Goal: Task Accomplishment & Management: Complete application form

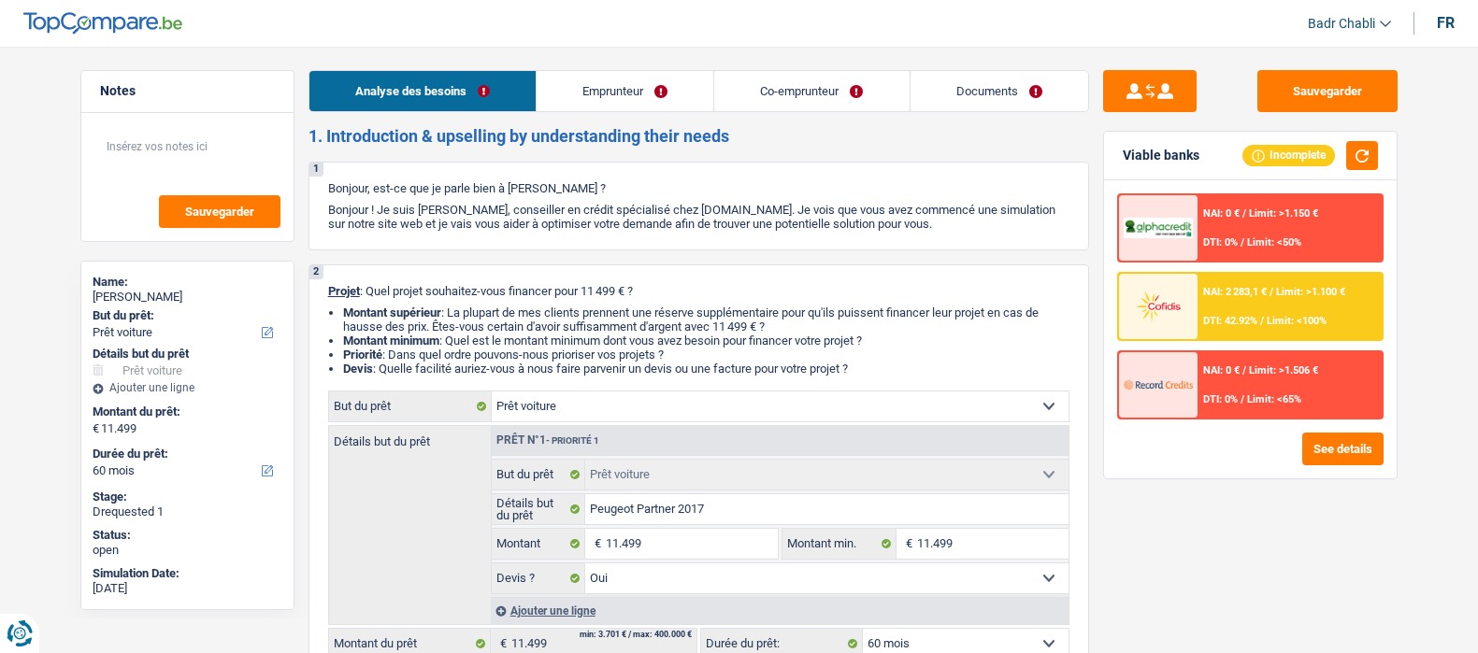
select select "car"
select select "60"
select select "car"
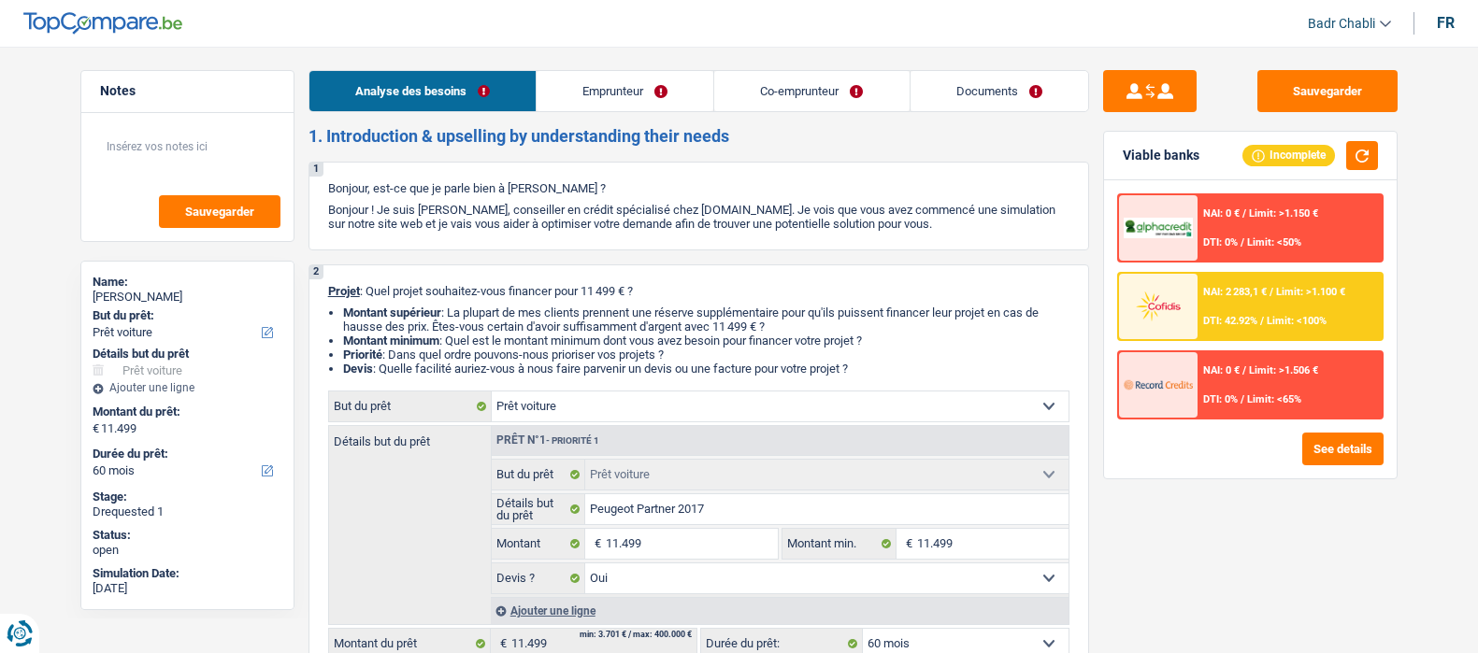
select select "yes"
select select "60"
select select "independent"
select select "worker"
select select "netSalary"
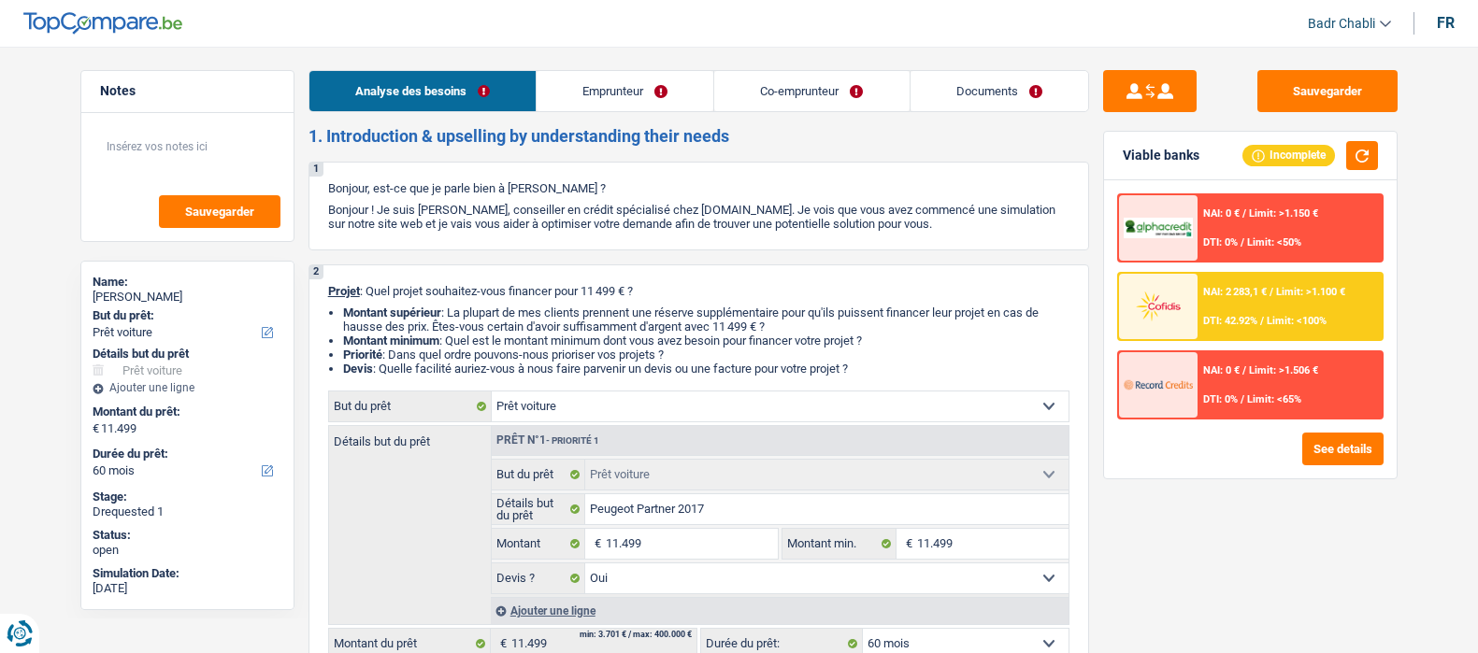
select select "netSalary"
select select "rents"
select select "carLoan"
select select "60"
select select "car"
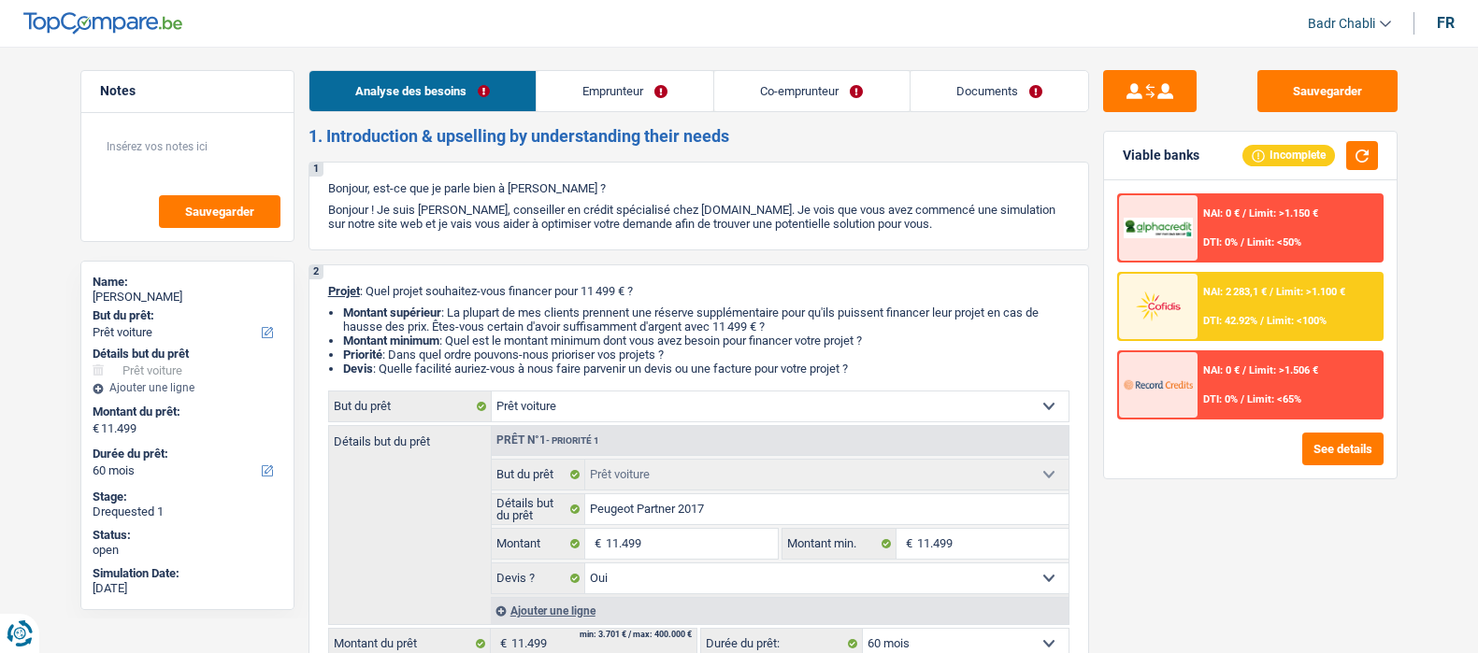
select select "car"
select select "yes"
select select "60"
click at [645, 95] on link "Emprunteur" at bounding box center [625, 91] width 177 height 40
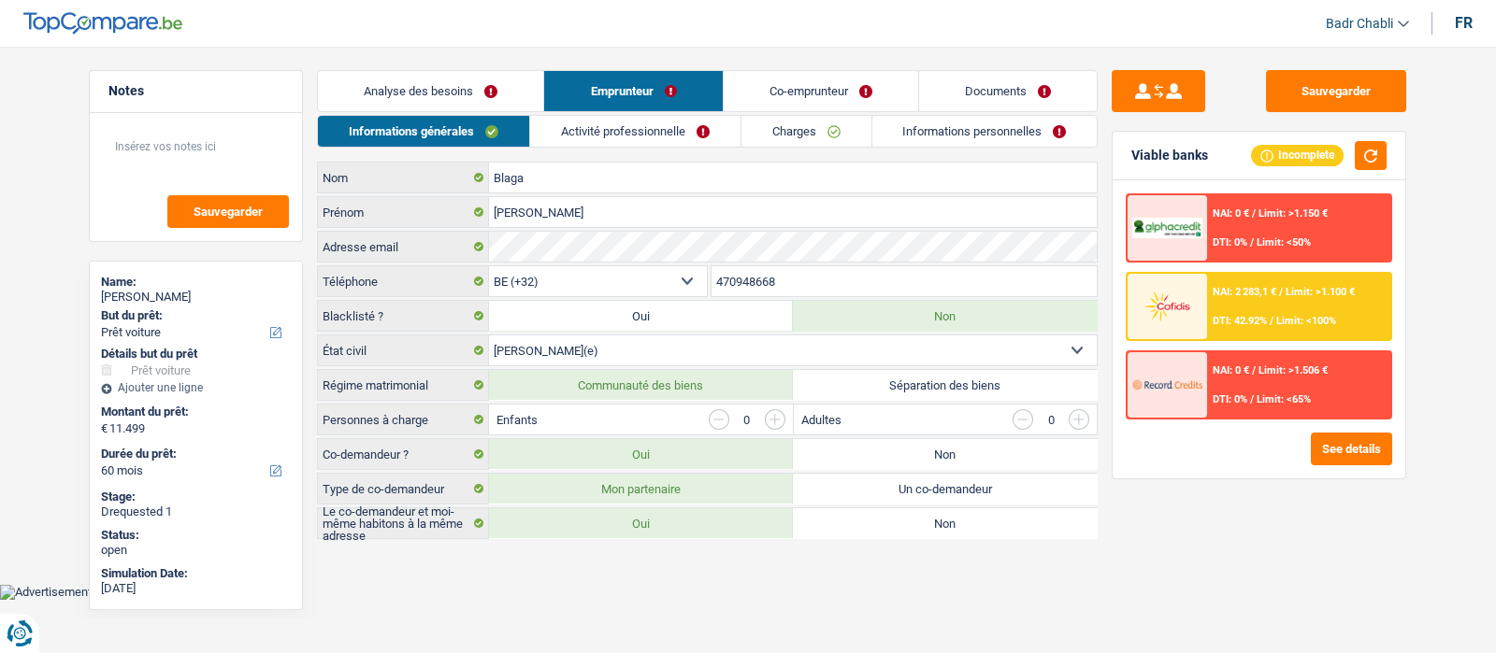
click at [664, 130] on link "Activité professionnelle" at bounding box center [635, 131] width 210 height 31
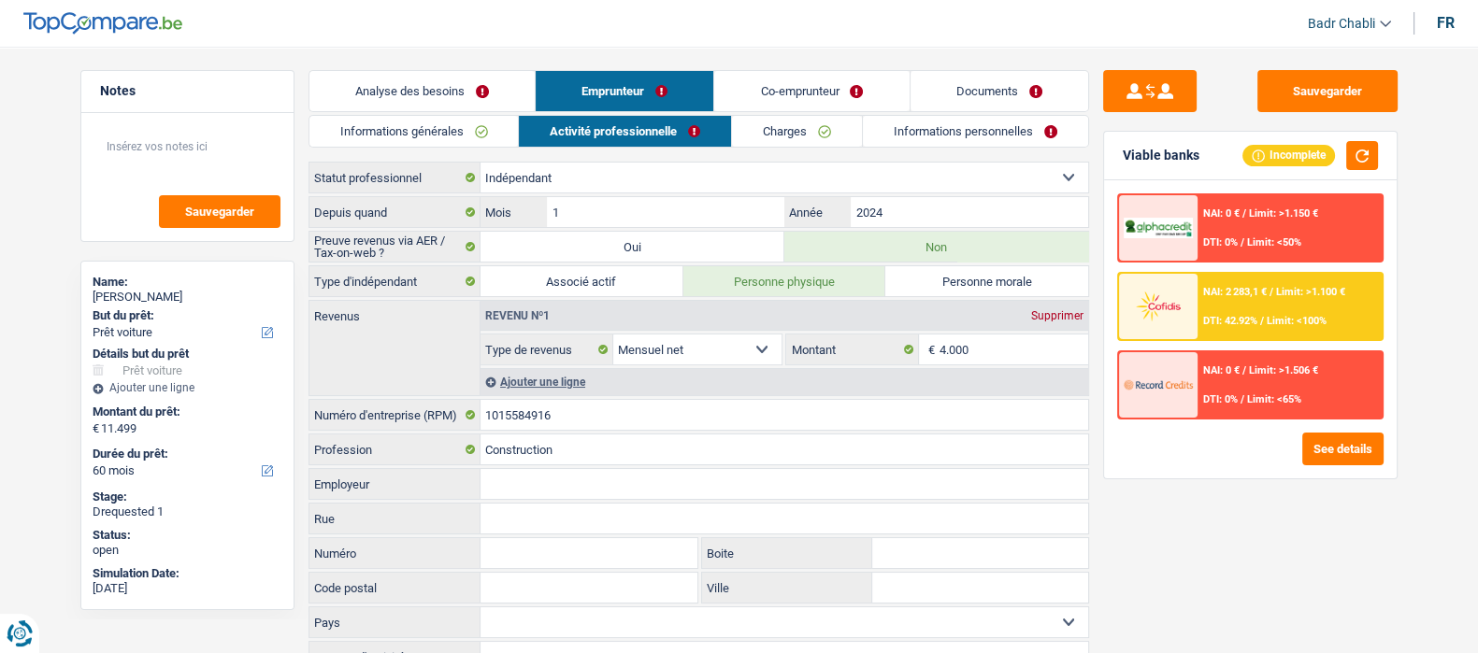
click at [424, 86] on link "Analyse des besoins" at bounding box center [421, 91] width 225 height 40
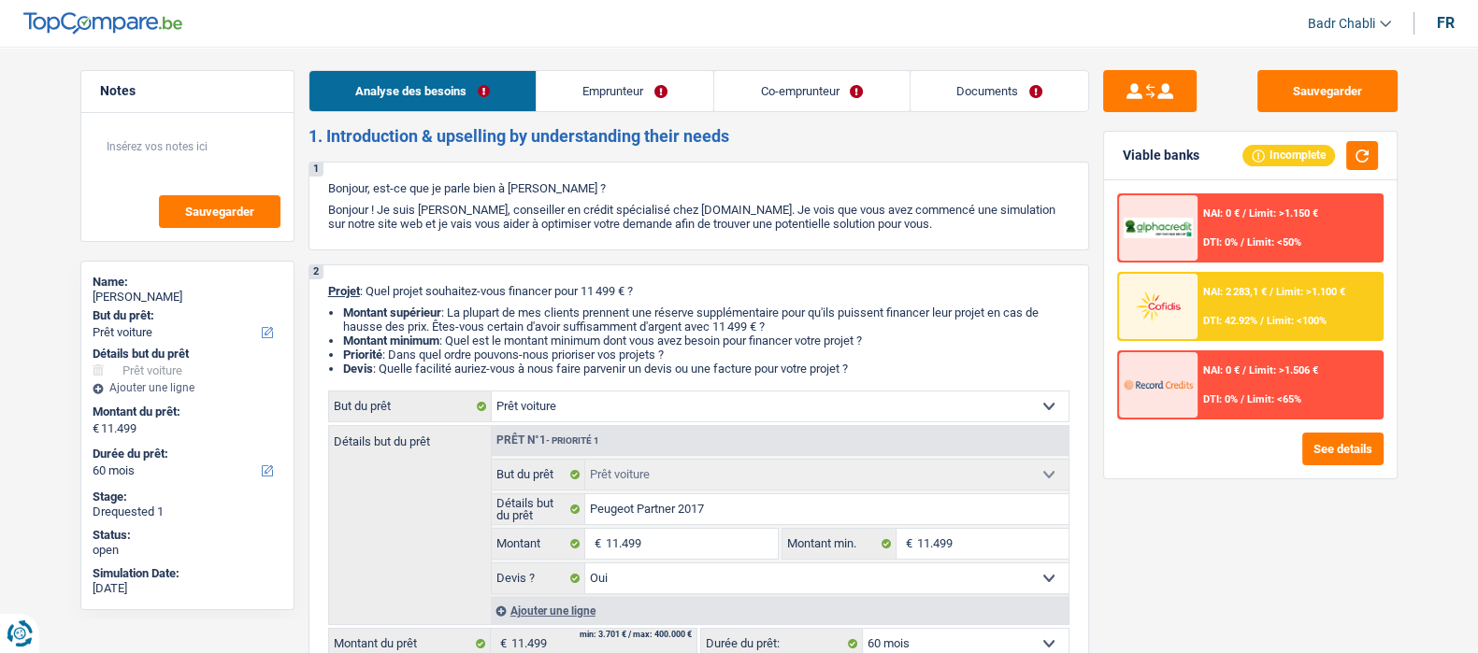
click at [1016, 94] on link "Documents" at bounding box center [1000, 91] width 178 height 40
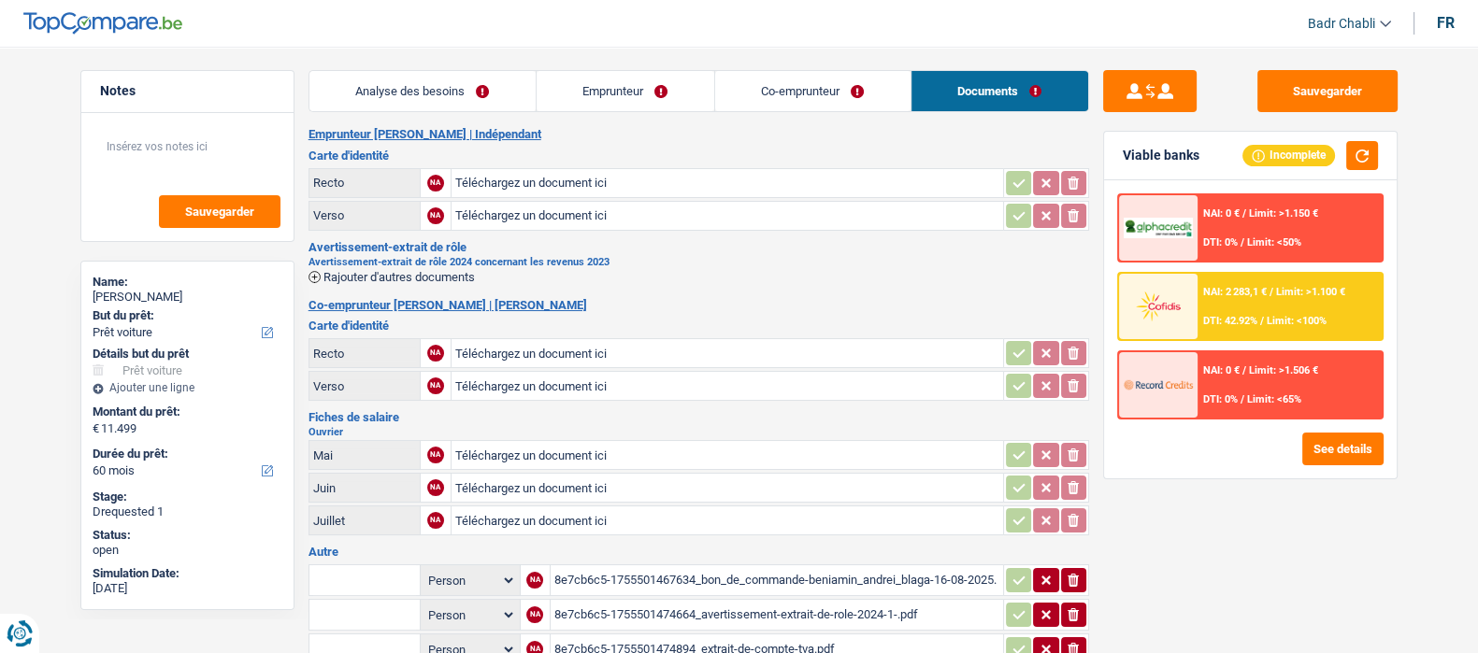
click at [670, 92] on link "Emprunteur" at bounding box center [626, 91] width 178 height 40
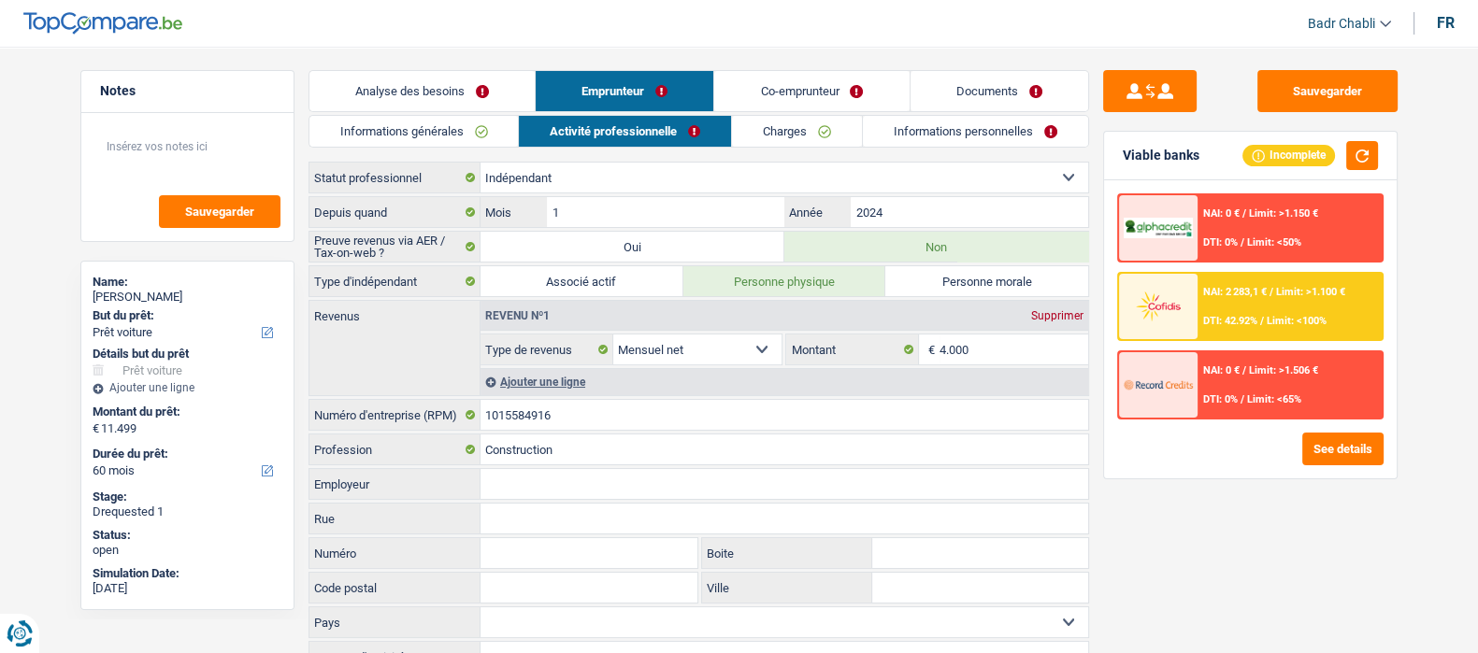
click at [808, 92] on link "Co-emprunteur" at bounding box center [811, 91] width 194 height 40
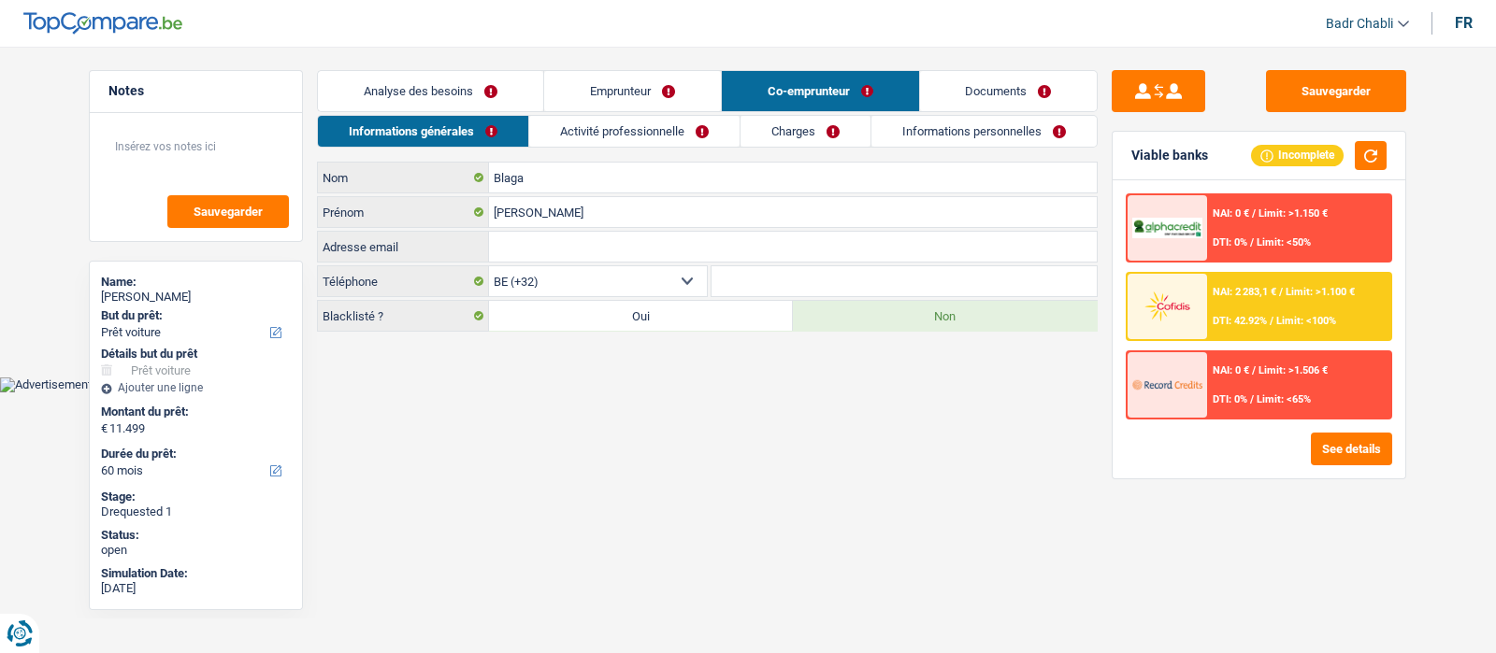
click at [611, 116] on link "Activité professionnelle" at bounding box center [634, 131] width 210 height 31
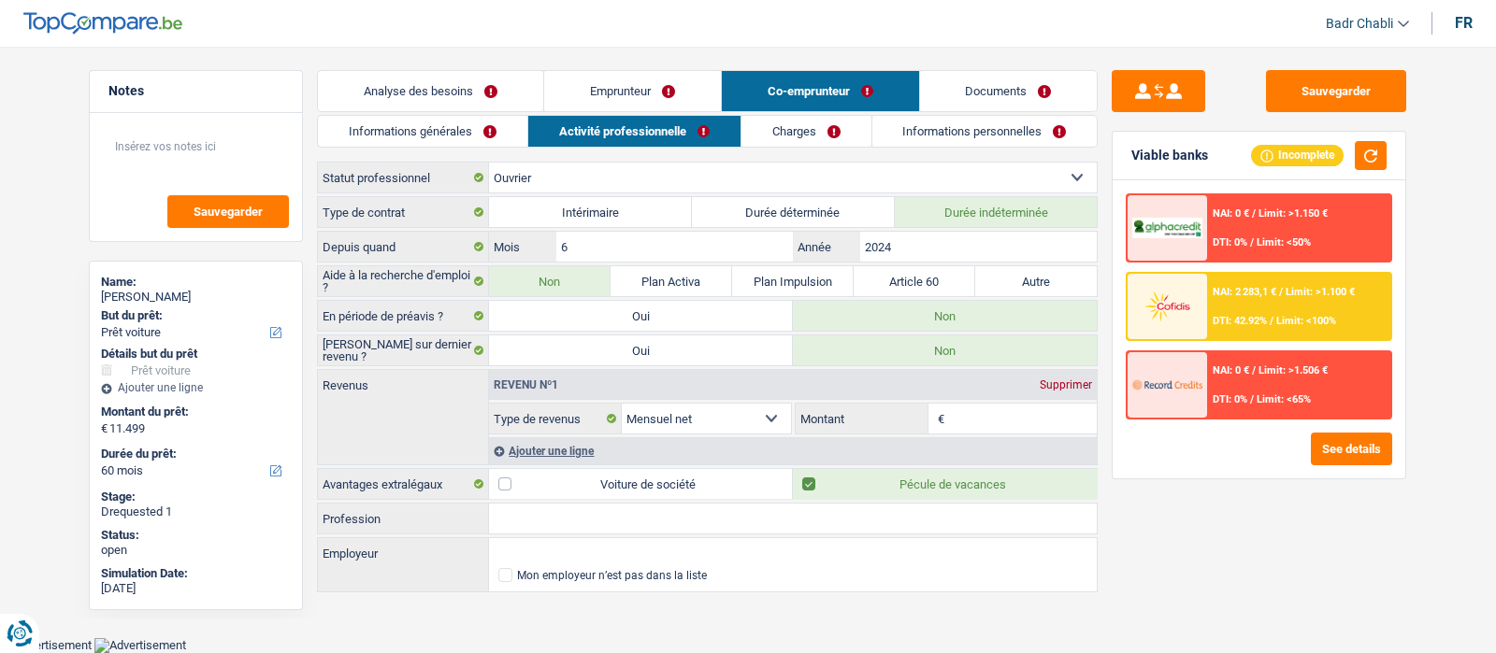
click at [701, 517] on input "Profession" at bounding box center [793, 519] width 608 height 30
click at [698, 511] on input "Profession" at bounding box center [793, 519] width 608 height 30
click at [706, 516] on input "Profession" at bounding box center [793, 519] width 608 height 30
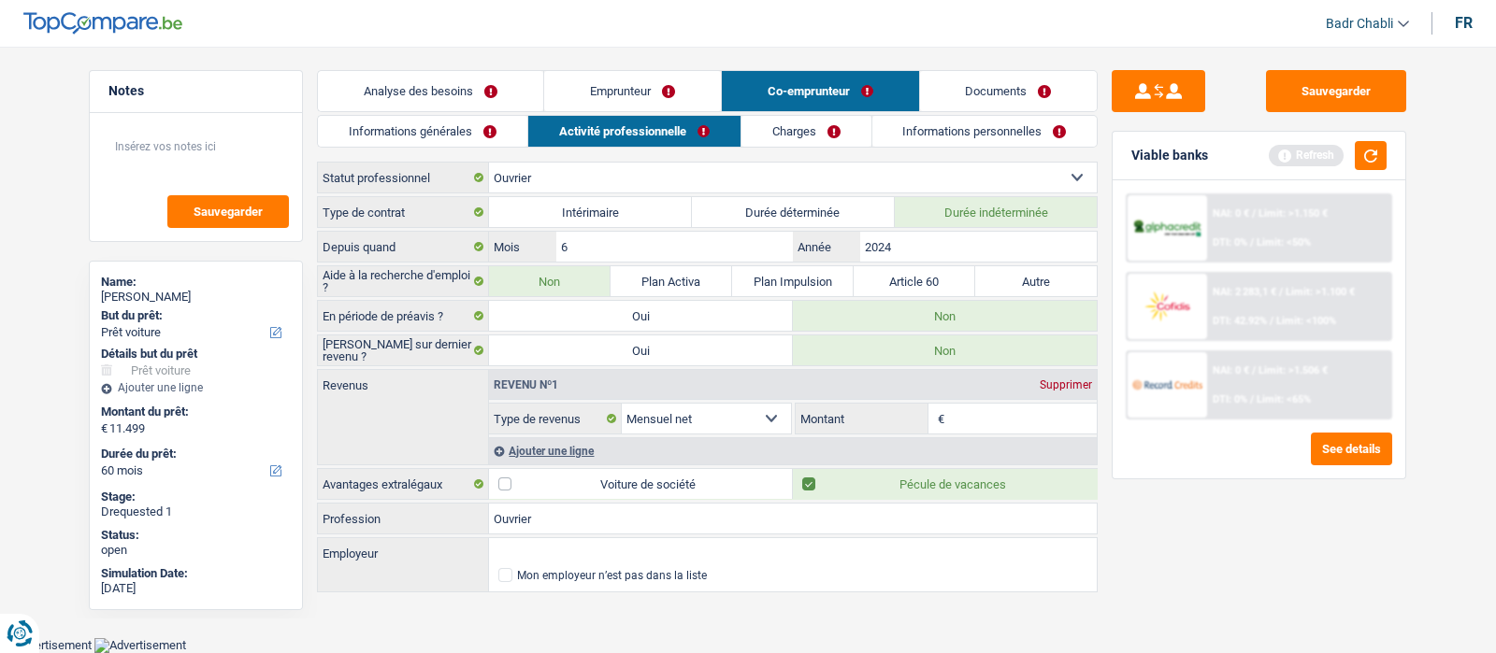
type input "Ouvrier"
click at [486, 129] on link "Informations générales" at bounding box center [422, 131] width 209 height 31
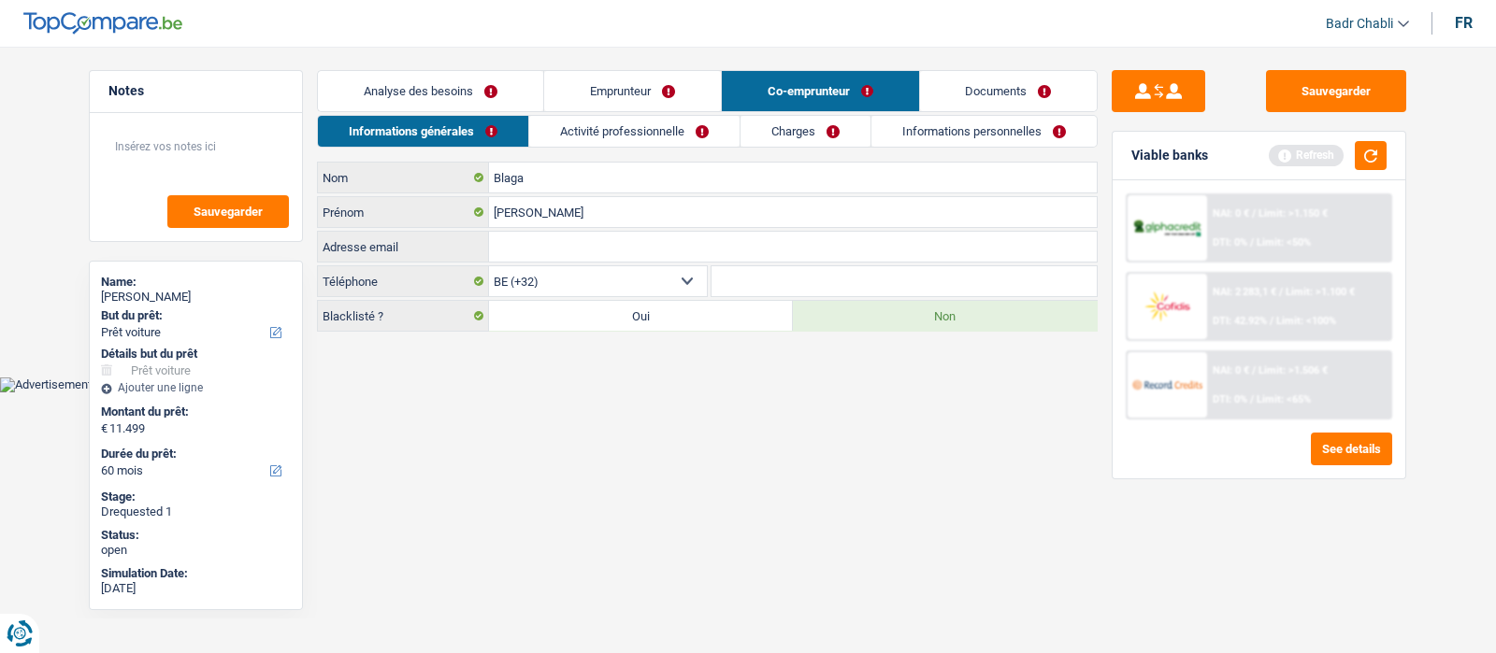
click at [1027, 79] on link "Documents" at bounding box center [1009, 91] width 178 height 40
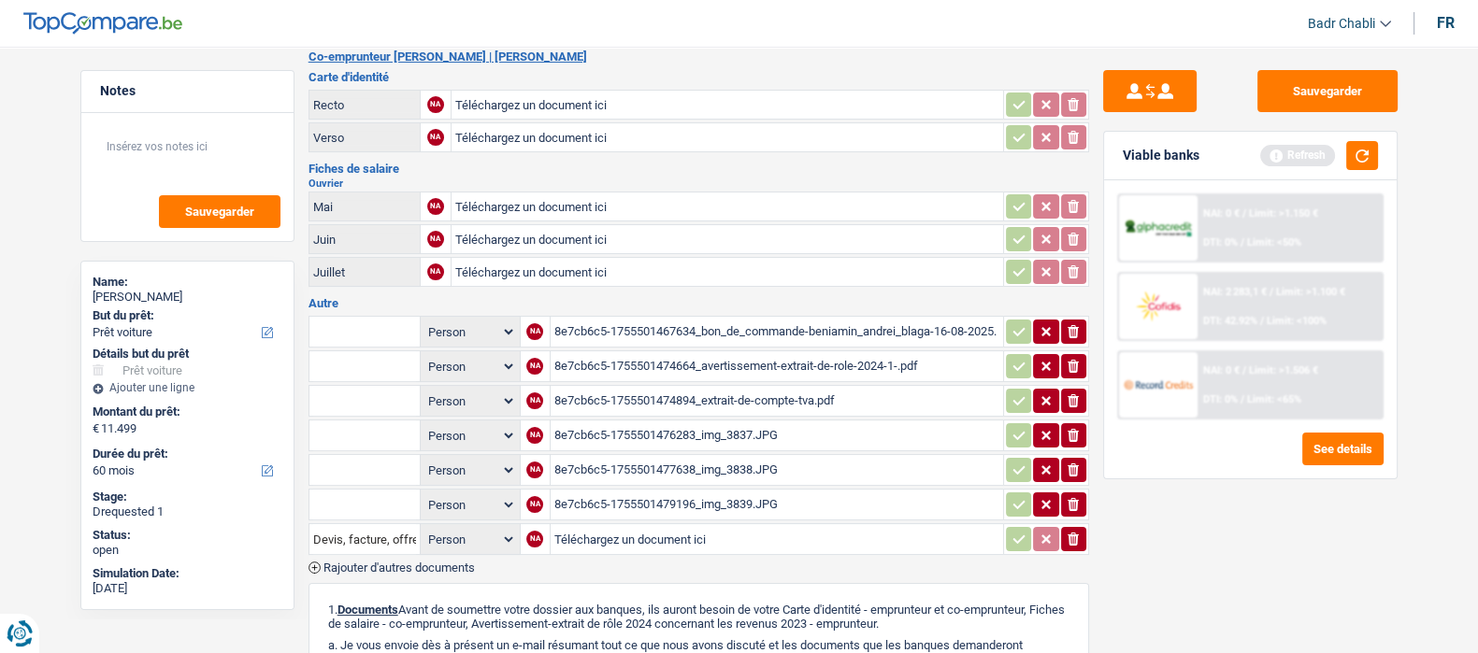
scroll to position [351, 0]
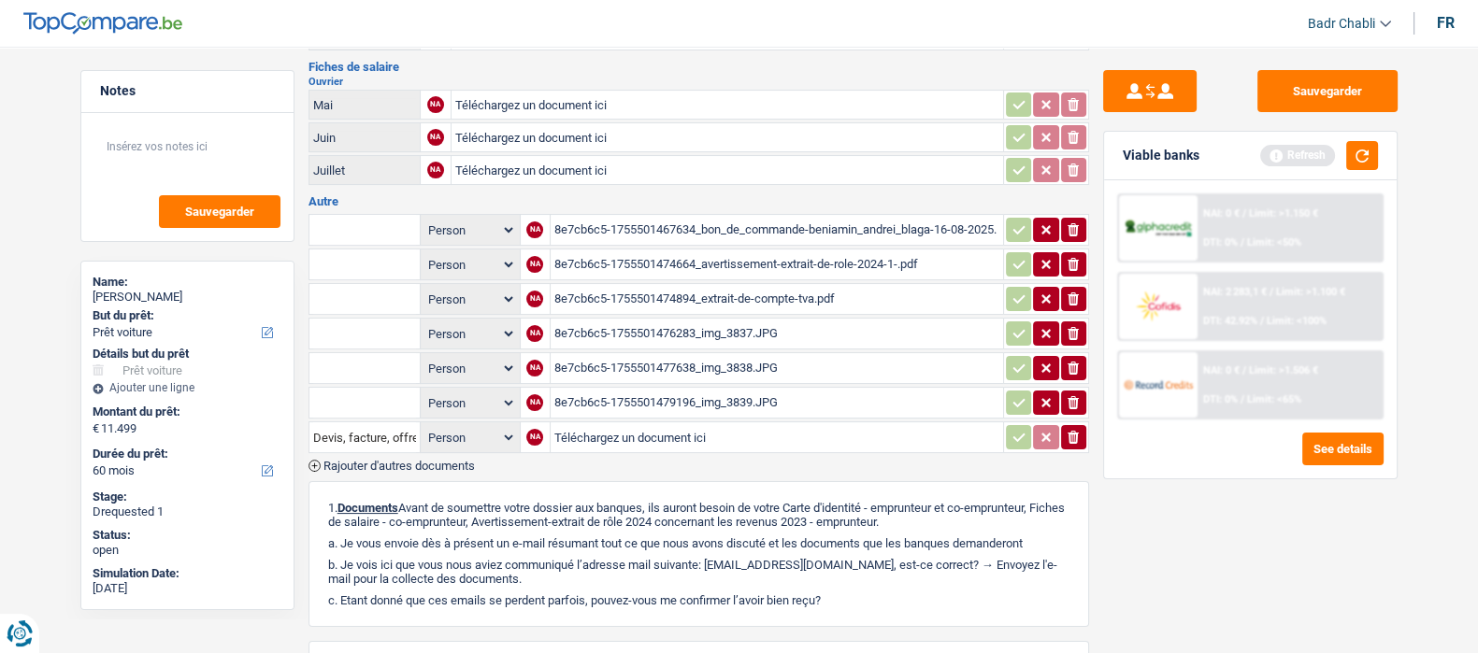
click at [834, 259] on div "8e7cb6c5-1755501474664_avertissement-extrait-de-role-2024-1-.pdf" at bounding box center [776, 265] width 445 height 28
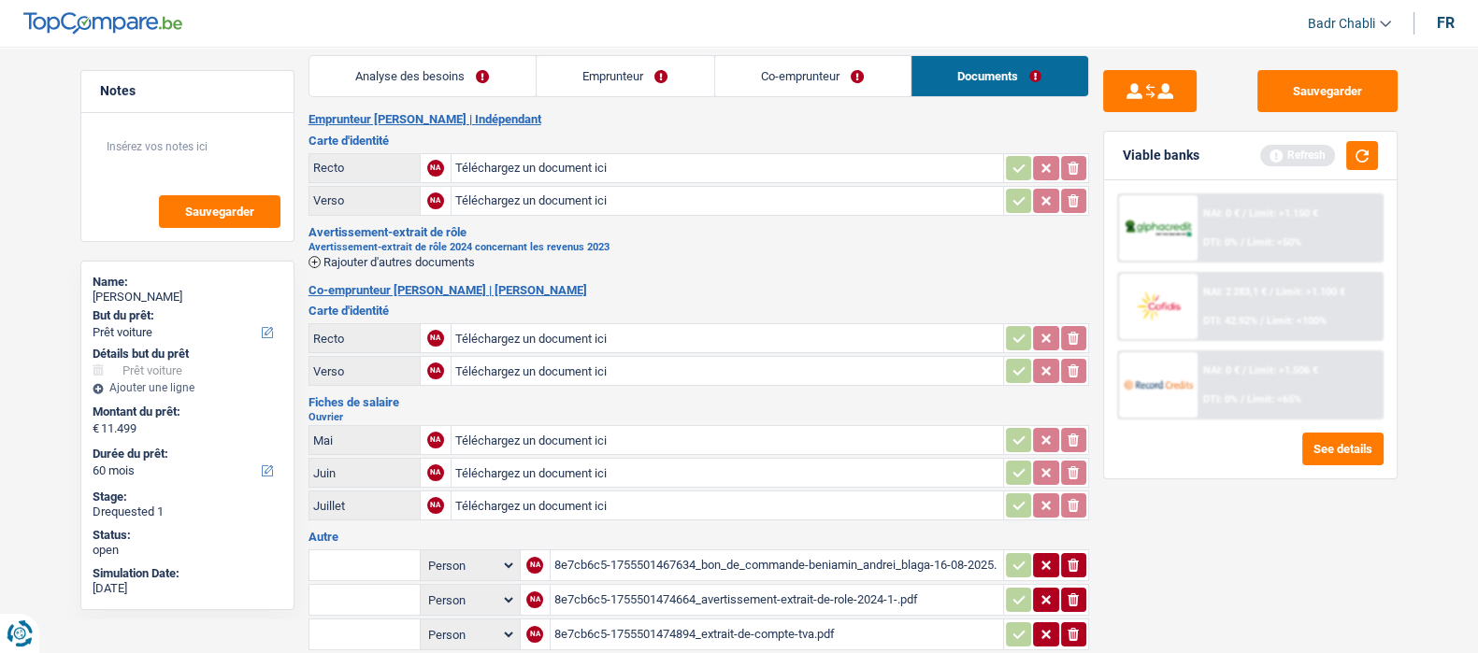
scroll to position [0, 0]
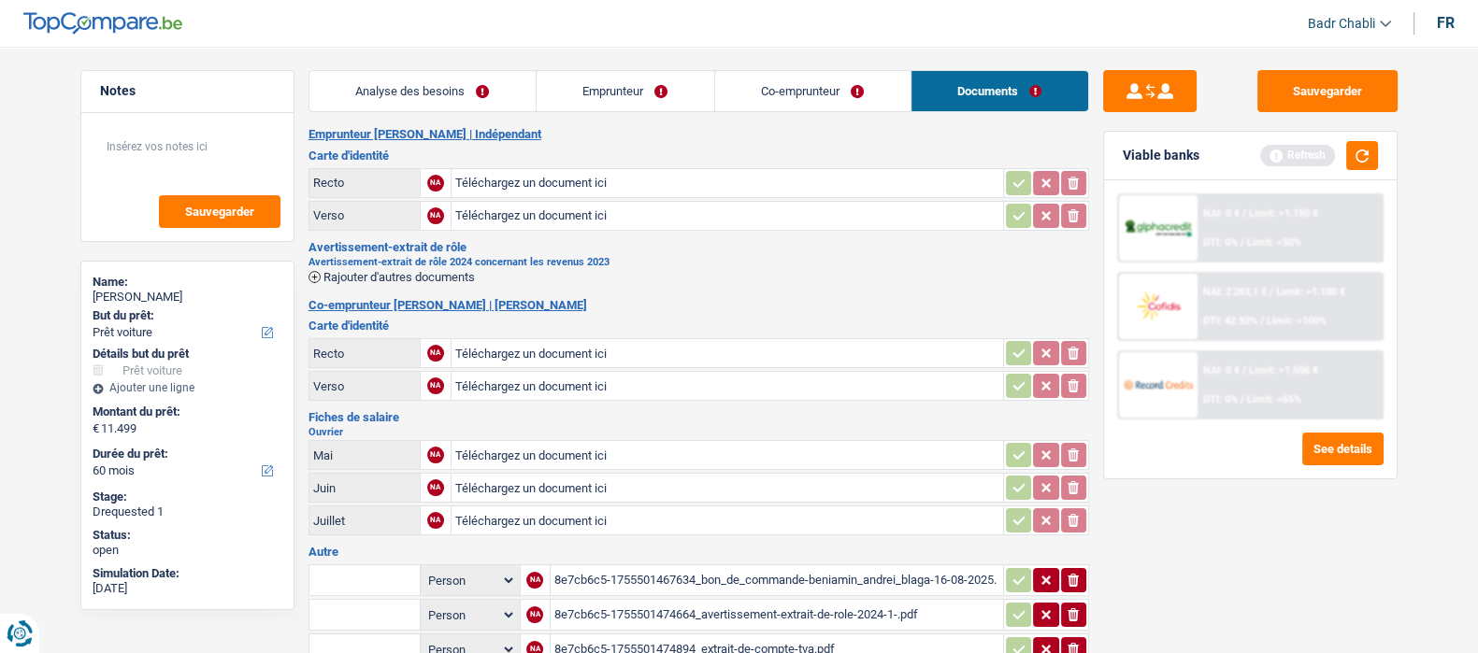
click at [600, 86] on link "Emprunteur" at bounding box center [626, 91] width 178 height 40
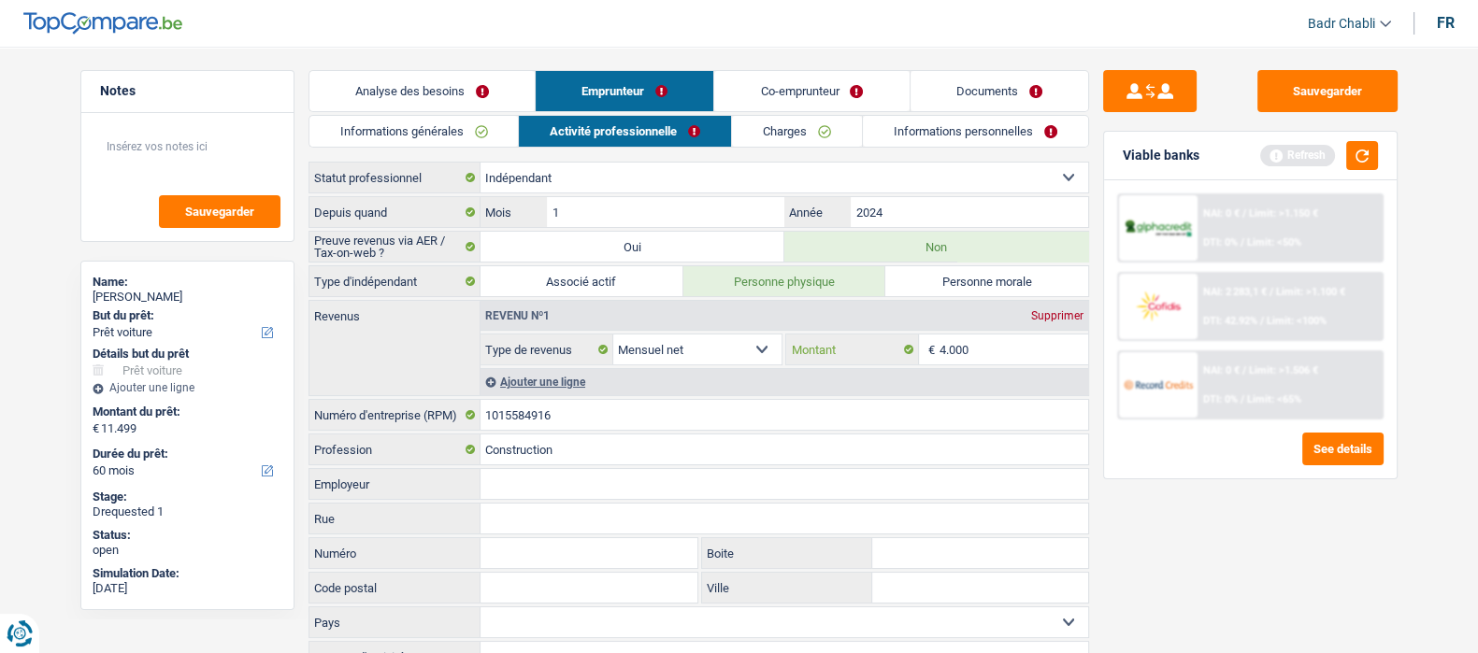
click at [981, 335] on input "4.000" at bounding box center [1014, 350] width 149 height 30
type input "700"
click at [829, 81] on link "Co-emprunteur" at bounding box center [811, 91] width 194 height 40
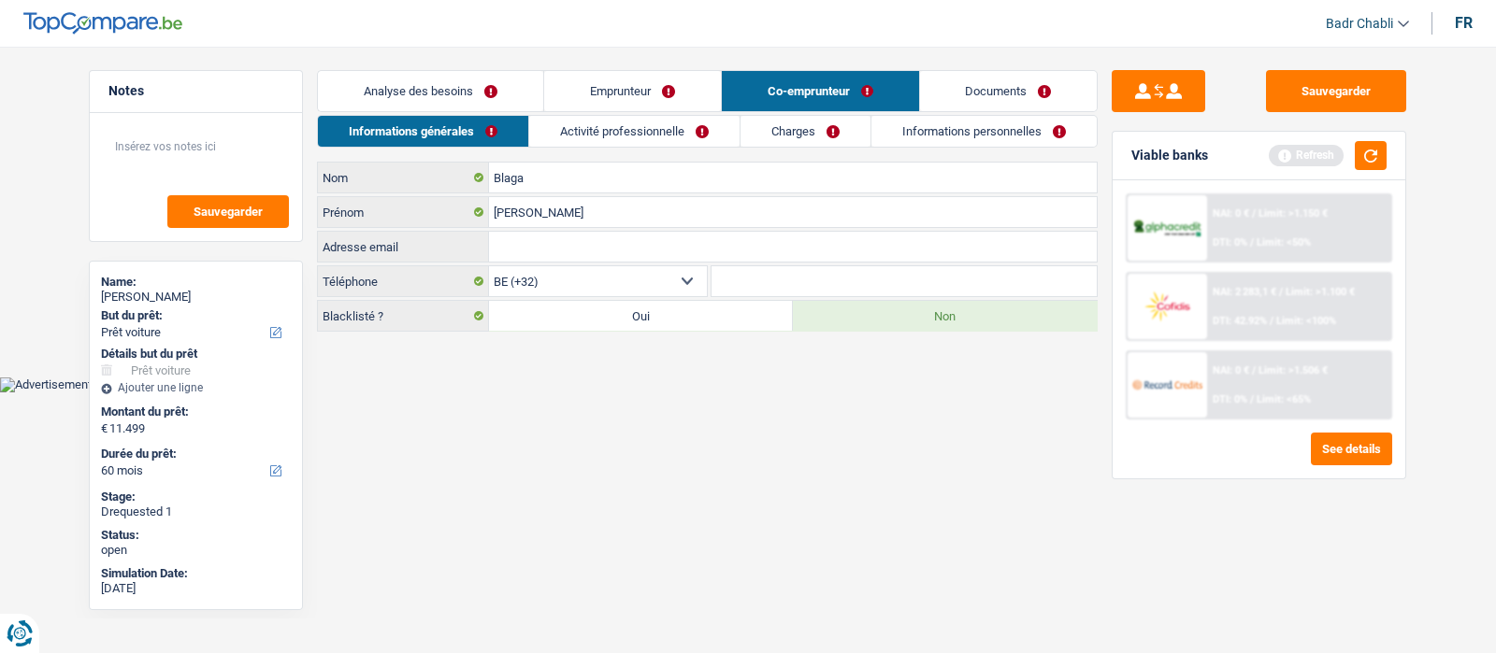
click at [683, 119] on link "Activité professionnelle" at bounding box center [634, 131] width 210 height 31
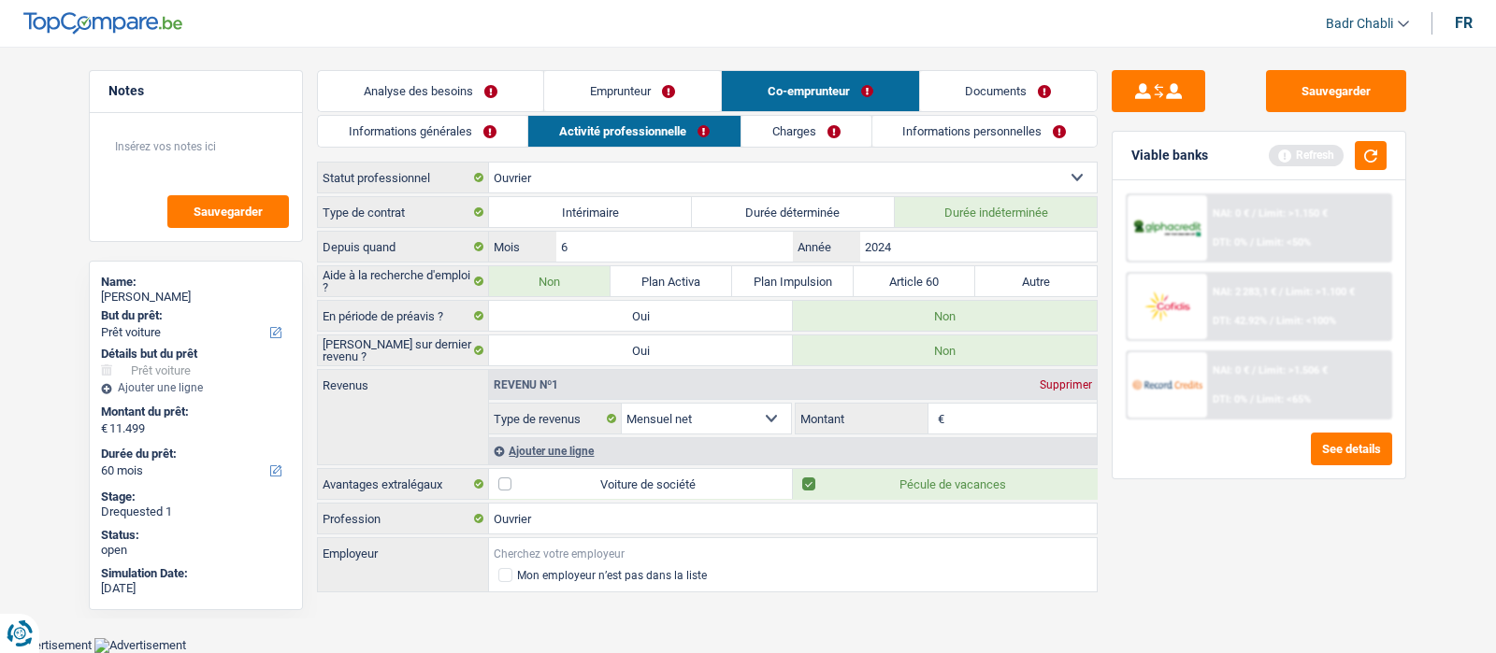
click at [564, 554] on input "Employeur" at bounding box center [793, 553] width 608 height 30
type input "Al"
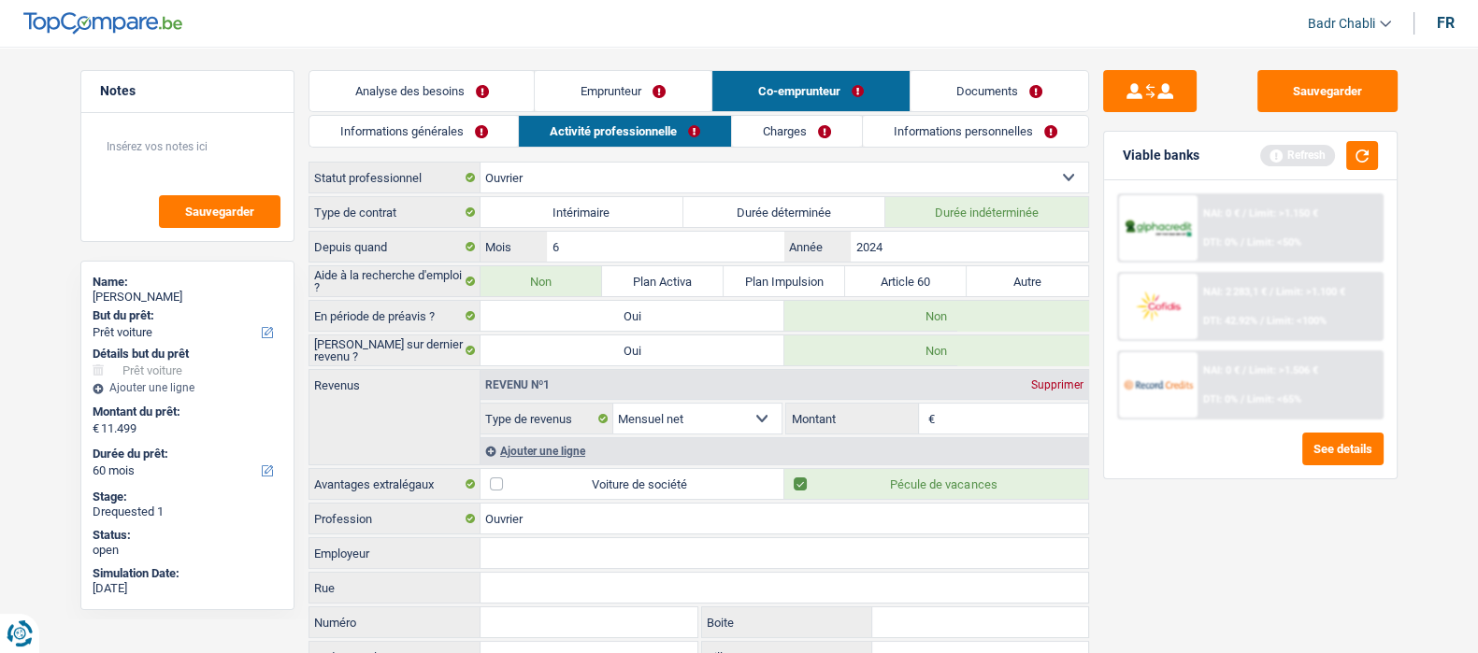
click at [562, 549] on input "Employeur" at bounding box center [785, 553] width 608 height 30
type input "Aldrone NV"
click at [957, 414] on input "Montant" at bounding box center [1014, 419] width 149 height 30
click at [721, 245] on input "6" at bounding box center [665, 247] width 237 height 30
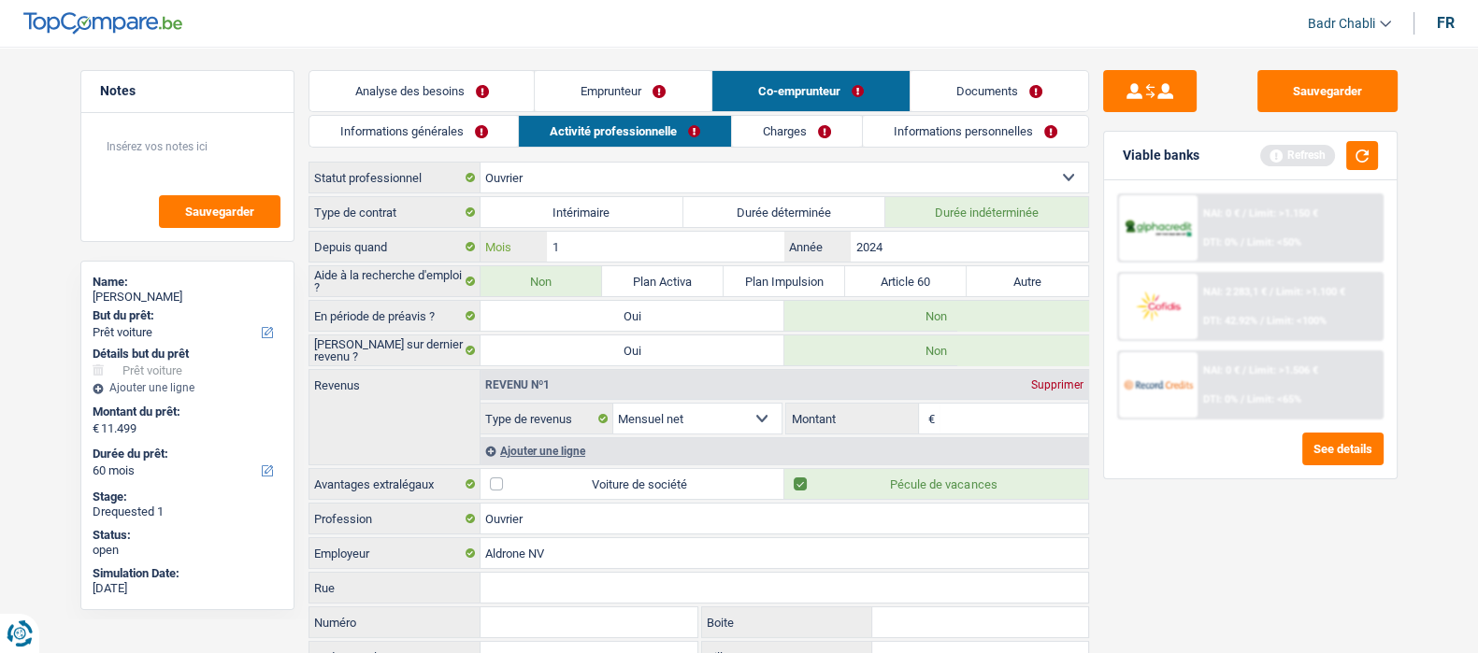
type input "11"
click at [1011, 408] on input "Montant" at bounding box center [1014, 419] width 149 height 30
click at [634, 82] on link "Emprunteur" at bounding box center [623, 91] width 177 height 40
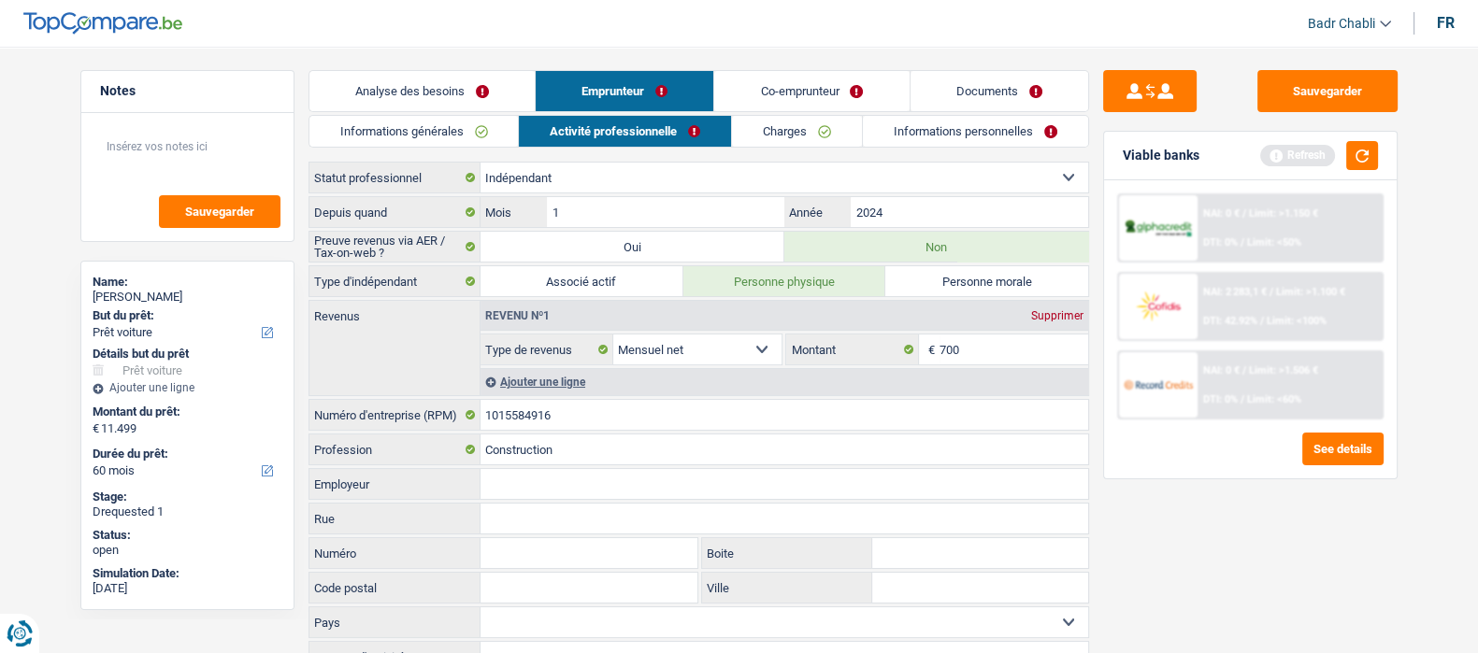
click at [800, 143] on link "Charges" at bounding box center [797, 131] width 130 height 31
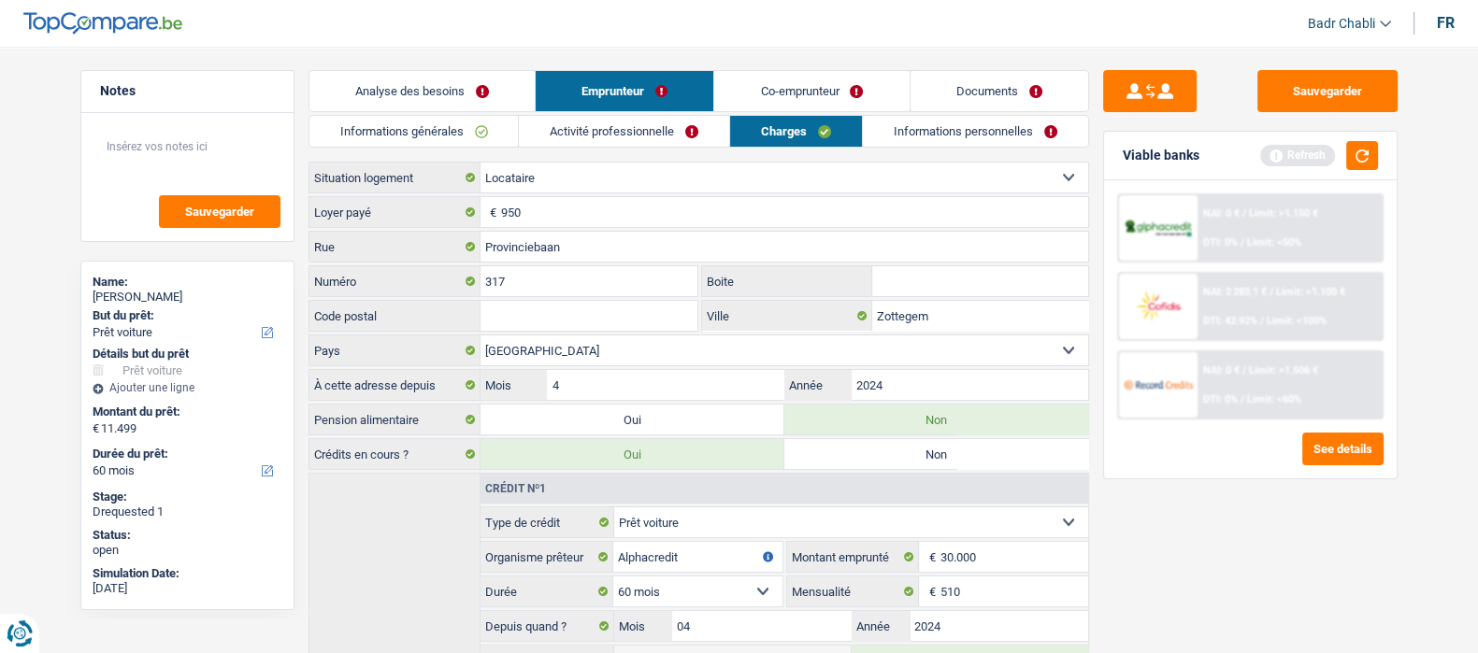
click at [809, 93] on link "Co-emprunteur" at bounding box center [811, 91] width 194 height 40
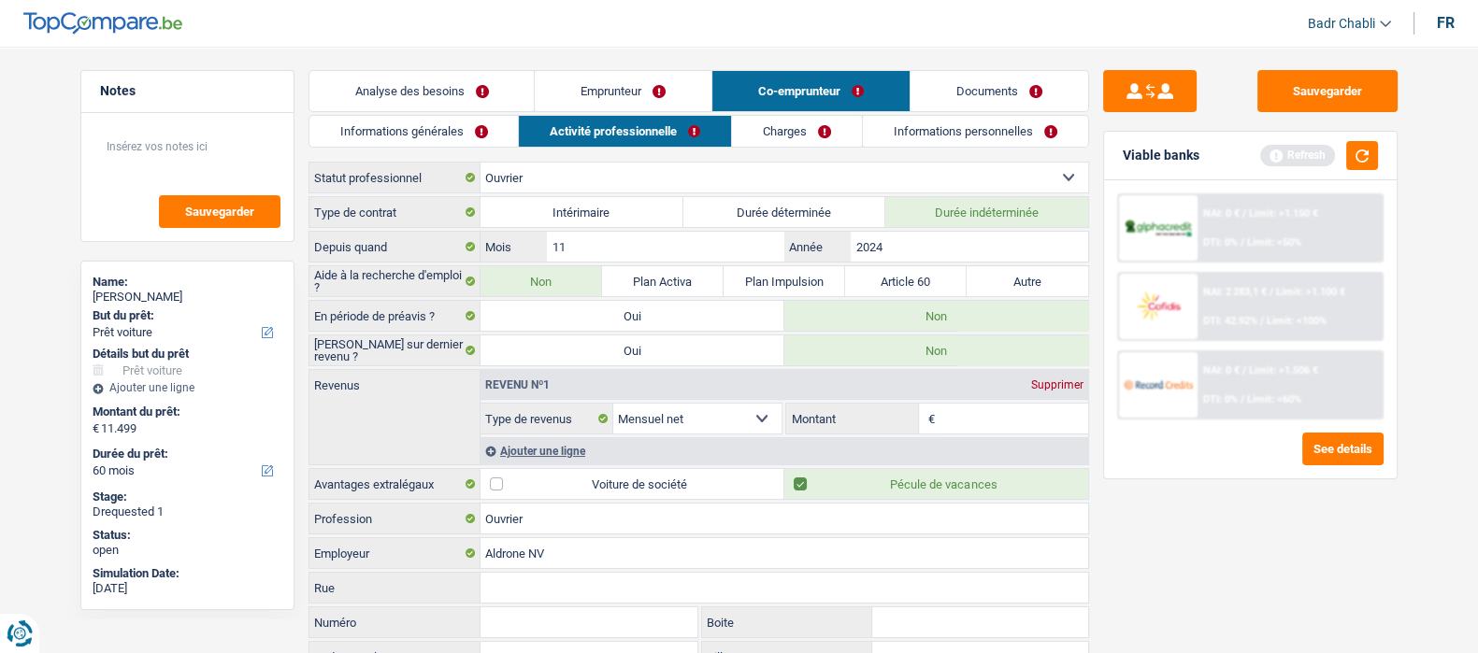
click at [662, 87] on link "Emprunteur" at bounding box center [623, 91] width 177 height 40
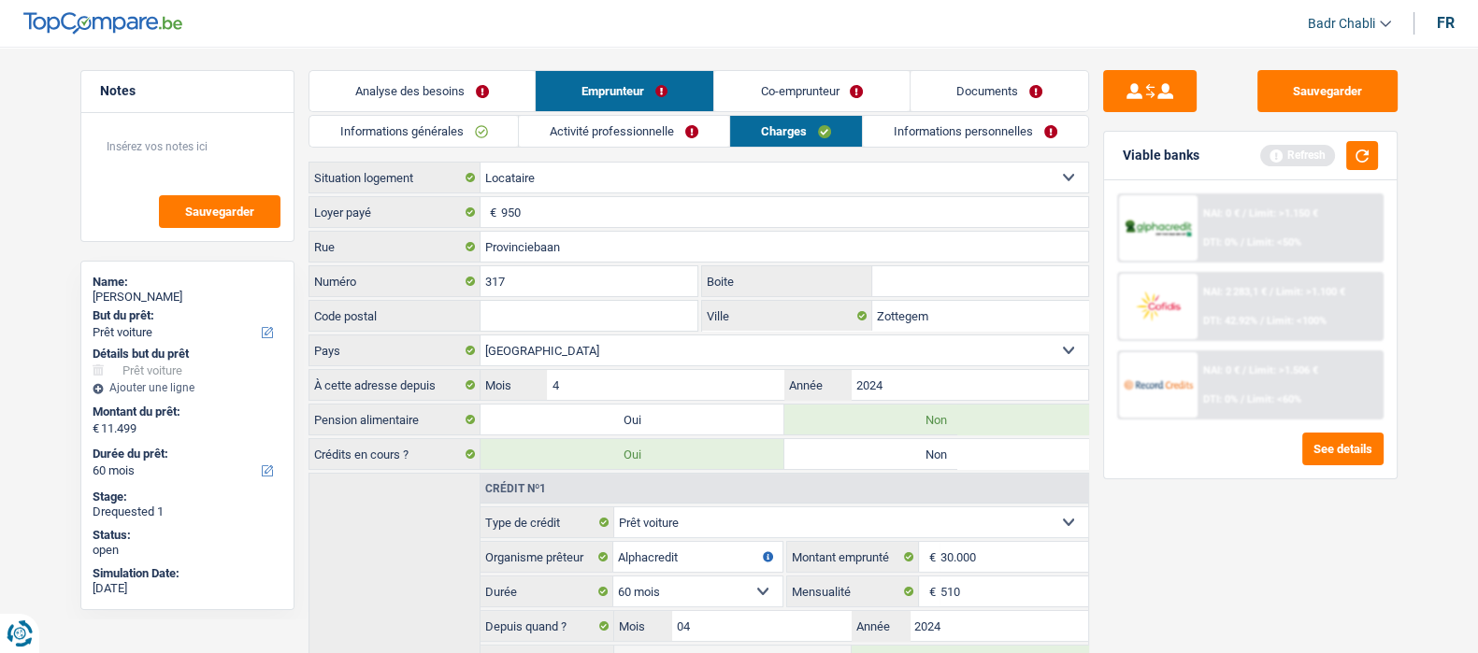
click at [777, 87] on link "Co-emprunteur" at bounding box center [811, 91] width 194 height 40
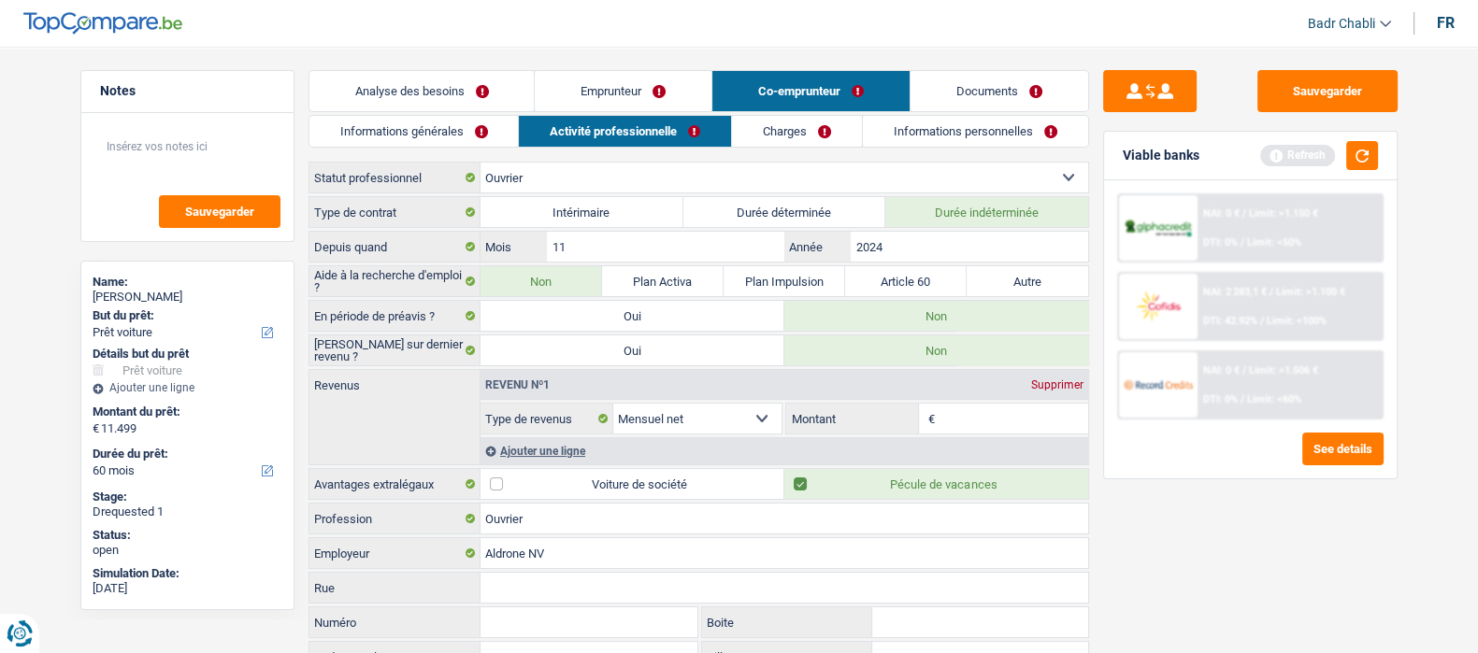
click at [994, 412] on input "Montant" at bounding box center [1014, 419] width 149 height 30
click at [975, 418] on input "Montant" at bounding box center [1014, 419] width 149 height 30
click at [977, 418] on input "Montant" at bounding box center [1014, 419] width 149 height 30
click at [980, 406] on input "Montant" at bounding box center [1014, 419] width 149 height 30
type input "1.700"
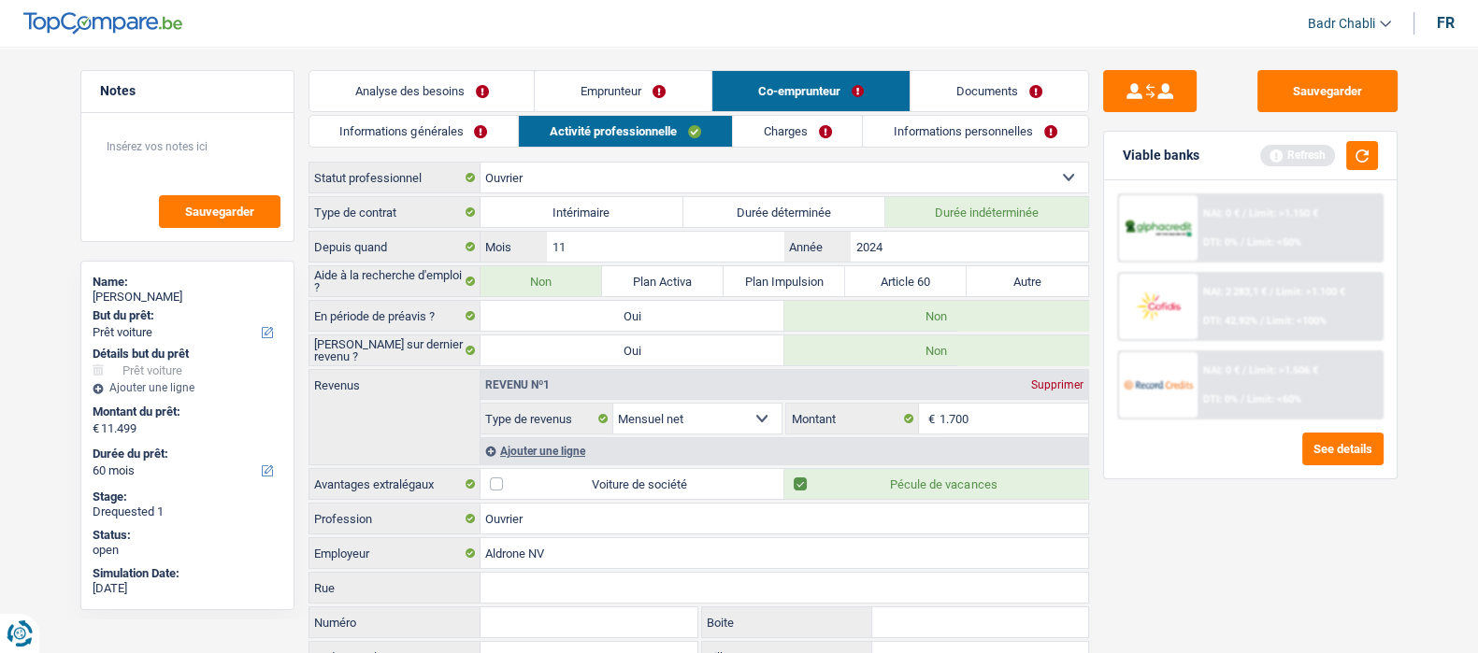
click at [790, 127] on link "Charges" at bounding box center [798, 131] width 130 height 31
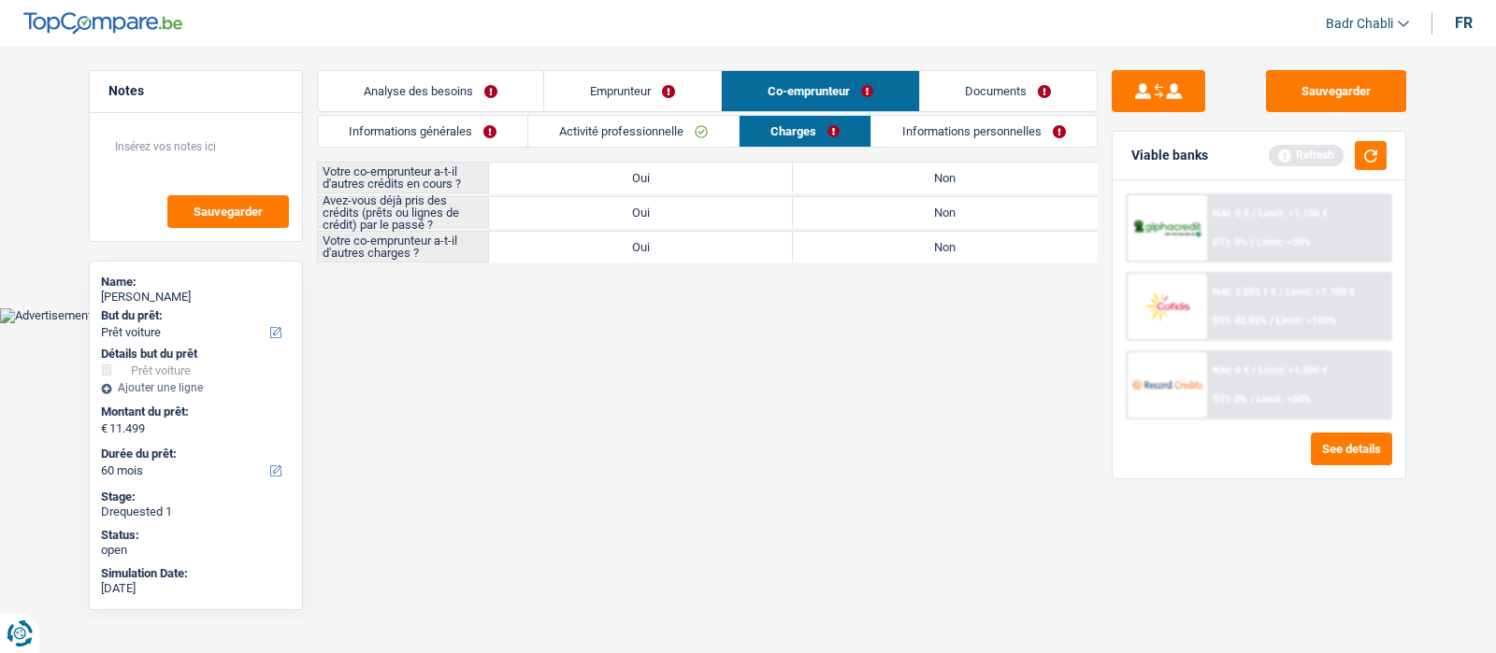
click at [940, 180] on label "Non" at bounding box center [945, 178] width 304 height 30
click at [940, 180] on input "Non" at bounding box center [945, 178] width 304 height 30
radio input "true"
click at [952, 220] on label "Non" at bounding box center [945, 212] width 304 height 30
click at [952, 220] on input "Non" at bounding box center [945, 212] width 304 height 30
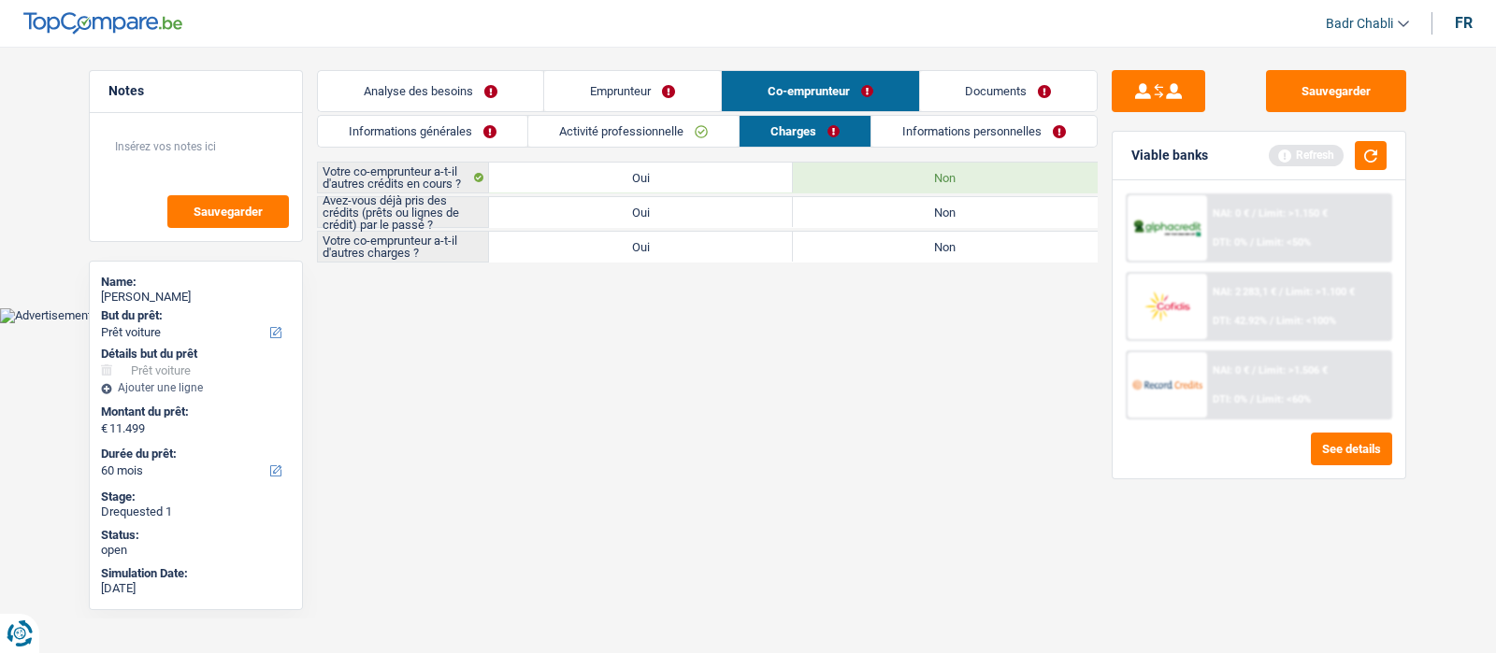
radio input "true"
click at [955, 247] on label "Non" at bounding box center [945, 247] width 304 height 30
click at [955, 247] on input "Non" at bounding box center [945, 247] width 304 height 30
radio input "true"
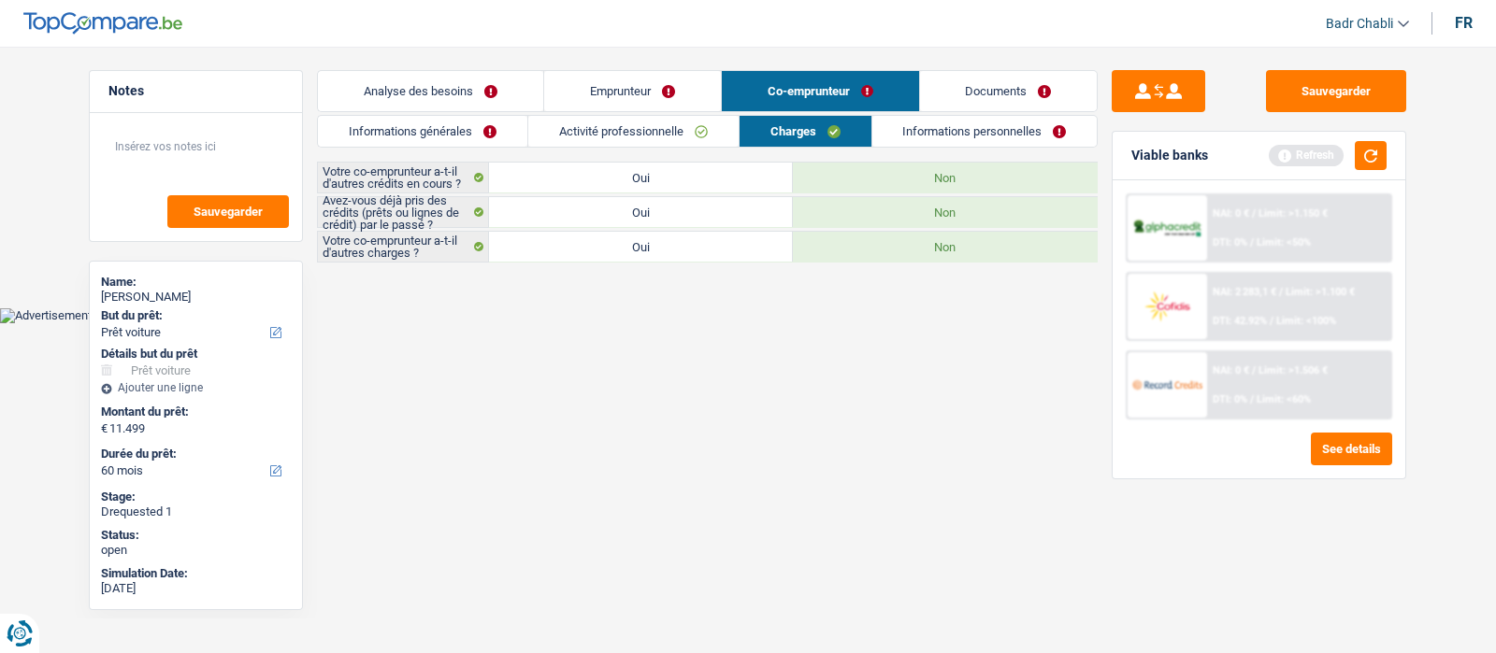
click at [977, 131] on link "Informations personnelles" at bounding box center [984, 131] width 225 height 31
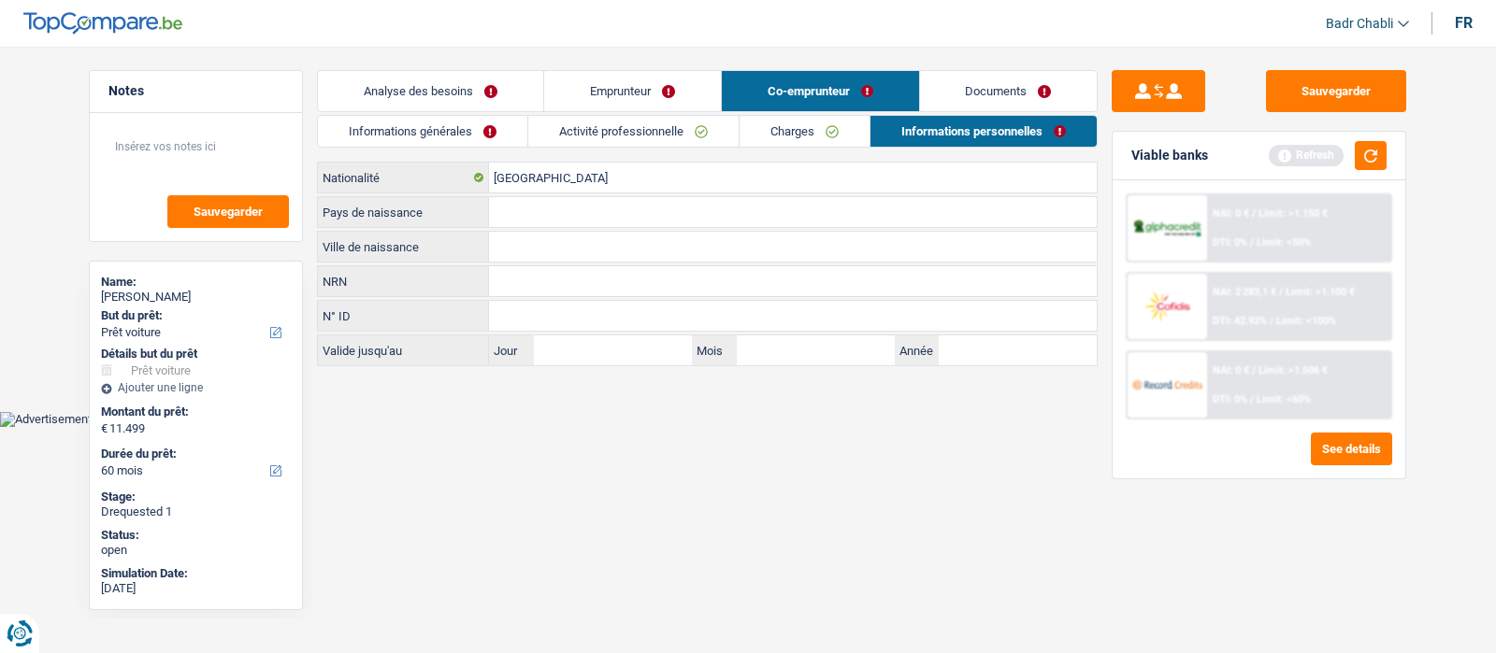
drag, startPoint x: 650, startPoint y: 89, endPoint x: 773, endPoint y: 111, distance: 125.4
click at [649, 89] on link "Emprunteur" at bounding box center [632, 91] width 177 height 40
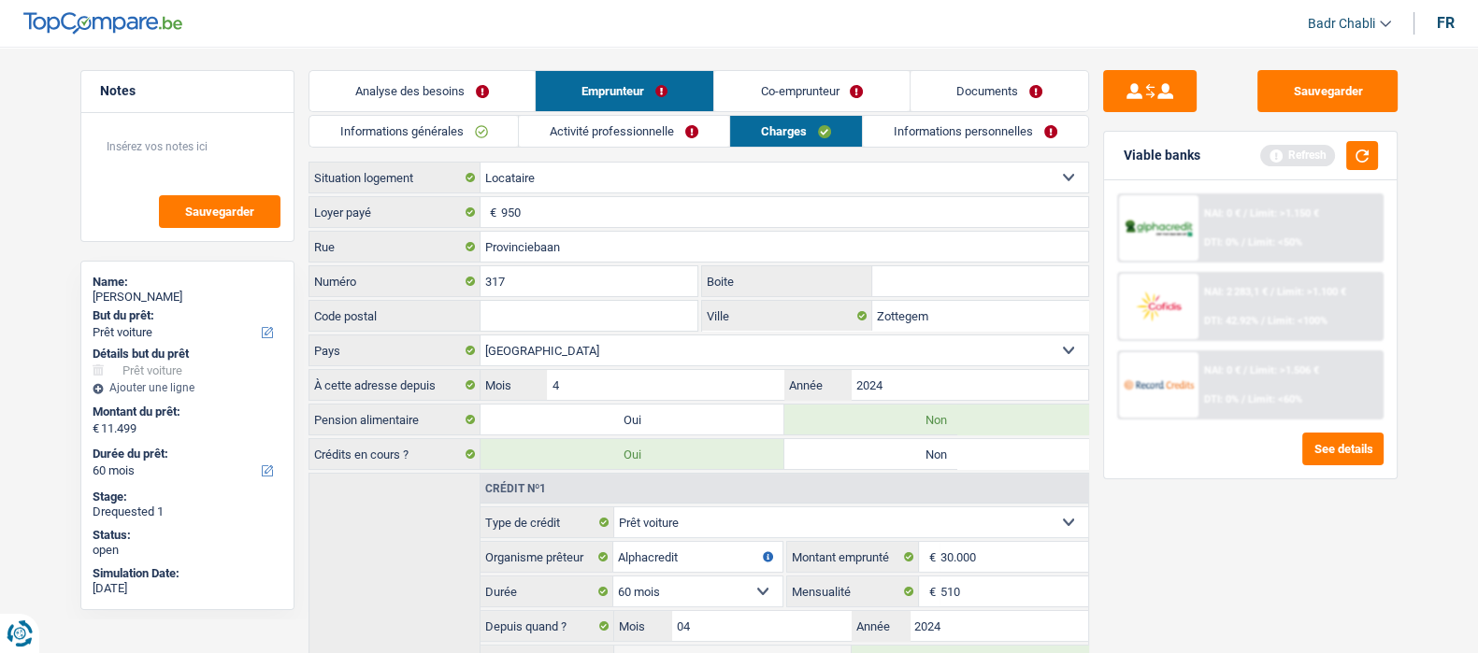
click at [768, 77] on link "Co-emprunteur" at bounding box center [811, 91] width 194 height 40
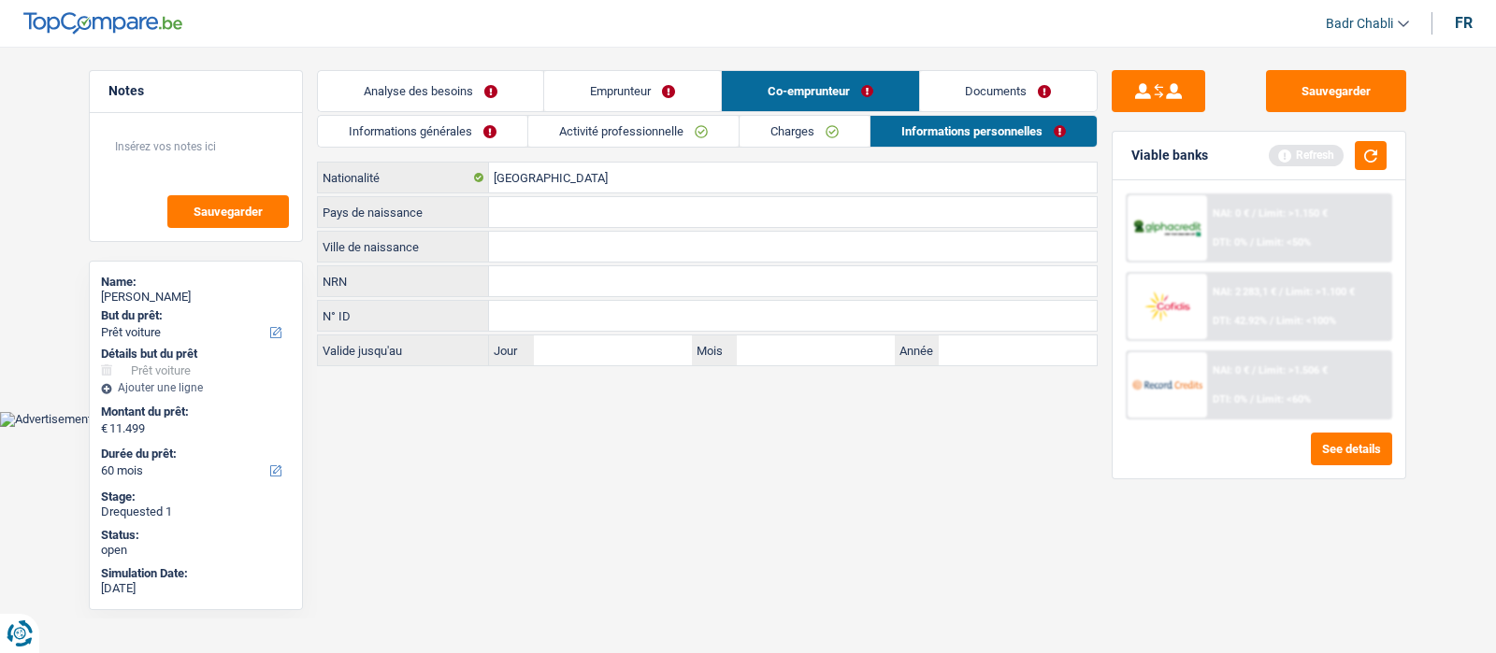
click at [662, 108] on link "Emprunteur" at bounding box center [632, 91] width 177 height 40
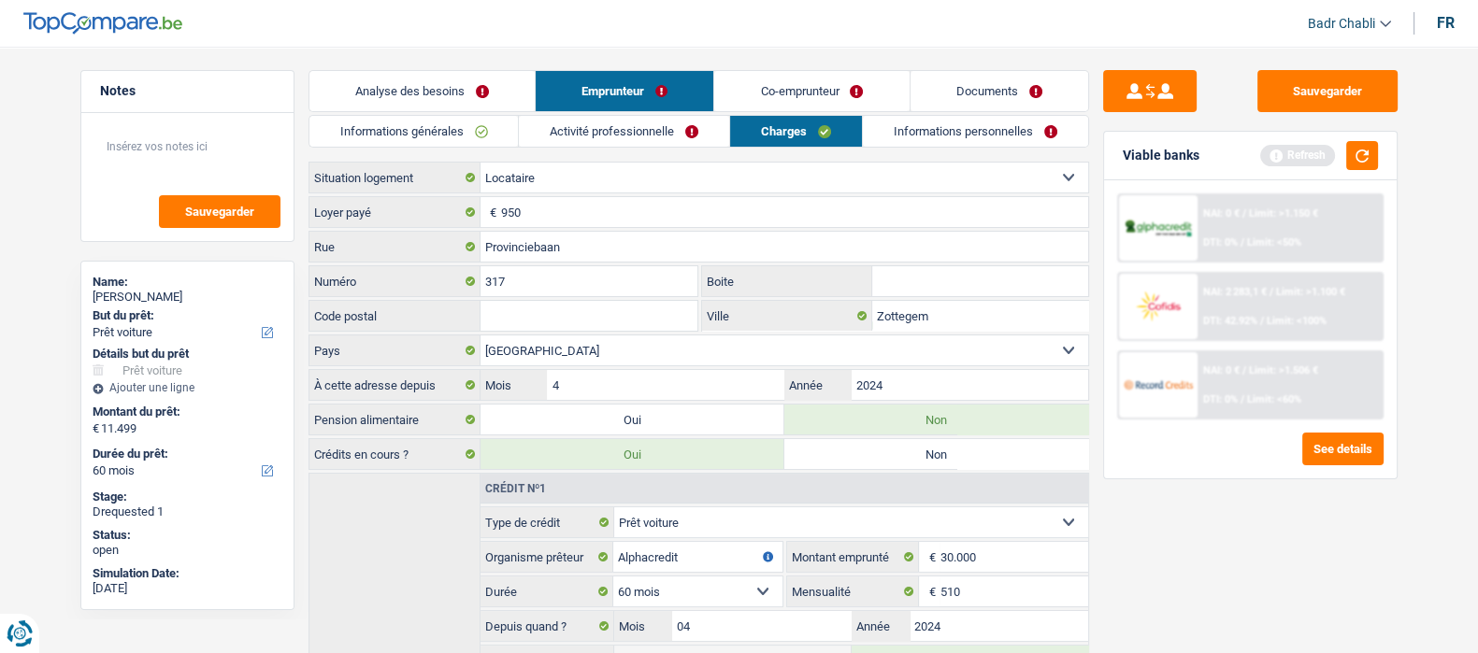
click at [1027, 144] on link "Informations personnelles" at bounding box center [975, 131] width 225 height 31
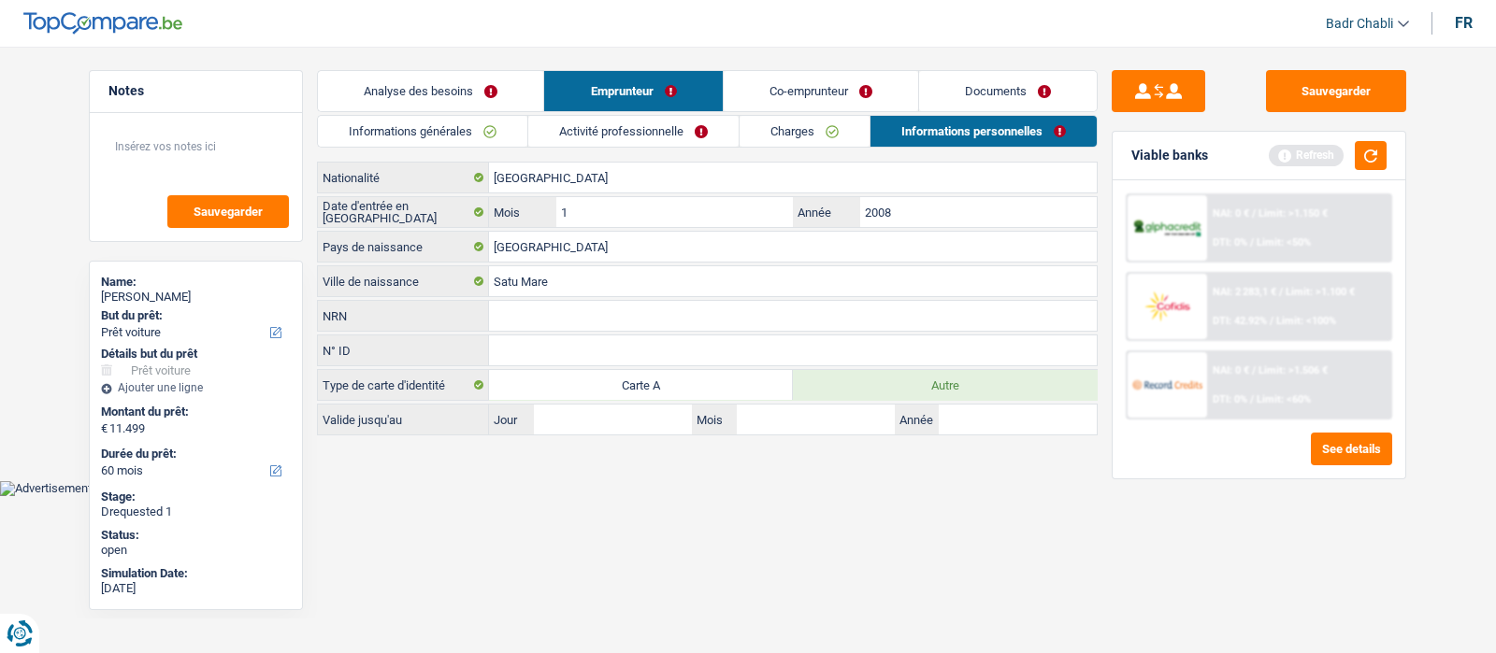
click at [800, 86] on link "Co-emprunteur" at bounding box center [821, 91] width 194 height 40
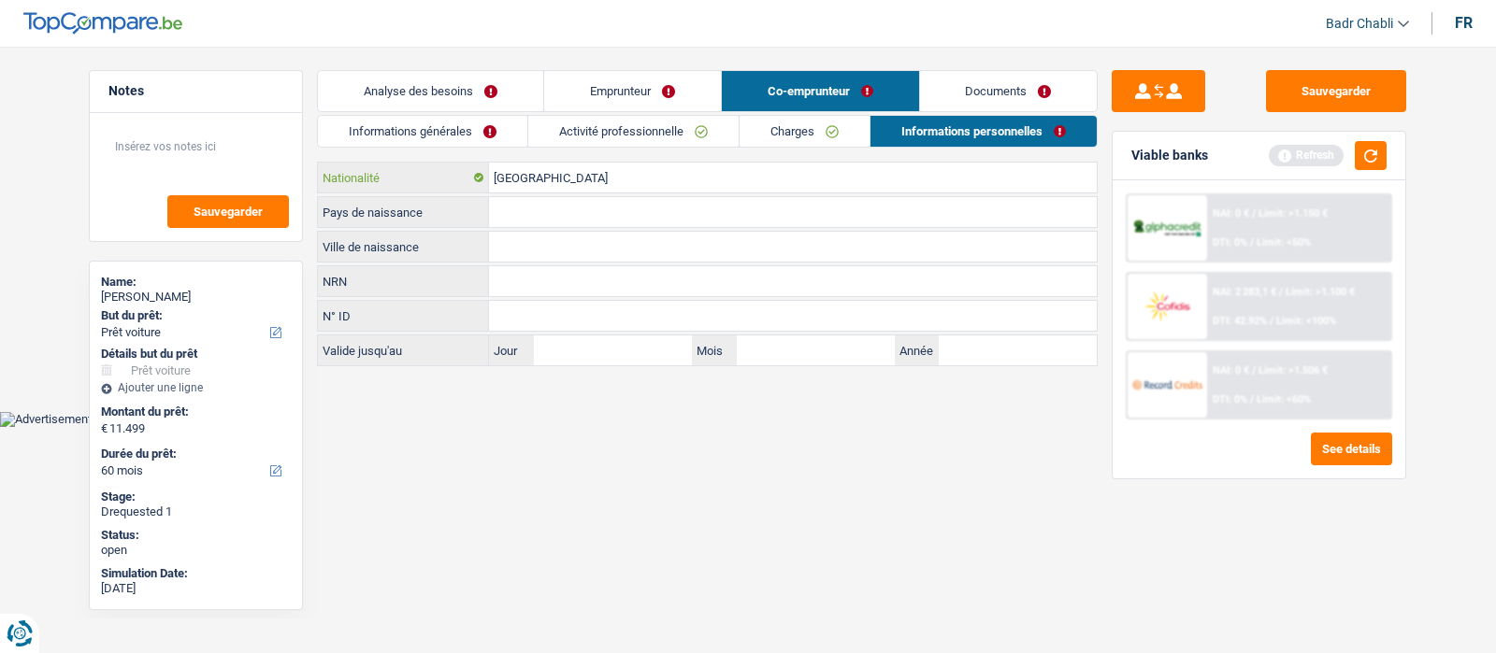
click at [567, 165] on input "[GEOGRAPHIC_DATA]" at bounding box center [793, 178] width 608 height 30
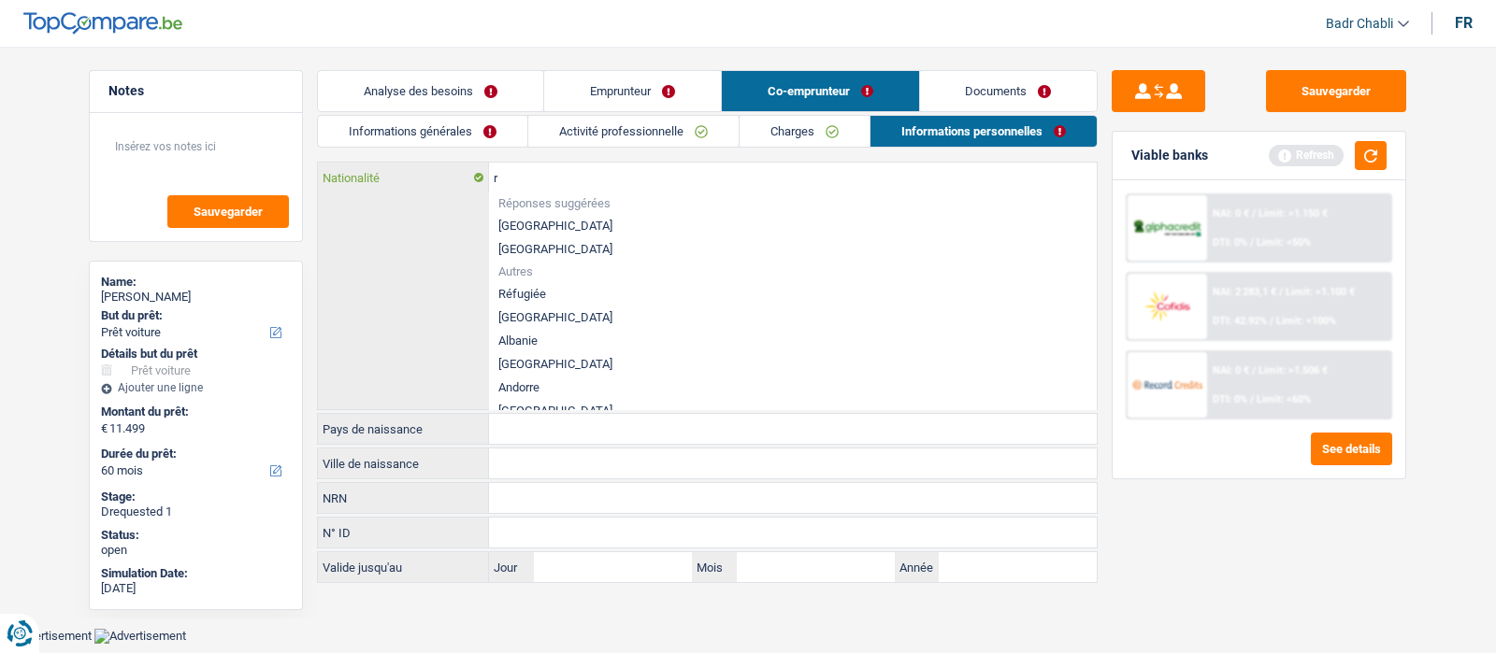
type input "ro"
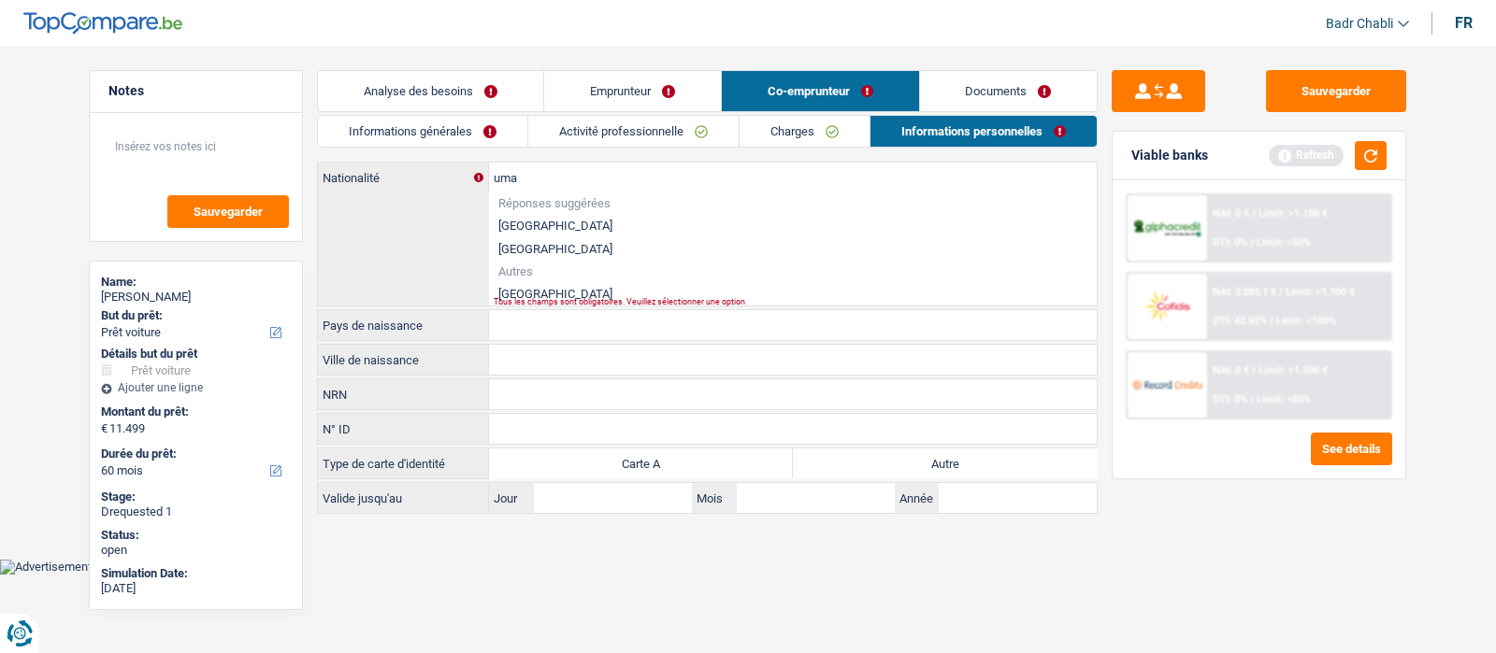
click at [549, 282] on li "Roumanie" at bounding box center [793, 293] width 608 height 23
type input "Roumanie"
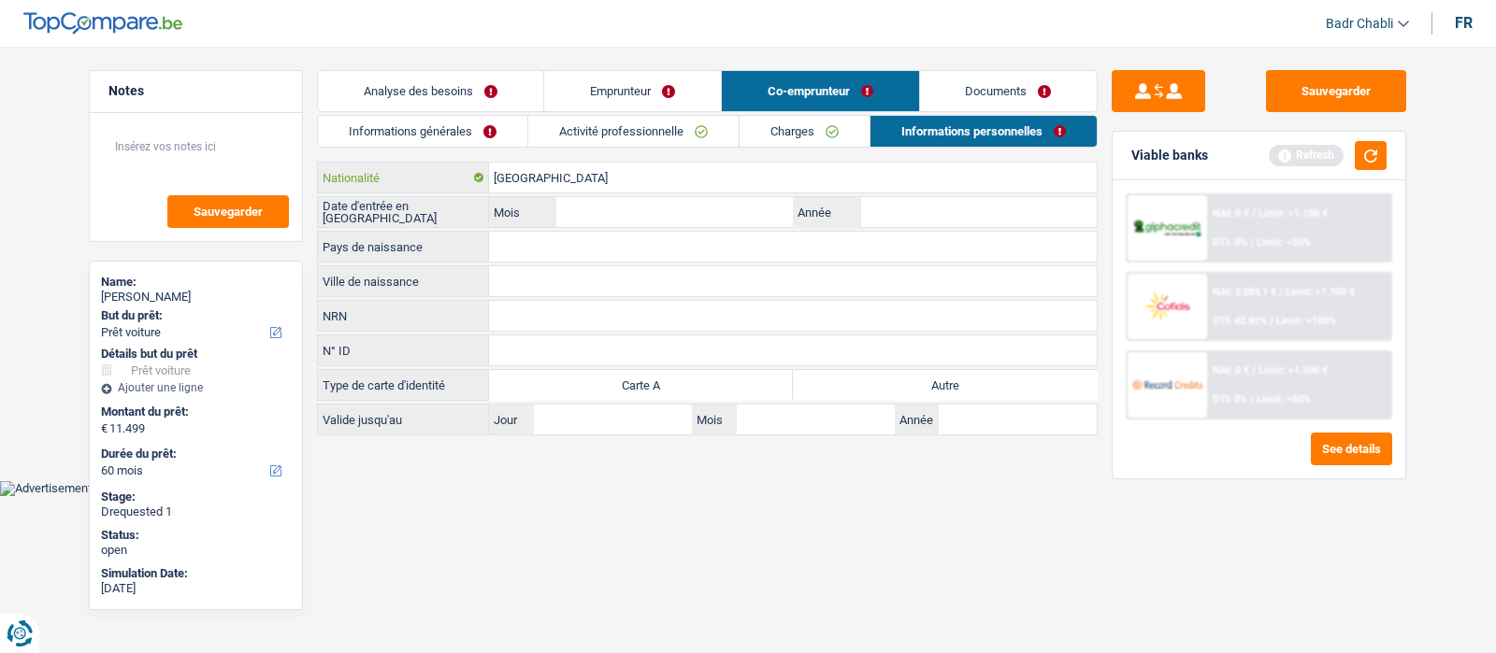
click at [541, 176] on input "Roumanie" at bounding box center [793, 178] width 608 height 30
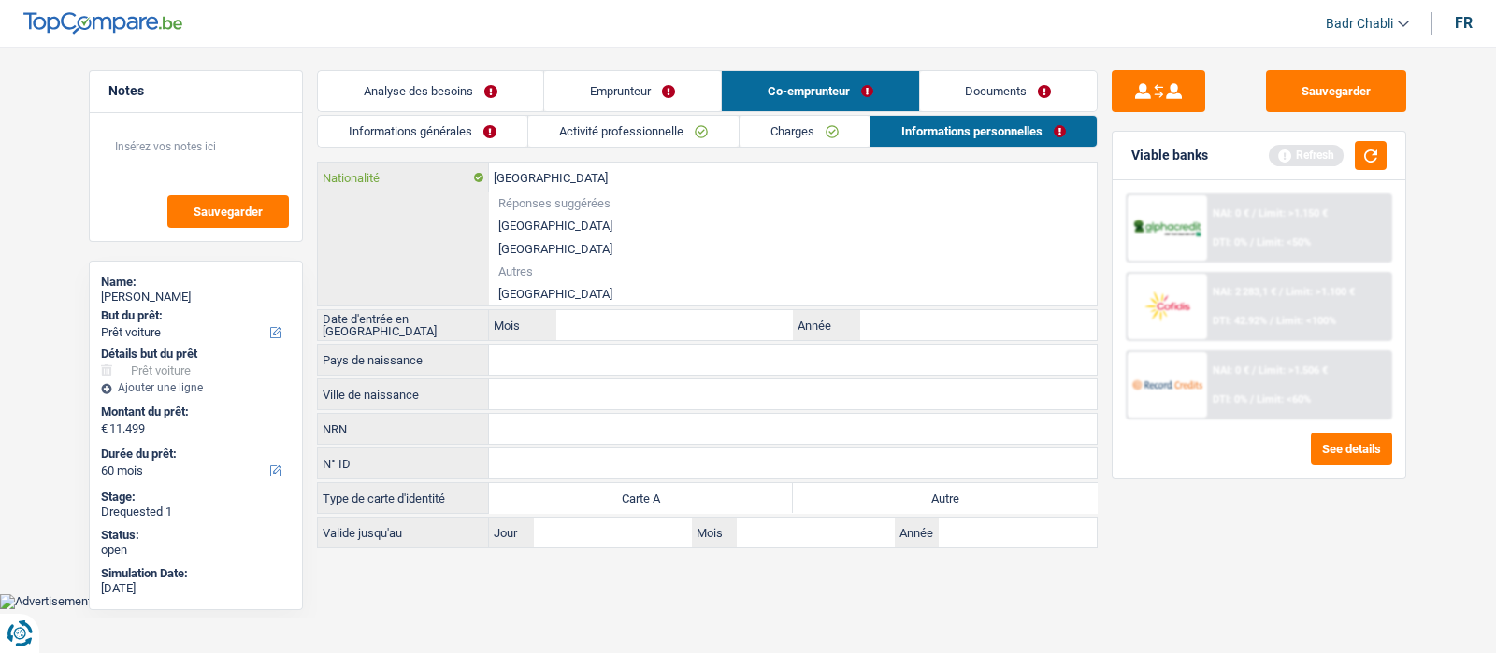
click at [541, 176] on input "Roumanie" at bounding box center [793, 178] width 608 height 30
click at [546, 296] on li "Roumanie" at bounding box center [793, 293] width 608 height 23
type input "Roumanie"
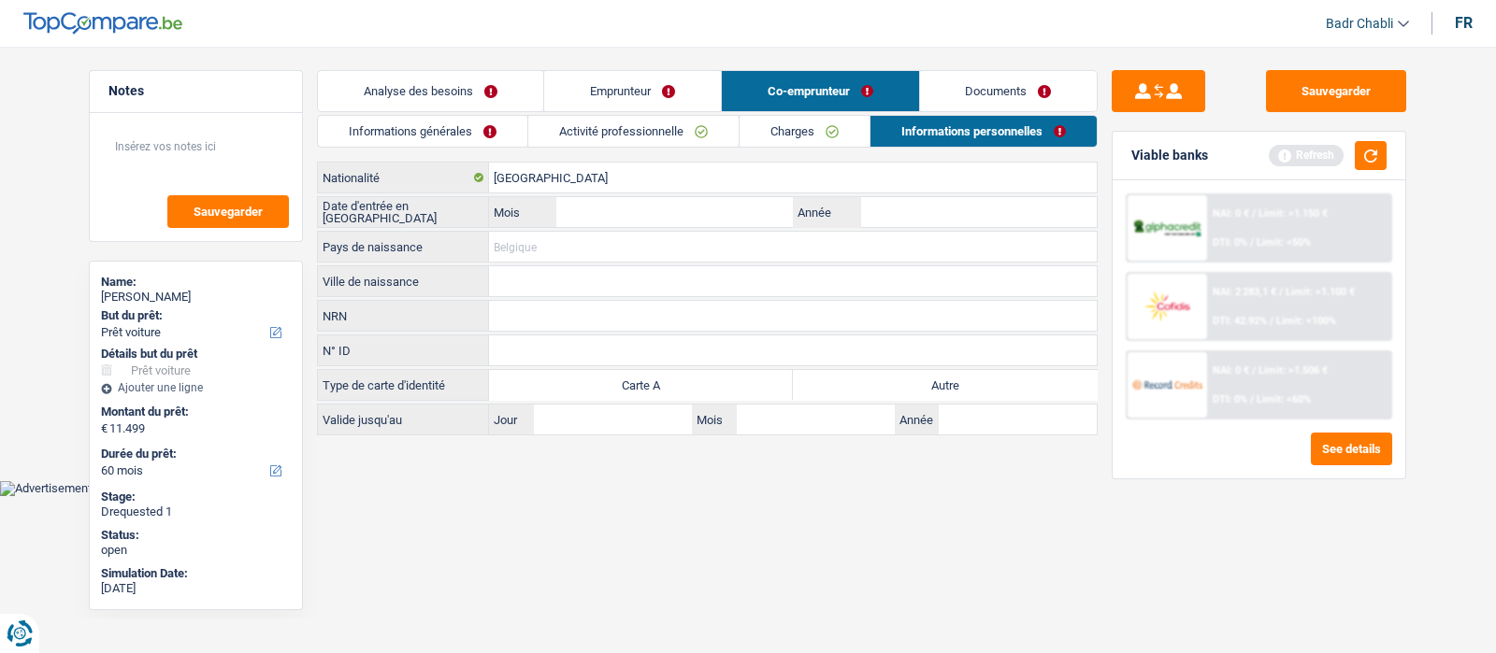
click at [533, 250] on input "Pays de naissance" at bounding box center [793, 247] width 608 height 30
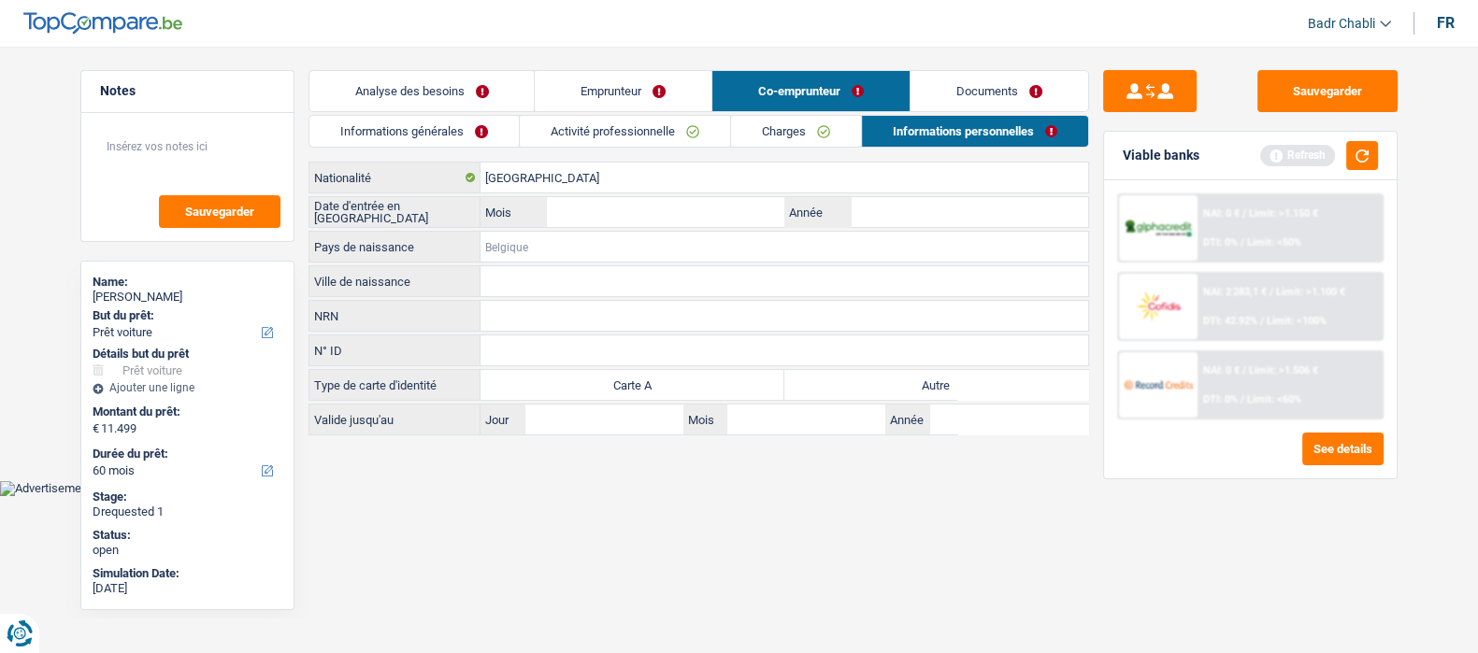
paste input "Roumanie"
type input "Roumanie"
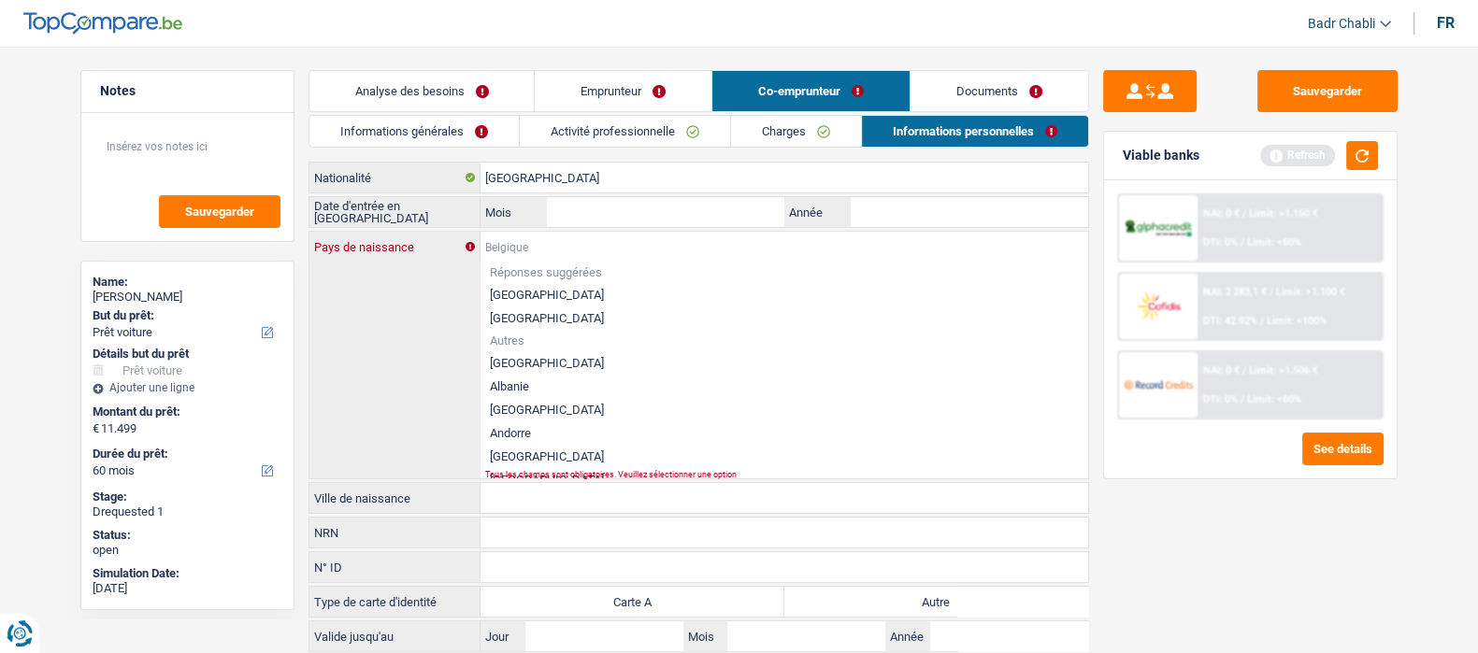
paste input "Roumanie"
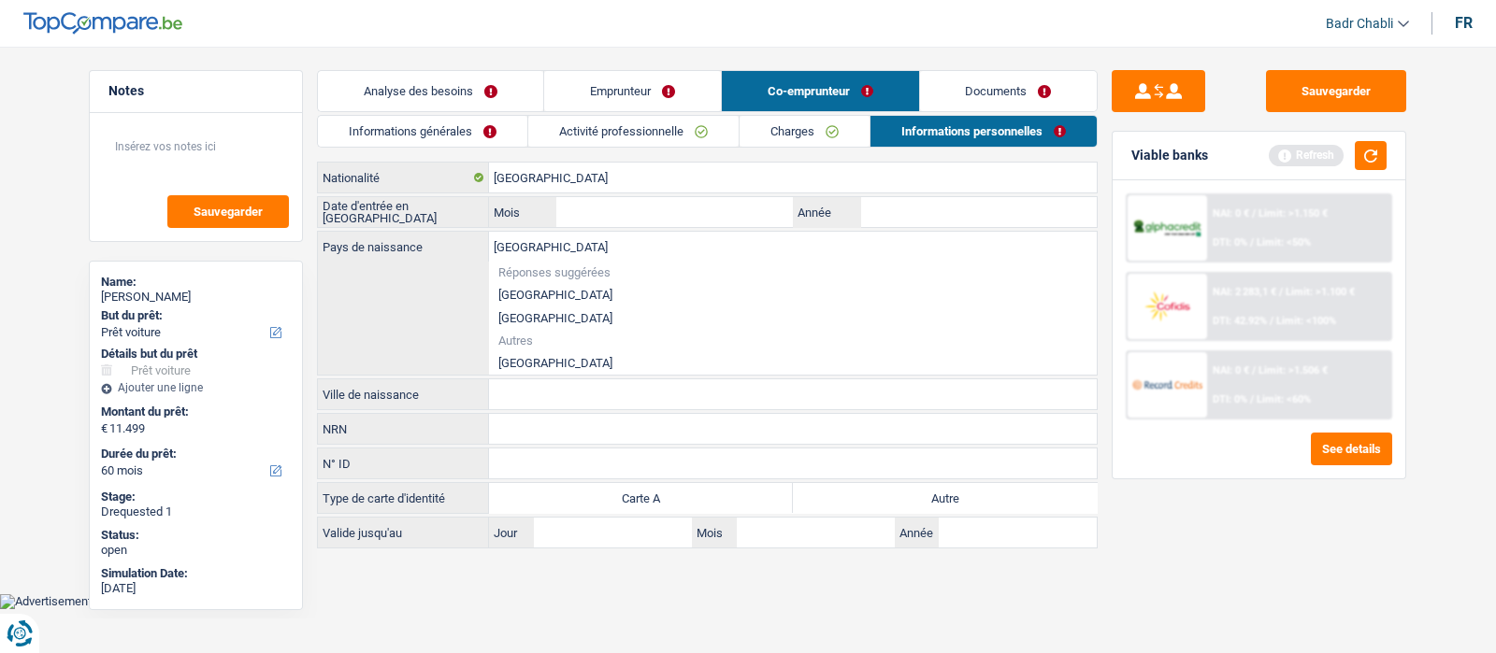
type input "Roumanie"
click at [524, 357] on li "Roumanie" at bounding box center [793, 363] width 608 height 23
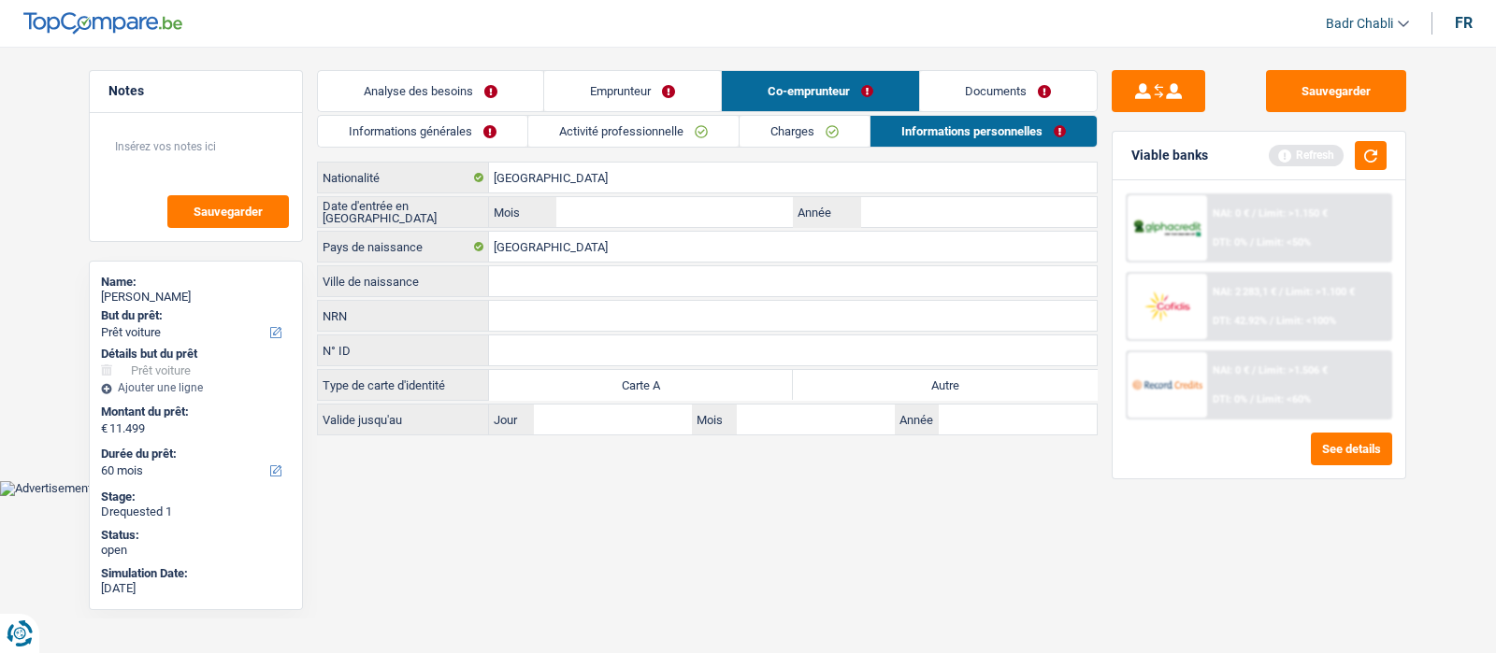
click at [827, 136] on link "Charges" at bounding box center [805, 131] width 130 height 31
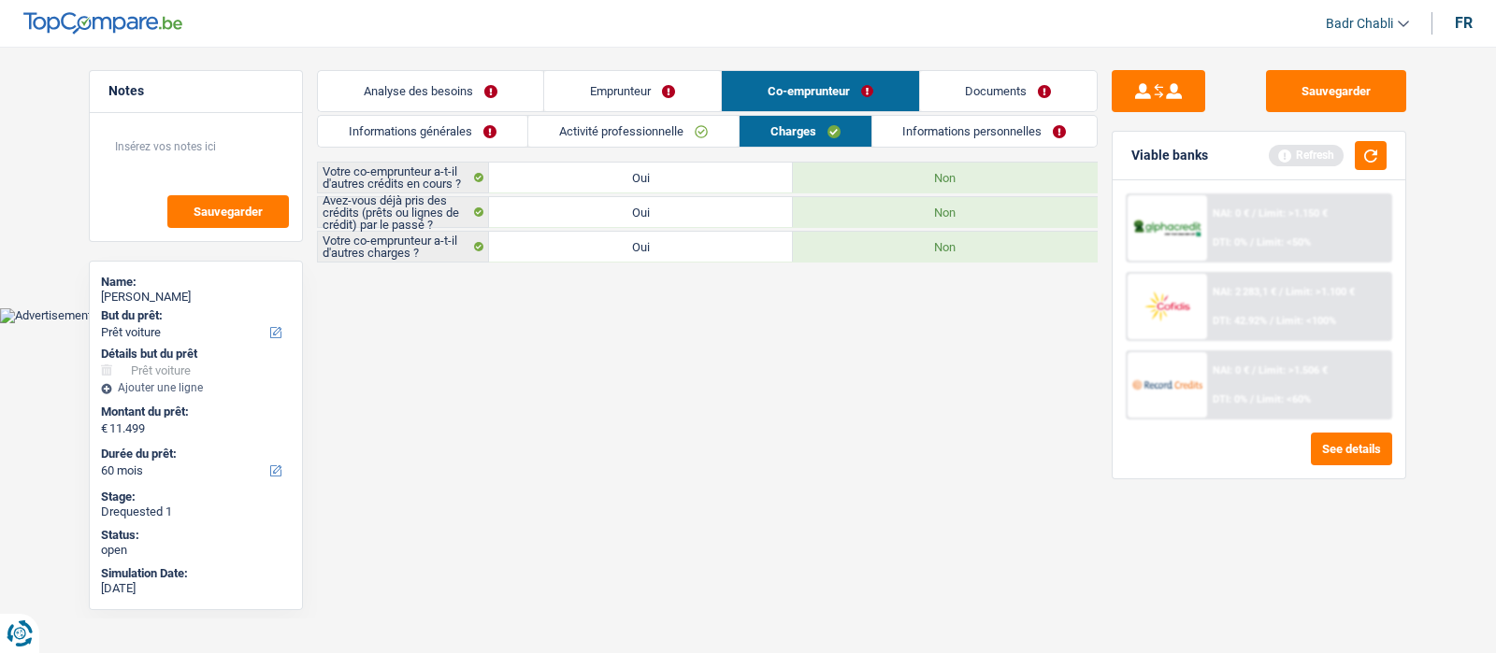
click at [652, 87] on link "Emprunteur" at bounding box center [632, 91] width 177 height 40
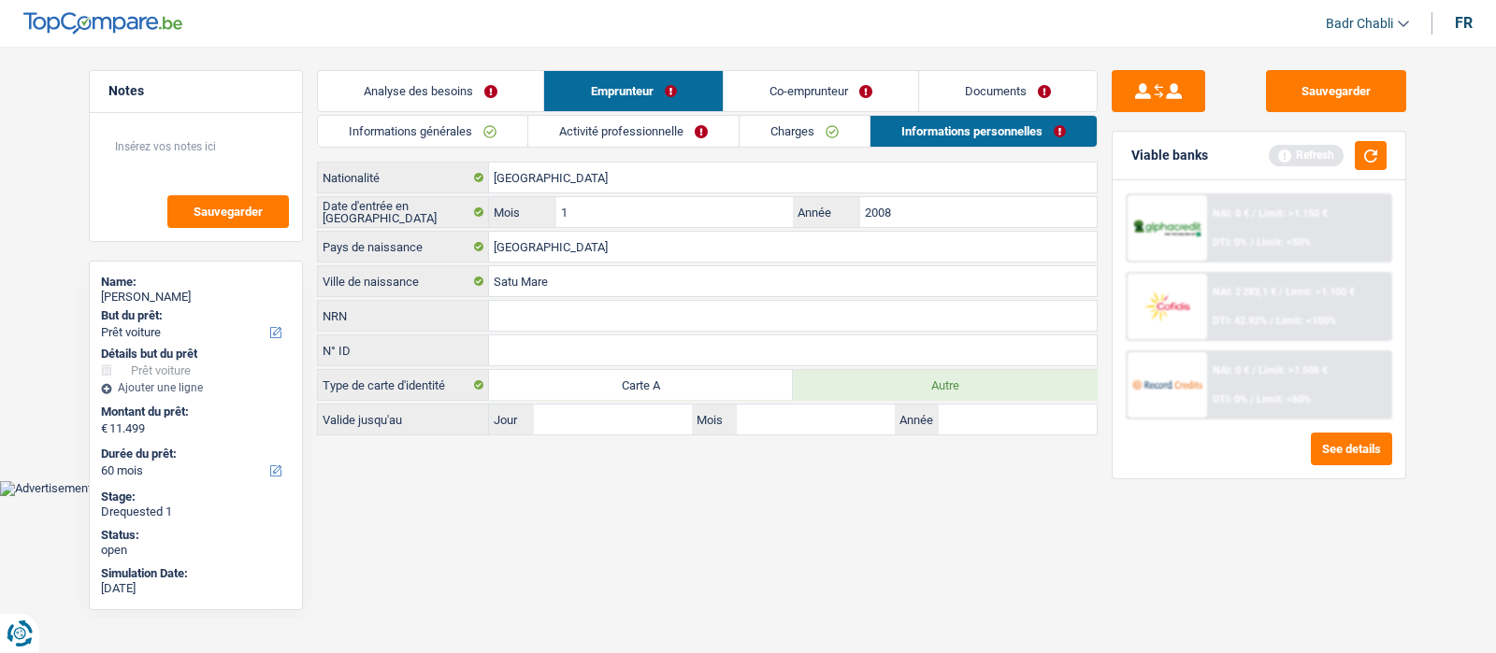
click at [823, 84] on link "Co-emprunteur" at bounding box center [821, 91] width 194 height 40
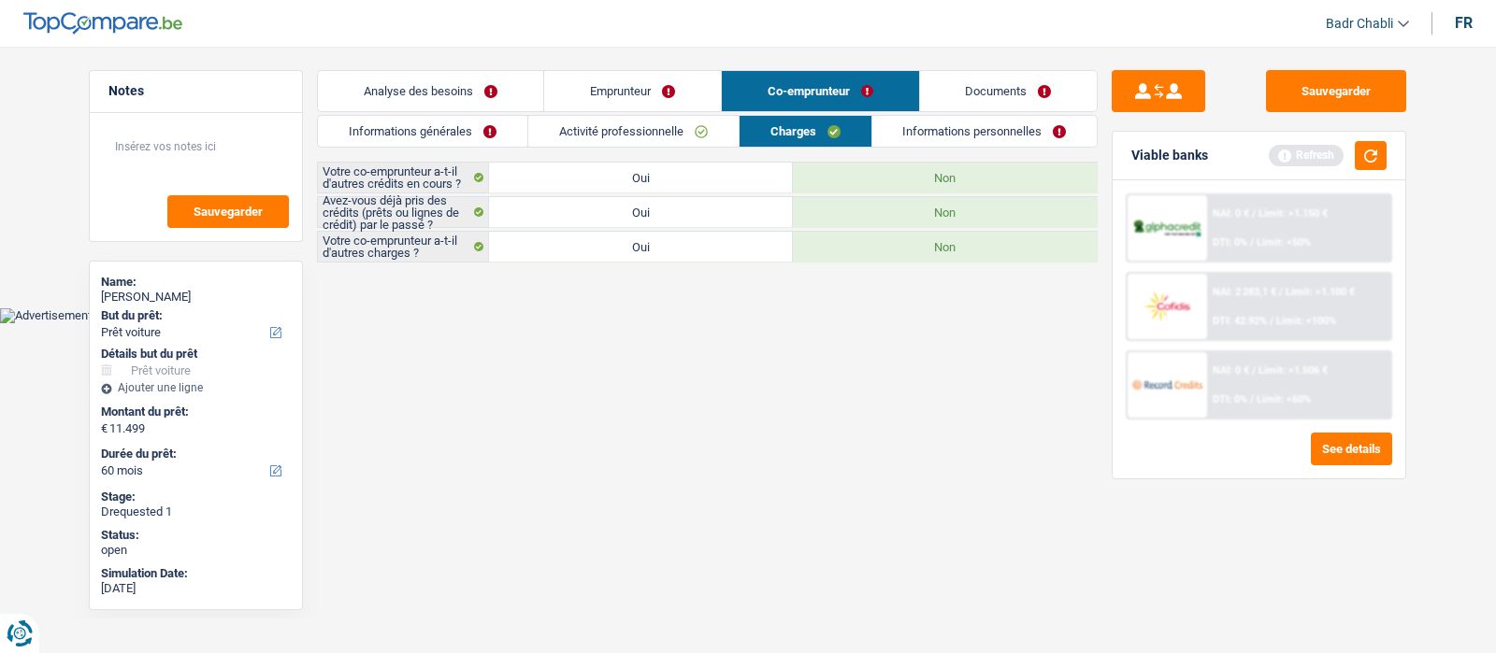
click at [978, 130] on link "Informations personnelles" at bounding box center [984, 131] width 225 height 31
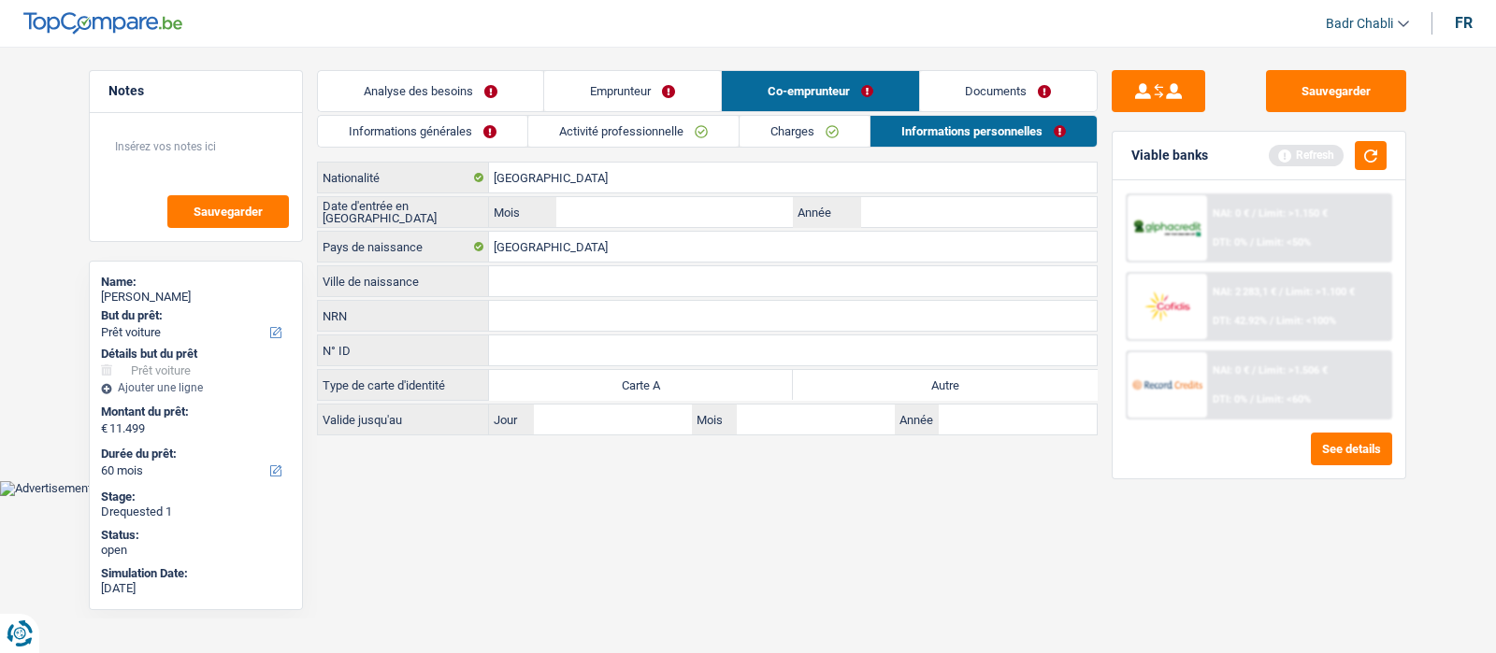
click at [897, 380] on label "Autre" at bounding box center [945, 385] width 304 height 30
click at [897, 380] on input "Autre" at bounding box center [945, 385] width 304 height 30
radio input "true"
click at [1006, 98] on link "Documents" at bounding box center [1009, 91] width 178 height 40
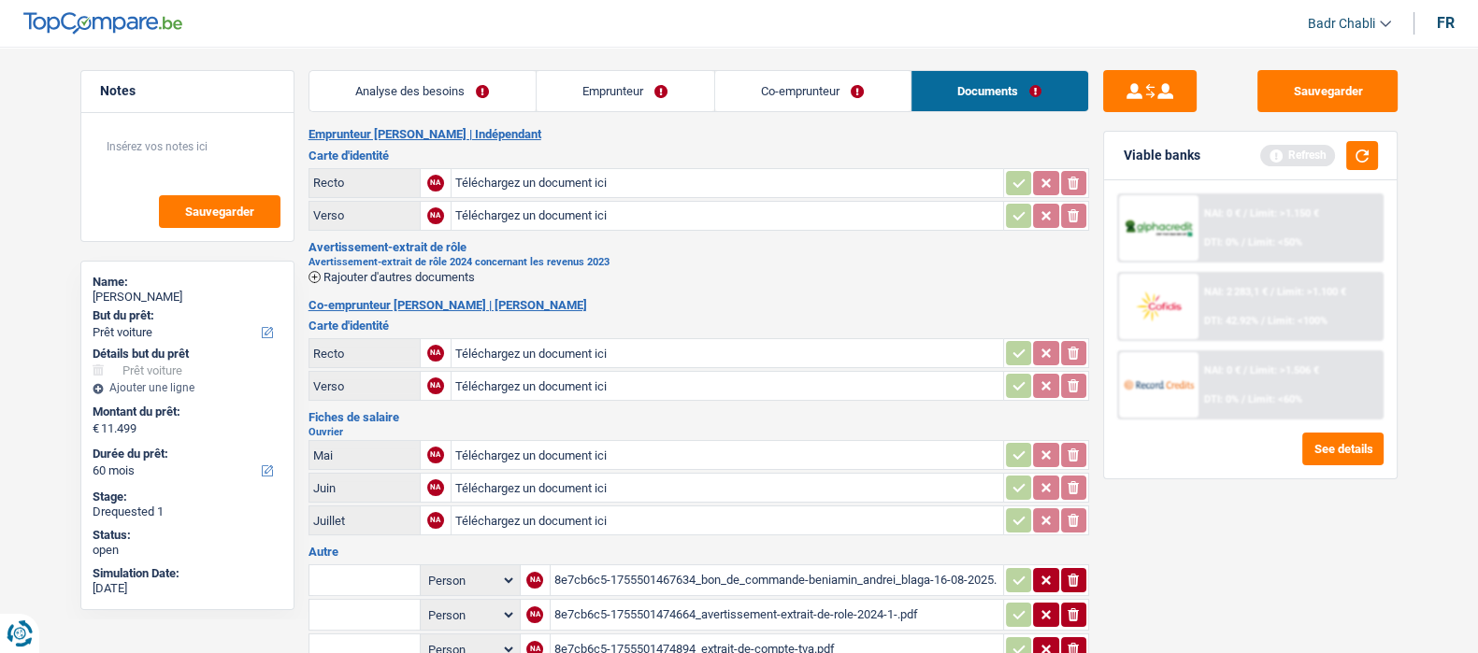
scroll to position [351, 0]
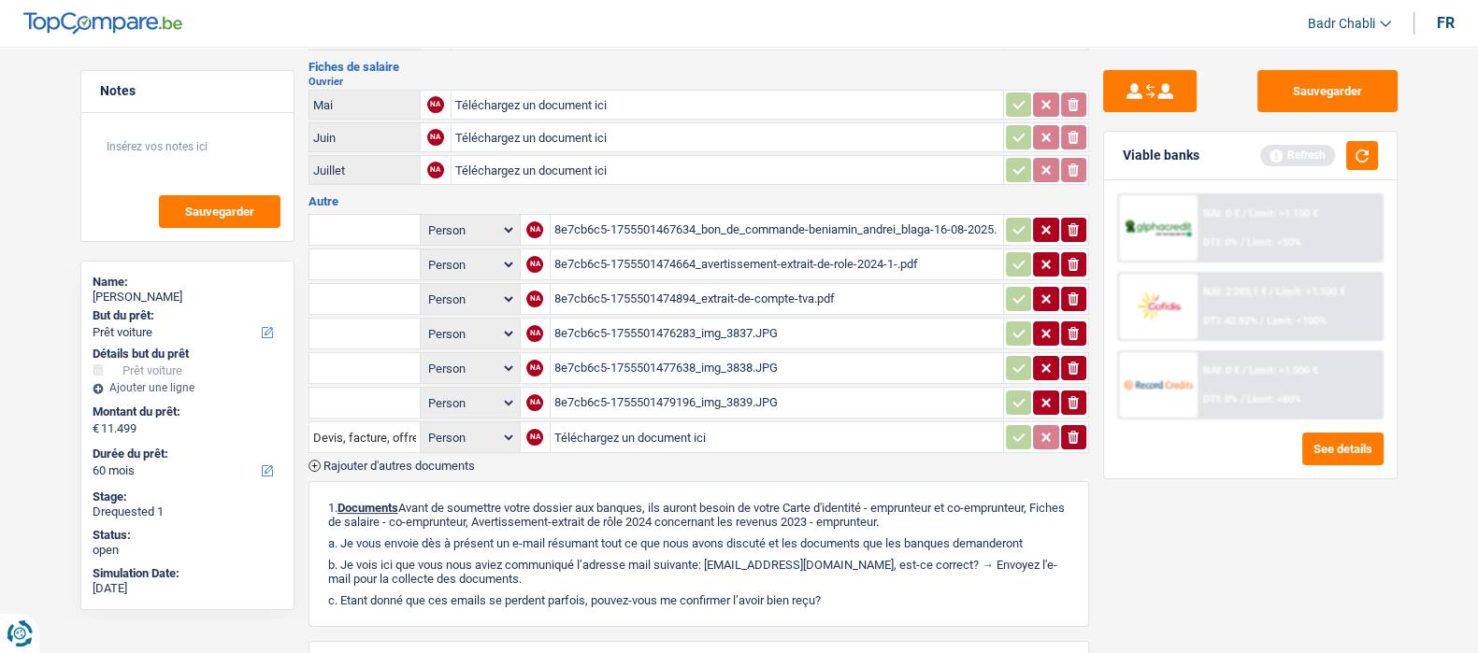
click at [754, 320] on div "8e7cb6c5-1755501476283_img_3837.JPG" at bounding box center [776, 334] width 445 height 28
click at [681, 362] on div "8e7cb6c5-1755501477638_img_3838.JPG" at bounding box center [776, 368] width 445 height 28
click at [689, 393] on div "8e7cb6c5-1755501479196_img_3839.JPG" at bounding box center [776, 403] width 445 height 28
click at [798, 285] on div "8e7cb6c5-1755501474894_extrait-de-compte-tva.pdf" at bounding box center [776, 299] width 445 height 28
click at [1284, 105] on button "Sauvegarder" at bounding box center [1327, 91] width 140 height 42
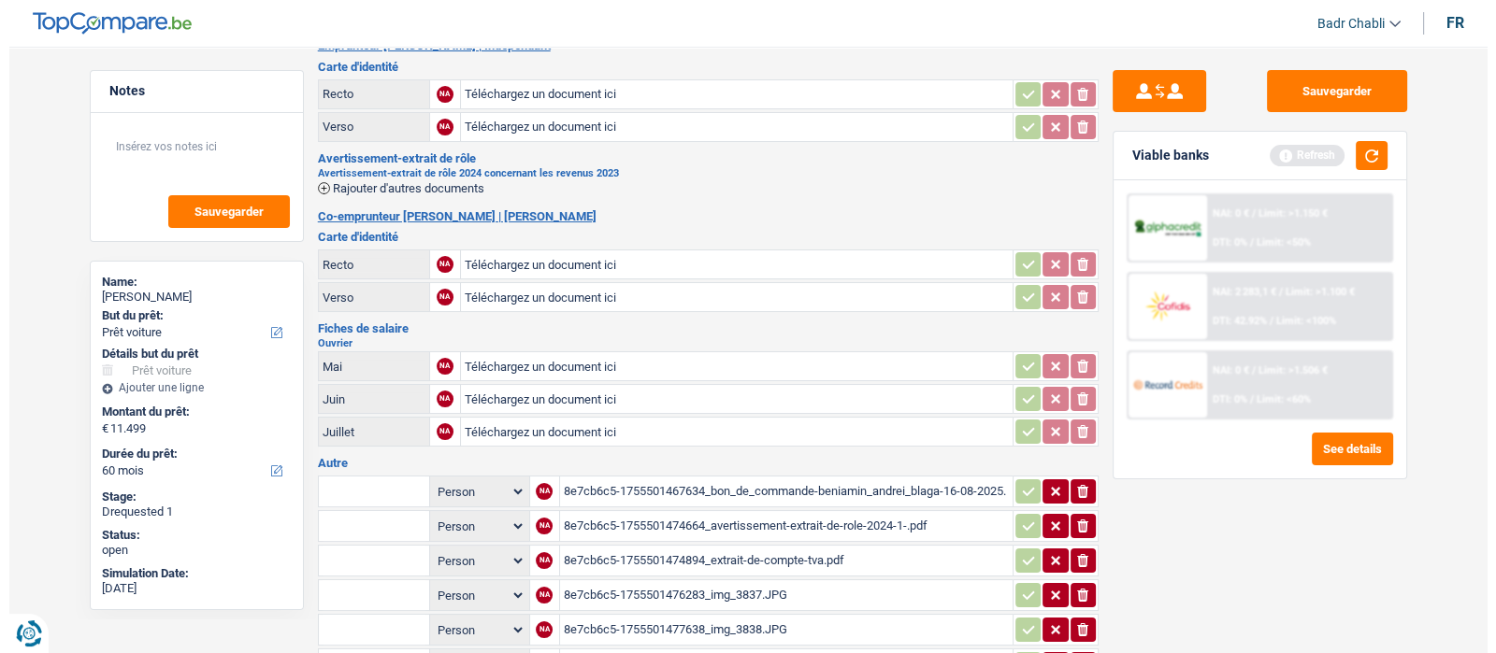
scroll to position [0, 0]
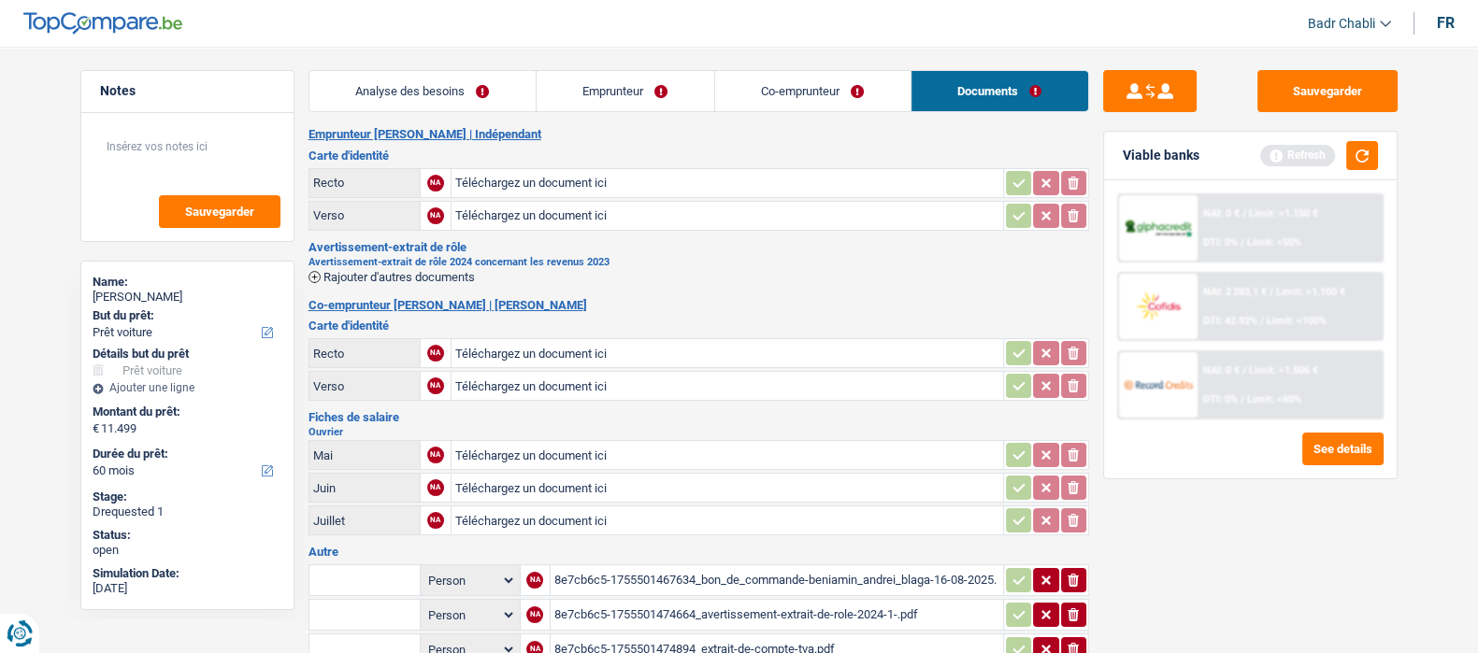
click at [806, 75] on link "Co-emprunteur" at bounding box center [812, 91] width 195 height 40
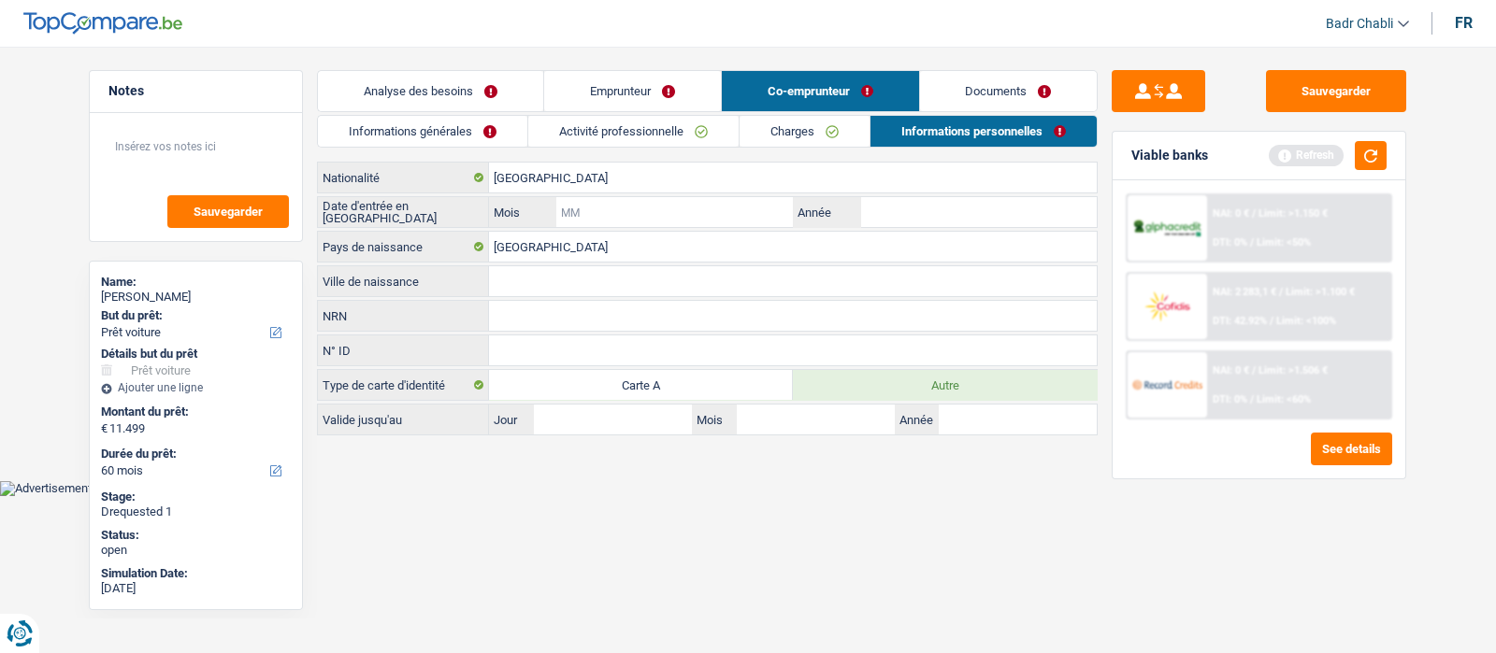
click at [722, 212] on input "Mois" at bounding box center [674, 212] width 237 height 30
type input "01"
type input "2020"
click at [588, 276] on input "Ville de naissance" at bounding box center [793, 281] width 608 height 30
type input "Satu Mare"
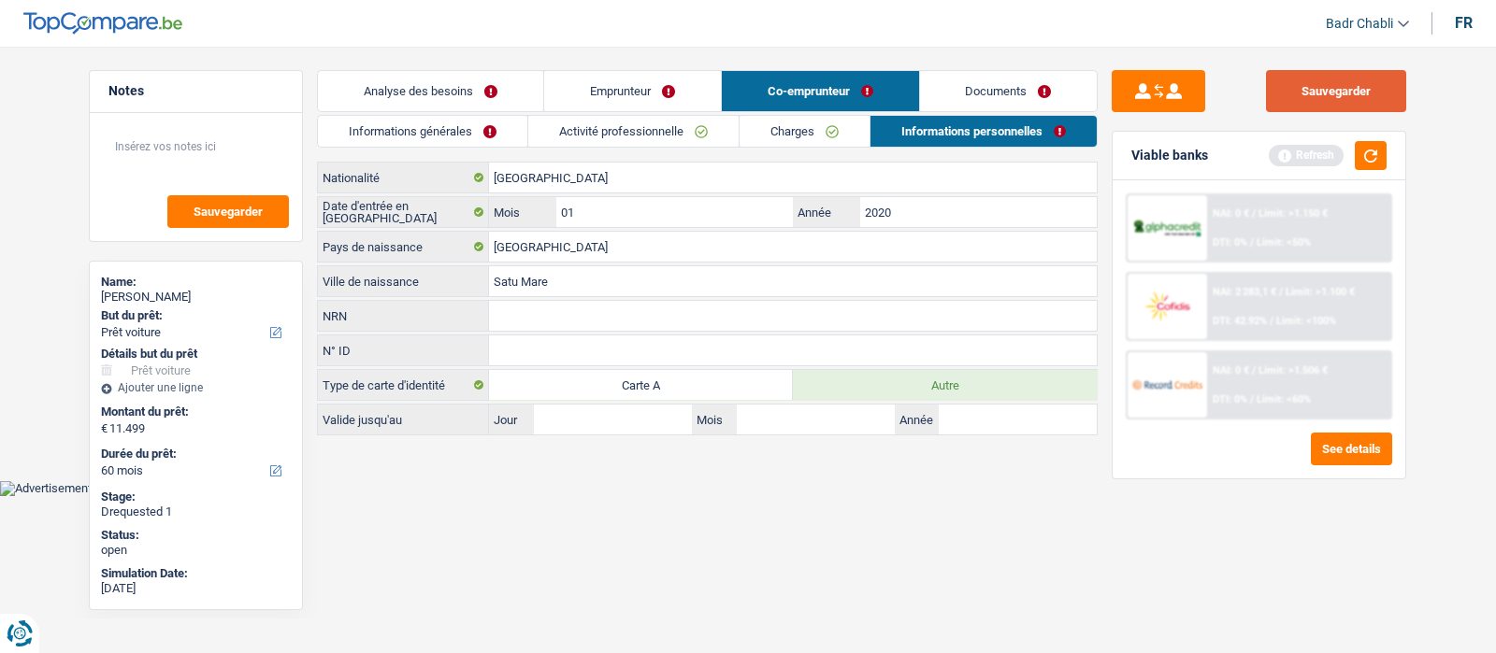
click at [1309, 93] on button "Sauvegarder" at bounding box center [1336, 91] width 140 height 42
click at [1332, 113] on div "Sauvegarder Viable banks Refresh NAI: 0 € / Limit: >1.150 € DTI: 0% / Limit: <5…" at bounding box center [1259, 344] width 323 height 549
click at [1324, 89] on button "Sauvegarder" at bounding box center [1336, 91] width 140 height 42
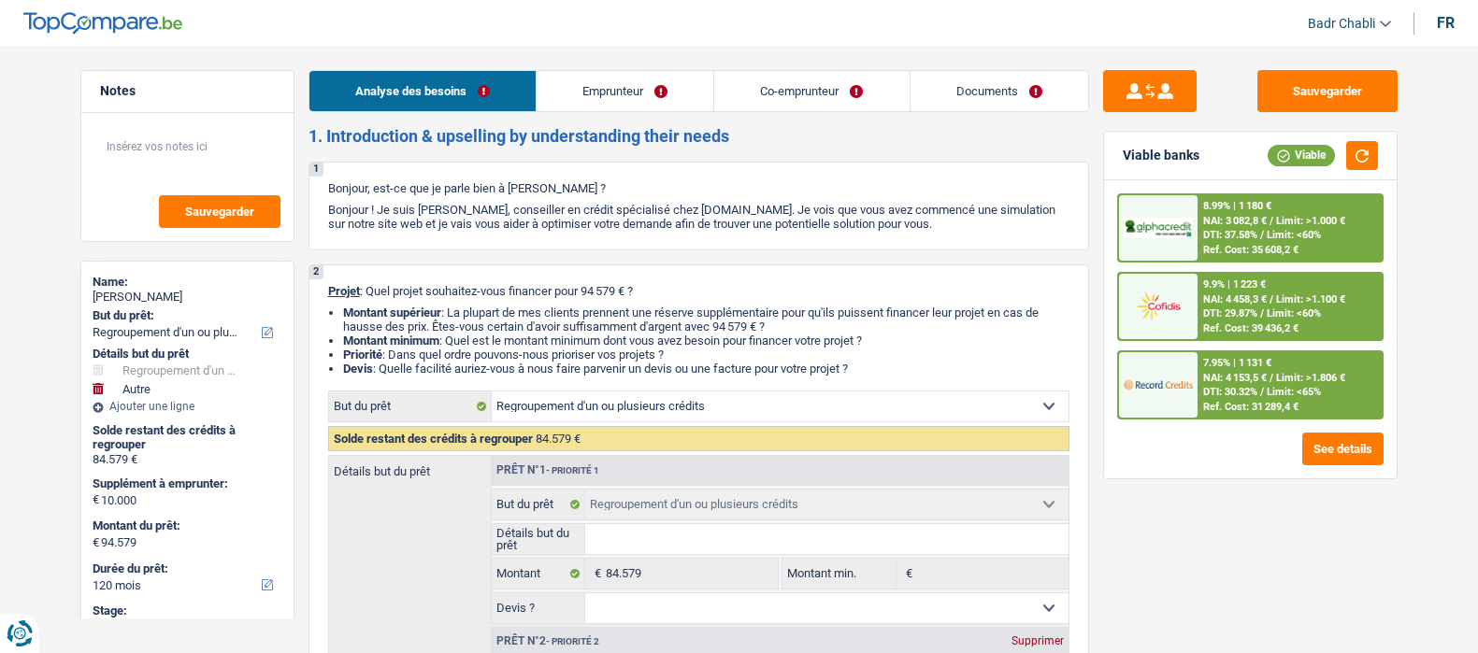
select select "refinancing"
select select "other"
select select "120"
select select "refinancing"
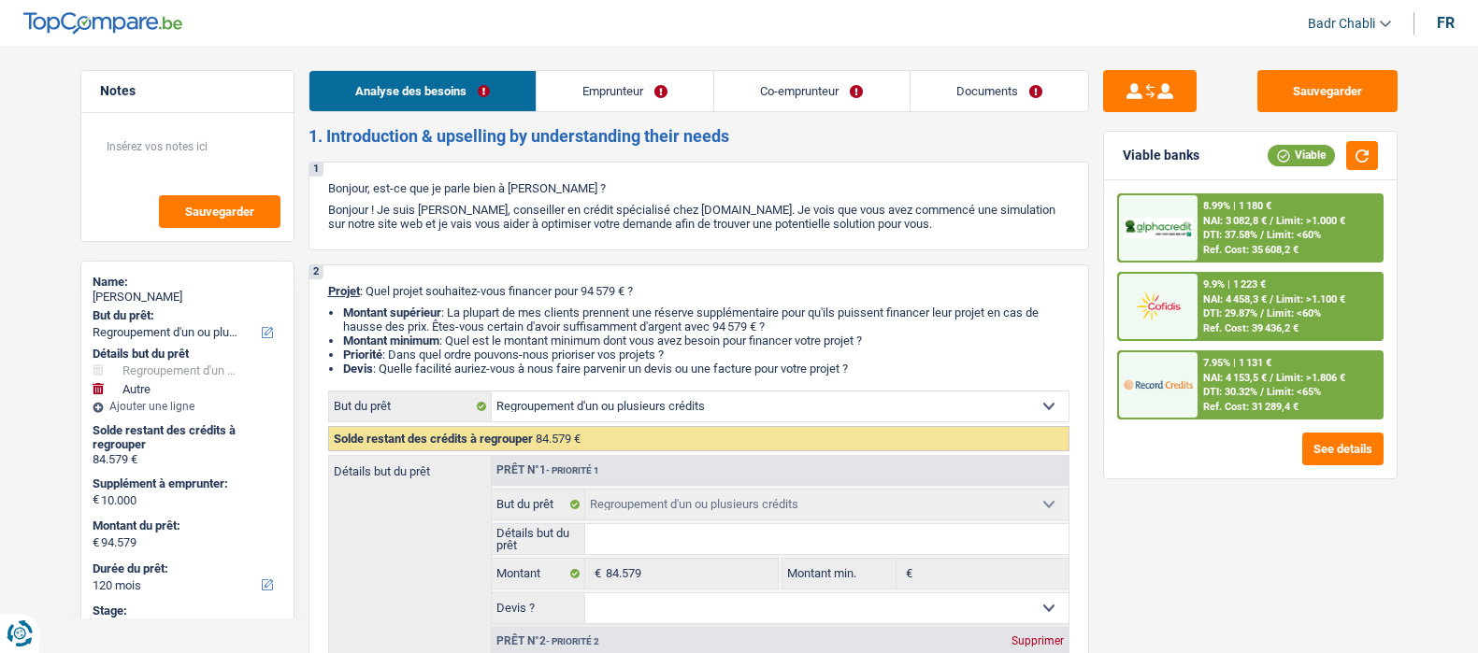
select select "refinancing"
select select "other"
select select "yes"
select select "120"
select select "privateEmployee"
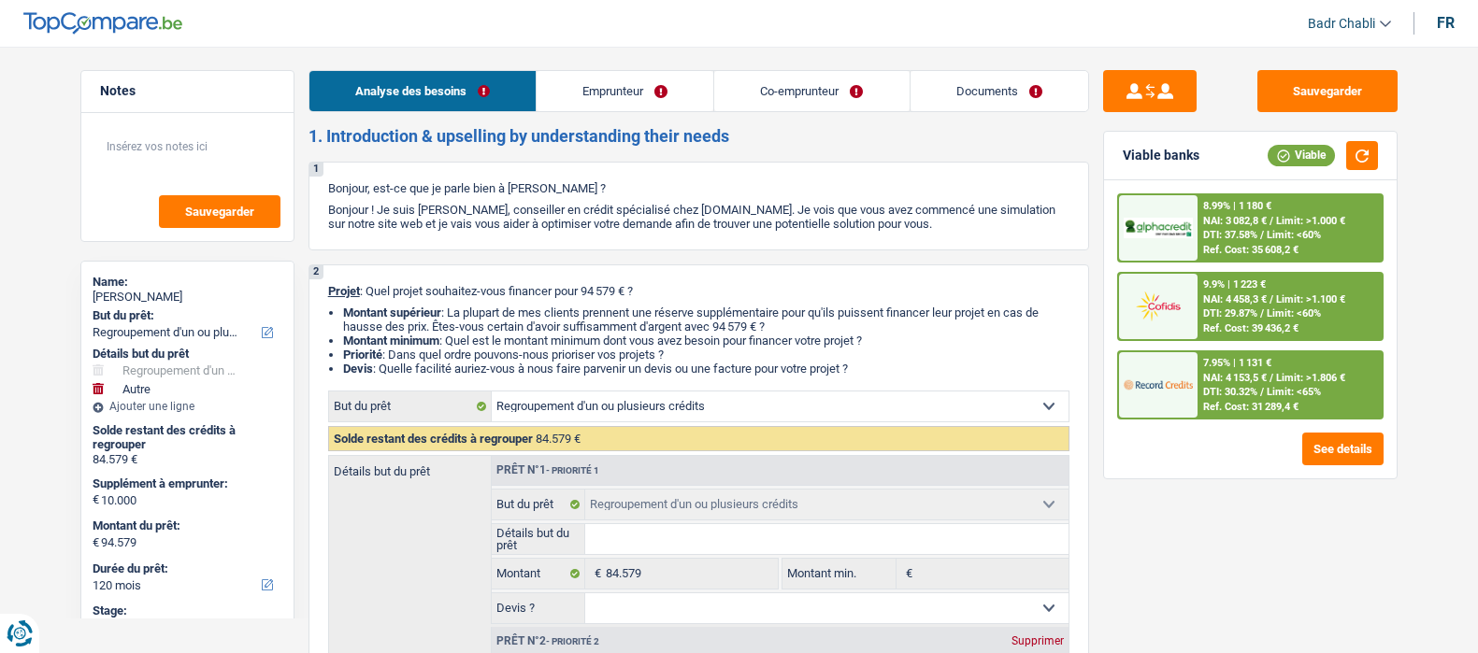
select select "privateEmployee"
select select "familyAllowances"
select select "netSalary"
select select "mealVouchers"
select select "netSalary"
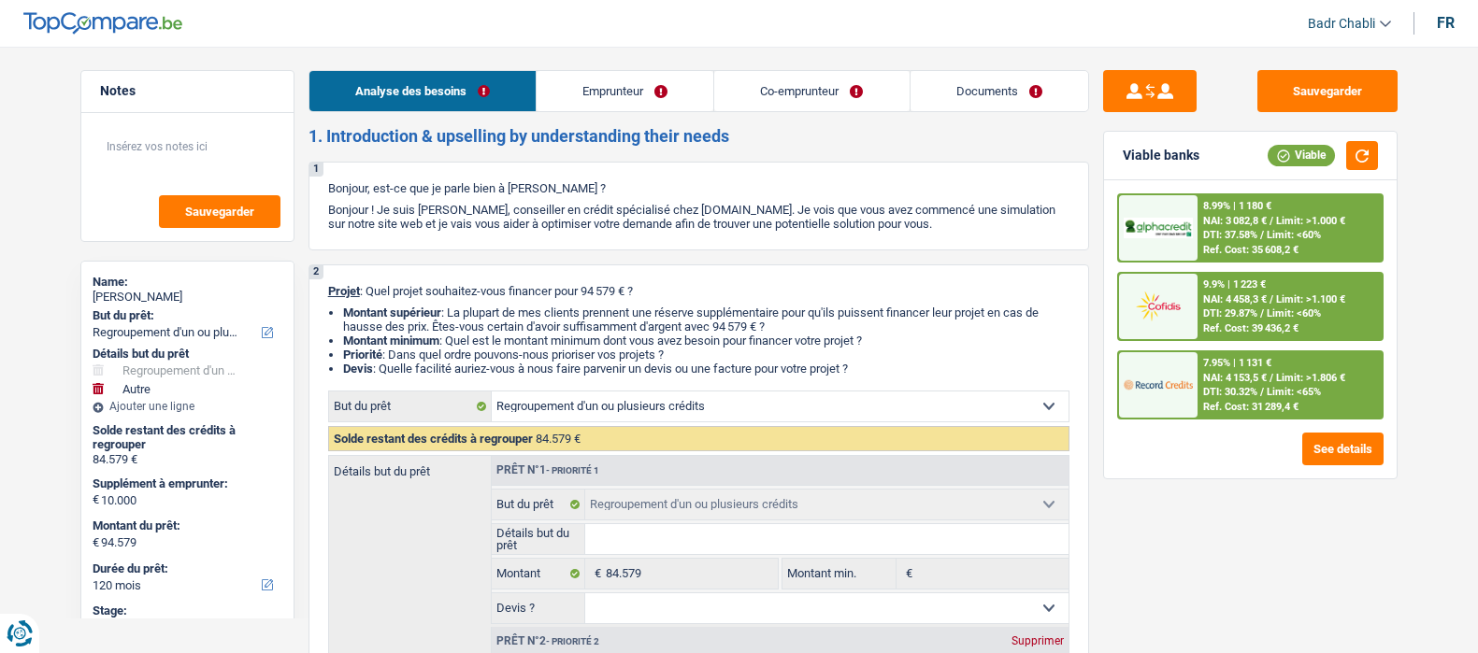
select select "mealVouchers"
select select "ownerWithMortgage"
select select "mortgage"
select select "240"
select select "personalLoan"
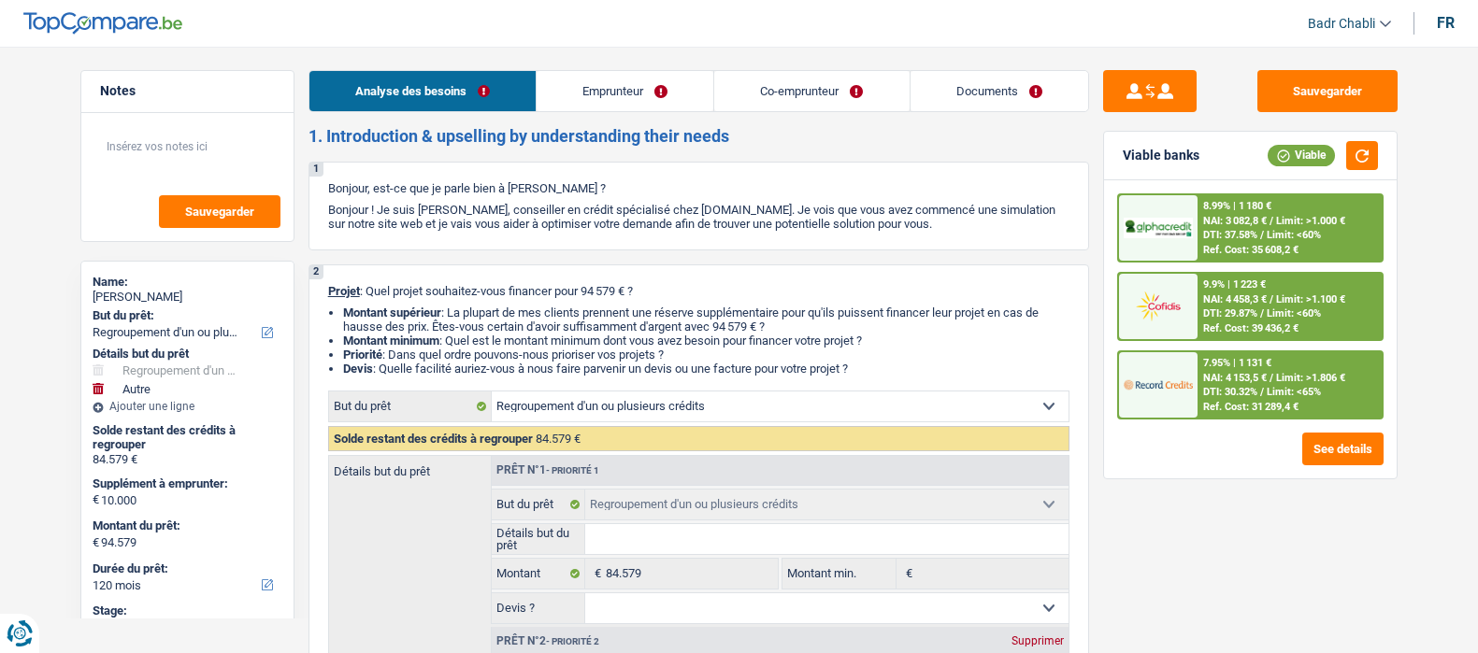
select select "homeFurnishingOrRelocation"
select select "84"
select select "carLoan"
select select "60"
select select "cardOrCredit"
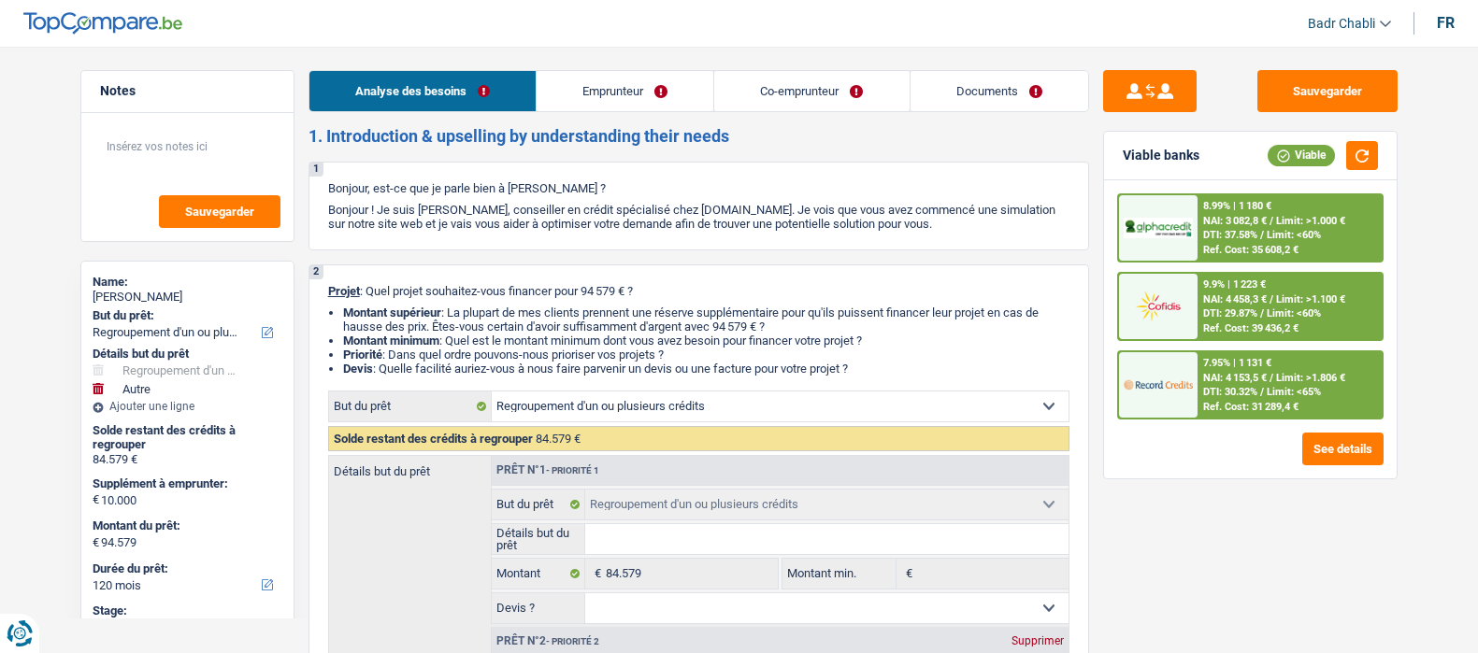
select select "cardOrCredit"
select select "refinancing"
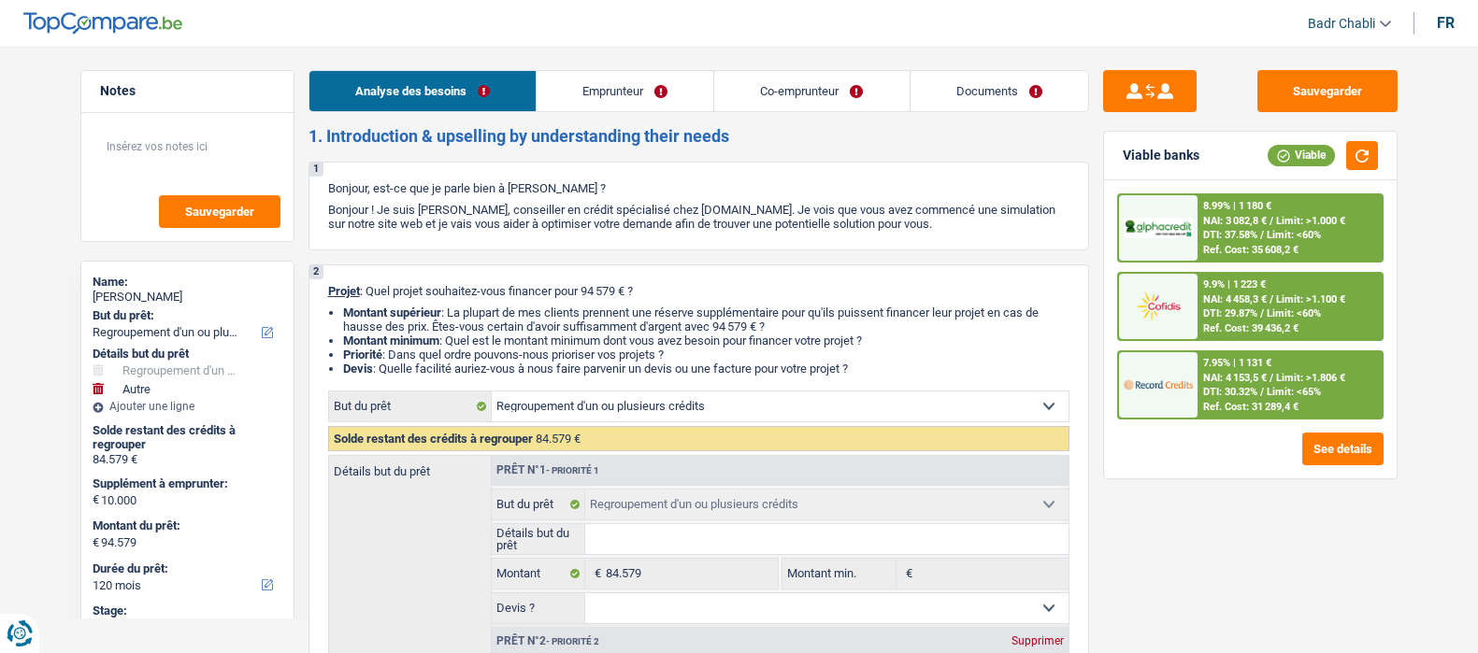
select select "other"
select select "yes"
select select "120"
click at [1020, 78] on link "Documents" at bounding box center [1000, 91] width 178 height 40
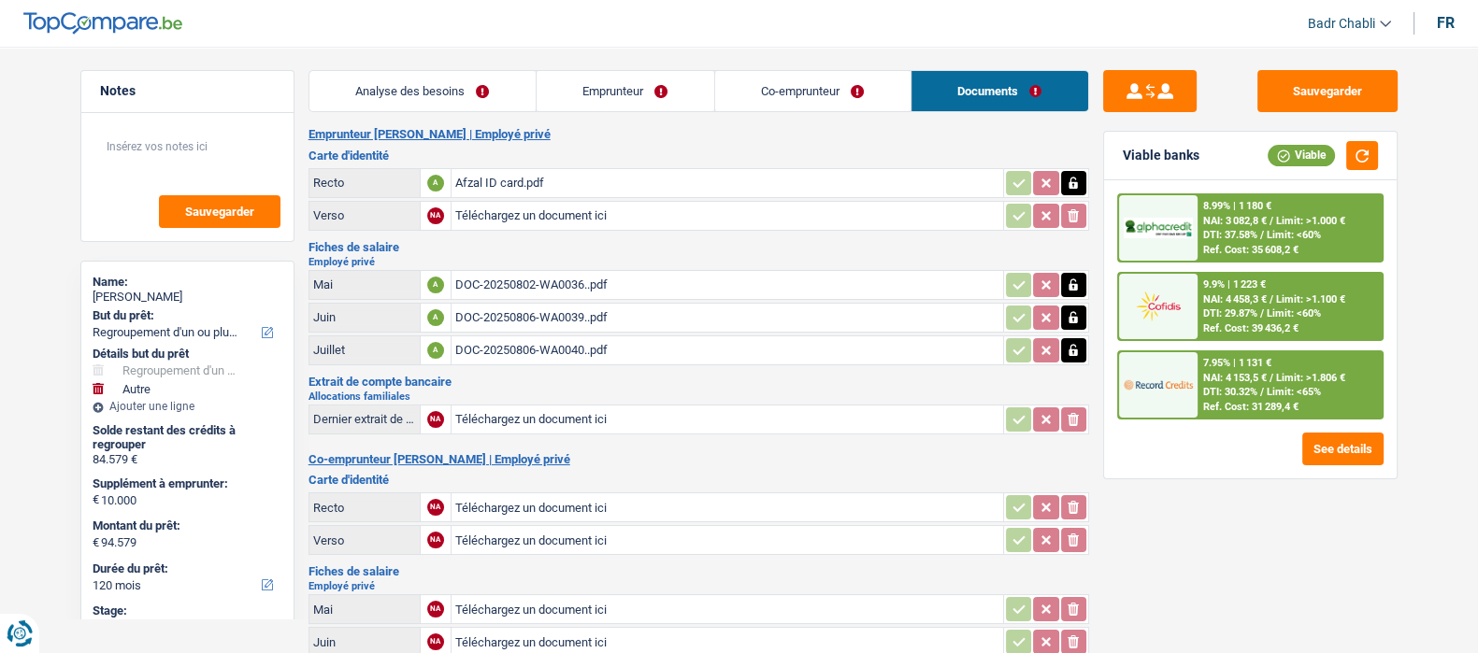
click at [850, 85] on link "Co-emprunteur" at bounding box center [812, 91] width 195 height 40
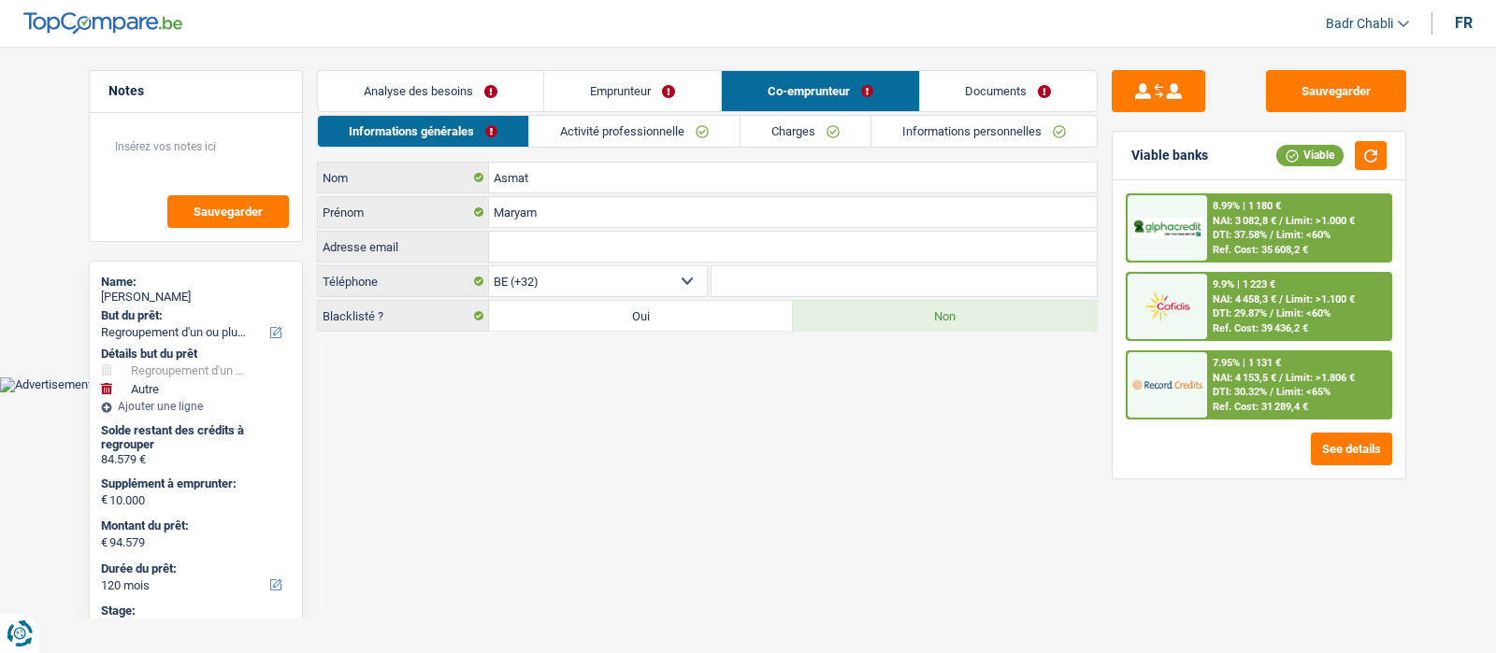
click at [635, 135] on link "Activité professionnelle" at bounding box center [634, 131] width 210 height 31
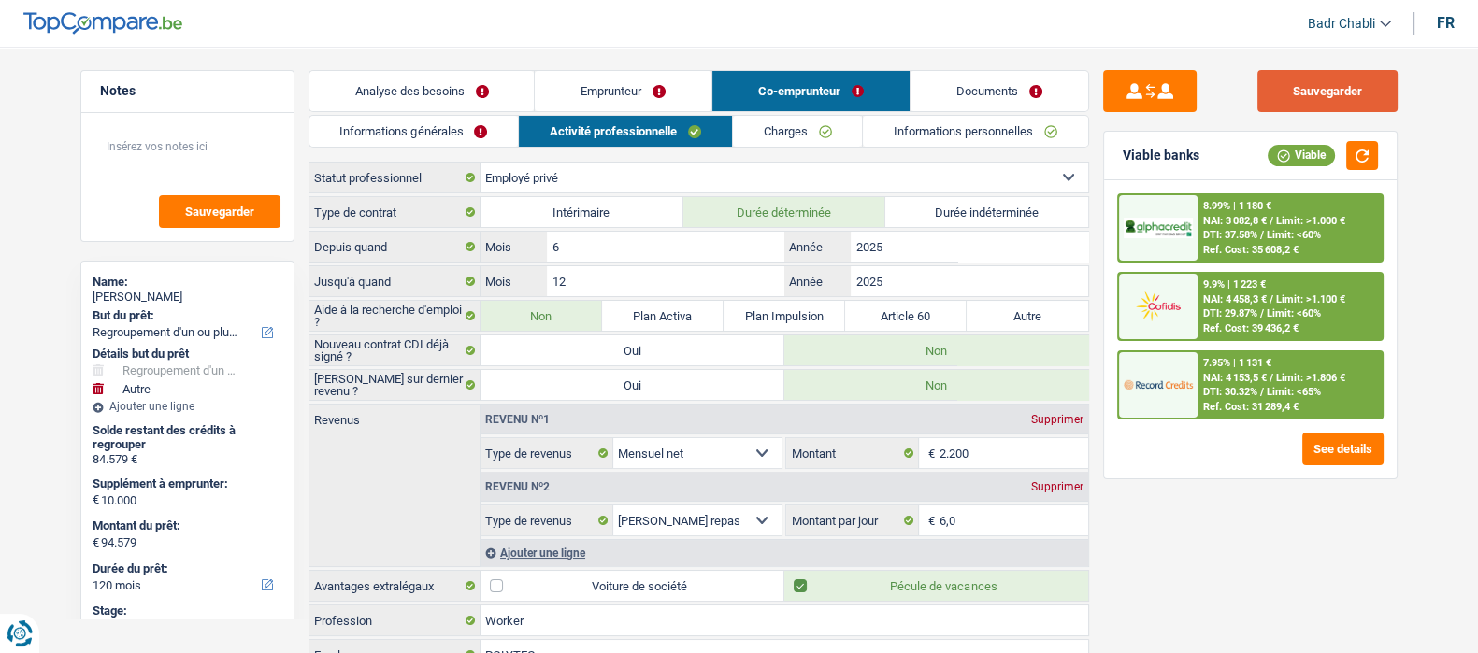
click at [1351, 71] on button "Sauvegarder" at bounding box center [1327, 91] width 140 height 42
click at [770, 129] on link "Charges" at bounding box center [798, 131] width 130 height 31
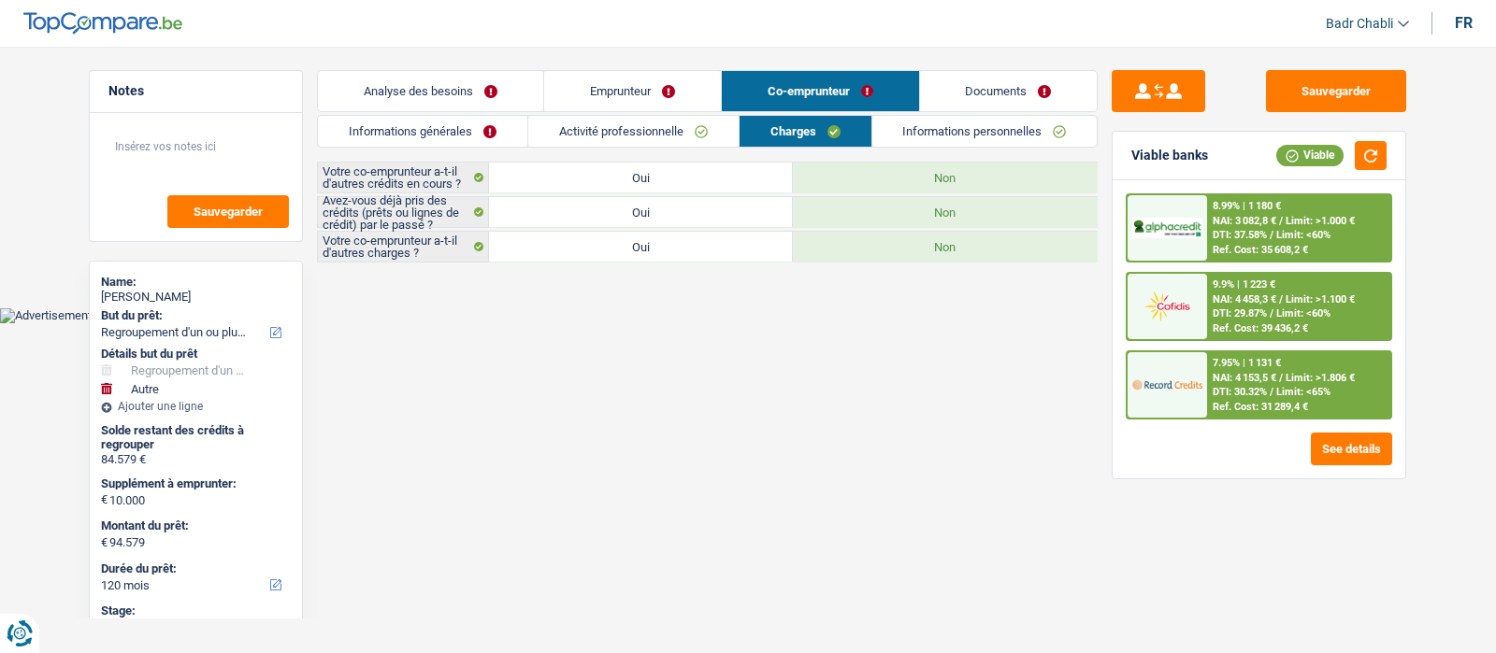
click at [925, 144] on link "Informations personnelles" at bounding box center [984, 131] width 225 height 31
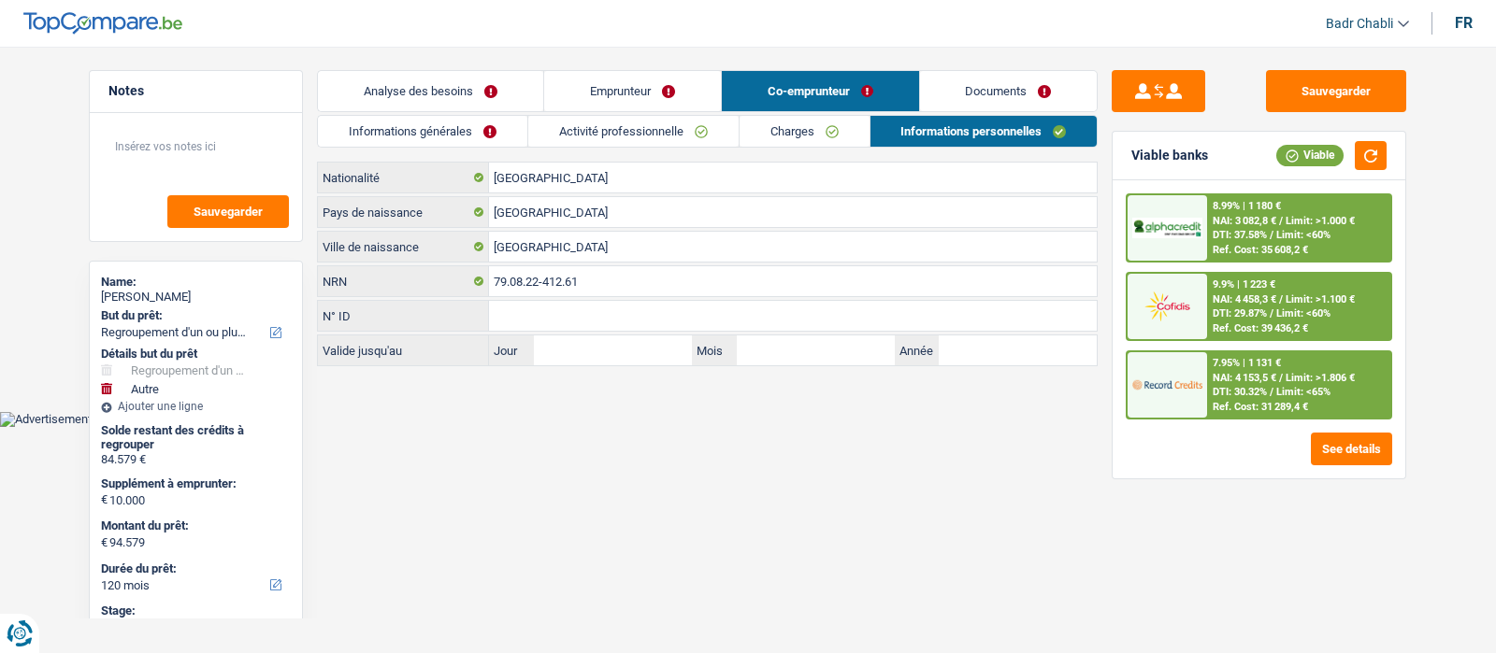
click at [467, 77] on link "Analyse des besoins" at bounding box center [430, 91] width 225 height 40
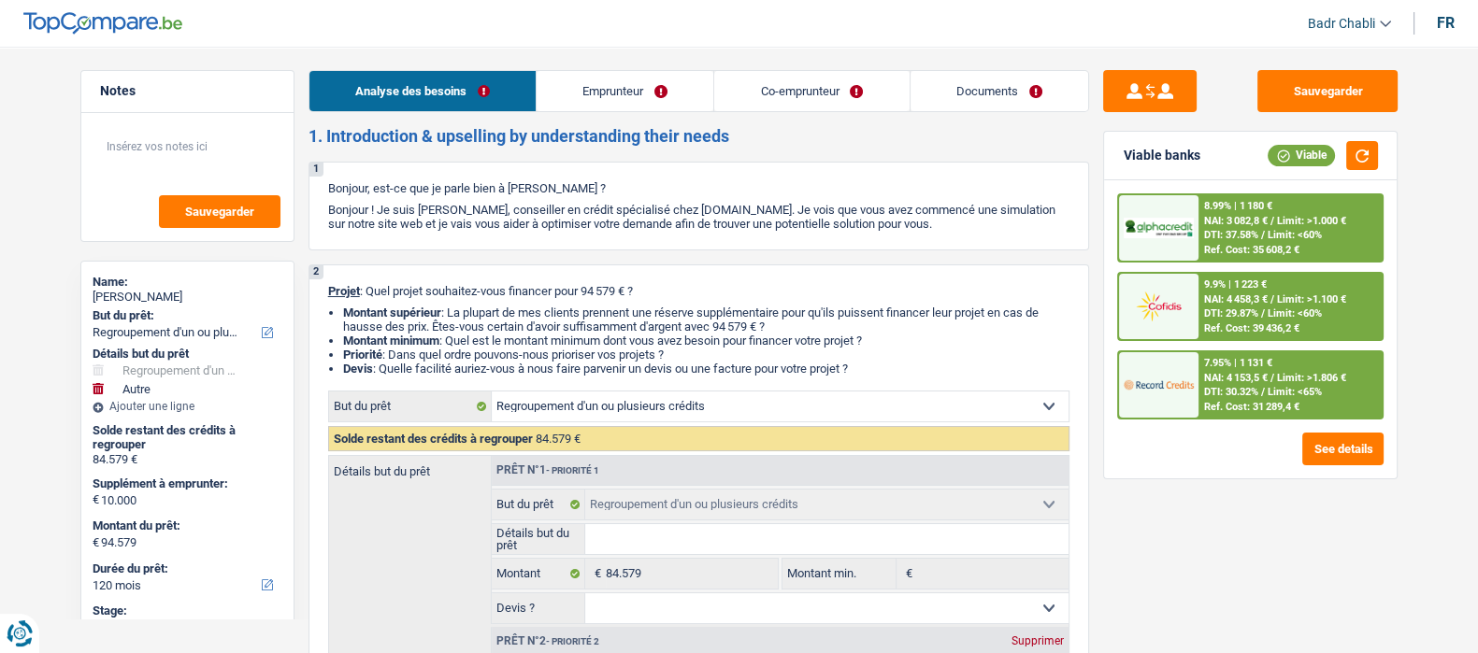
click at [635, 95] on link "Emprunteur" at bounding box center [625, 91] width 177 height 40
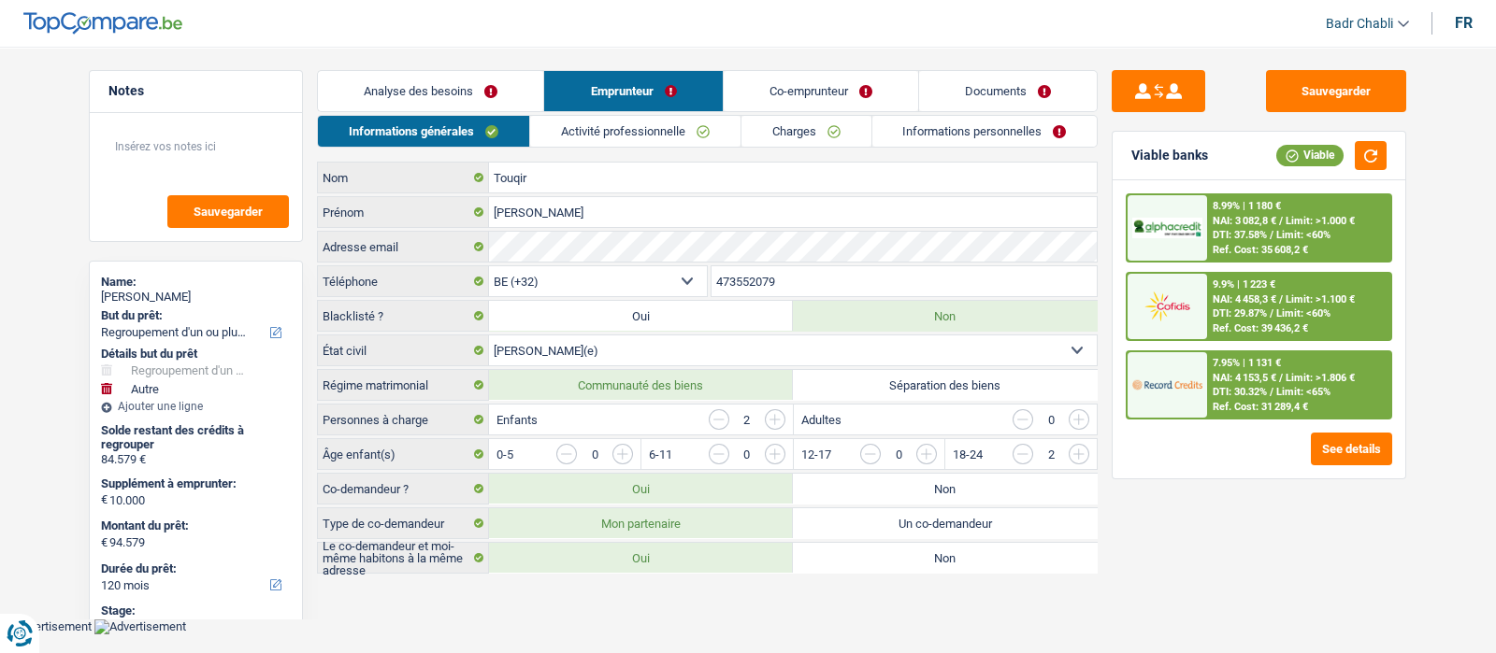
click at [579, 130] on link "Activité professionnelle" at bounding box center [635, 131] width 210 height 31
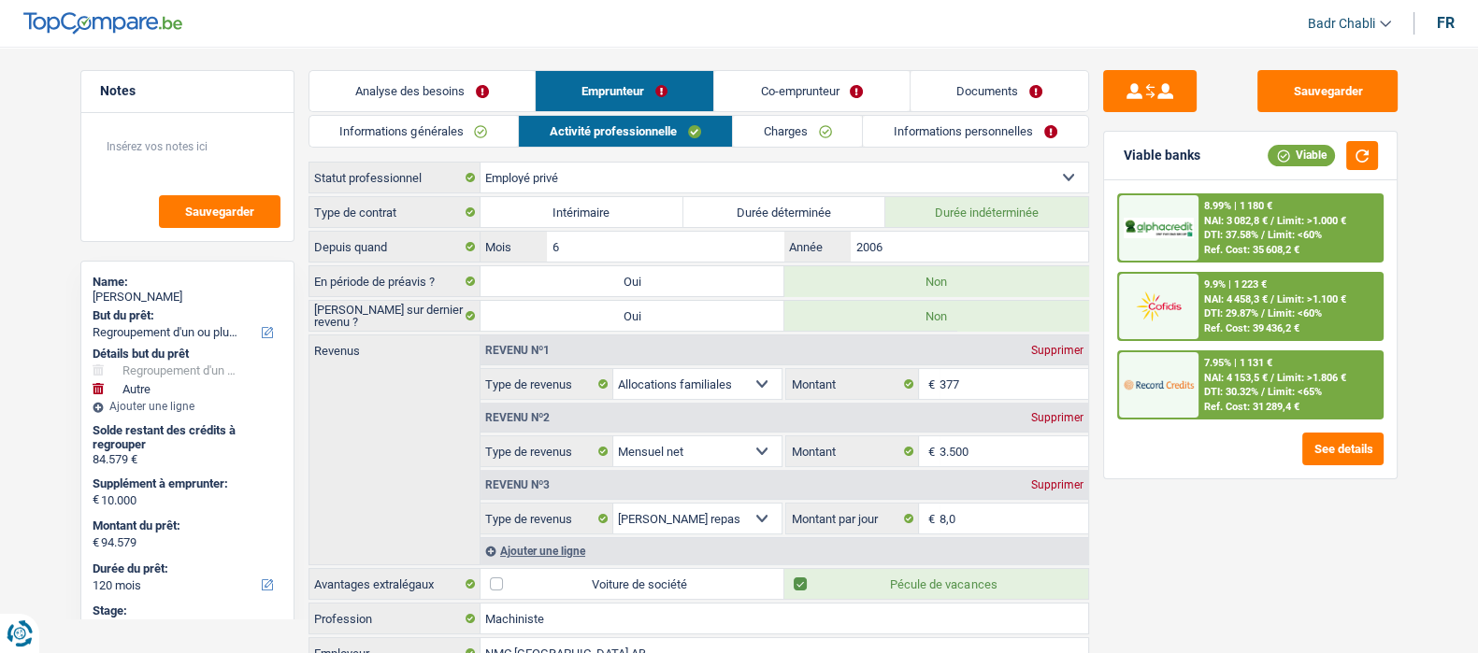
click at [869, 137] on link "Informations personnelles" at bounding box center [975, 131] width 225 height 31
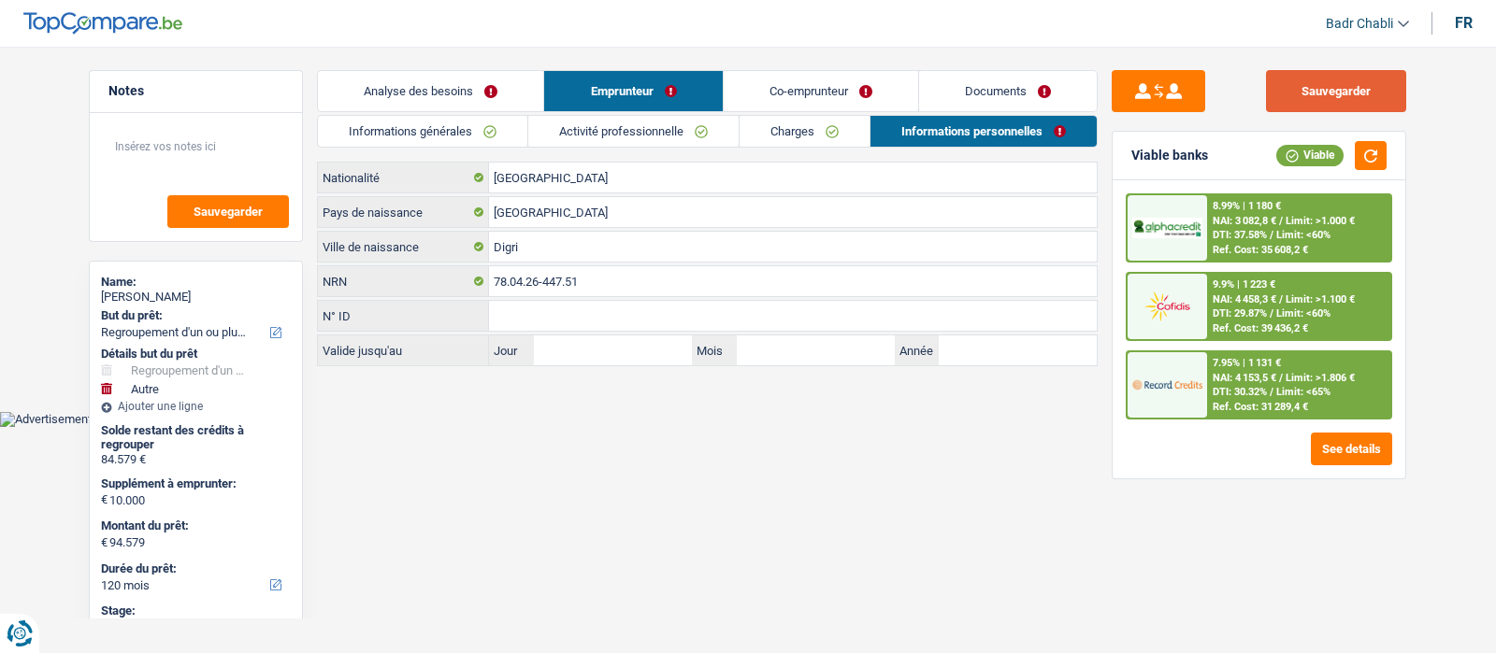
click at [1323, 98] on button "Sauvegarder" at bounding box center [1336, 91] width 140 height 42
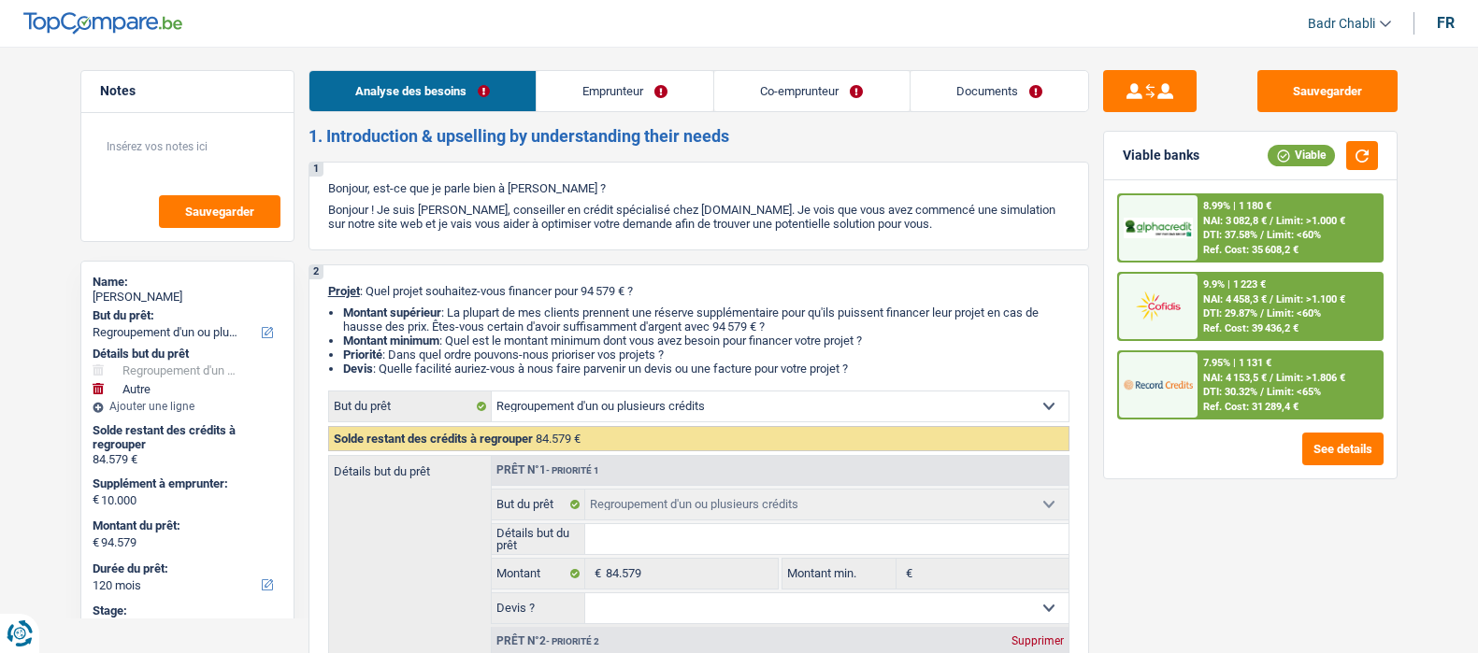
select select "refinancing"
select select "other"
select select "120"
select select "refinancing"
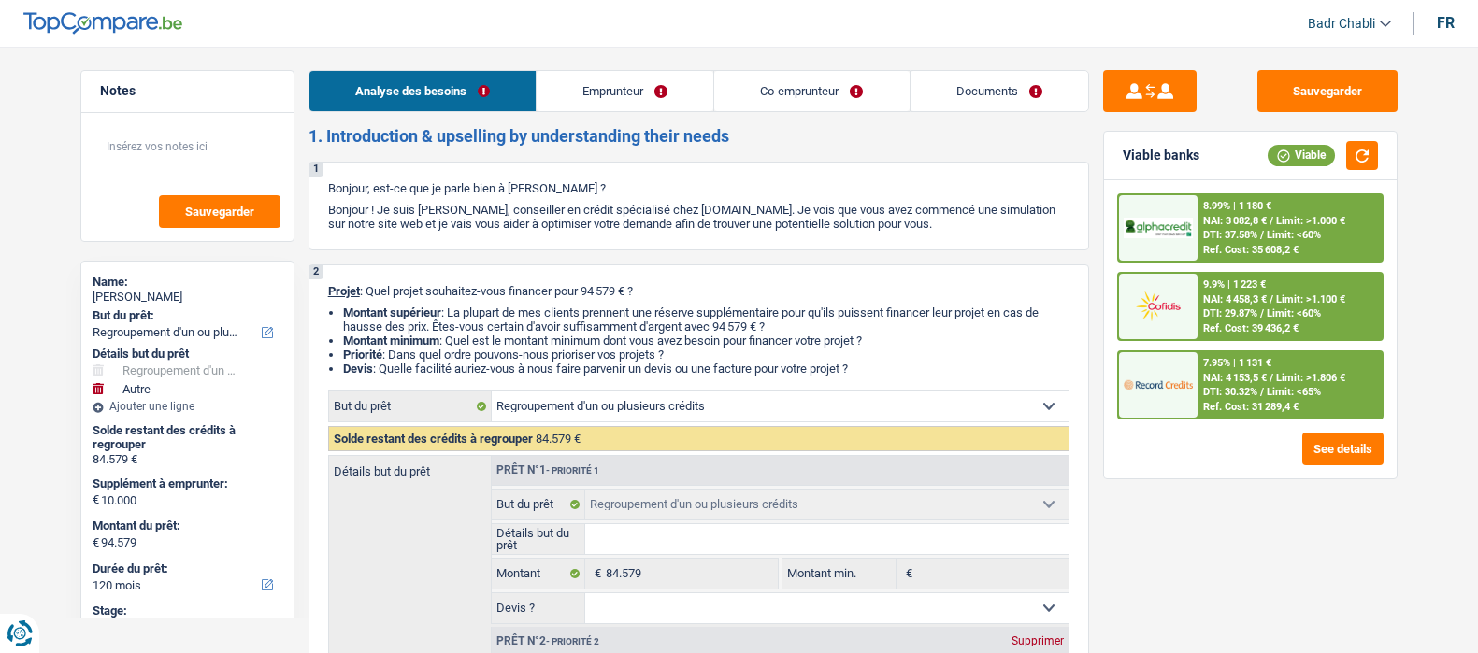
select select "refinancing"
select select "other"
select select "yes"
select select "120"
select select "privateEmployee"
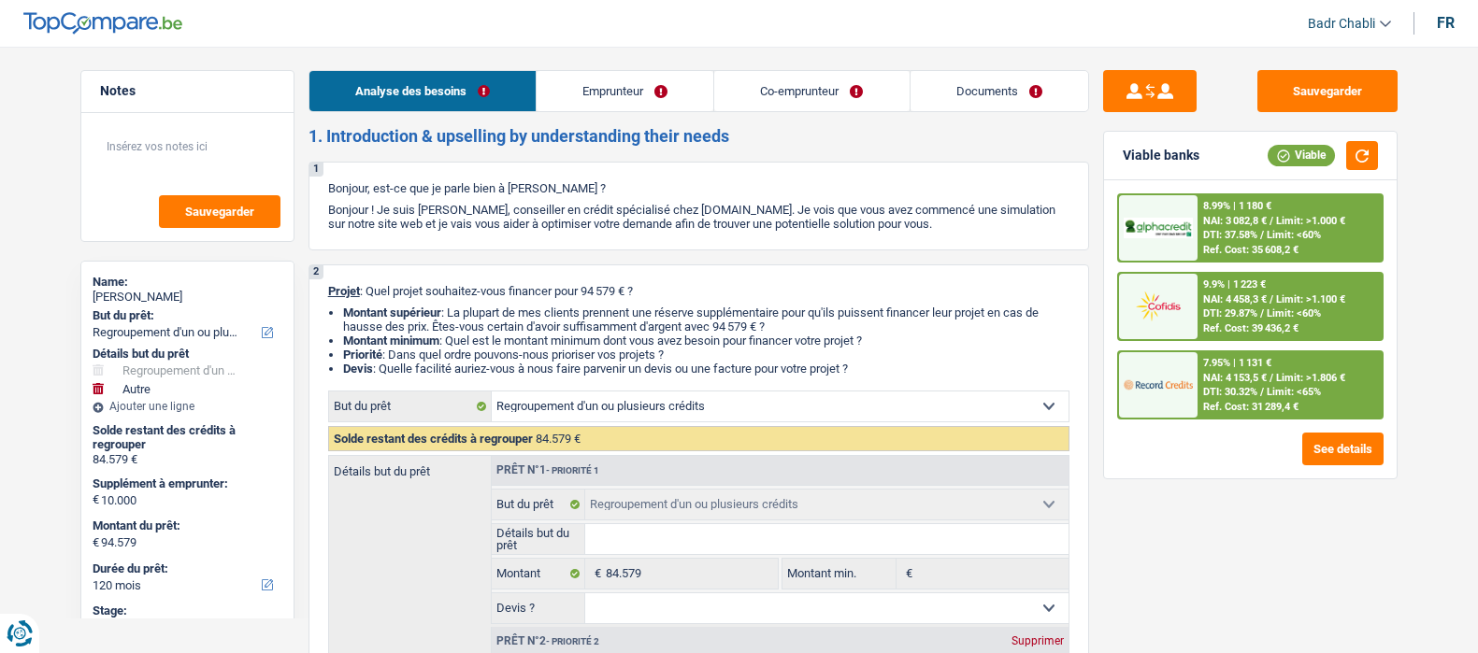
select select "privateEmployee"
select select "familyAllowances"
select select "netSalary"
select select "mealVouchers"
select select "netSalary"
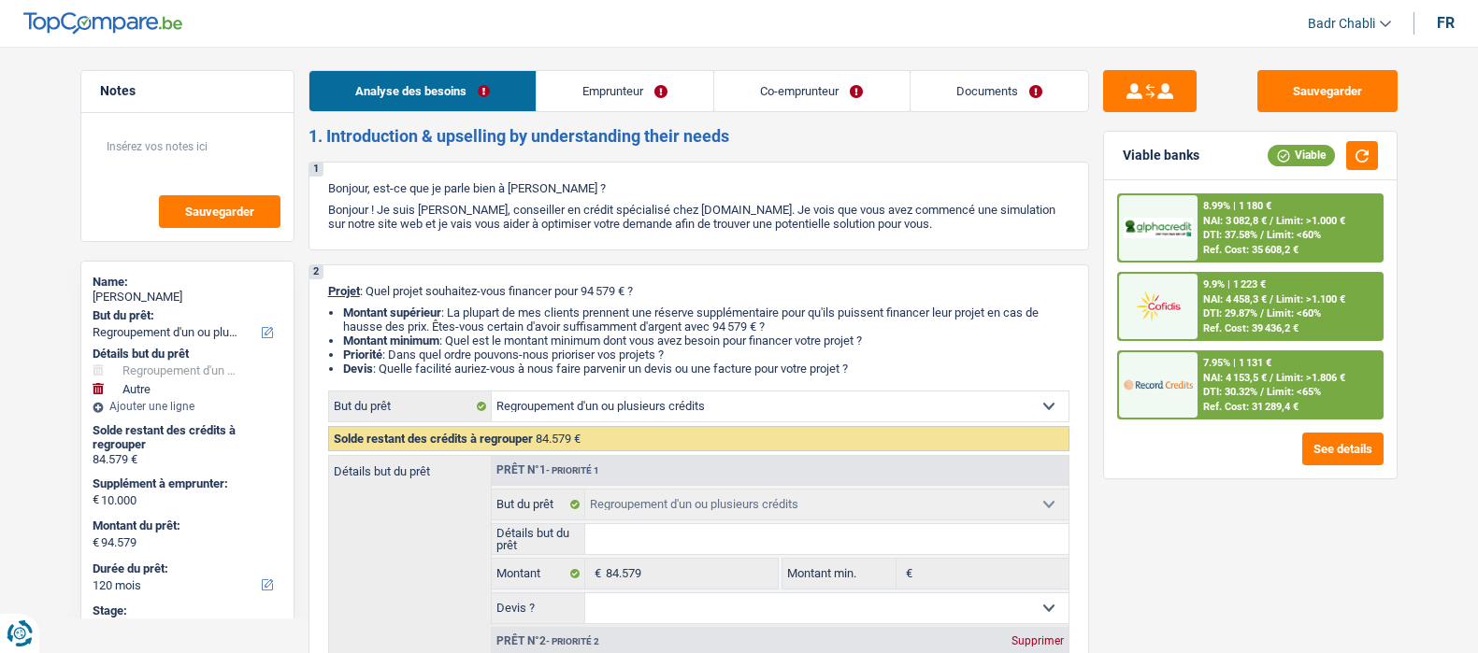
select select "mealVouchers"
select select "ownerWithMortgage"
select select "mortgage"
select select "240"
select select "personalLoan"
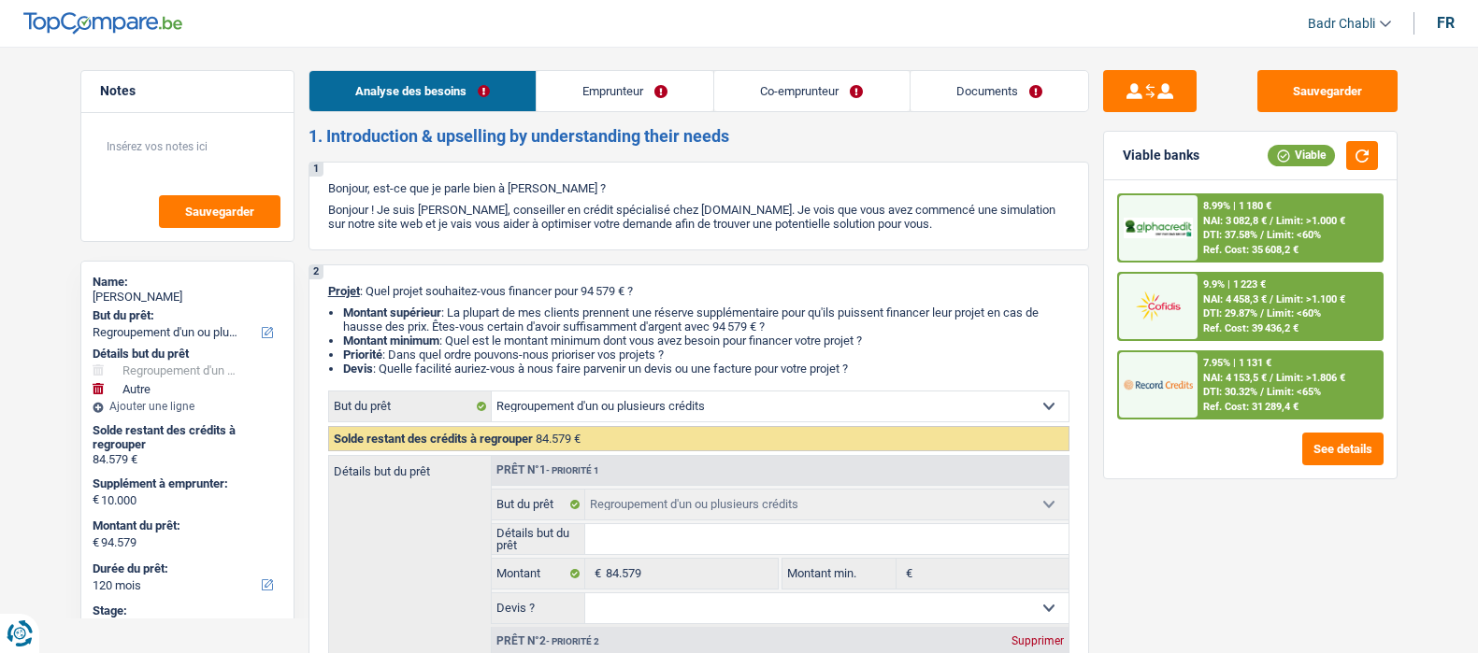
select select "homeFurnishingOrRelocation"
select select "84"
select select "carLoan"
select select "60"
select select "cardOrCredit"
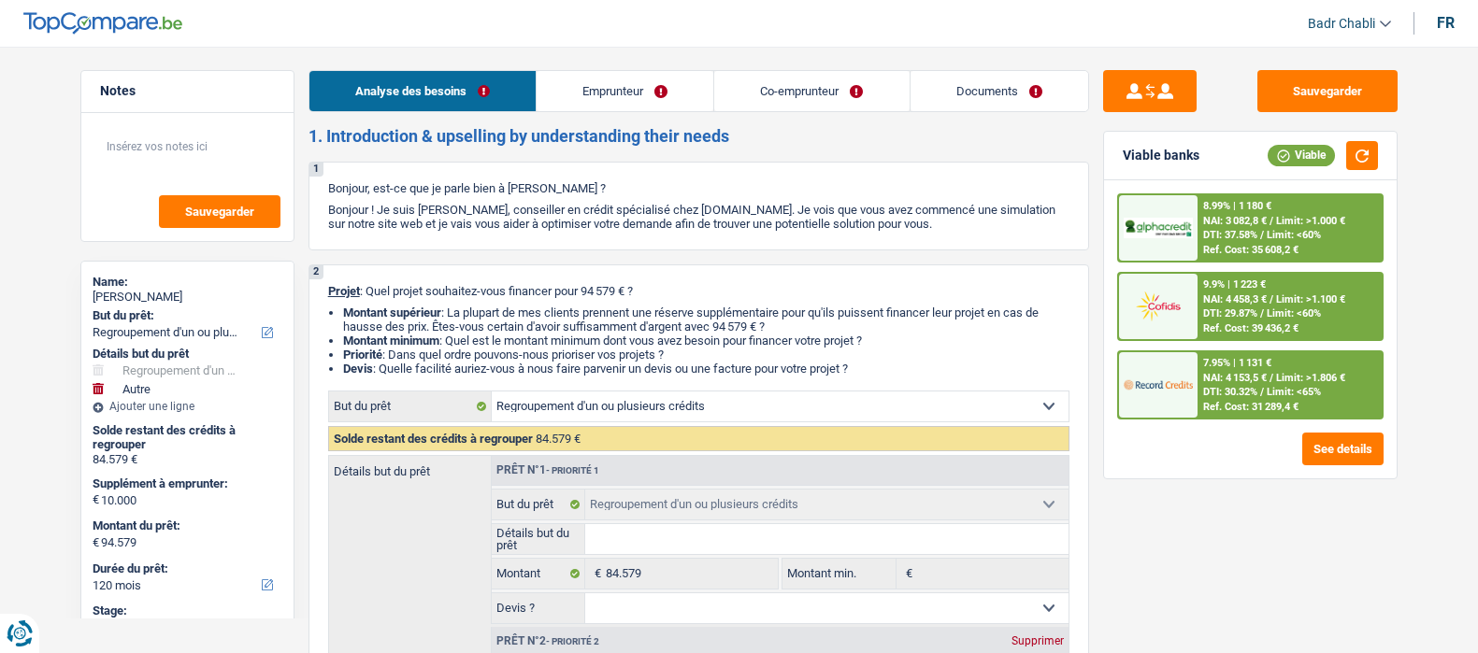
select select "cardOrCredit"
select select "refinancing"
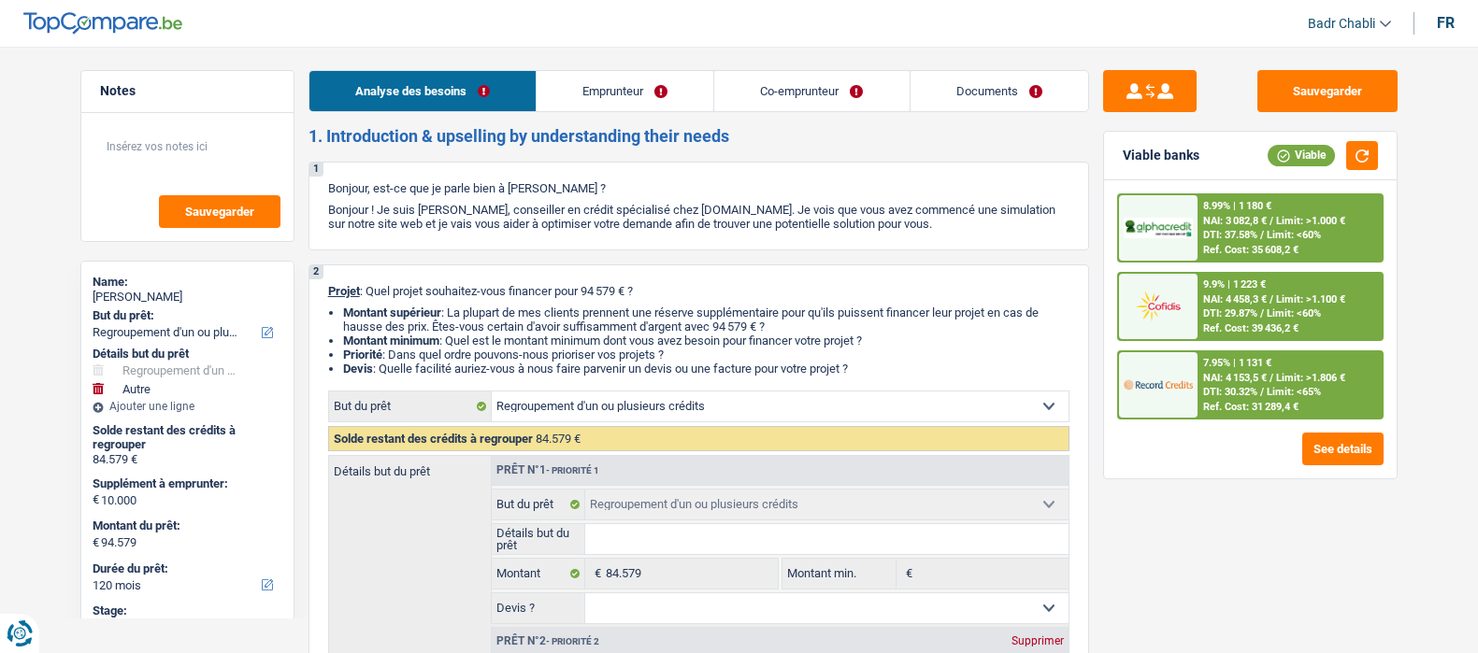
select select "other"
select select "yes"
select select "120"
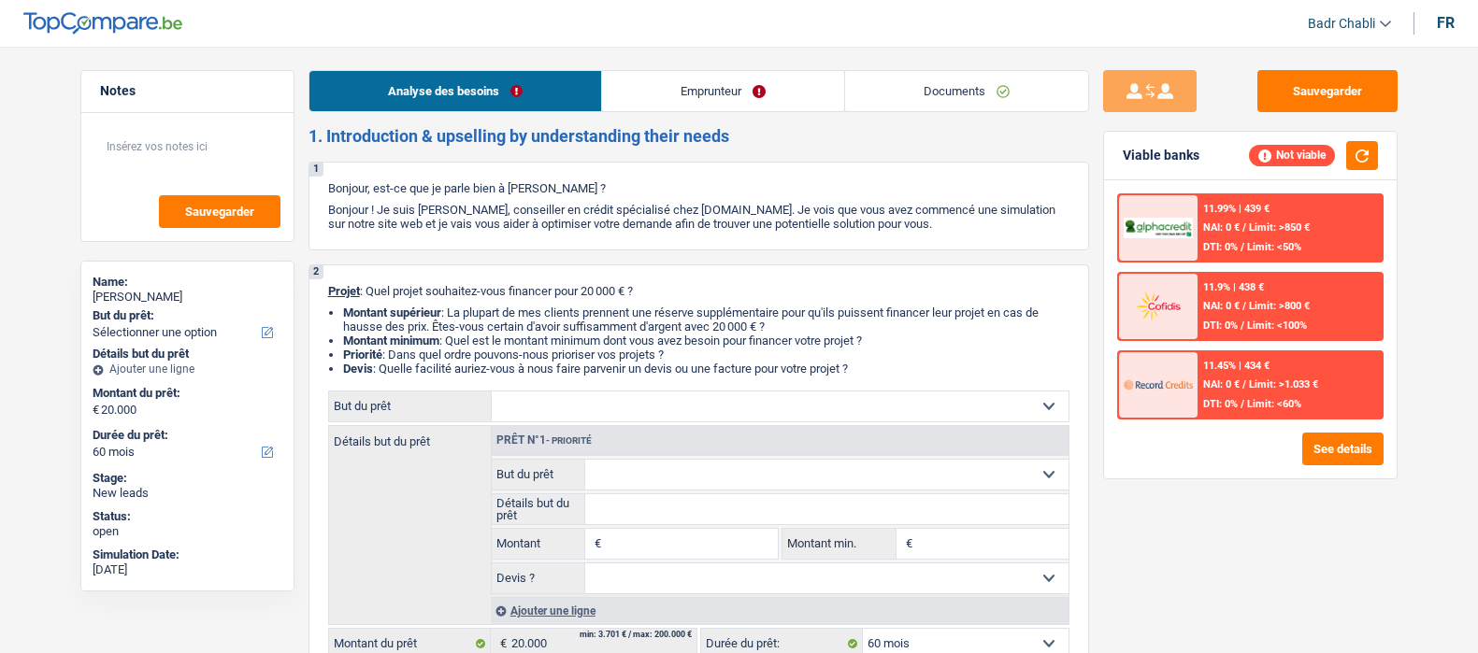
select select "60"
click at [727, 96] on link "Emprunteur" at bounding box center [723, 91] width 242 height 40
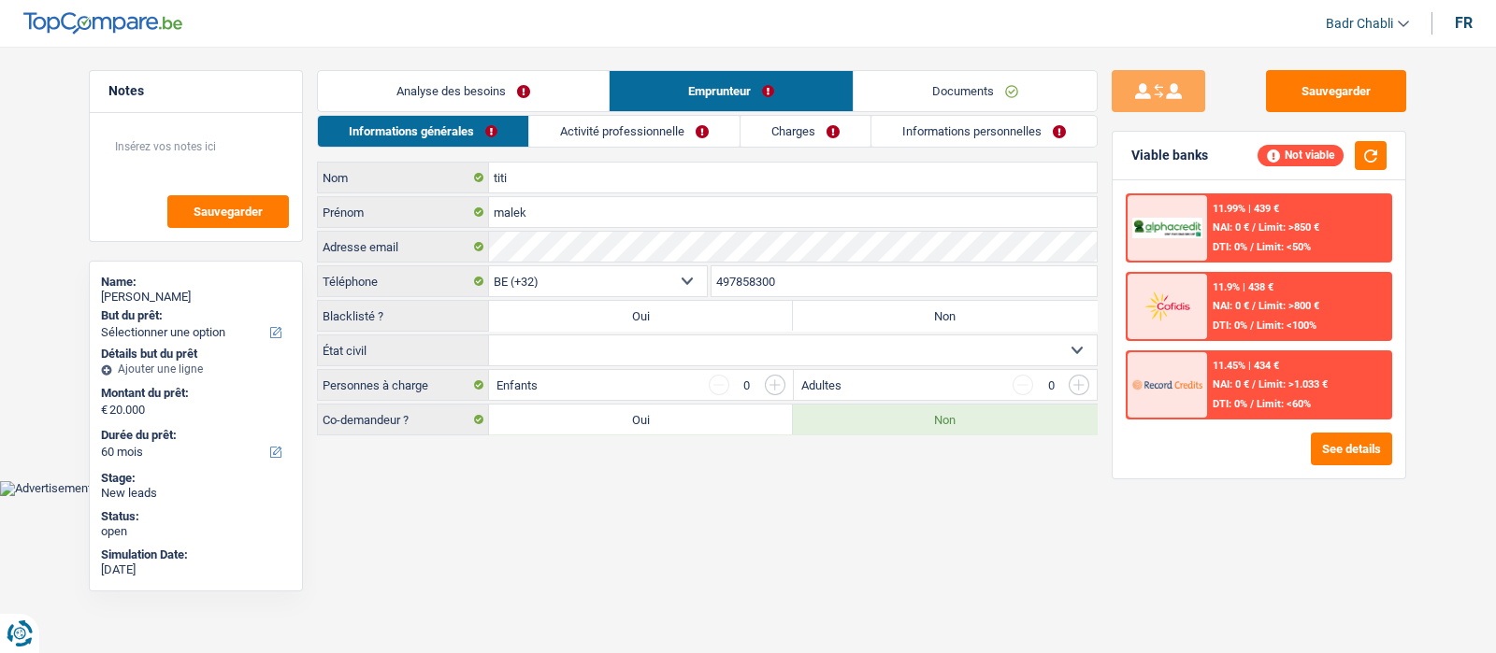
click at [968, 129] on link "Informations personnelles" at bounding box center [983, 131] width 225 height 31
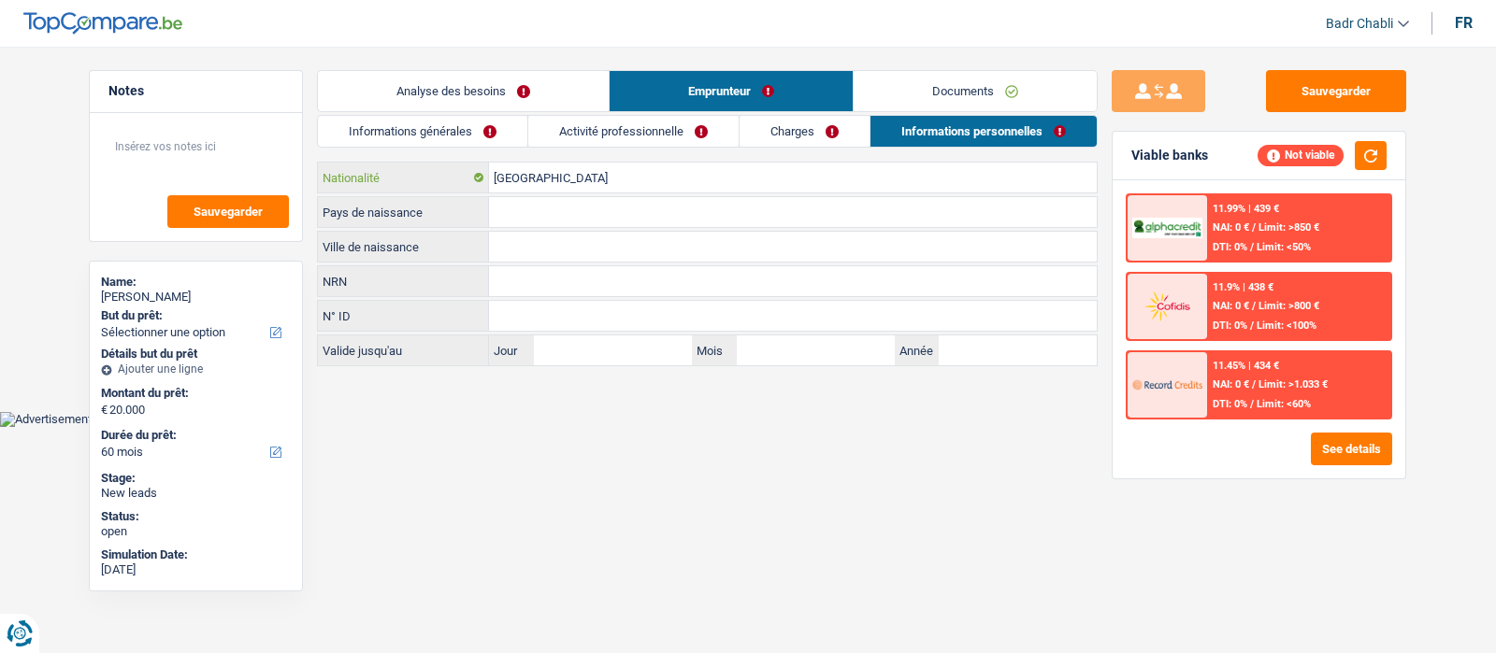
click at [633, 179] on input "[GEOGRAPHIC_DATA]" at bounding box center [793, 178] width 608 height 30
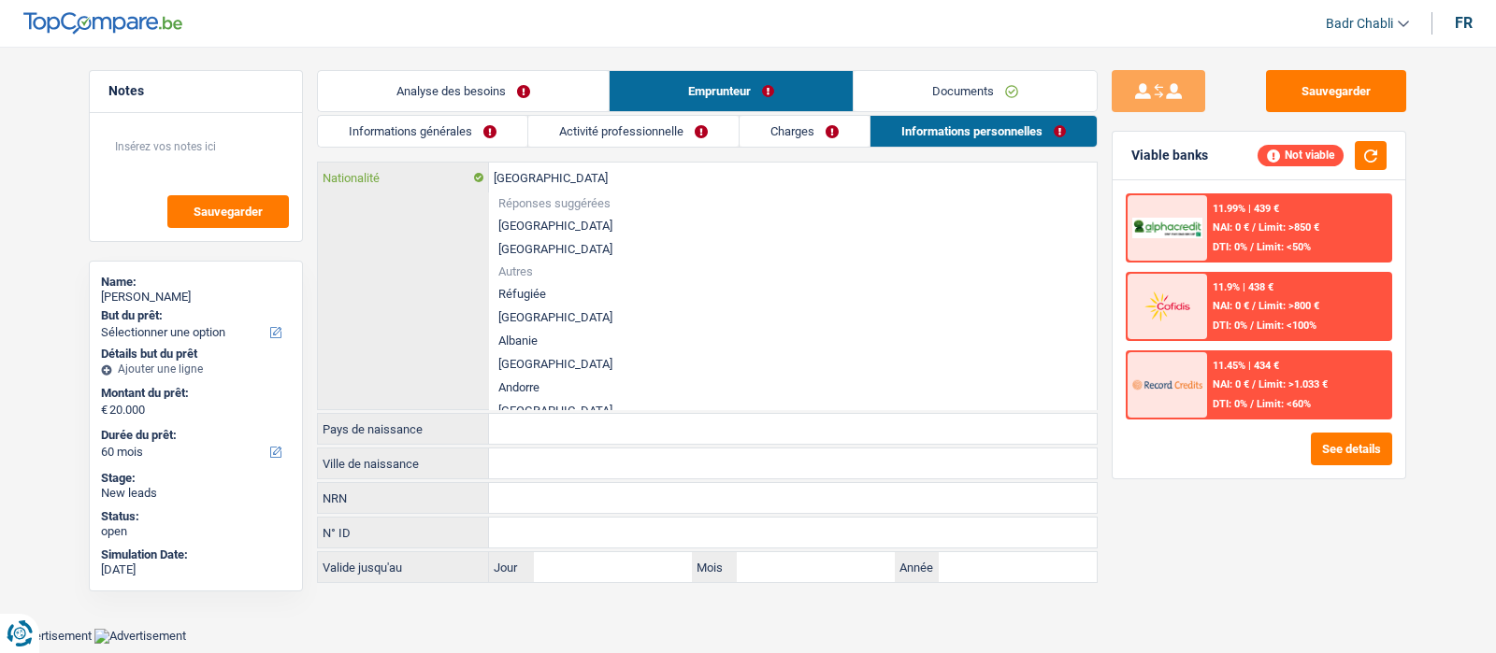
click at [633, 178] on input "[GEOGRAPHIC_DATA]" at bounding box center [793, 178] width 608 height 30
type input "J"
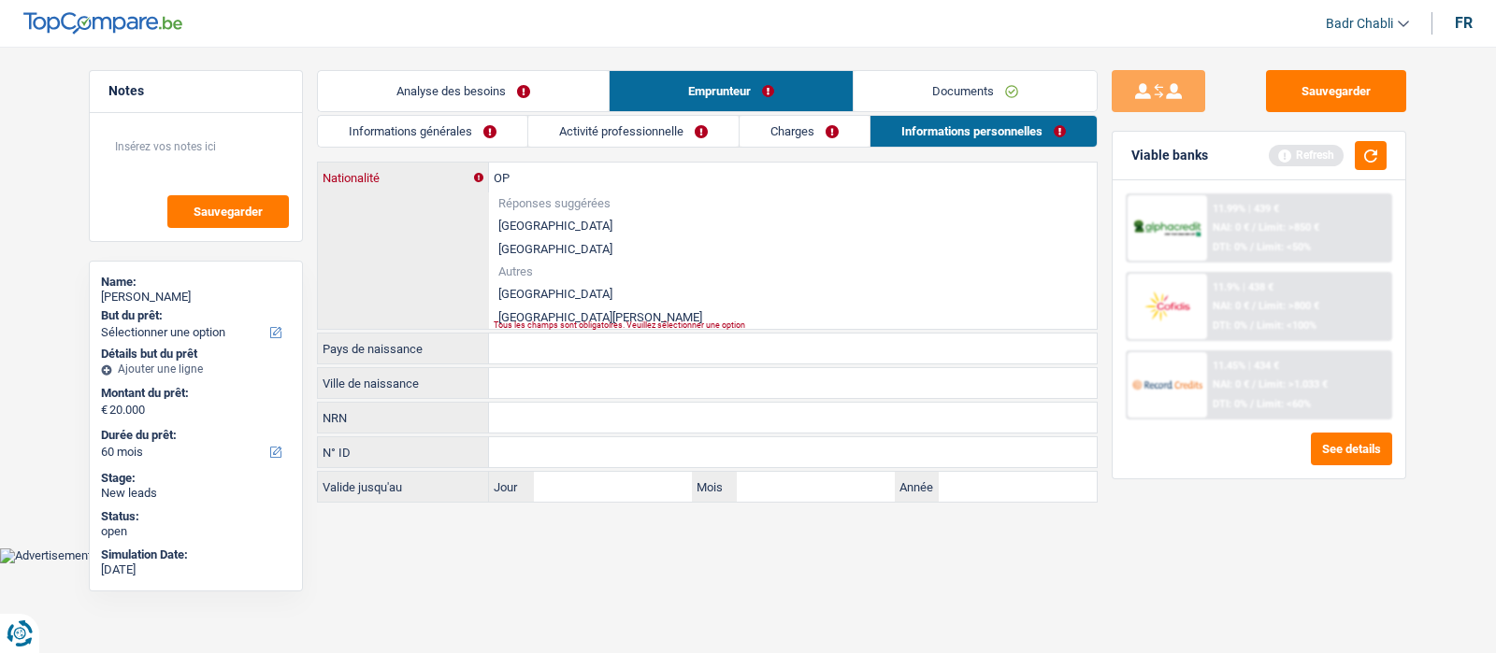
type input "O"
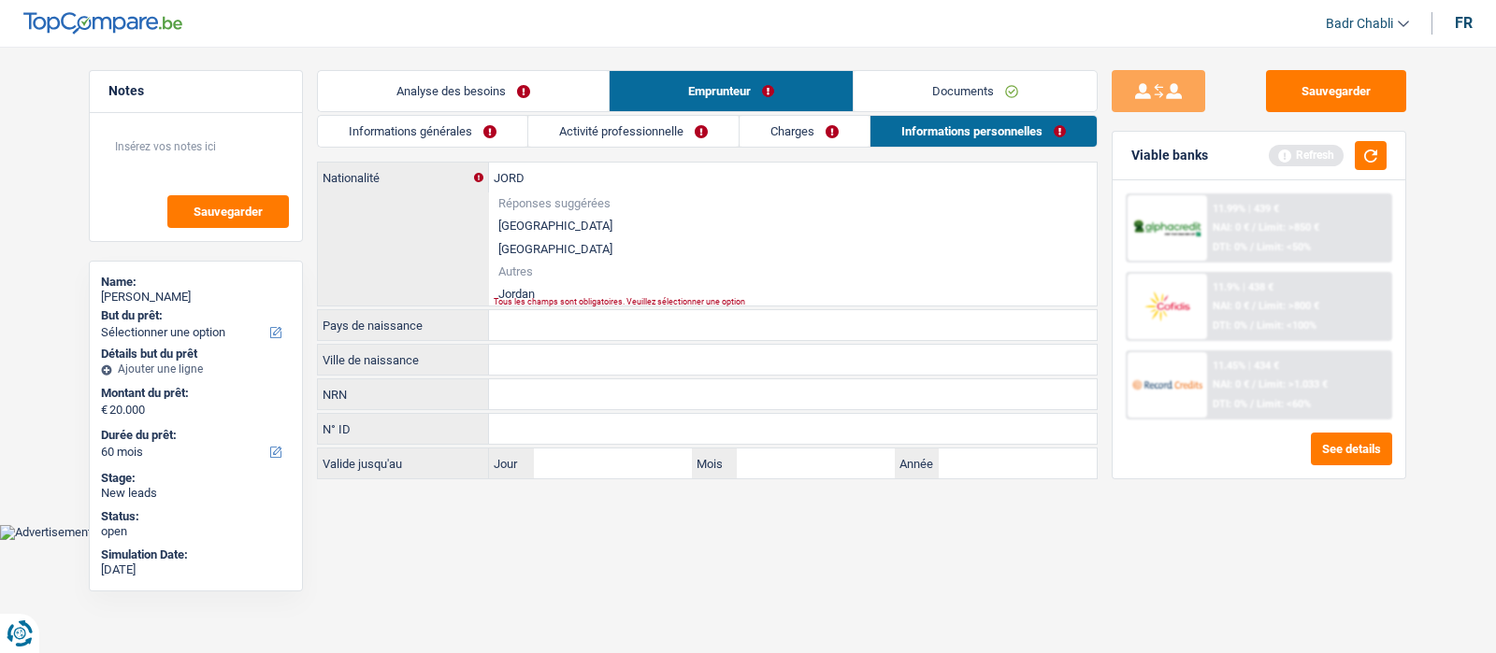
click at [535, 295] on li "Jordan" at bounding box center [793, 293] width 608 height 23
type input "Jordan"
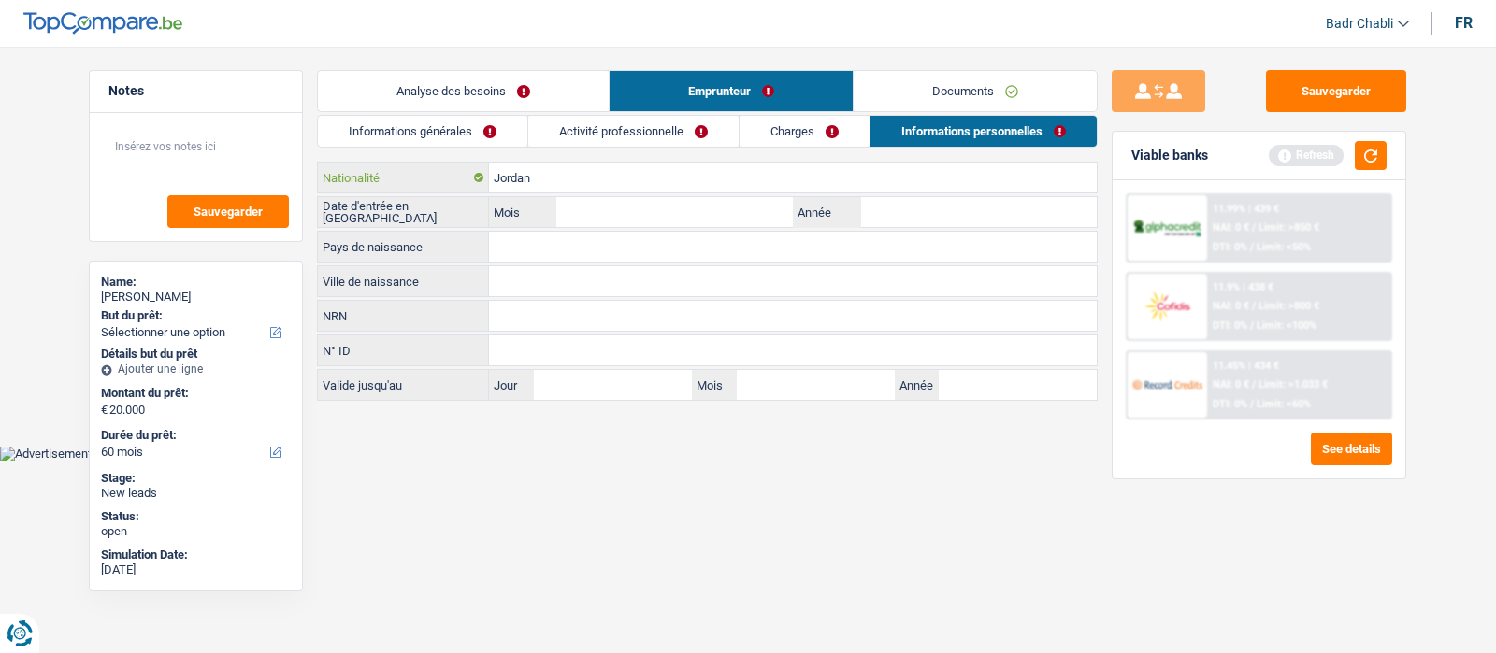
click at [530, 169] on input "Jordan" at bounding box center [793, 178] width 608 height 30
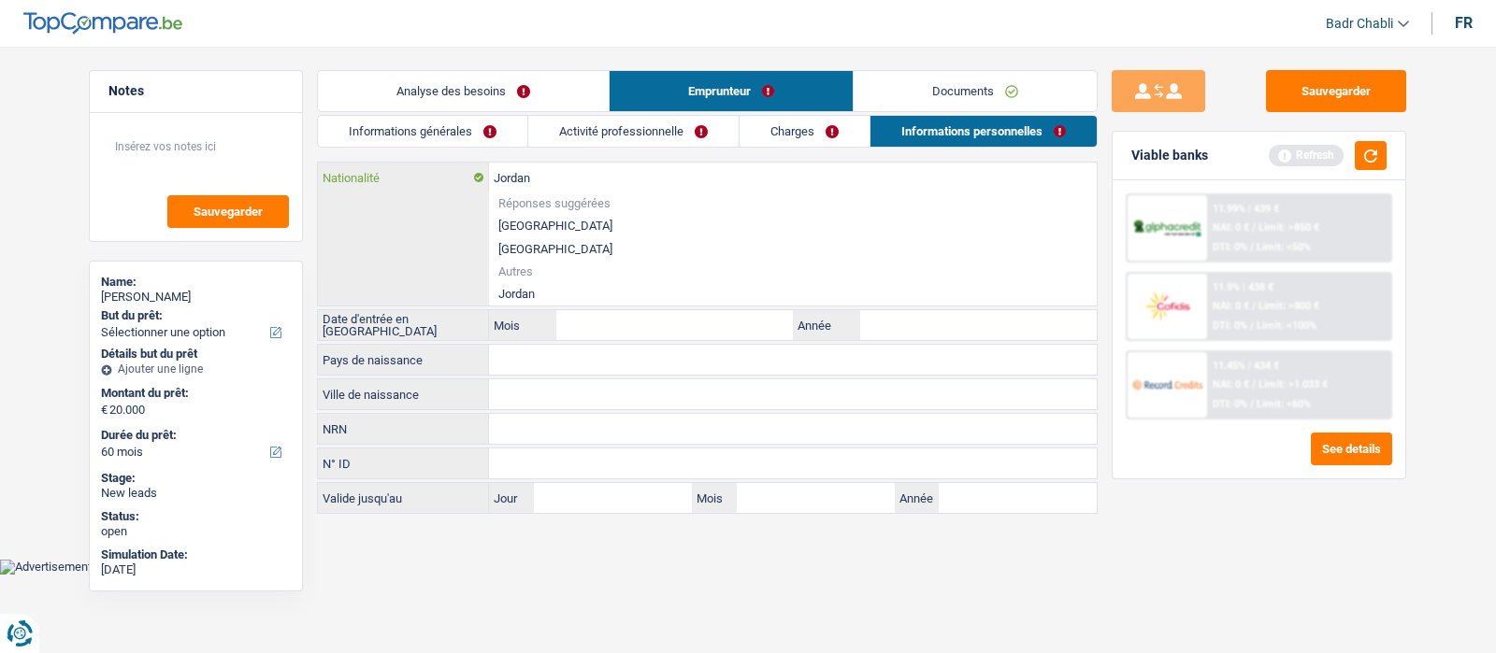
click at [530, 169] on input "Jordan" at bounding box center [793, 178] width 608 height 30
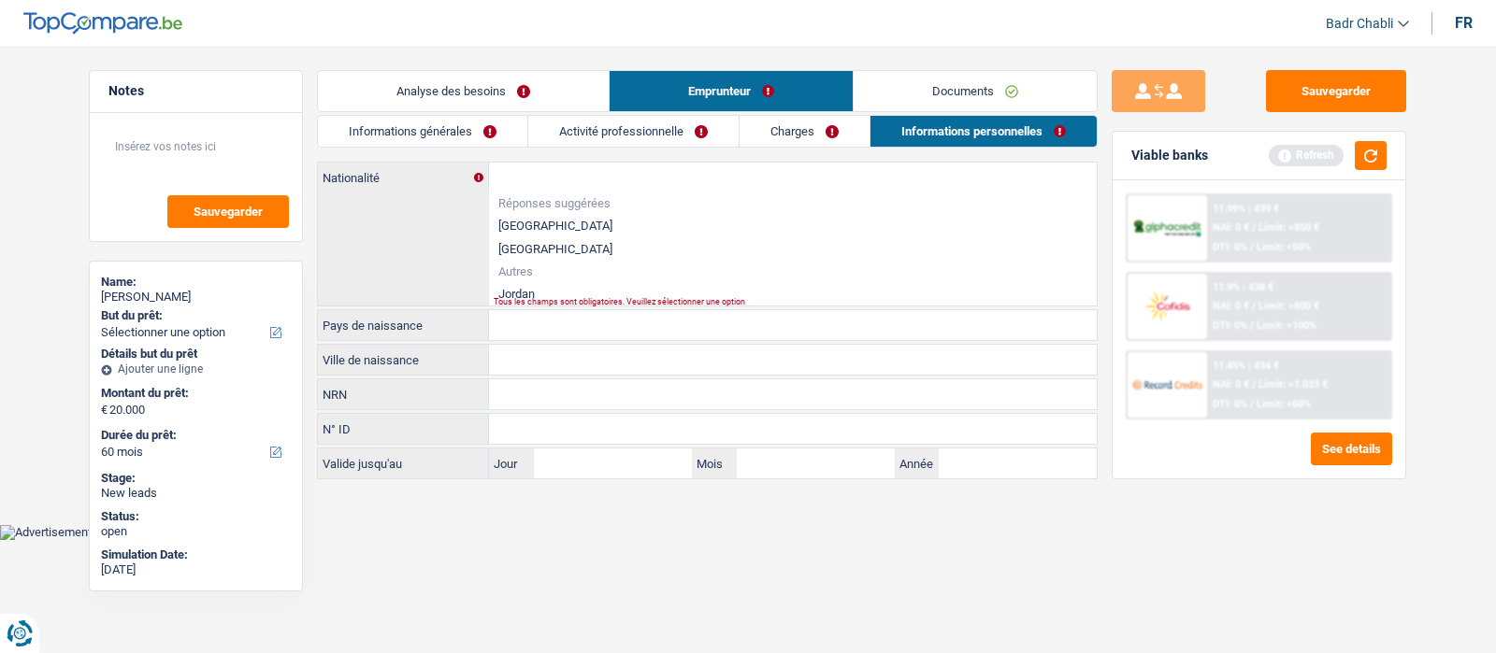
click at [530, 289] on li "Jordan" at bounding box center [793, 293] width 608 height 23
type input "Jordan"
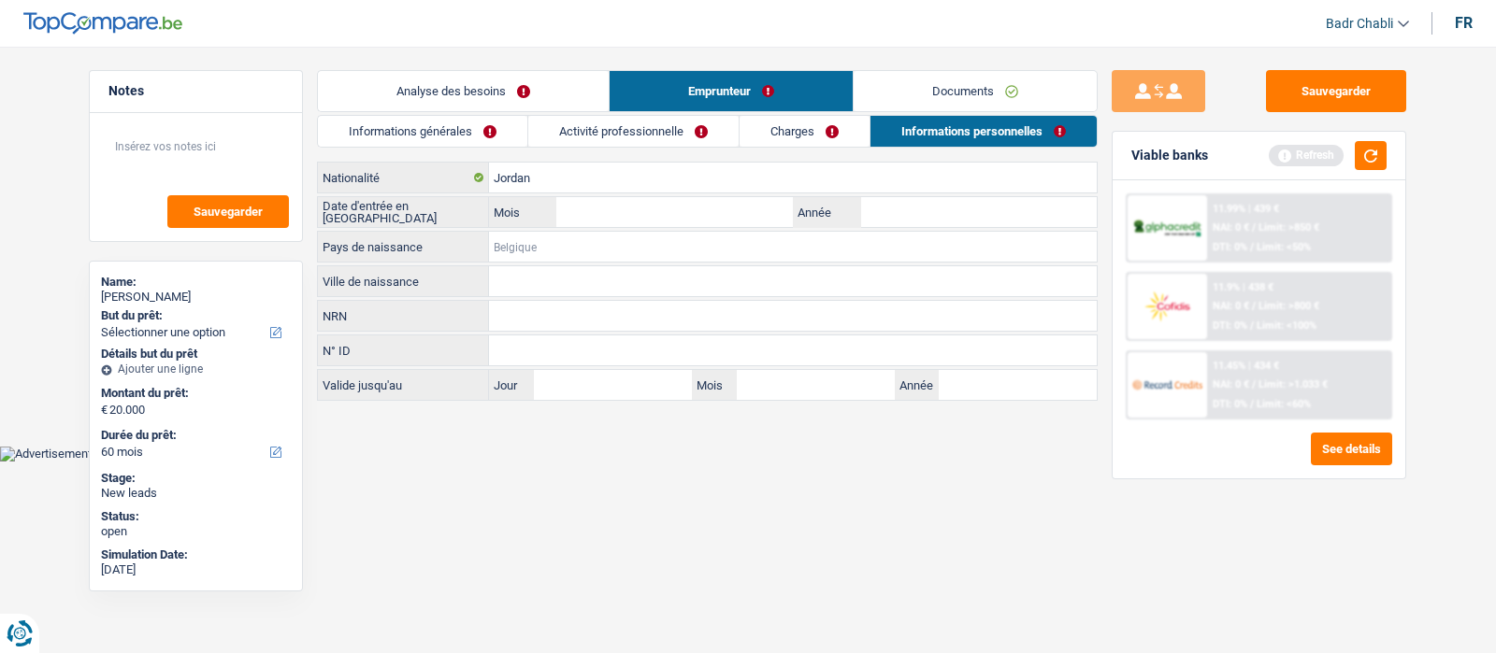
click at [529, 254] on input "Pays de naissance" at bounding box center [793, 247] width 608 height 30
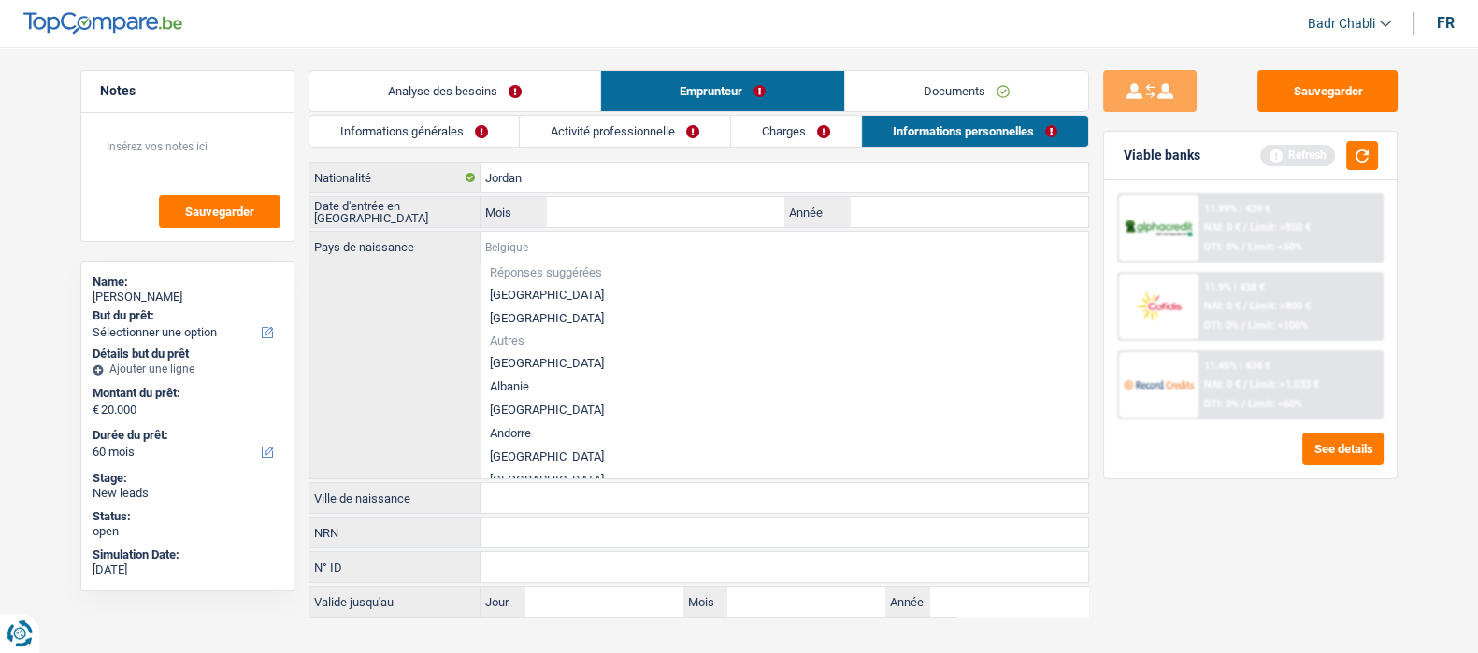
paste input "Jordan"
type input "Jordan"
paste input "Jordan"
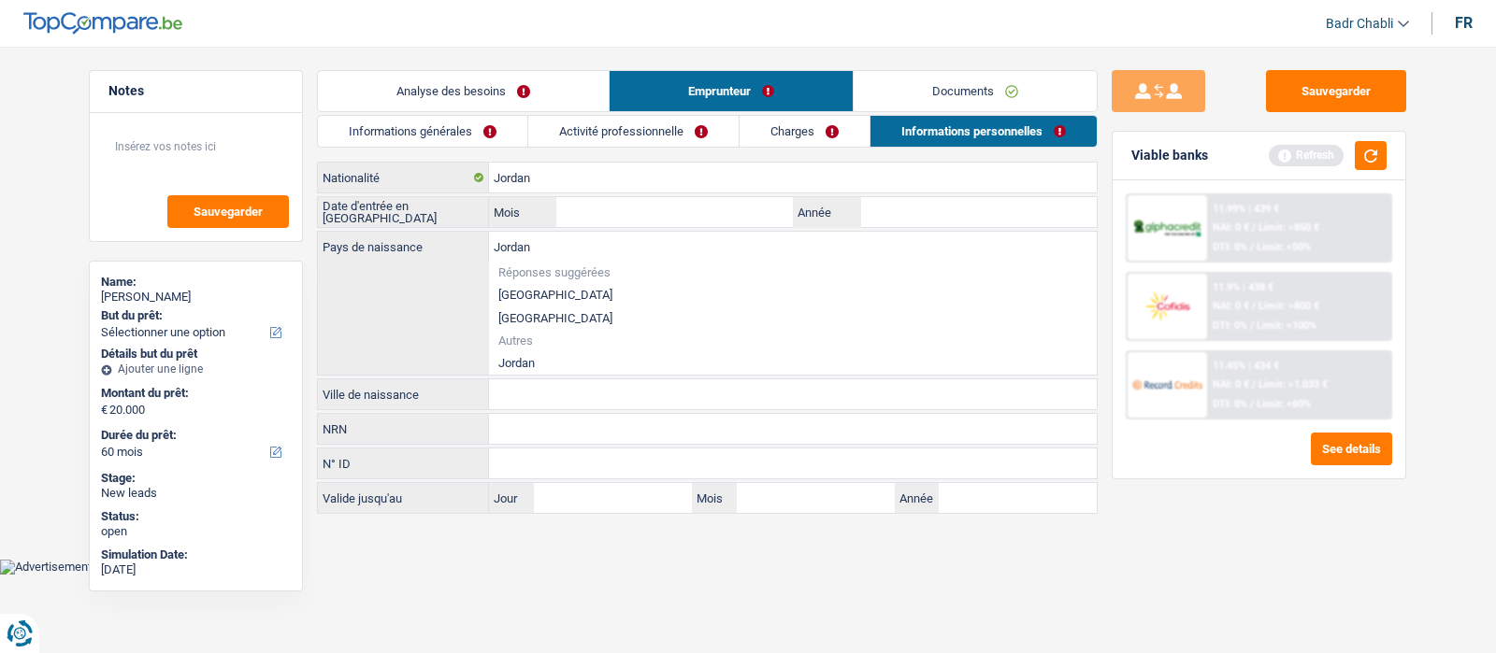
type input "Jordan"
click at [531, 371] on div "Jordan Pays de naissance Réponses suggérées Belgique Luxembourg Autres Jordan T…" at bounding box center [707, 303] width 779 height 143
click at [536, 363] on li "Jordan" at bounding box center [793, 363] width 608 height 23
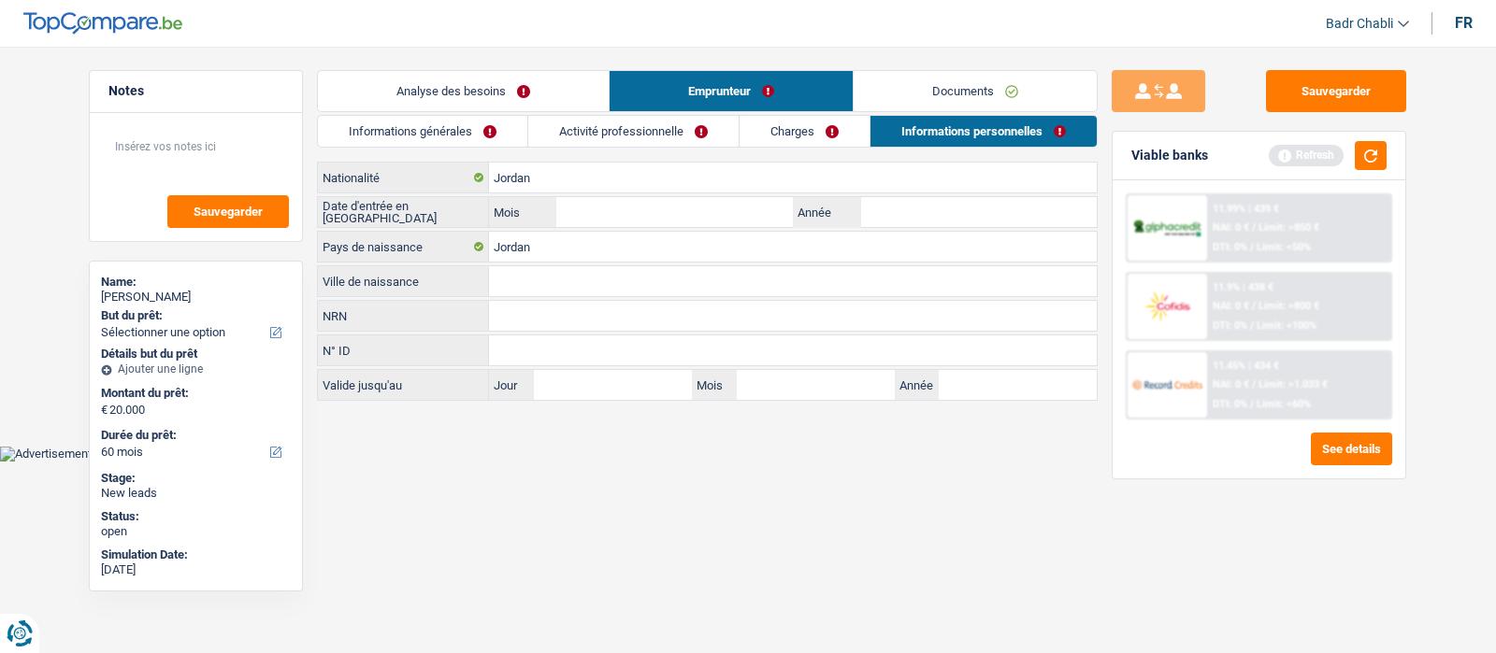
click at [538, 278] on input "Ville de naissance" at bounding box center [793, 281] width 608 height 30
click at [970, 213] on input "Année" at bounding box center [978, 212] width 237 height 30
click at [1327, 97] on button "Sauvegarder" at bounding box center [1336, 91] width 140 height 42
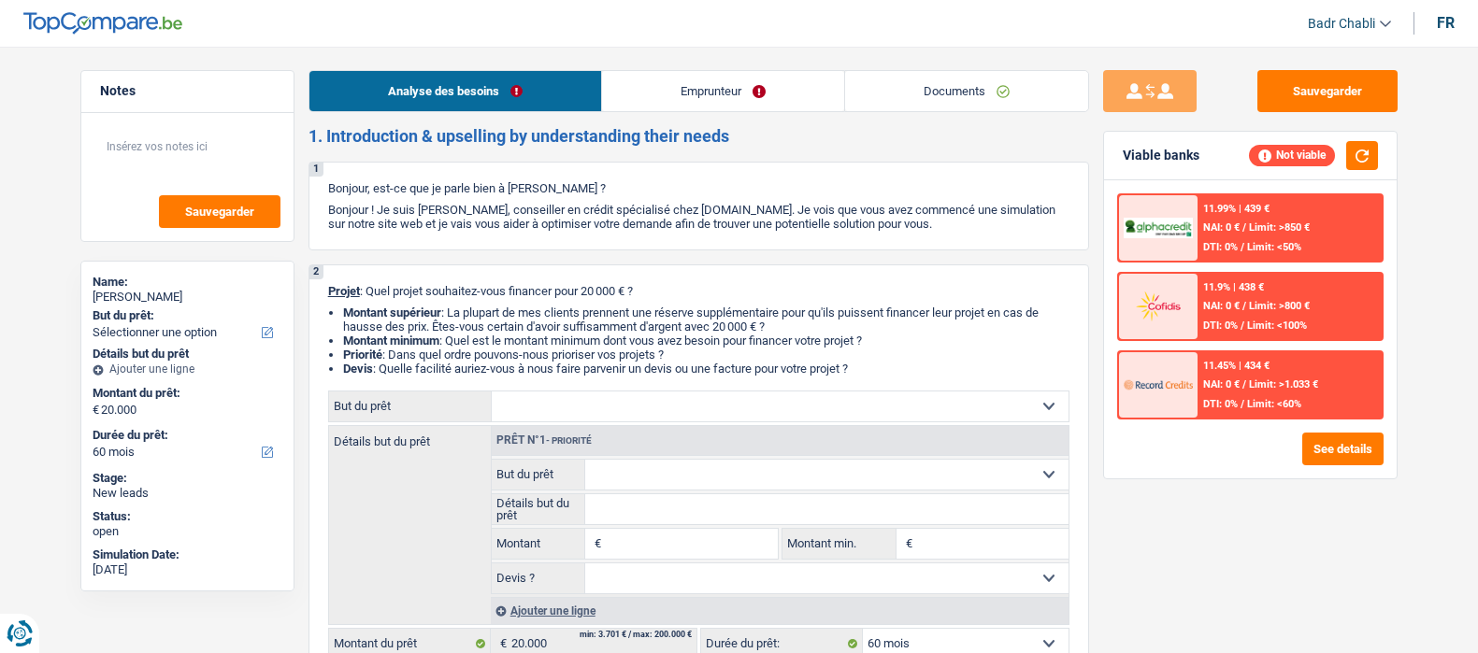
select select "60"
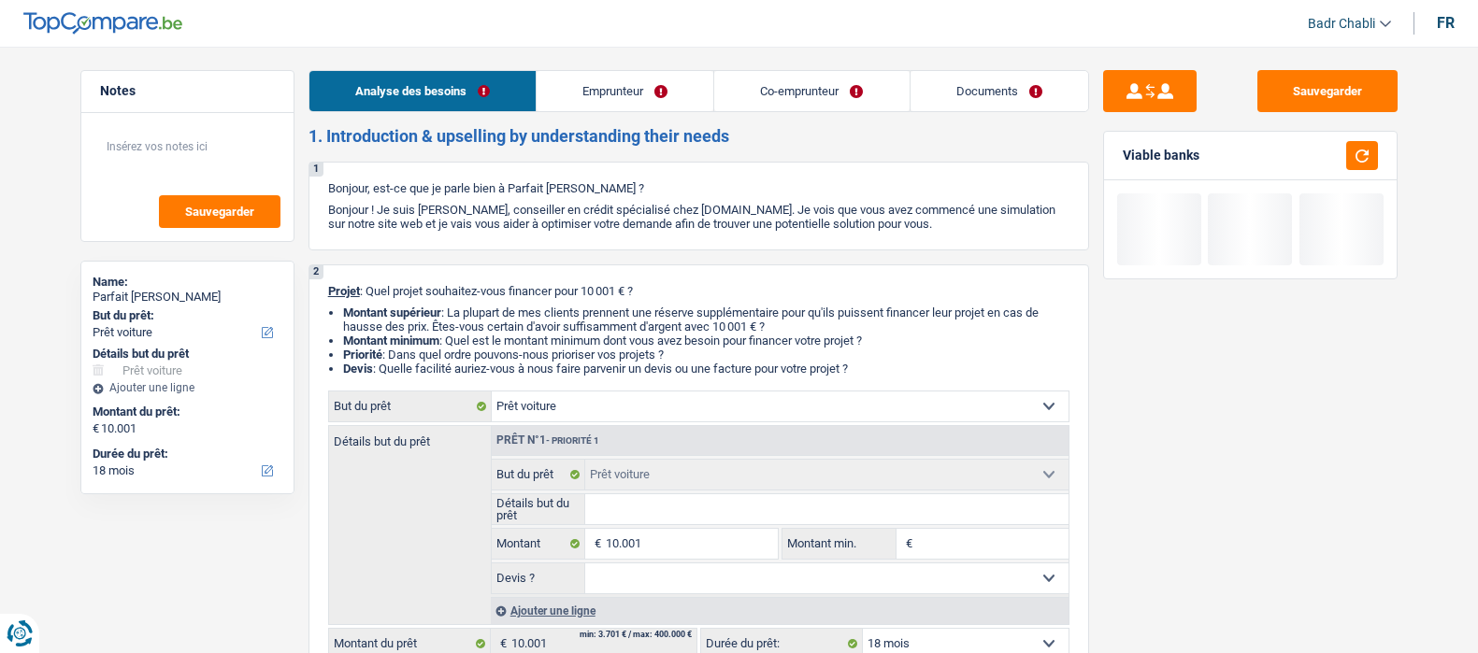
select select "car"
select select "18"
select select "car"
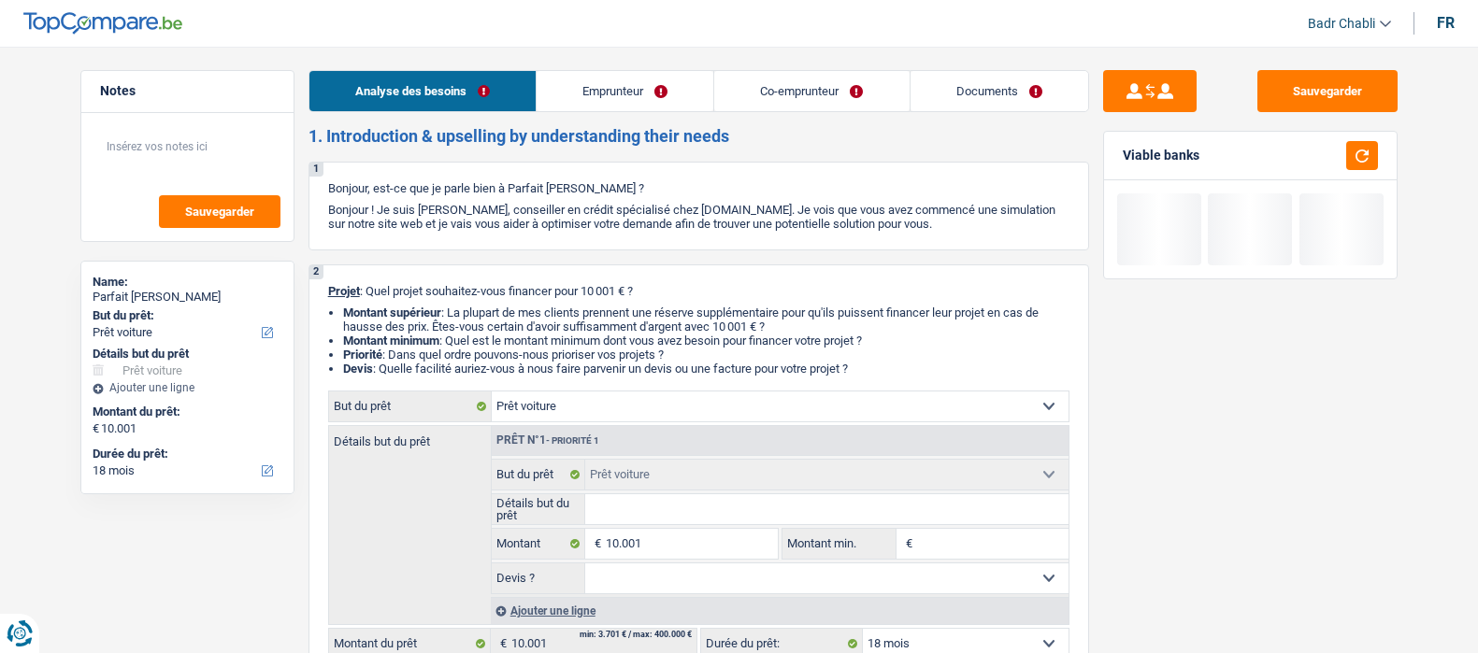
select select "18"
select select "privateEmployee"
select select "netSalary"
select select "previousEmployerCompensation"
select select "mealVouchers"
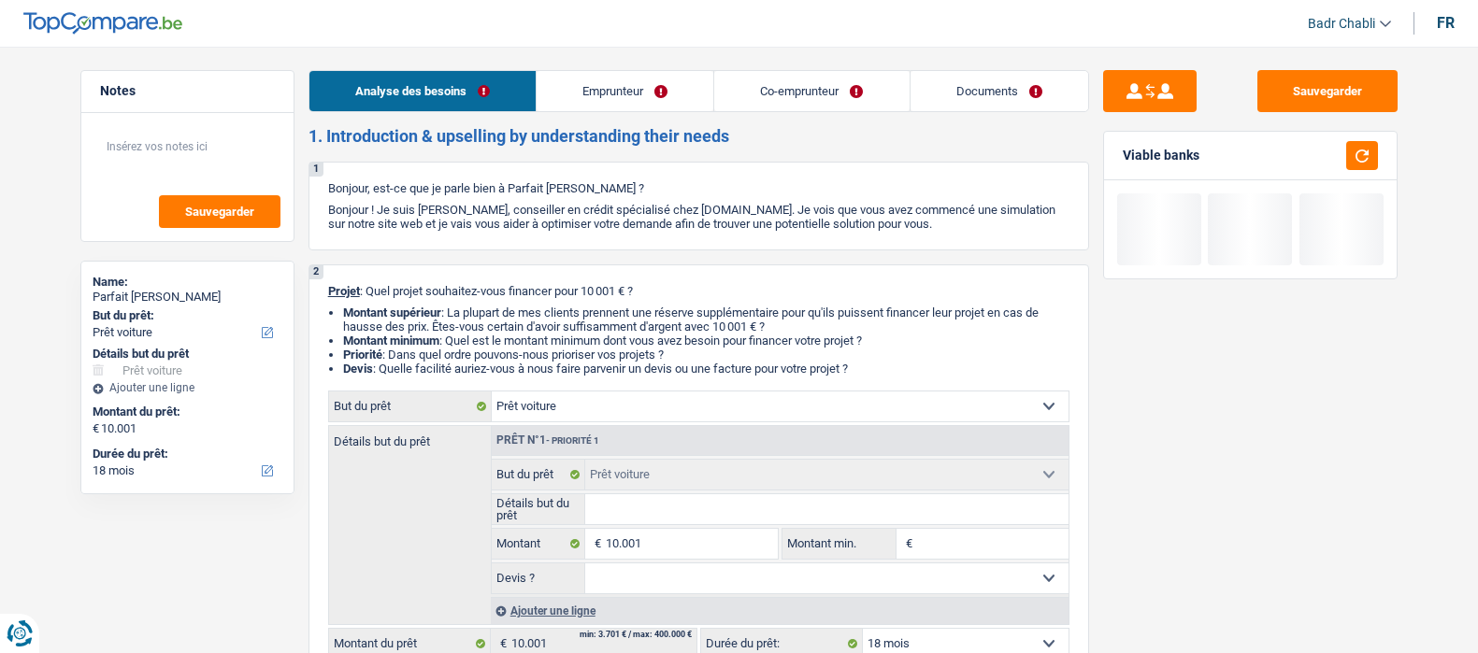
select select "rents"
select select "car"
select select "18"
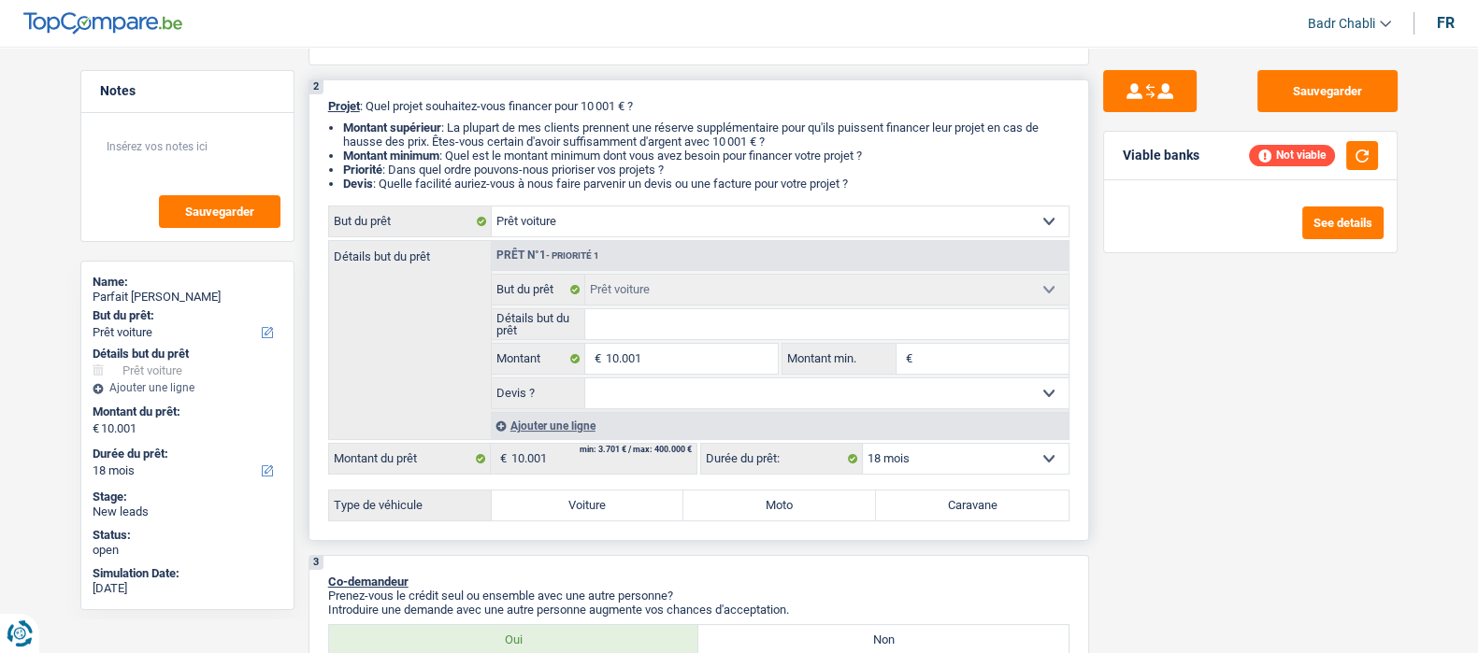
scroll to position [351, 0]
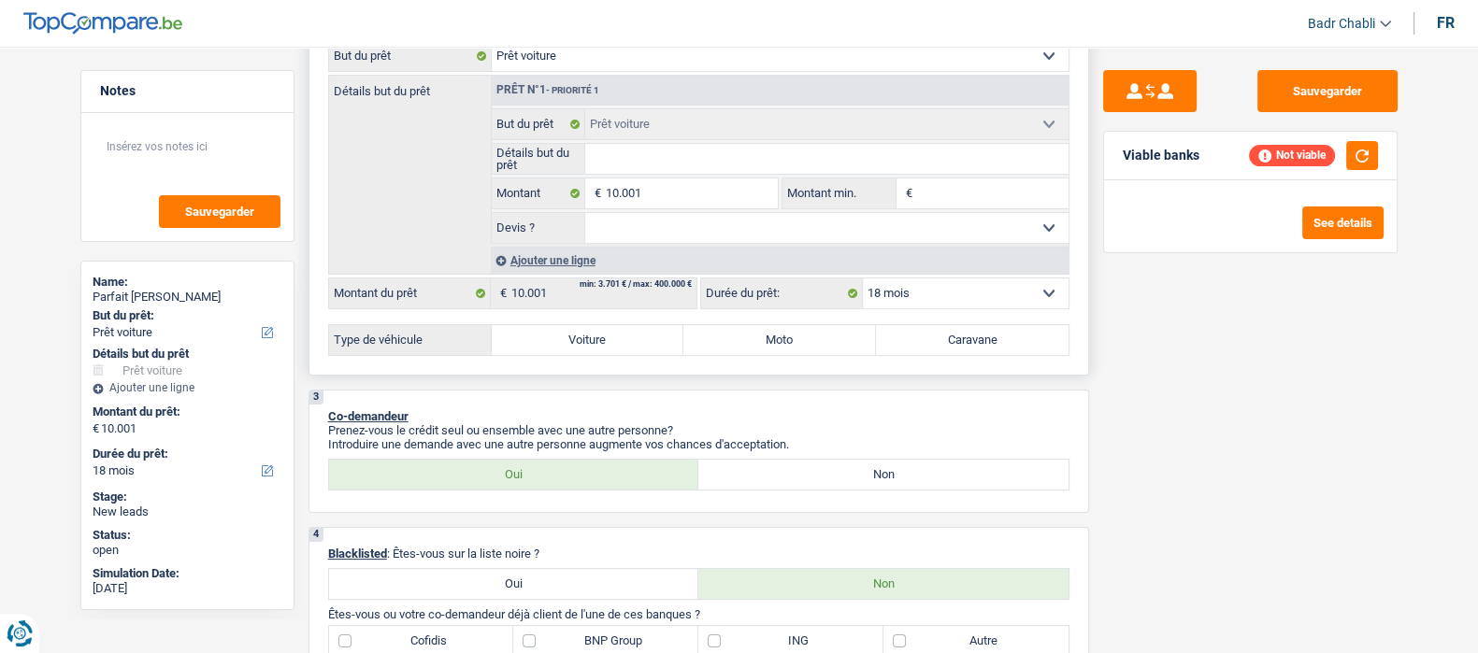
click at [612, 347] on label "Voiture" at bounding box center [588, 340] width 193 height 30
click at [612, 347] on input "Voiture" at bounding box center [588, 340] width 193 height 30
radio input "true"
select select "60"
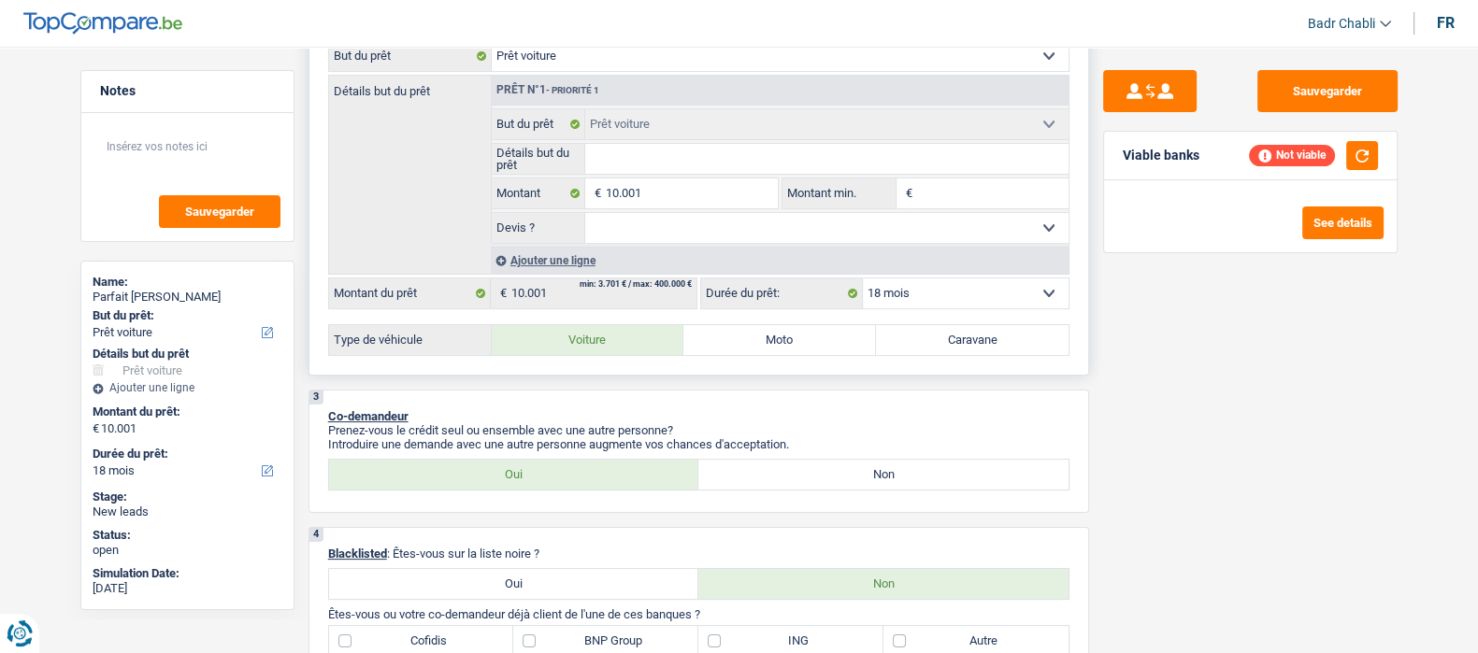
select select "60"
radio input "true"
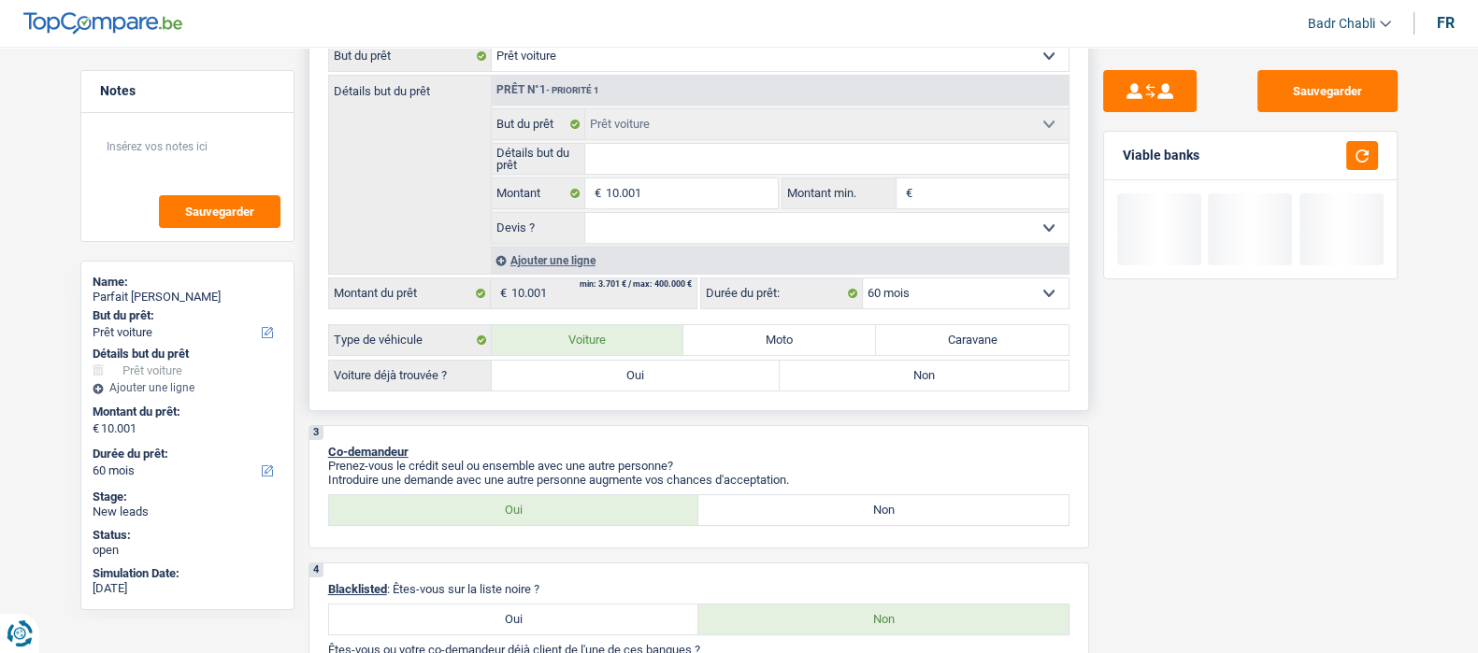
click at [833, 381] on label "Non" at bounding box center [924, 376] width 289 height 30
click at [833, 381] on input "Non" at bounding box center [924, 376] width 289 height 30
radio input "true"
drag, startPoint x: 649, startPoint y: 234, endPoint x: 652, endPoint y: 244, distance: 10.7
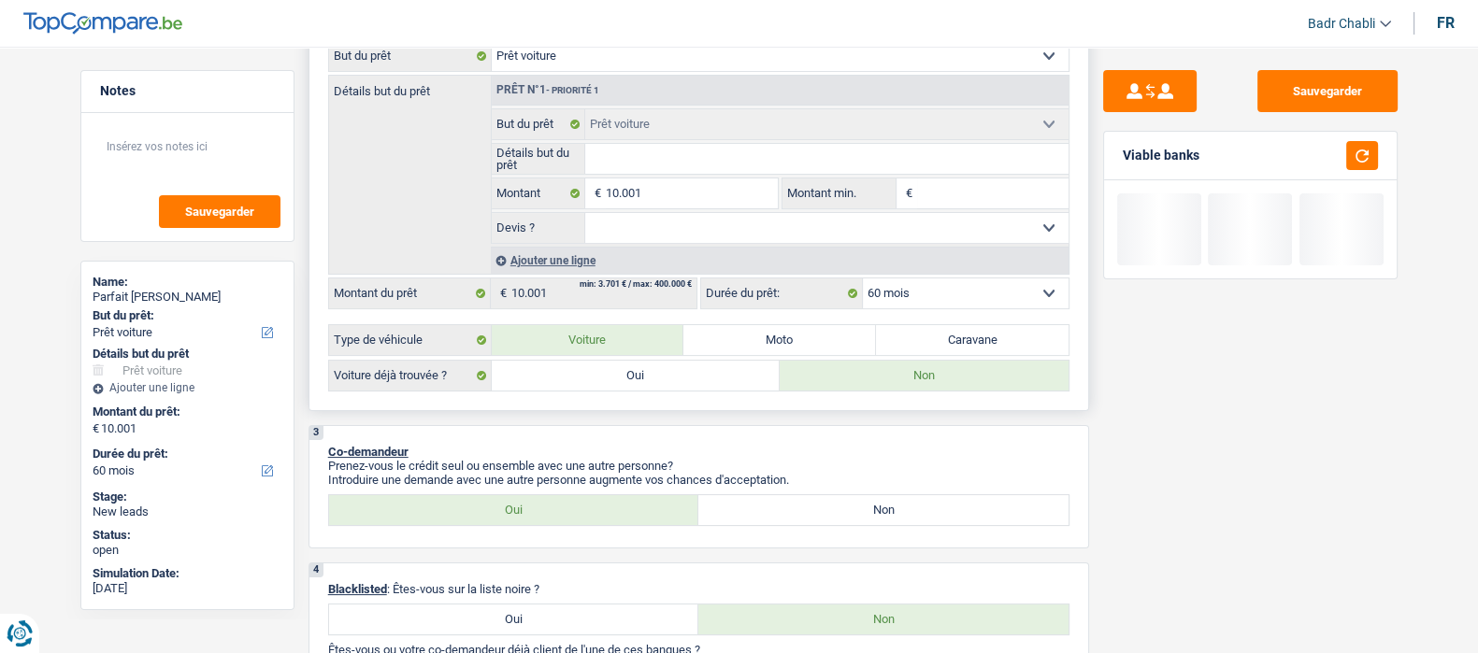
click at [649, 234] on select "Oui Non Non répondu Sélectionner une option" at bounding box center [826, 228] width 483 height 30
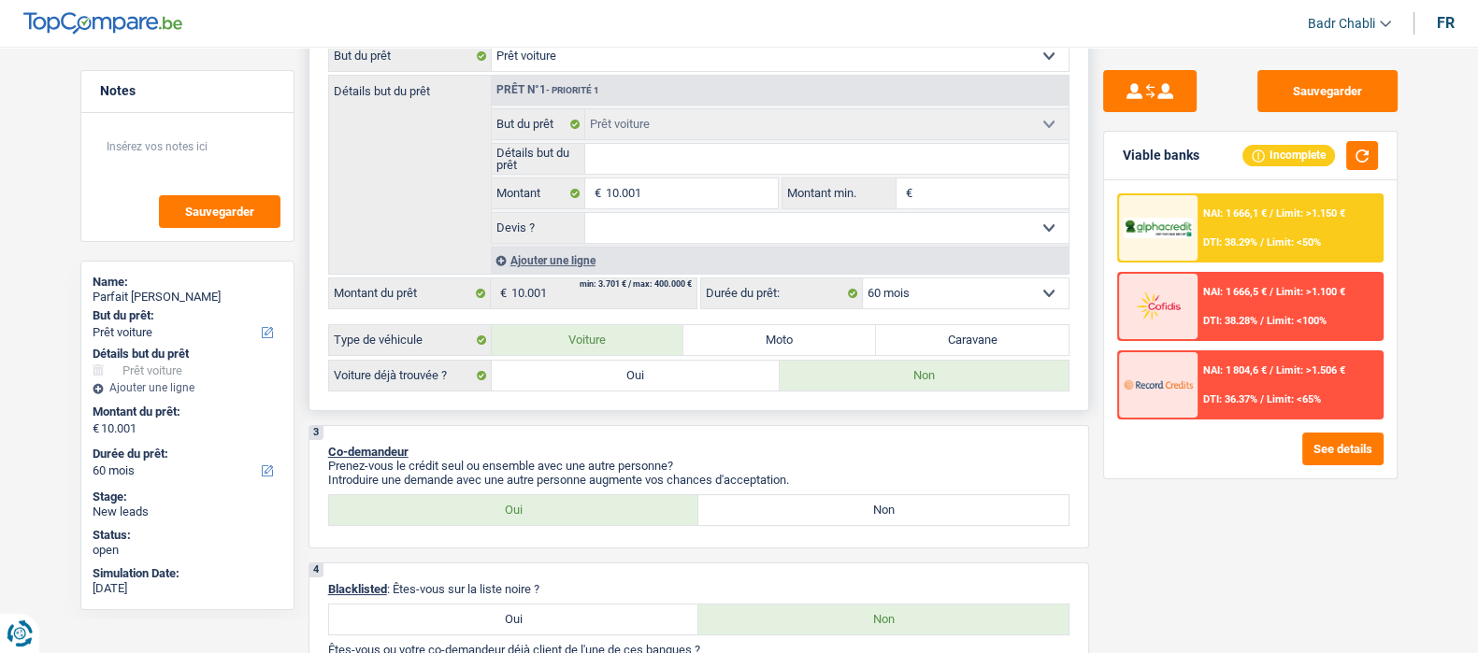
select select "false"
click at [585, 217] on select "Oui Non Non répondu Sélectionner une option" at bounding box center [826, 228] width 483 height 30
select select "false"
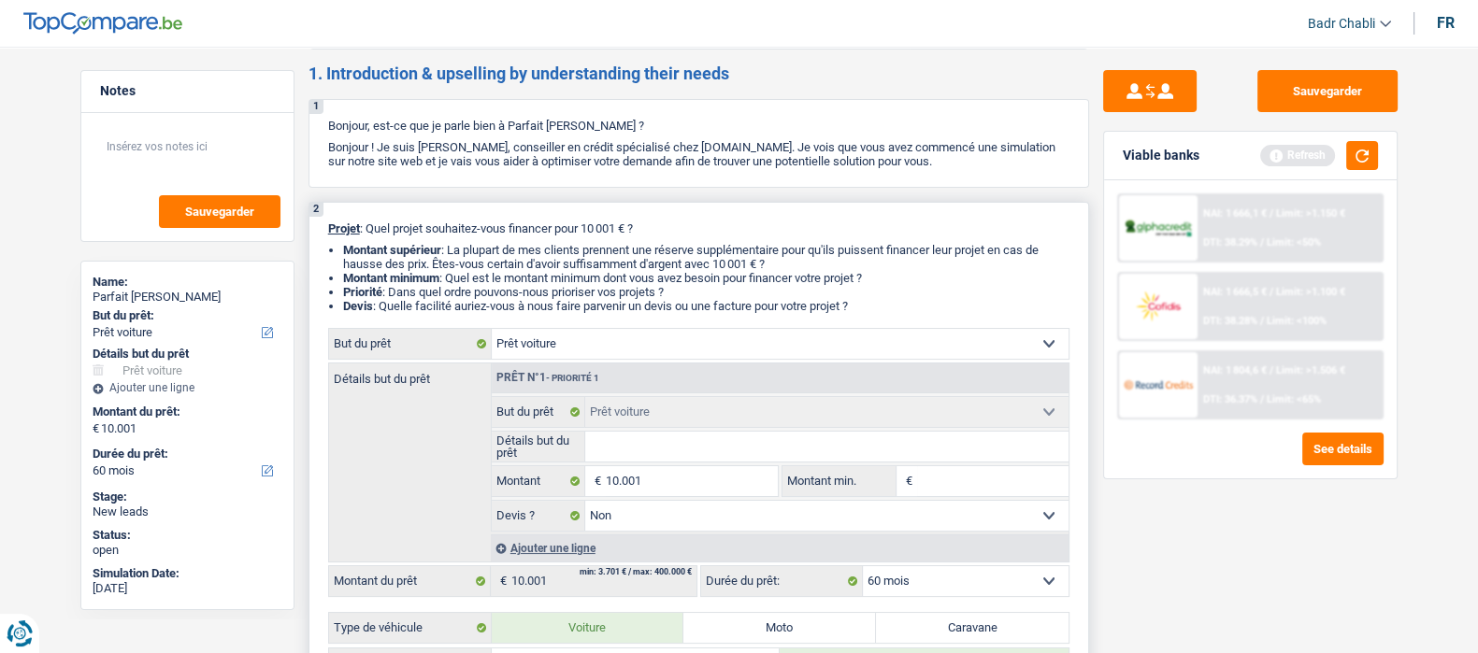
scroll to position [0, 0]
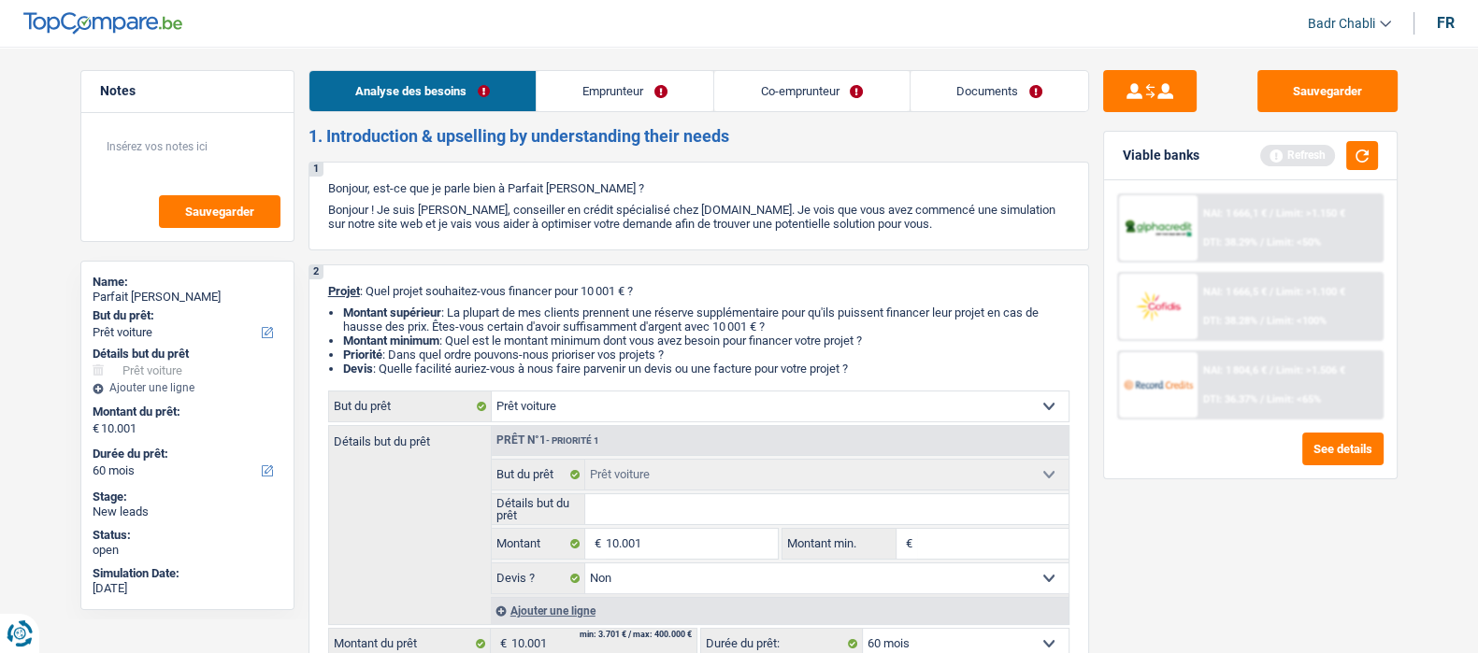
click at [582, 97] on link "Emprunteur" at bounding box center [625, 91] width 177 height 40
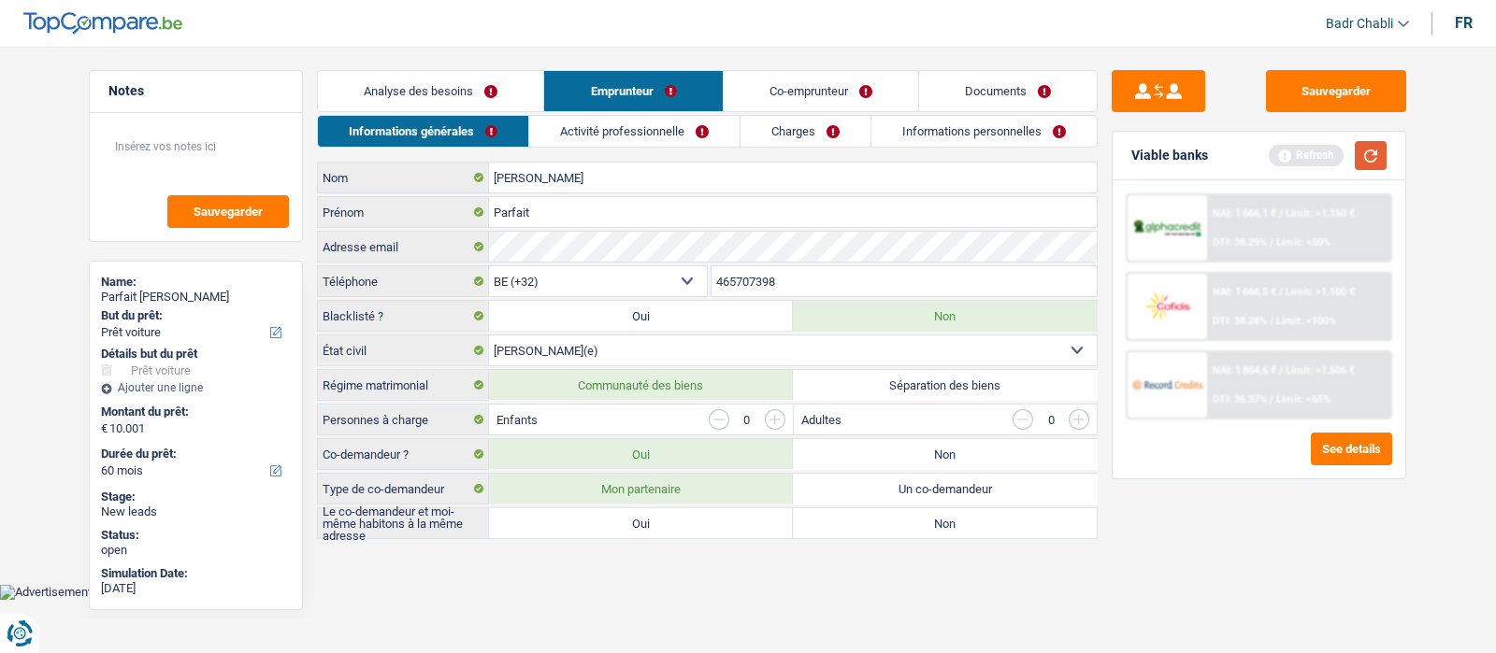
click at [1370, 156] on button "button" at bounding box center [1371, 155] width 32 height 29
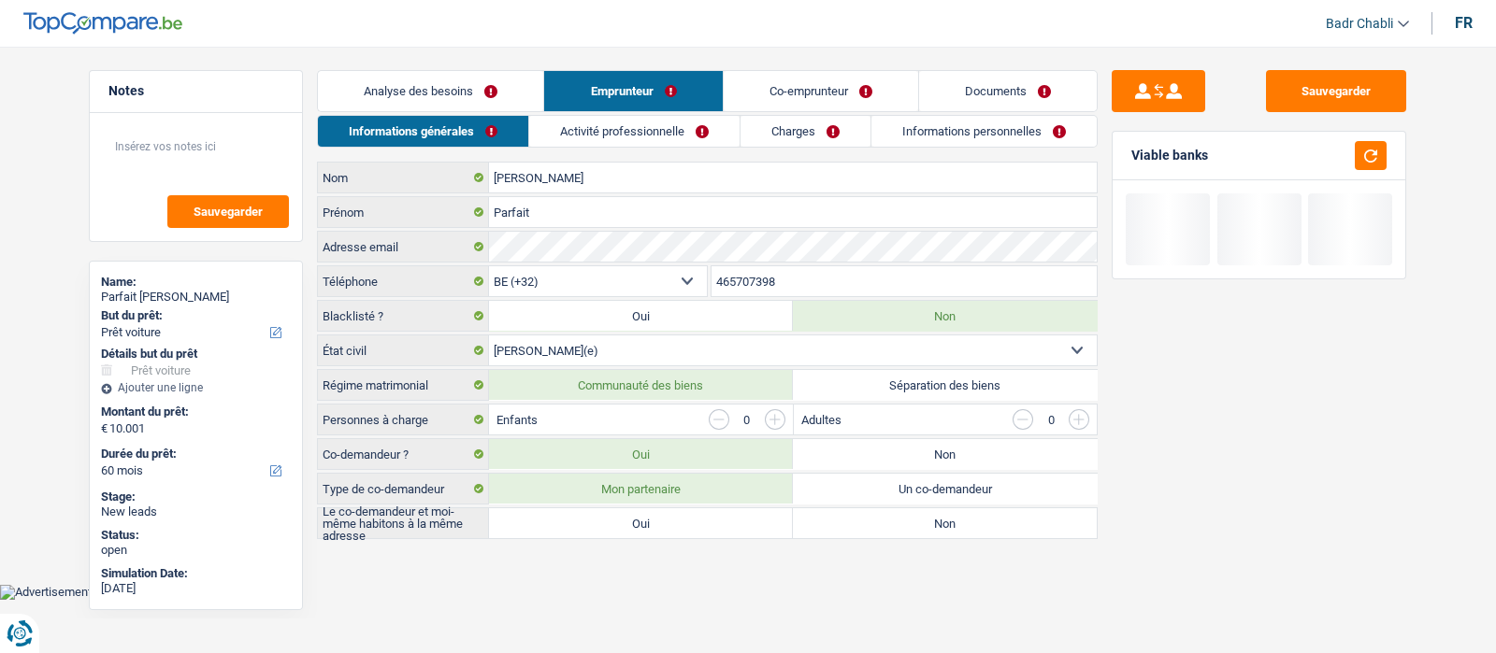
click at [668, 138] on link "Activité professionnelle" at bounding box center [634, 131] width 210 height 31
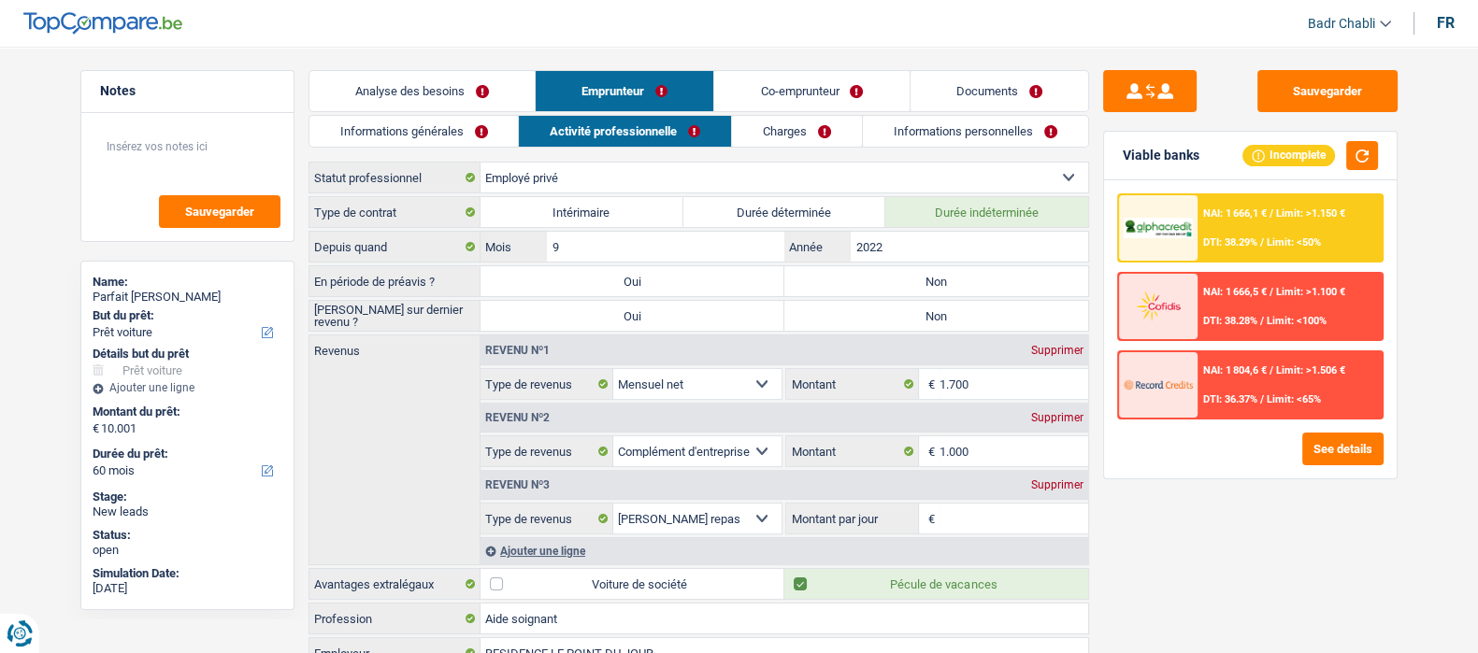
click at [471, 133] on link "Informations générales" at bounding box center [413, 131] width 209 height 31
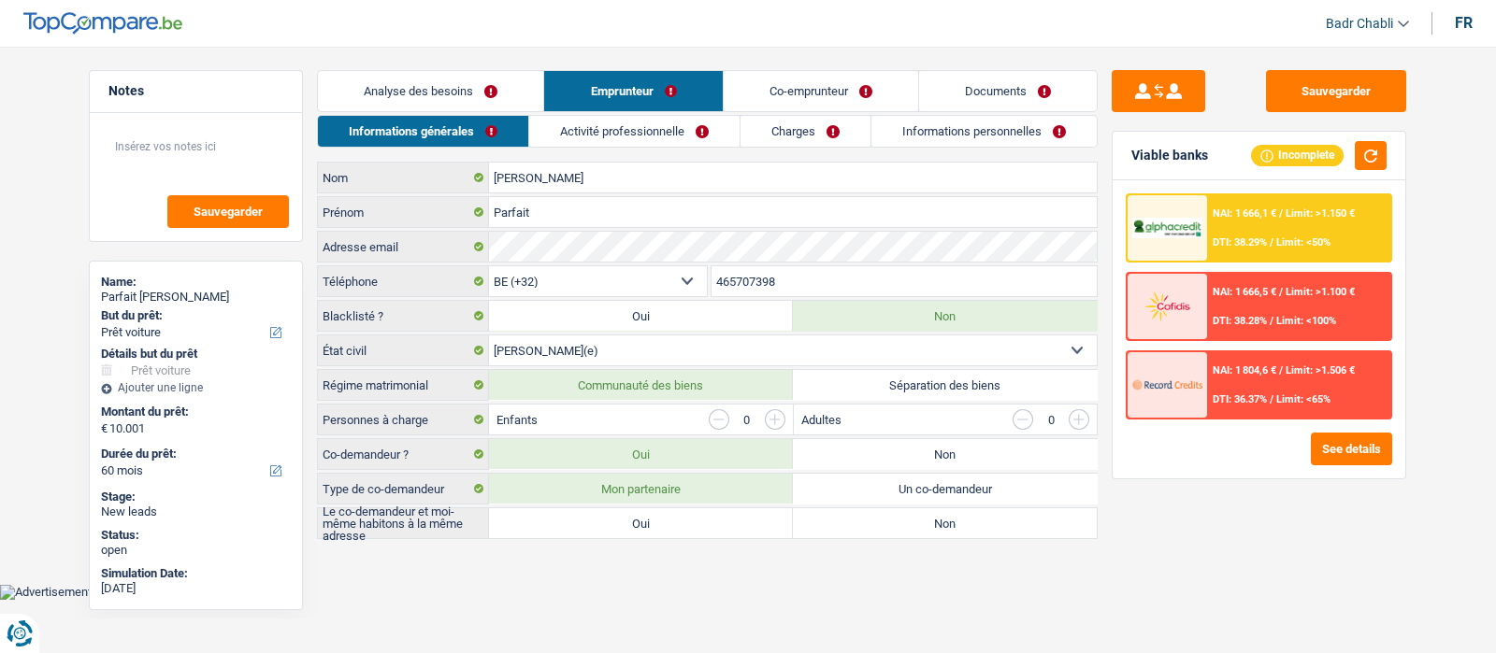
click at [894, 347] on select "Célibataire Marié(e) Cohabitant(e) légal(e) Divorcé(e) Veuf(ve) Séparé (de fait…" at bounding box center [793, 351] width 608 height 30
select select "single"
click at [489, 336] on select "Célibataire Marié(e) Cohabitant(e) légal(e) Divorcé(e) Veuf(ve) Séparé (de fait…" at bounding box center [793, 351] width 608 height 30
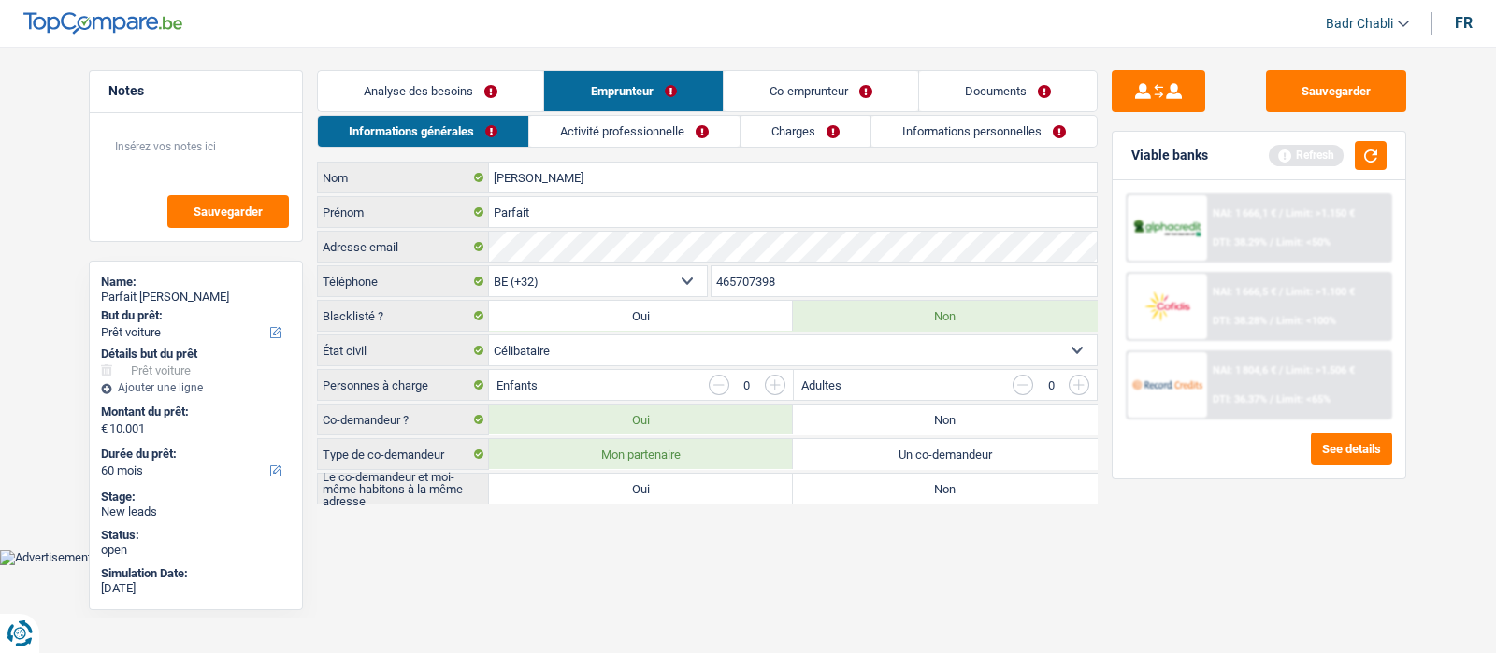
click at [1018, 93] on link "Documents" at bounding box center [1008, 91] width 178 height 40
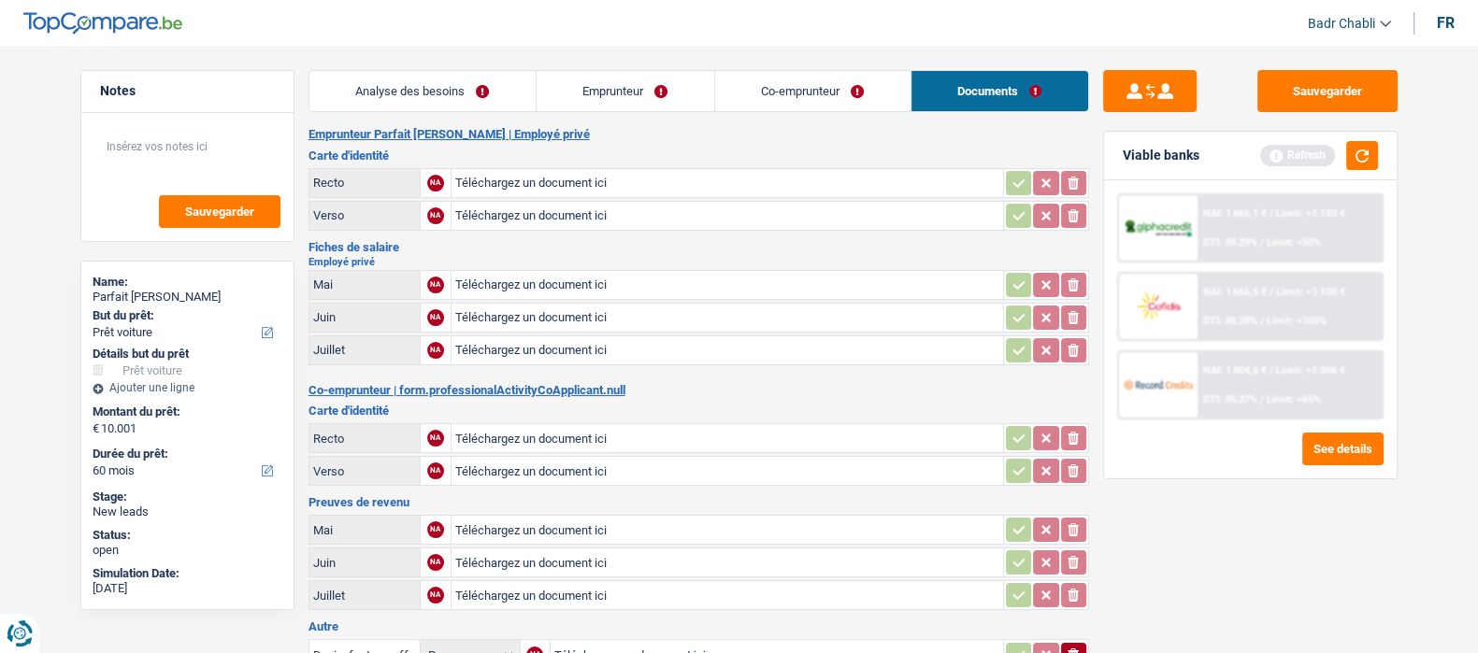
click at [649, 99] on link "Emprunteur" at bounding box center [626, 91] width 178 height 40
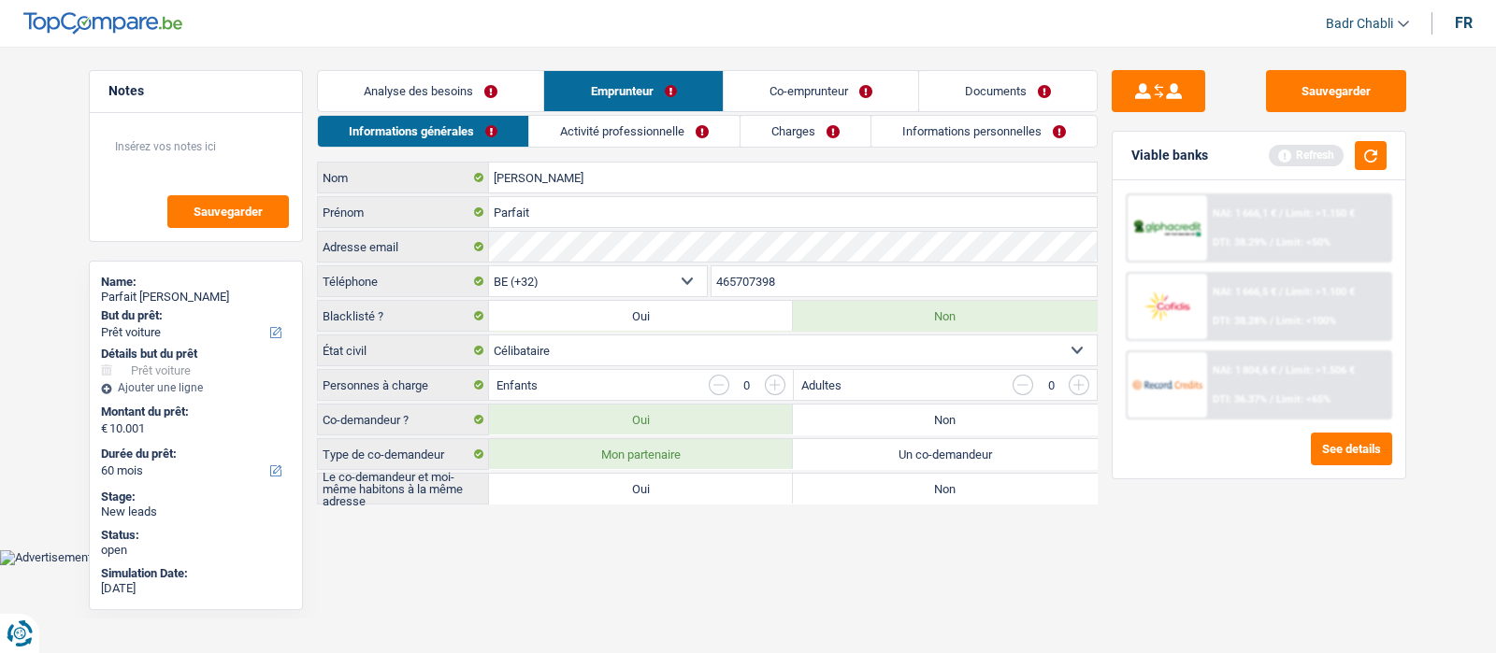
click at [460, 58] on main "Notes Sauvegarder Name: Parfait TAGNI NANA NANA But du prêt: Confort maison: me…" at bounding box center [748, 289] width 1496 height 522
click at [467, 77] on link "Analyse des besoins" at bounding box center [430, 91] width 225 height 40
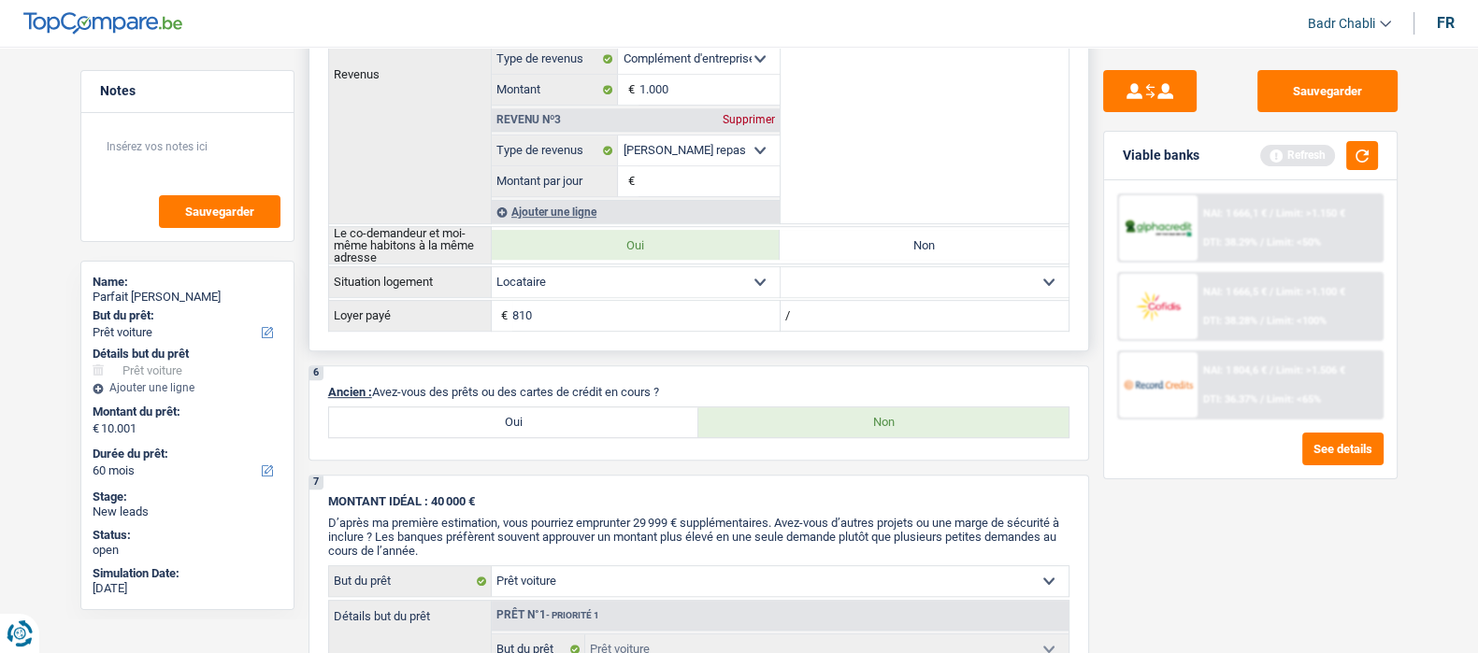
scroll to position [1402, 0]
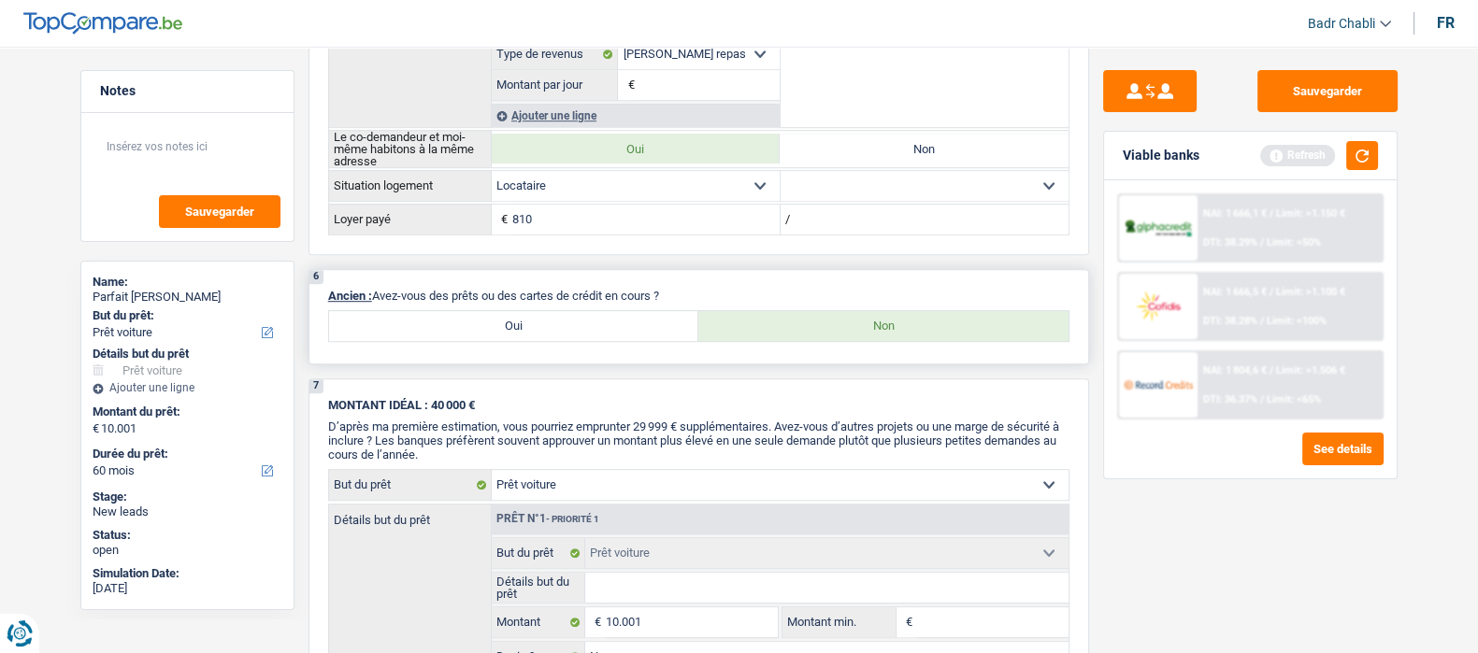
click at [510, 313] on label "Oui" at bounding box center [514, 326] width 370 height 30
click at [510, 313] on input "Oui" at bounding box center [514, 326] width 370 height 30
radio input "true"
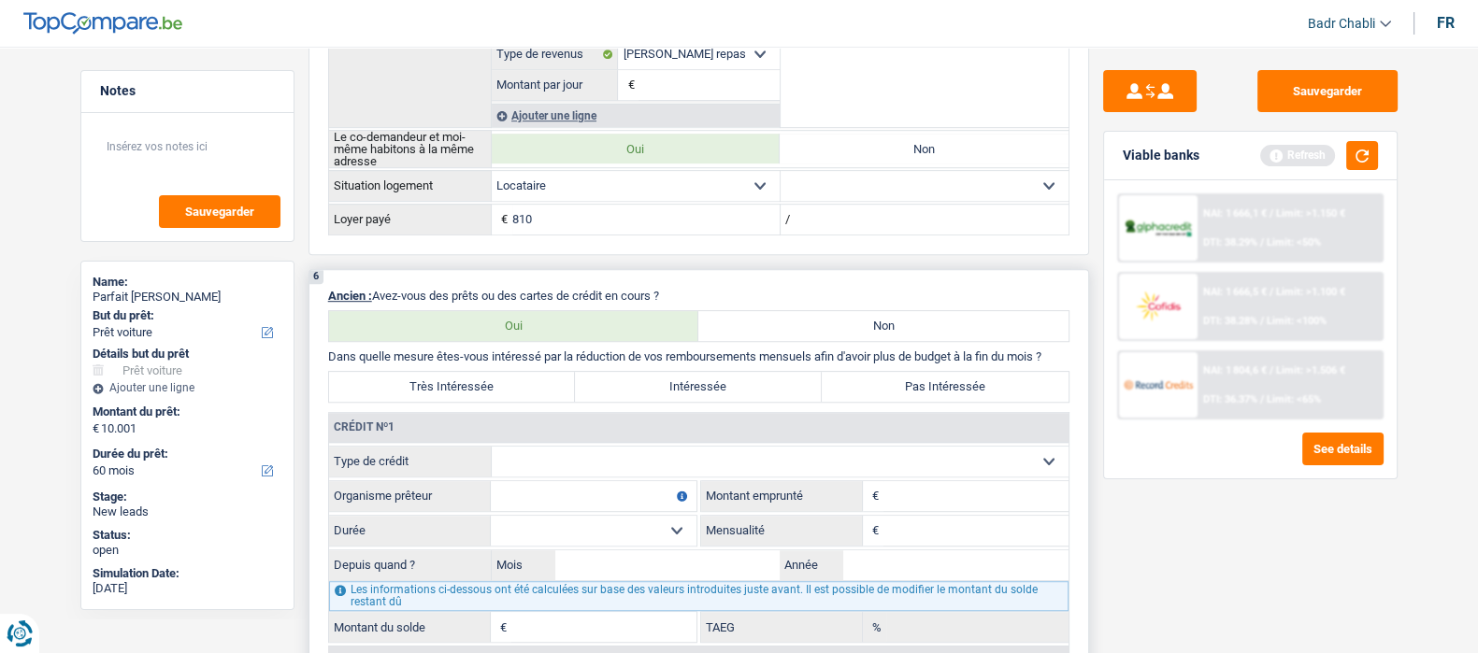
click at [608, 453] on select "Carte ou ouverture de crédit Prêt hypothécaire Vente à tempérament Prêt à tempé…" at bounding box center [780, 462] width 577 height 30
select select "cardOrCredit"
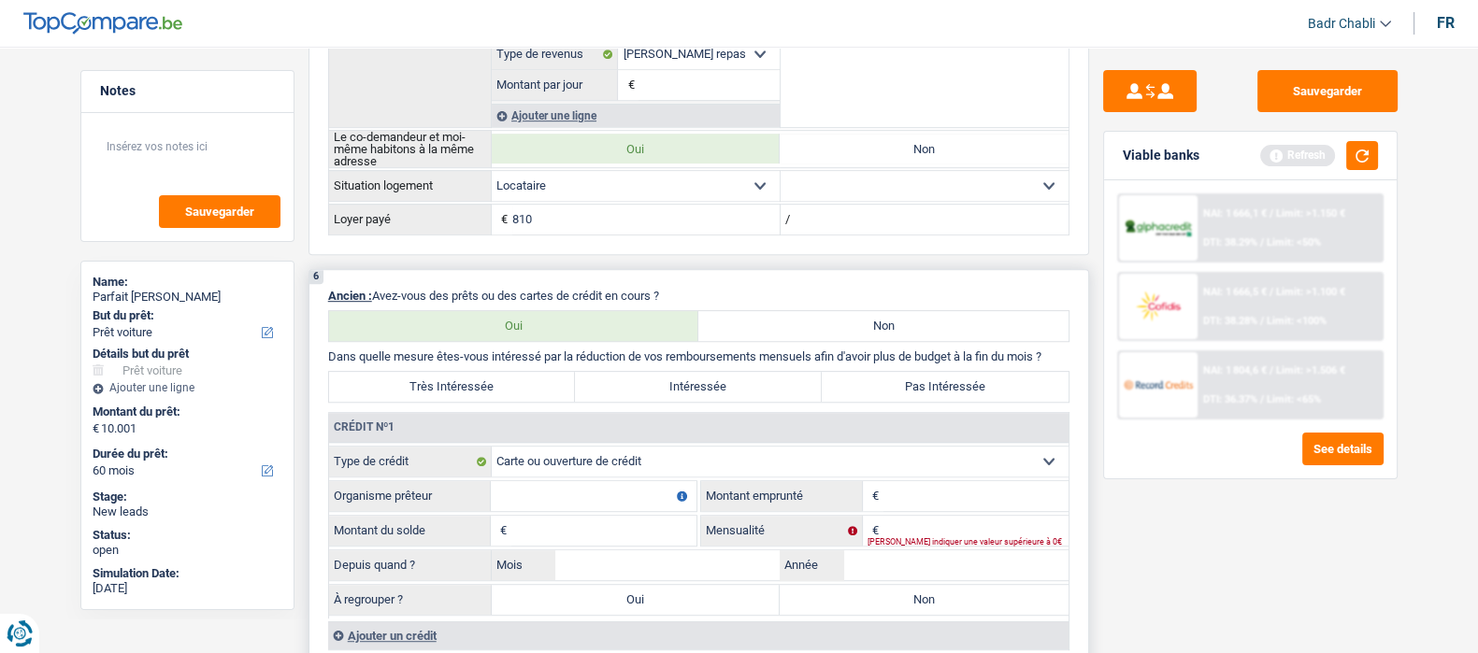
type input "0"
click at [587, 512] on fieldset "Organisme prêteur Veillez à ne pas indiquer le nom du courtier, mais bien le no…" at bounding box center [512, 497] width 367 height 32
click at [581, 487] on input "Organisme prêteur" at bounding box center [594, 496] width 206 height 30
type input "Belfius"
type input "1.900"
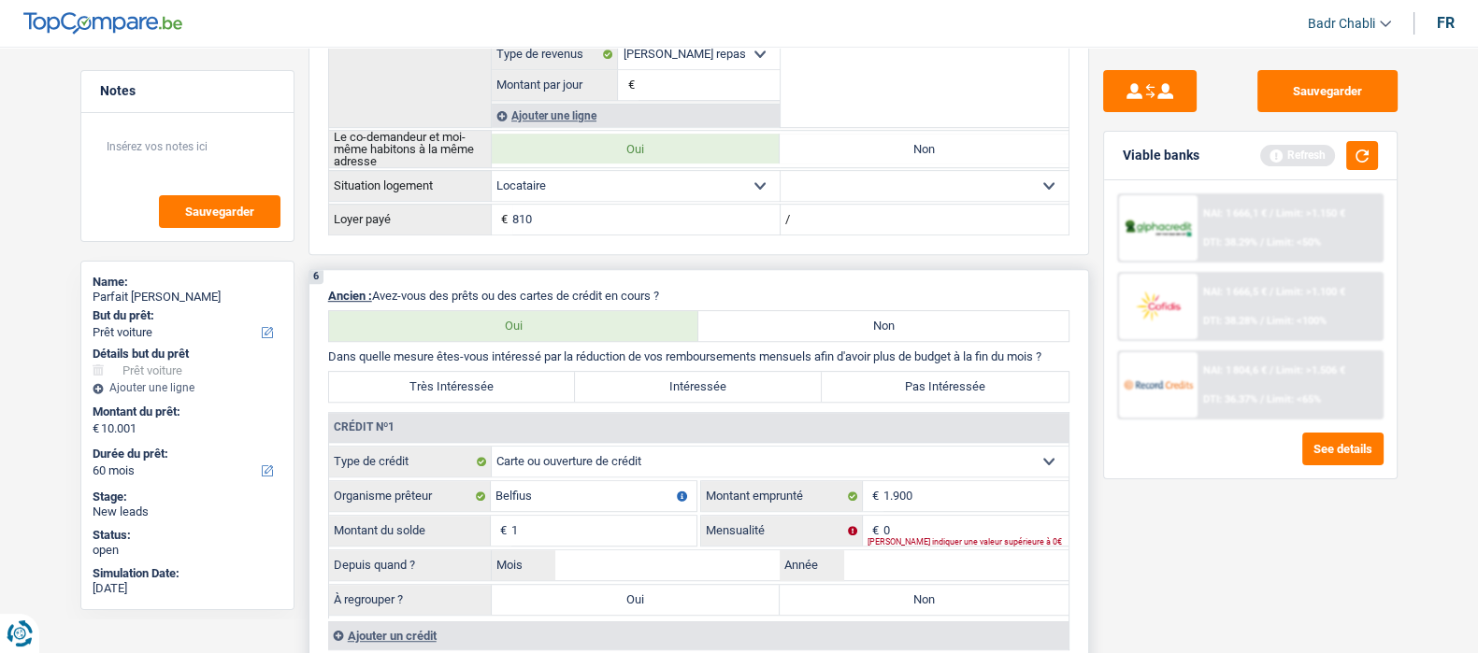
type input "1"
type input "02"
type input "2020"
click at [858, 601] on label "Non" at bounding box center [924, 600] width 289 height 30
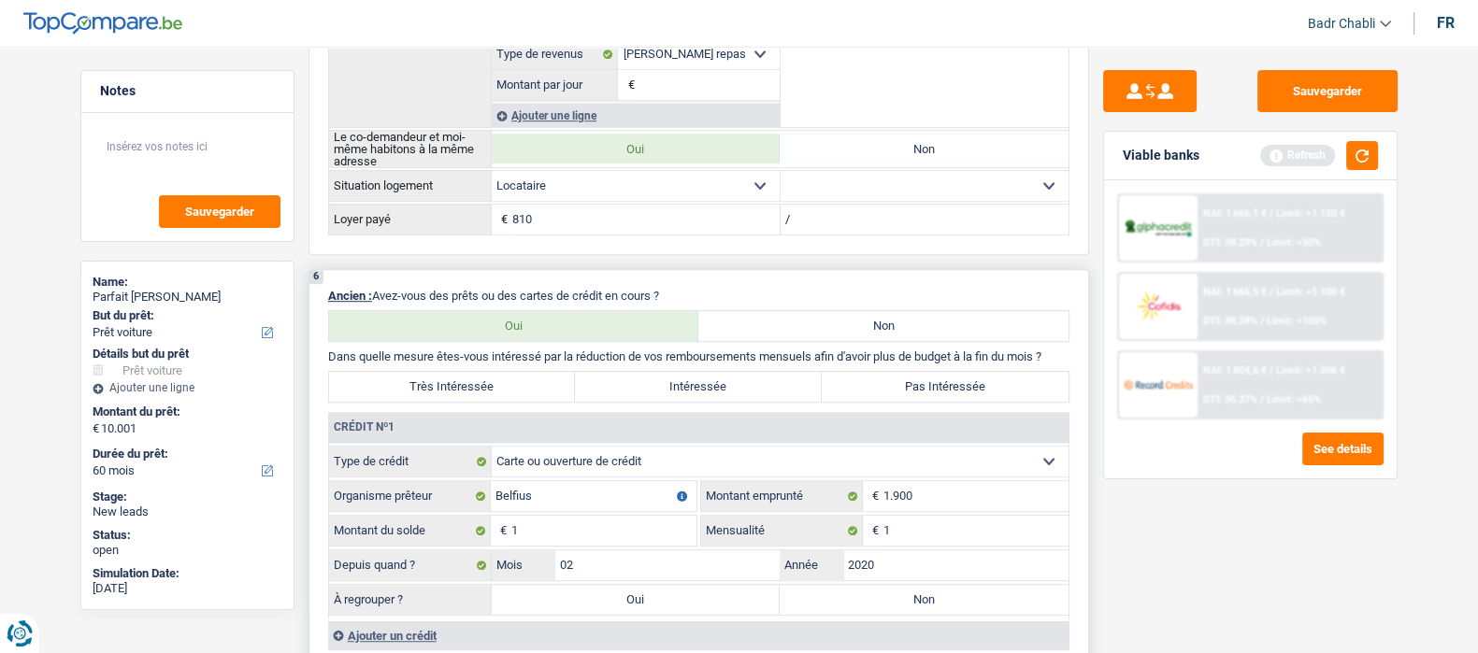
click at [858, 601] on input "Non" at bounding box center [924, 600] width 289 height 30
radio input "true"
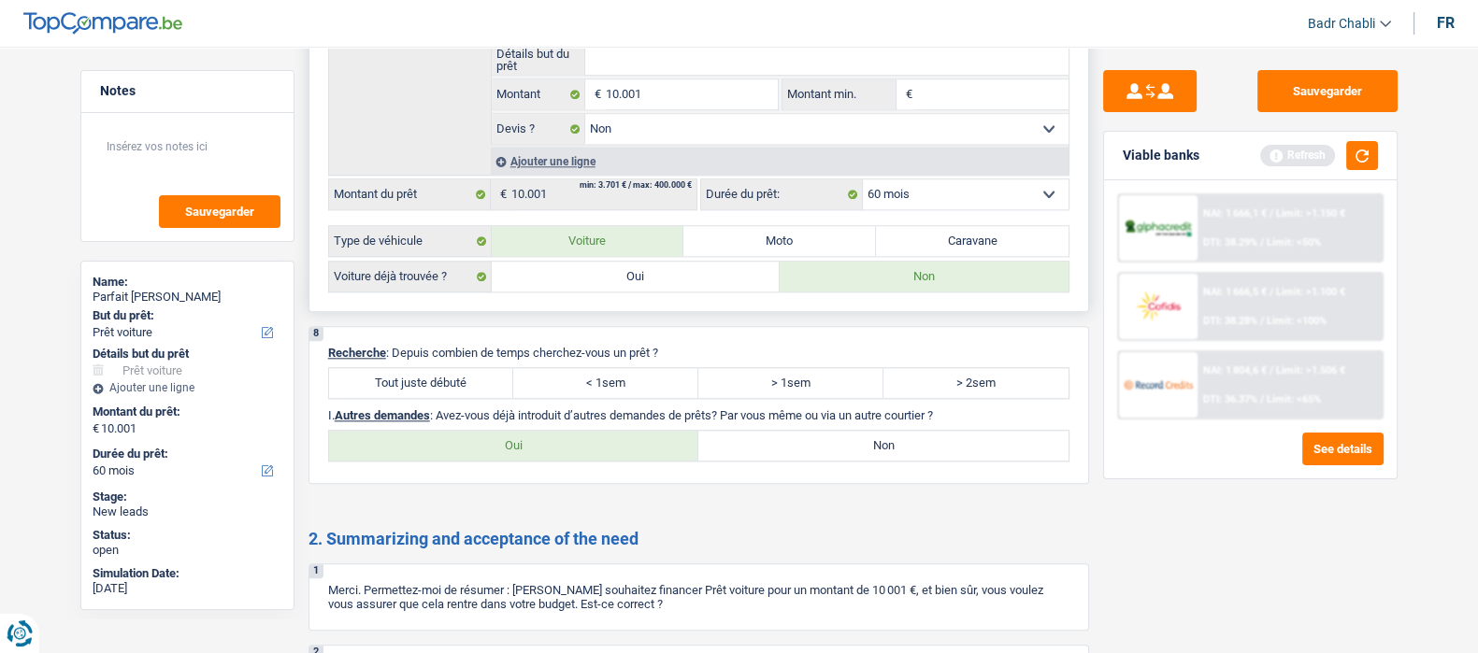
scroll to position [2571, 0]
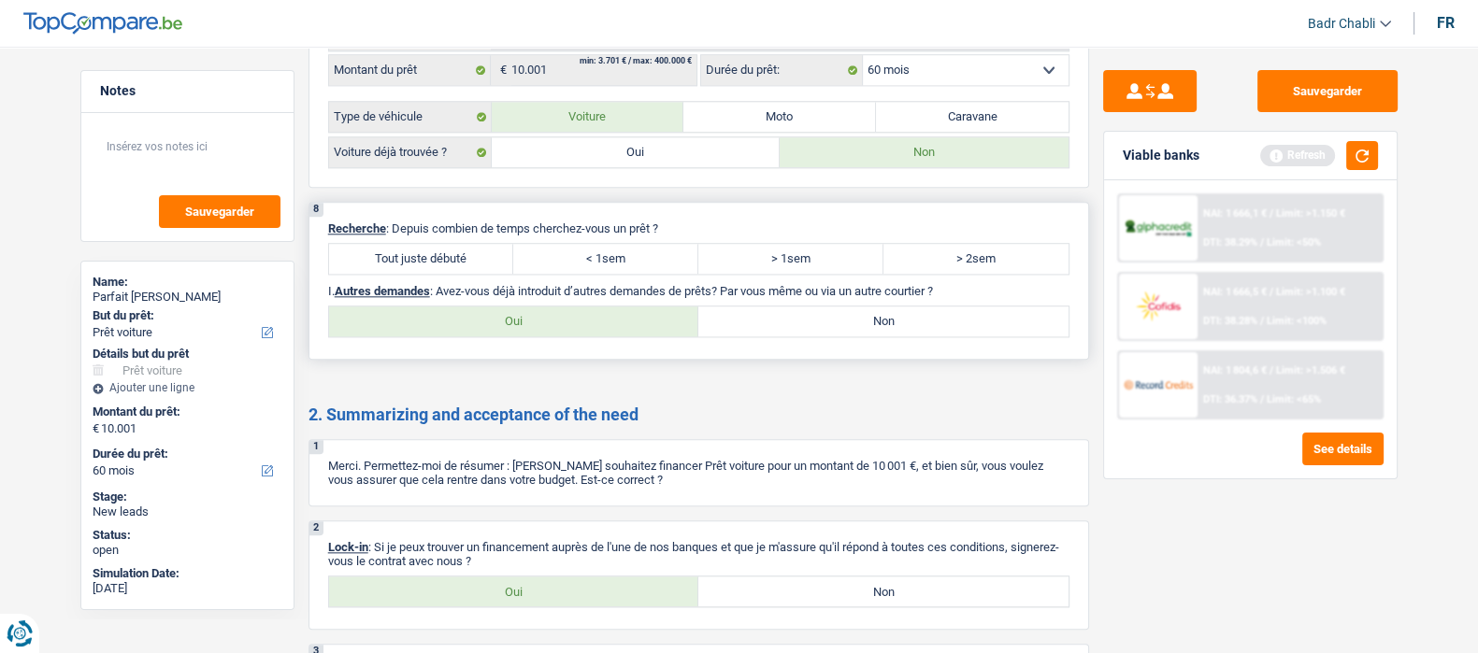
click at [461, 262] on label "Tout juste débuté" at bounding box center [421, 259] width 185 height 30
click at [461, 262] on input "Tout juste débuté" at bounding box center [421, 259] width 185 height 30
radio input "true"
click at [870, 333] on label "Non" at bounding box center [883, 322] width 370 height 30
click at [870, 333] on input "Non" at bounding box center [883, 322] width 370 height 30
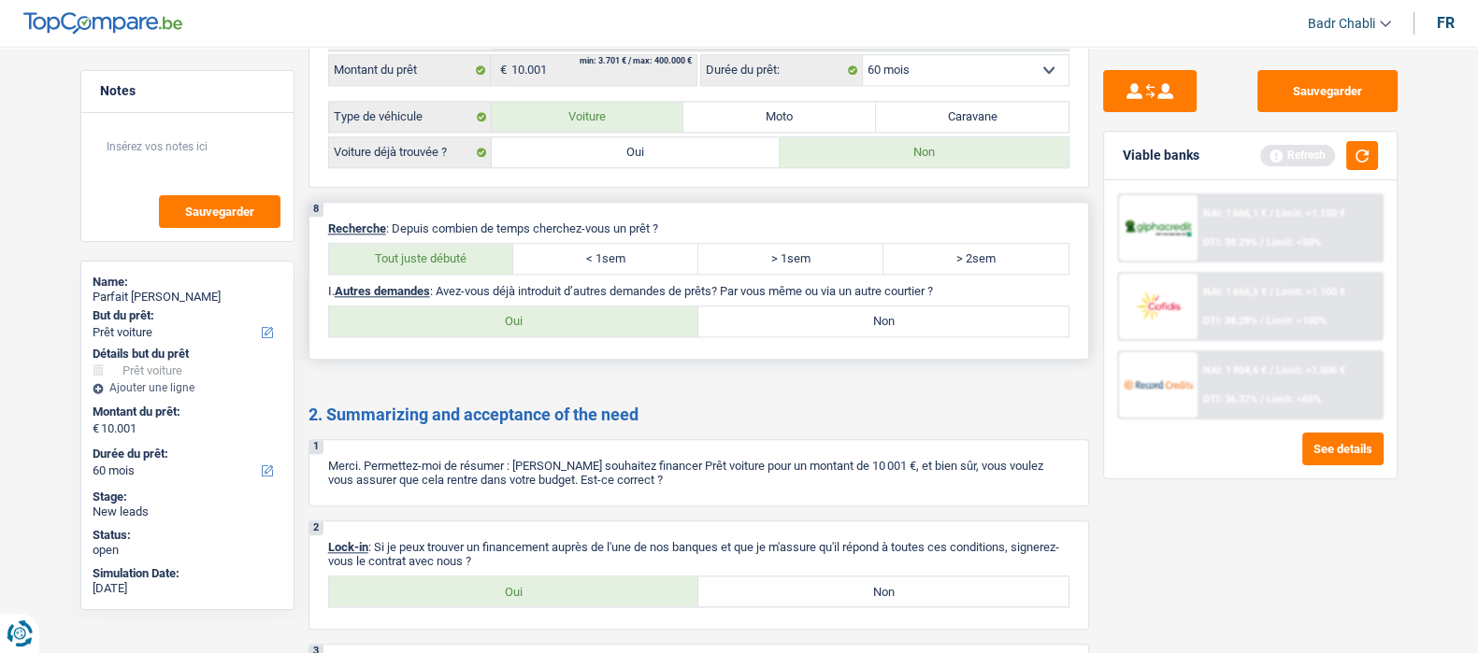
radio input "true"
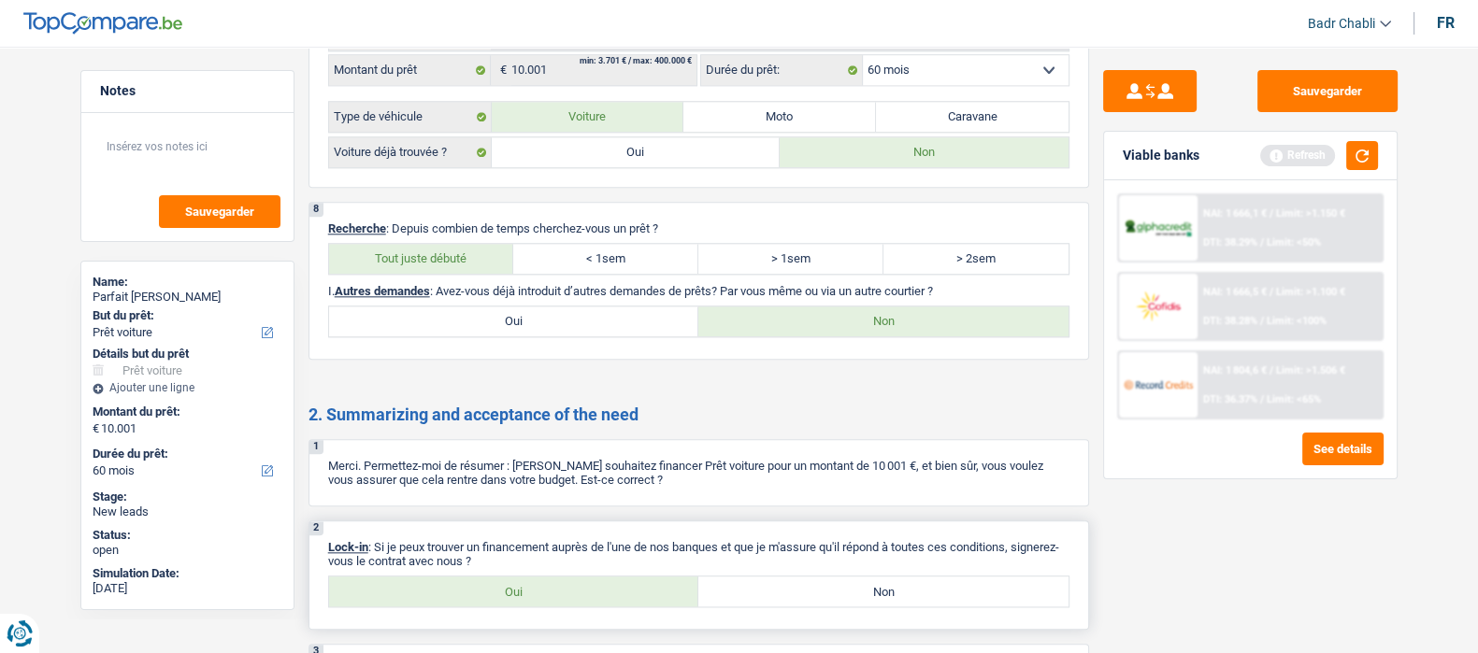
click at [526, 607] on label "Oui" at bounding box center [514, 592] width 370 height 30
click at [526, 607] on input "Oui" at bounding box center [514, 592] width 370 height 30
radio input "true"
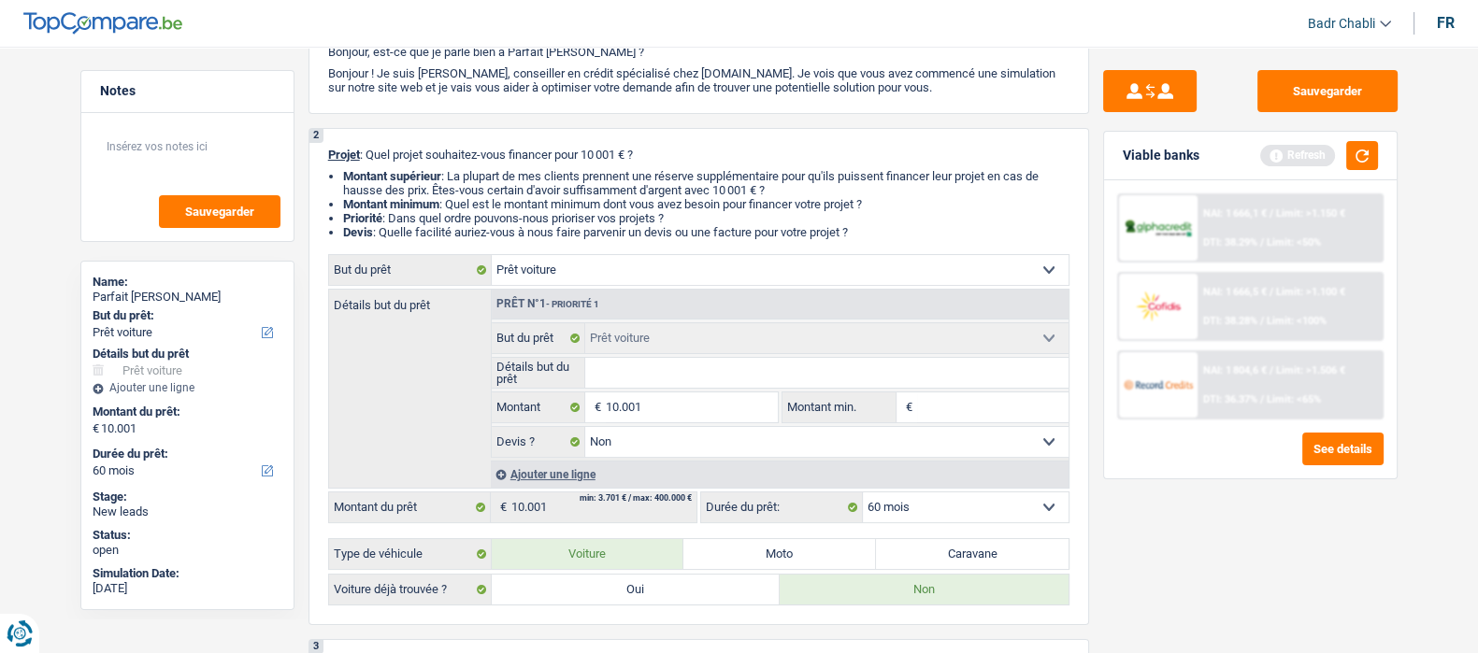
scroll to position [0, 0]
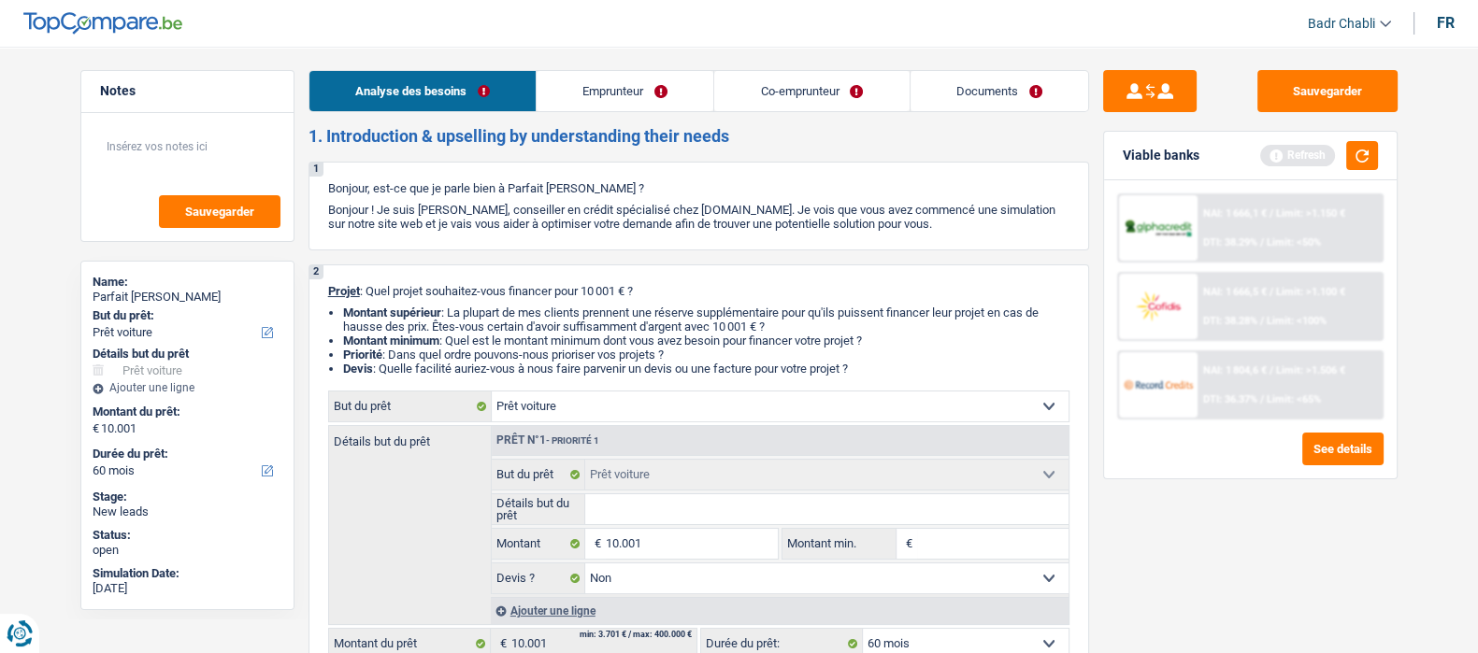
click at [598, 90] on link "Emprunteur" at bounding box center [625, 91] width 177 height 40
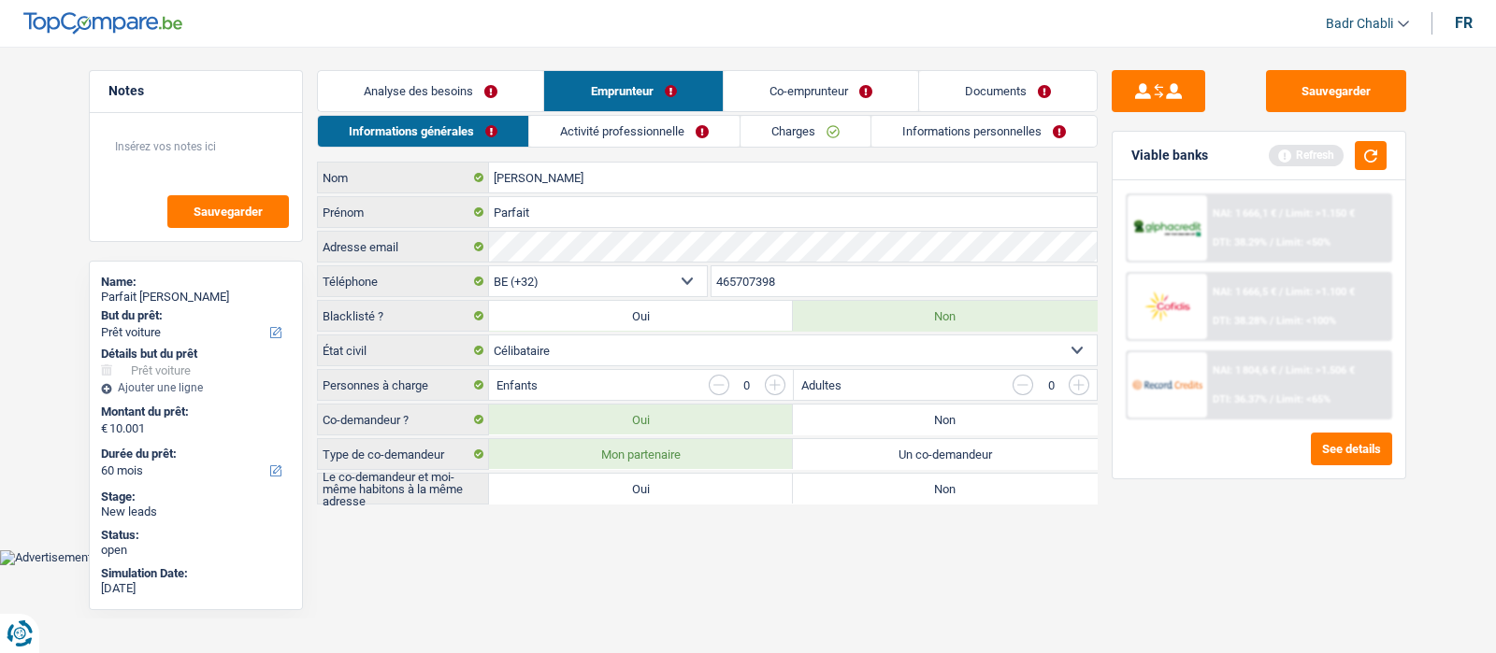
click at [935, 409] on label "Non" at bounding box center [945, 420] width 304 height 30
click at [935, 409] on input "Non" at bounding box center [945, 420] width 304 height 30
radio input "true"
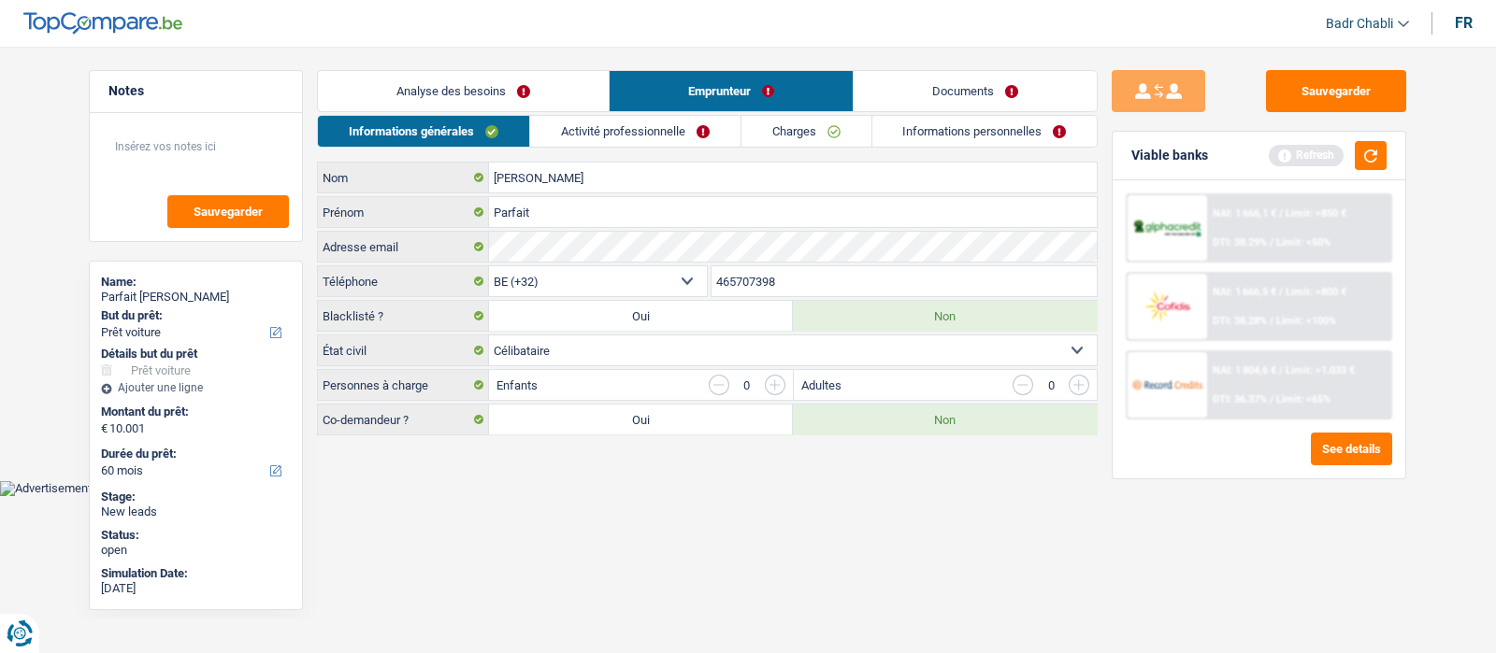
click at [624, 128] on link "Activité professionnelle" at bounding box center [635, 131] width 210 height 31
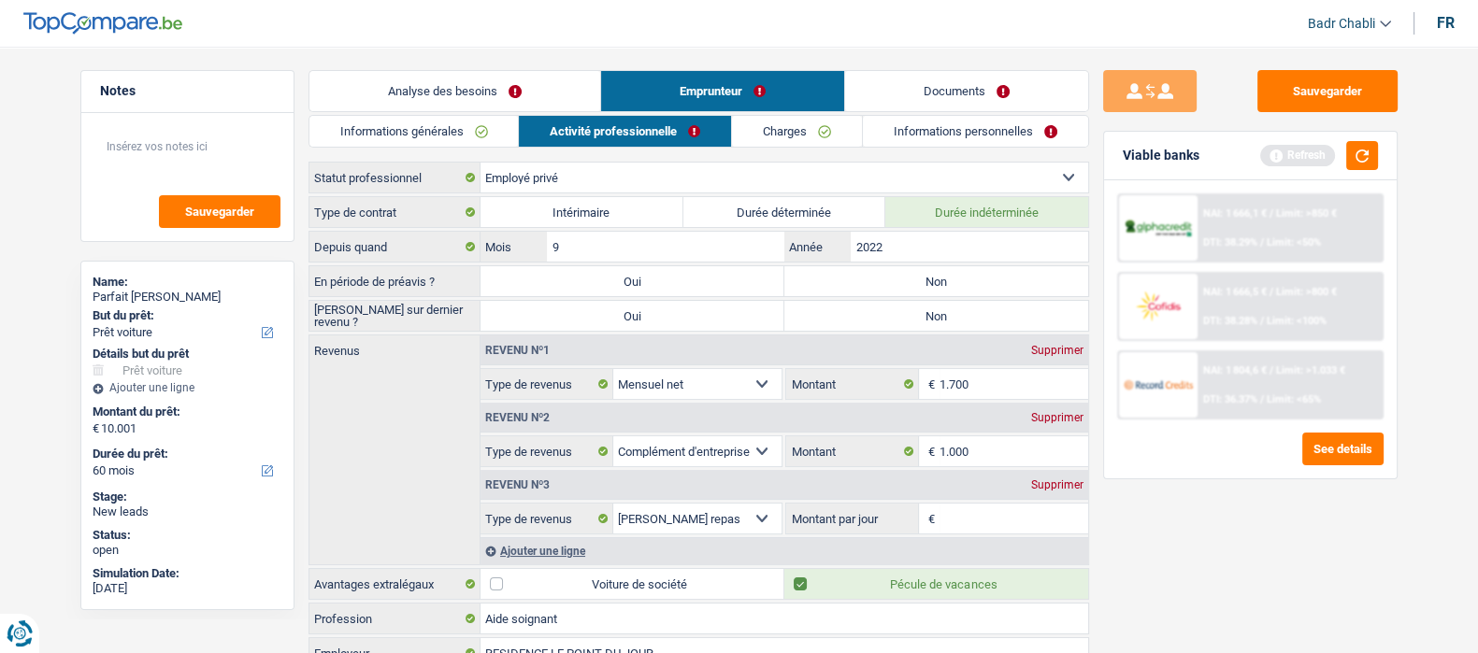
click at [944, 289] on label "Non" at bounding box center [936, 281] width 304 height 30
click at [944, 289] on input "Non" at bounding box center [936, 281] width 304 height 30
radio input "true"
click at [964, 307] on label "Non" at bounding box center [936, 316] width 304 height 30
click at [964, 307] on input "Non" at bounding box center [936, 316] width 304 height 30
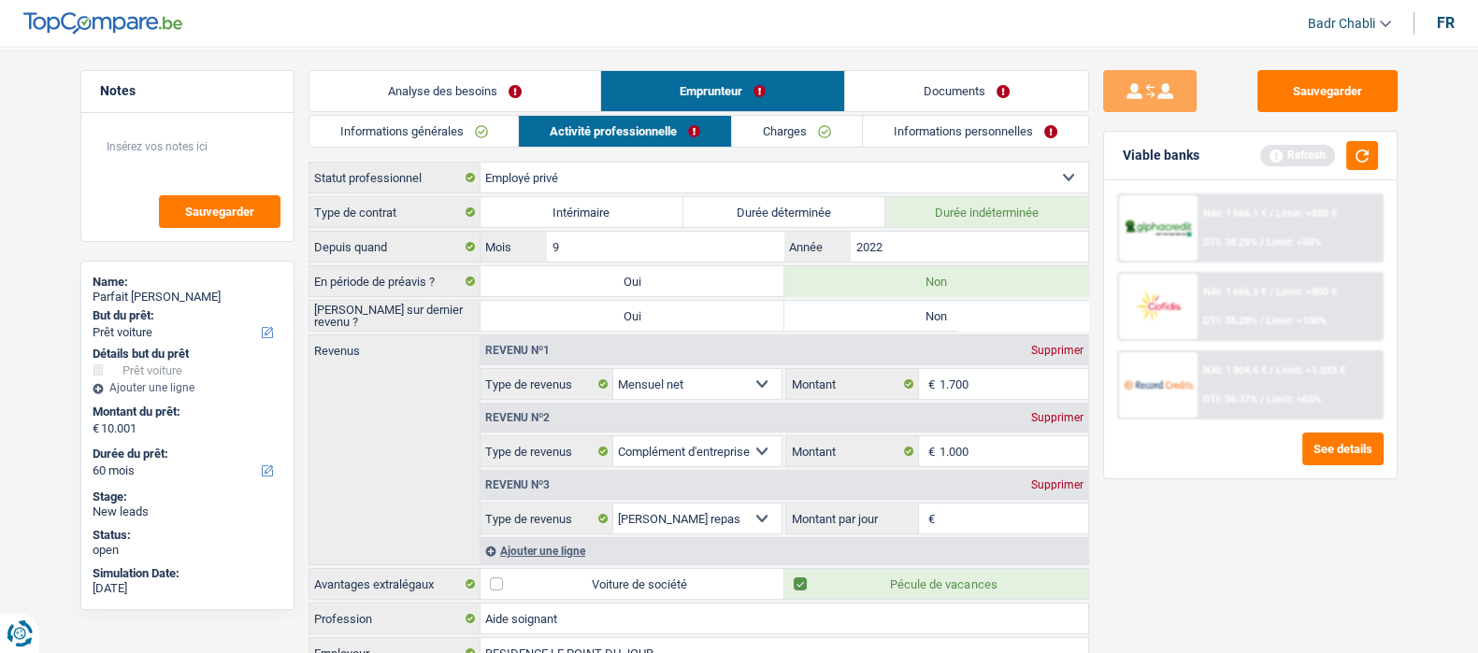
radio input "true"
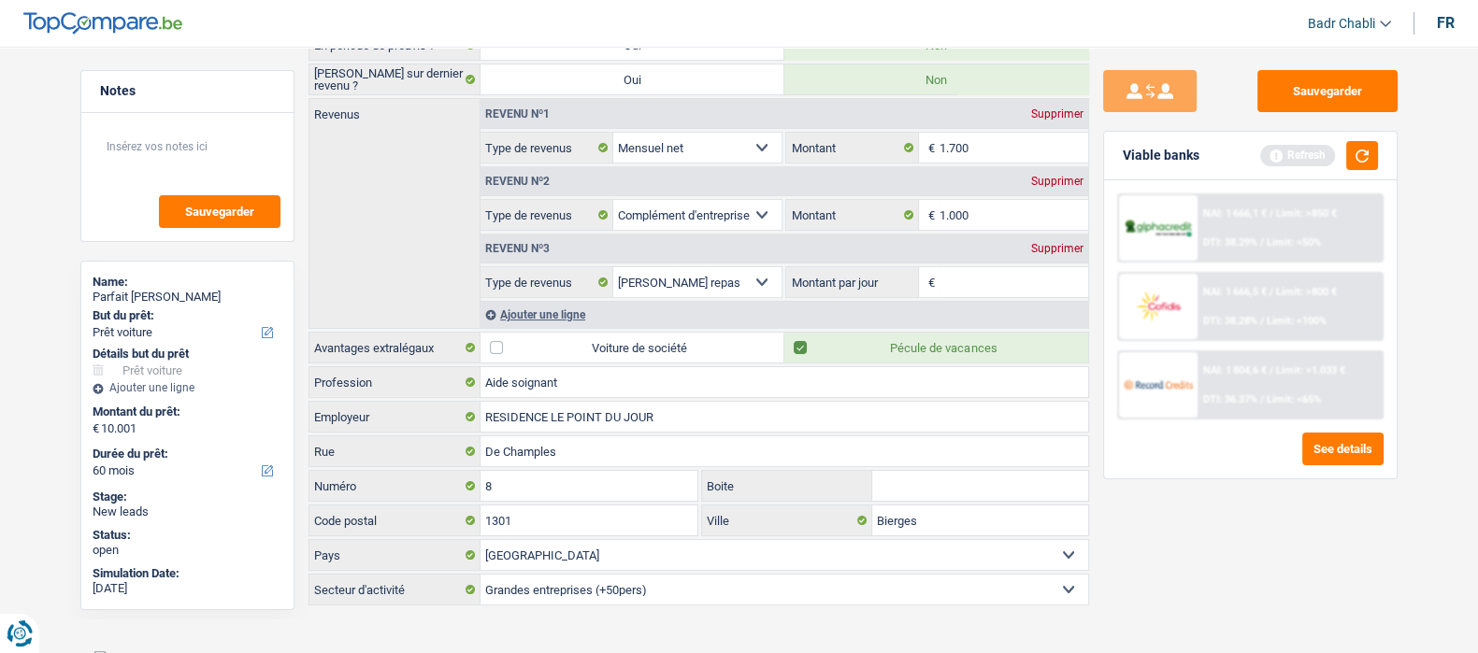
scroll to position [242, 0]
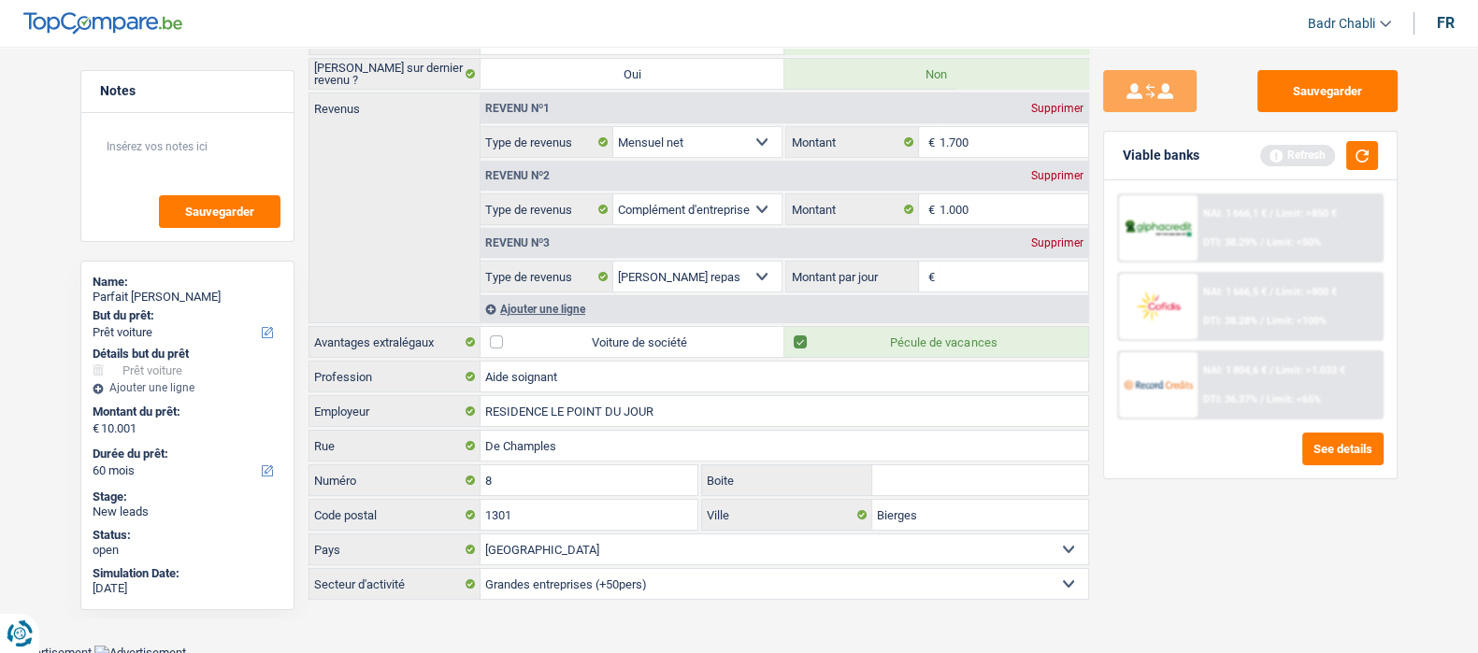
click at [751, 199] on select "Allocation d'handicap Allocations chômage Allocations familiales Chèques repas …" at bounding box center [697, 209] width 169 height 30
select select "other"
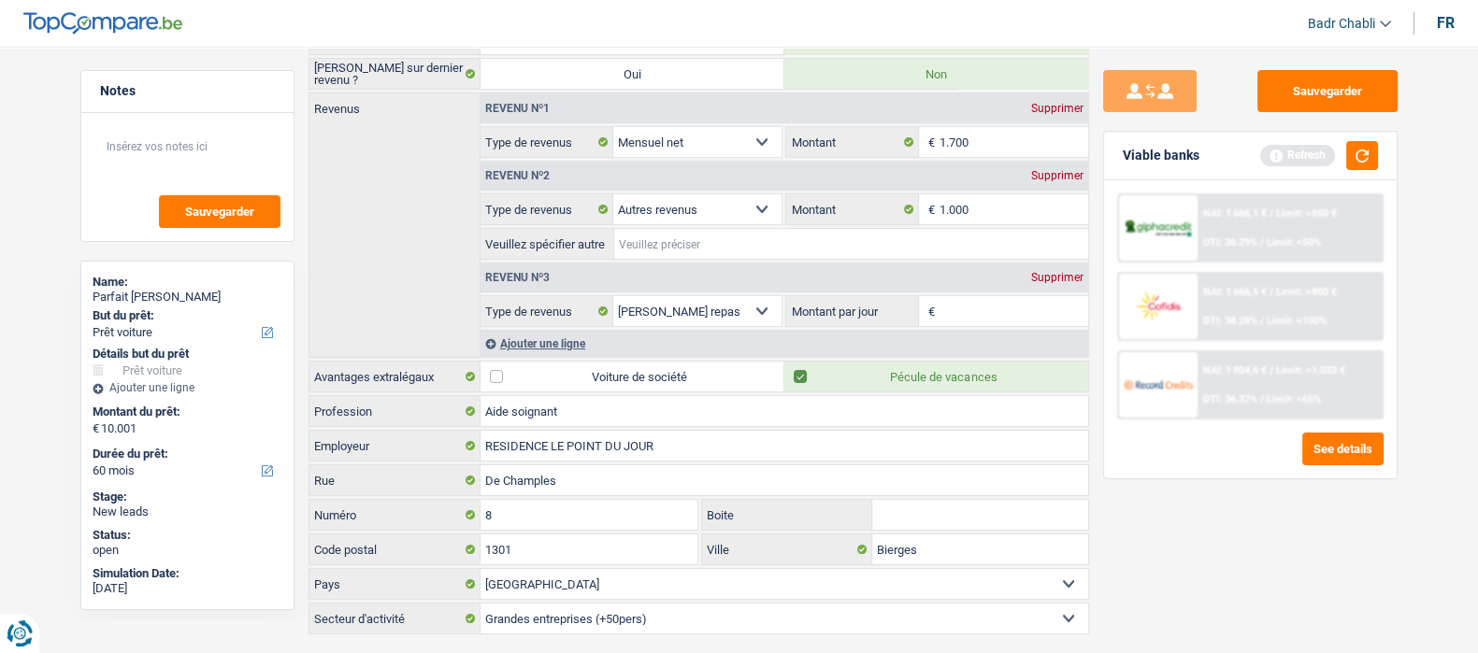
click at [746, 232] on input "Veuillez spécifier autre" at bounding box center [851, 244] width 474 height 30
type input "2ieme CDI chez Résidence le Bois du Manil"
click at [984, 309] on input "Montant par jour" at bounding box center [1014, 311] width 149 height 30
type input "4,0"
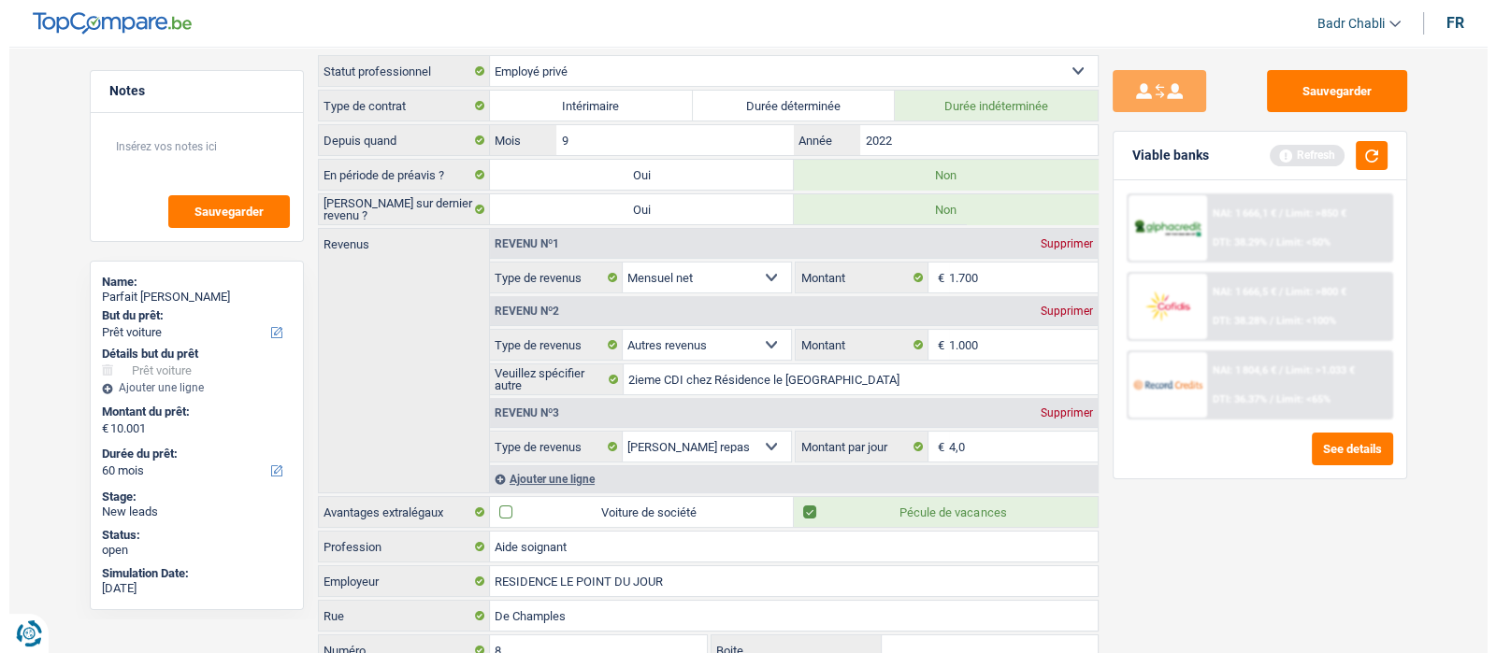
scroll to position [0, 0]
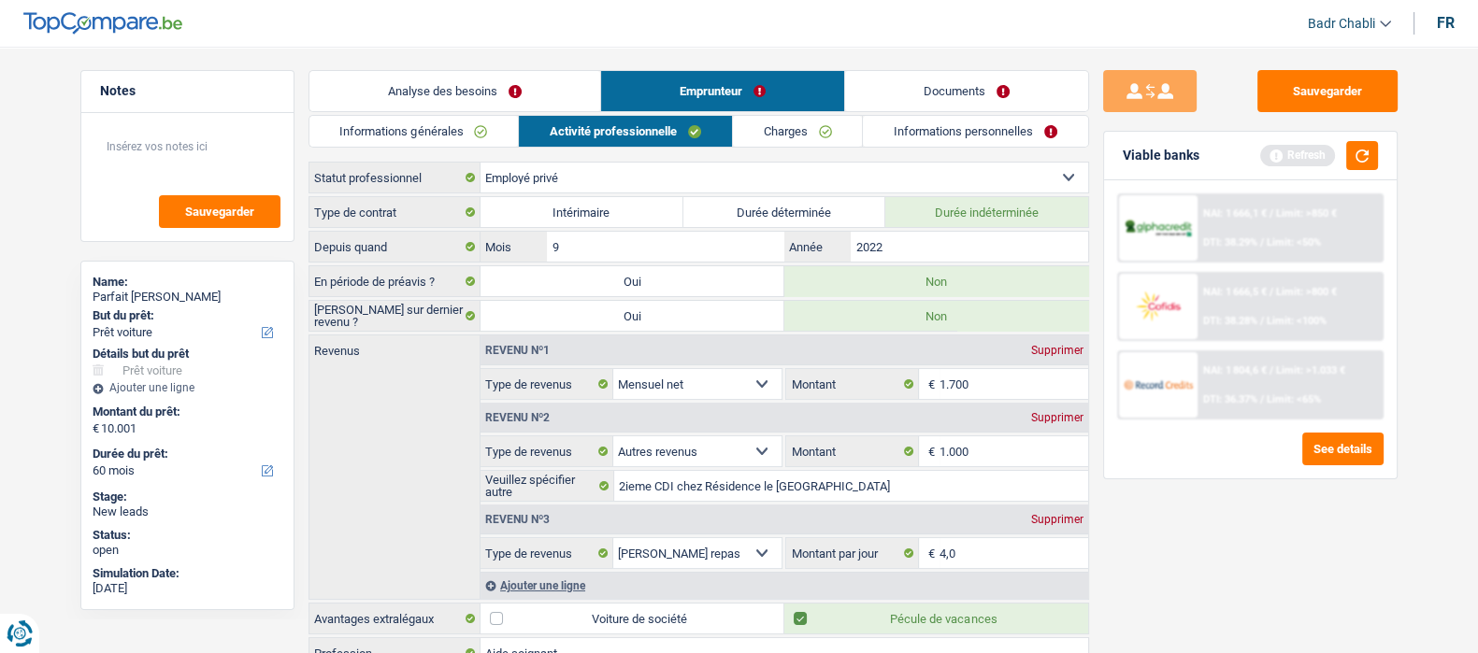
click at [791, 134] on link "Charges" at bounding box center [798, 131] width 130 height 31
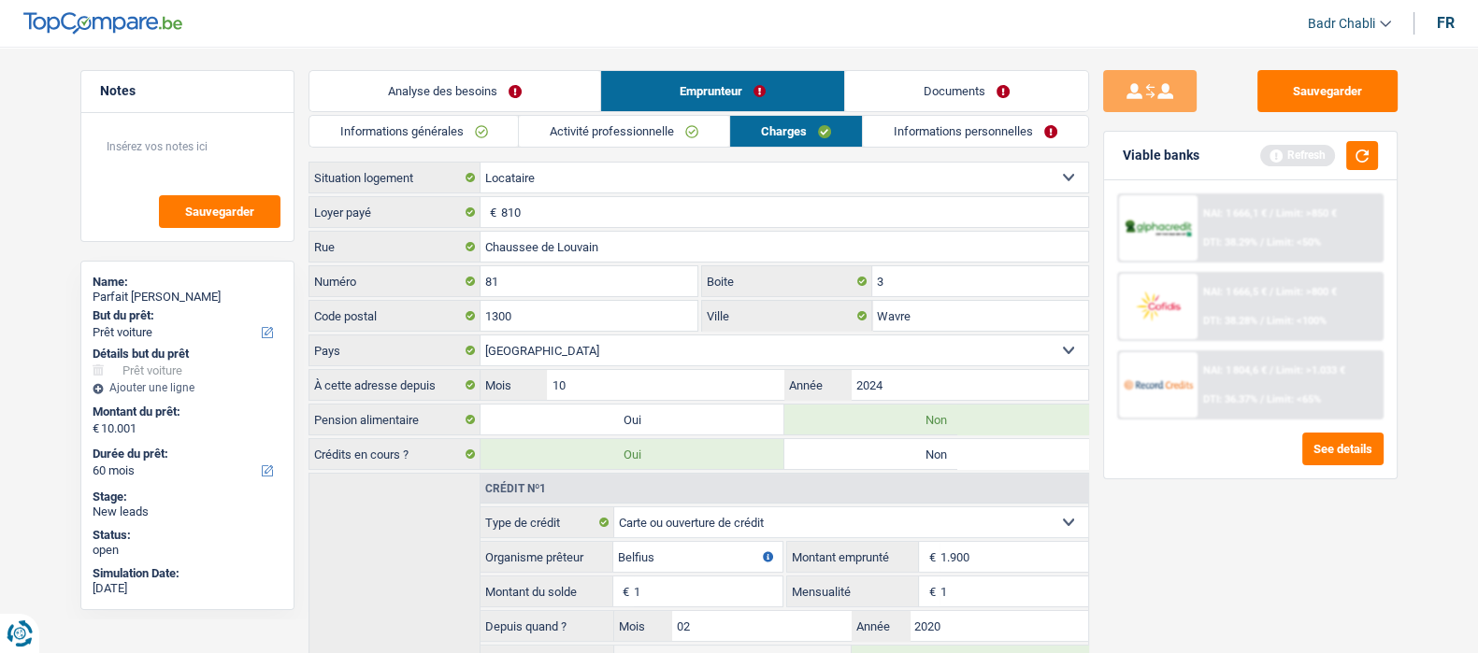
click at [706, 138] on link "Activité professionnelle" at bounding box center [624, 131] width 210 height 31
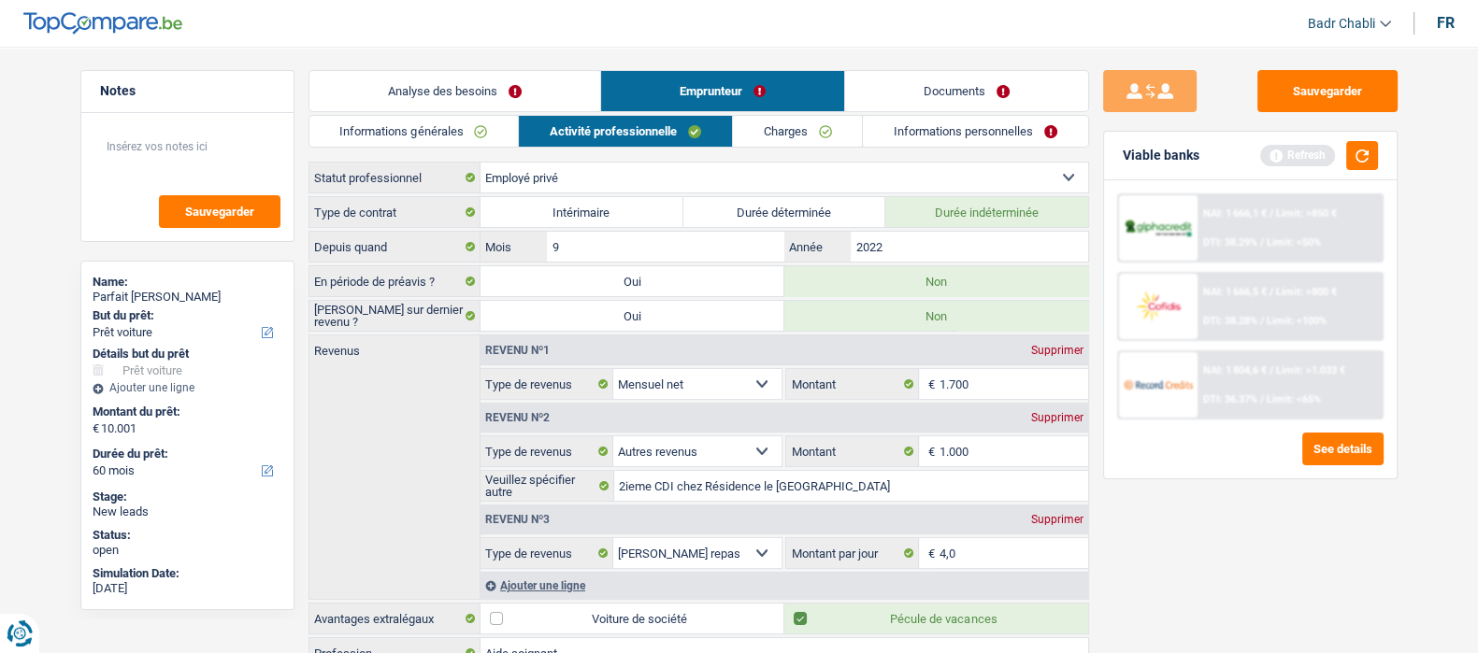
click at [1360, 123] on div "Sauvegarder Viable banks Refresh NAI: 1 666,1 € / Limit: >850 € DTI: 38.29% / L…" at bounding box center [1250, 344] width 323 height 549
click at [1364, 165] on button "button" at bounding box center [1362, 155] width 32 height 29
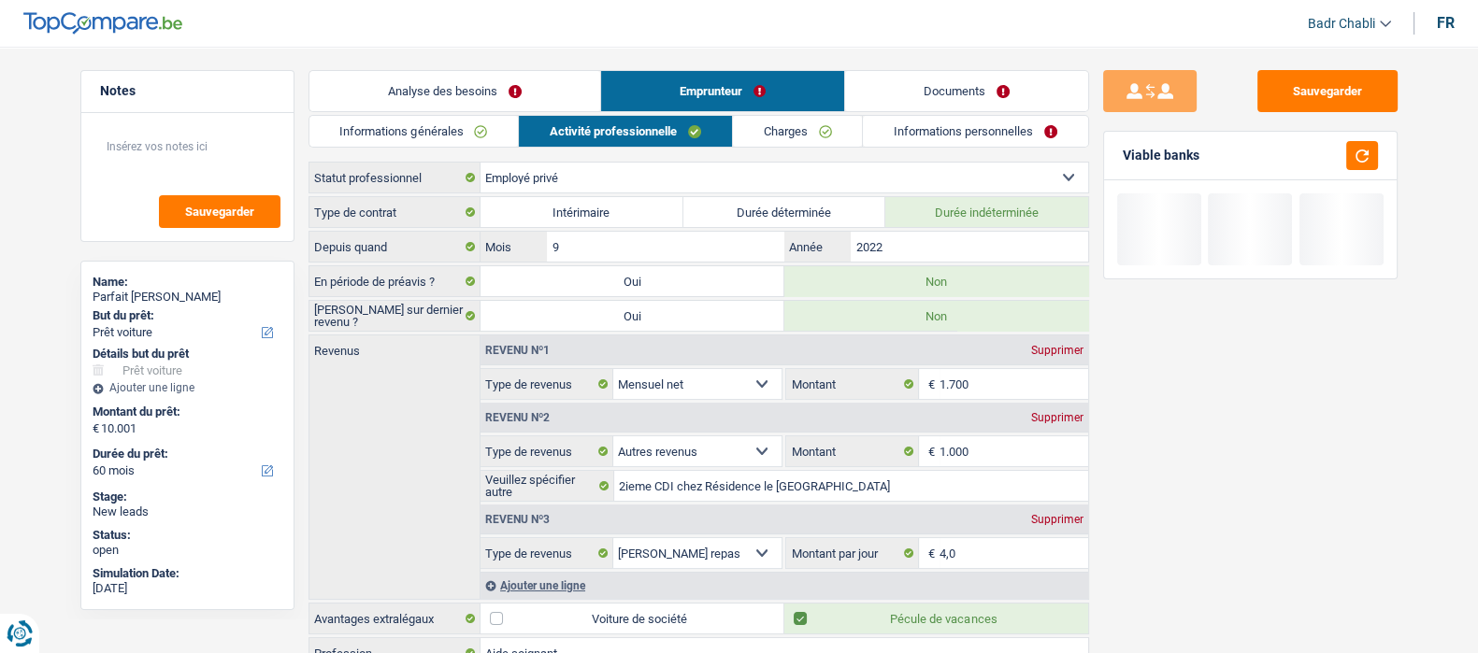
click at [777, 125] on link "Charges" at bounding box center [798, 131] width 130 height 31
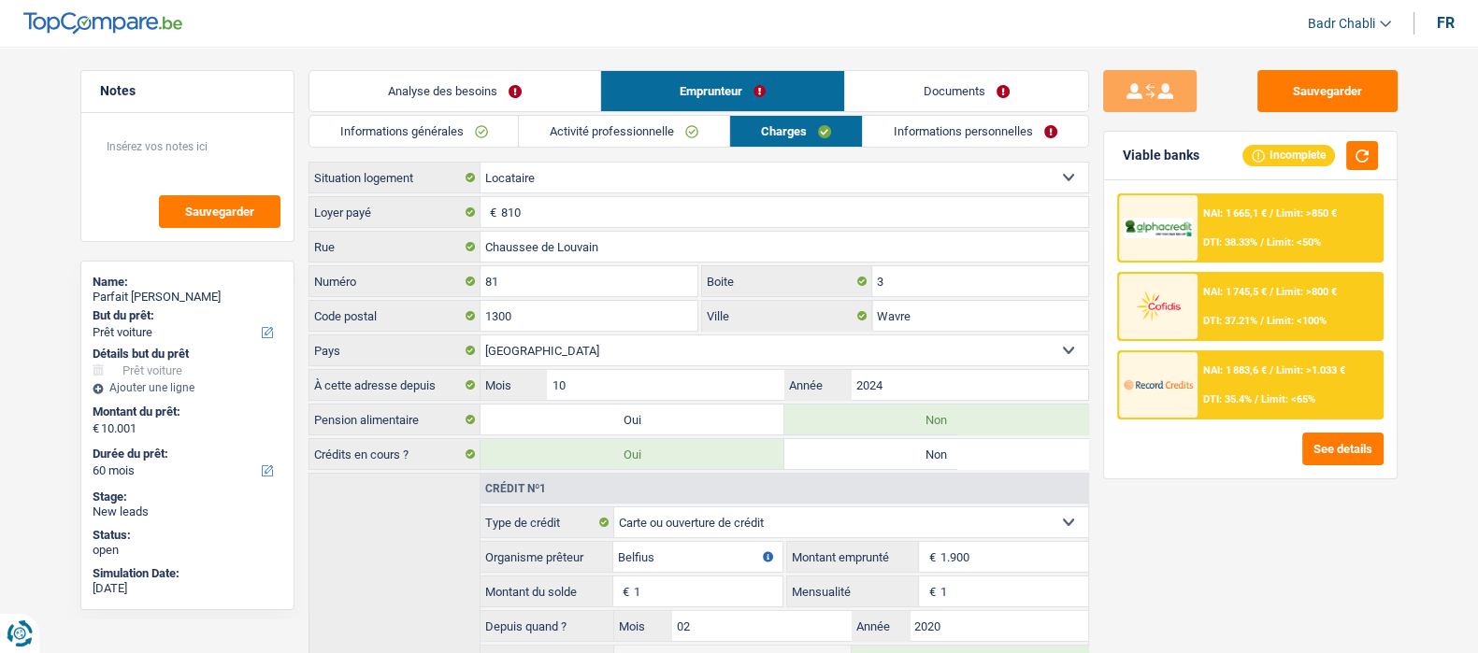
click at [975, 123] on link "Informations personnelles" at bounding box center [975, 131] width 225 height 31
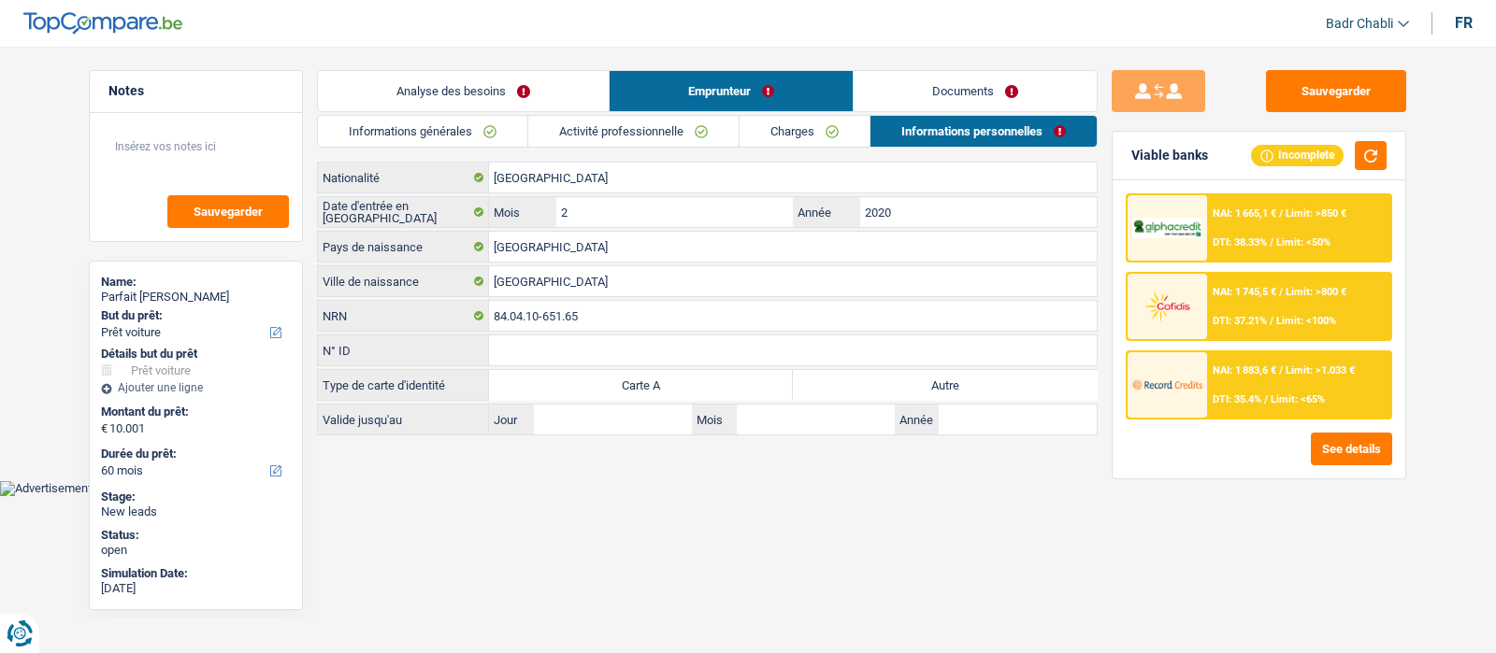
click at [970, 376] on label "Autre" at bounding box center [945, 385] width 304 height 30
click at [970, 376] on input "Autre" at bounding box center [945, 385] width 304 height 30
radio input "true"
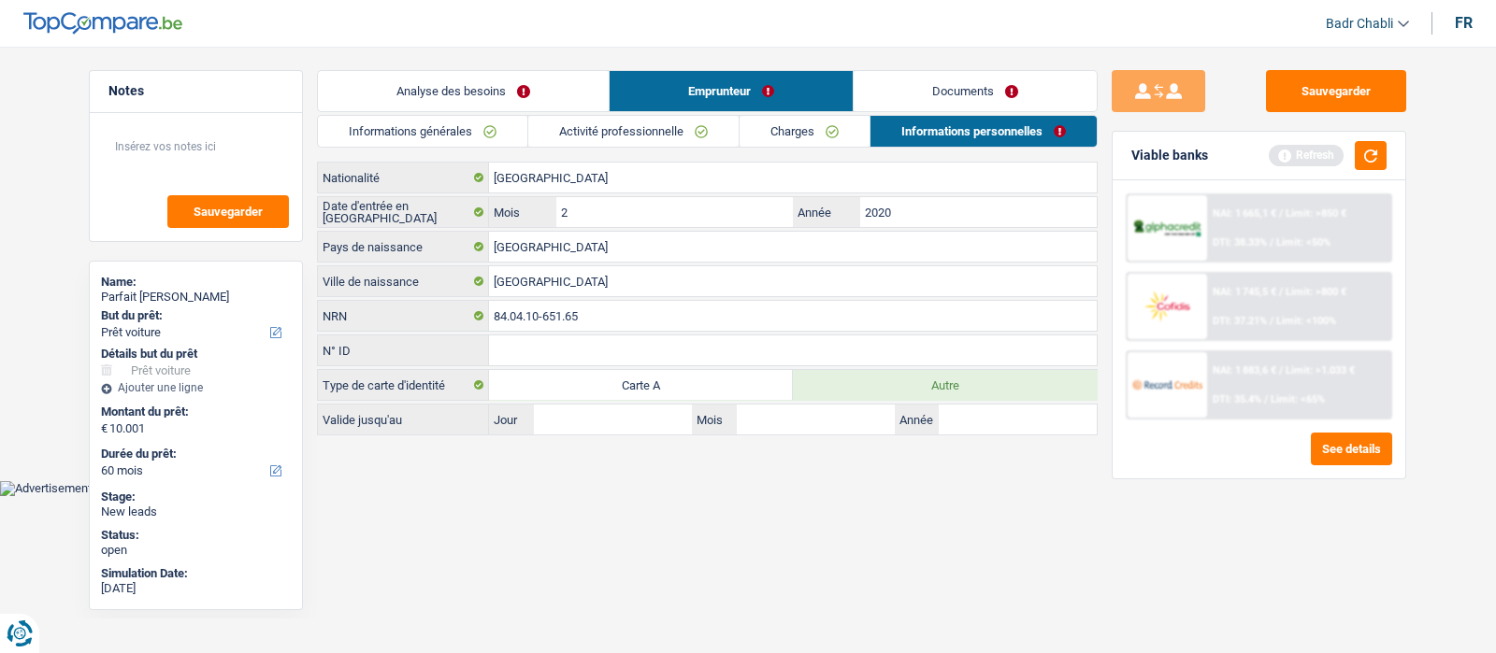
click at [951, 84] on link "Documents" at bounding box center [975, 91] width 243 height 40
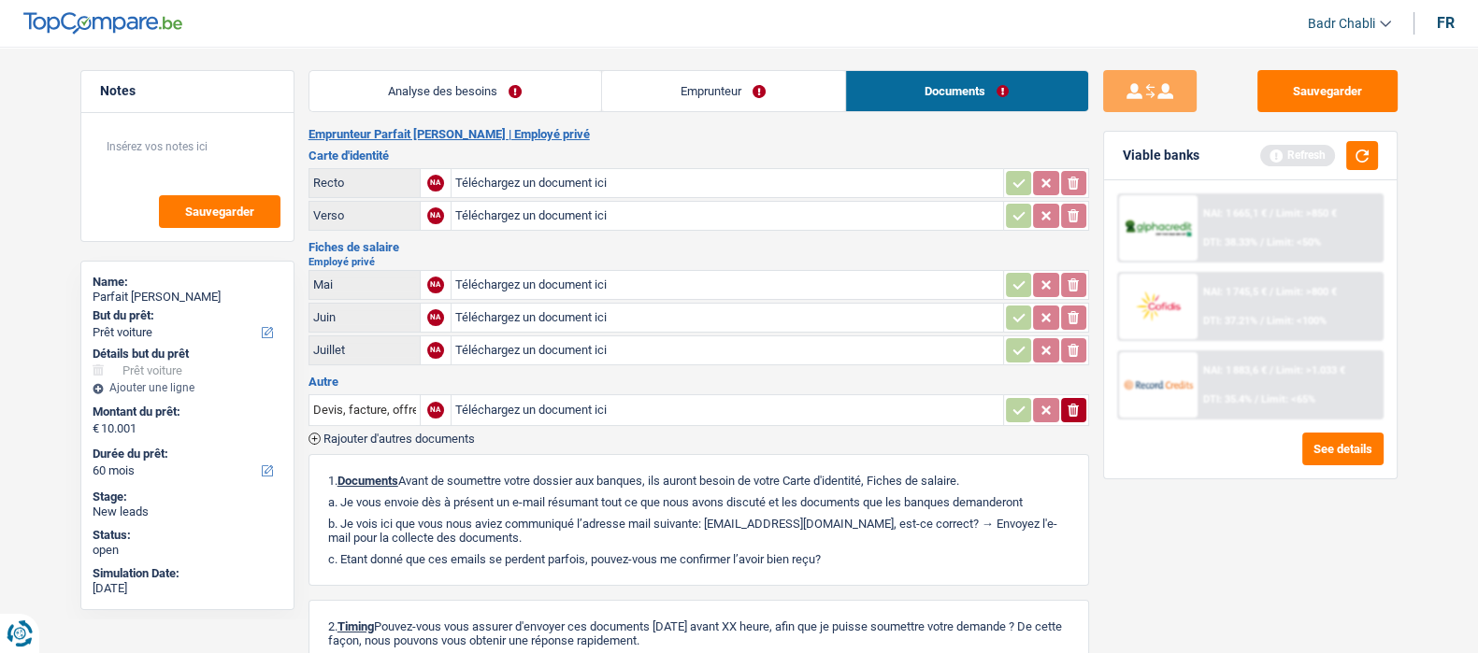
click at [691, 72] on link "Emprunteur" at bounding box center [723, 91] width 243 height 40
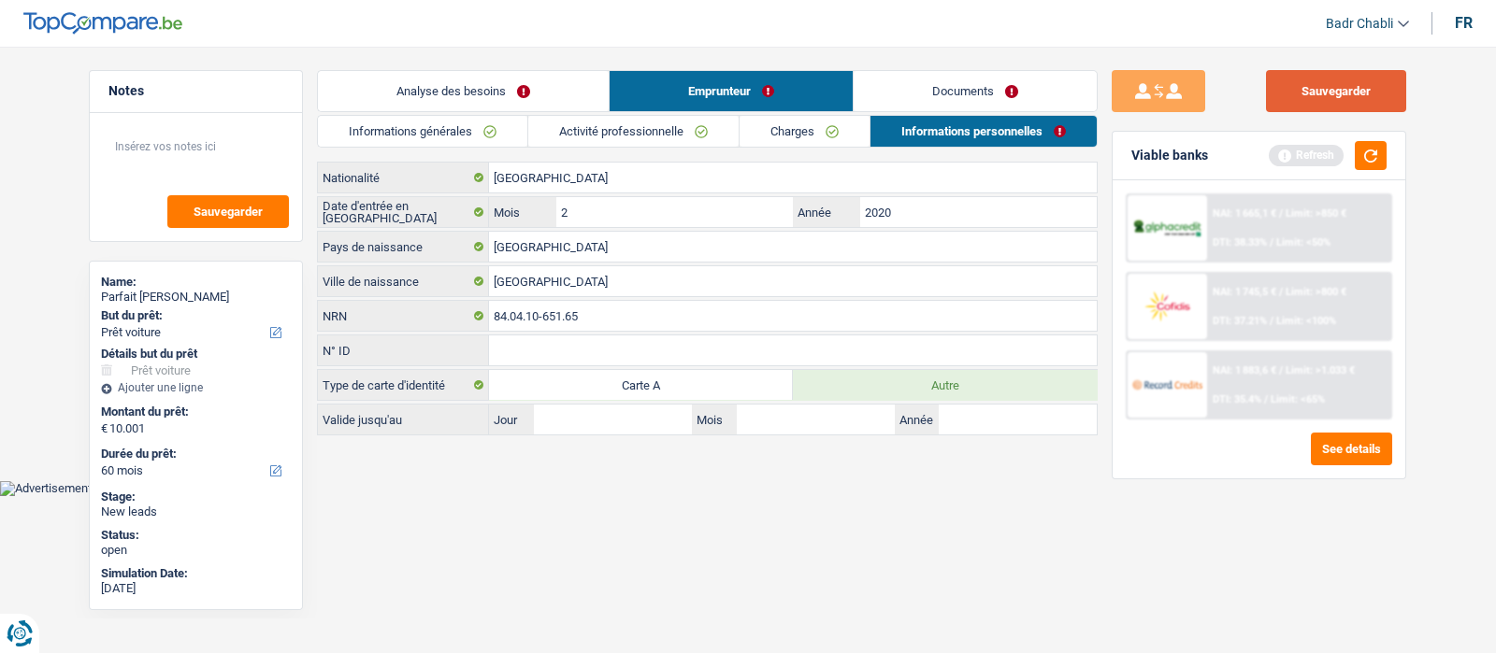
click at [1346, 92] on button "Sauvegarder" at bounding box center [1336, 91] width 140 height 42
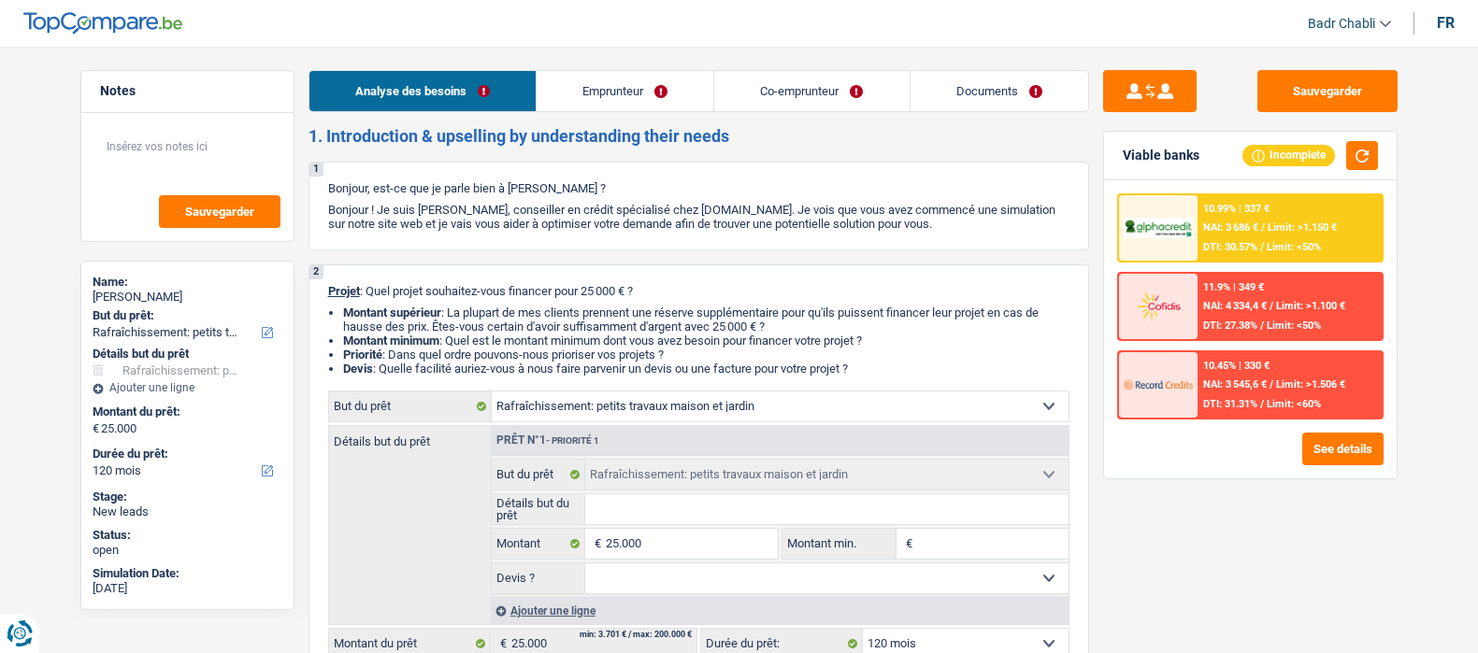
select select "houseOrGarden"
select select "120"
select select "houseOrGarden"
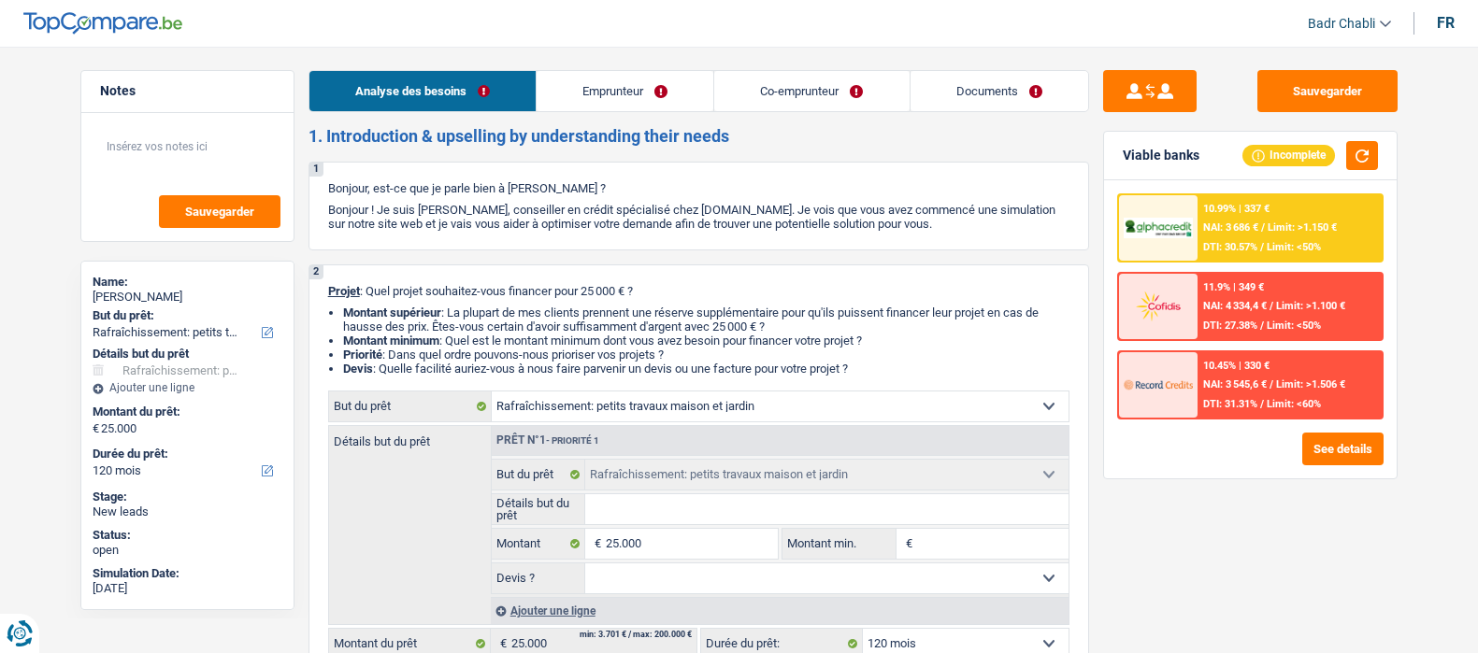
select select "120"
select select "publicEmployee"
select select "worker"
select select "familyAllowances"
select select "netSalary"
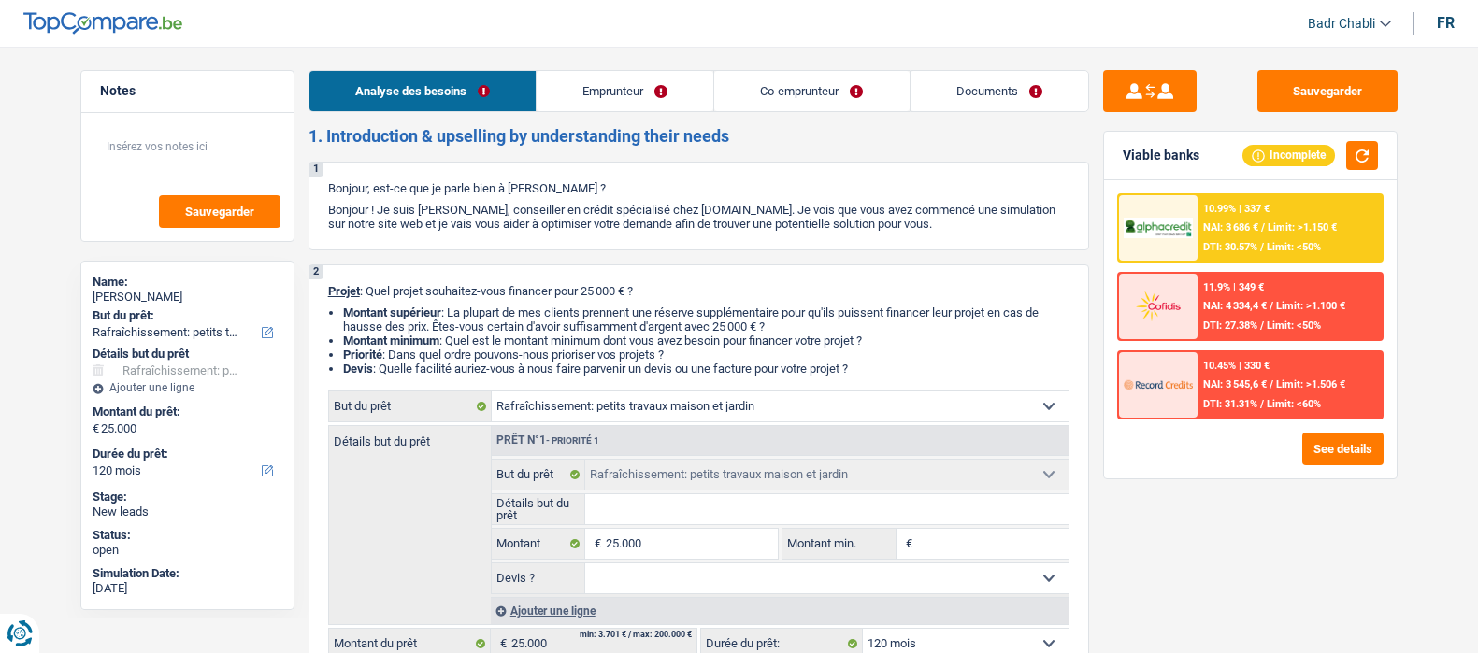
select select "mealVouchers"
select select "netSalary"
select select "rents"
select select "houseOrGarden"
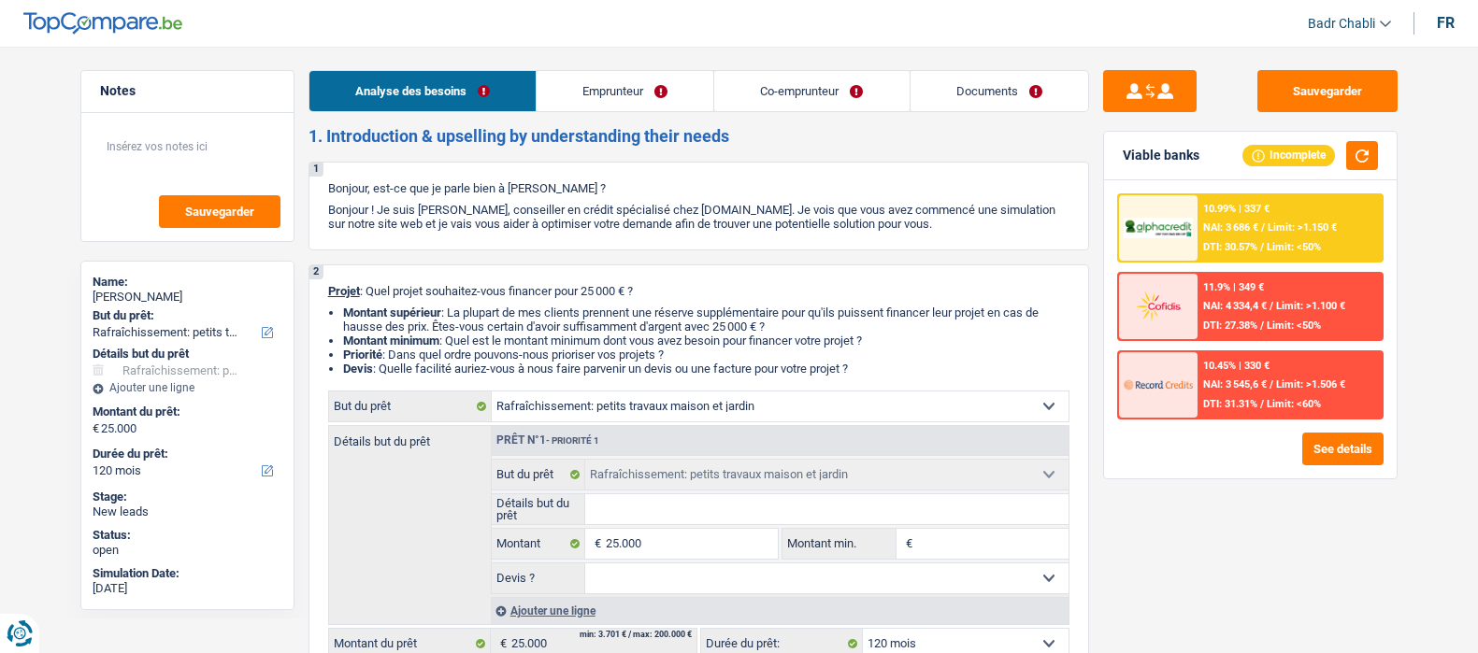
select select "120"
click at [972, 107] on link "Documents" at bounding box center [1000, 91] width 178 height 40
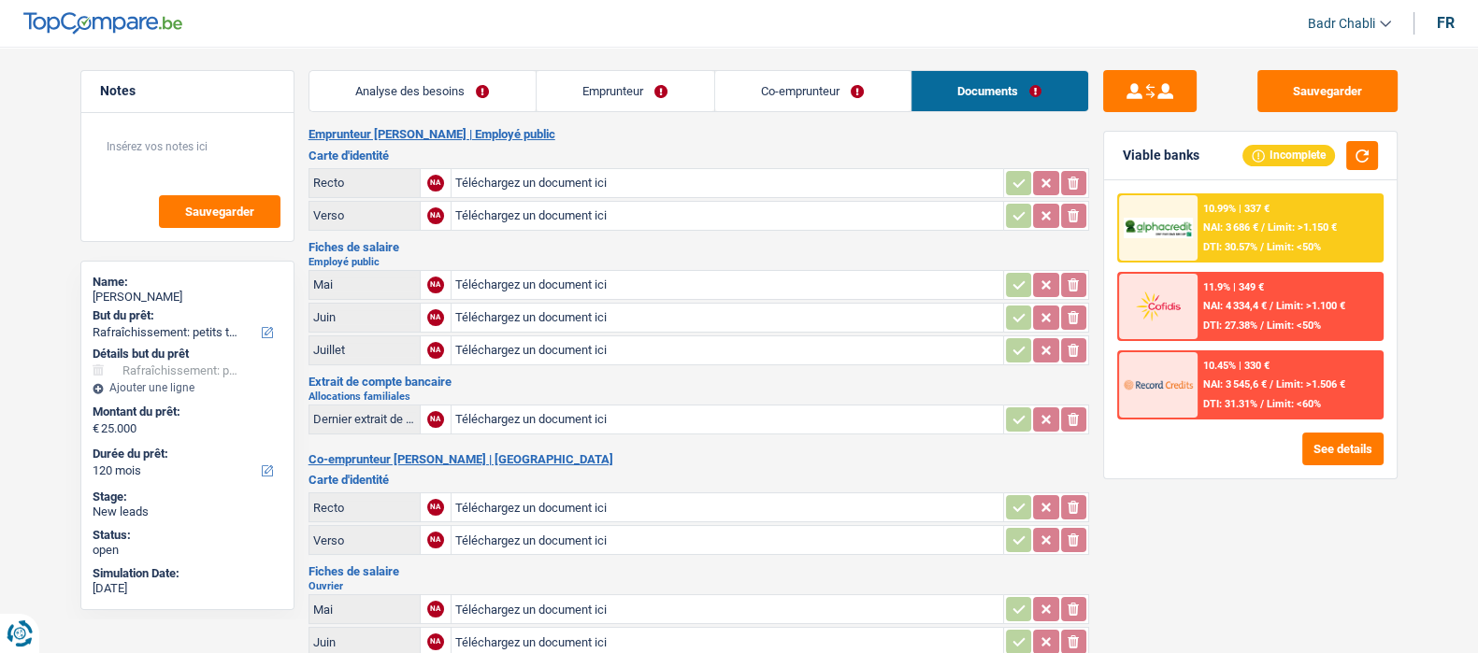
click at [407, 105] on link "Analyse des besoins" at bounding box center [422, 91] width 226 height 40
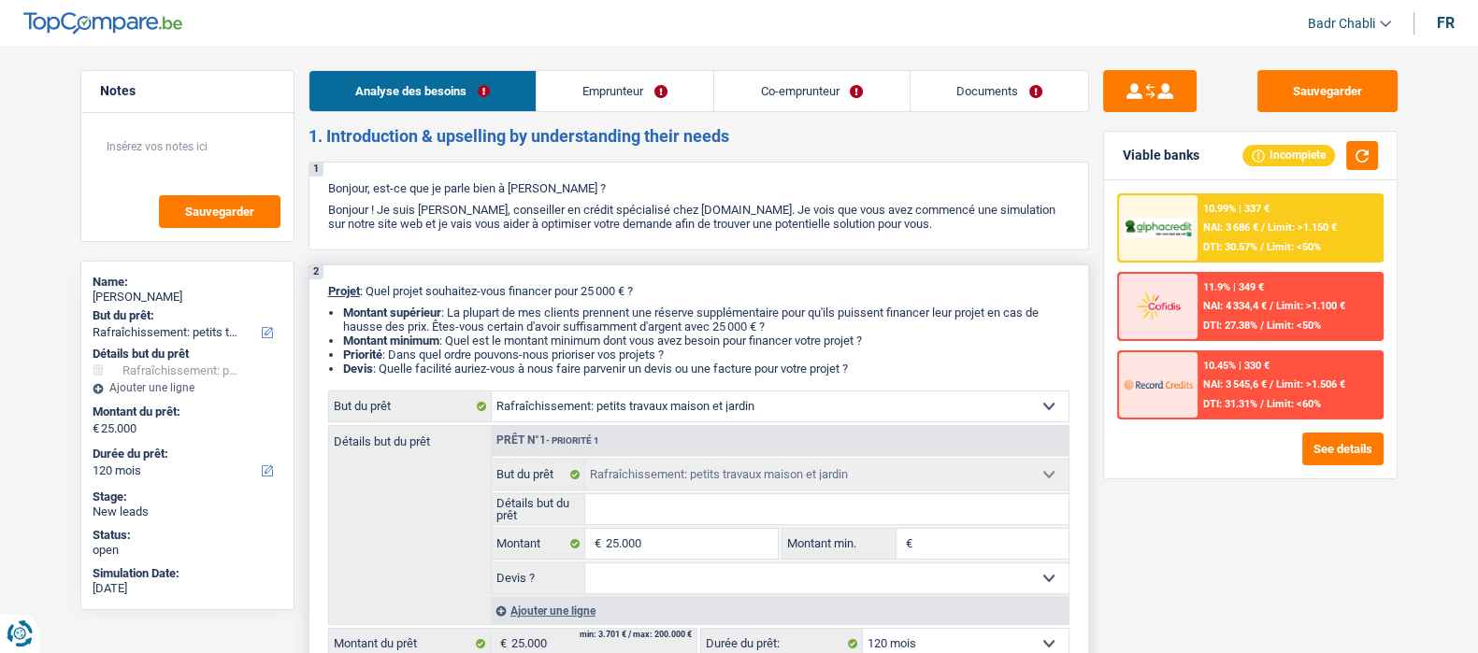
scroll to position [233, 0]
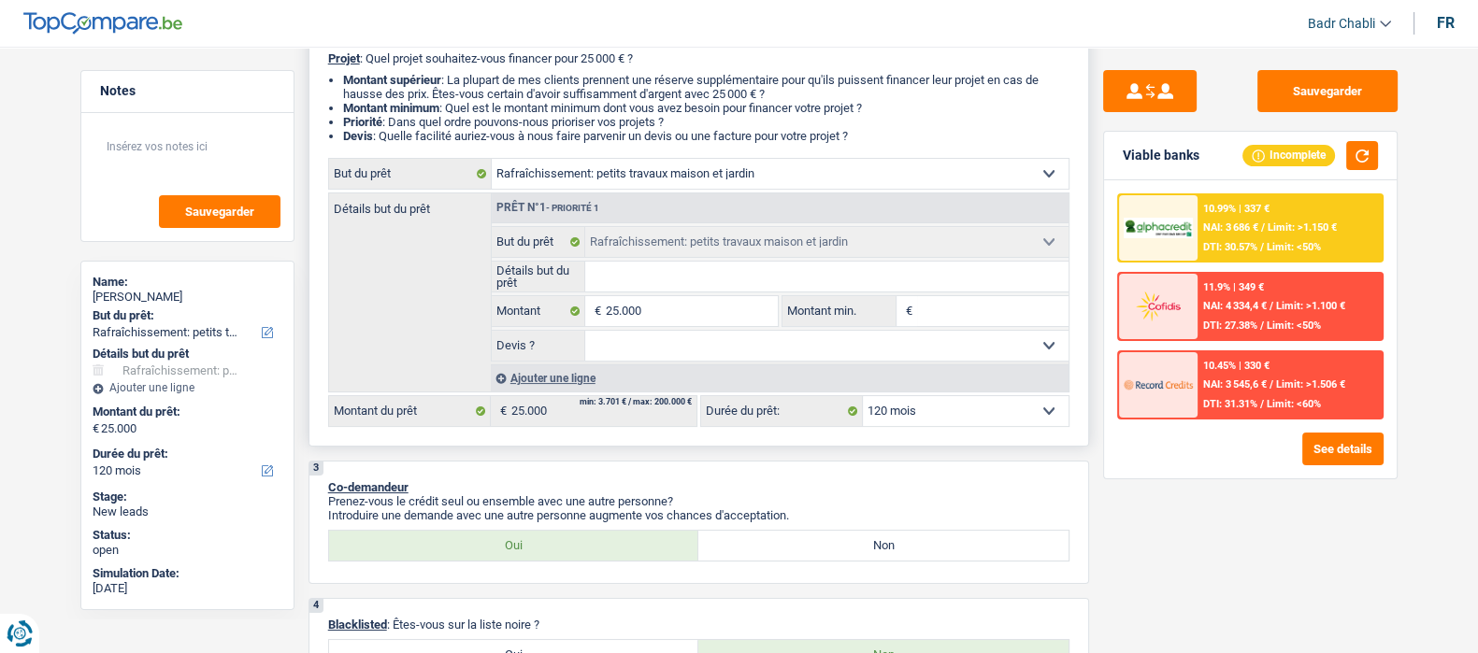
click at [663, 189] on select "Confort maison: meubles, textile, peinture, électroménager, outillage non-profe…" at bounding box center [780, 174] width 577 height 30
select select "household"
click at [492, 164] on select "Confort maison: meubles, textile, peinture, électroménager, outillage non-profe…" at bounding box center [780, 174] width 577 height 30
select select "household"
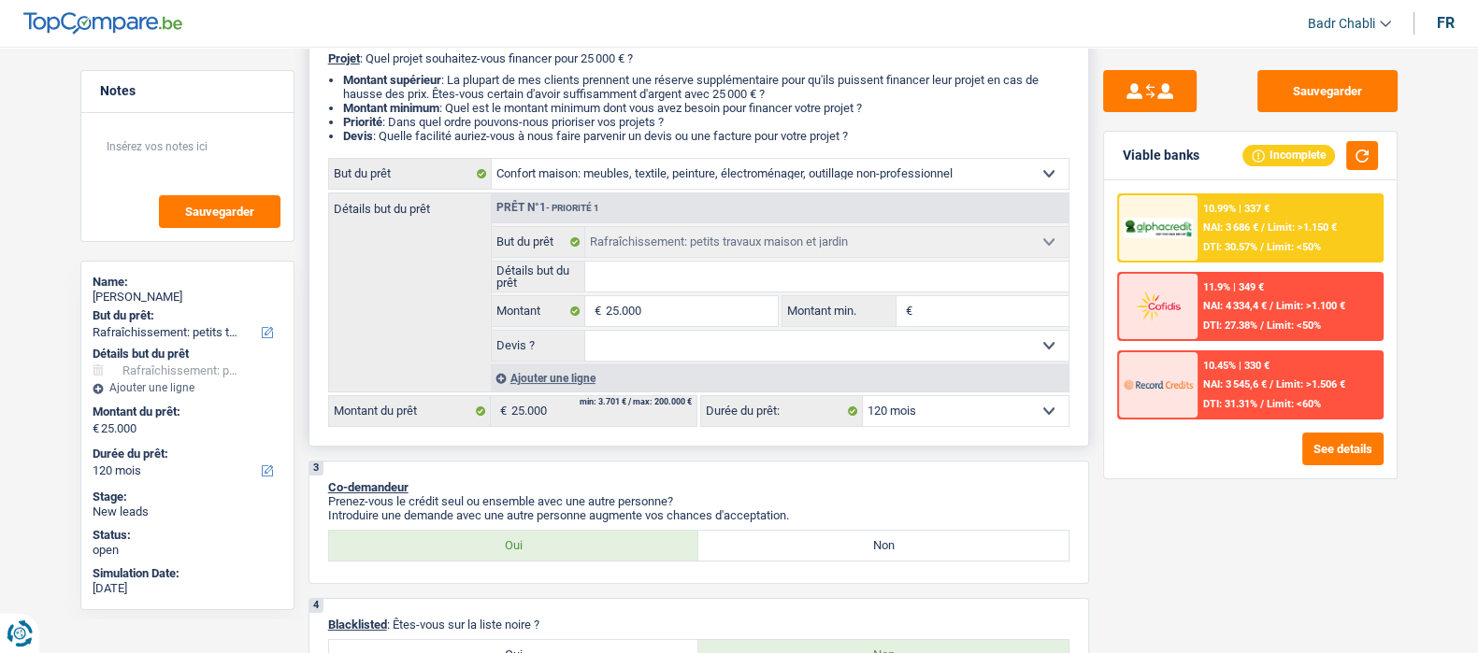
select select "household"
select select "houseOrGarden"
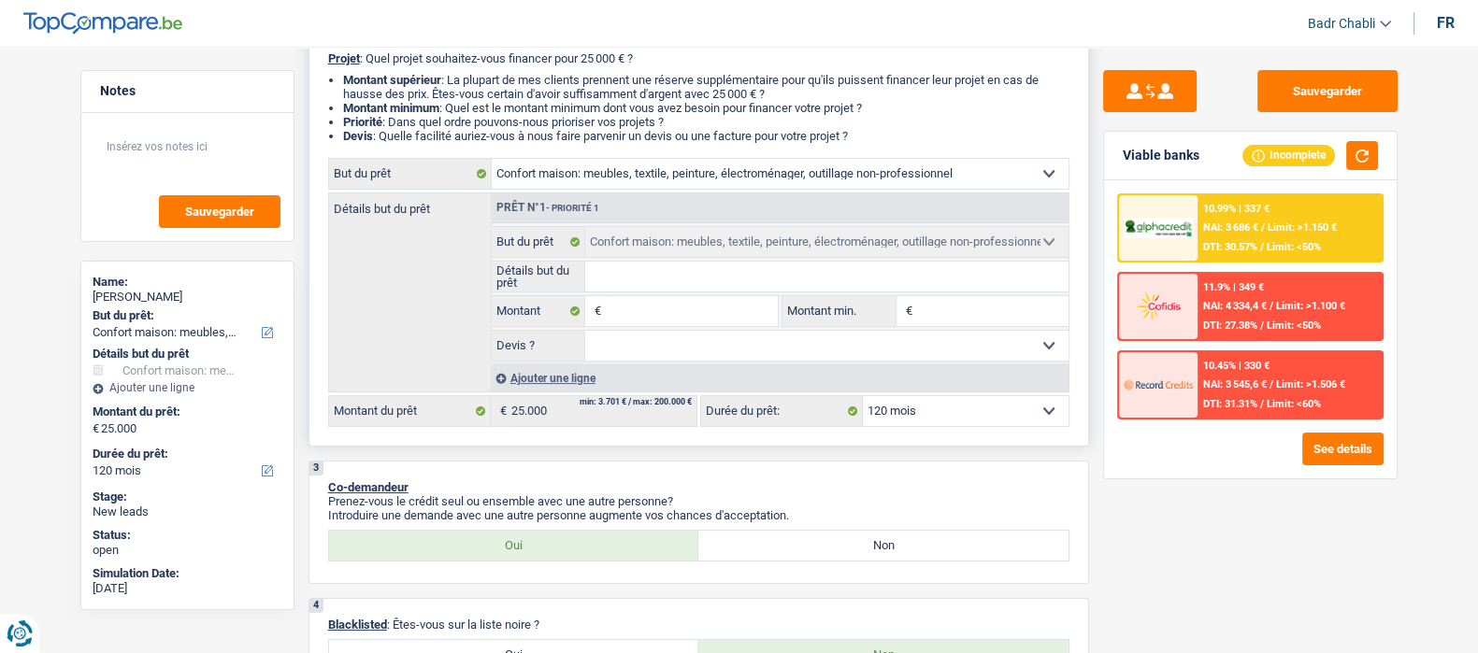
select select "houseOrGarden"
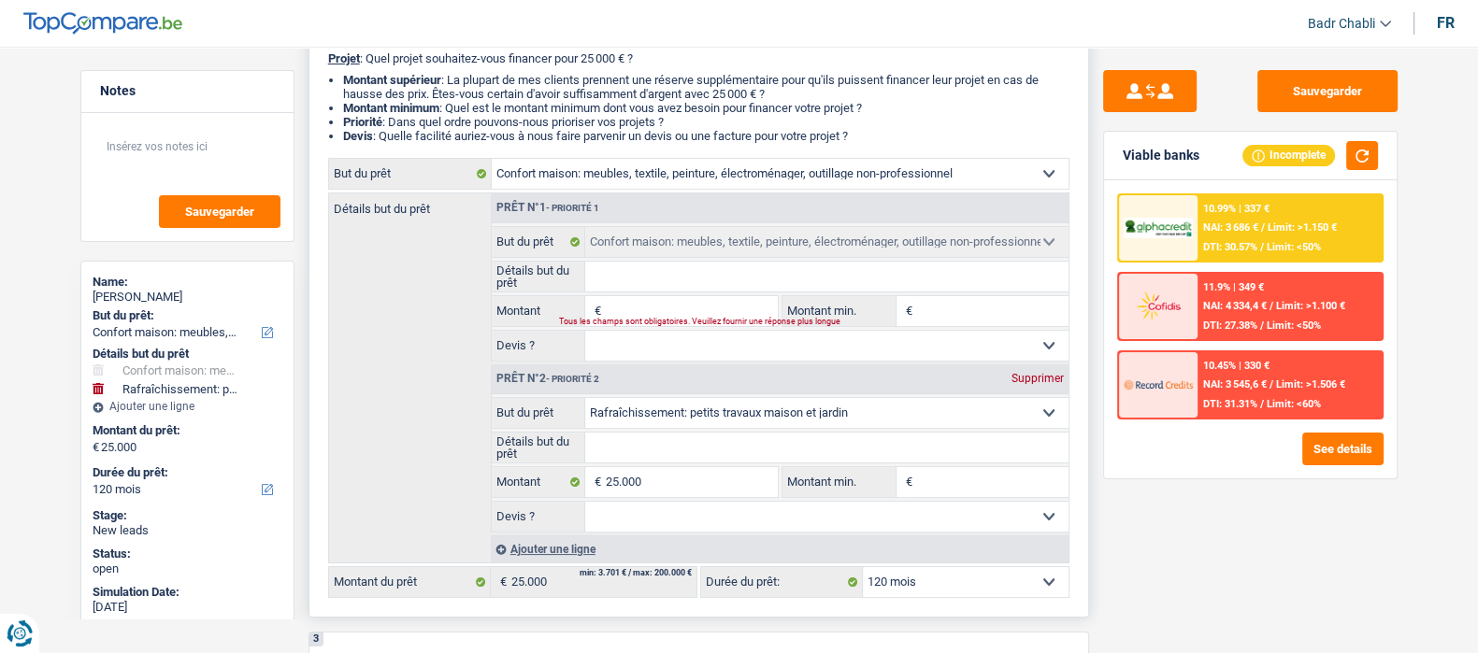
click at [1013, 378] on div "Supprimer" at bounding box center [1038, 378] width 62 height 11
type input "0"
select select
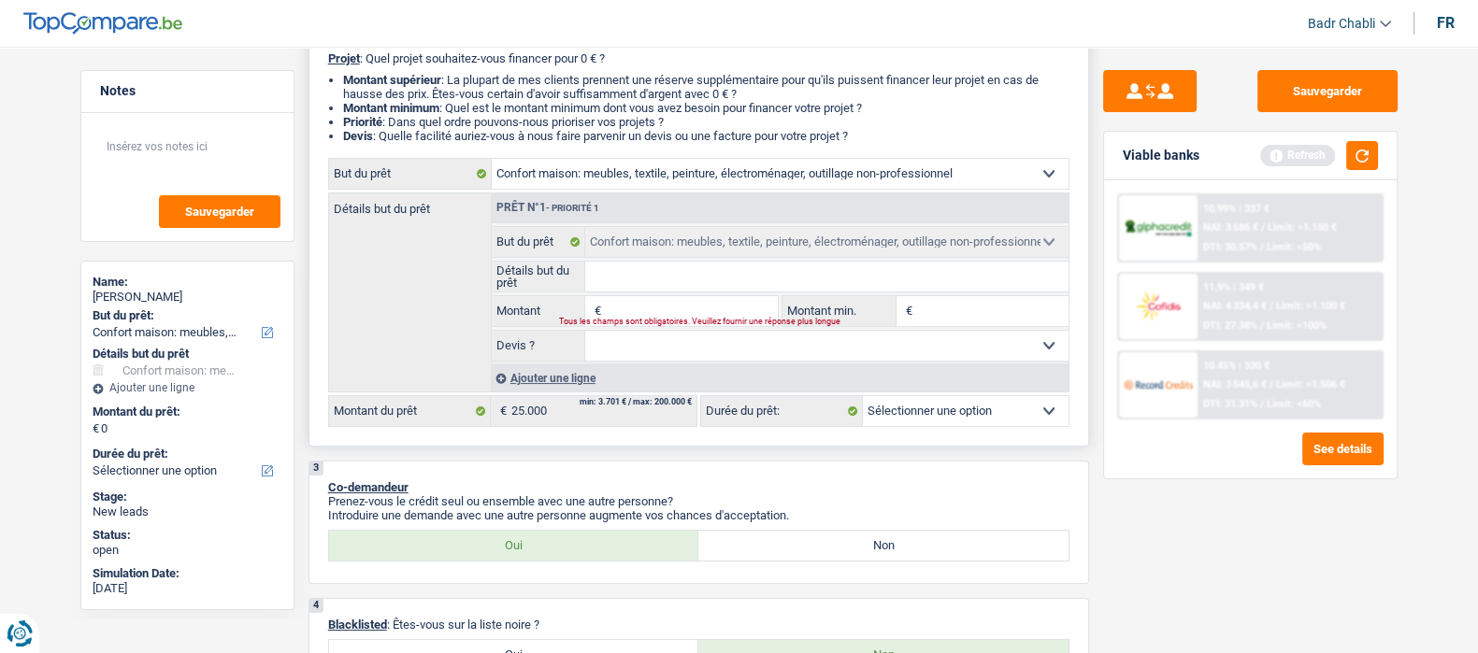
click at [659, 309] on input "Montant" at bounding box center [691, 311] width 171 height 30
type input "2"
type input "25"
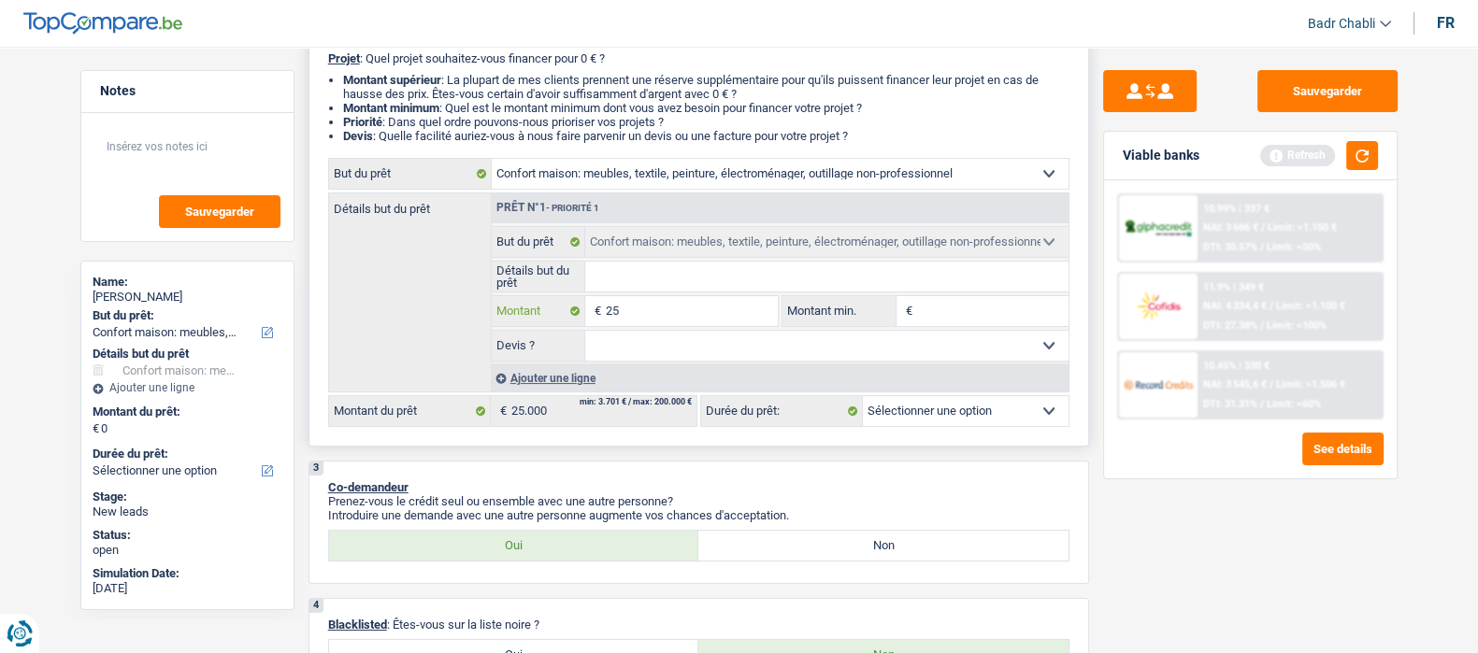
type input "250"
type input "2.500"
type input "25.000"
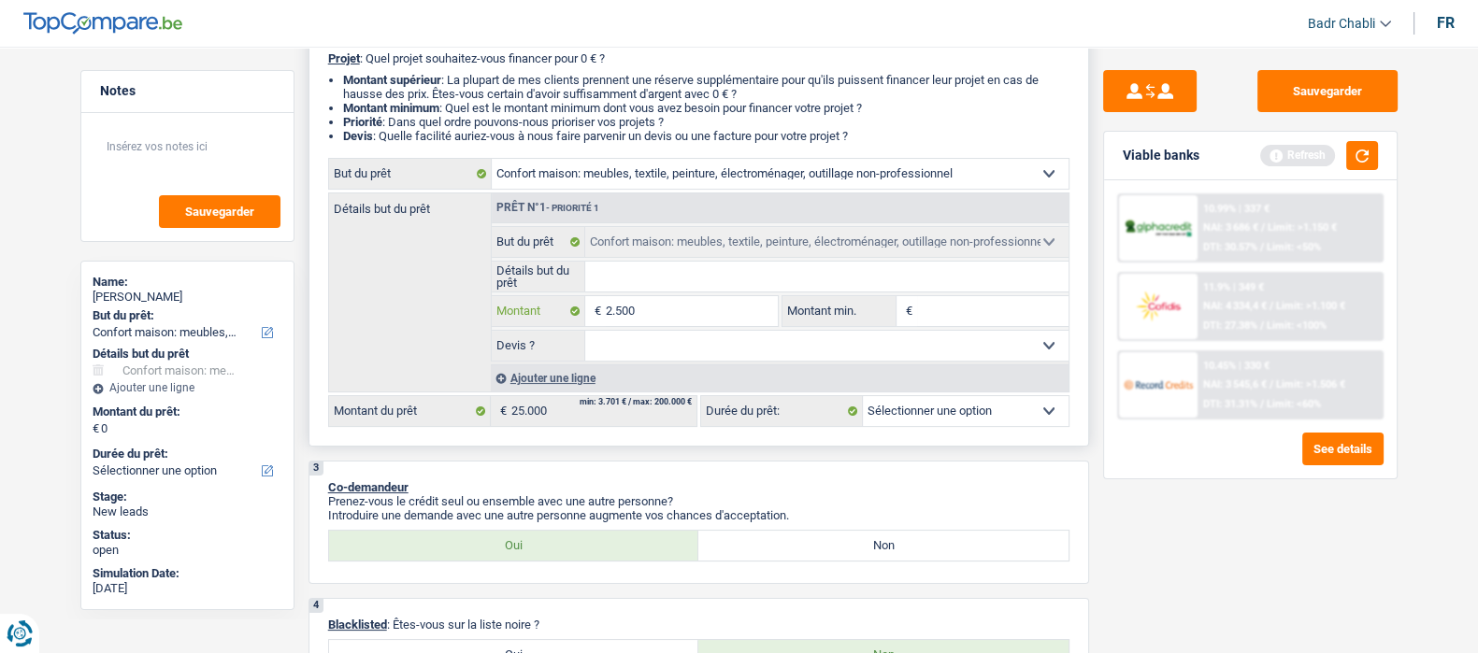
type input "25.000"
click at [758, 292] on input "Détails but du prêt" at bounding box center [826, 277] width 483 height 30
select select "120"
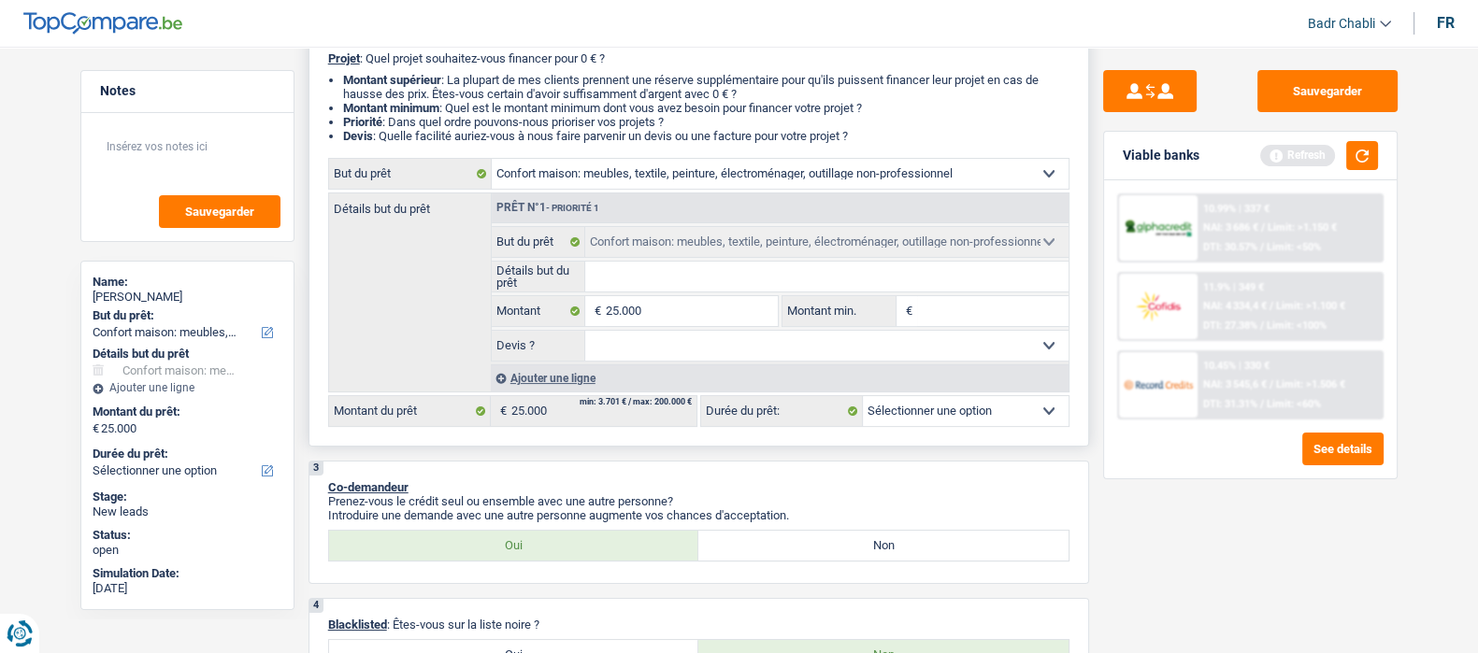
select select "120"
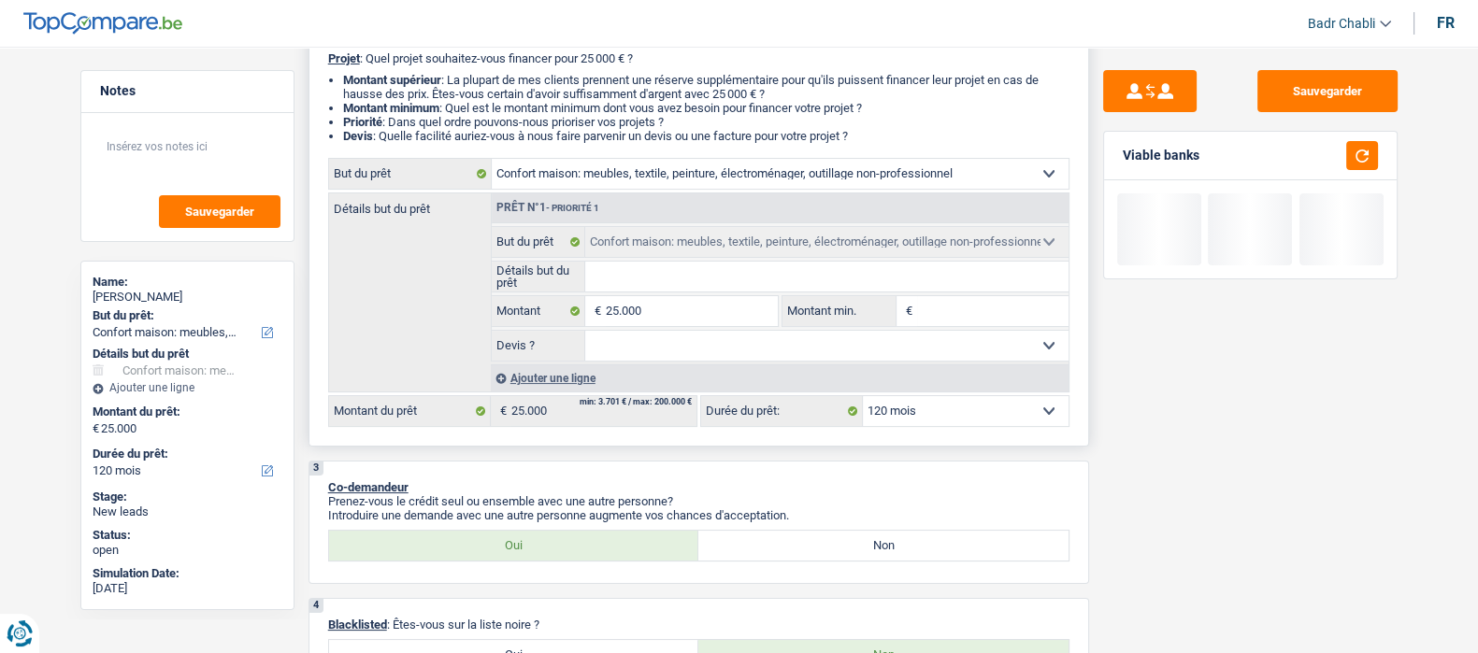
type input "N"
type input "No"
type input "Nou"
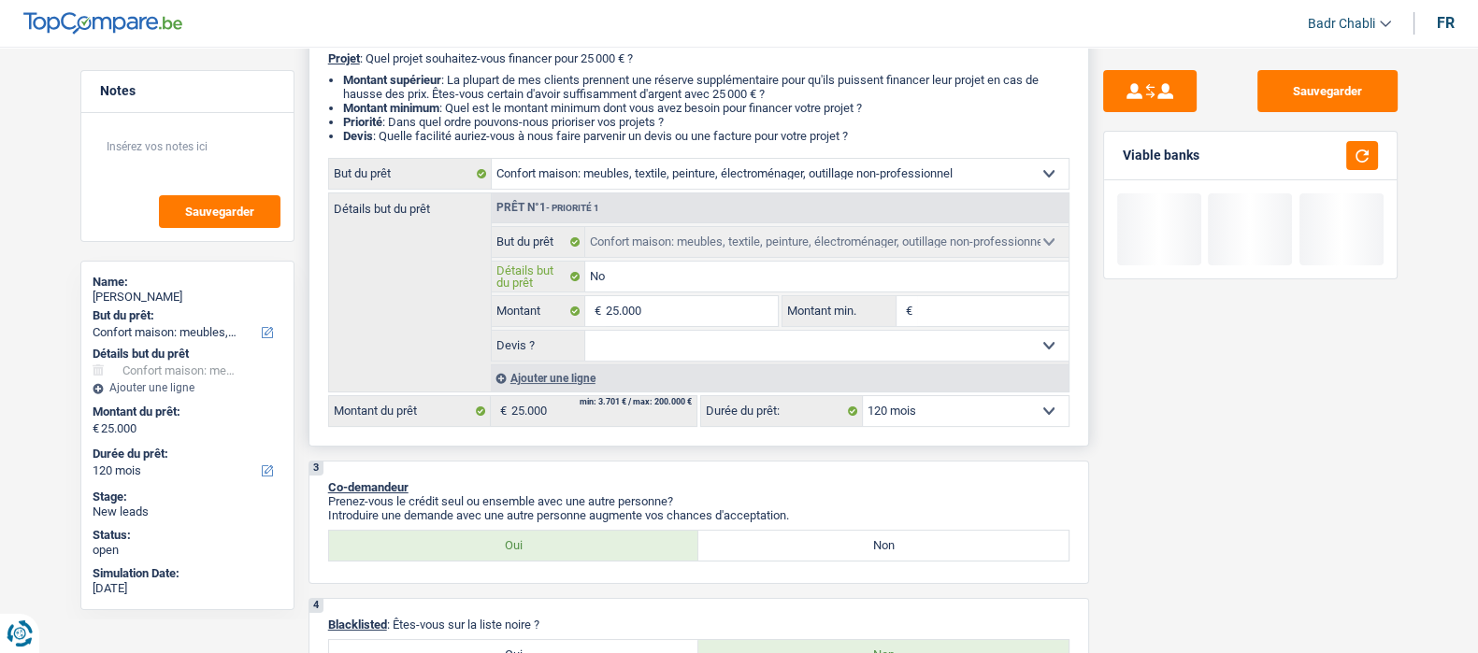
type input "Nou"
type input "Nouv"
type input "Nouve"
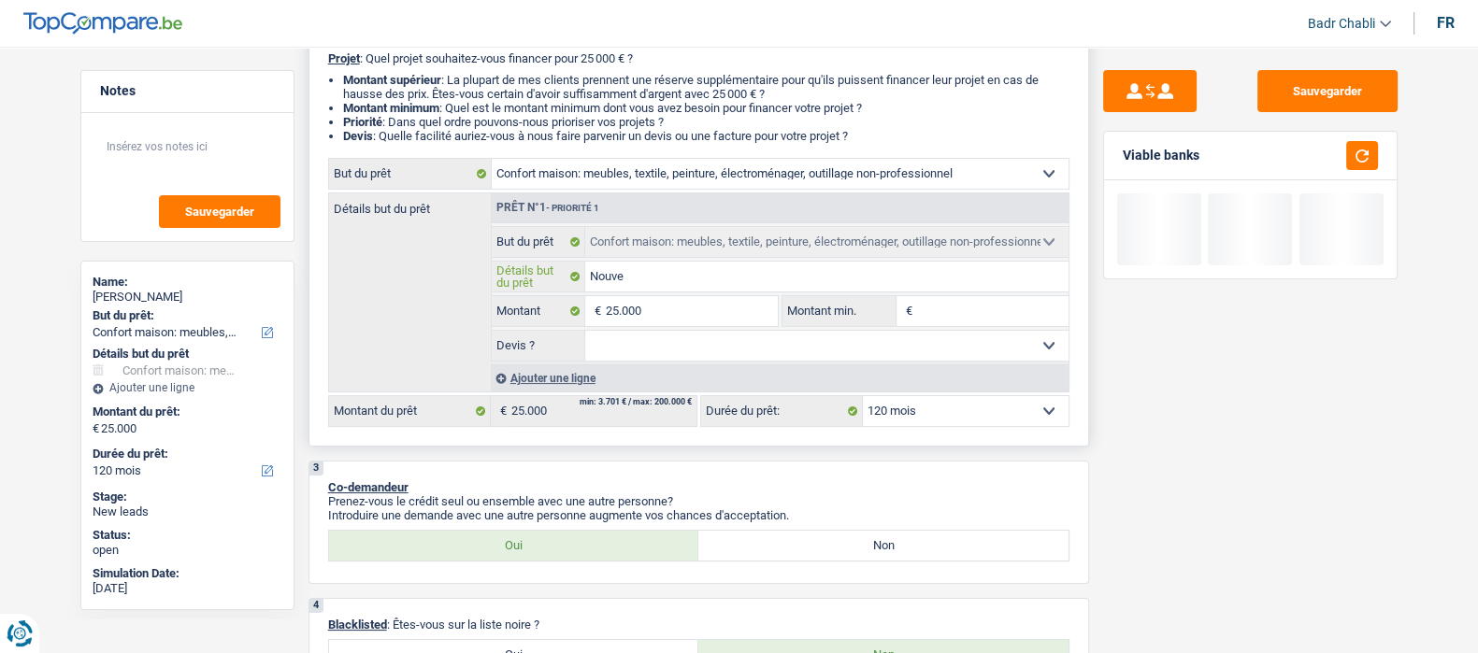
type input "Nouvea"
type input "Nouveau"
type input "Nouveaux"
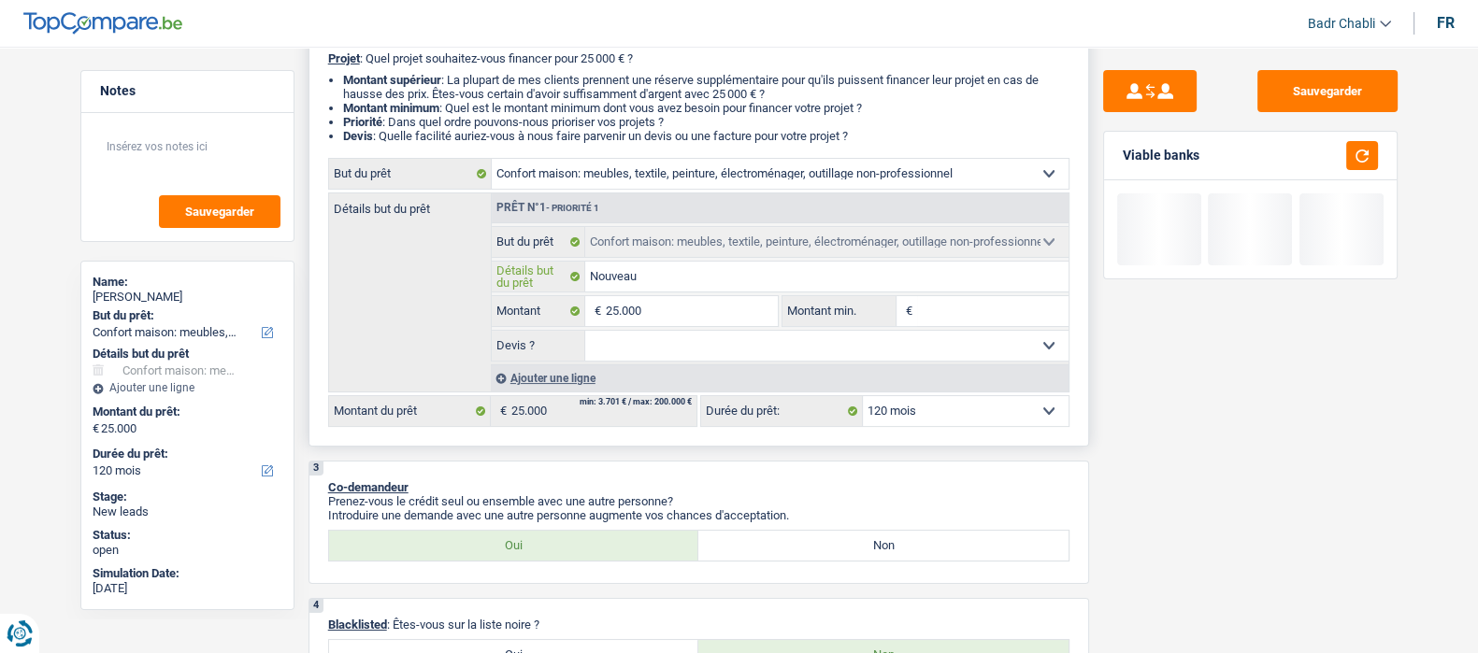
type input "Nouveaux"
type input "Nouveaux m"
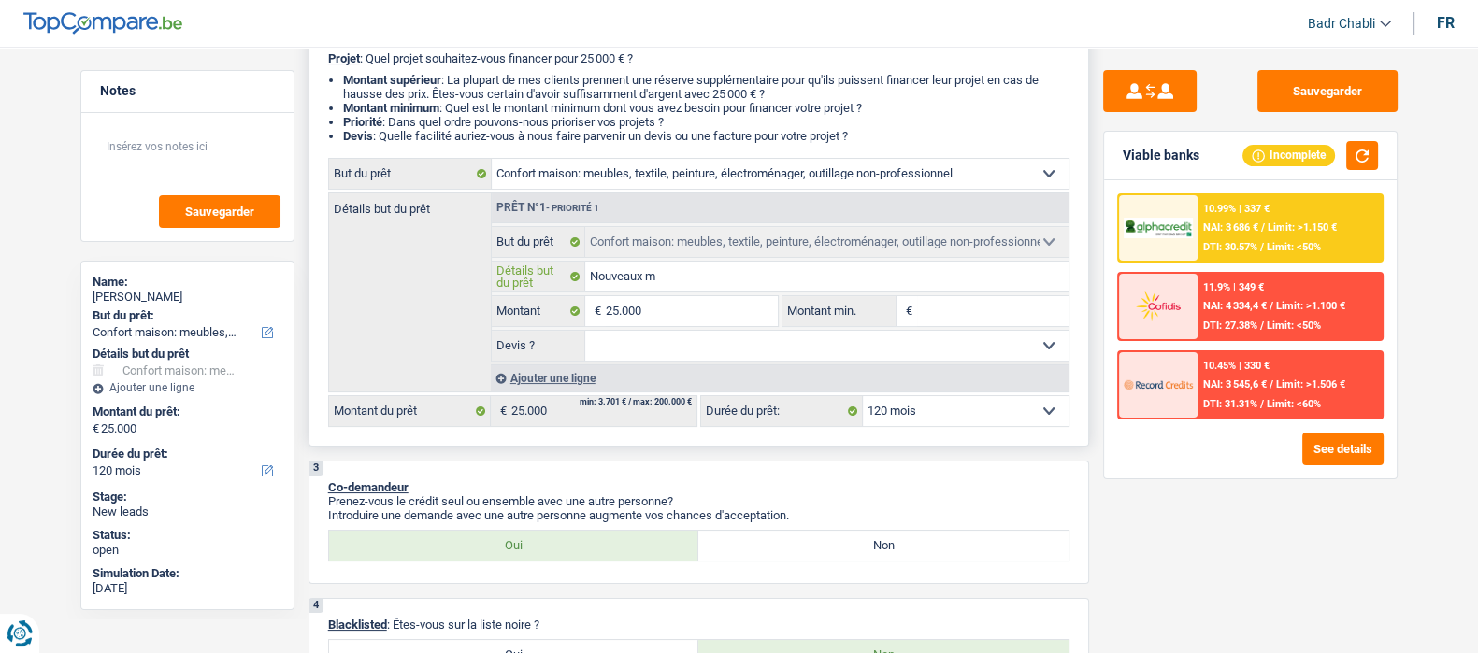
type input "Nouveaux me"
type input "Nouveaux meub"
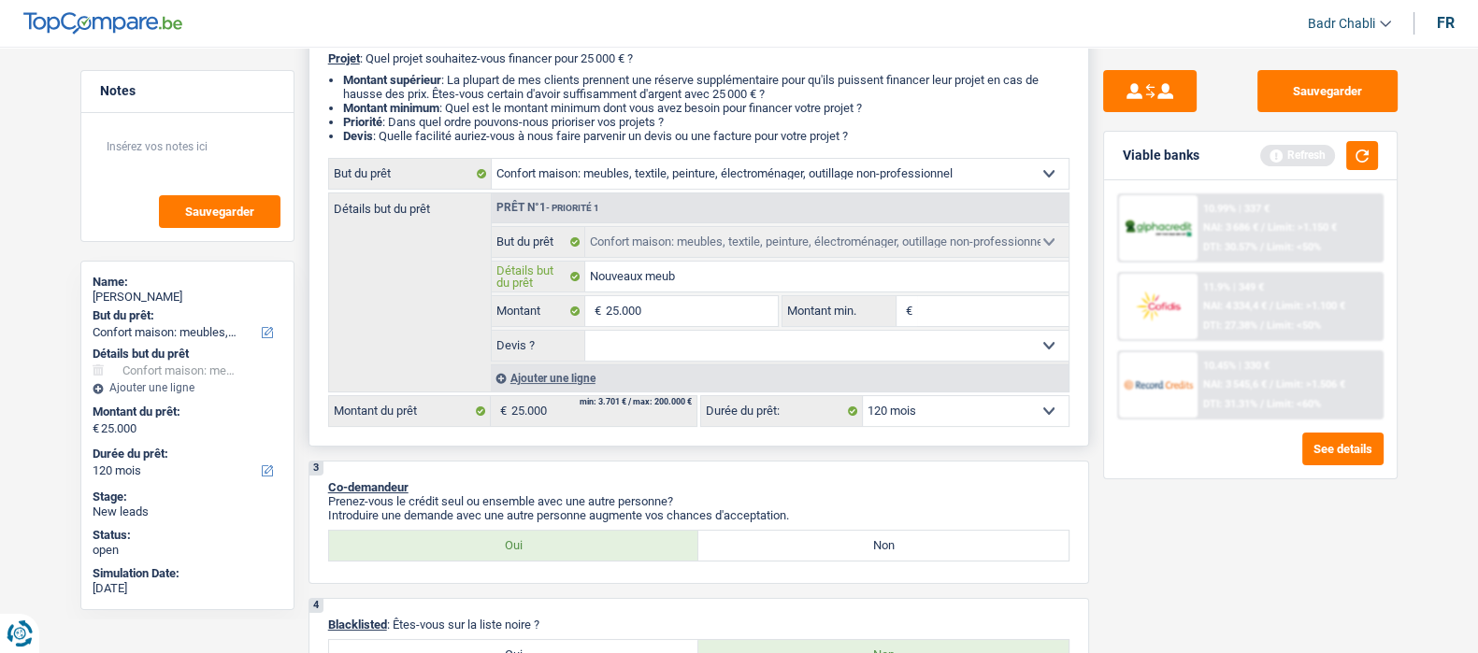
type input "Nouveaux meubl"
type input "Nouveaux meuble"
type input "Nouveaux meubles"
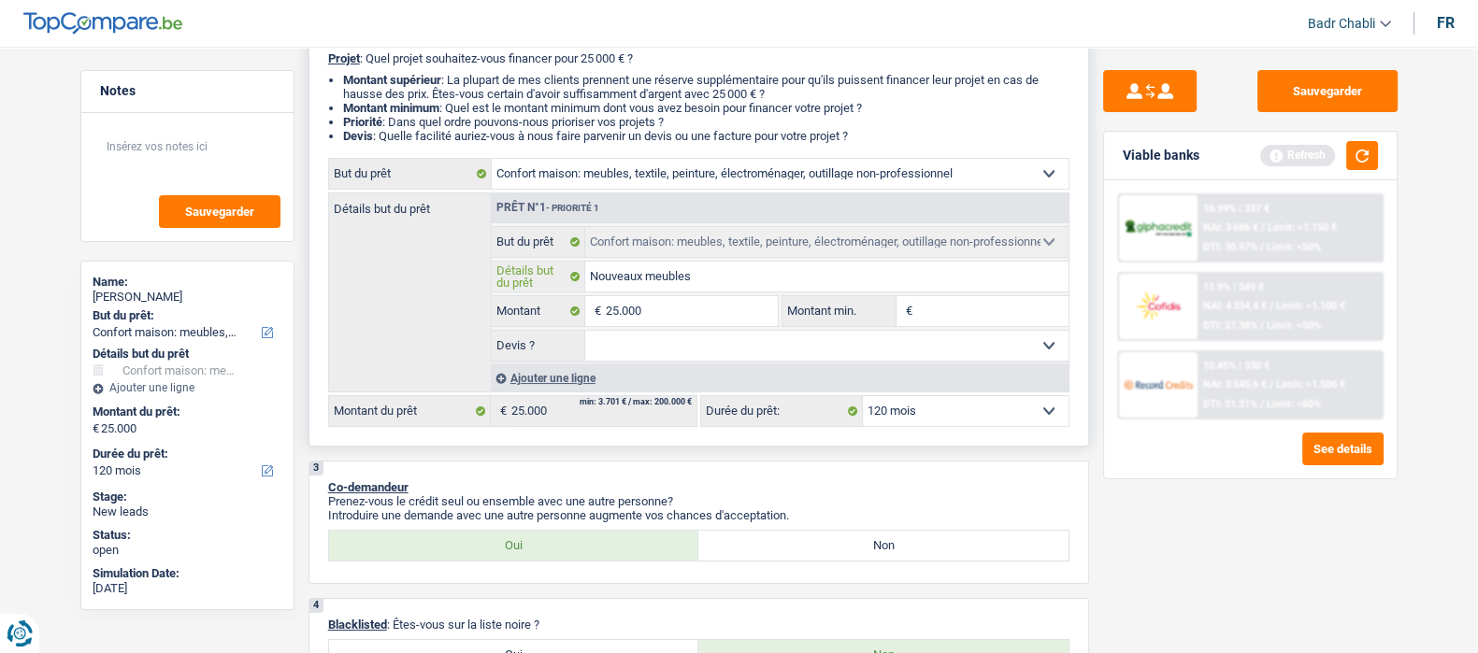
type input "Nouveaux meubles"
type input "Nouveaux meubles,"
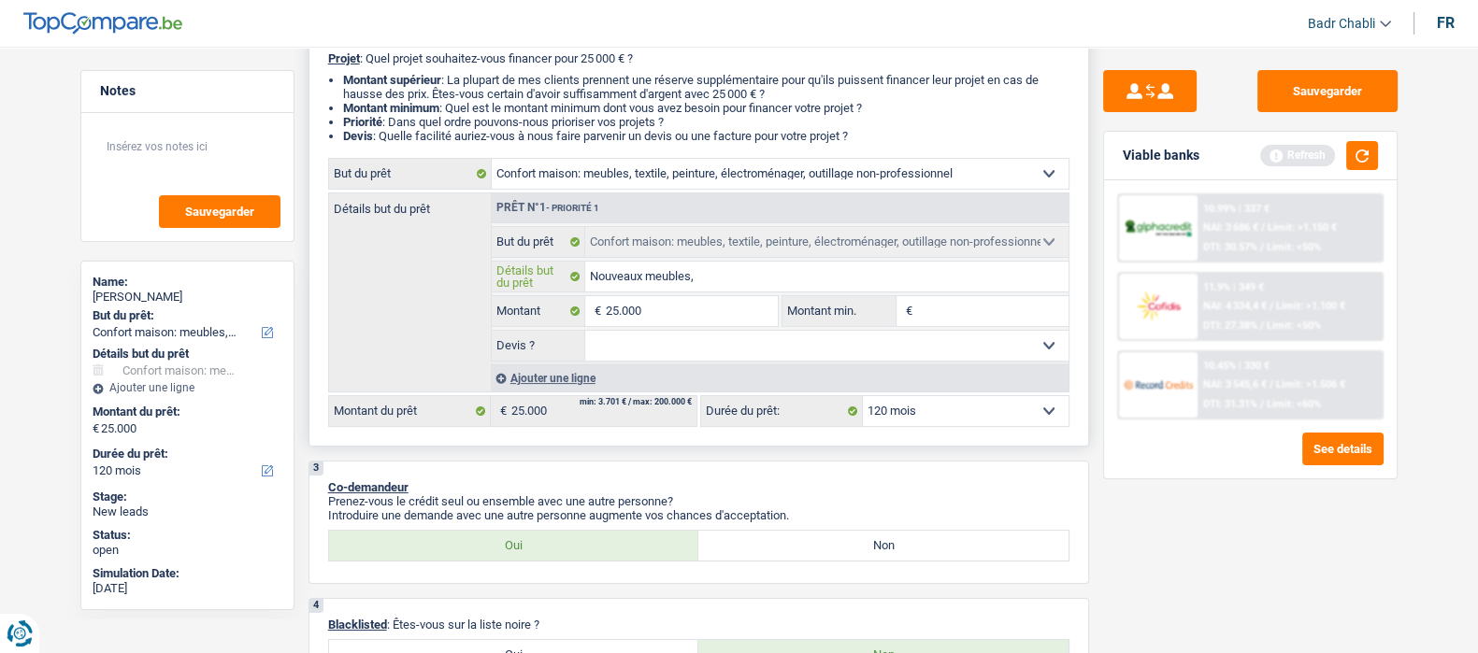
type input "Nouveaux meubles, c"
type input "Nouveaux meubles, ch"
type input "Nouveaux meubles, cha"
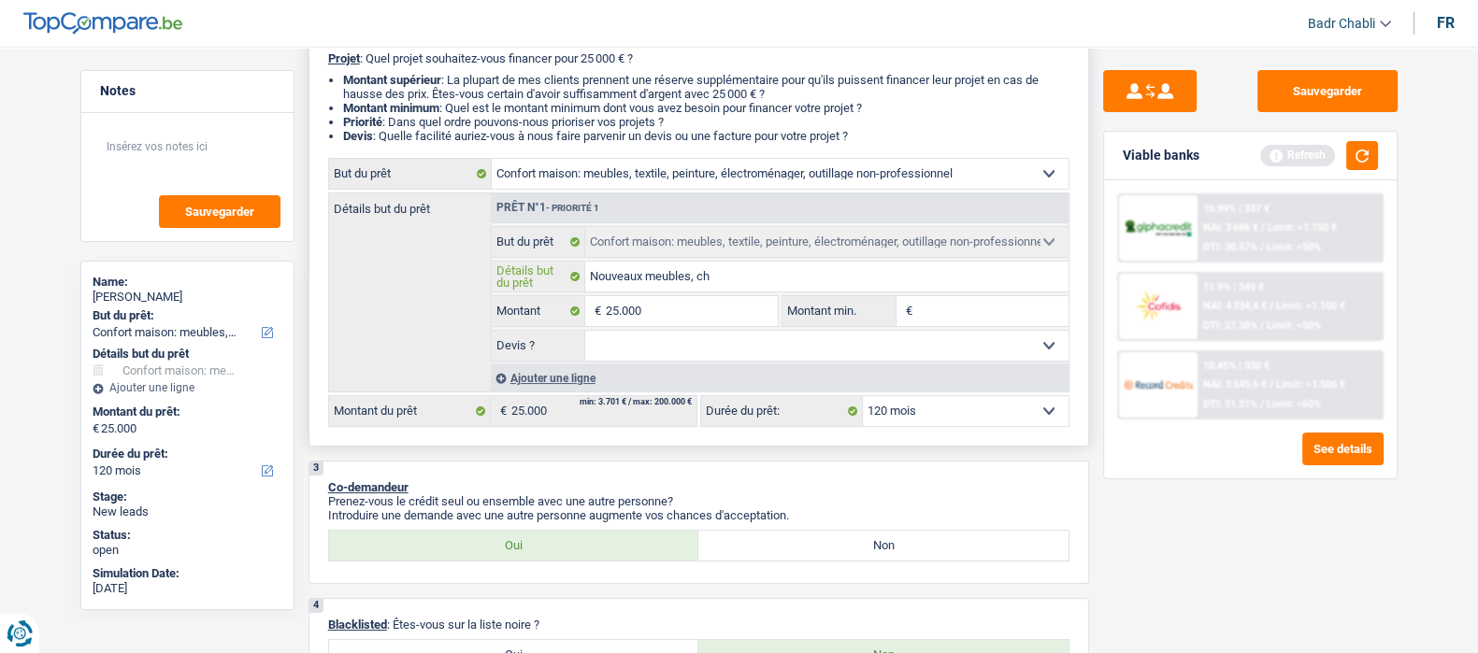
type input "Nouveaux meubles, cha"
type input "Nouveaux meubles, cham"
type input "Nouveaux meubles, chamb"
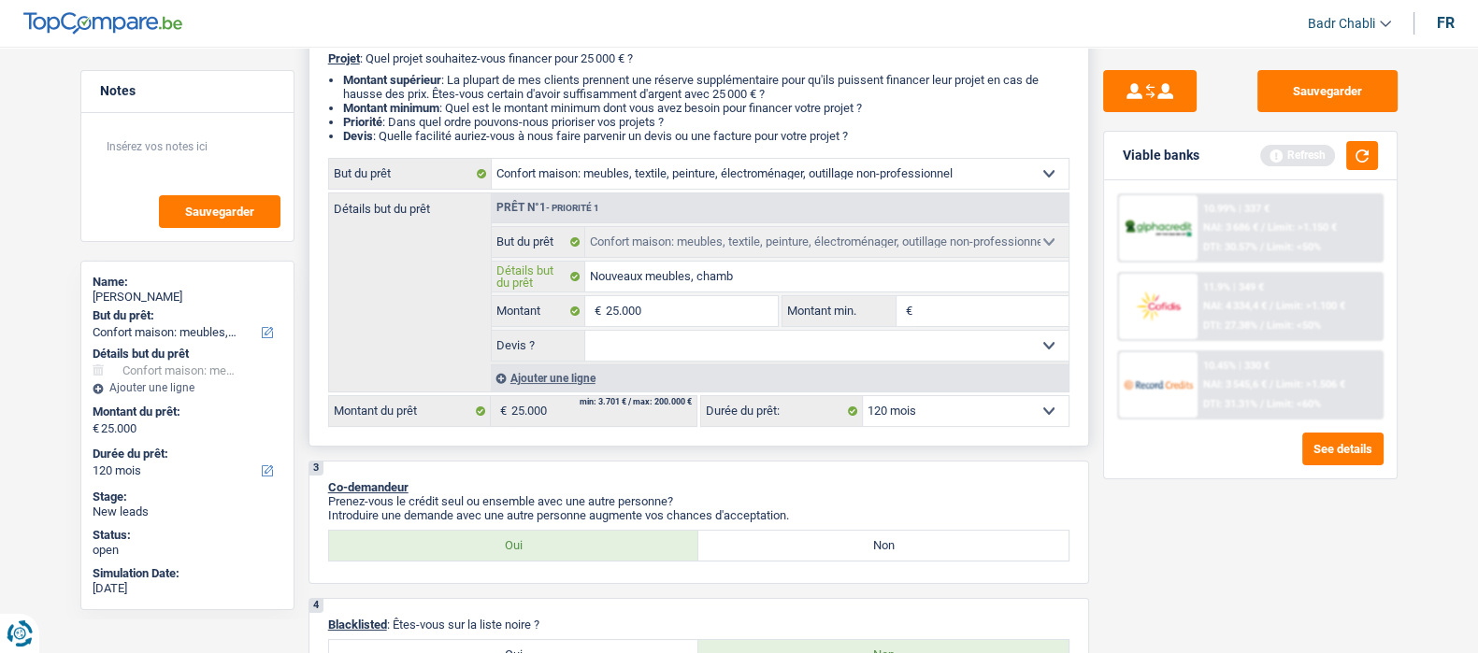
type input "Nouveaux meubles, chambr"
type input "Nouveaux meubles, chambre"
type input "Nouveaux meubles, chambres"
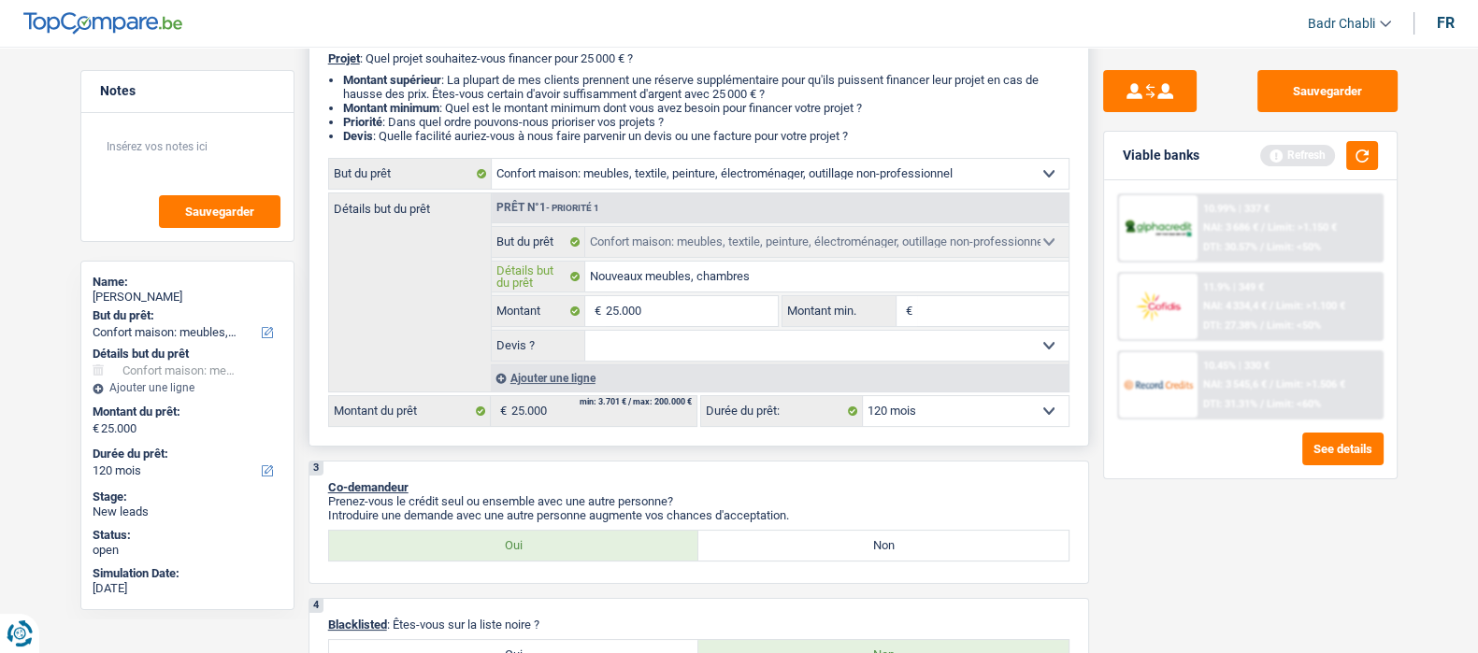
type input "Nouveaux meubles, chambres"
type input "Nouveaux meubles, chambres,"
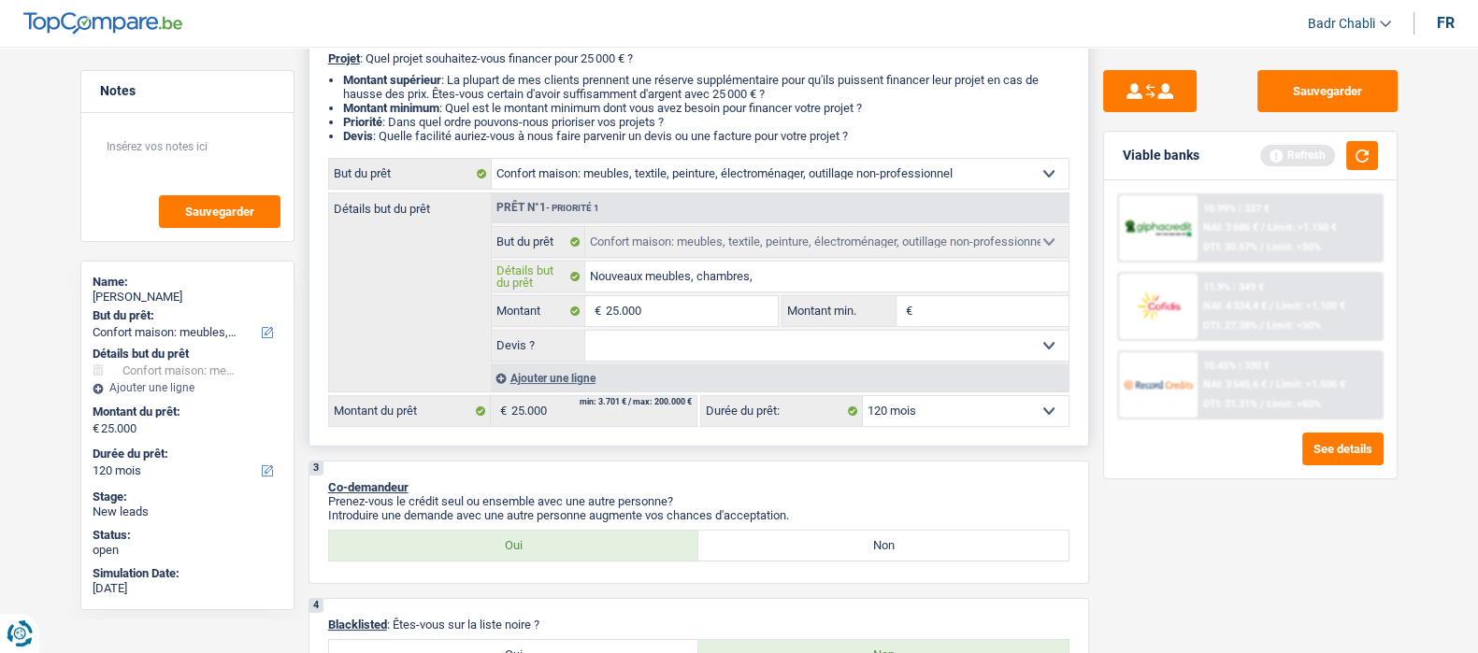
type input "Nouveaux meubles, chambres, d"
type input "Nouveaux meubles, chambres, dé"
type input "Nouveaux meubles, chambres, déc"
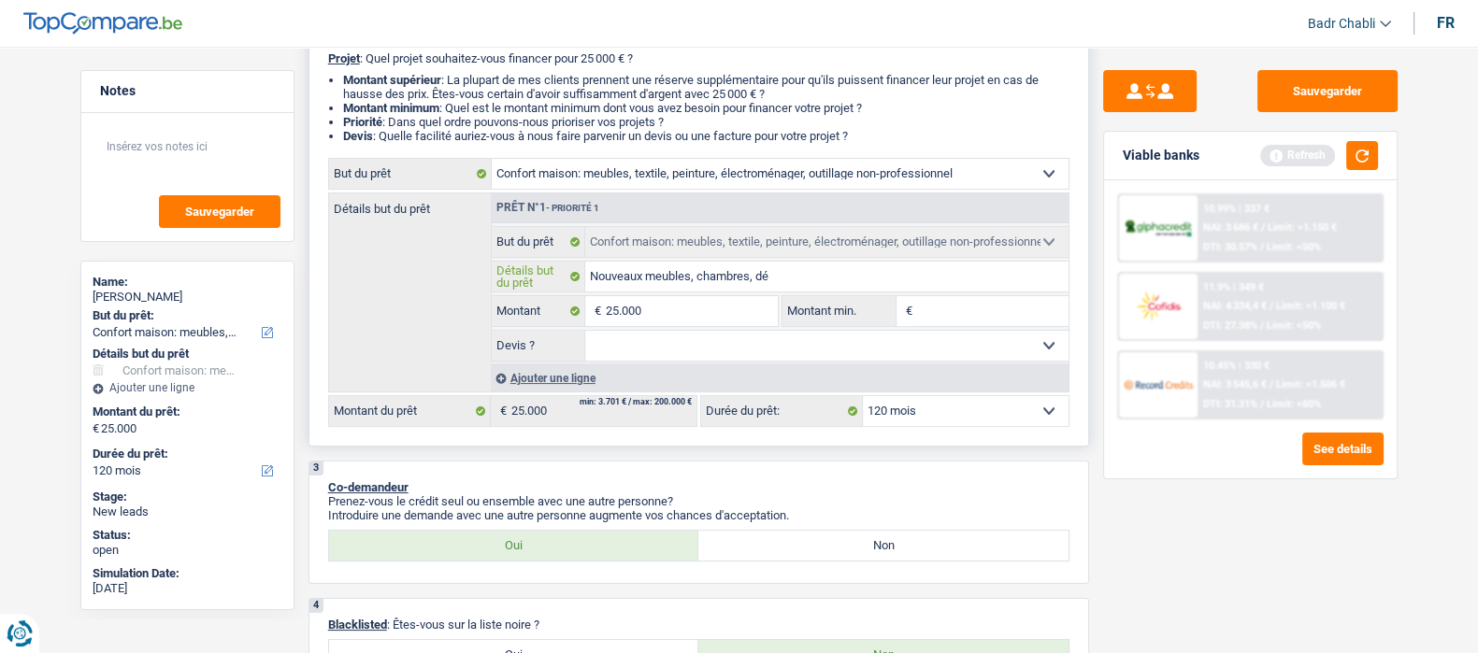
type input "Nouveaux meubles, chambres, déc"
type input "Nouveaux meubles, chambres, déco"
type input "Nouveaux meubles, chambres, décor"
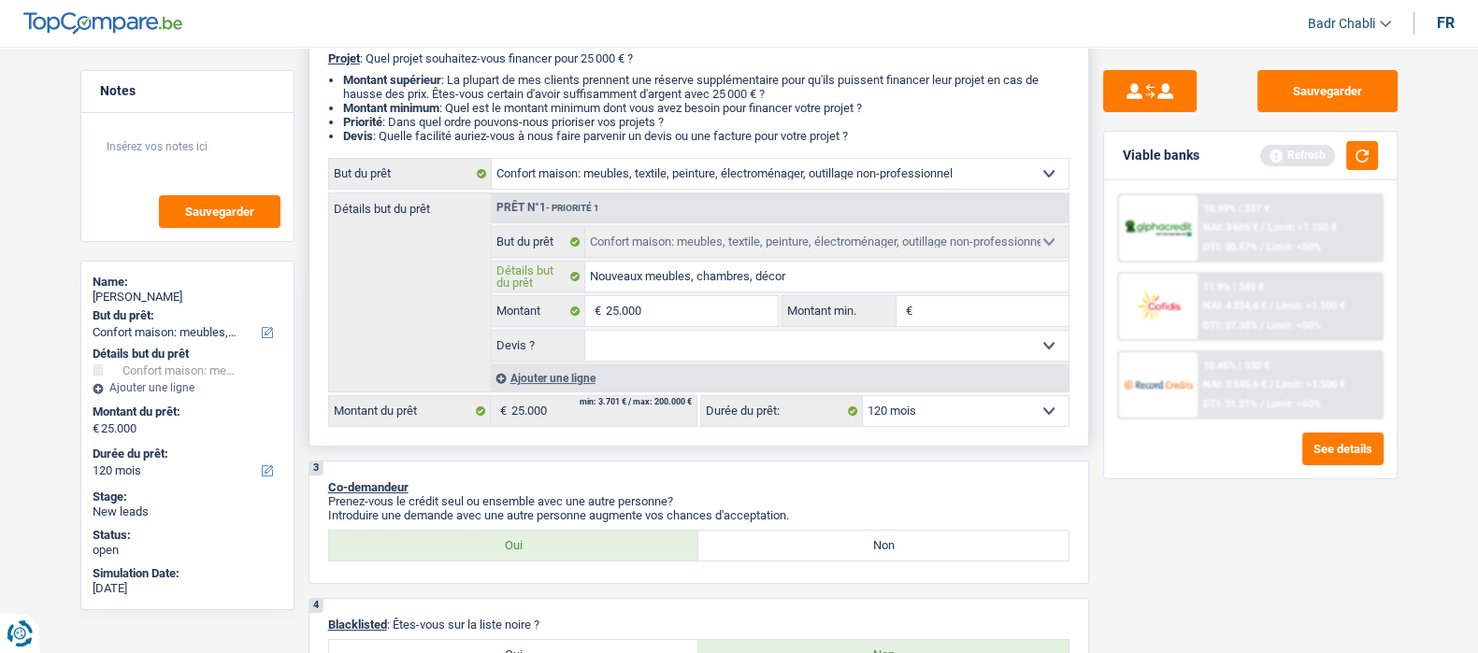
type input "Nouveaux meubles, chambres, décora"
type input "Nouveaux meubles, chambres, décorat"
type input "Nouveaux meubles, chambres, décorati"
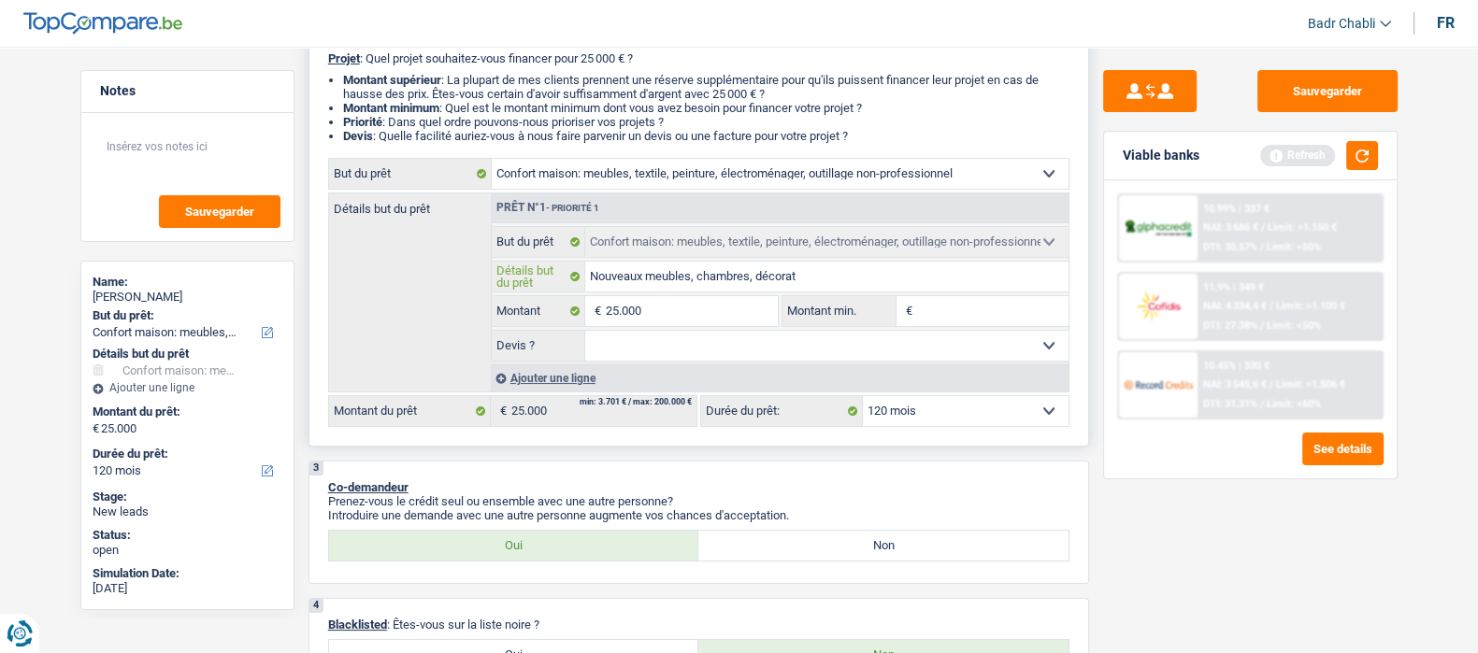
type input "Nouveaux meubles, chambres, décorati"
type input "Nouveaux meubles, chambres, décoratio"
type input "Nouveaux meubles, chambres, décoration"
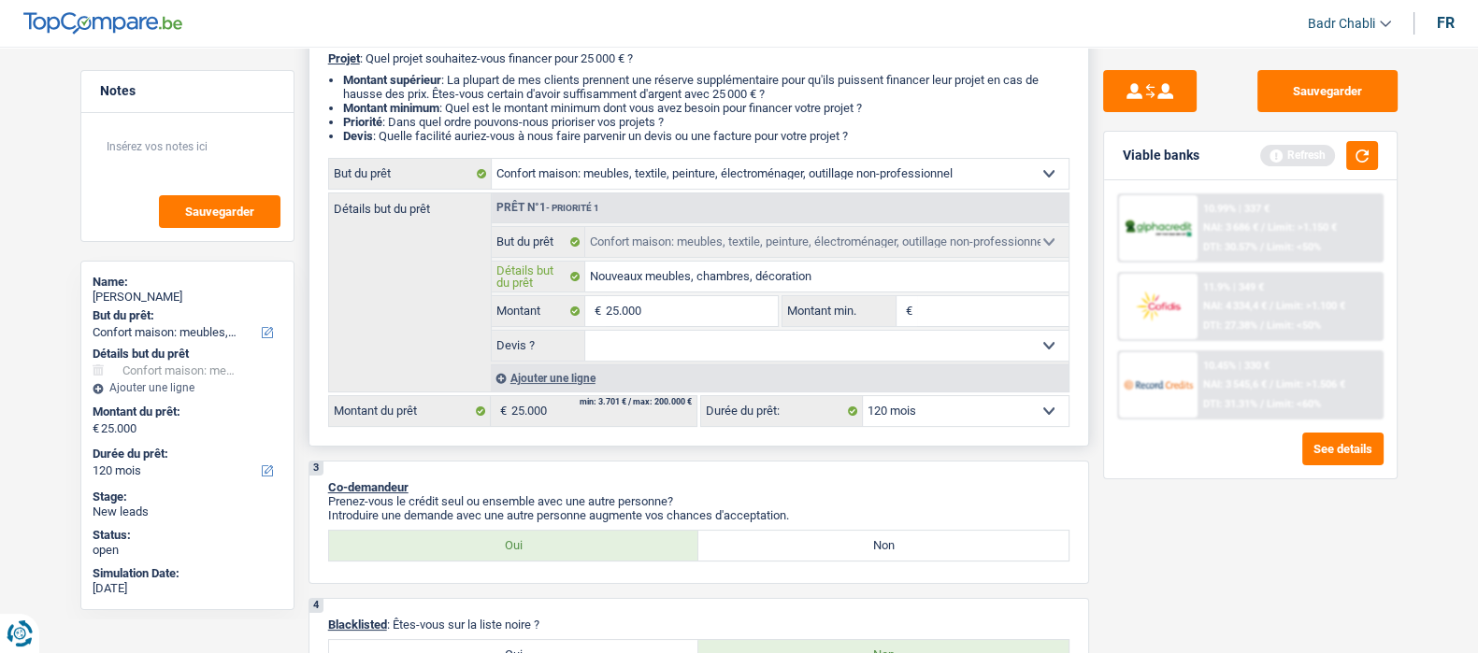
type input "Nouveaux meubles, chambres, décoration,"
type input "Nouveaux meubles, chambres, décoration, c"
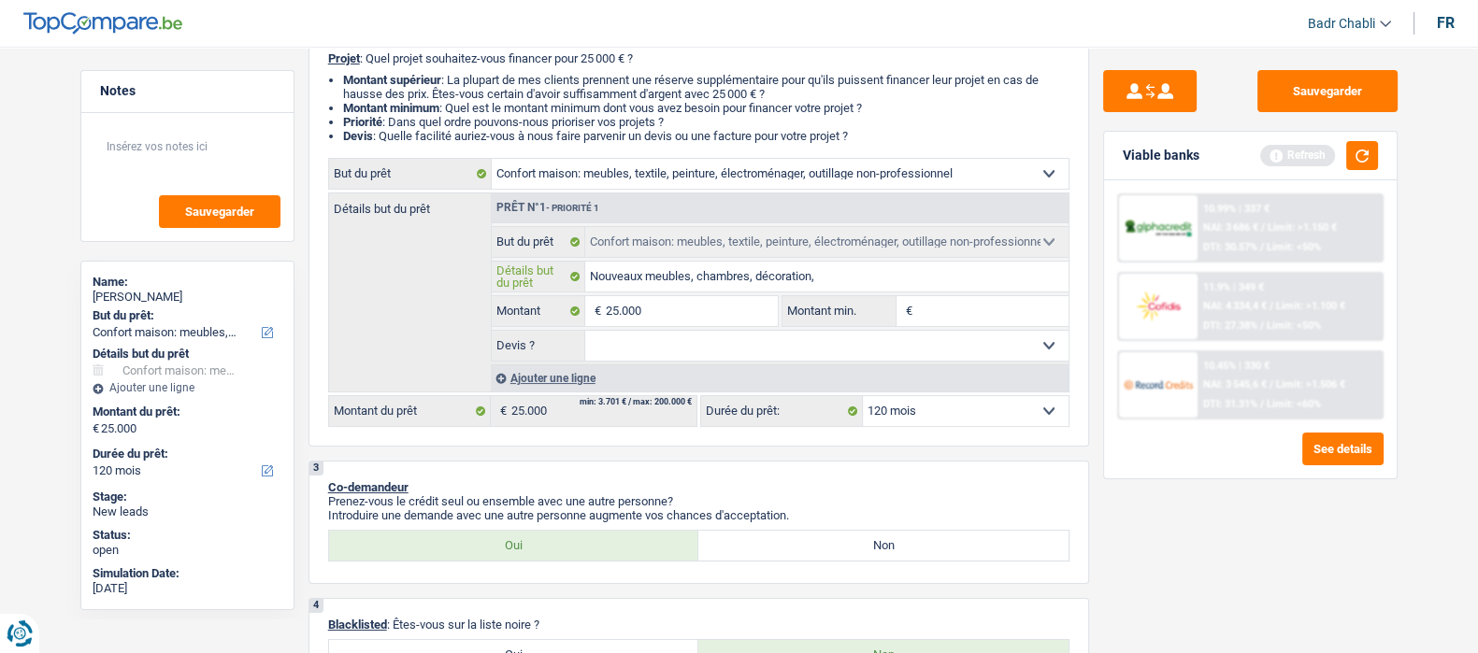
type input "Nouveaux meubles, chambres, décoration, c"
type input "Nouveaux meubles, chambres, décoration, ch"
type input "Nouveaux meubles, chambres, décoration, cha"
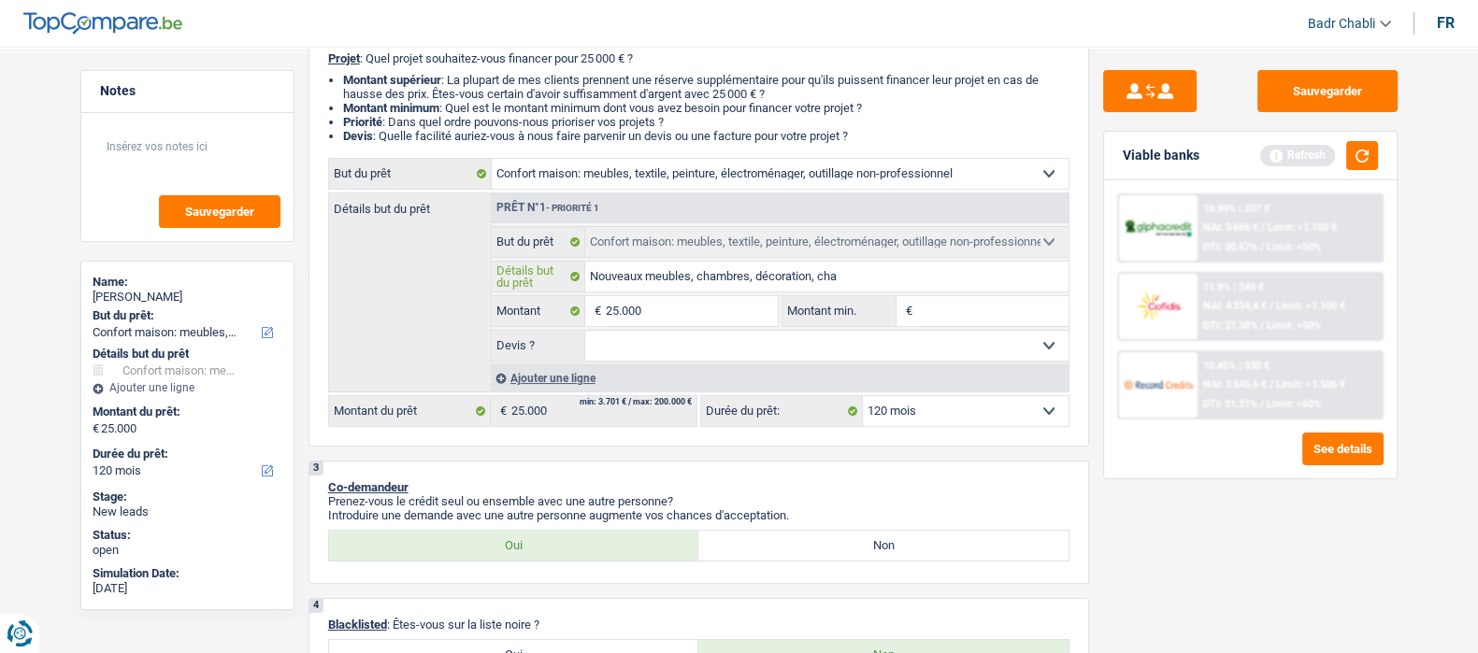
type input "Nouveaux meubles, chambres, décoration, cham"
type input "Nouveaux meubles, chambres, décoration, chambn"
type input "Nouveaux meubles, chambres, décoration, chambnr"
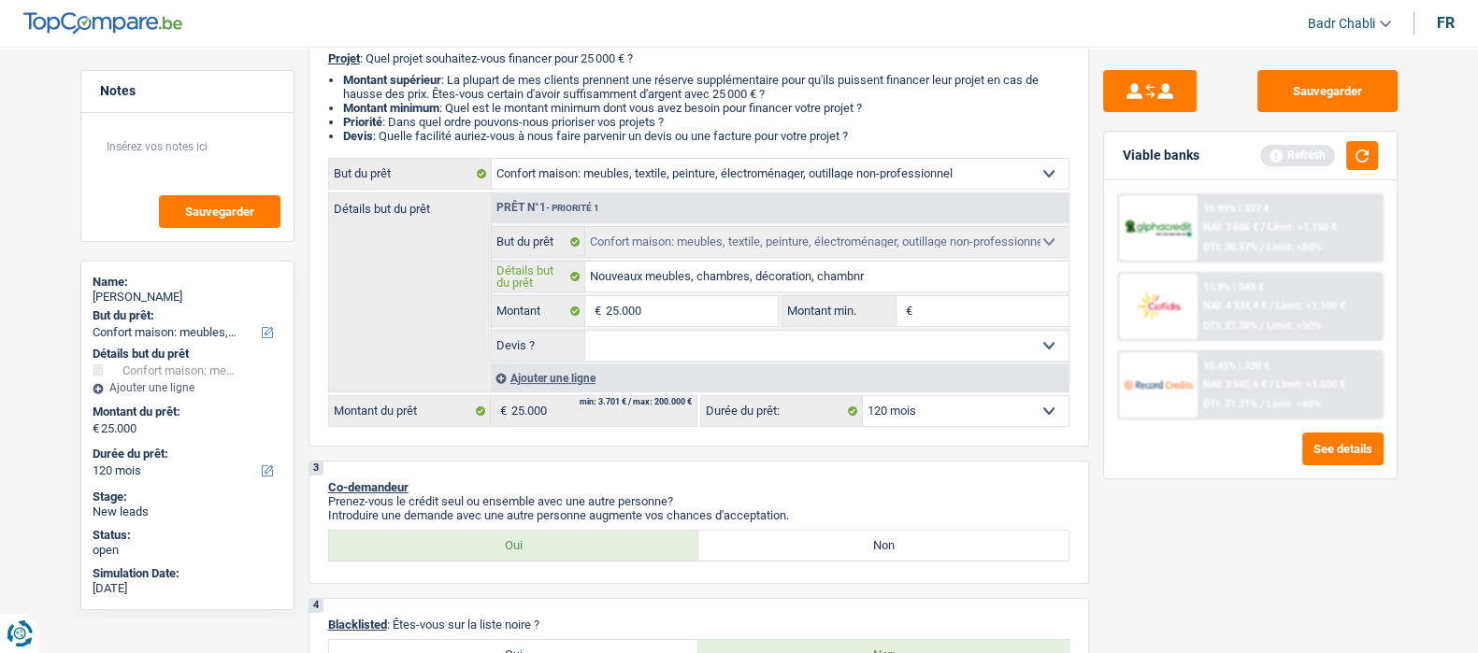
type input "Nouveaux meubles, chambres, décoration, chambnr"
type input "Nouveaux meubles, chambres, décoration, chambnre"
type input "Nouveaux meubles, chambres, décoration, chambnr"
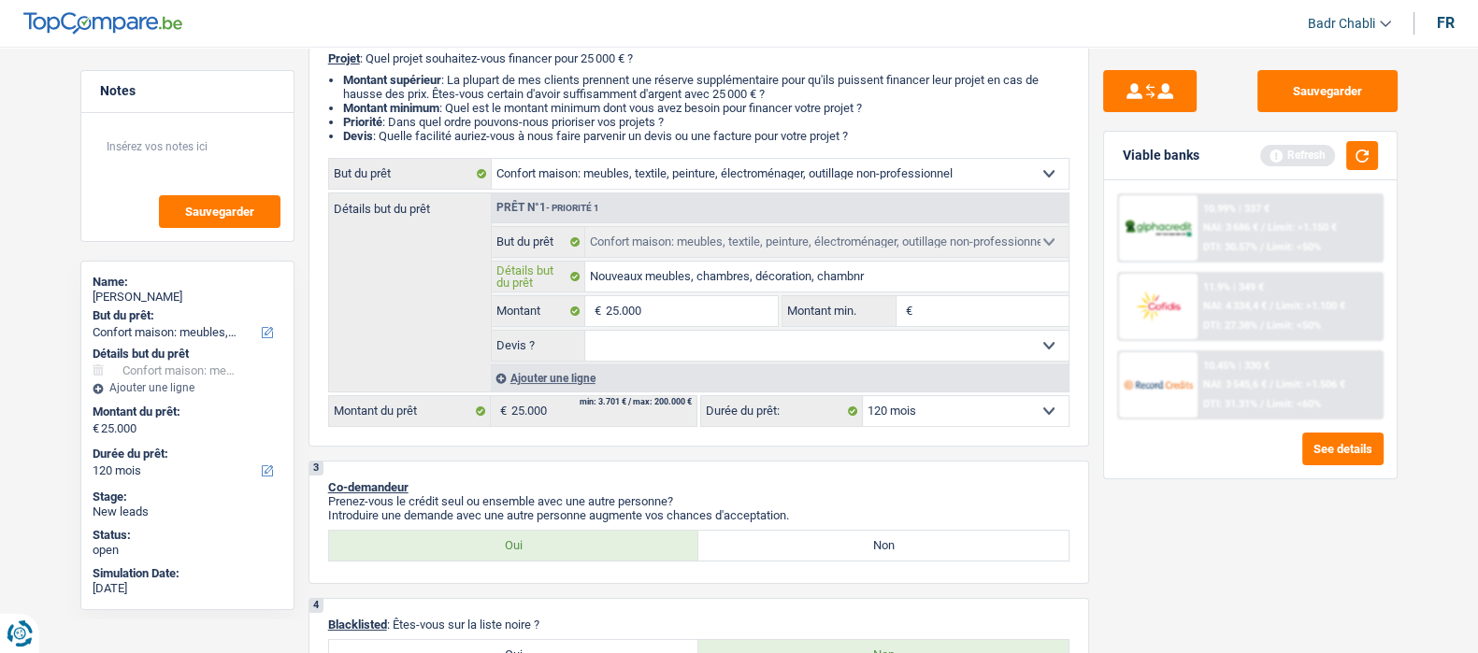
type input "Nouveaux meubles, chambres, décoration, chambn"
type input "Nouveaux meubles, chambres, décoration, chamb"
type input "Nouveaux meubles, chambres, décoration, chambr"
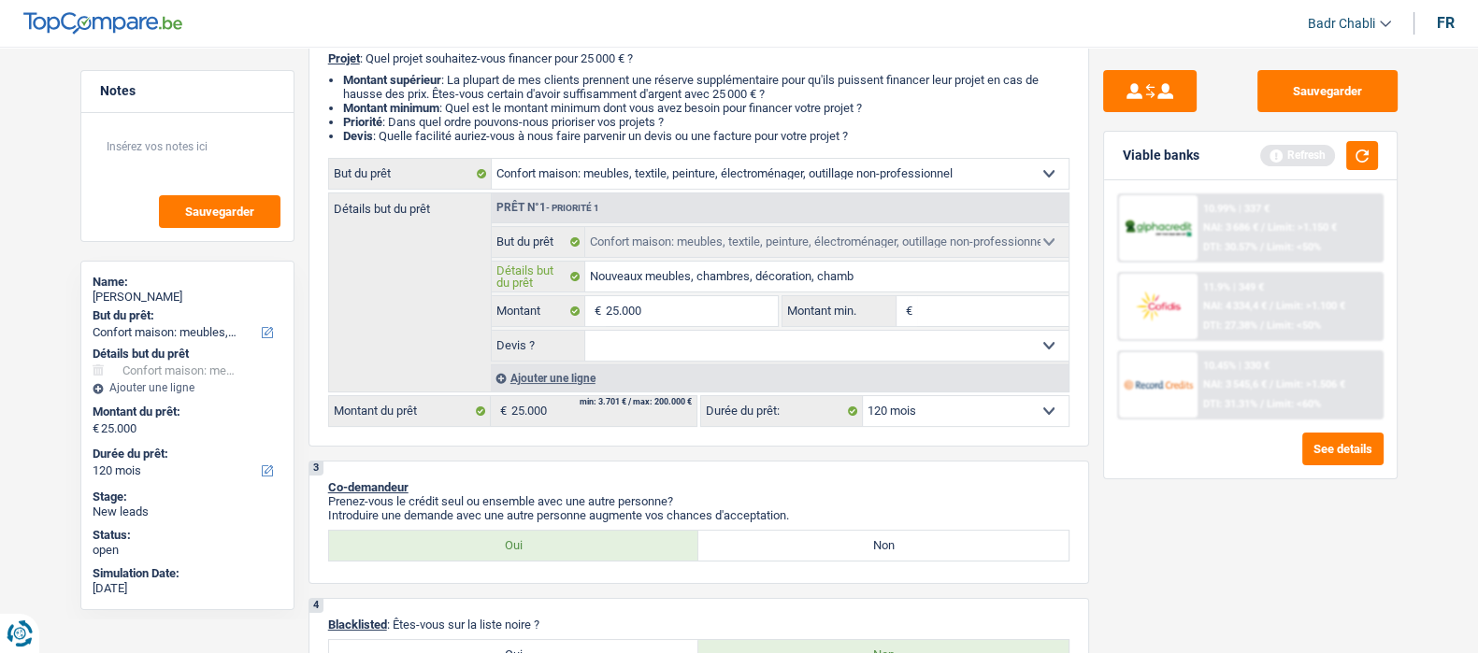
type input "Nouveaux meubles, chambres, décoration, chambr"
type input "Nouveaux meubles, chambres, décoration, chambre"
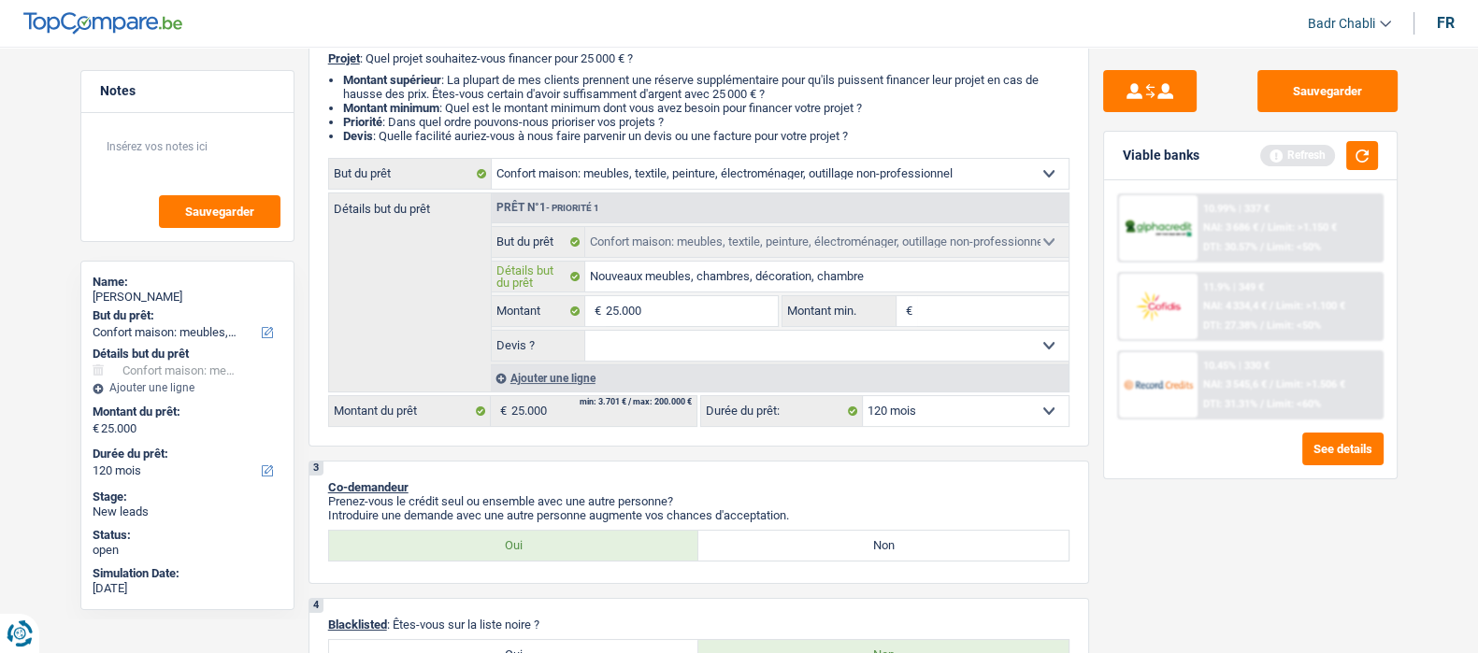
type input "Nouveaux meubles, chambres, décoration, chambre a"
type input "Nouveaux meubles, chambres, décoration, chambre a c"
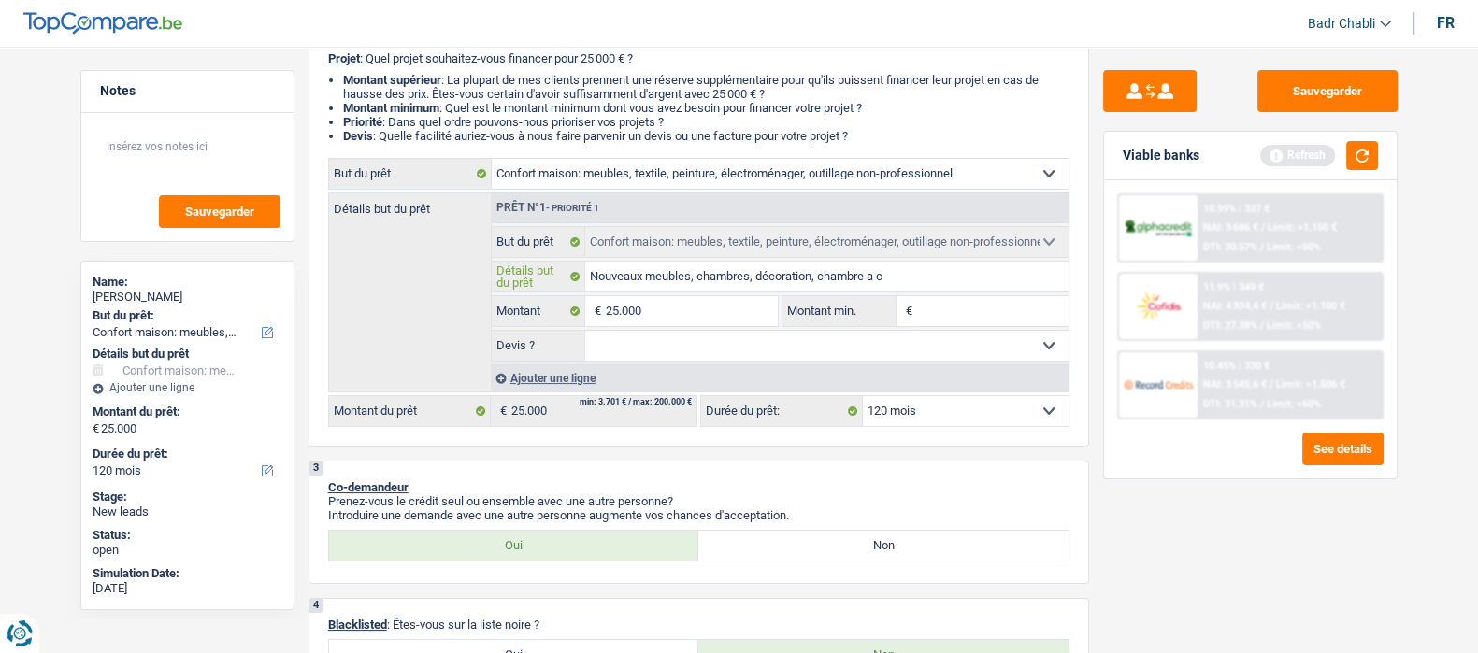
type input "Nouveaux meubles, chambres, décoration, chambre a c"
type input "Nouveaux meubles, chambres, décoration, chambre a co"
type input "Nouveaux meubles, chambres, décoration, chambre a cou"
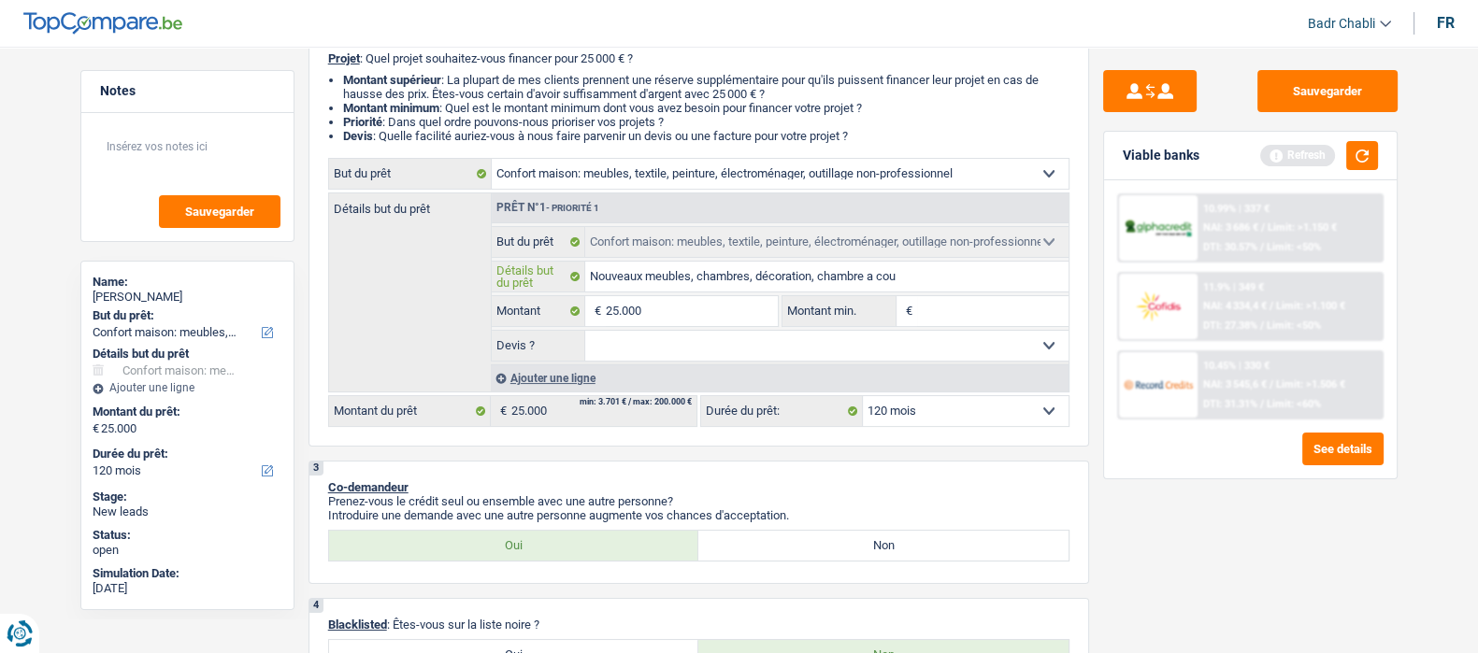
type input "Nouveaux meubles, chambres, décoration, chambre a couc"
type input "Nouveaux meubles, chambres, décoration, chambre a couchj"
type input "Nouveaux meubles, chambres, décoration, chambre a couchje"
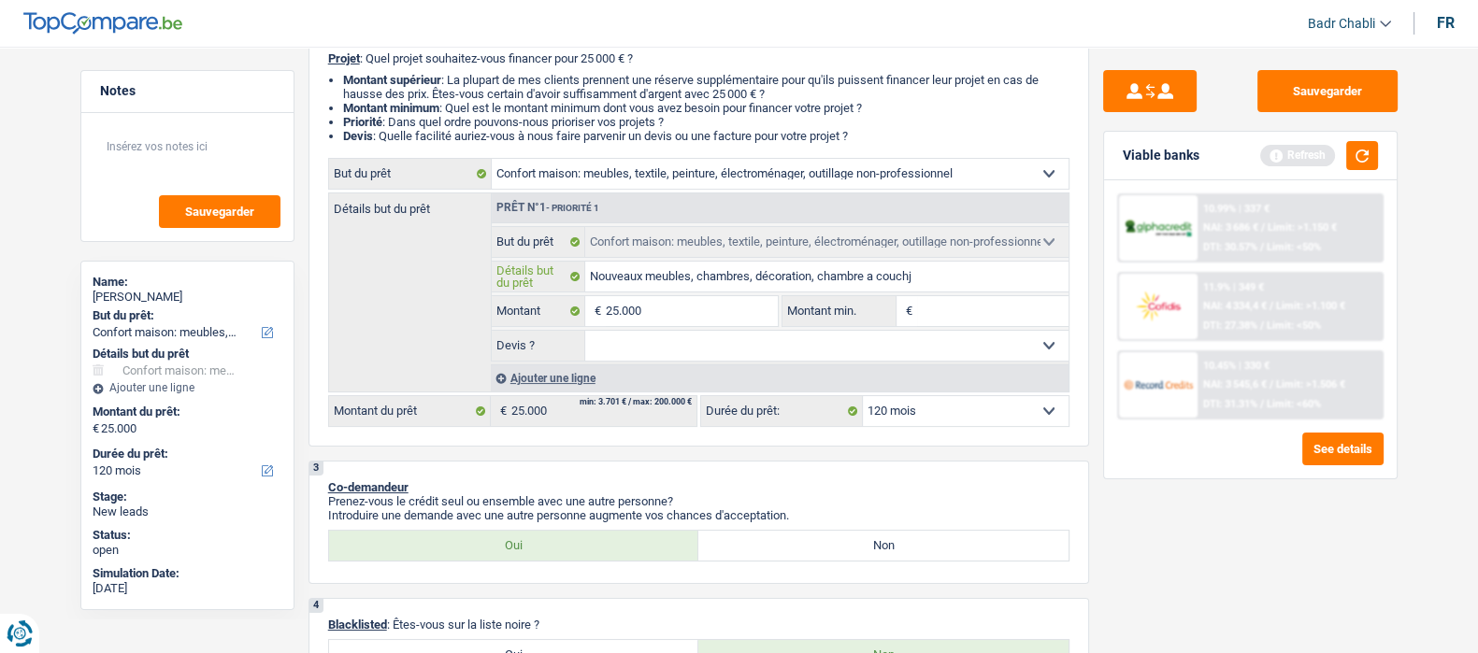
type input "Nouveaux meubles, chambres, décoration, chambre a couchje"
type input "Nouveaux meubles, chambres, décoration, chambre a couchjer"
type input "Nouveaux meubles, chambres, décoration, chambre a couchje"
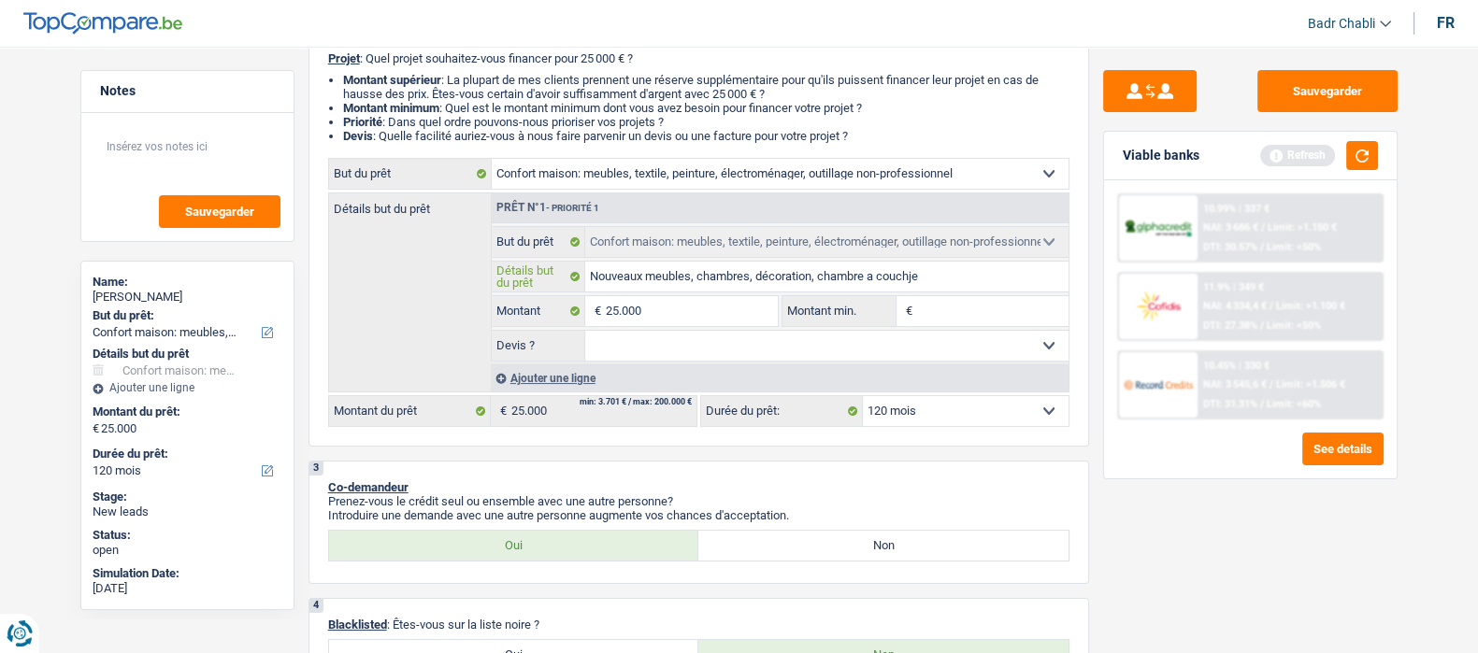
type input "Nouveaux meubles, chambres, décoration, chambre a couchj"
type input "Nouveaux meubles, chambres, décoration, chambre a couch"
type input "Nouveaux meubles, chambres, décoration, chambre a couche"
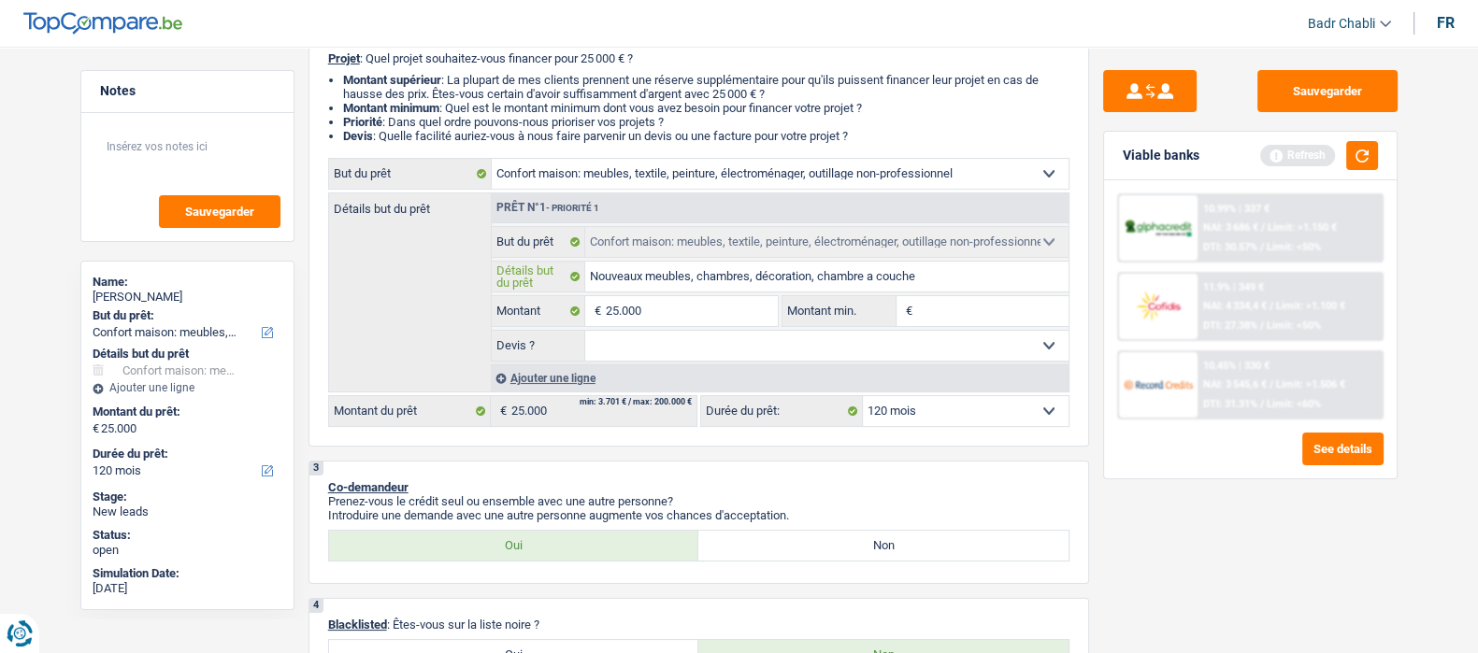
type input "Nouveaux meubles, chambres, décoration, chambre a couche"
type input "Nouveaux meubles, chambres, décoration, chambre a coucher"
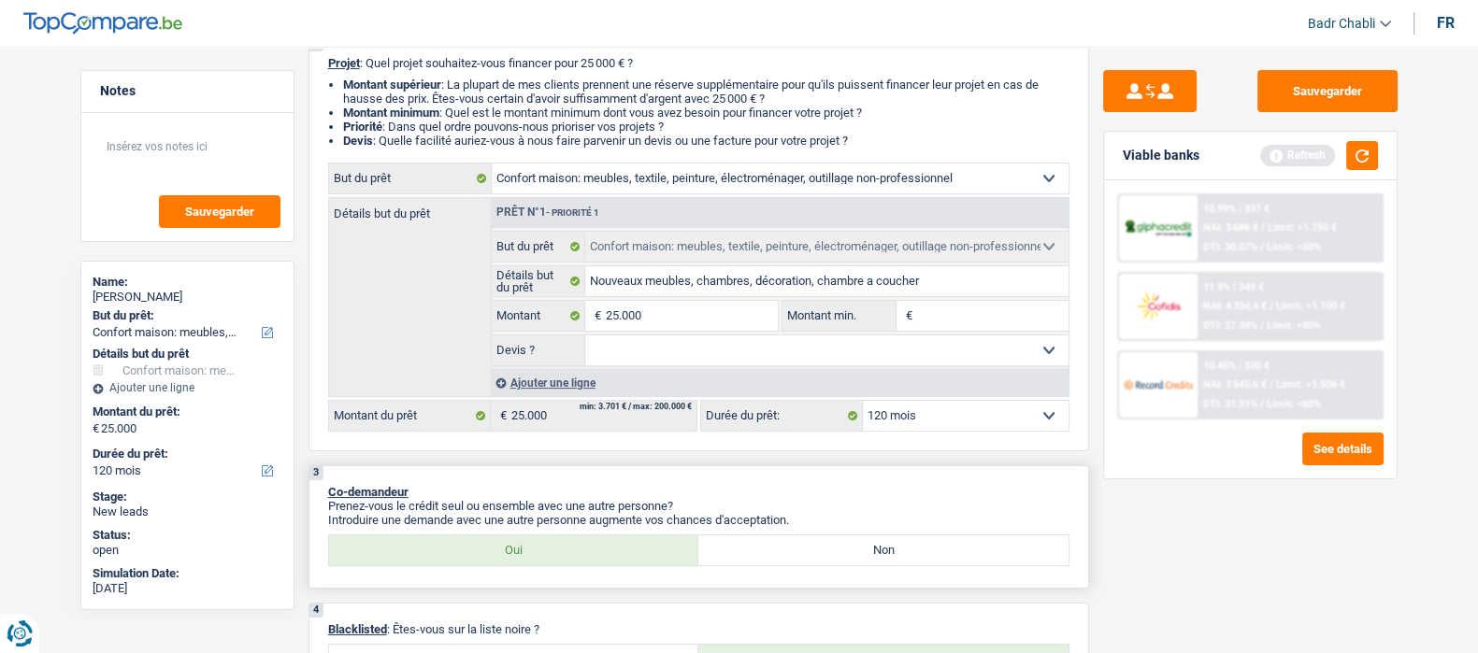
scroll to position [0, 0]
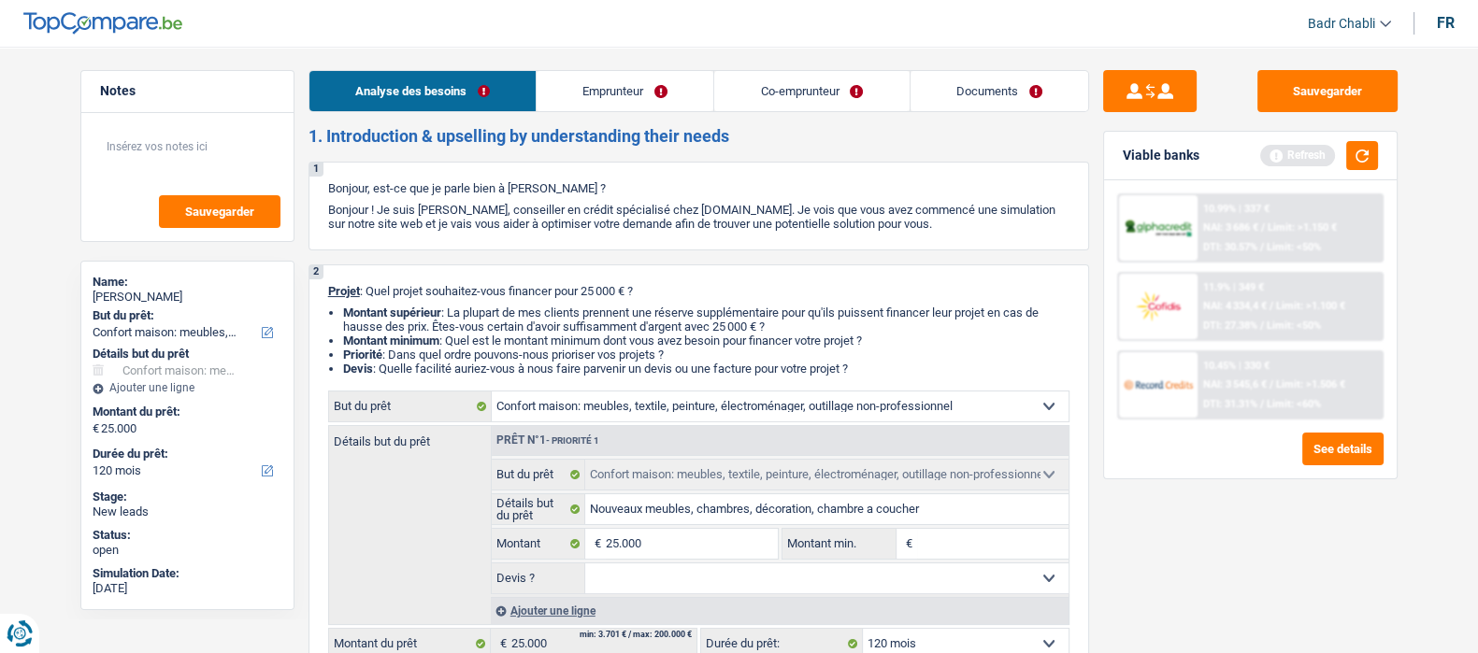
click at [606, 102] on link "Emprunteur" at bounding box center [625, 91] width 177 height 40
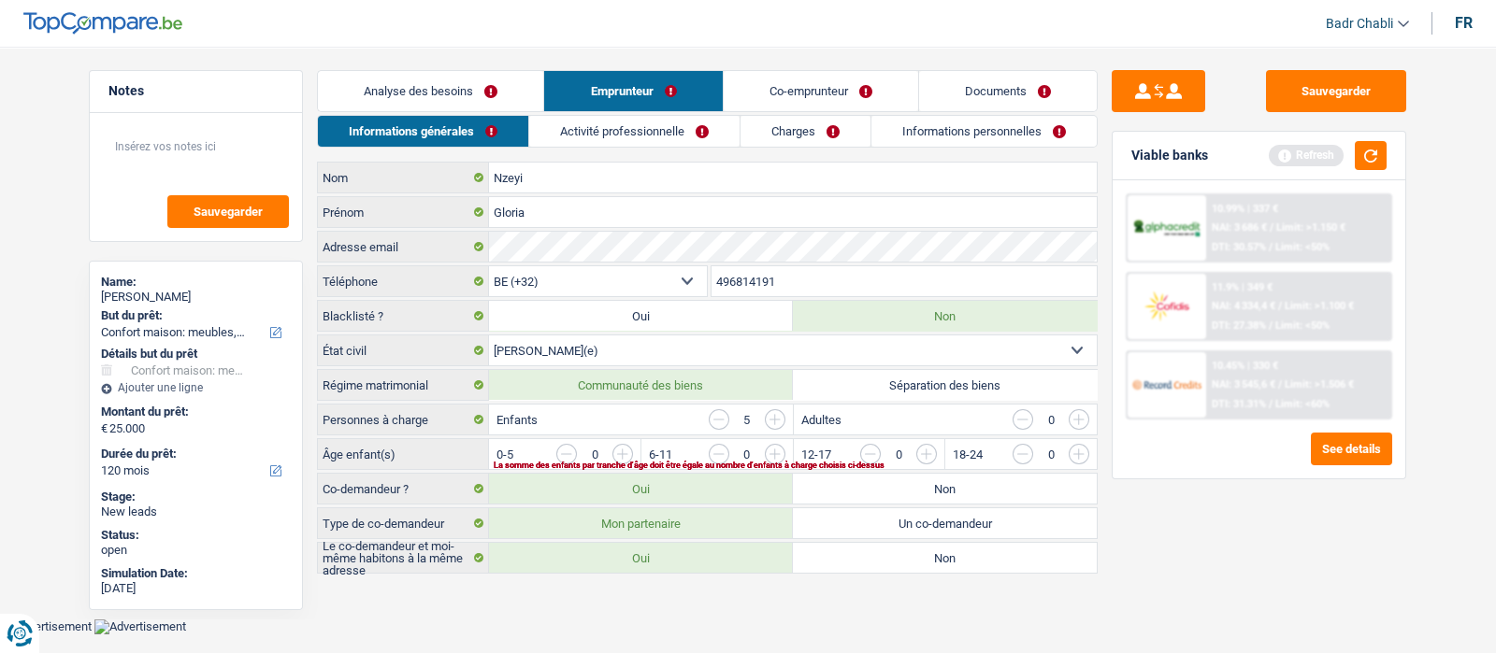
click at [835, 132] on link "Charges" at bounding box center [805, 131] width 130 height 31
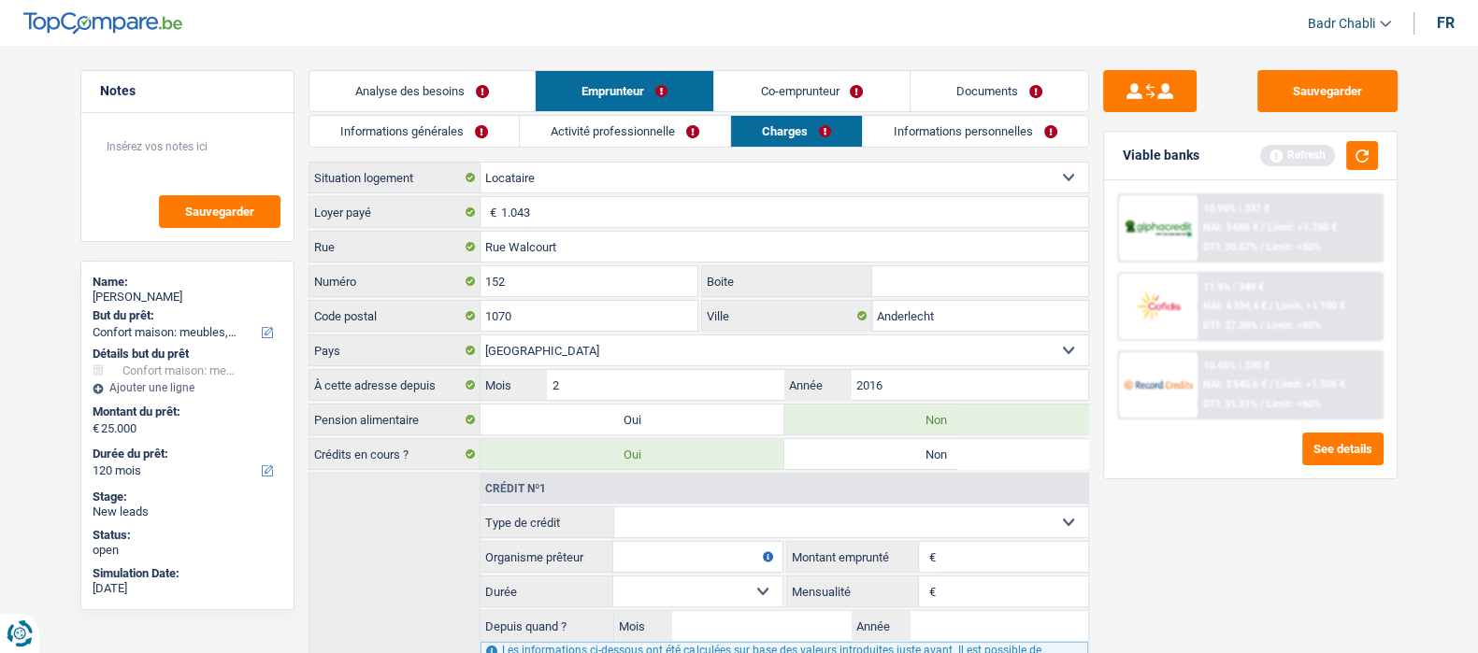
click at [623, 184] on select "Locataire Propriétaire avec prêt hypothécaire Propriétaire sans prêt hypothécai…" at bounding box center [785, 178] width 608 height 30
select select "ownerWithMortgage"
click at [481, 163] on select "Locataire Propriétaire avec prêt hypothécaire Propriétaire sans prêt hypothécai…" at bounding box center [785, 178] width 608 height 30
select select "ownerWithMortgage"
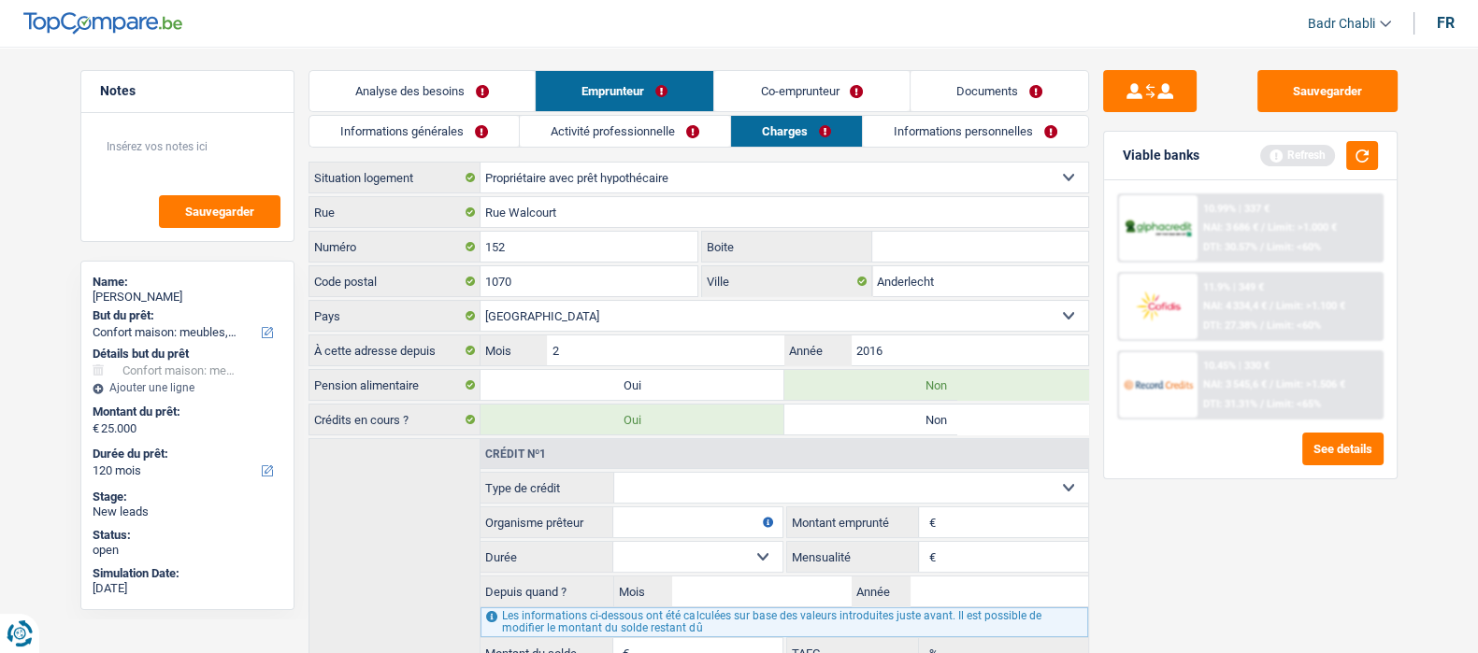
click at [416, 74] on link "Analyse des besoins" at bounding box center [421, 91] width 225 height 40
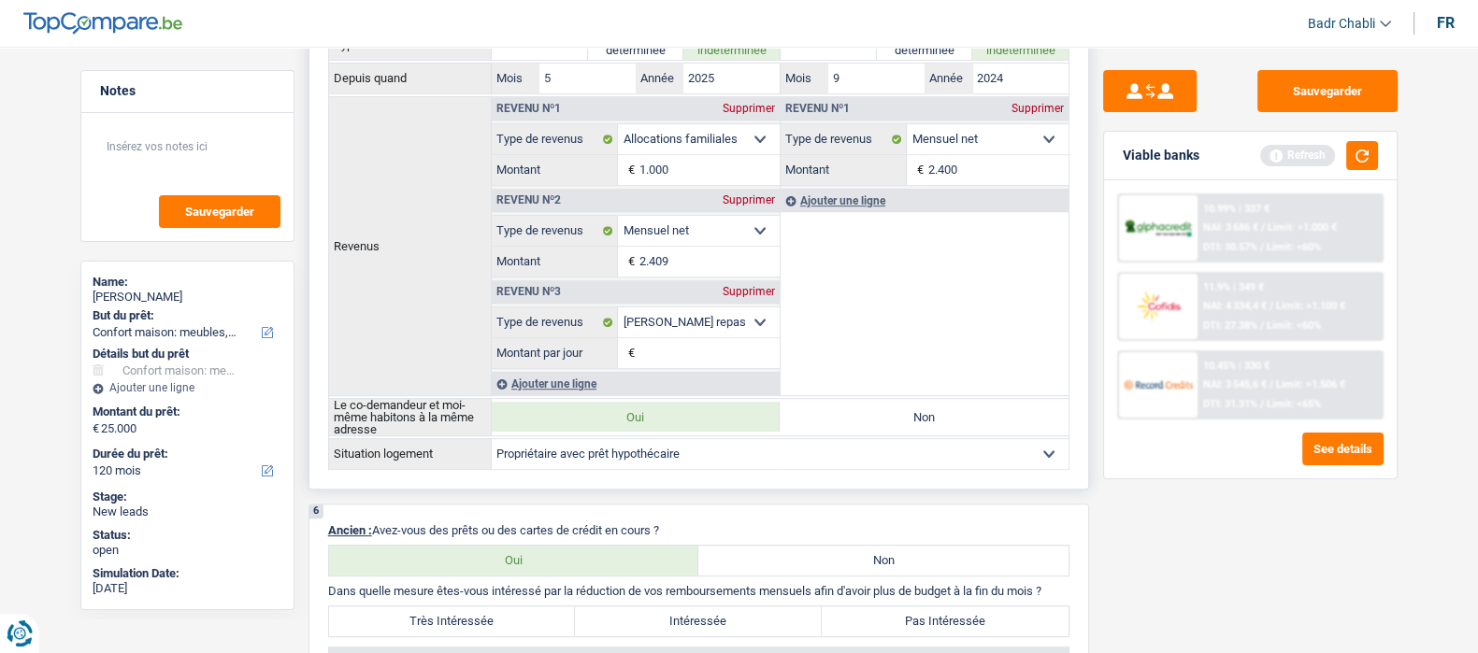
scroll to position [1635, 0]
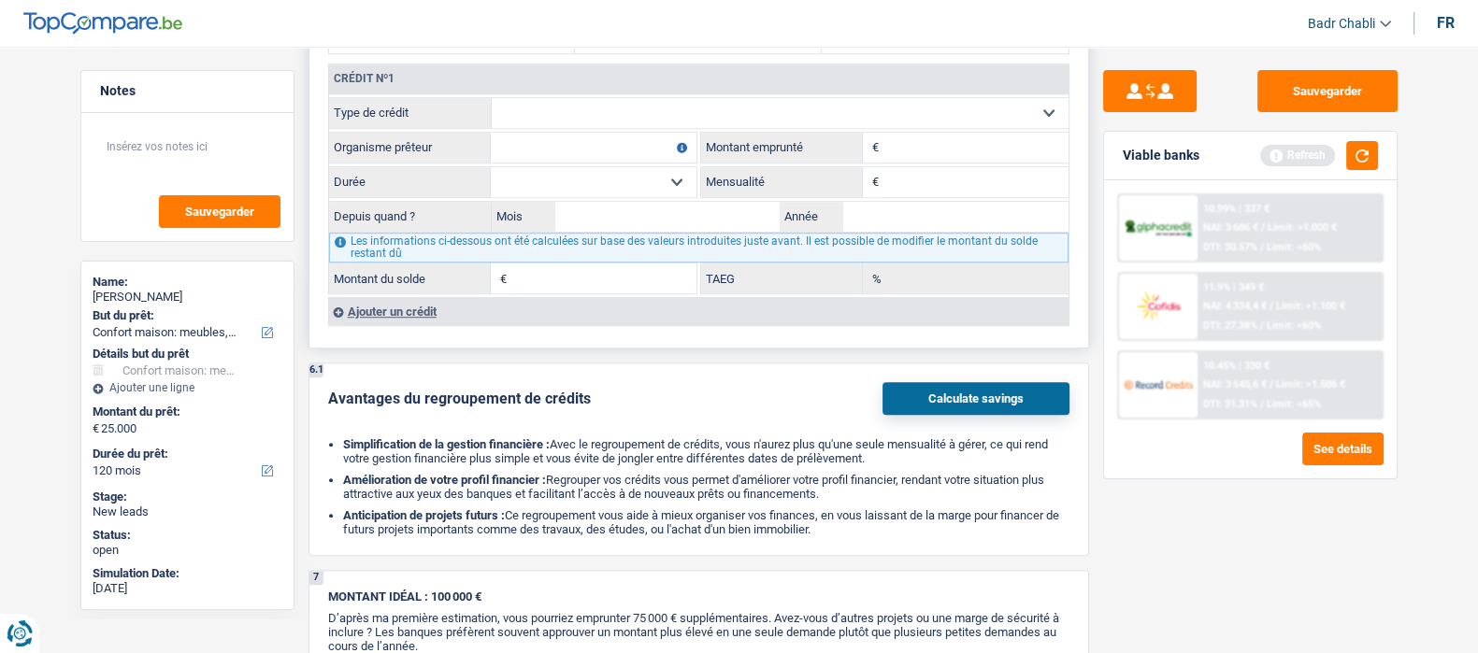
click at [664, 104] on select "Carte ou ouverture de crédit Prêt hypothécaire Vente à tempérament Prêt à tempé…" at bounding box center [780, 113] width 577 height 30
select select "mortgage"
click at [492, 100] on select "Carte ou ouverture de crédit Prêt hypothécaire Vente à tempérament Prêt à tempé…" at bounding box center [780, 113] width 577 height 30
type input "0"
click at [626, 156] on input "Organisme prêteur" at bounding box center [594, 148] width 206 height 30
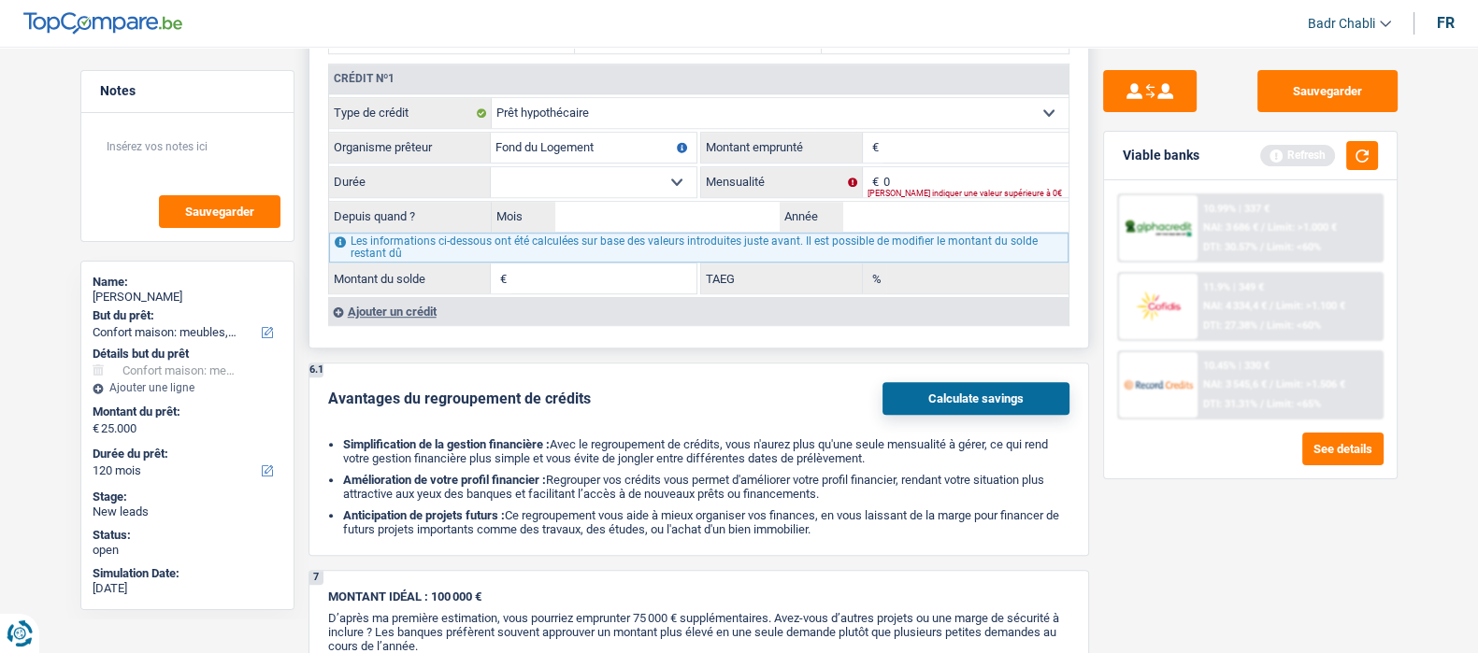
type input "Fond du Logement"
type input "245.000"
click at [643, 158] on input "Fond du Logement" at bounding box center [594, 148] width 206 height 30
click at [661, 179] on select "120 mois 132 mois 144 mois 180 mois 240 mois 300 mois 360 mois 420 mois Sélecti…" at bounding box center [594, 182] width 206 height 30
select select "300"
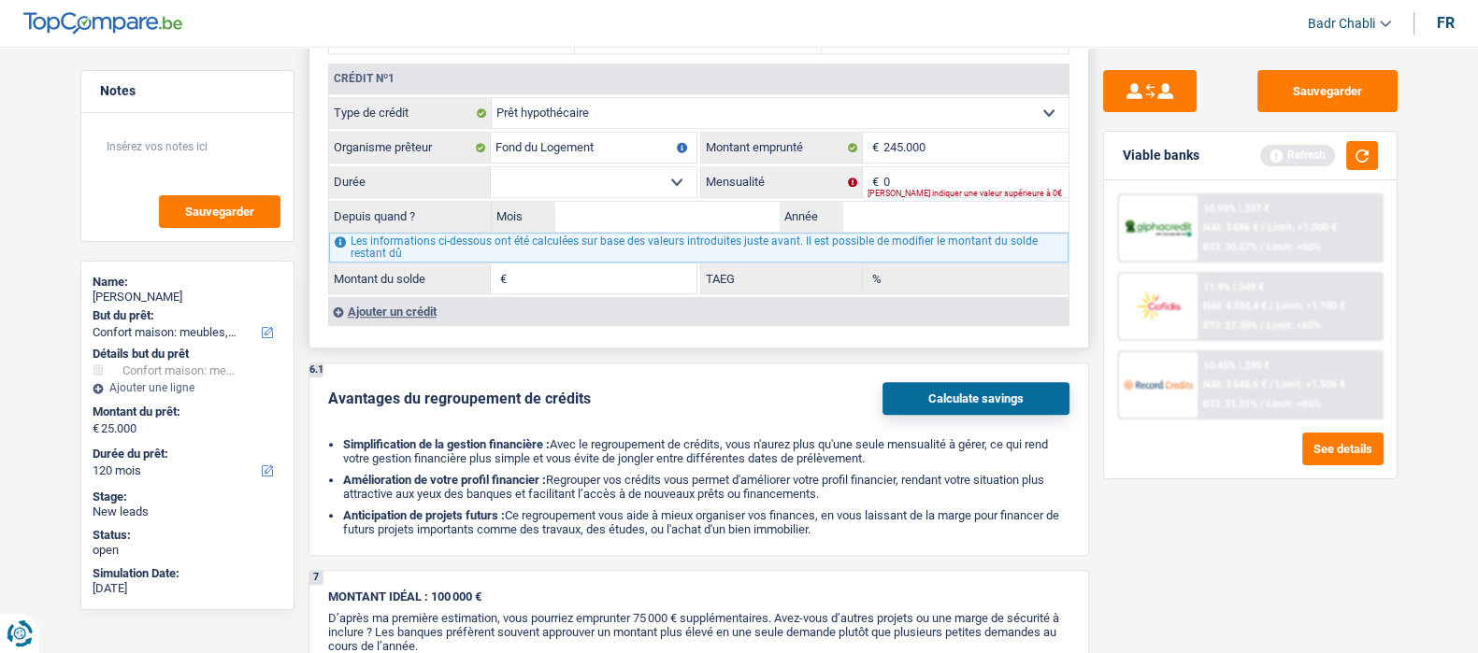
click at [491, 168] on select "120 mois 132 mois 144 mois 180 mois 240 mois 300 mois 360 mois 420 mois Sélecti…" at bounding box center [594, 182] width 206 height 30
click at [901, 180] on input "0" at bounding box center [975, 182] width 185 height 30
type input "1.140"
click at [685, 210] on input "Mois" at bounding box center [667, 217] width 225 height 30
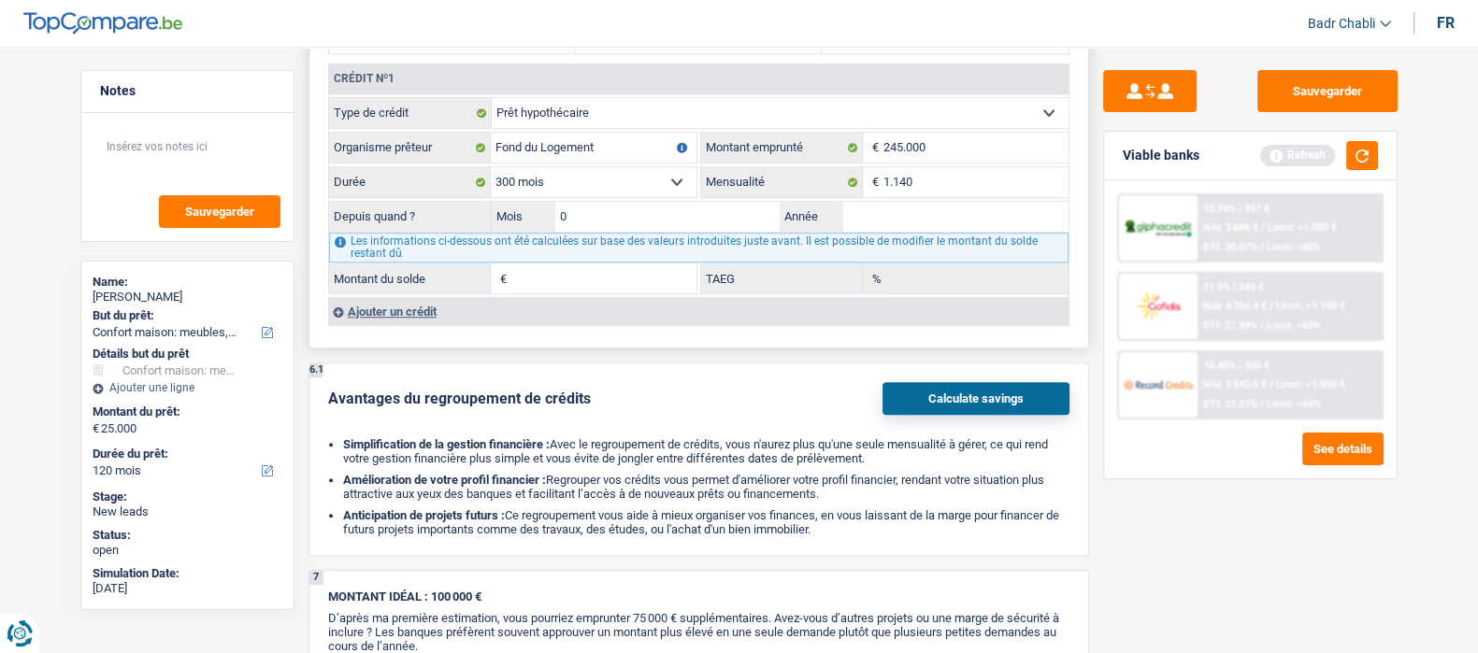
type input "08"
type input "2025"
type input "245.001"
type input "2,86"
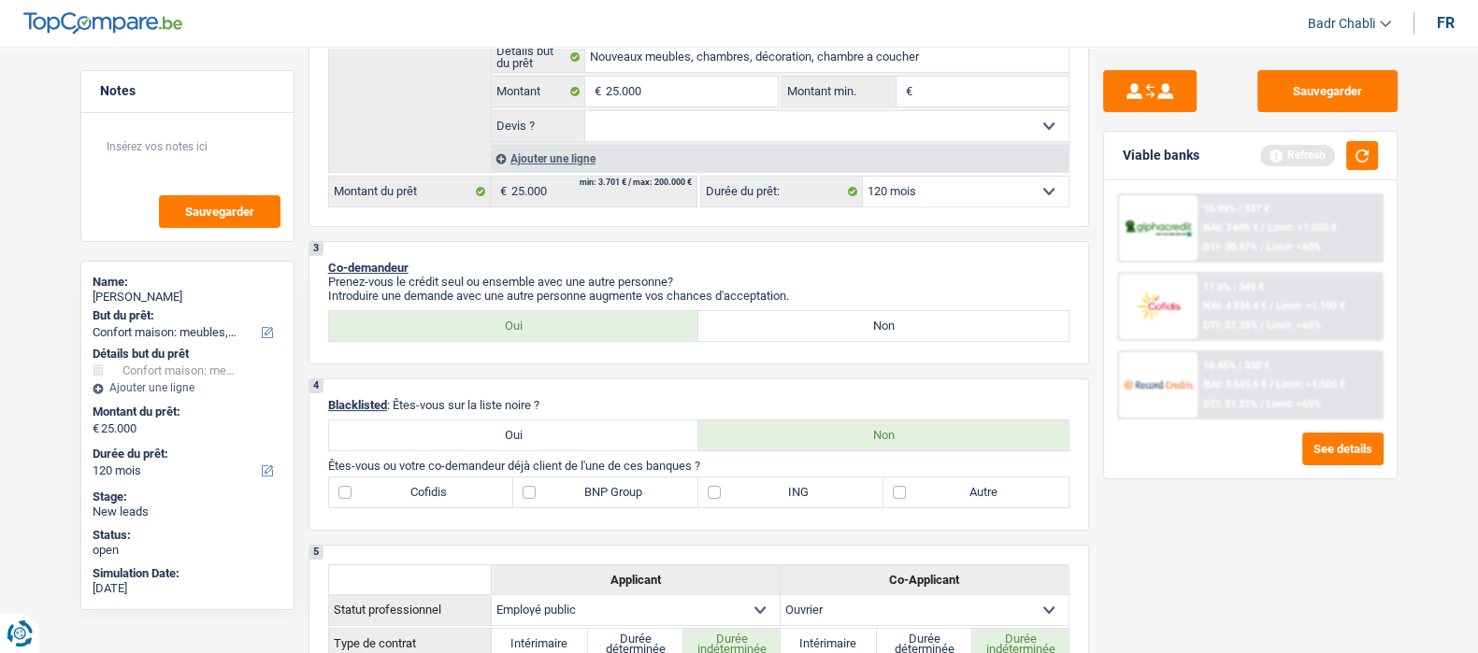
scroll to position [351, 0]
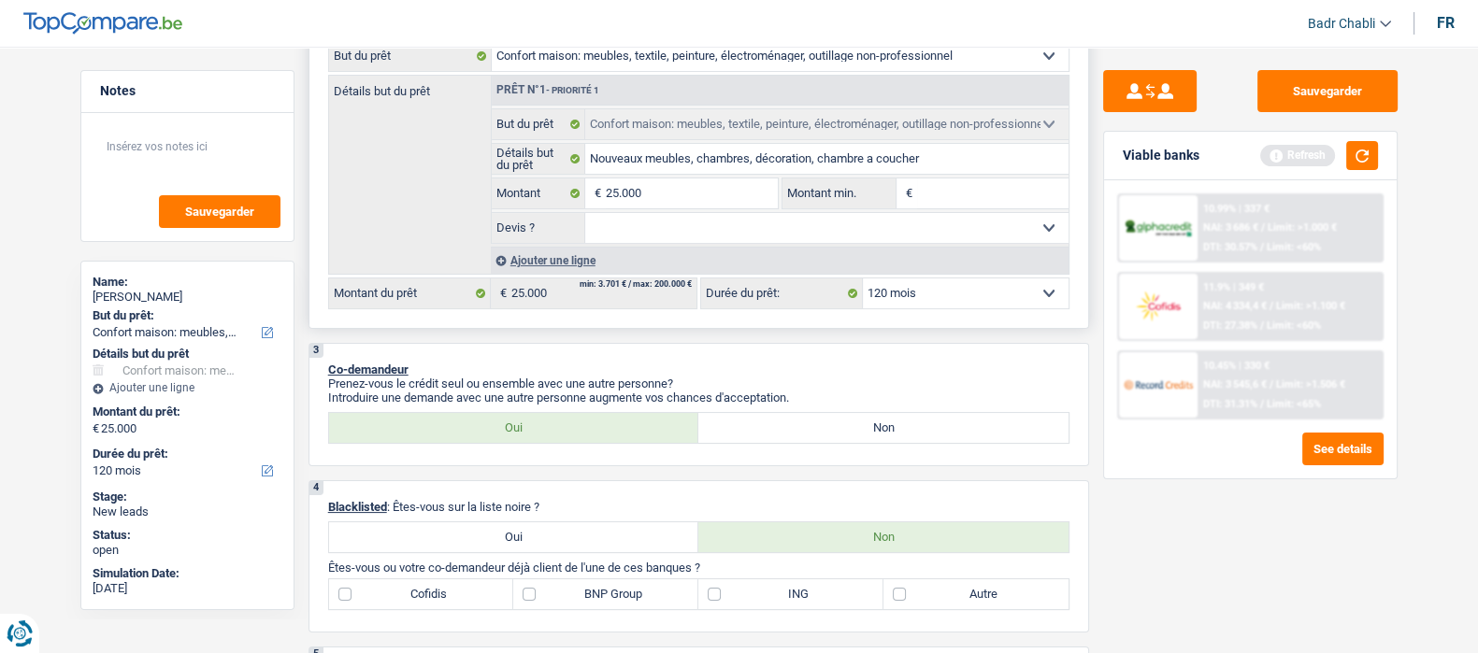
click at [740, 218] on select "Oui Non Non répondu Sélectionner une option" at bounding box center [826, 228] width 483 height 30
select select "false"
click at [585, 217] on select "Oui Non Non répondu Sélectionner une option" at bounding box center [826, 228] width 483 height 30
select select "false"
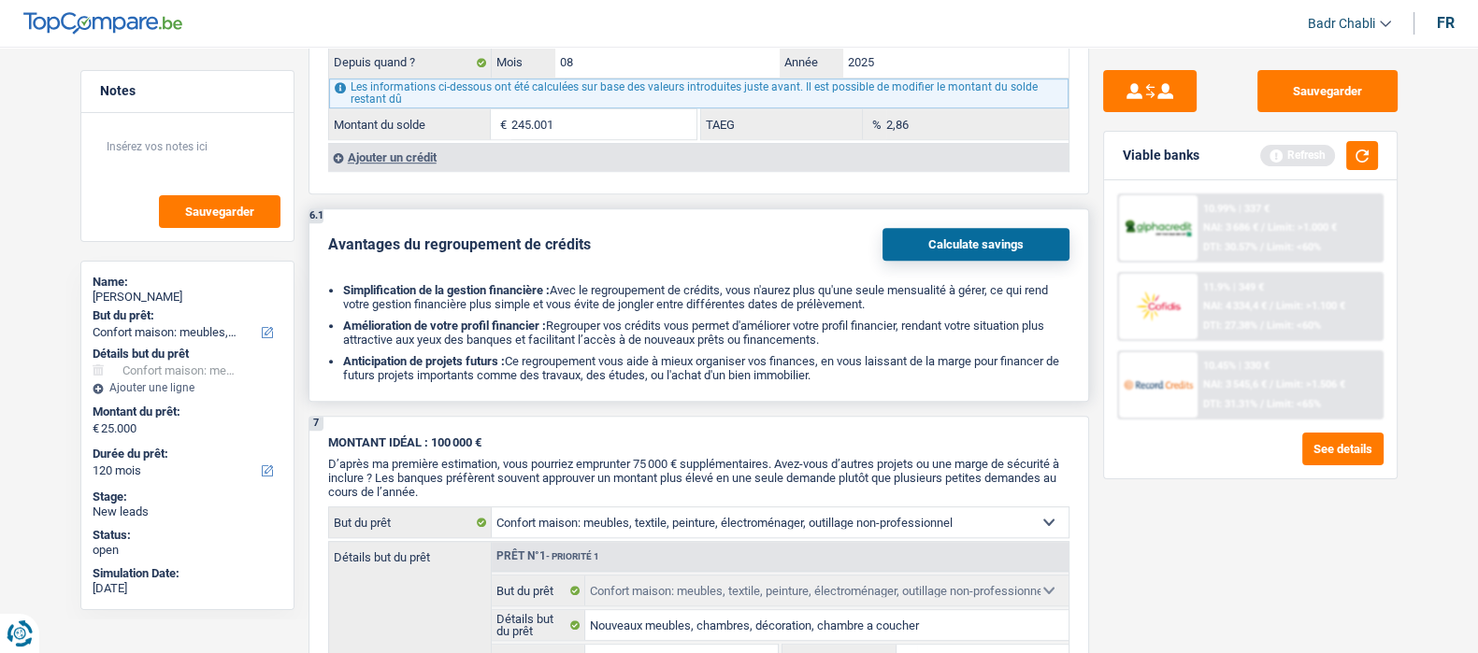
scroll to position [1752, 0]
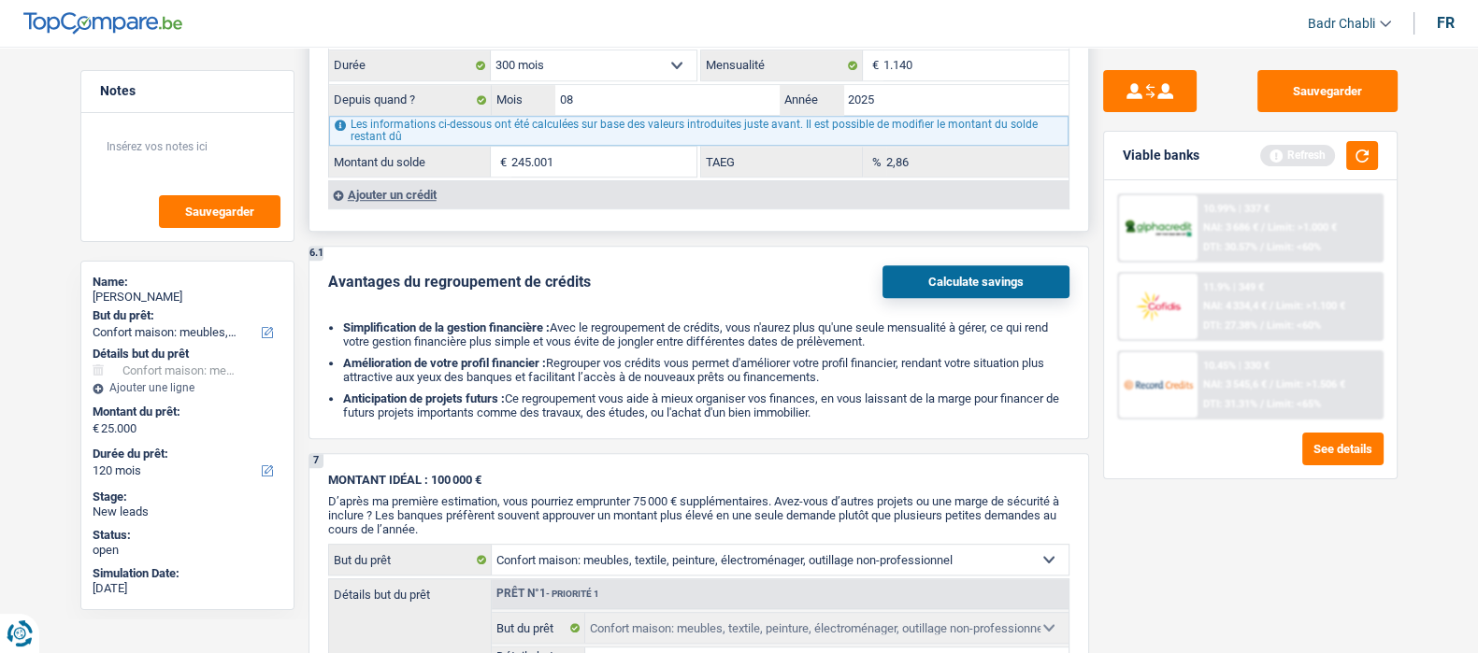
click at [399, 194] on div "Ajouter un crédit" at bounding box center [698, 194] width 740 height 28
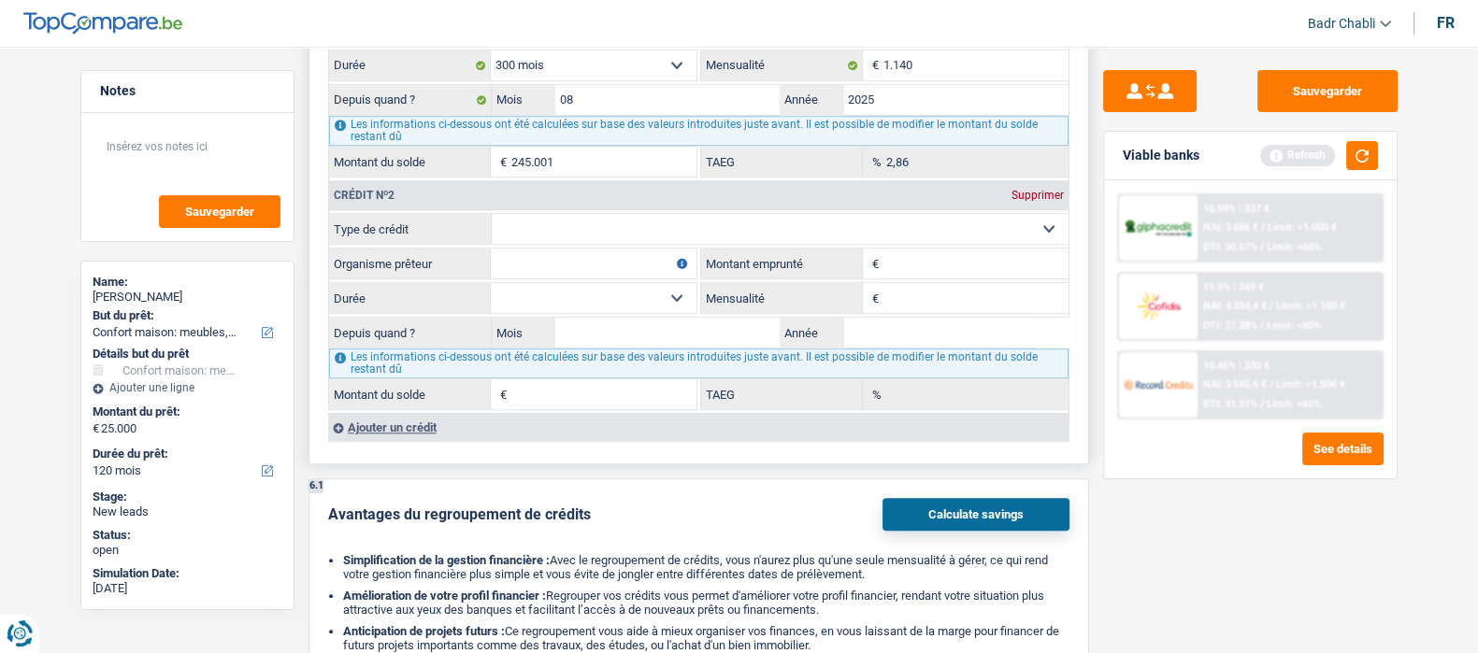
click at [697, 217] on select "Carte ou ouverture de crédit Prêt hypothécaire Vente à tempérament Prêt à tempé…" at bounding box center [780, 229] width 577 height 30
select select "carLoan"
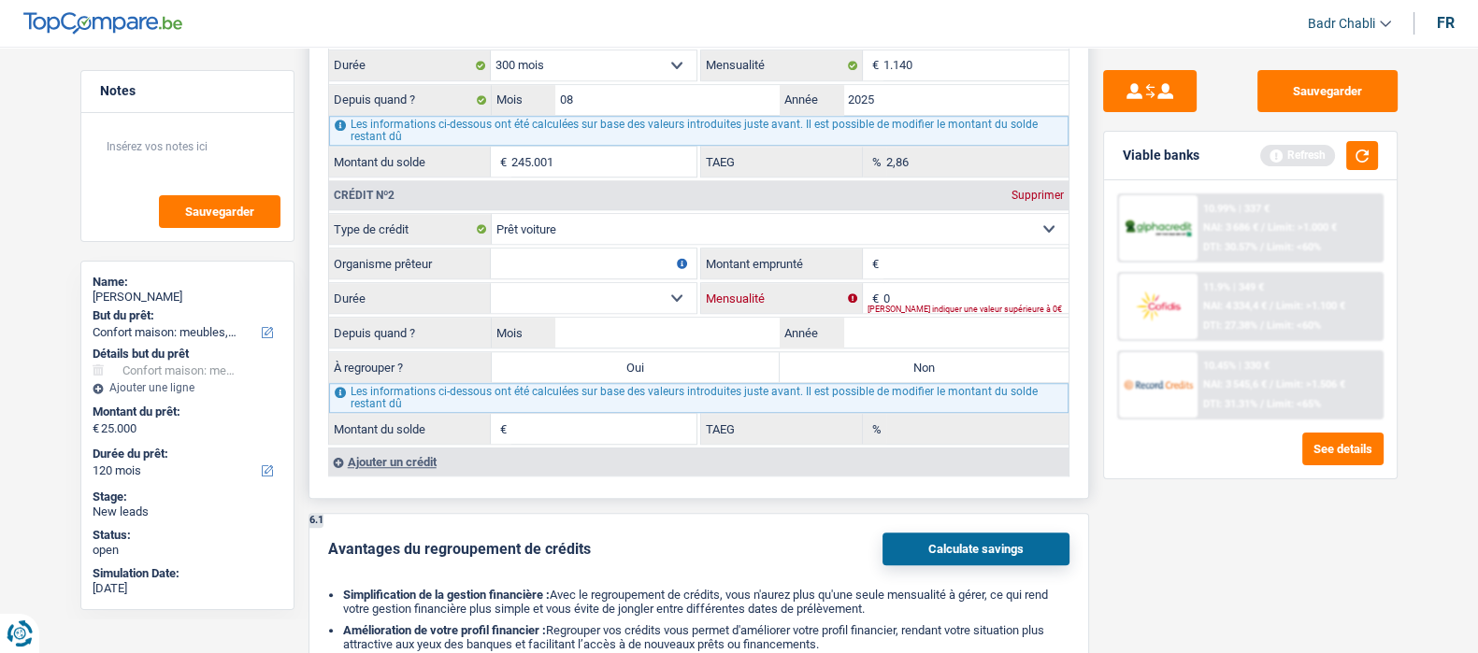
click at [893, 287] on input "0" at bounding box center [975, 298] width 185 height 30
click at [893, 286] on input "0" at bounding box center [975, 298] width 185 height 30
type input "260"
click at [593, 238] on select "Carte ou ouverture de crédit Prêt hypothécaire Vente à tempérament Prêt à tempé…" at bounding box center [780, 229] width 577 height 30
click at [656, 200] on div "Crédit nº2 Supprimer" at bounding box center [699, 195] width 740 height 30
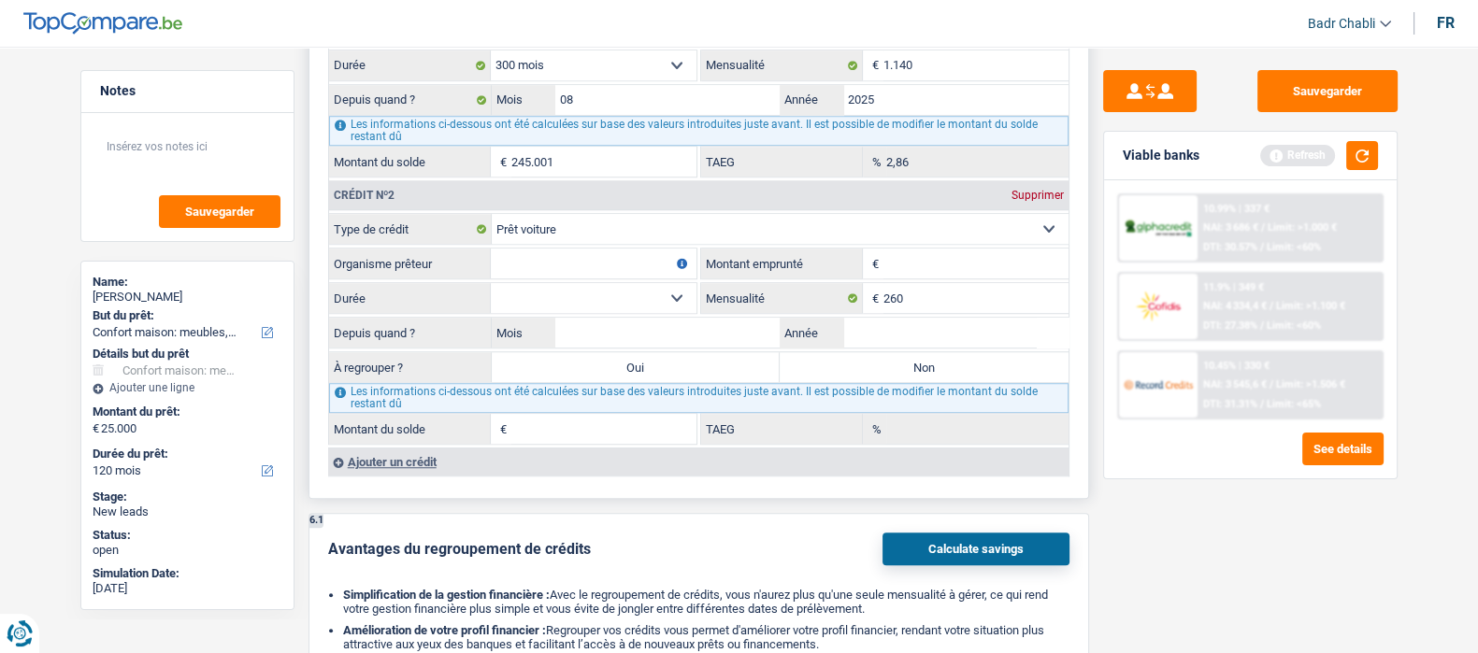
click at [594, 264] on input "Organisme prêteur" at bounding box center [594, 264] width 206 height 30
type input "µ"
type input "c"
type input "Cetelem"
click at [934, 253] on input "Montant emprunté" at bounding box center [975, 264] width 185 height 30
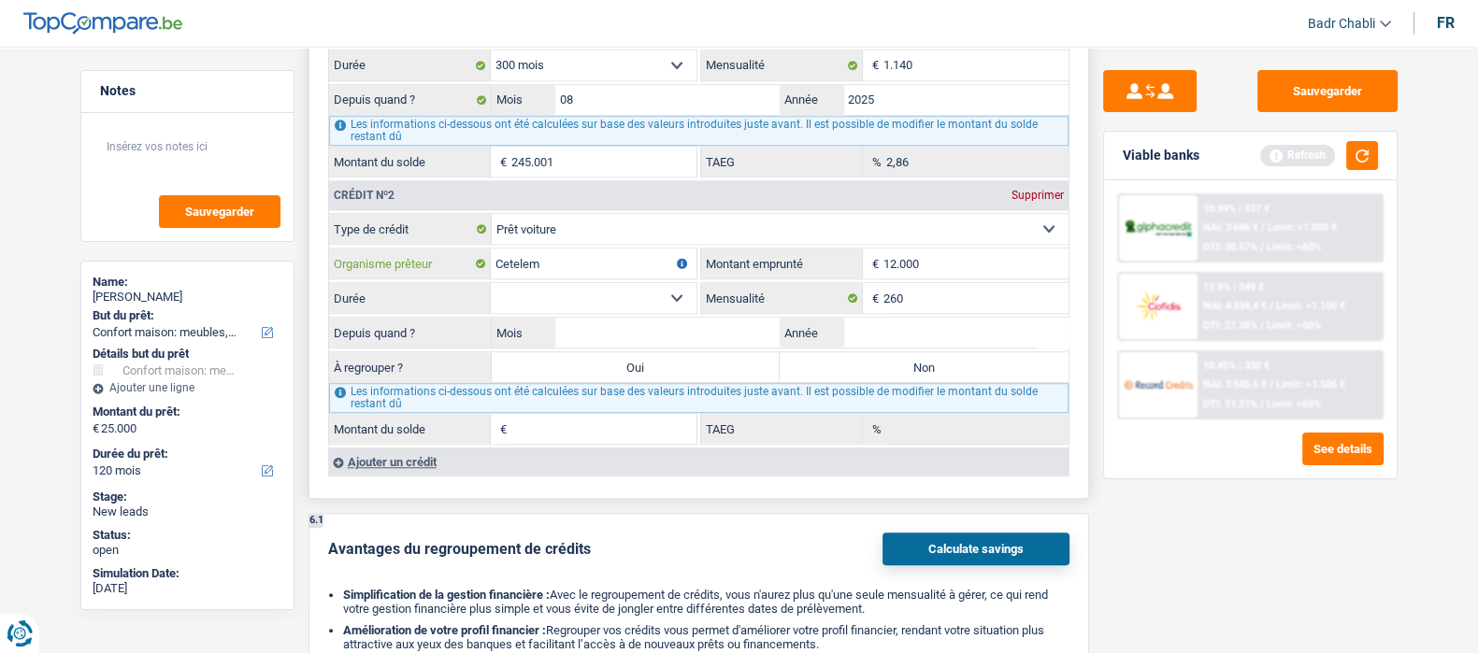
click at [606, 278] on input "Cetelem" at bounding box center [594, 264] width 206 height 30
click at [606, 294] on select "12 mois 18 mois 24 mois 30 mois 36 mois 42 mois 48 mois 60 mois Sélectionner un…" at bounding box center [594, 298] width 206 height 30
click at [491, 283] on select "12 mois 18 mois 24 mois 30 mois 36 mois 42 mois 48 mois 60 mois Sélectionner un…" at bounding box center [594, 298] width 206 height 30
click at [727, 329] on input "Mois" at bounding box center [667, 333] width 225 height 30
click at [728, 329] on input "Mois" at bounding box center [667, 333] width 225 height 30
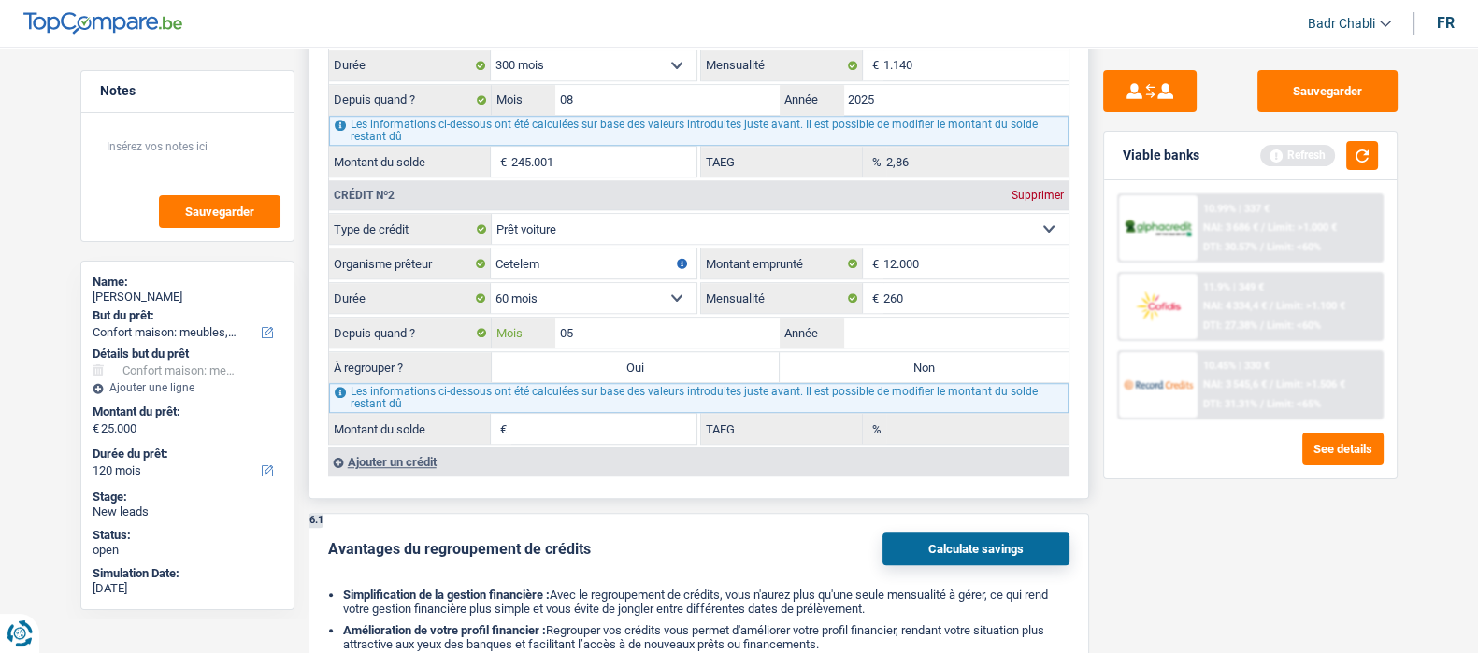
click at [727, 331] on input "05" at bounding box center [667, 333] width 225 height 30
click at [895, 357] on label "Non" at bounding box center [924, 367] width 289 height 30
click at [895, 357] on input "Non" at bounding box center [924, 367] width 289 height 30
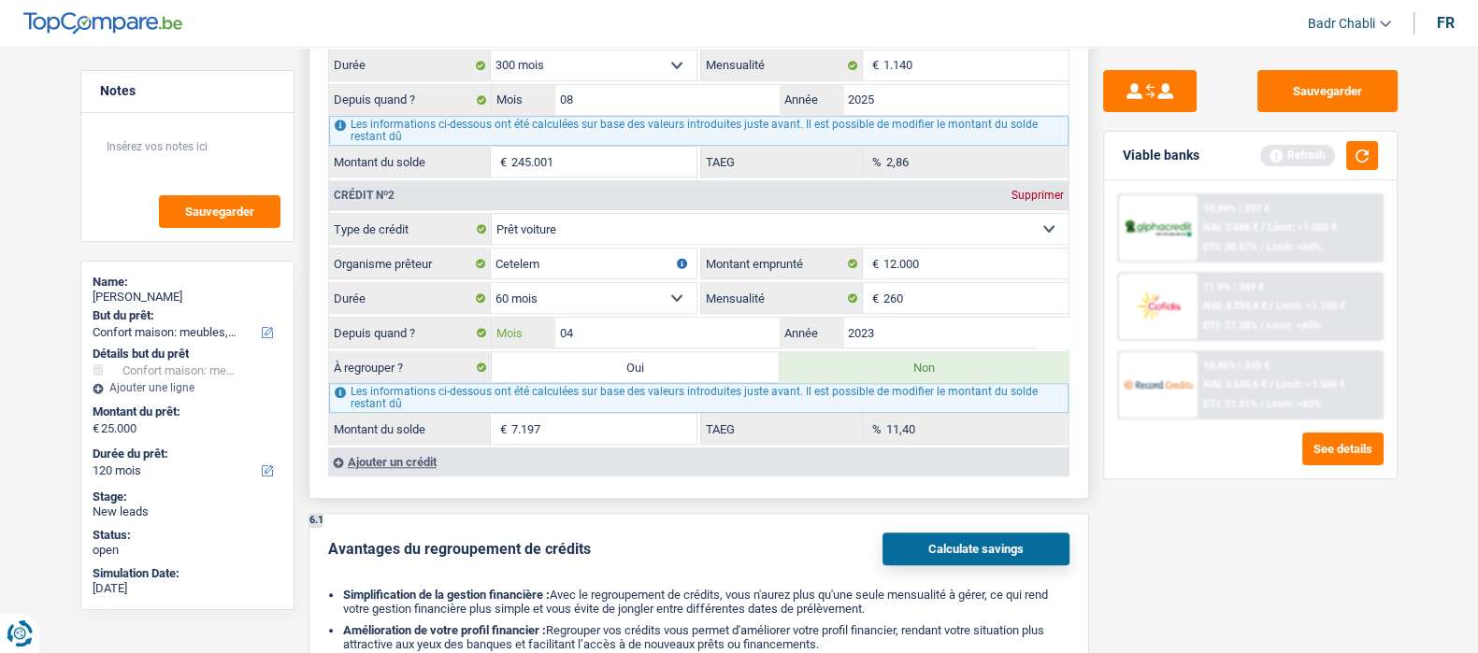
click at [656, 327] on input "04" at bounding box center [667, 333] width 225 height 30
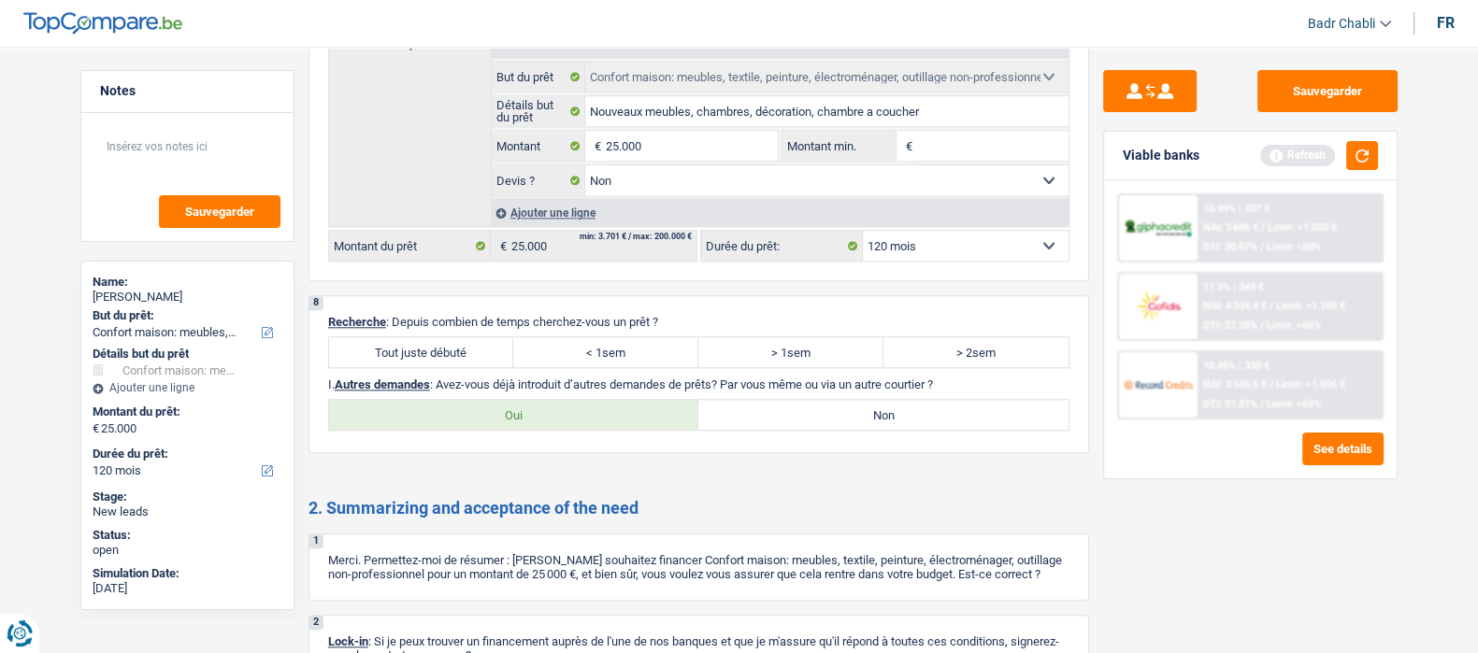
scroll to position [2823, 0]
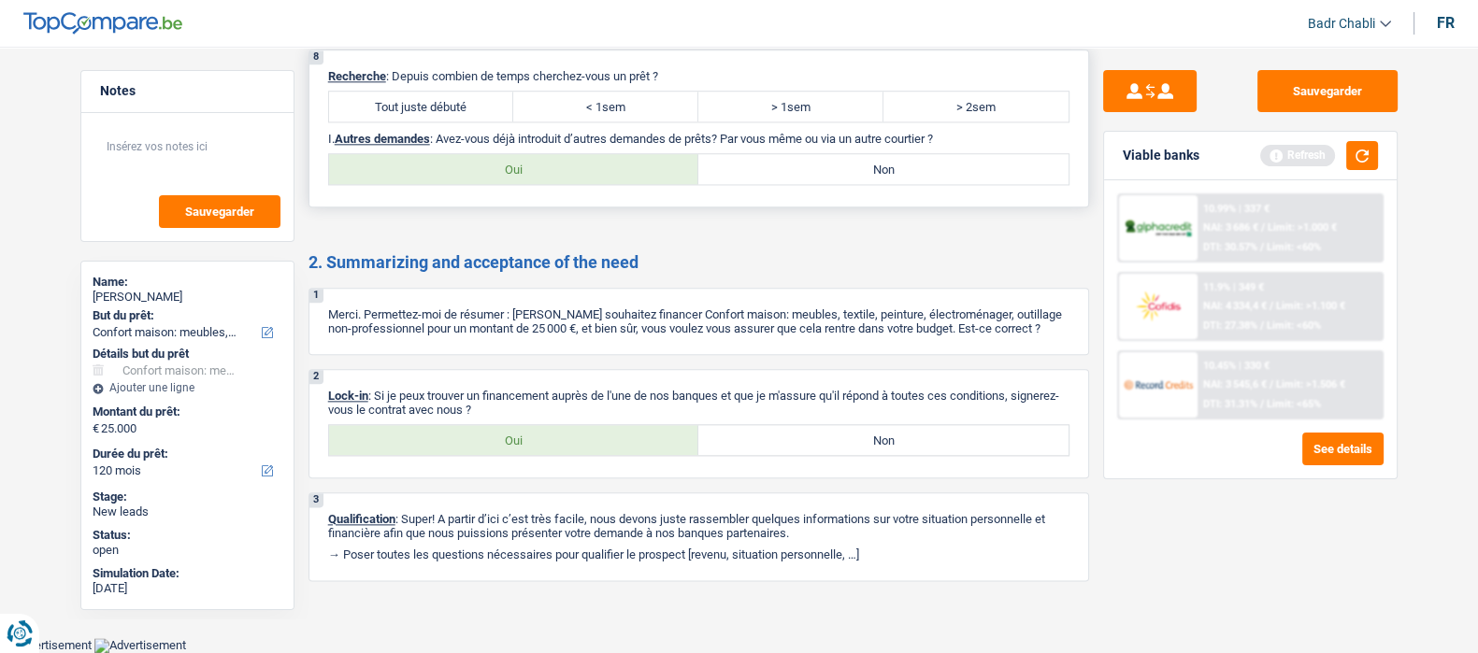
click at [479, 83] on div "8 Recherche : Depuis combien de temps cherchez-vous un prêt ? Tout juste débuté…" at bounding box center [699, 129] width 781 height 158
click at [486, 101] on label "Tout juste débuté" at bounding box center [421, 107] width 185 height 30
click at [486, 101] on input "Tout juste débuté" at bounding box center [421, 107] width 185 height 30
click at [886, 159] on label "Non" at bounding box center [883, 169] width 370 height 30
click at [886, 159] on input "Non" at bounding box center [883, 169] width 370 height 30
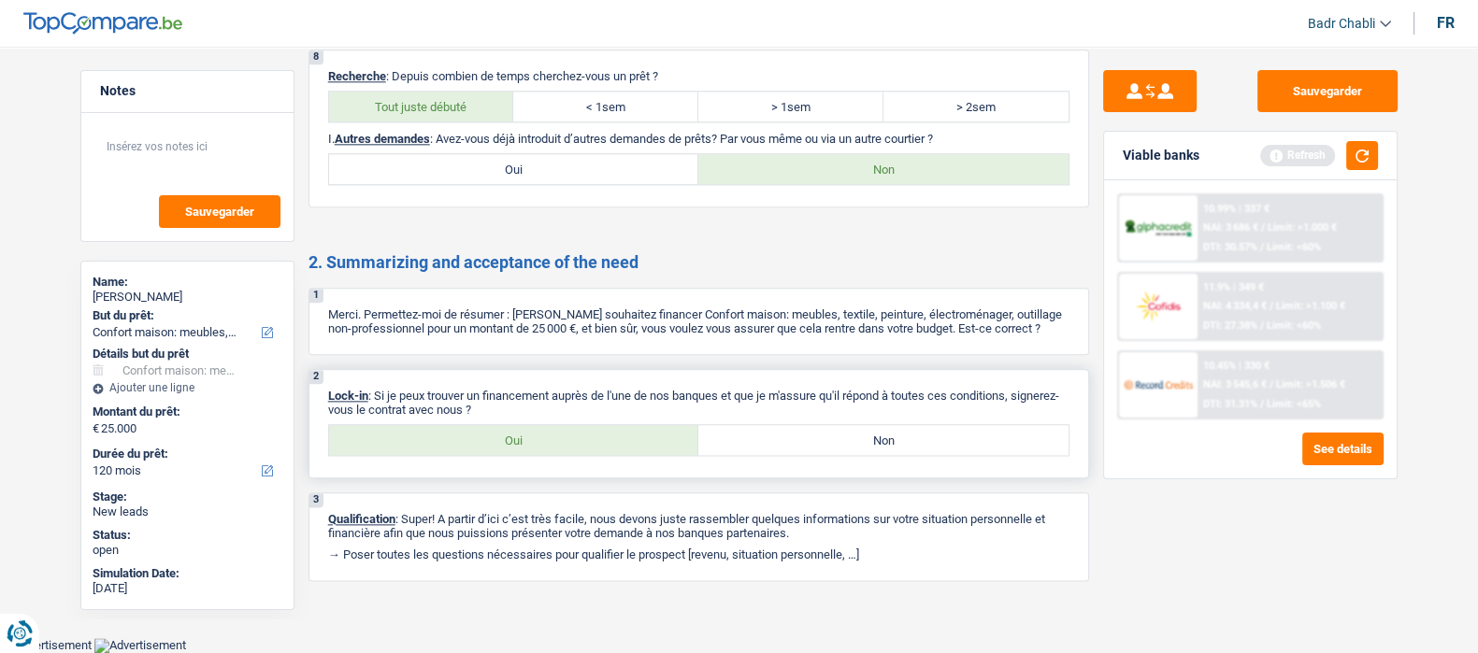
click at [552, 432] on label "Oui" at bounding box center [514, 440] width 370 height 30
click at [552, 432] on input "Oui" at bounding box center [514, 440] width 370 height 30
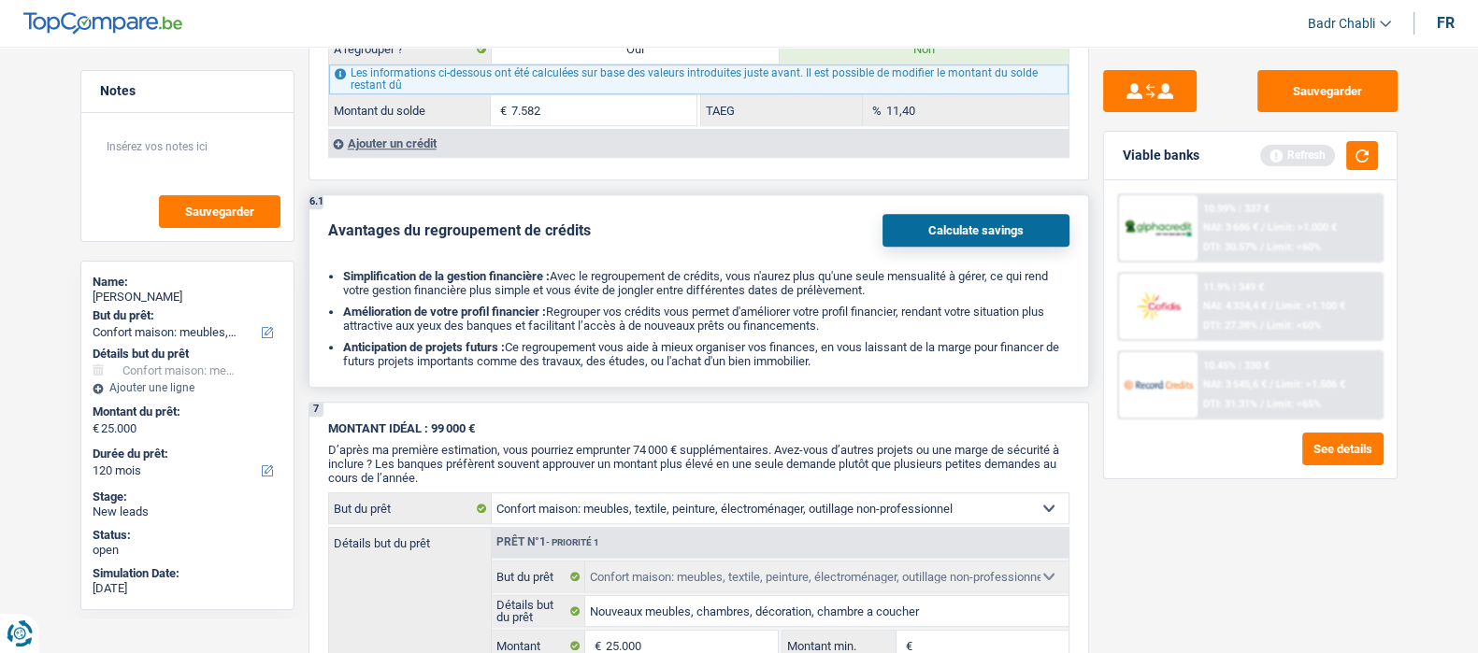
scroll to position [1538, 0]
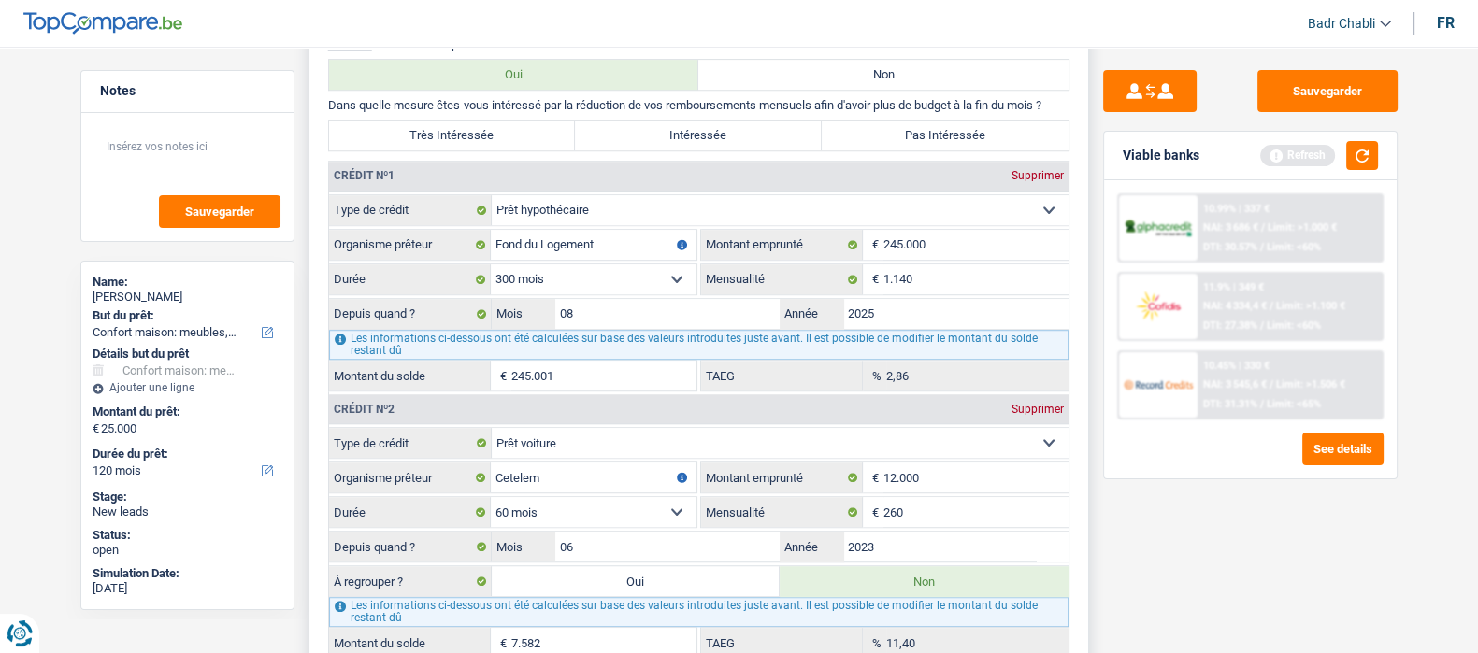
click at [950, 139] on label "Pas Intéressée" at bounding box center [945, 136] width 247 height 30
click at [950, 139] on input "Pas Intéressée" at bounding box center [945, 136] width 247 height 30
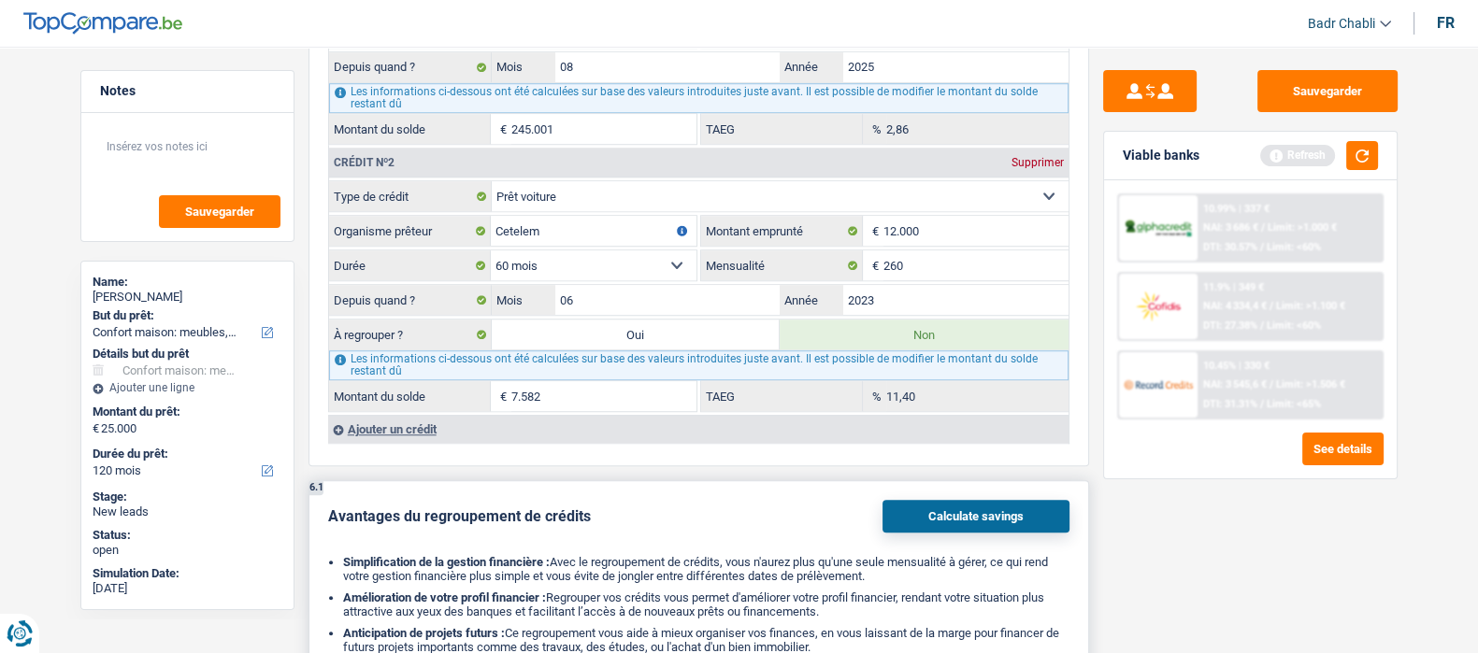
scroll to position [1888, 0]
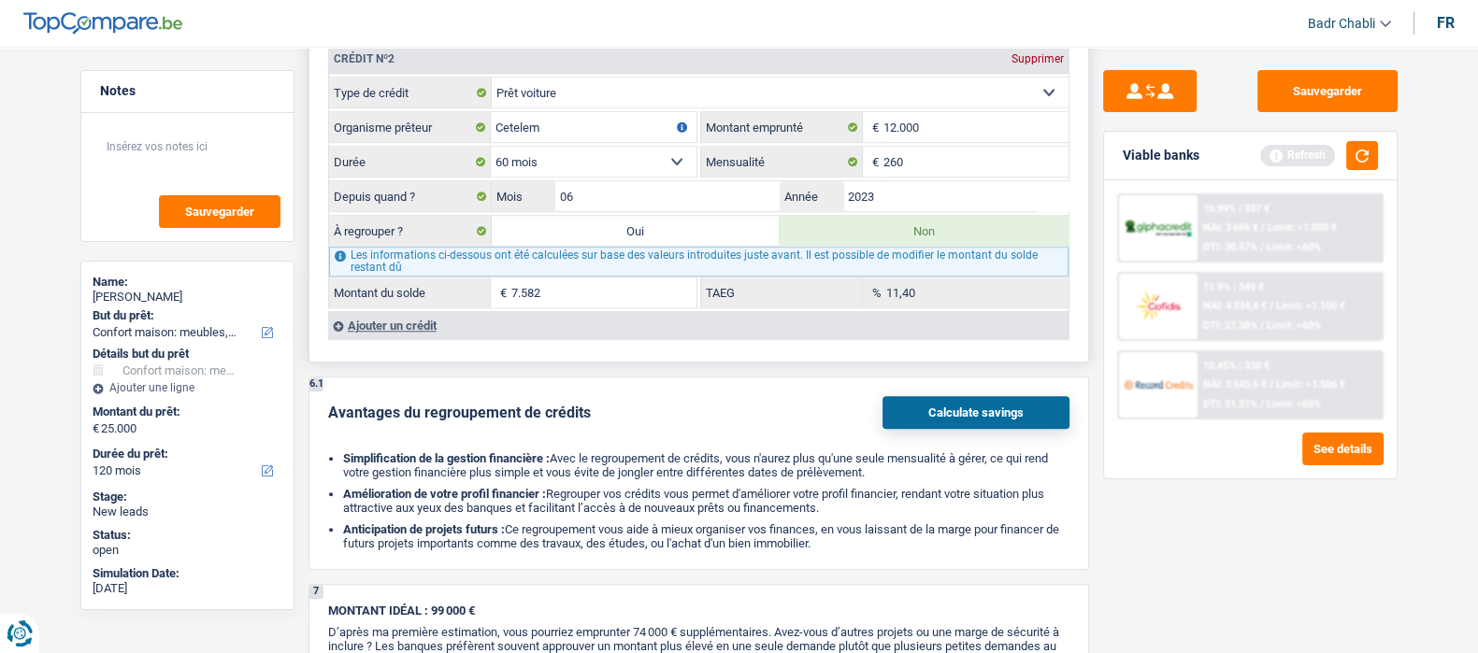
click at [417, 324] on div "Ajouter un crédit" at bounding box center [698, 325] width 740 height 28
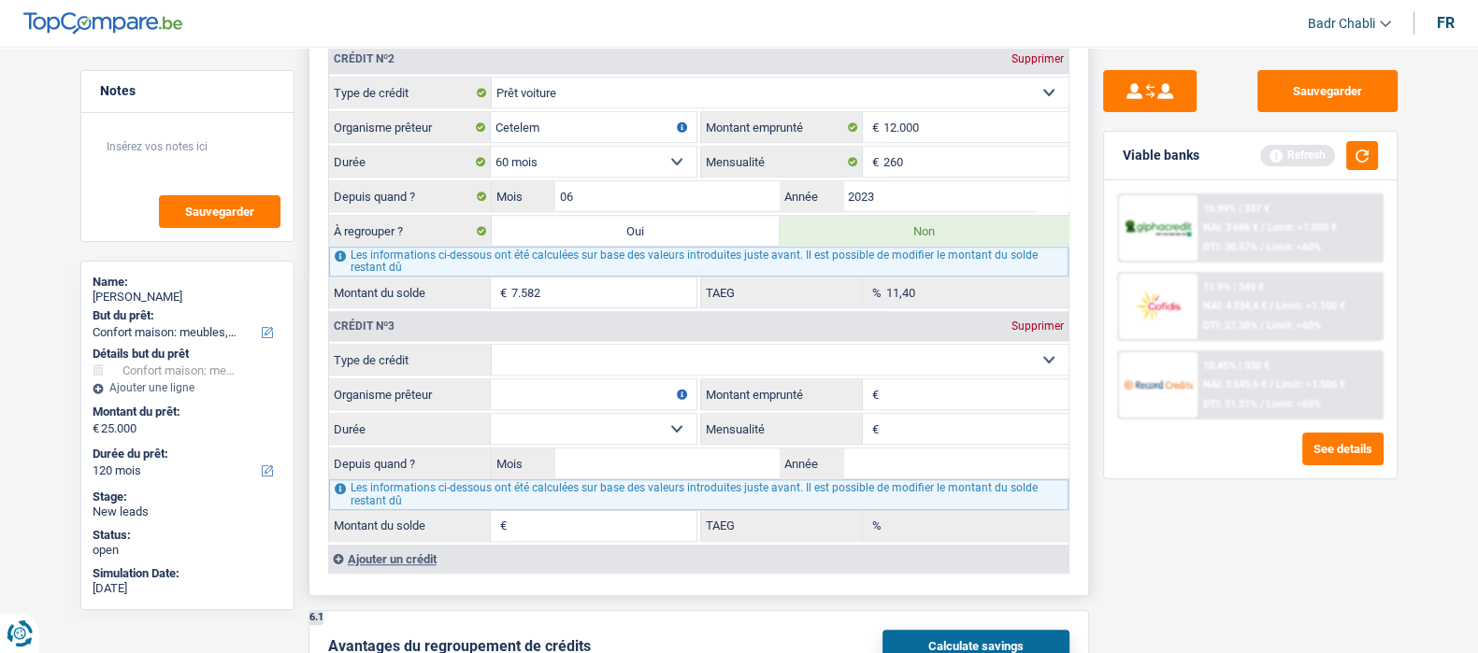
click at [571, 384] on input "Organisme prêteur" at bounding box center [594, 395] width 206 height 30
click at [582, 363] on select "Carte ou ouverture de crédit Prêt hypothécaire Vente à tempérament Prêt à tempé…" at bounding box center [780, 360] width 577 height 30
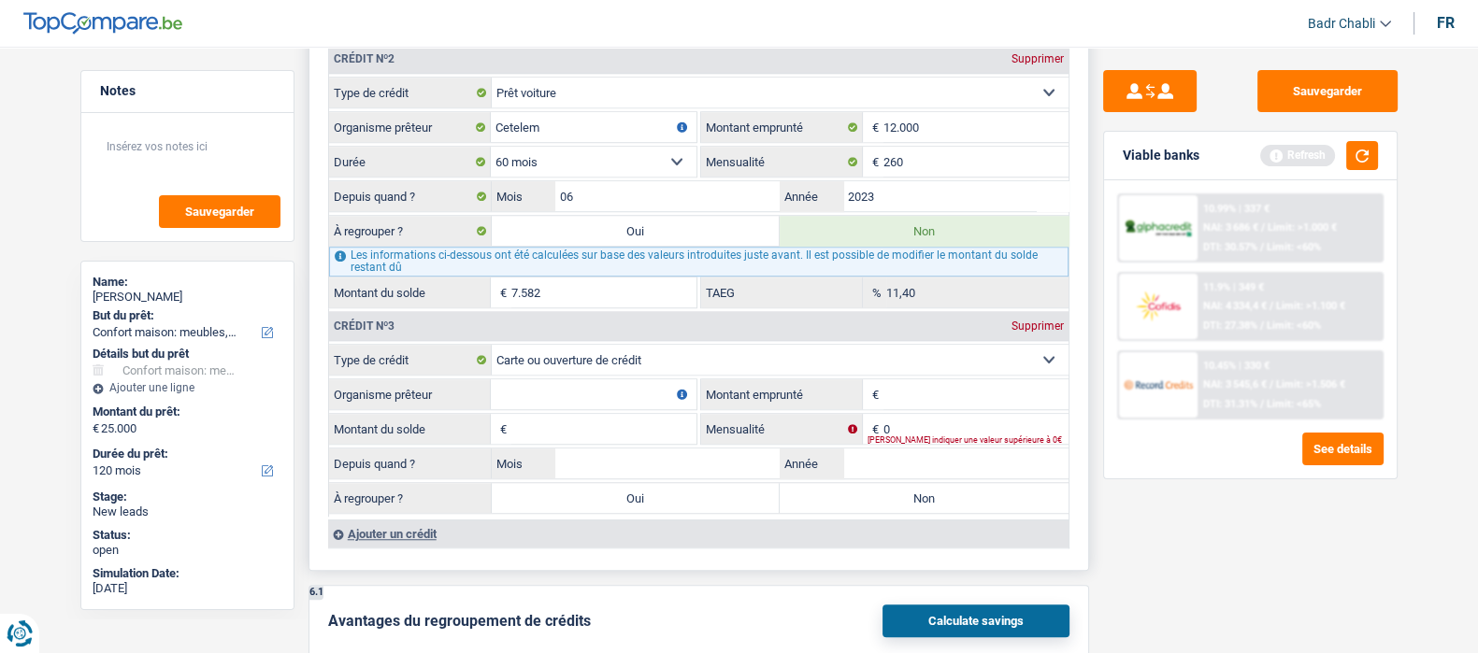
click at [589, 403] on input "Organisme prêteur" at bounding box center [594, 395] width 206 height 30
click at [872, 479] on fieldset "Carte ou ouverture de crédit Prêt hypothécaire Vente à tempérament Prêt à tempé…" at bounding box center [699, 430] width 740 height 173
click at [873, 483] on label "Non" at bounding box center [924, 498] width 289 height 30
click at [873, 483] on input "Non" at bounding box center [924, 498] width 289 height 30
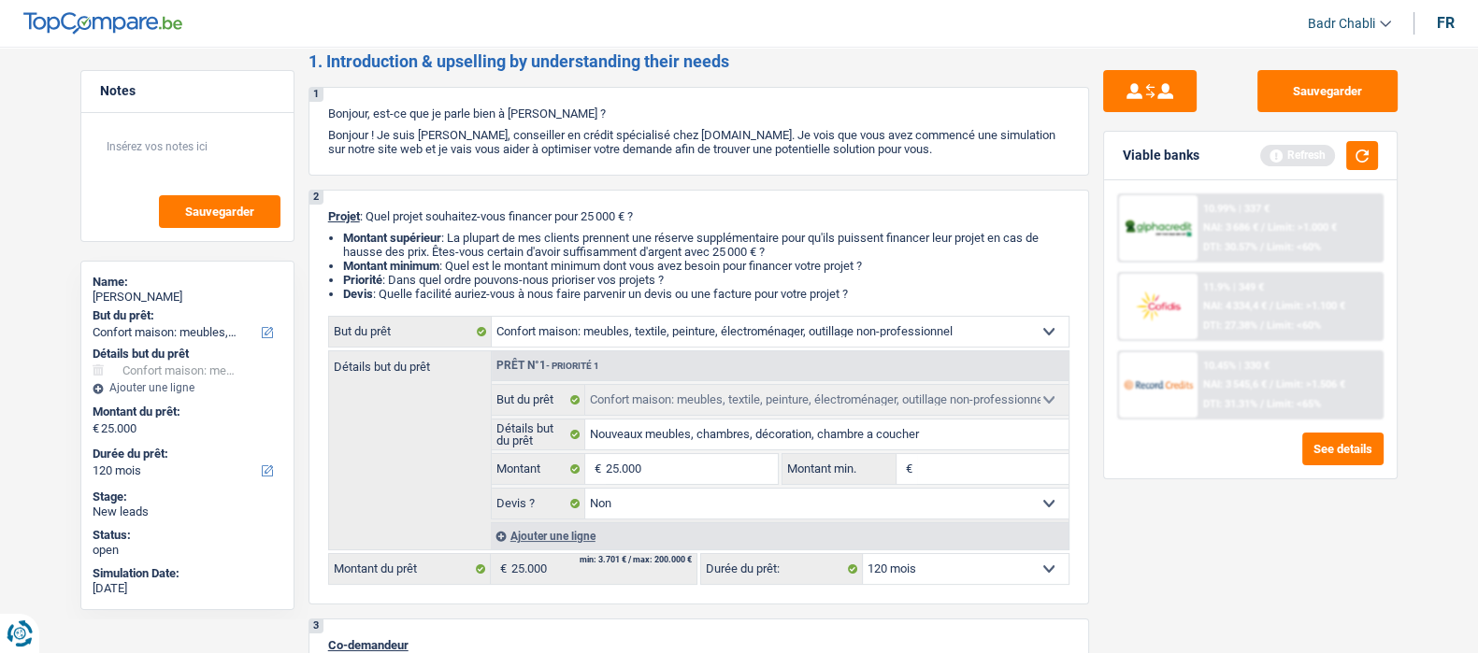
scroll to position [0, 0]
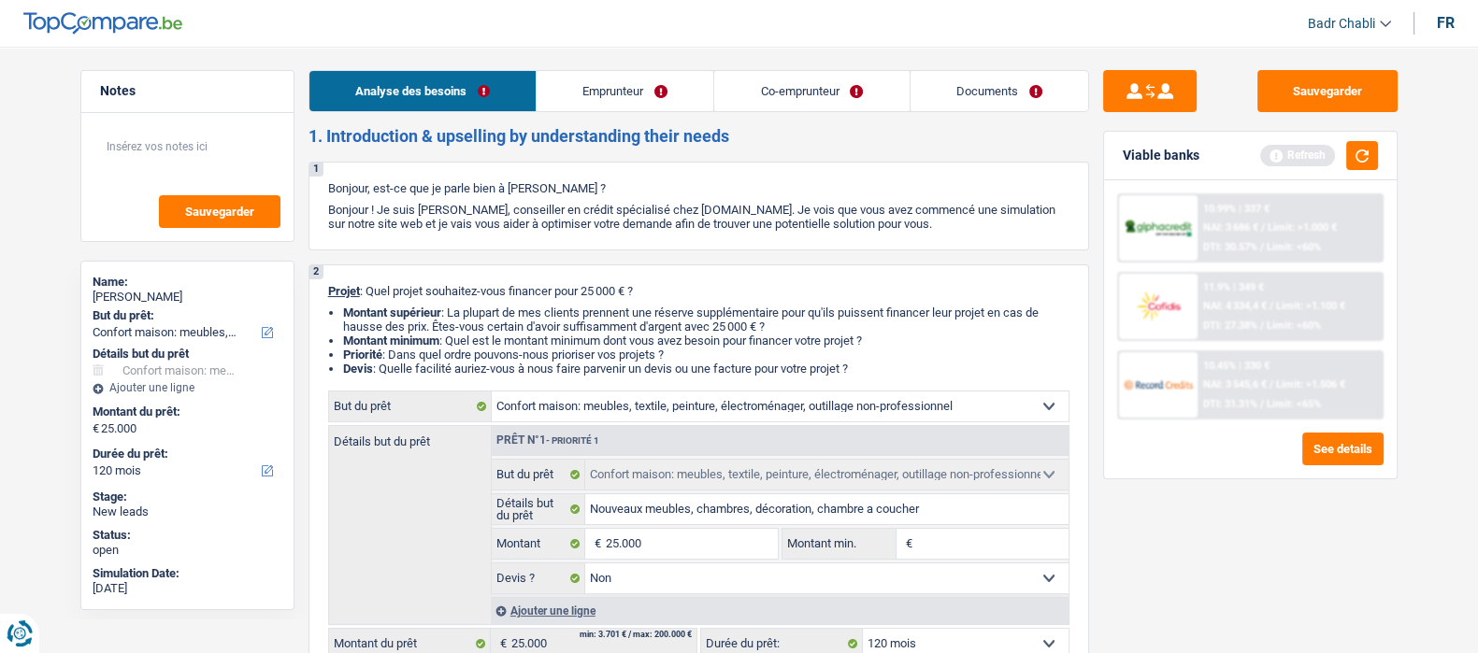
click at [582, 81] on link "Emprunteur" at bounding box center [625, 91] width 177 height 40
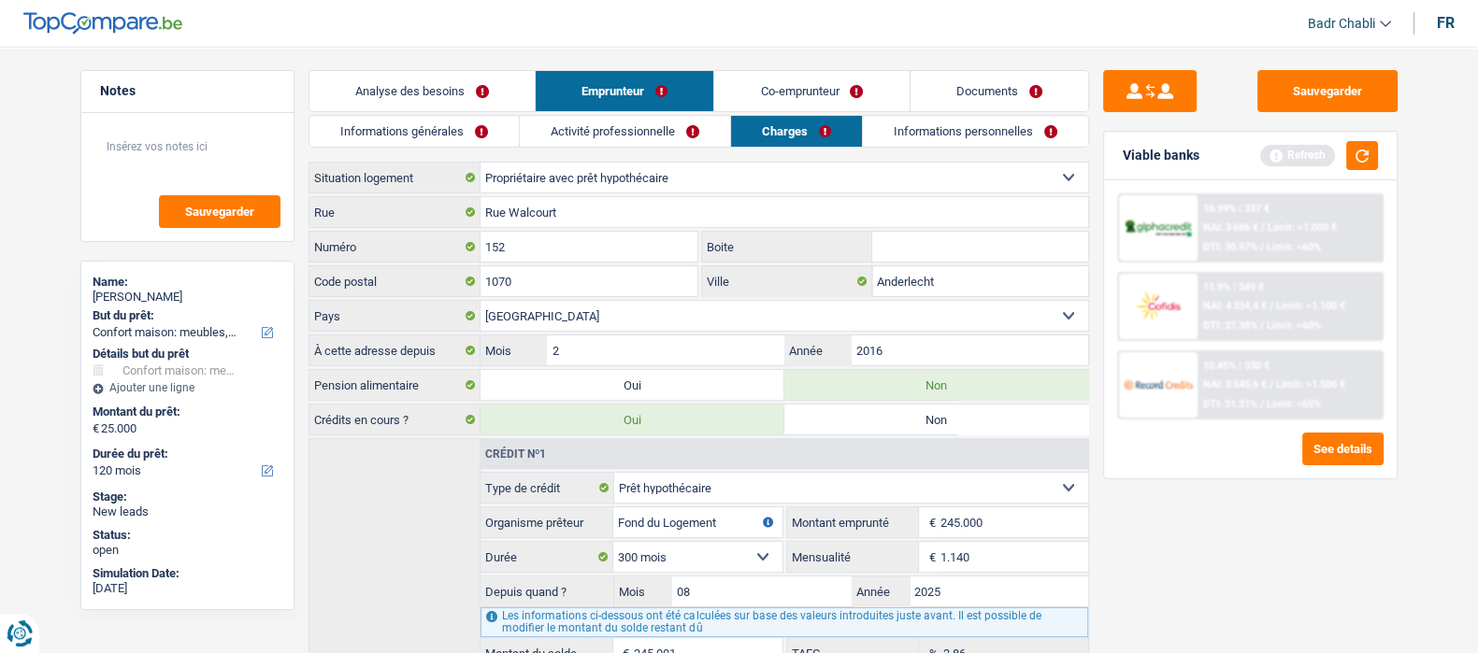
click at [486, 134] on link "Informations générales" at bounding box center [413, 131] width 209 height 31
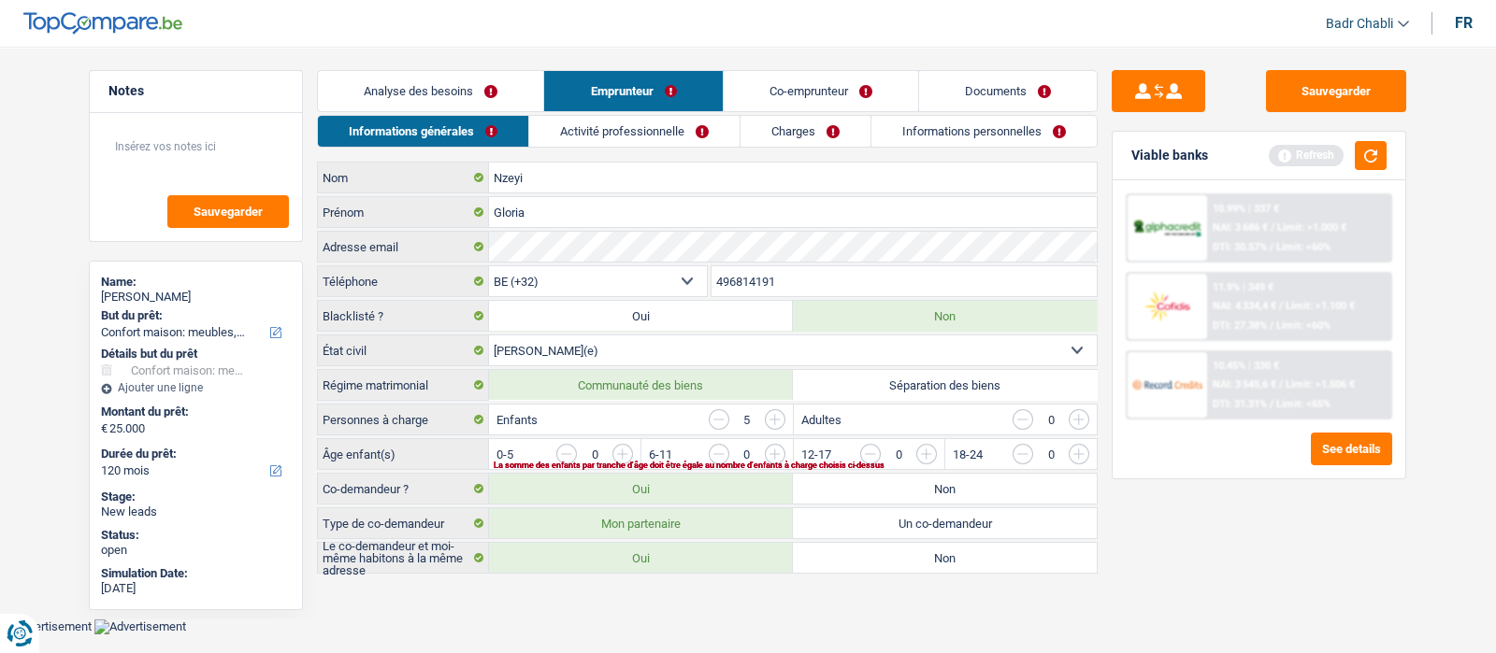
click at [771, 452] on input "button" at bounding box center [1154, 459] width 779 height 30
click at [771, 451] on input "button" at bounding box center [1154, 459] width 779 height 30
click at [630, 450] on input "button" at bounding box center [1001, 459] width 779 height 30
click at [629, 448] on input "button" at bounding box center [1001, 459] width 779 height 30
click at [780, 448] on input "button" at bounding box center [1154, 459] width 779 height 30
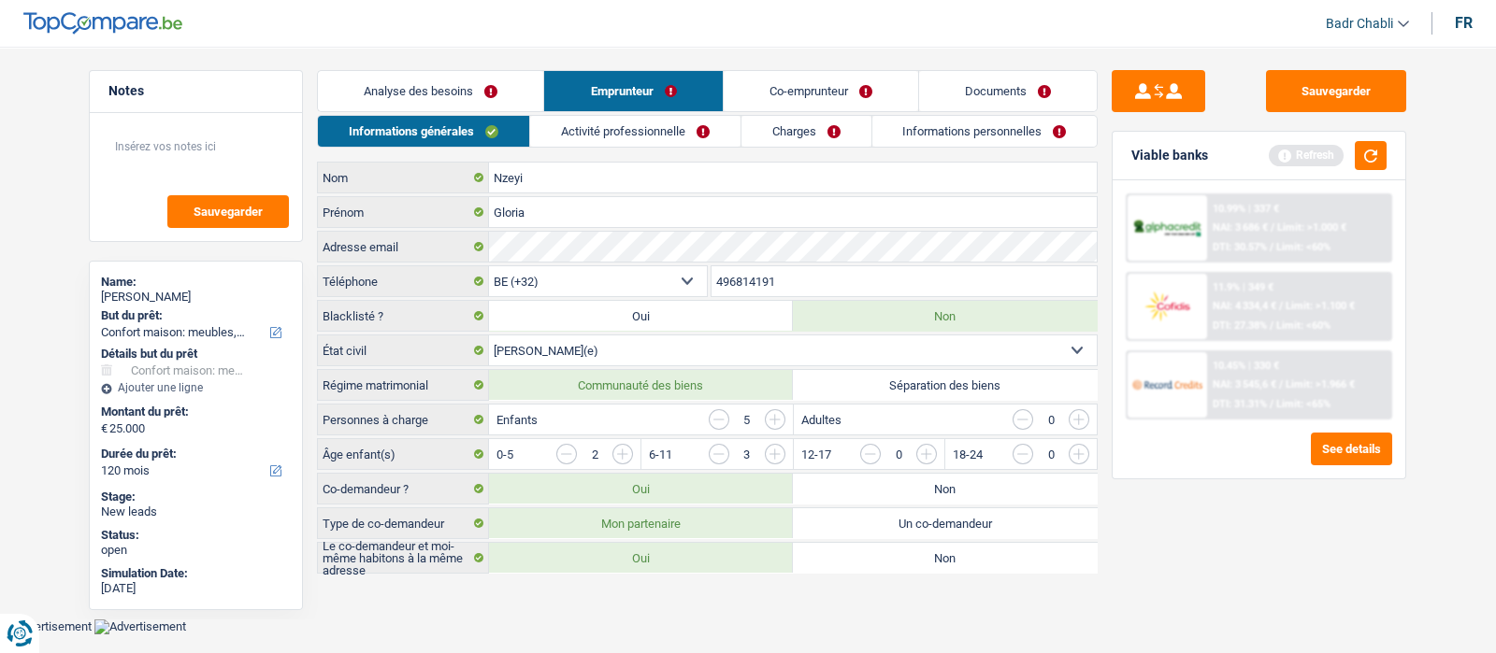
click at [717, 452] on input "button" at bounding box center [719, 454] width 21 height 21
click at [626, 449] on input "button" at bounding box center [1001, 459] width 779 height 30
click at [784, 457] on input "button" at bounding box center [1154, 459] width 779 height 30
click at [571, 453] on input "button" at bounding box center [566, 454] width 21 height 21
click at [644, 134] on link "Activité professionnelle" at bounding box center [635, 131] width 210 height 31
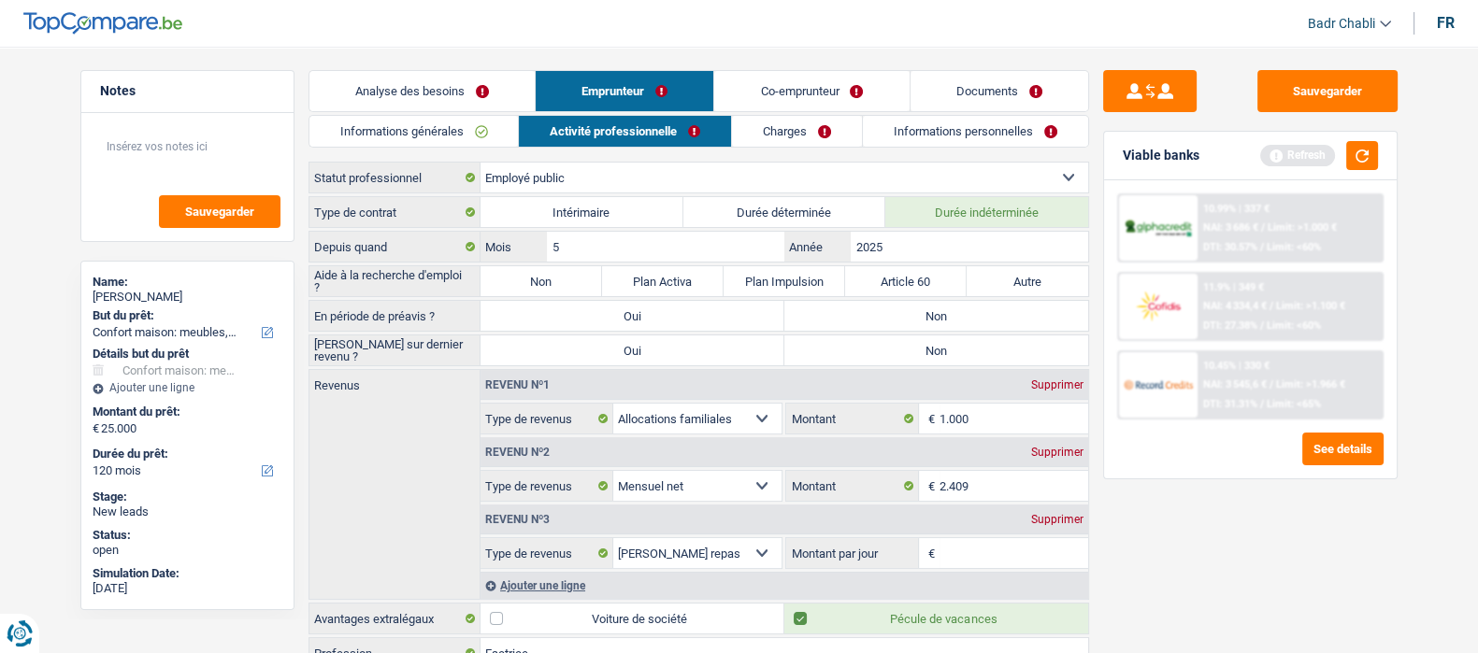
click at [537, 282] on label "Non" at bounding box center [542, 281] width 122 height 30
click at [537, 282] on input "Non" at bounding box center [542, 281] width 122 height 30
click at [883, 319] on label "Non" at bounding box center [936, 316] width 304 height 30
click at [883, 319] on input "Non" at bounding box center [936, 316] width 304 height 30
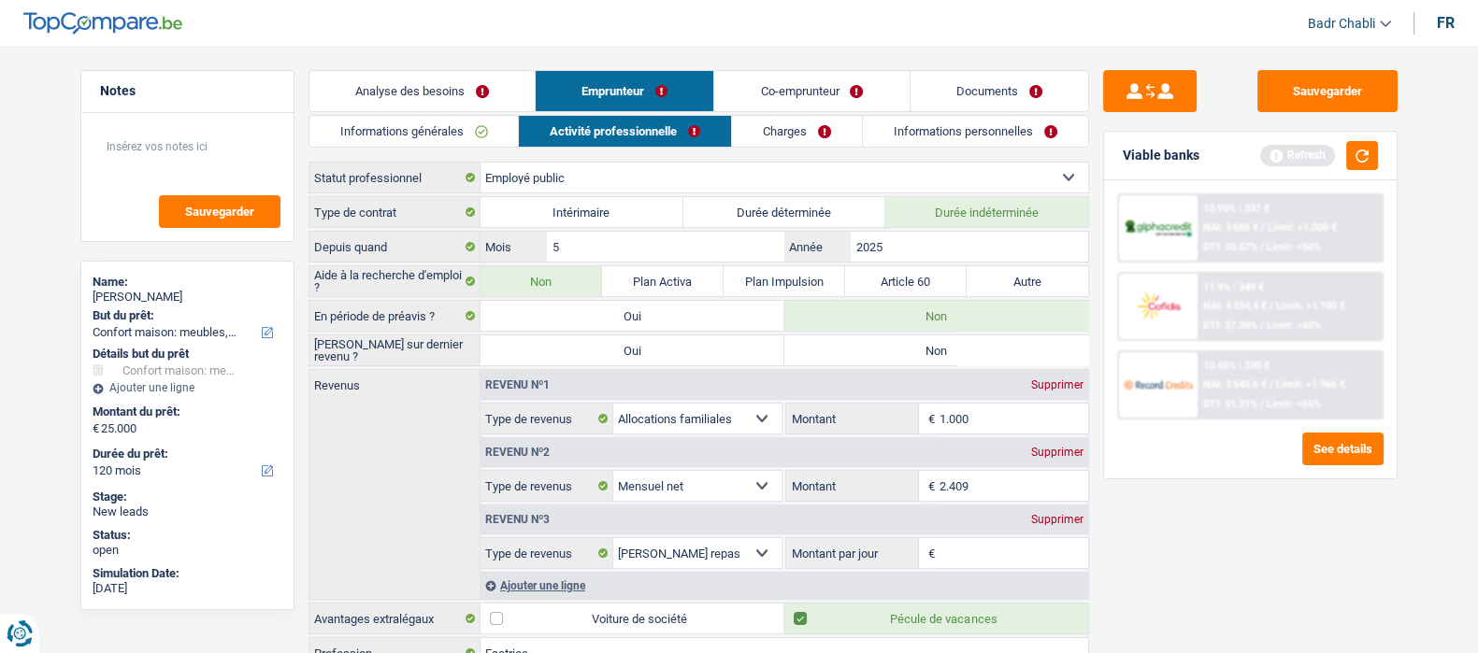
click at [437, 125] on link "Informations générales" at bounding box center [413, 131] width 209 height 31
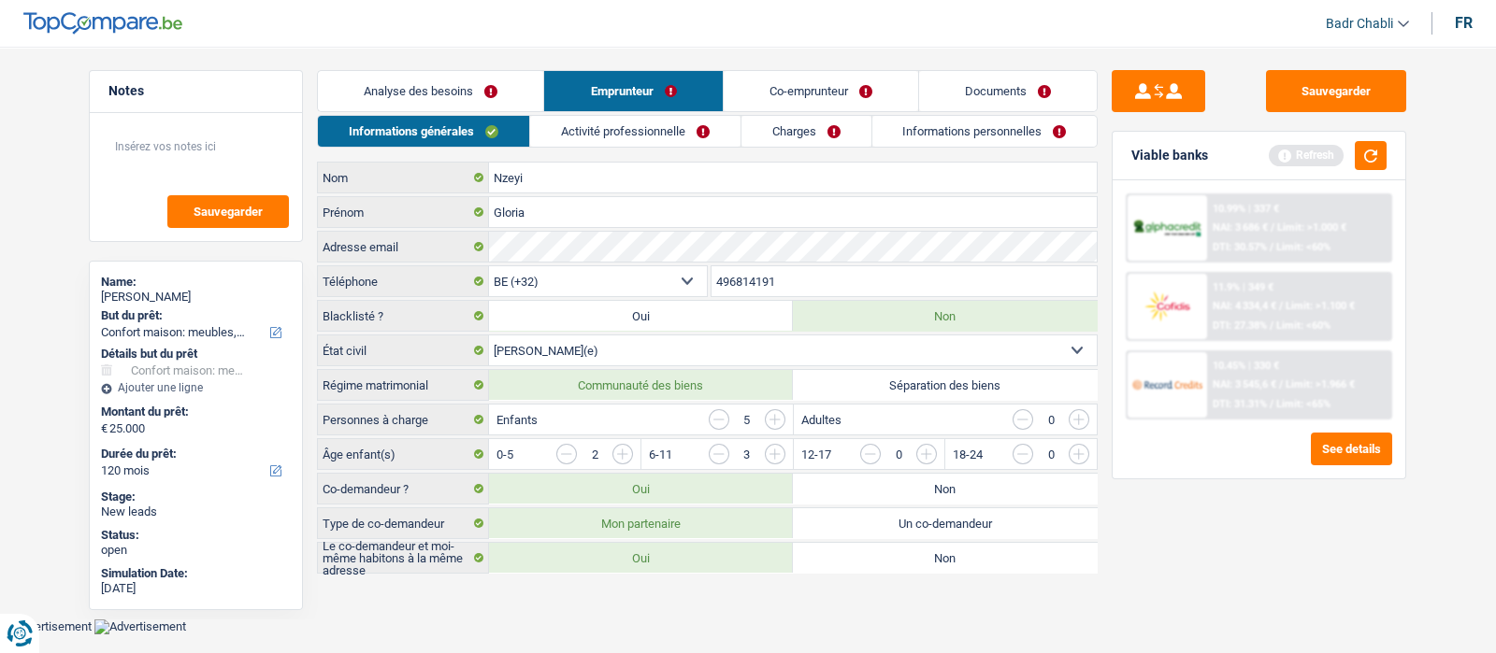
click at [626, 133] on link "Activité professionnelle" at bounding box center [635, 131] width 210 height 31
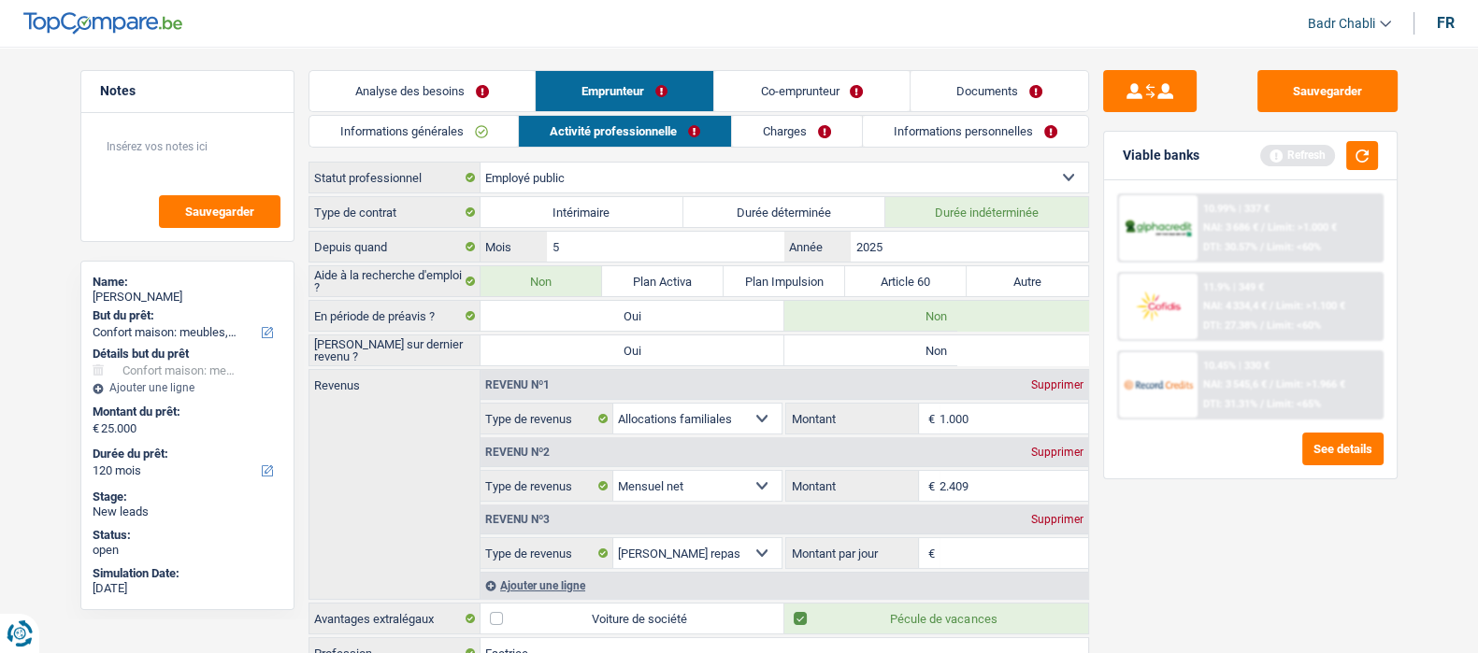
click at [941, 352] on label "Non" at bounding box center [936, 351] width 304 height 30
click at [941, 352] on input "Non" at bounding box center [936, 351] width 304 height 30
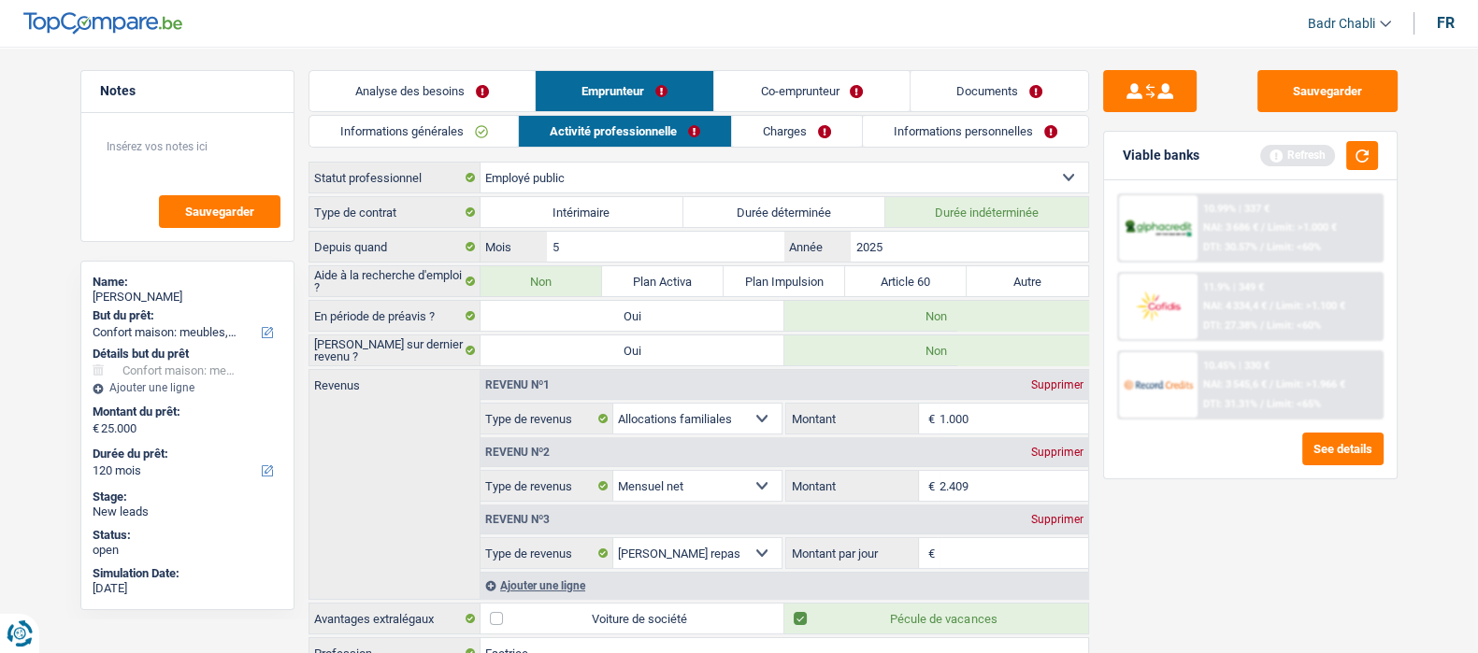
click at [991, 553] on input "Montant par jour" at bounding box center [1014, 553] width 149 height 30
click at [987, 548] on input "Montant par jour" at bounding box center [1014, 553] width 149 height 30
click at [798, 86] on link "Co-emprunteur" at bounding box center [811, 91] width 194 height 40
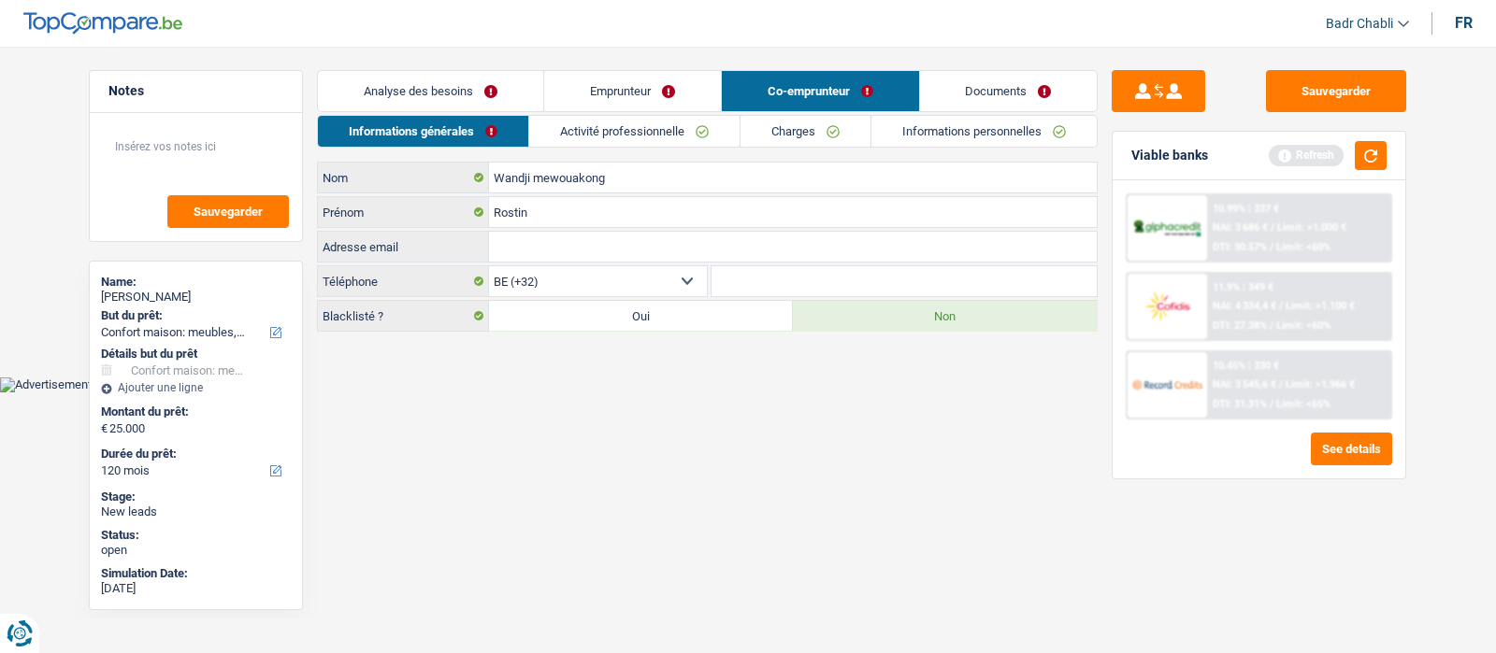
click at [615, 136] on link "Activité professionnelle" at bounding box center [634, 131] width 210 height 31
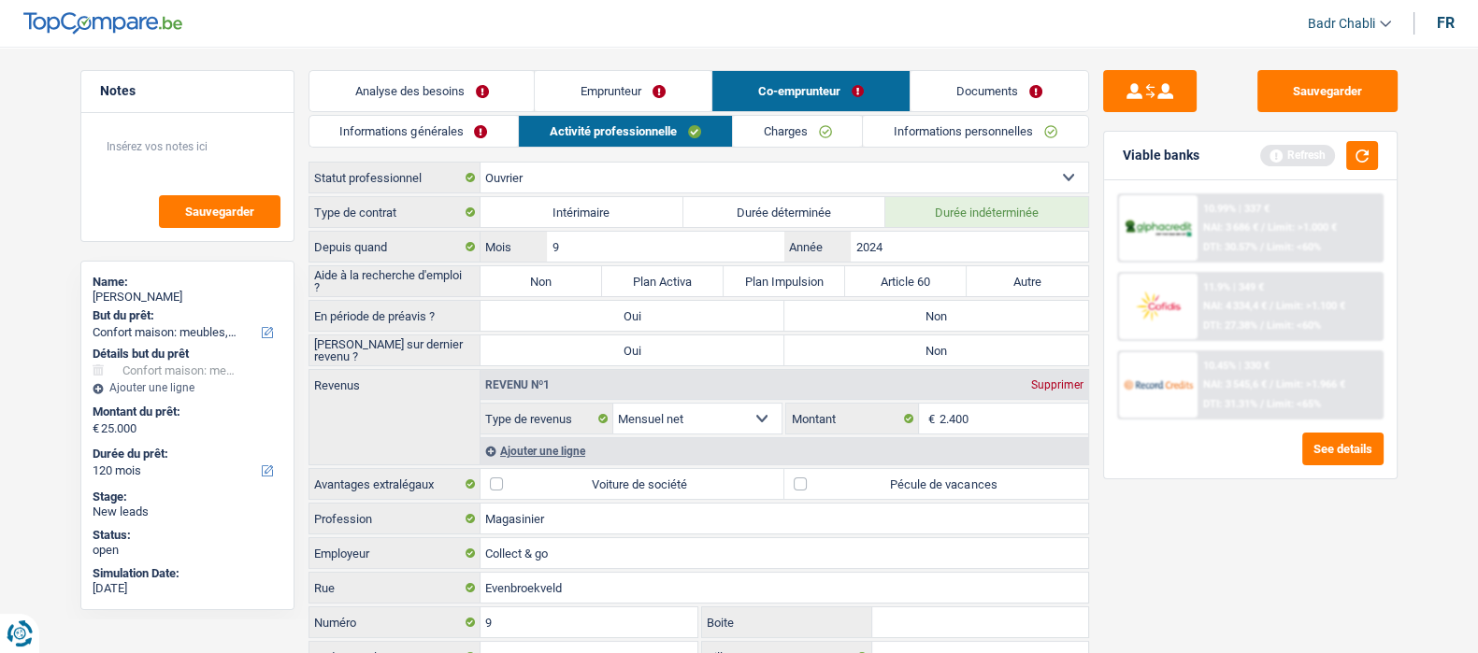
drag, startPoint x: 564, startPoint y: 276, endPoint x: 728, endPoint y: 301, distance: 166.5
click at [562, 276] on label "Non" at bounding box center [542, 281] width 122 height 30
click at [562, 276] on input "Non" at bounding box center [542, 281] width 122 height 30
click at [938, 316] on label "Non" at bounding box center [936, 316] width 304 height 30
click at [938, 316] on input "Non" at bounding box center [936, 316] width 304 height 30
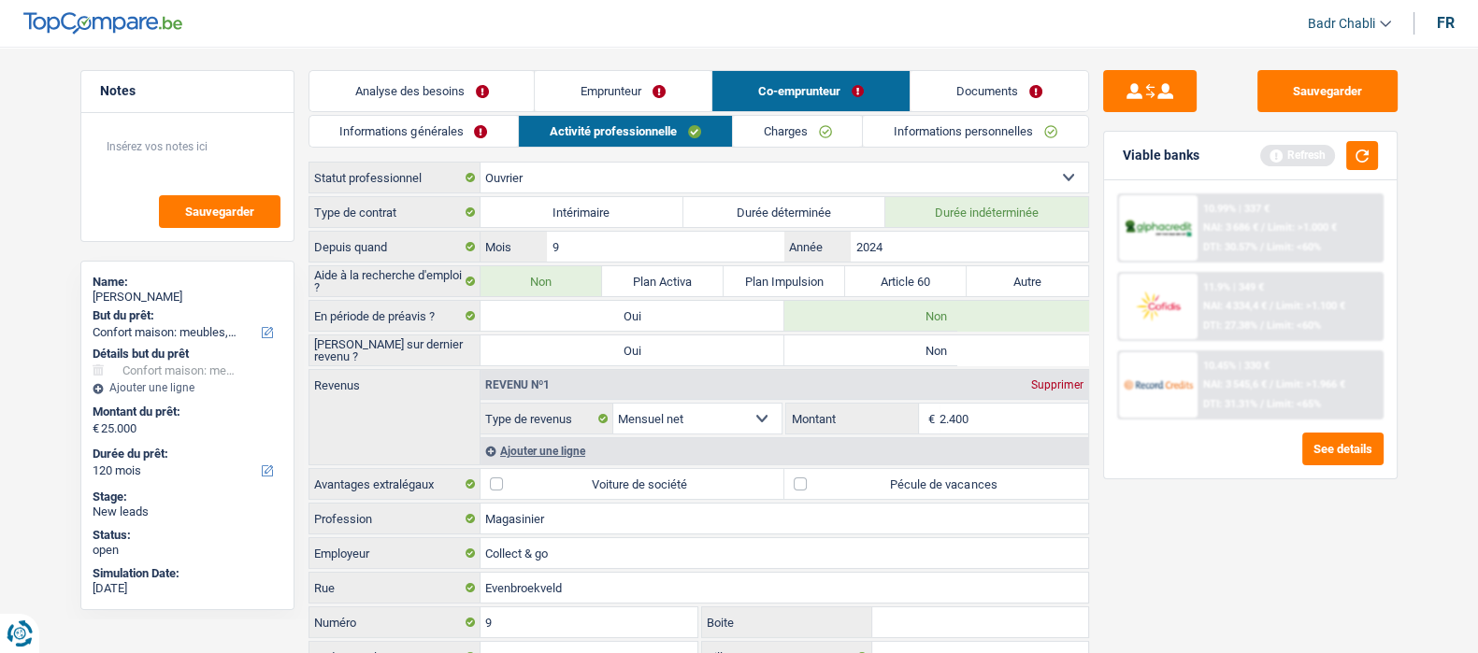
click at [935, 337] on label "Non" at bounding box center [936, 351] width 304 height 30
click at [935, 337] on input "Non" at bounding box center [936, 351] width 304 height 30
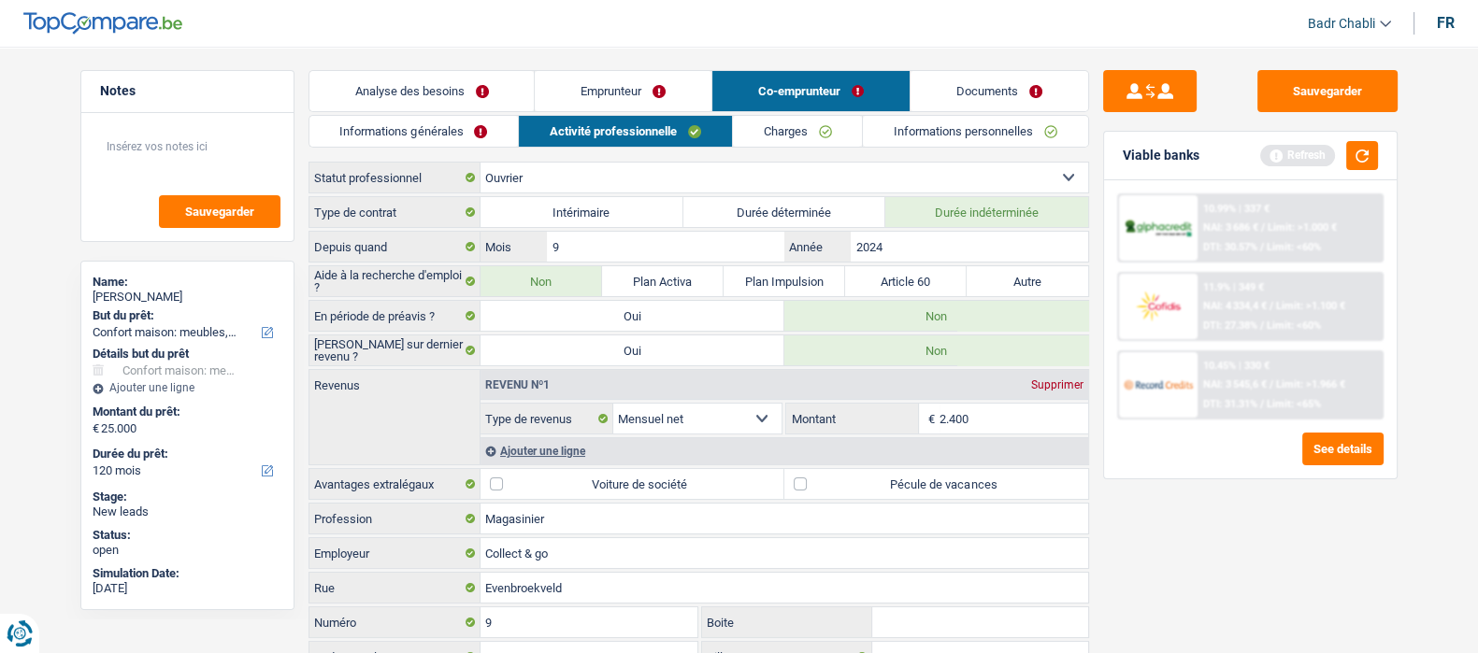
click at [799, 475] on label "Pécule de vacances" at bounding box center [936, 484] width 304 height 30
click at [799, 475] on input "Pécule de vacances" at bounding box center [936, 484] width 304 height 30
click at [538, 441] on div "Ajouter une ligne" at bounding box center [785, 451] width 608 height 27
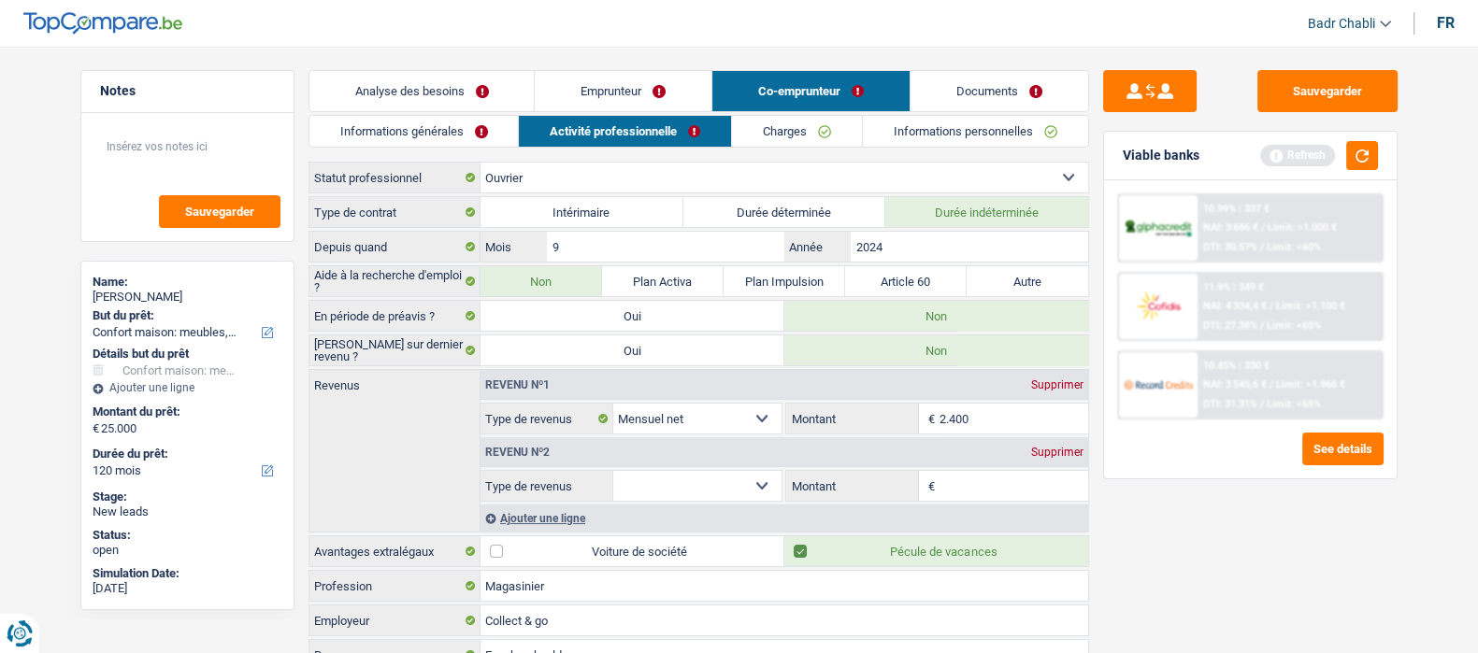
click at [732, 480] on select "Allocation d'handicap Allocations chômage Allocations familiales Chèques repas …" at bounding box center [697, 486] width 169 height 30
click at [613, 471] on select "Allocation d'handicap Allocations chômage Allocations familiales Chèques repas …" at bounding box center [697, 486] width 169 height 30
click at [987, 493] on input "Montant par jour" at bounding box center [1014, 486] width 149 height 30
click at [778, 124] on link "Charges" at bounding box center [798, 131] width 130 height 31
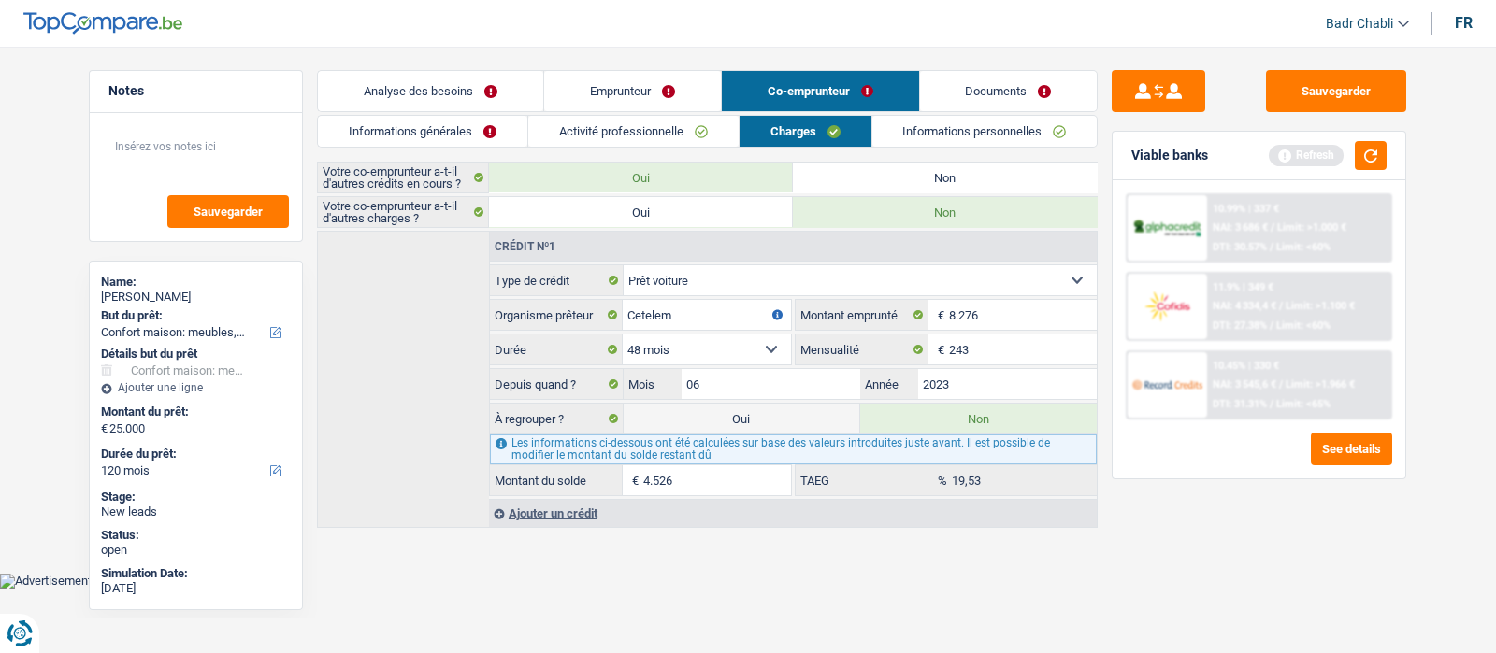
click at [902, 175] on label "Non" at bounding box center [945, 178] width 304 height 30
click at [902, 175] on input "Non" at bounding box center [945, 178] width 304 height 30
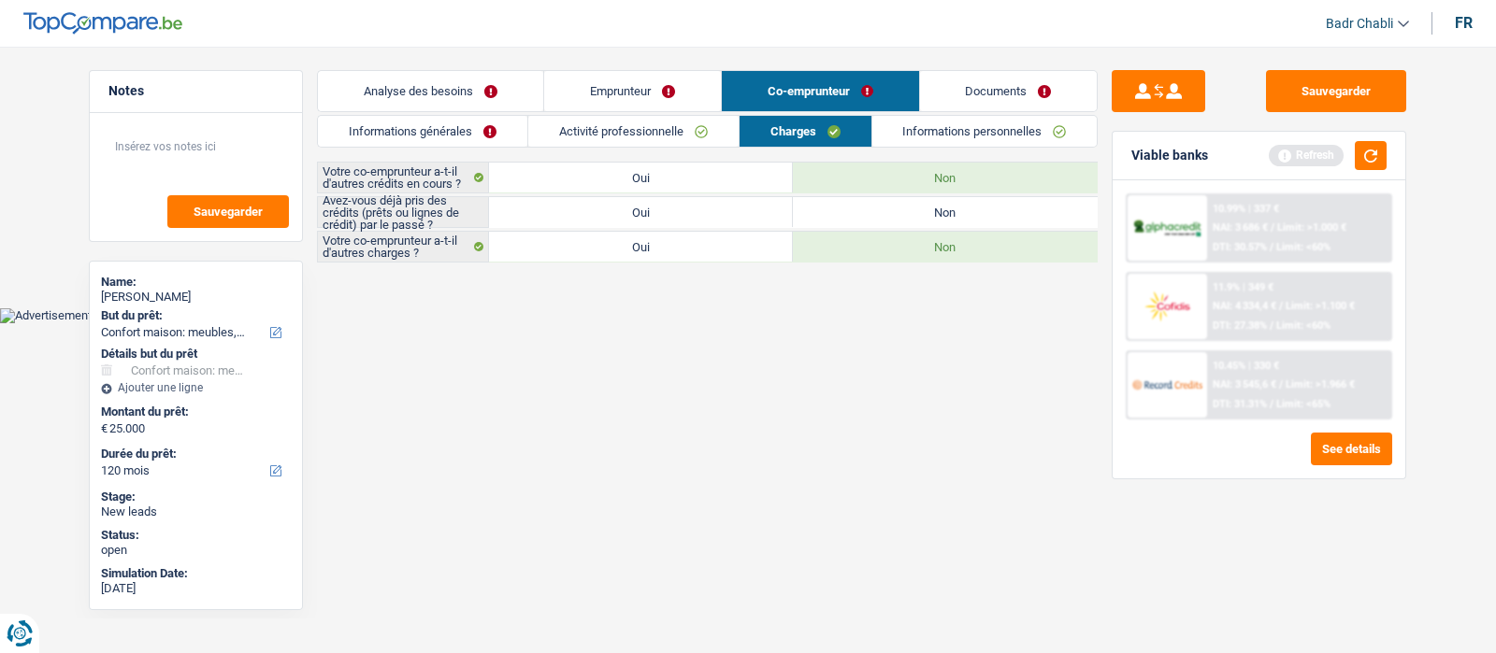
click at [913, 206] on label "Non" at bounding box center [945, 212] width 304 height 30
click at [913, 206] on input "Non" at bounding box center [945, 212] width 304 height 30
click at [655, 105] on link "Emprunteur" at bounding box center [632, 91] width 177 height 40
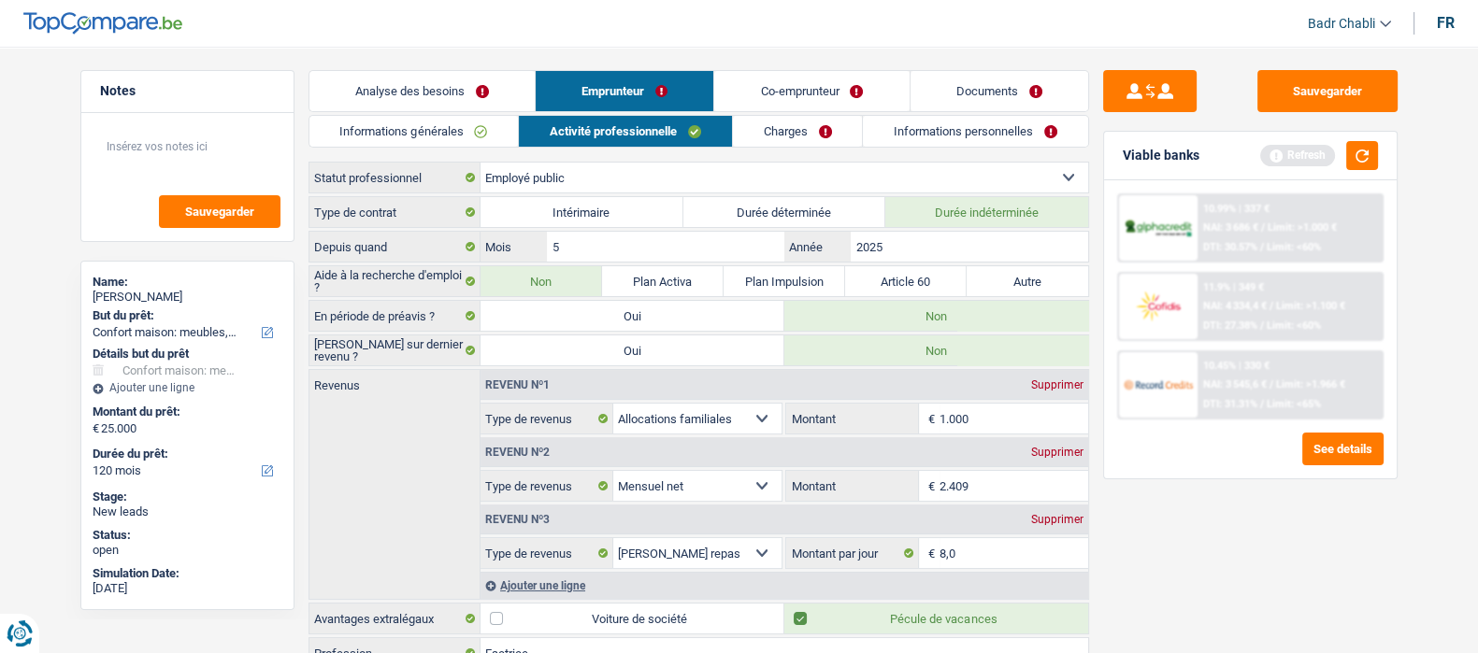
click at [777, 127] on link "Charges" at bounding box center [798, 131] width 130 height 31
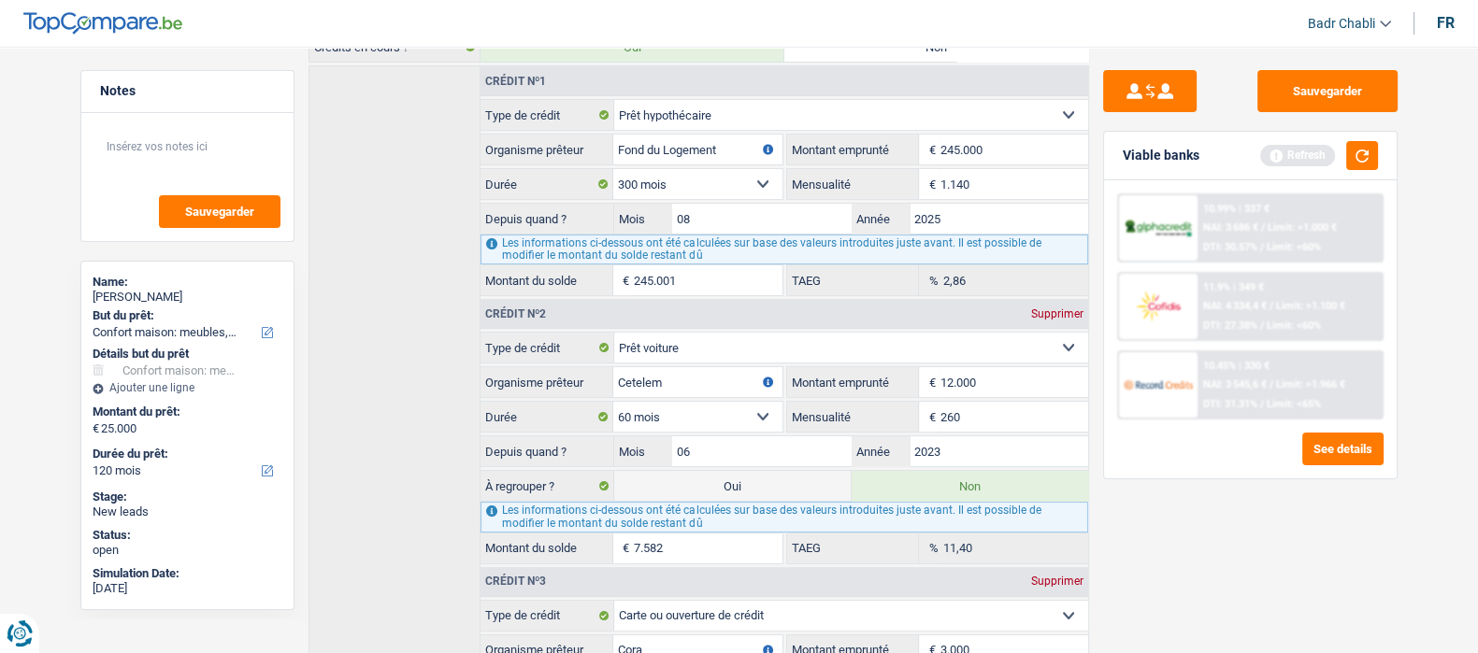
scroll to position [467, 0]
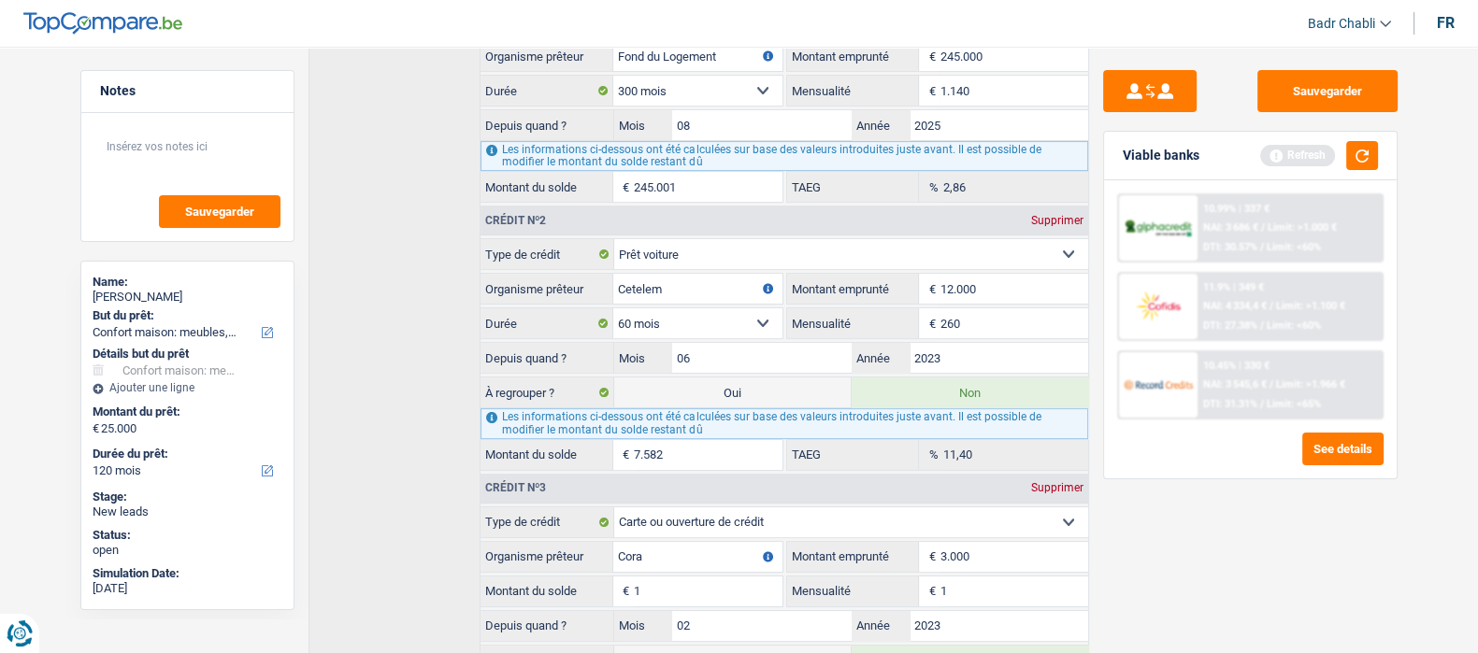
click at [985, 317] on input "260" at bounding box center [1014, 324] width 148 height 30
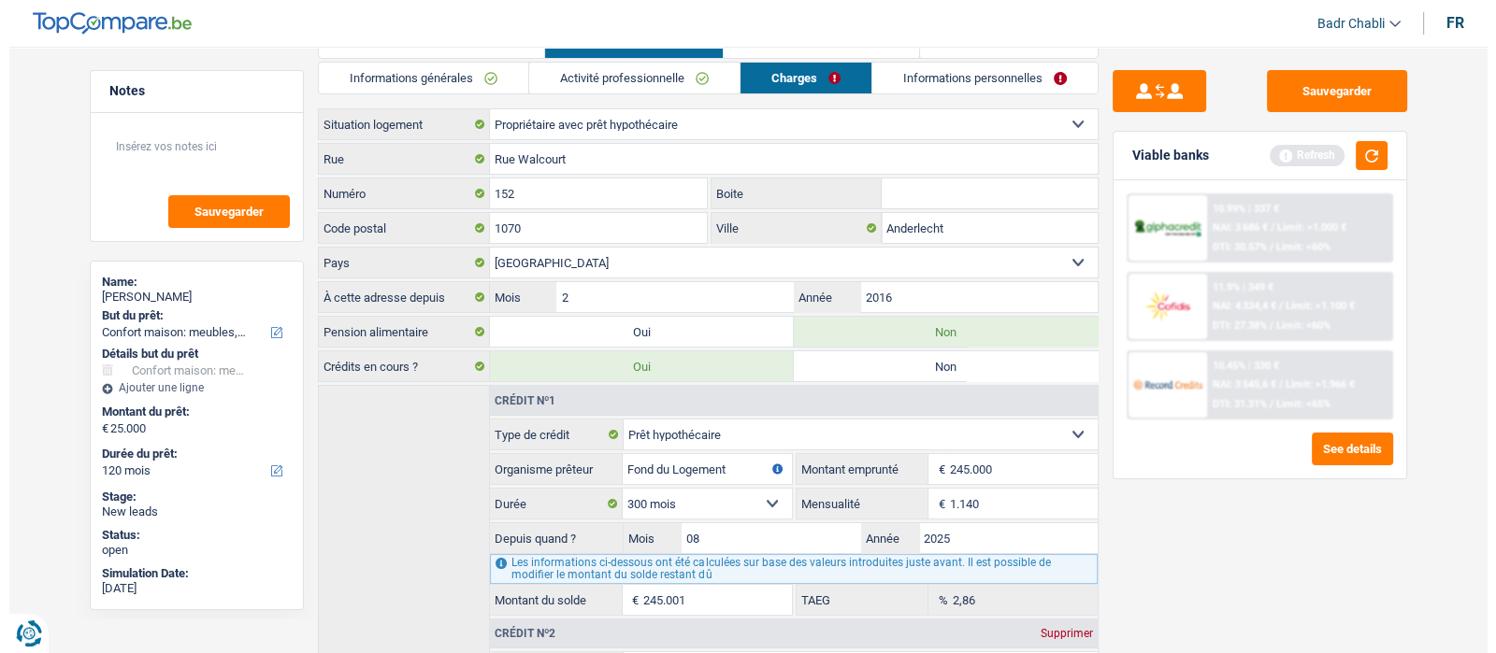
scroll to position [0, 0]
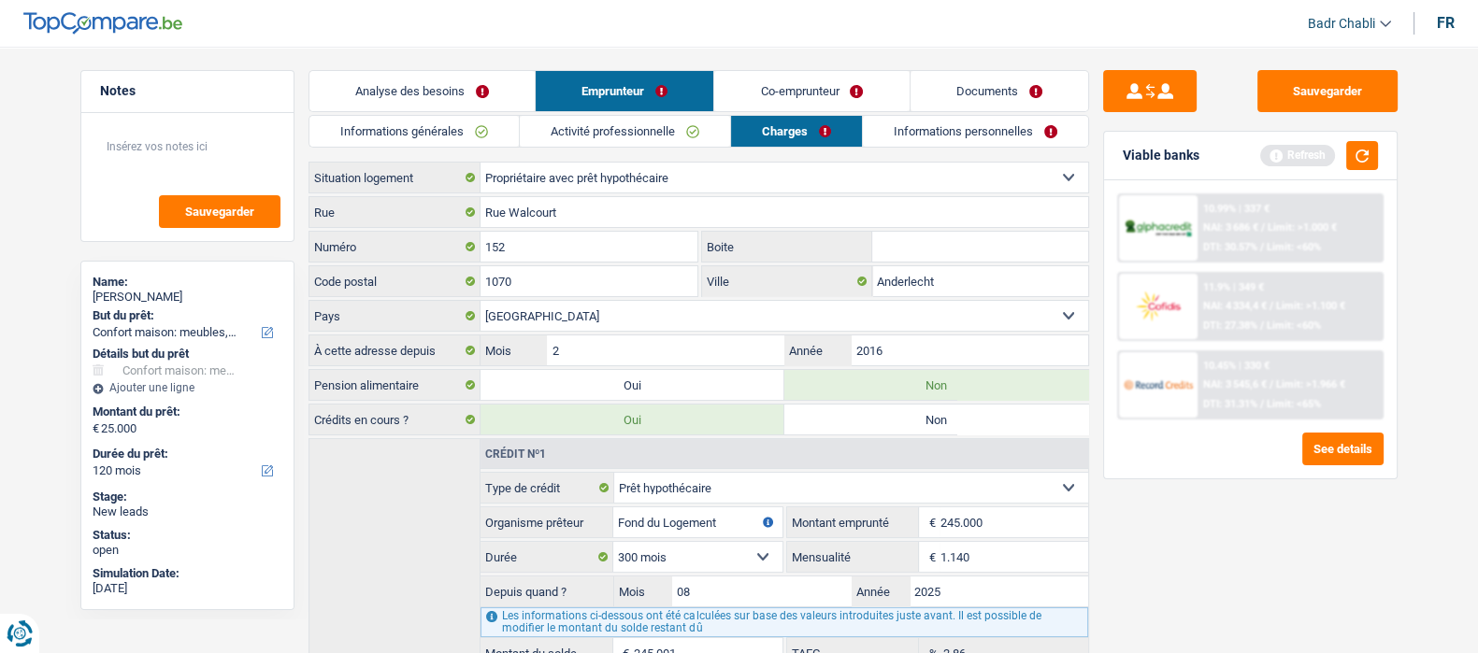
click at [839, 80] on link "Co-emprunteur" at bounding box center [811, 91] width 194 height 40
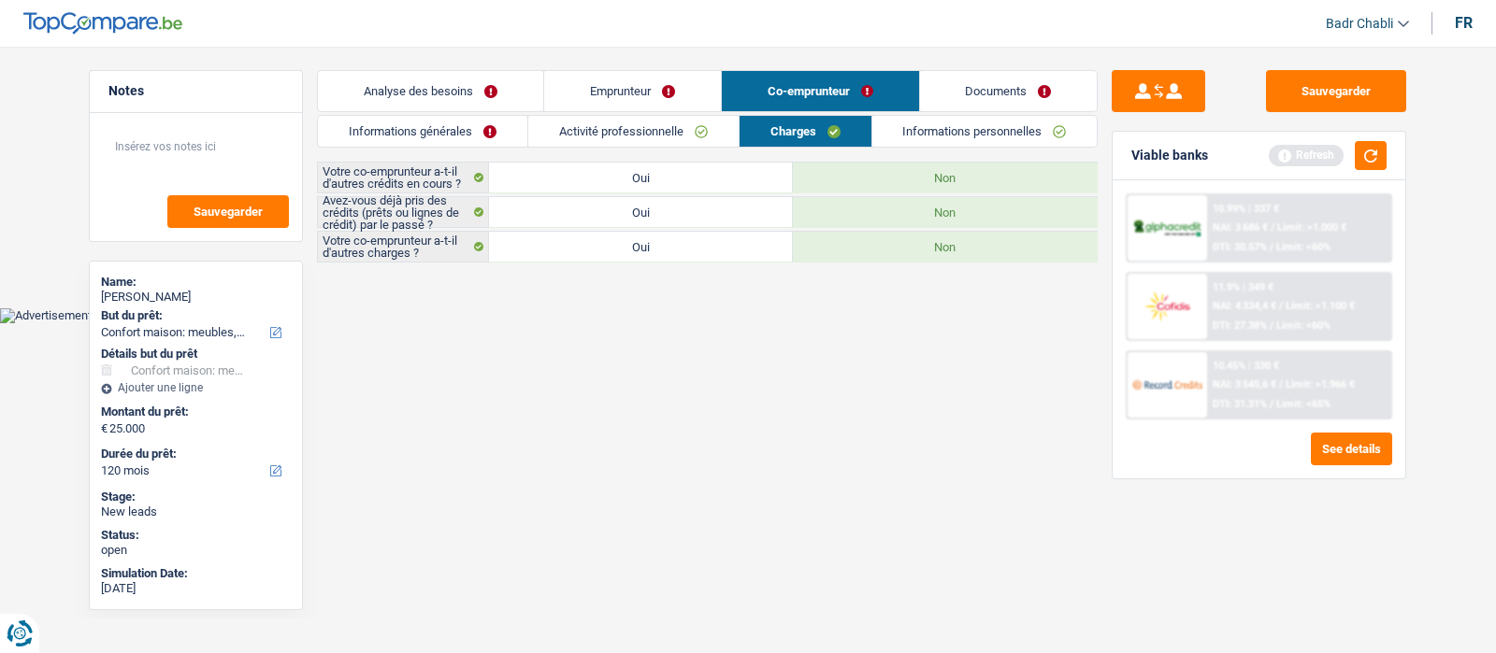
click at [997, 136] on link "Informations personnelles" at bounding box center [984, 131] width 225 height 31
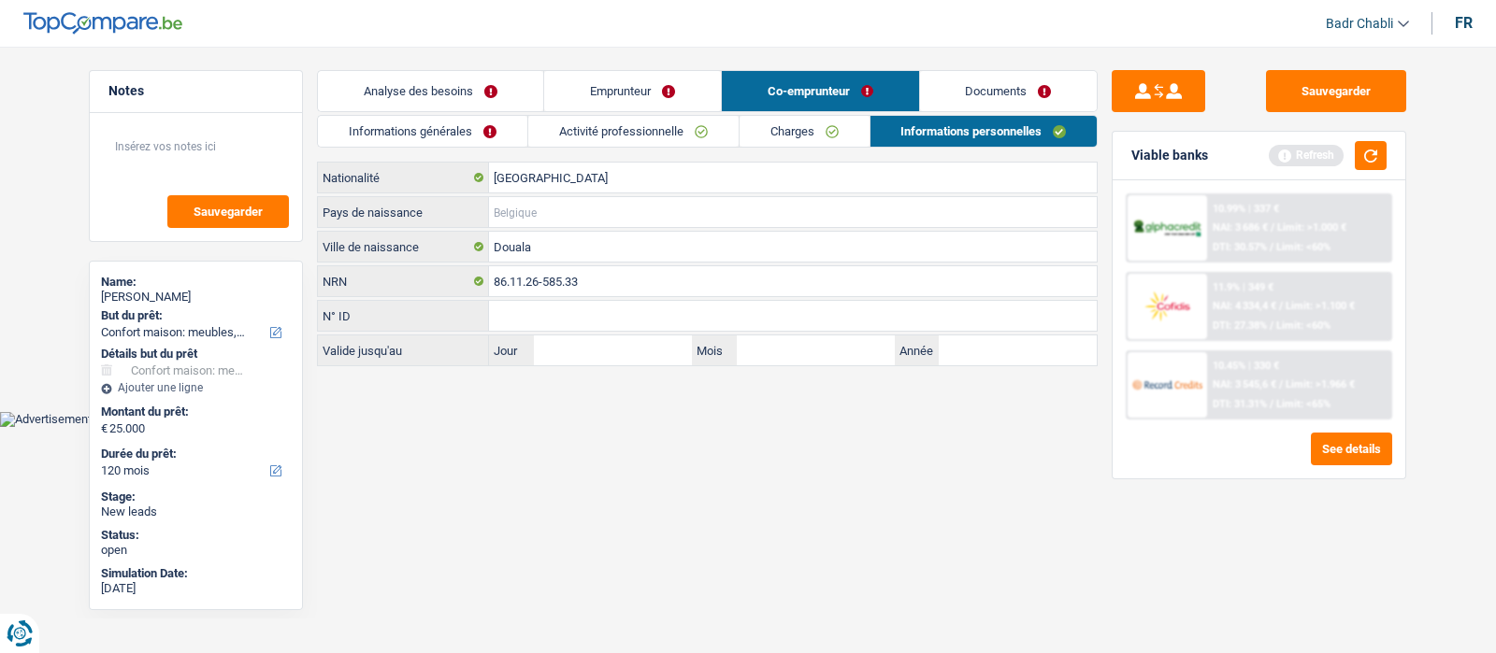
click at [525, 212] on input "Pays de naissance" at bounding box center [793, 212] width 608 height 30
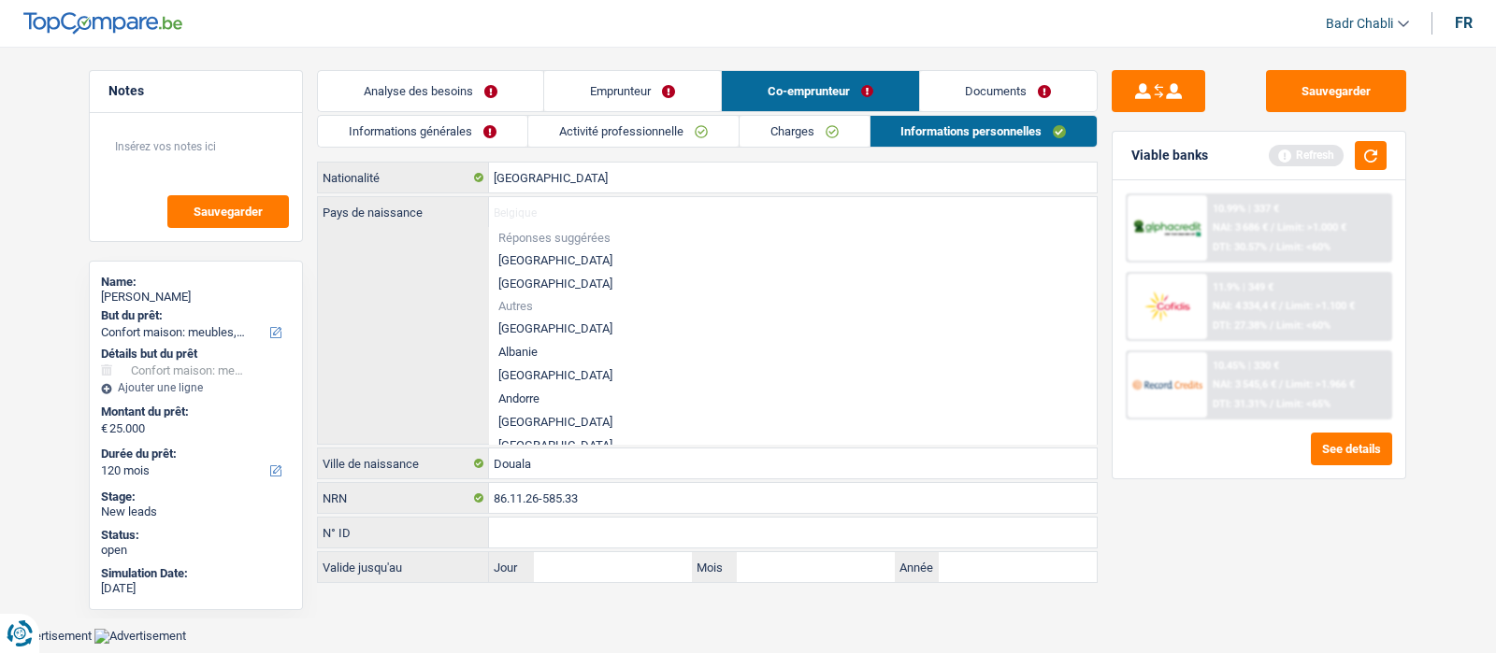
click at [528, 258] on li "[GEOGRAPHIC_DATA]" at bounding box center [793, 260] width 608 height 23
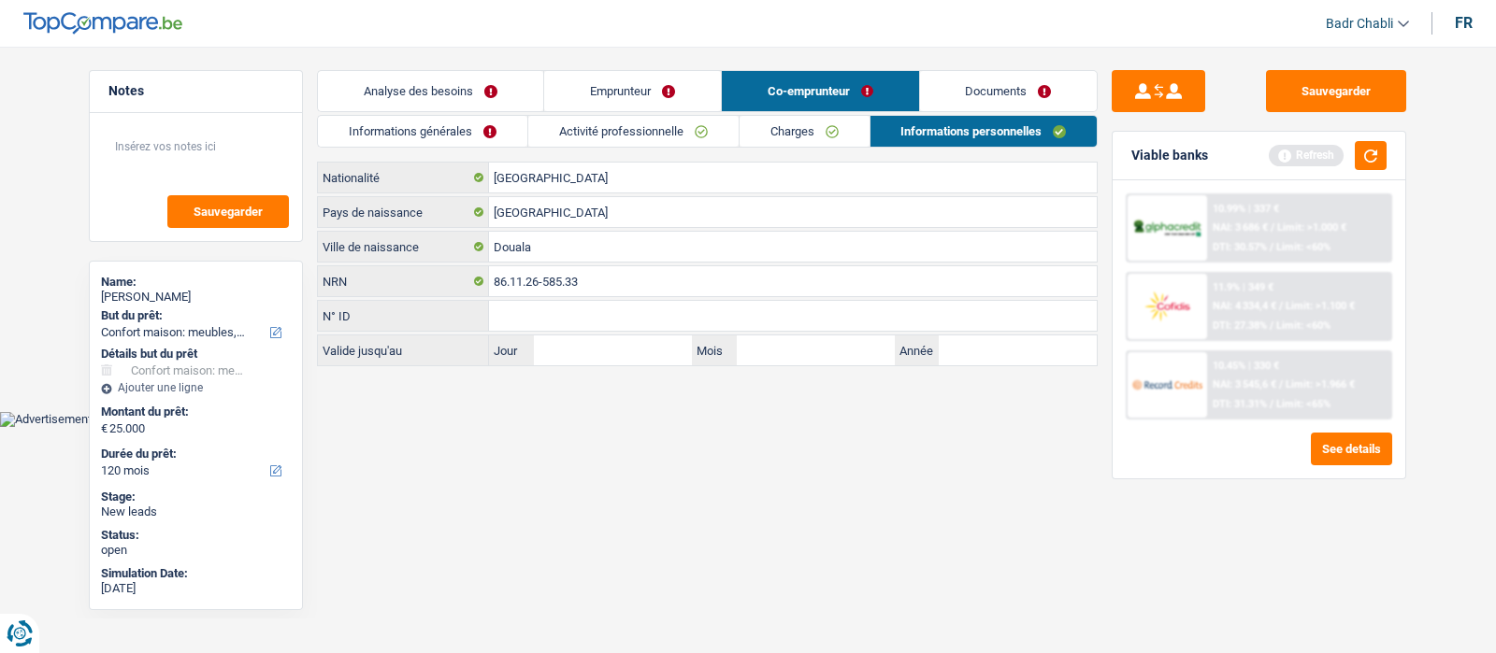
click at [812, 136] on link "Charges" at bounding box center [805, 131] width 130 height 31
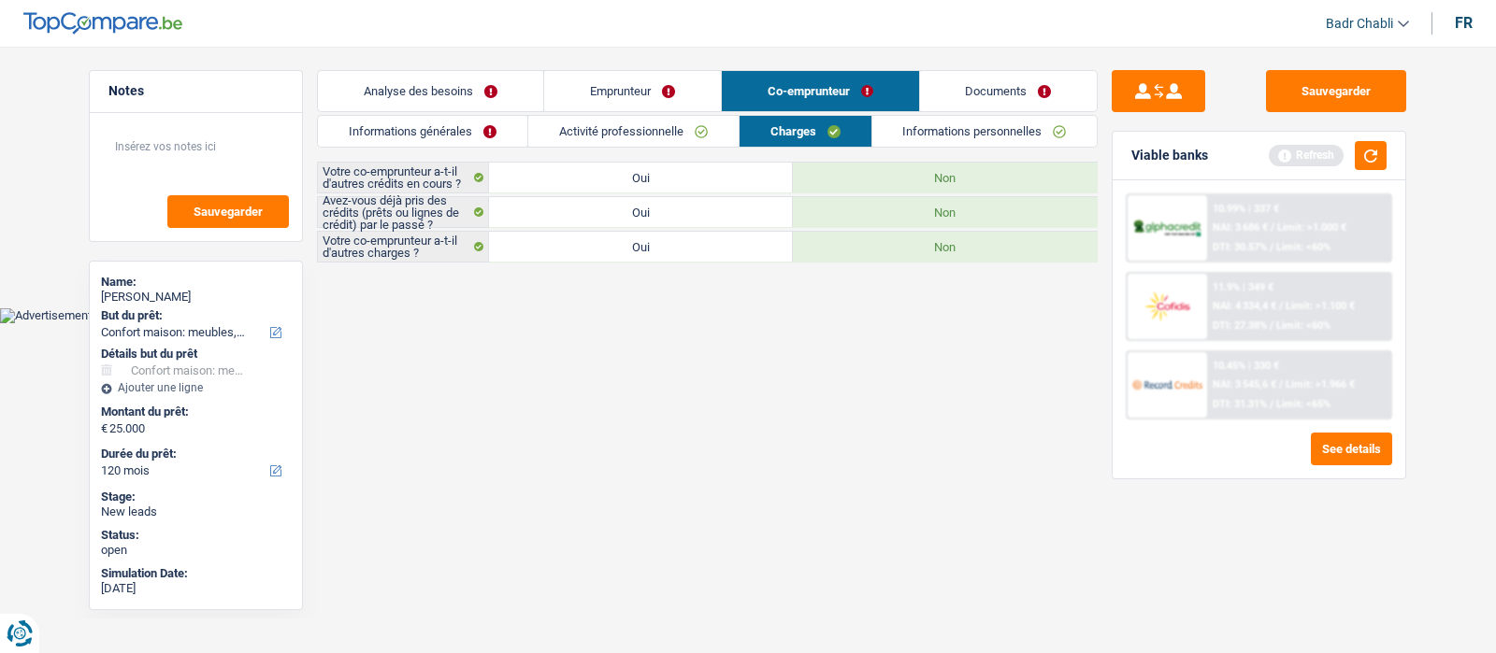
click at [667, 136] on link "Activité professionnelle" at bounding box center [633, 131] width 210 height 31
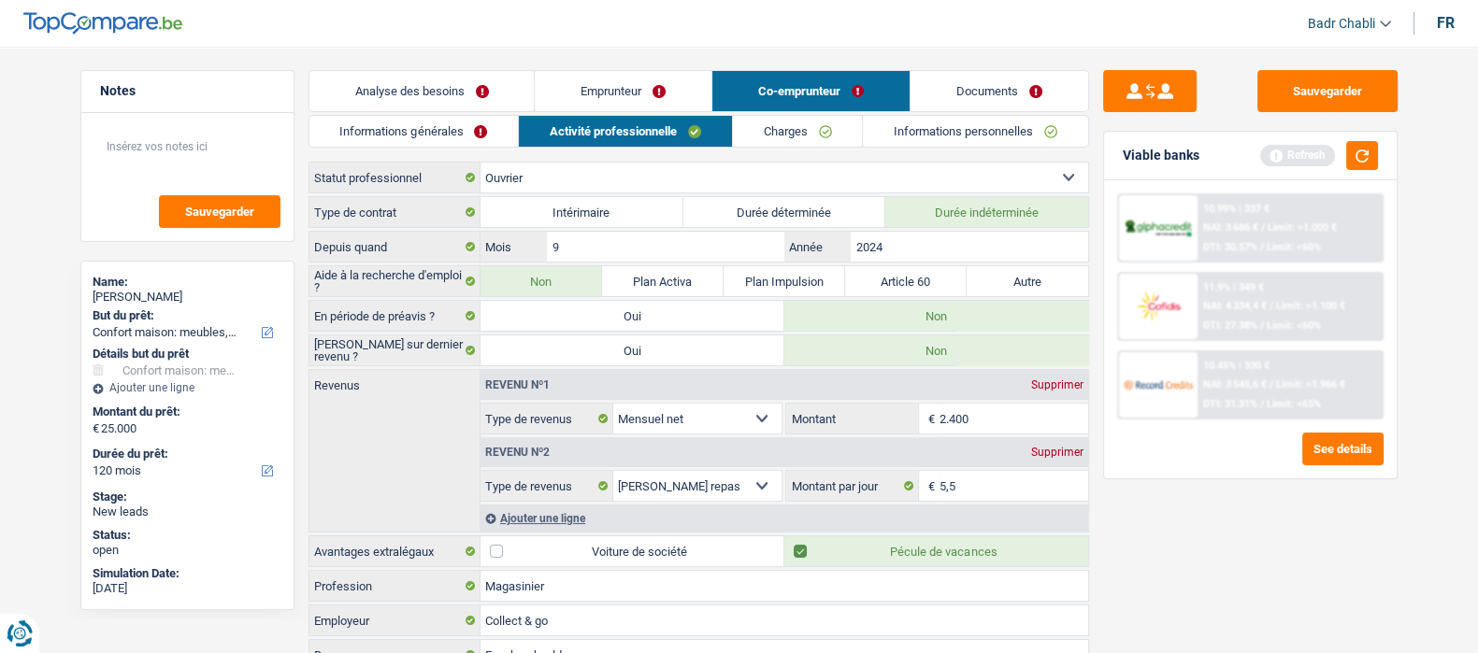
click at [556, 514] on div "Ajouter une ligne" at bounding box center [785, 518] width 608 height 27
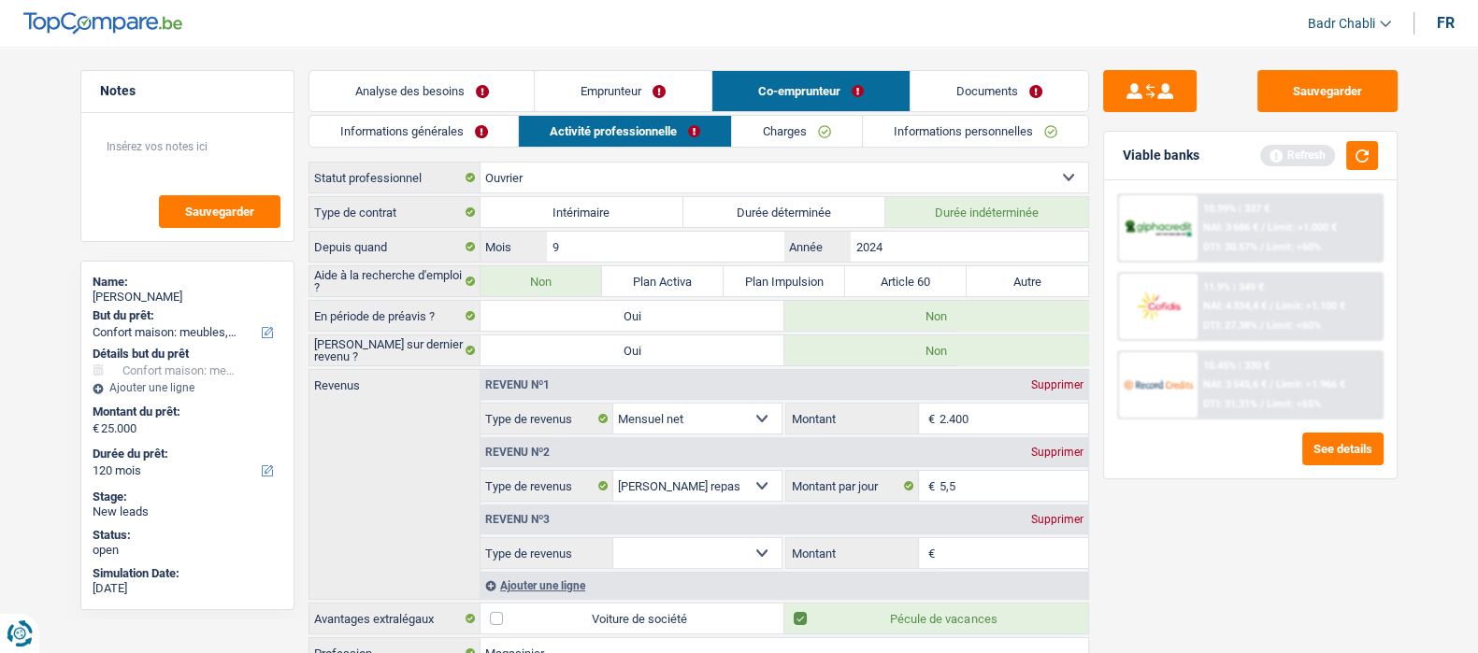
click at [754, 540] on select "Allocation d'handicap Allocations chômage Allocations familiales Chèques repas …" at bounding box center [697, 553] width 169 height 30
click at [1073, 520] on div "Supprimer" at bounding box center [1058, 519] width 62 height 11
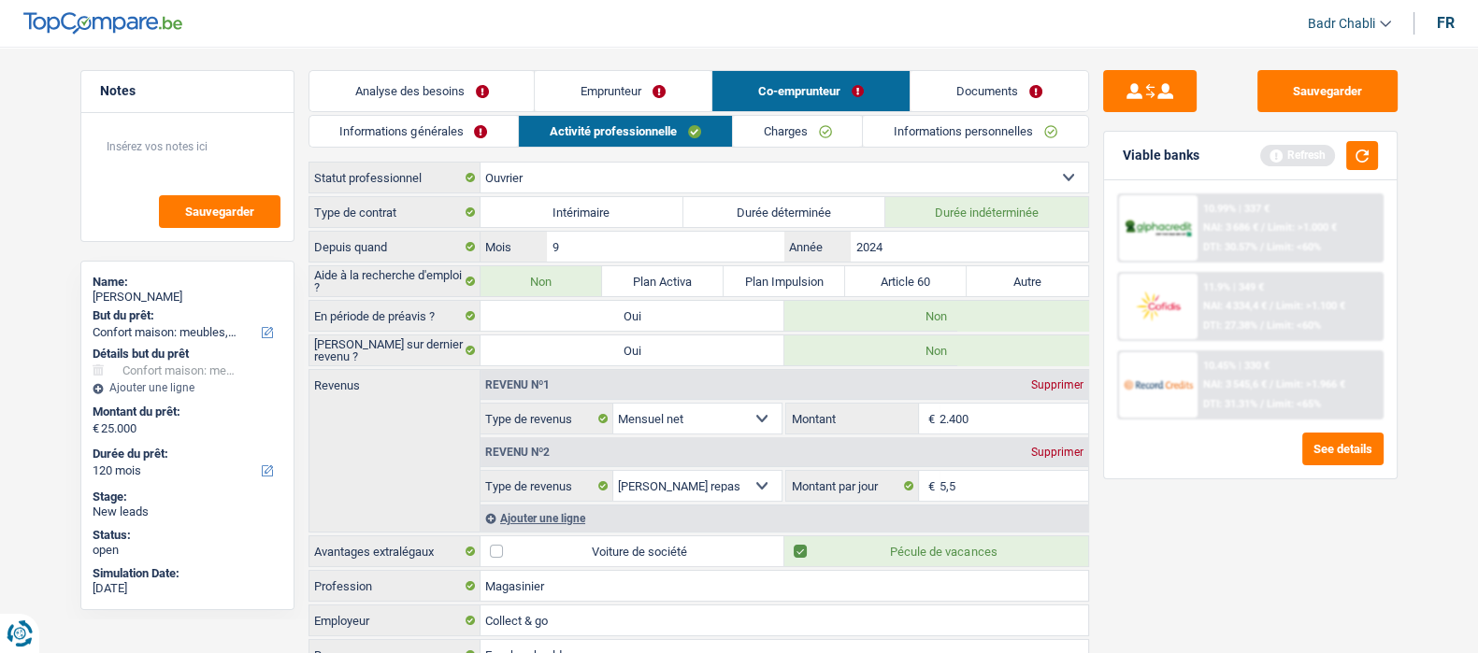
click at [557, 511] on div "Ajouter une ligne" at bounding box center [785, 518] width 608 height 27
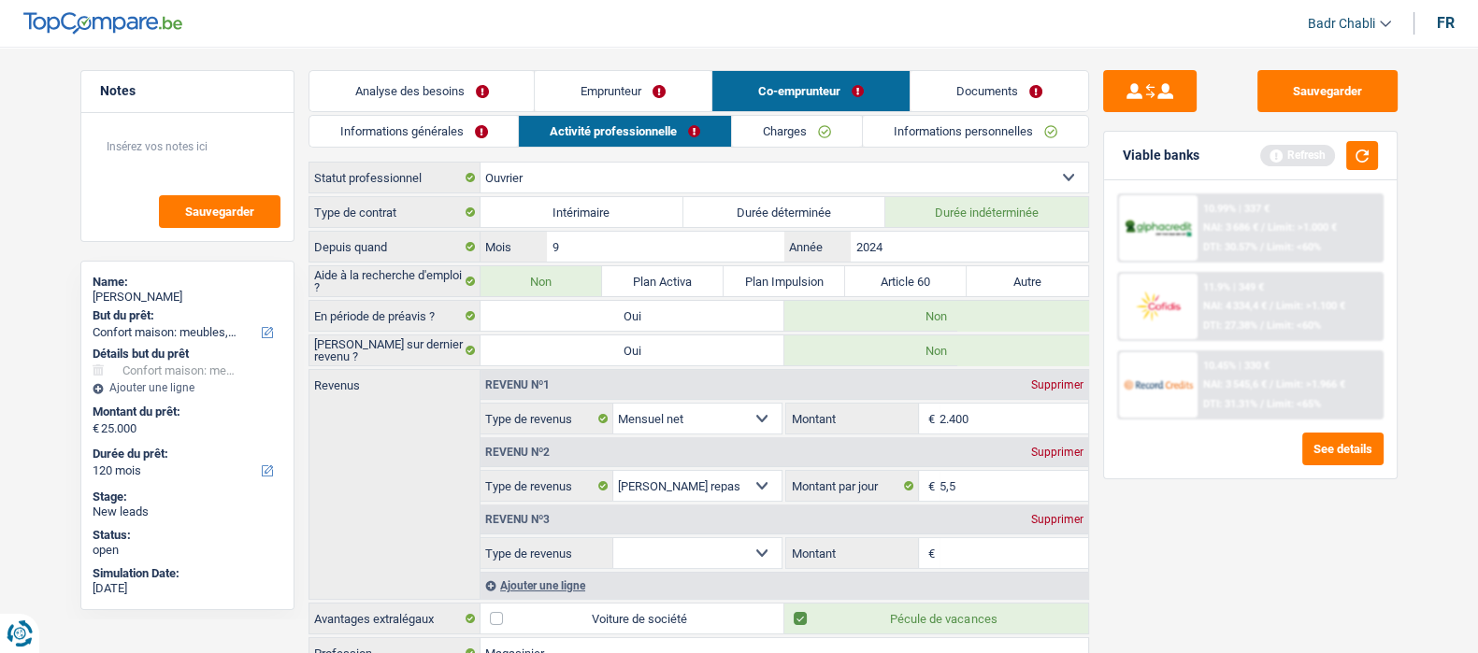
click at [709, 541] on select "Allocation d'handicap Allocations chômage Allocations familiales Chèques repas …" at bounding box center [697, 553] width 169 height 30
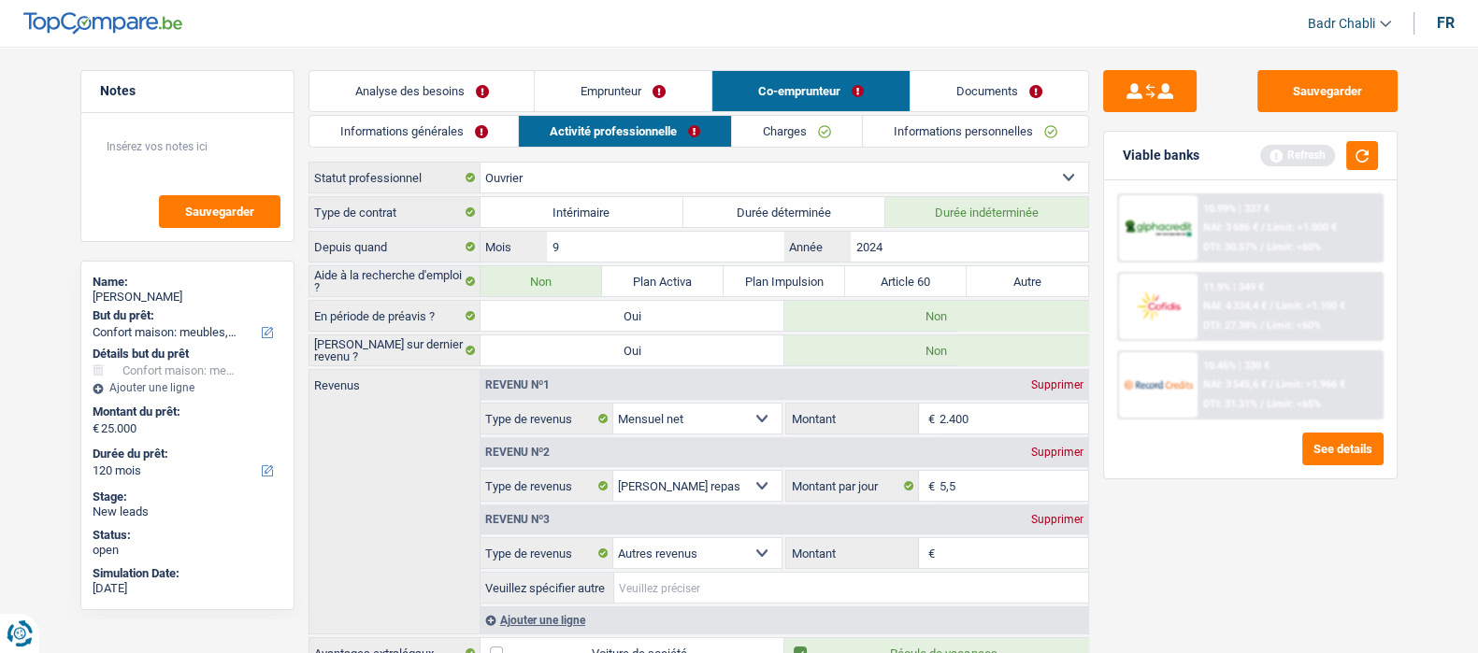
click at [707, 580] on input "Veuillez spécifier autre" at bounding box center [851, 588] width 474 height 30
click at [706, 583] on input "2ieme contrat ( CDD)" at bounding box center [851, 588] width 474 height 30
click at [995, 556] on input "Montant" at bounding box center [1014, 553] width 149 height 30
click at [826, 123] on link "Charges" at bounding box center [798, 131] width 130 height 31
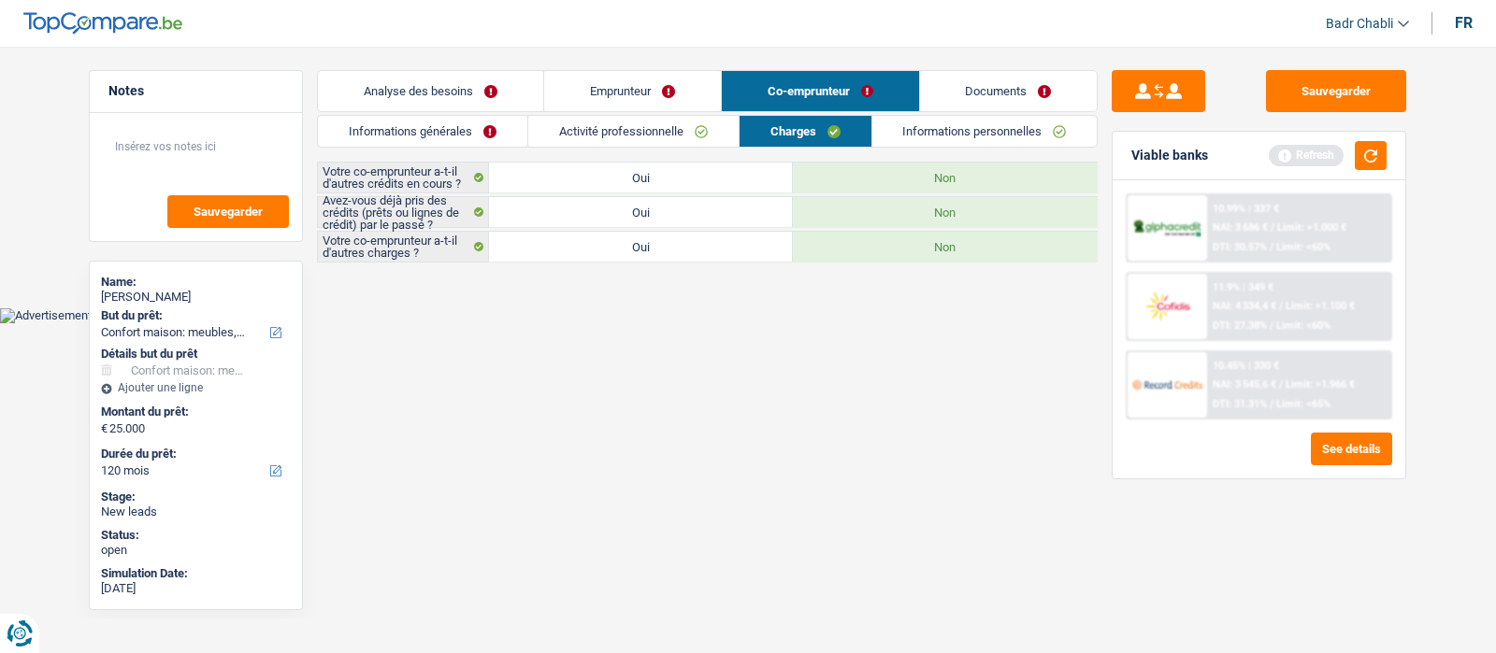
click at [1053, 127] on link "Informations personnelles" at bounding box center [984, 131] width 225 height 31
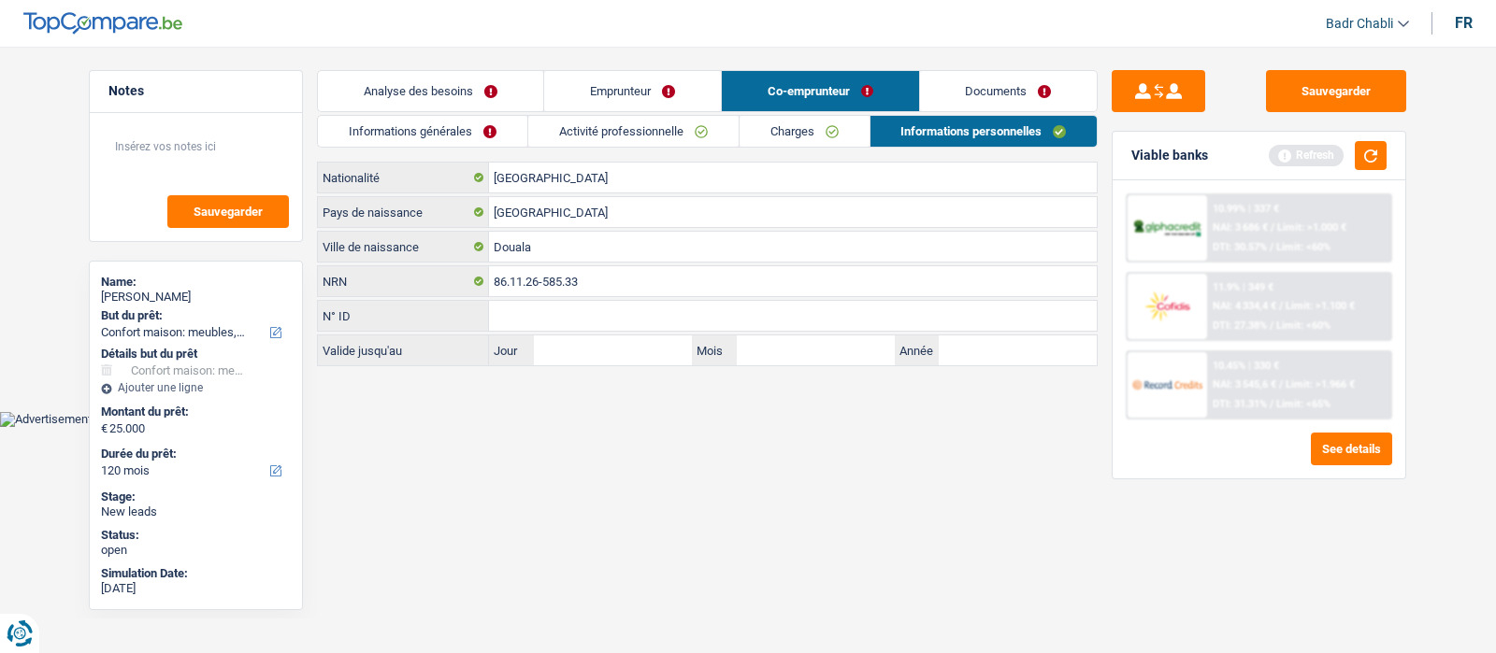
click at [874, 133] on link "Informations personnelles" at bounding box center [983, 131] width 227 height 31
click at [792, 128] on link "Charges" at bounding box center [805, 131] width 130 height 31
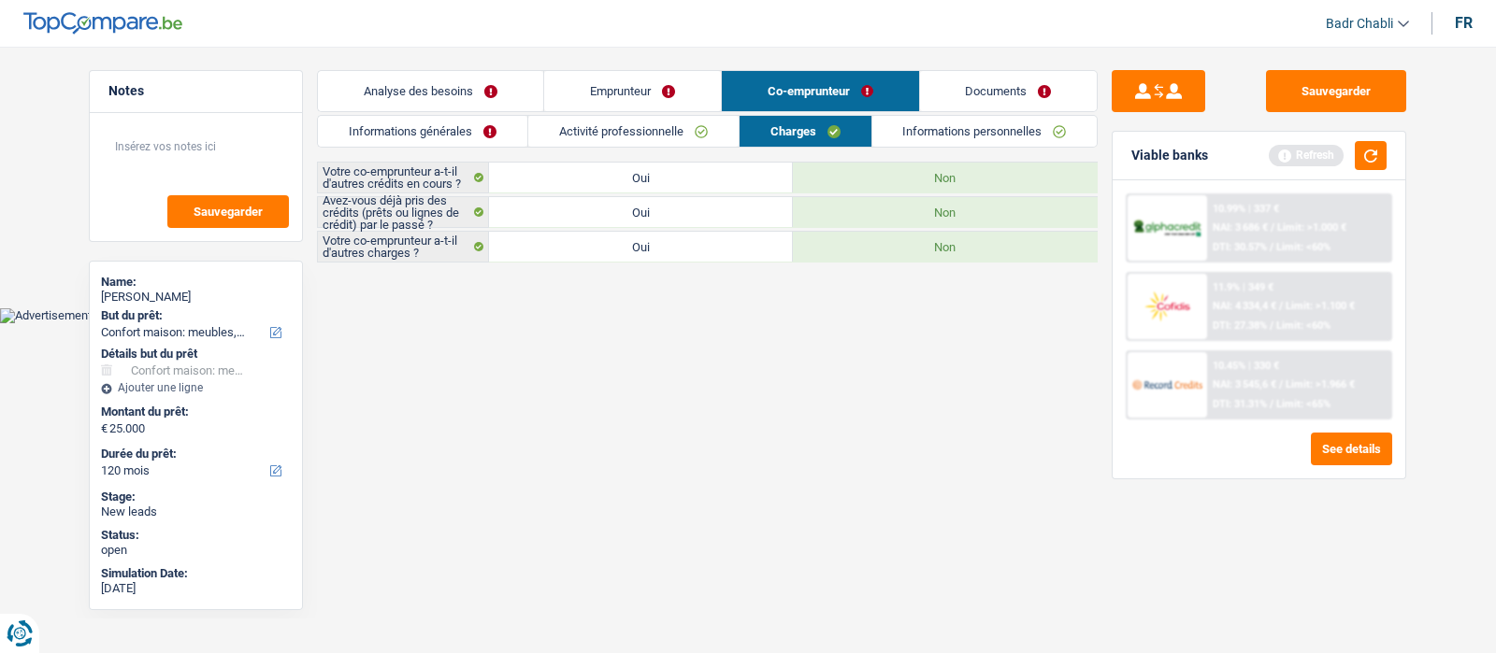
click at [647, 128] on link "Activité professionnelle" at bounding box center [633, 131] width 210 height 31
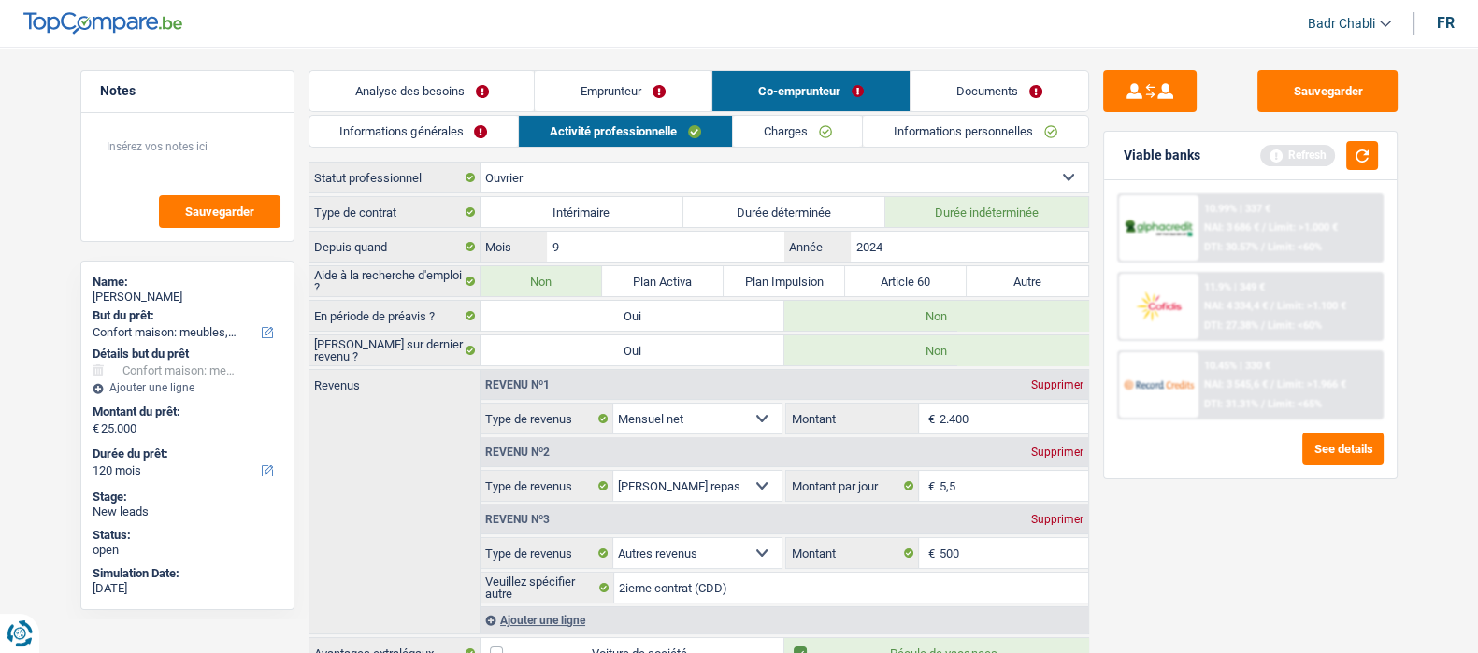
click at [844, 124] on link "Charges" at bounding box center [798, 131] width 130 height 31
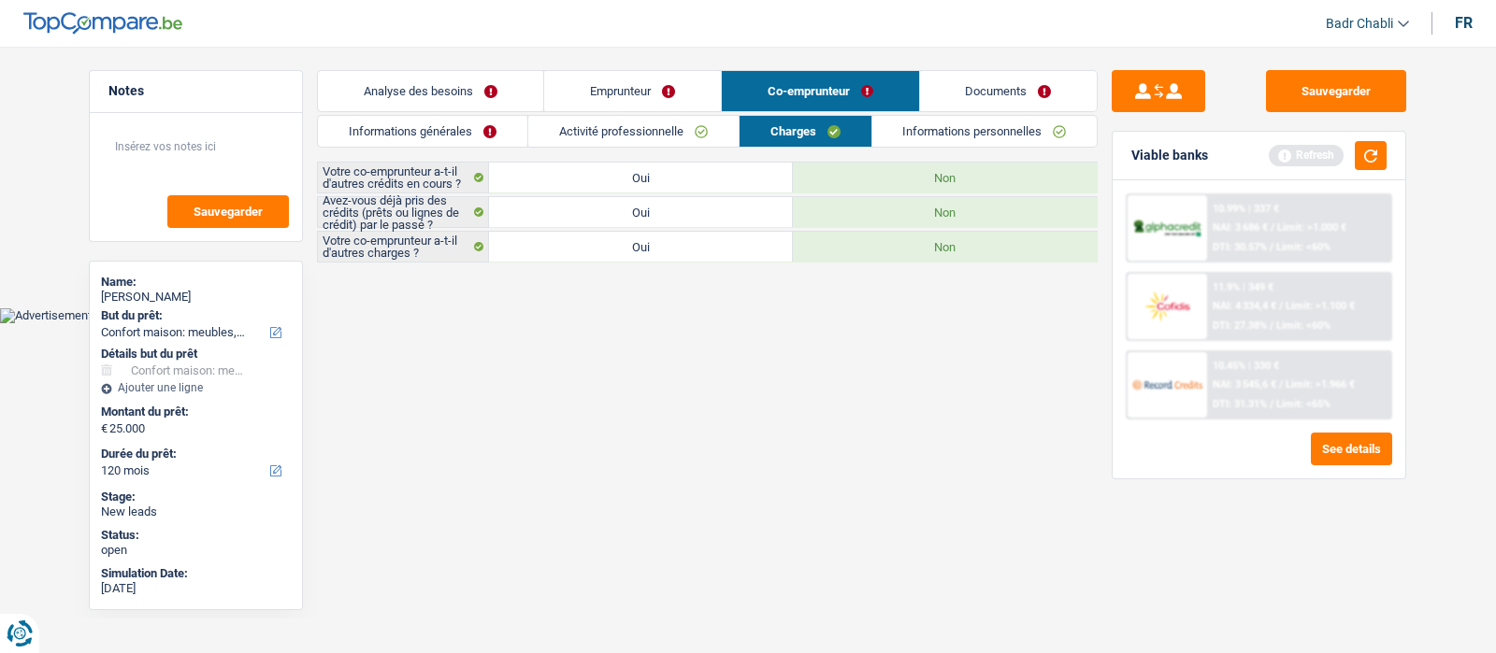
click at [1013, 131] on link "Informations personnelles" at bounding box center [984, 131] width 225 height 31
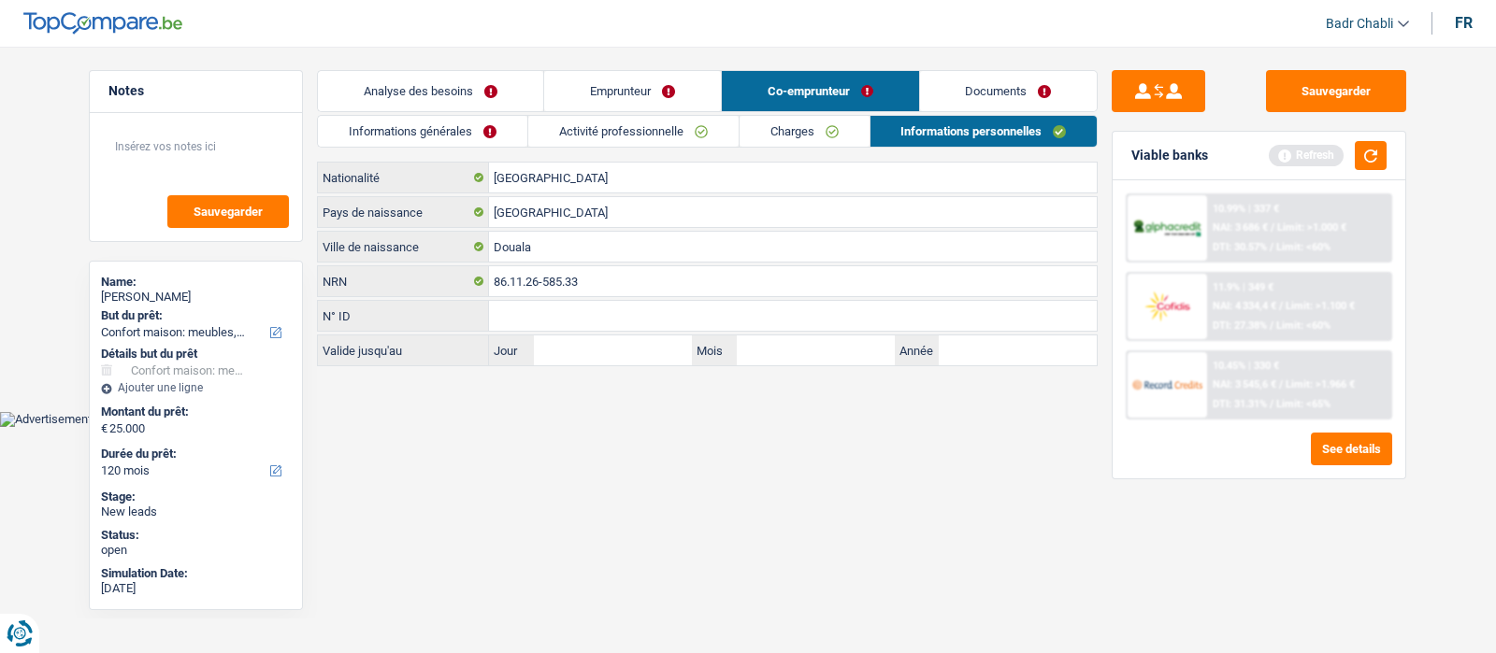
click at [651, 93] on link "Emprunteur" at bounding box center [632, 91] width 177 height 40
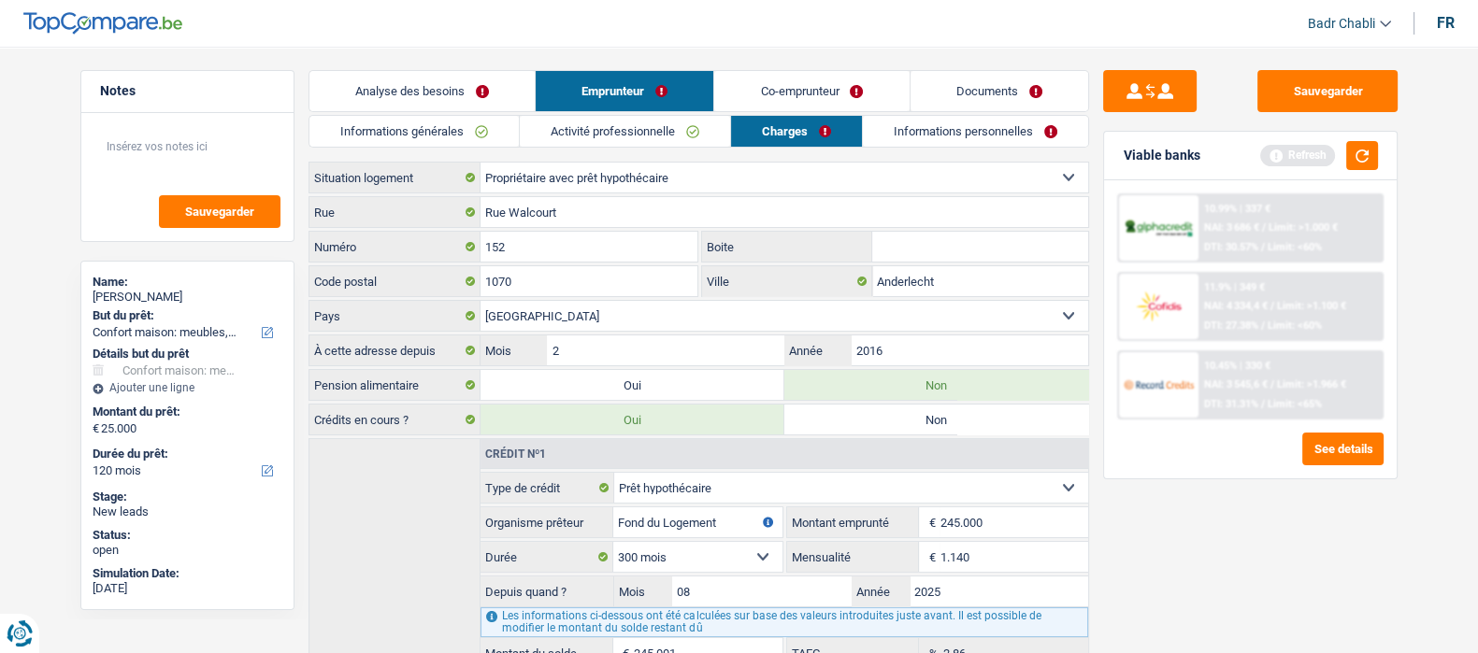
click at [948, 115] on li "Informations personnelles" at bounding box center [975, 131] width 227 height 33
click at [947, 119] on link "Informations personnelles" at bounding box center [975, 131] width 225 height 31
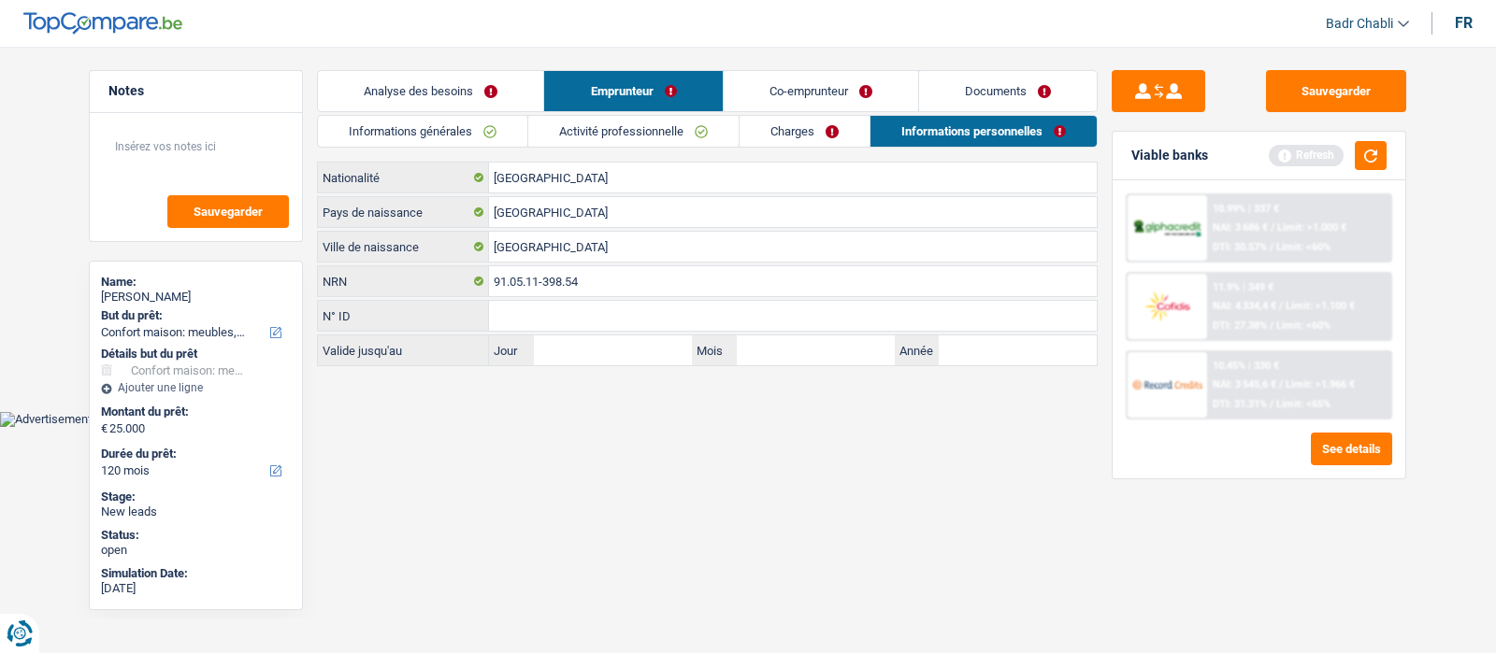
click at [797, 83] on link "Co-emprunteur" at bounding box center [821, 91] width 194 height 40
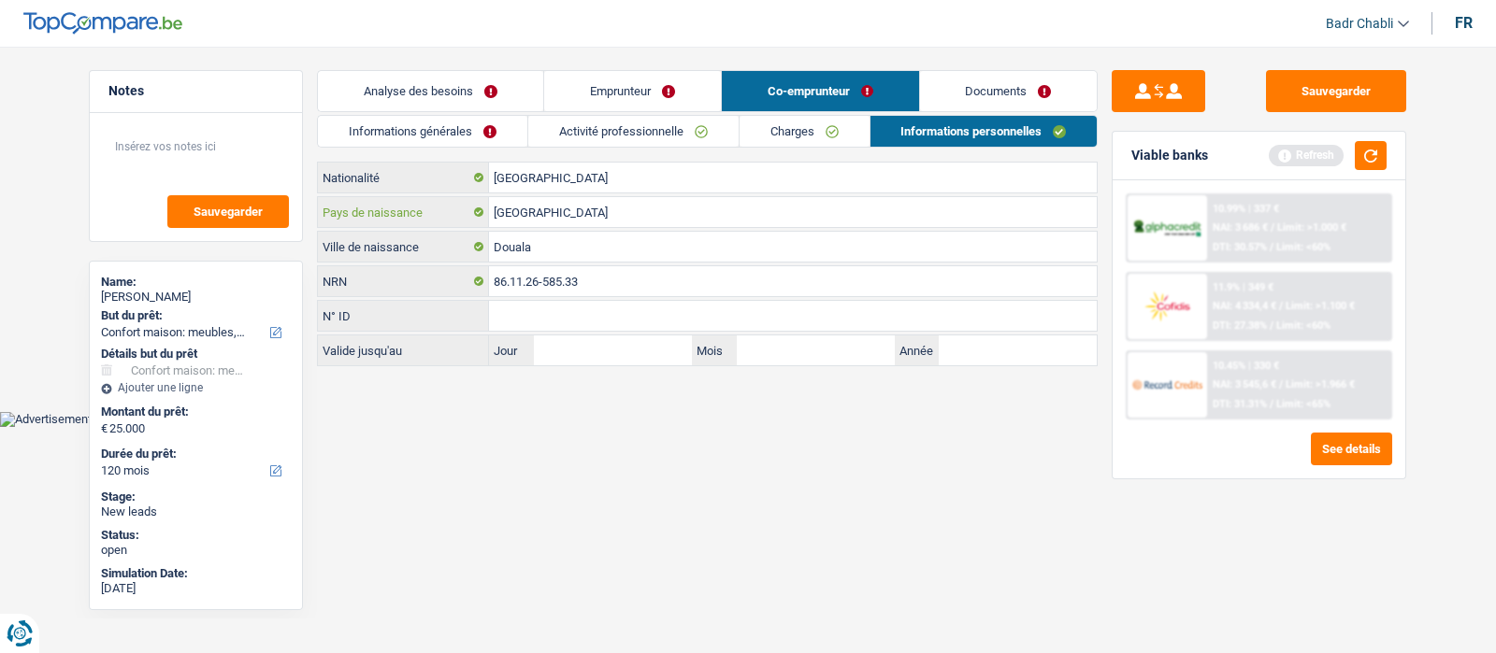
click at [561, 208] on input "[GEOGRAPHIC_DATA]" at bounding box center [793, 212] width 608 height 30
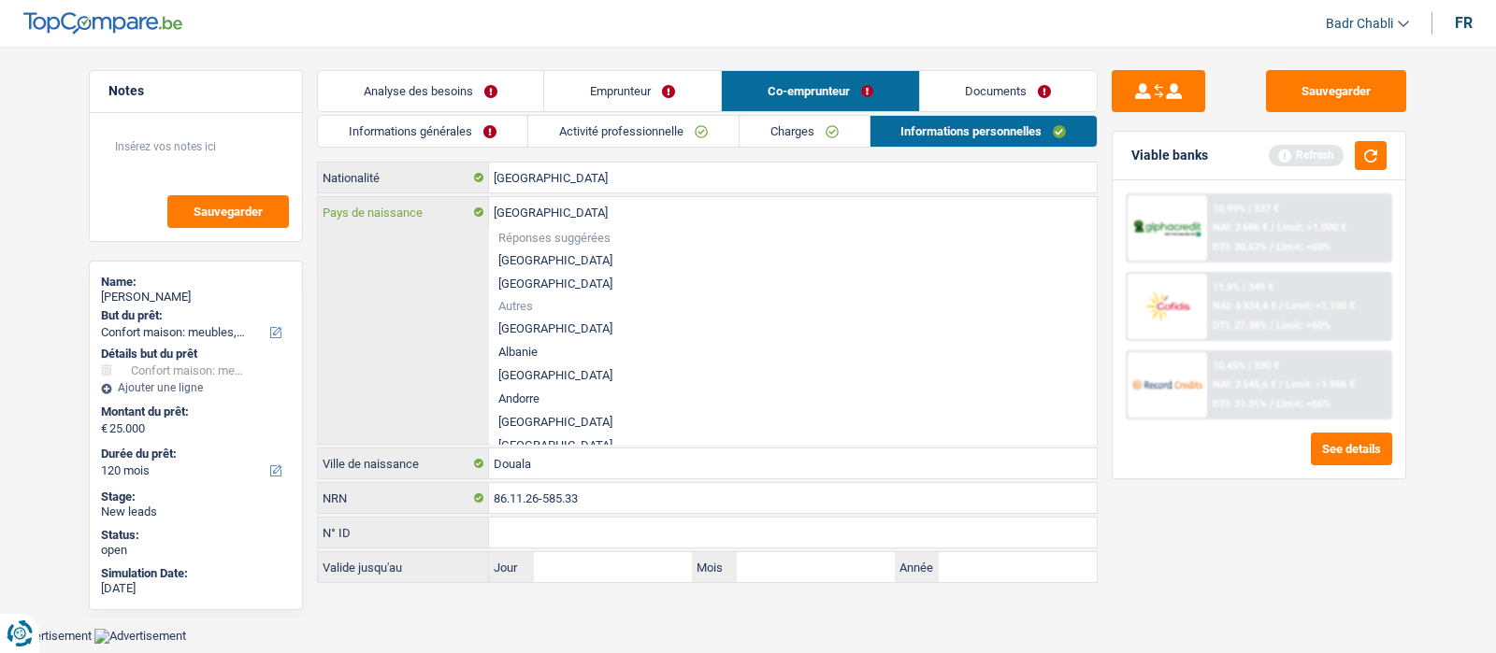
click at [561, 208] on input "[GEOGRAPHIC_DATA]" at bounding box center [793, 212] width 608 height 30
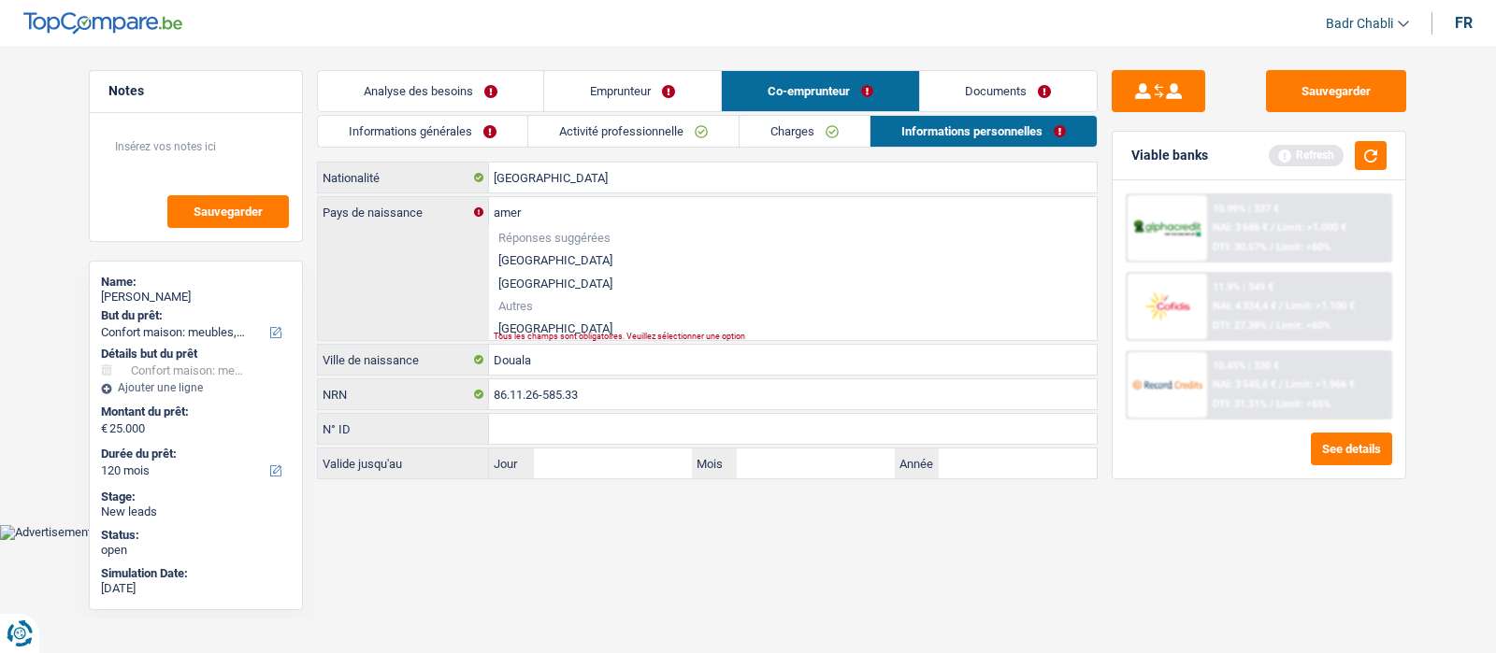
click at [535, 325] on li "Cameroun" at bounding box center [793, 328] width 608 height 23
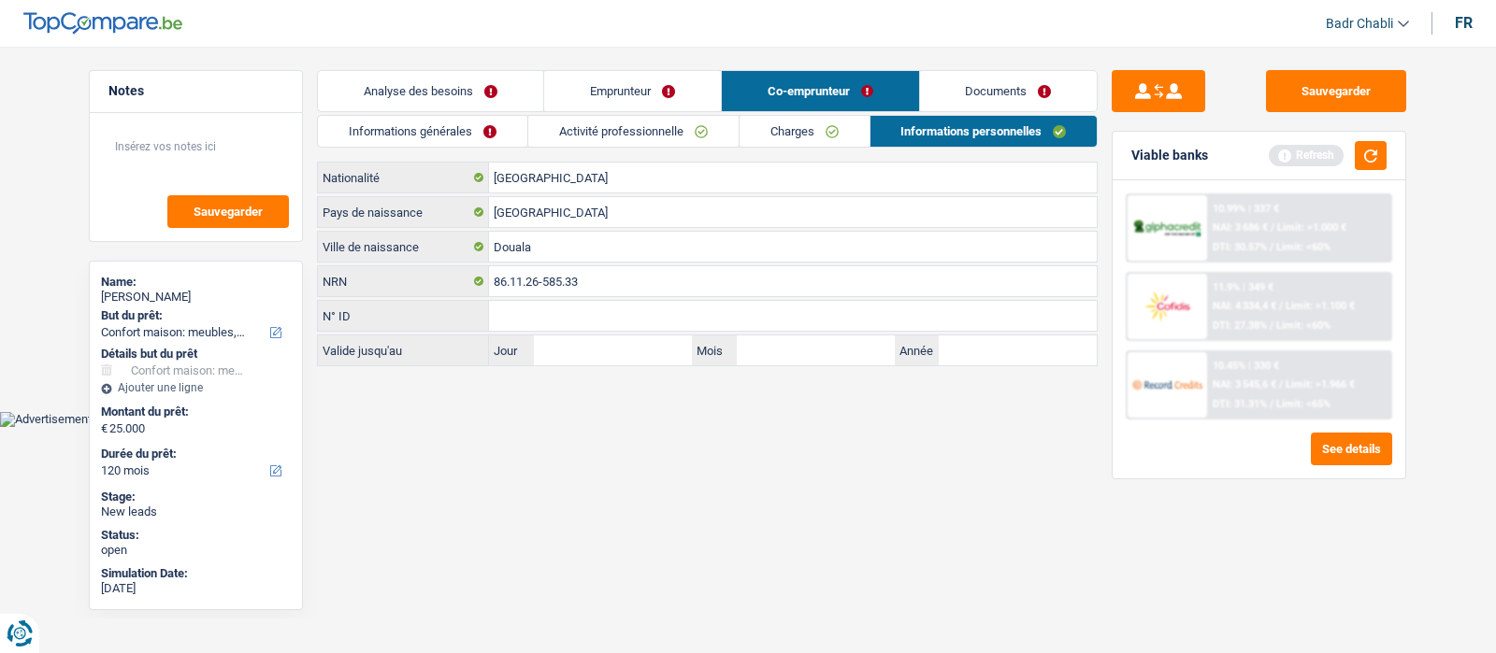
click at [643, 94] on link "Emprunteur" at bounding box center [632, 91] width 177 height 40
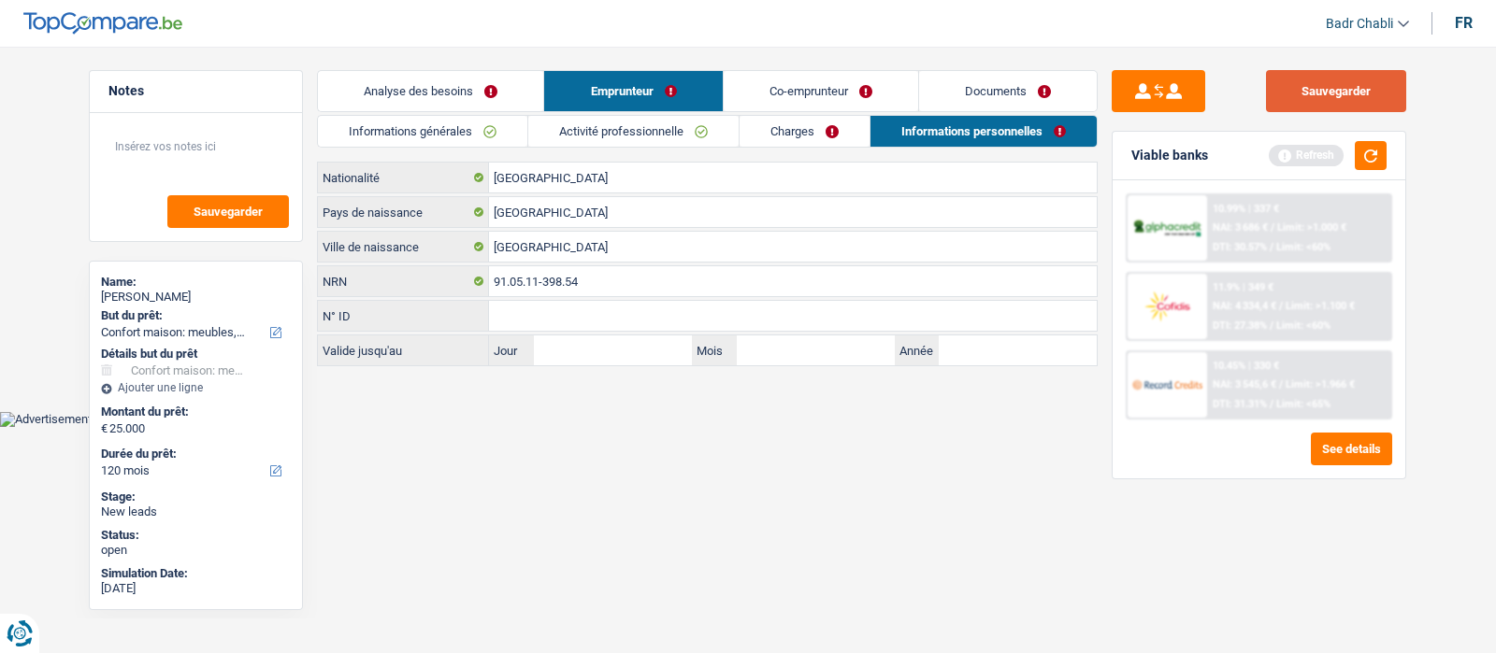
click at [1366, 82] on button "Sauvegarder" at bounding box center [1336, 91] width 140 height 42
click at [1357, 151] on button "button" at bounding box center [1371, 155] width 32 height 29
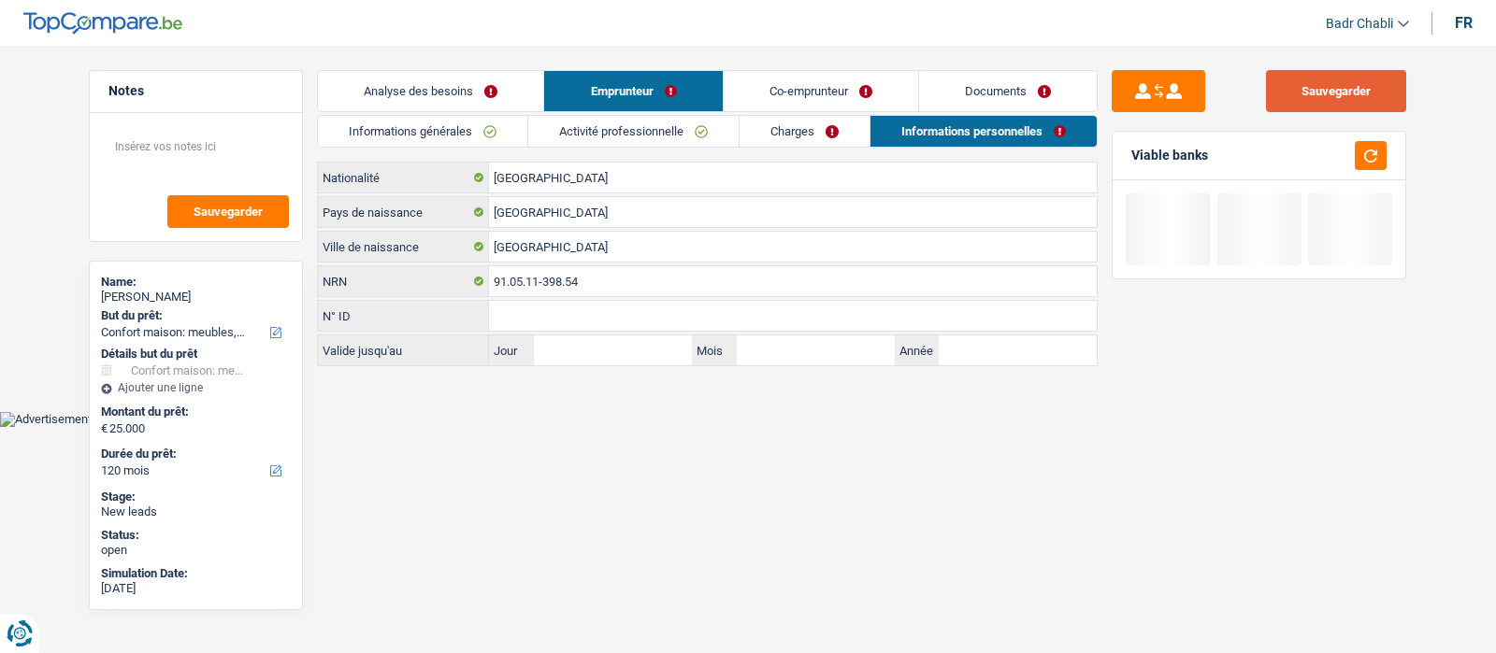
click at [1337, 84] on button "Sauvegarder" at bounding box center [1336, 91] width 140 height 42
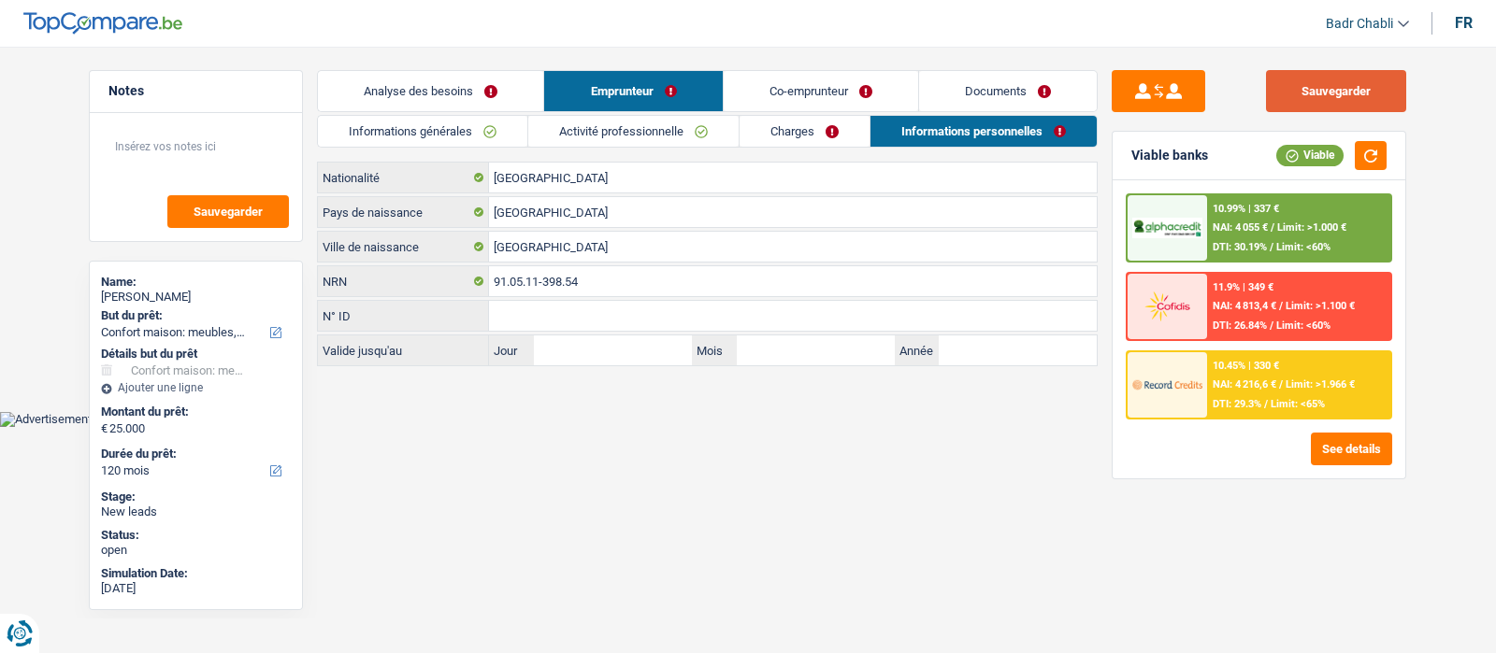
click at [1366, 100] on button "Sauvegarder" at bounding box center [1336, 91] width 140 height 42
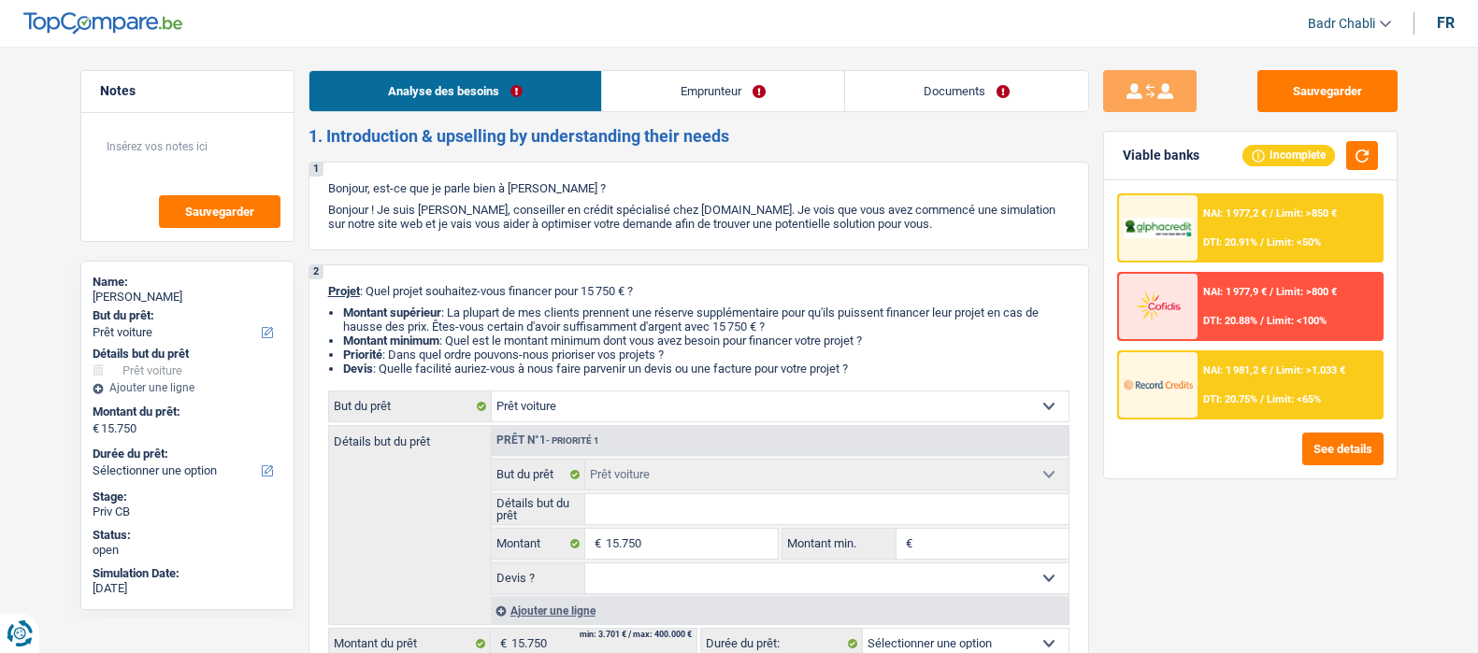
select select "car"
select select "privateEmployee"
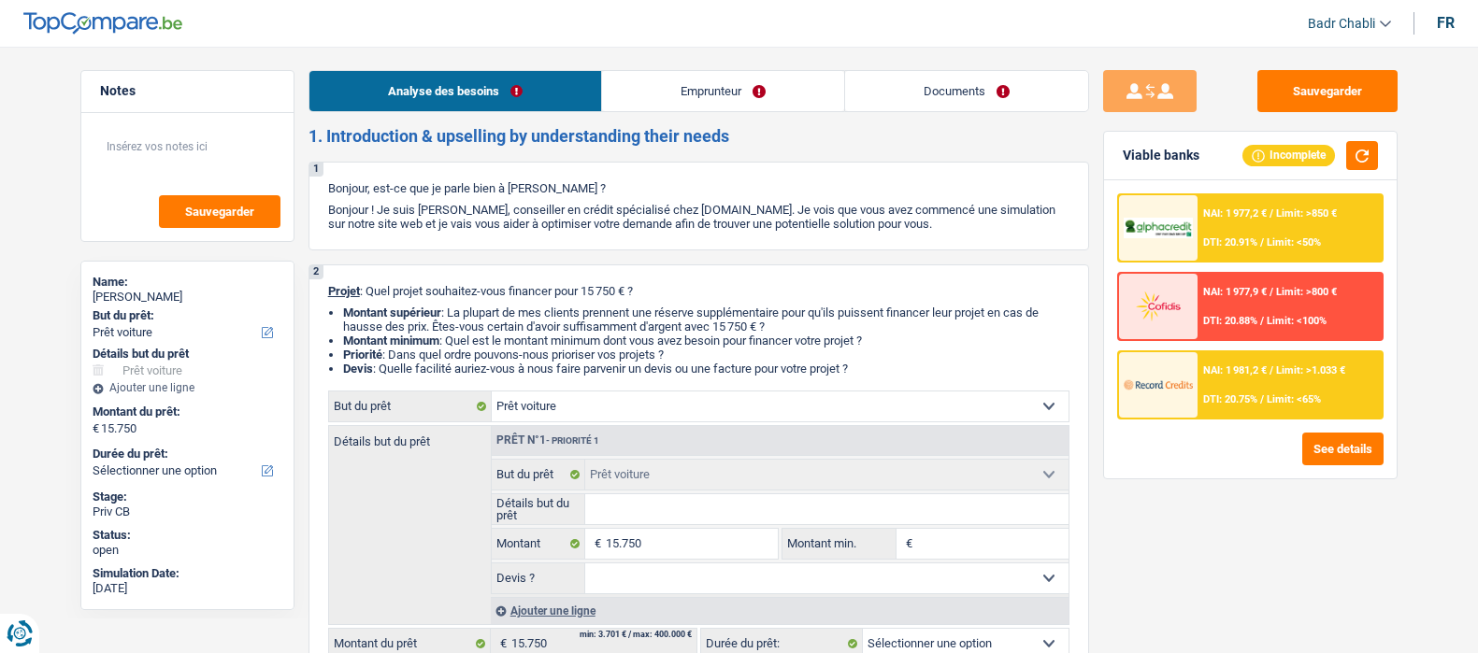
select select "netSalary"
select select "mealVouchers"
select select "rents"
select select "car"
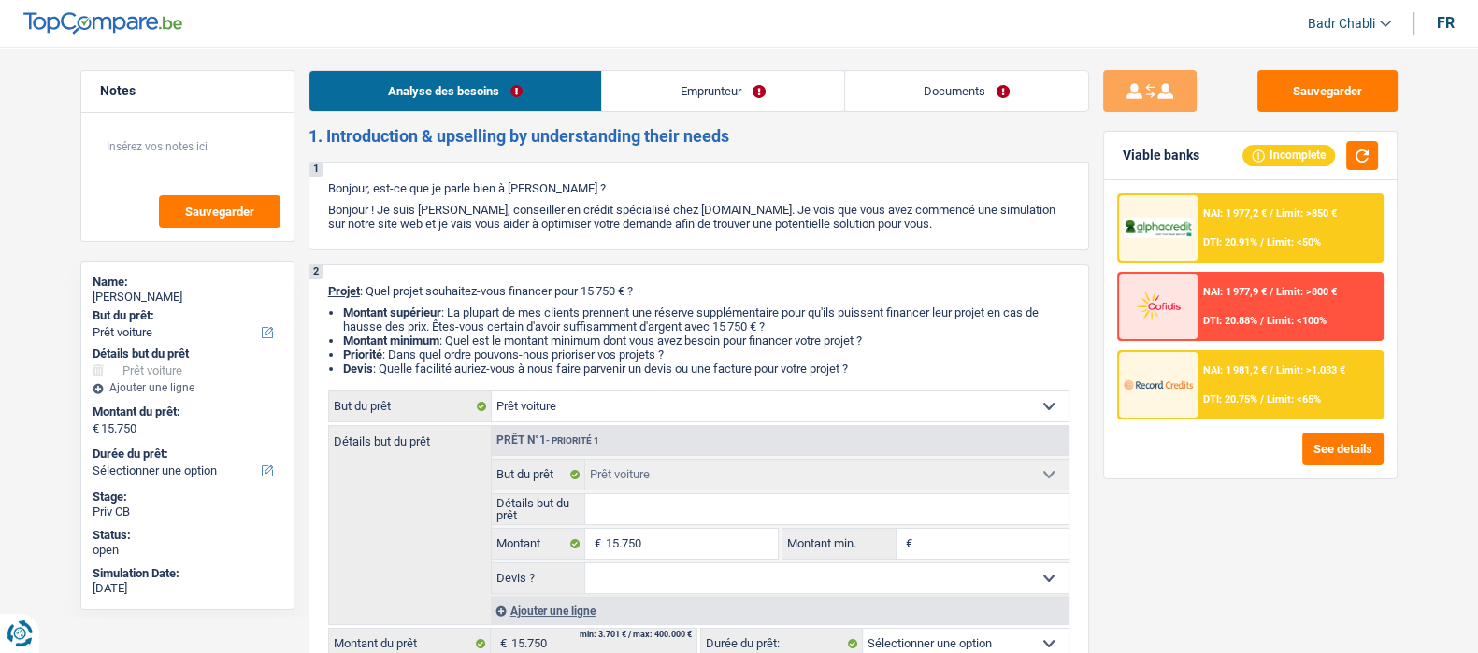
click at [1456, 25] on header "Badr Chabli Se déconnecter fr" at bounding box center [739, 24] width 1478 height 48
click at [1447, 21] on div "fr" at bounding box center [1446, 23] width 18 height 18
select select
select select "mealVouchers"
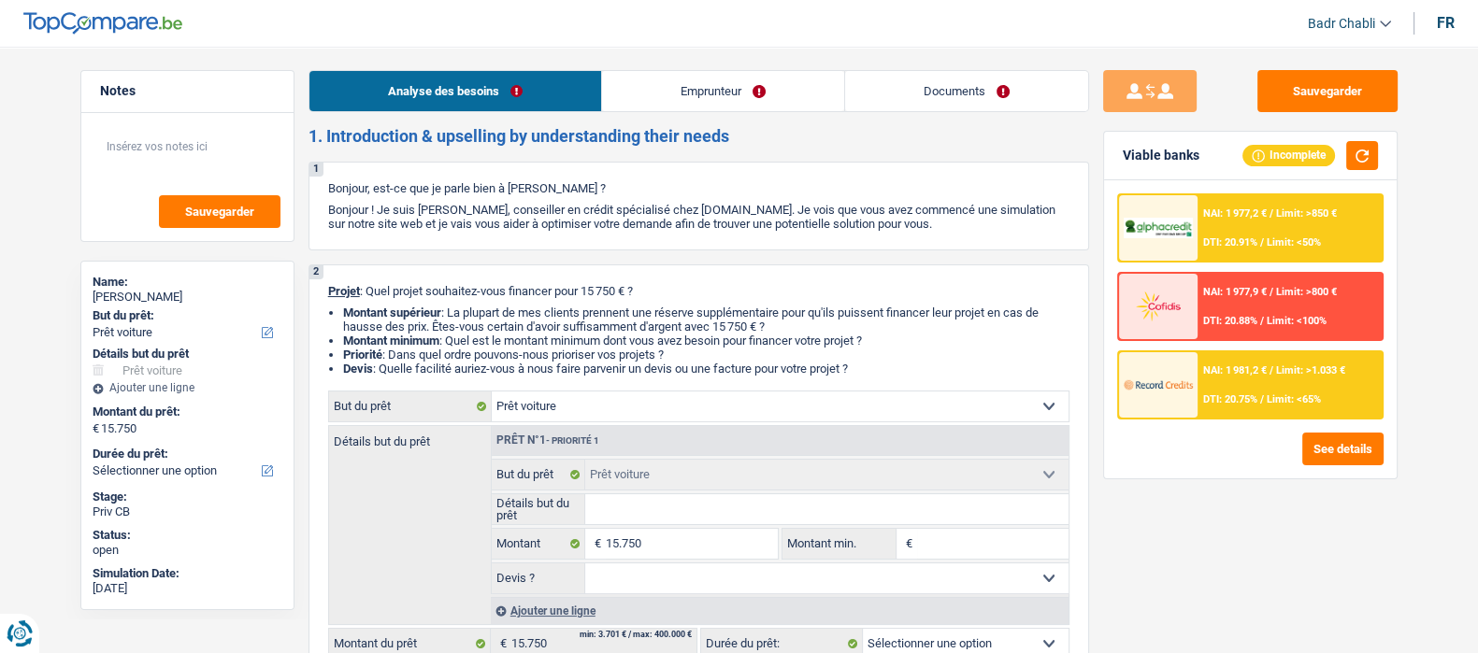
select select
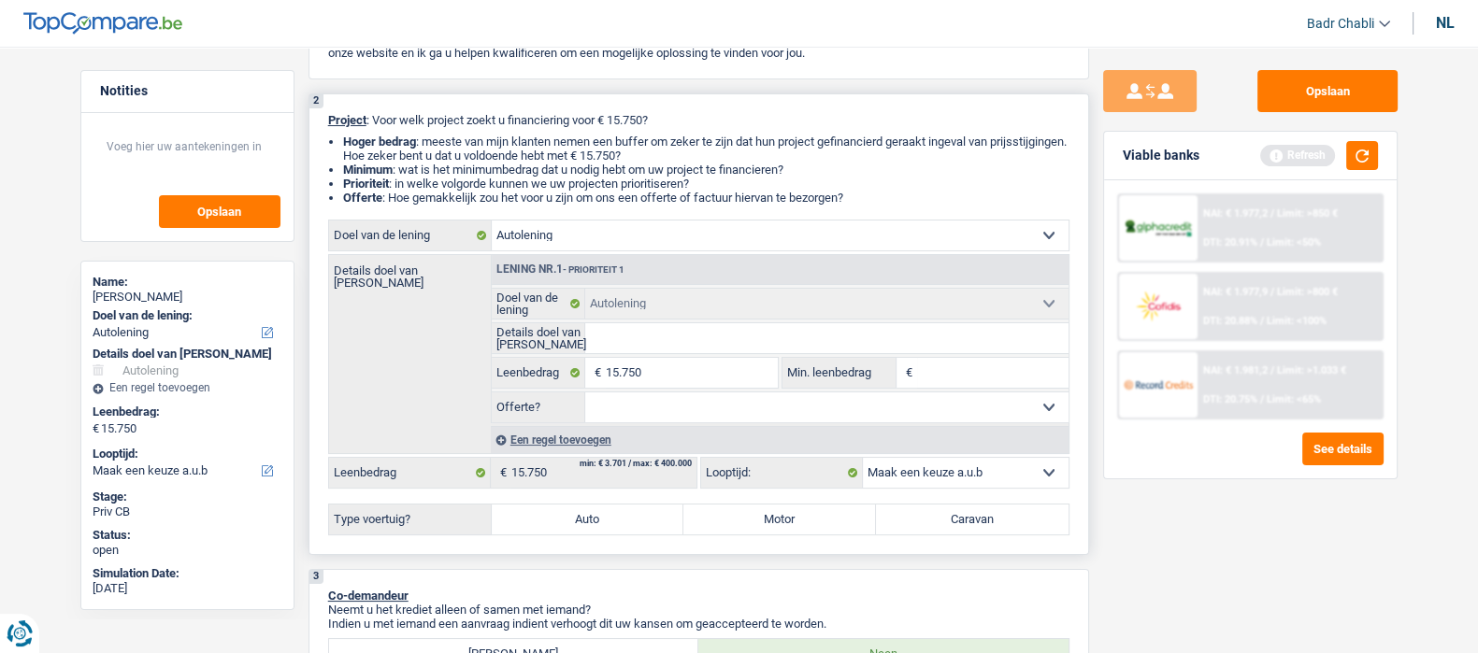
scroll to position [351, 0]
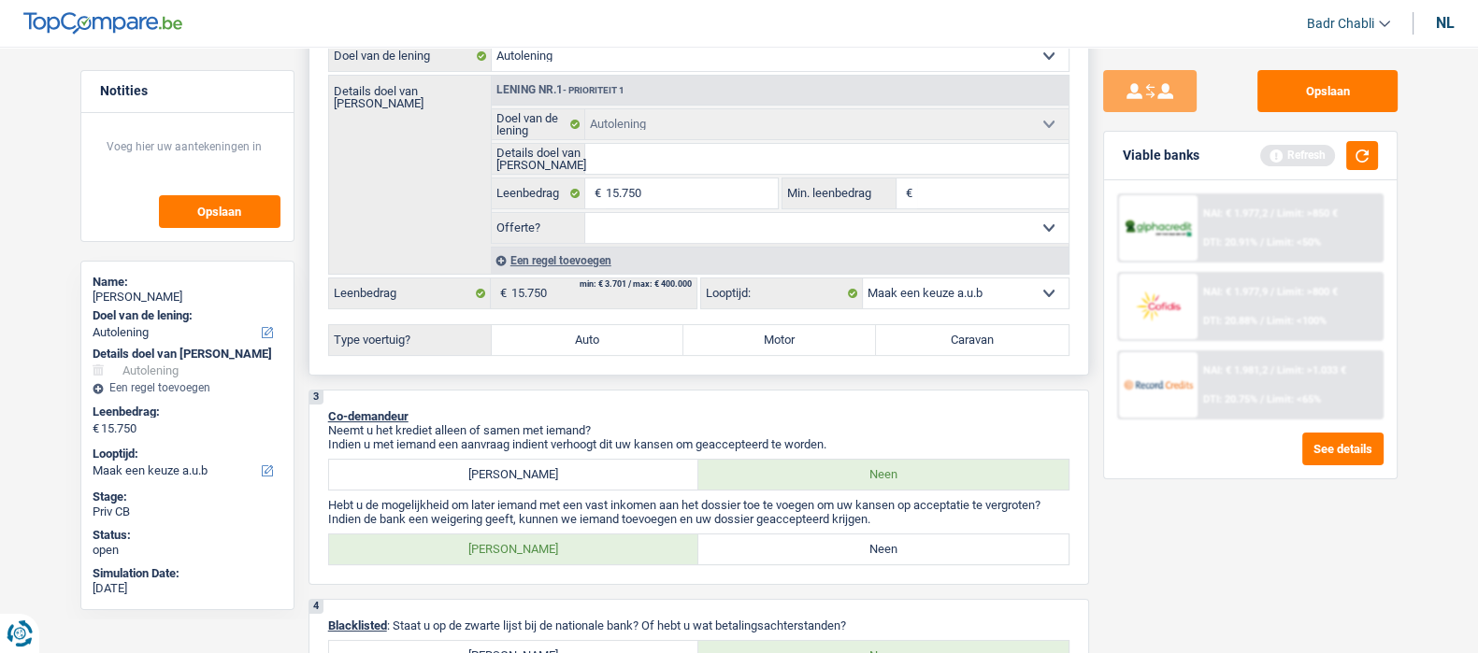
click at [624, 164] on input "Details doel van [PERSON_NAME]" at bounding box center [826, 159] width 483 height 30
click at [633, 240] on select "Ja Neen Niet beantwoord Maak een keuze a.u.b" at bounding box center [826, 228] width 483 height 30
click at [791, 565] on label "Neen" at bounding box center [883, 550] width 370 height 30
click at [791, 565] on input "Neen" at bounding box center [883, 550] width 370 height 30
radio input "true"
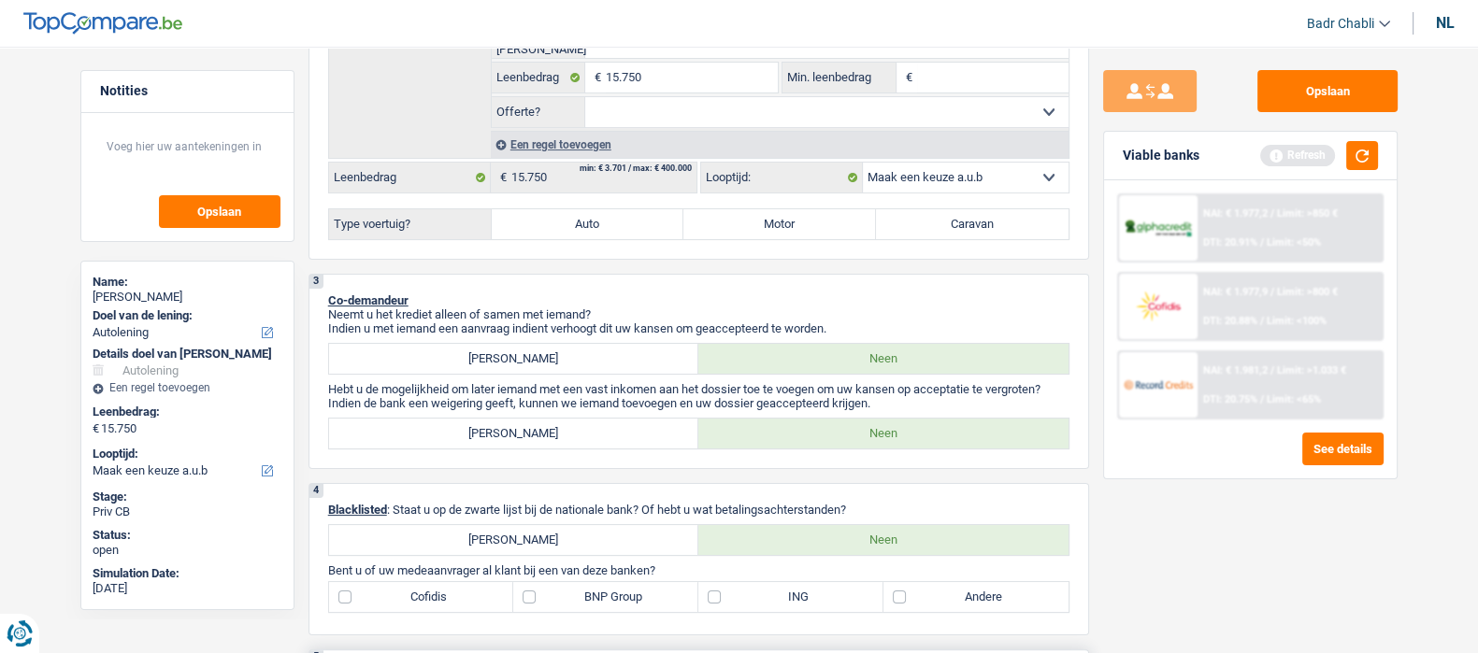
scroll to position [233, 0]
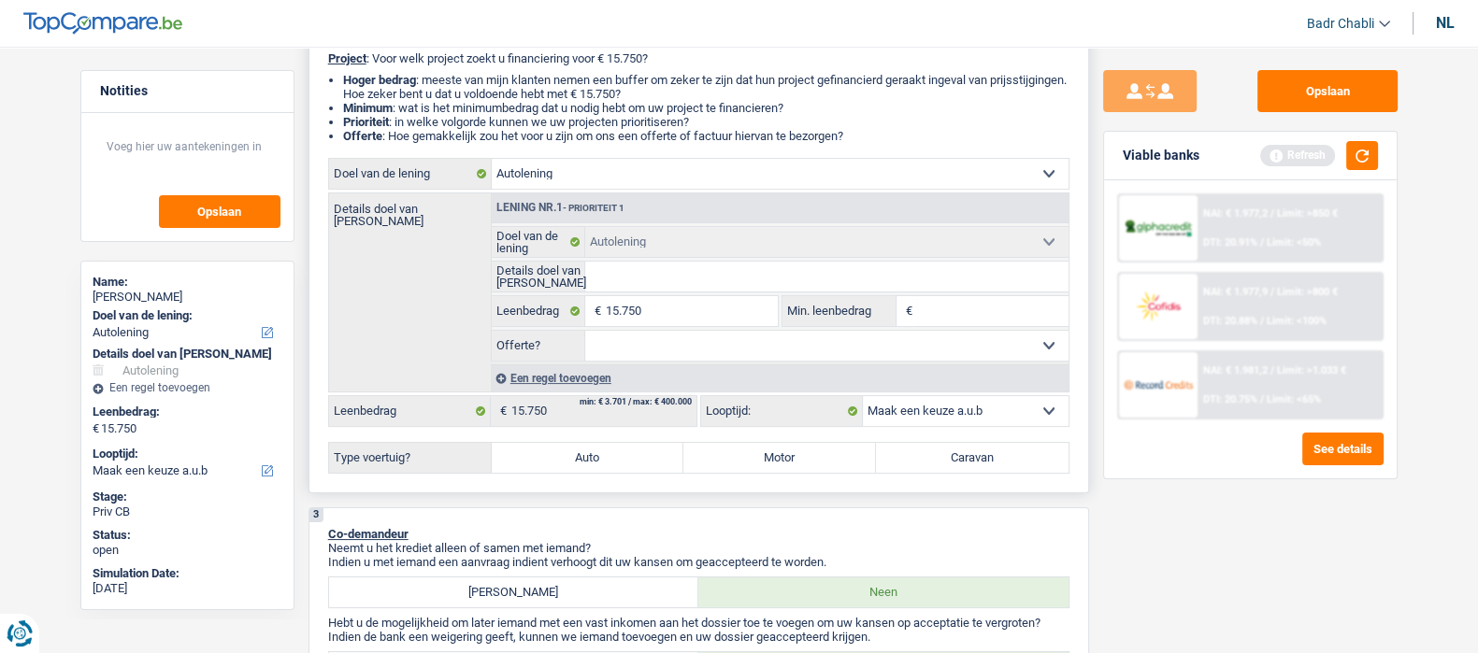
click at [674, 341] on select "Ja Neen Niet beantwoord Maak een keuze a.u.b" at bounding box center [826, 346] width 483 height 30
select select "false"
click at [585, 334] on select "Ja Neen Niet beantwoord Maak een keuze a.u.b" at bounding box center [826, 346] width 483 height 30
select select "false"
click at [606, 469] on label "Auto" at bounding box center [588, 458] width 193 height 30
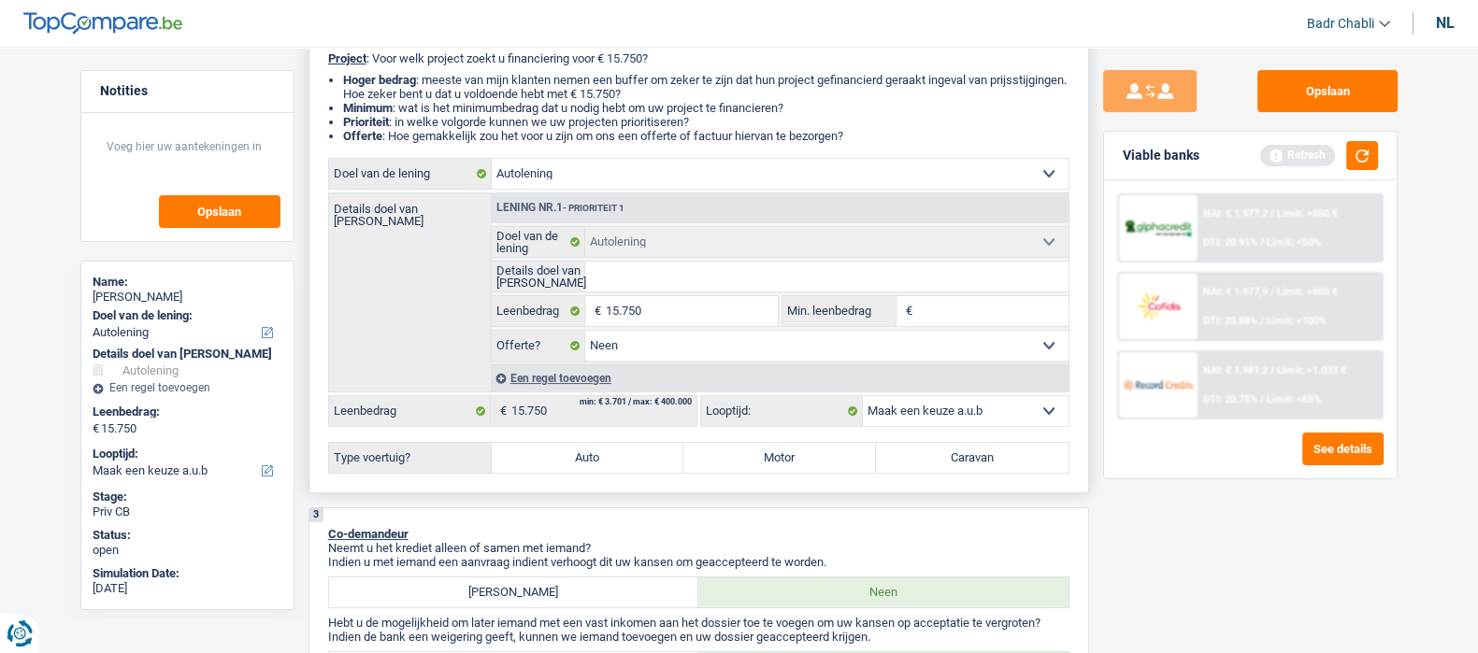
click at [606, 469] on input "Auto" at bounding box center [588, 458] width 193 height 30
radio input "true"
select select "60"
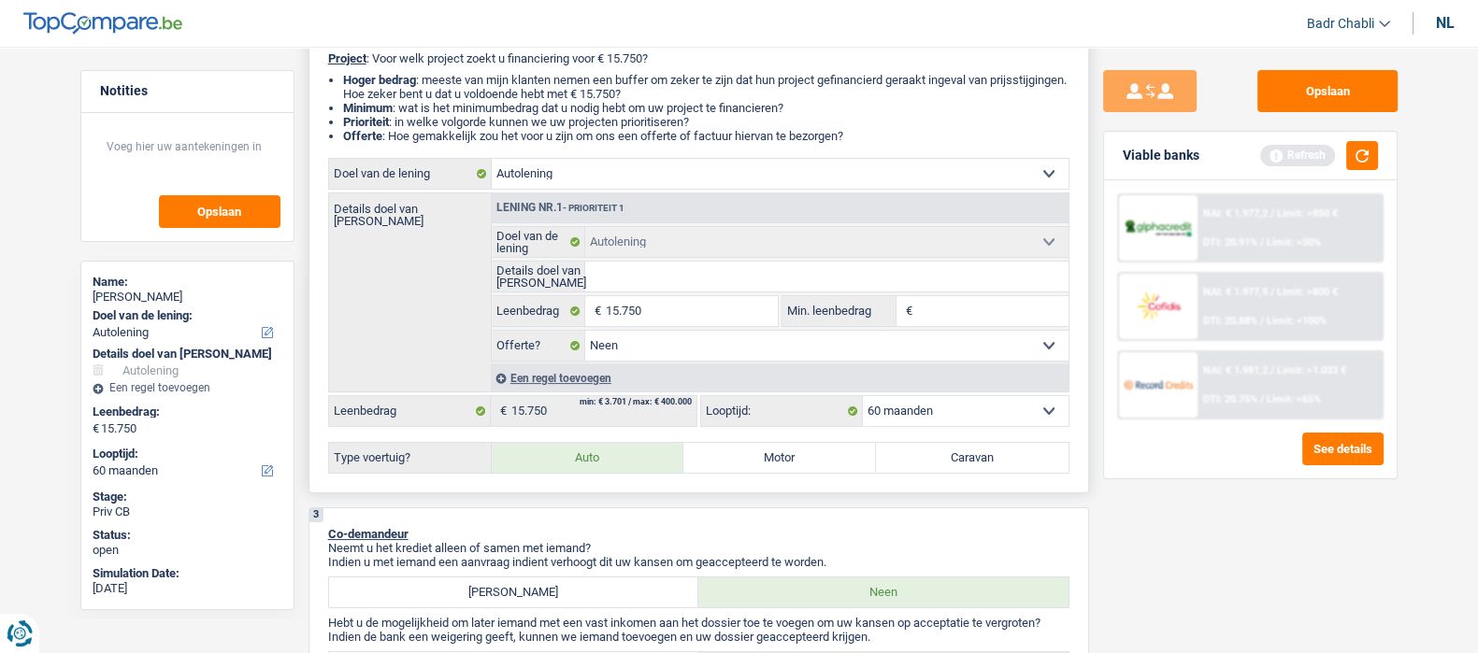
radio input "true"
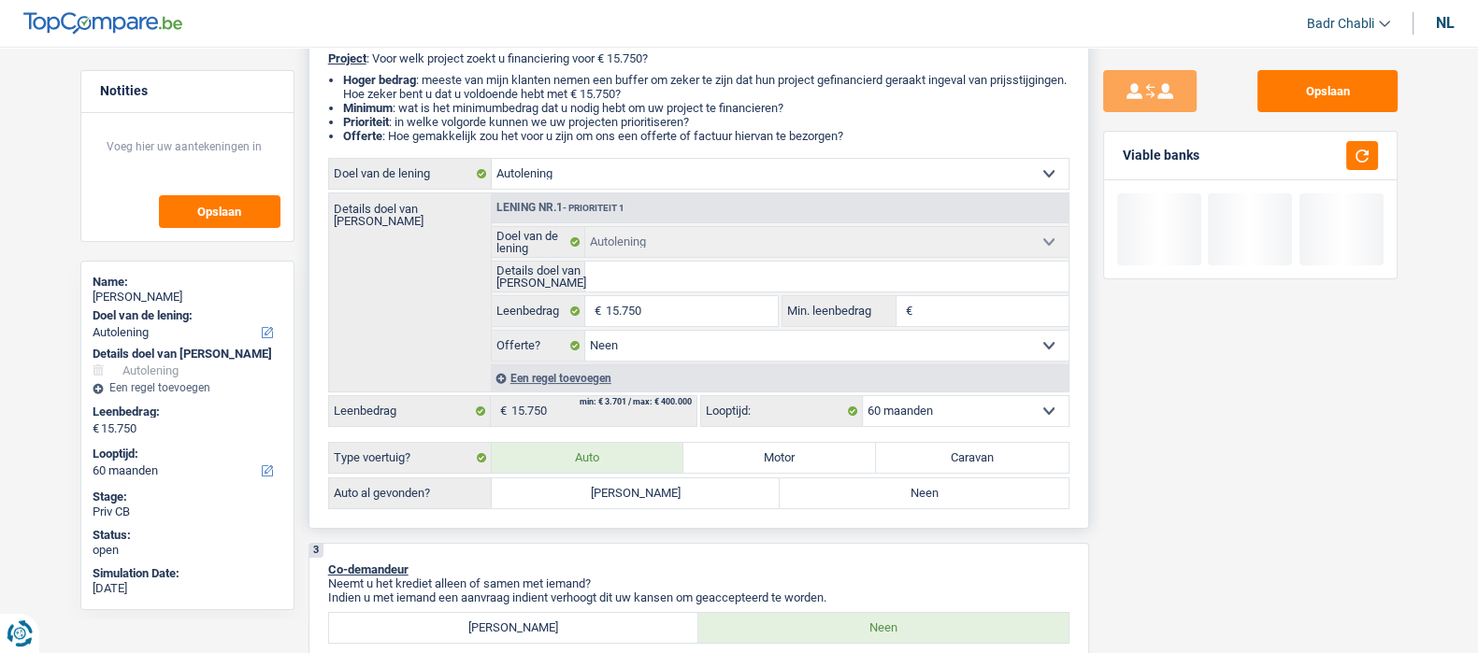
click at [885, 501] on label "Neen" at bounding box center [924, 494] width 289 height 30
click at [885, 501] on input "Neen" at bounding box center [924, 494] width 289 height 30
radio input "true"
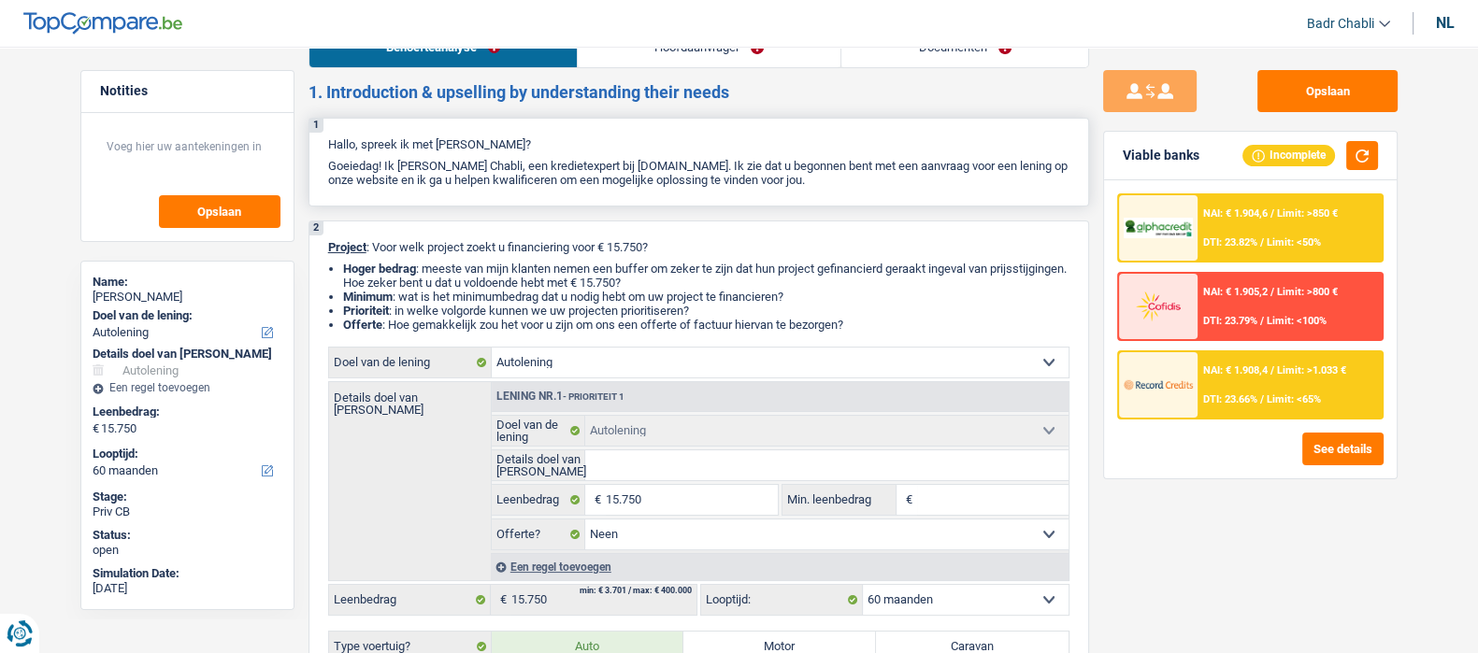
scroll to position [0, 0]
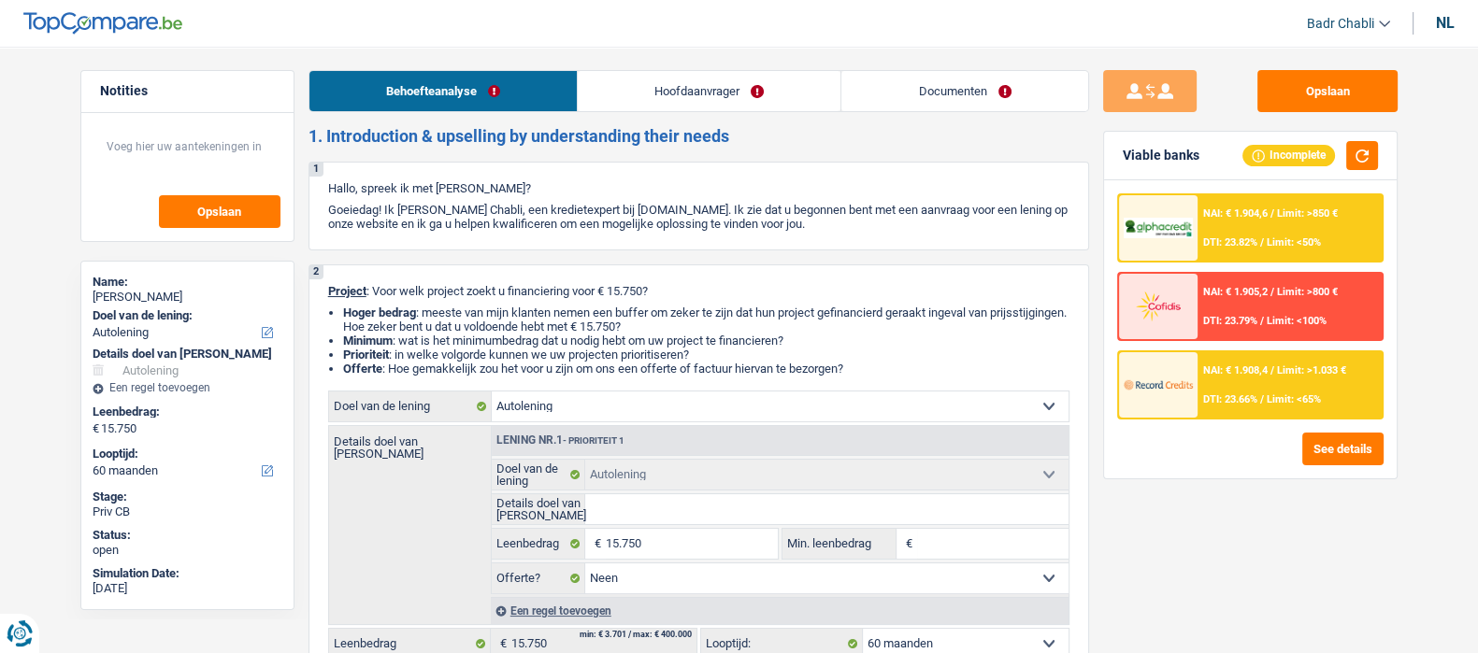
click at [645, 86] on link "Hoofdaanvrager" at bounding box center [709, 91] width 263 height 40
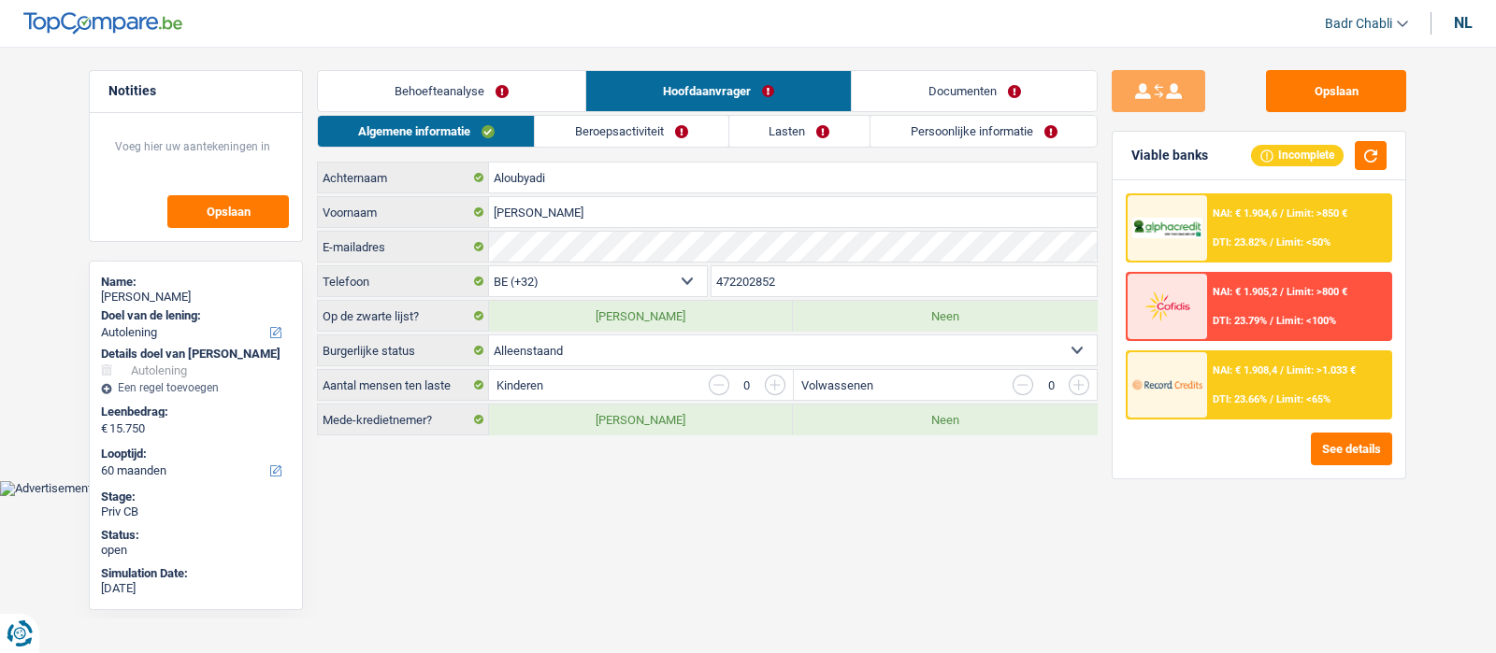
click at [527, 83] on link "Behoefteanalyse" at bounding box center [451, 91] width 267 height 40
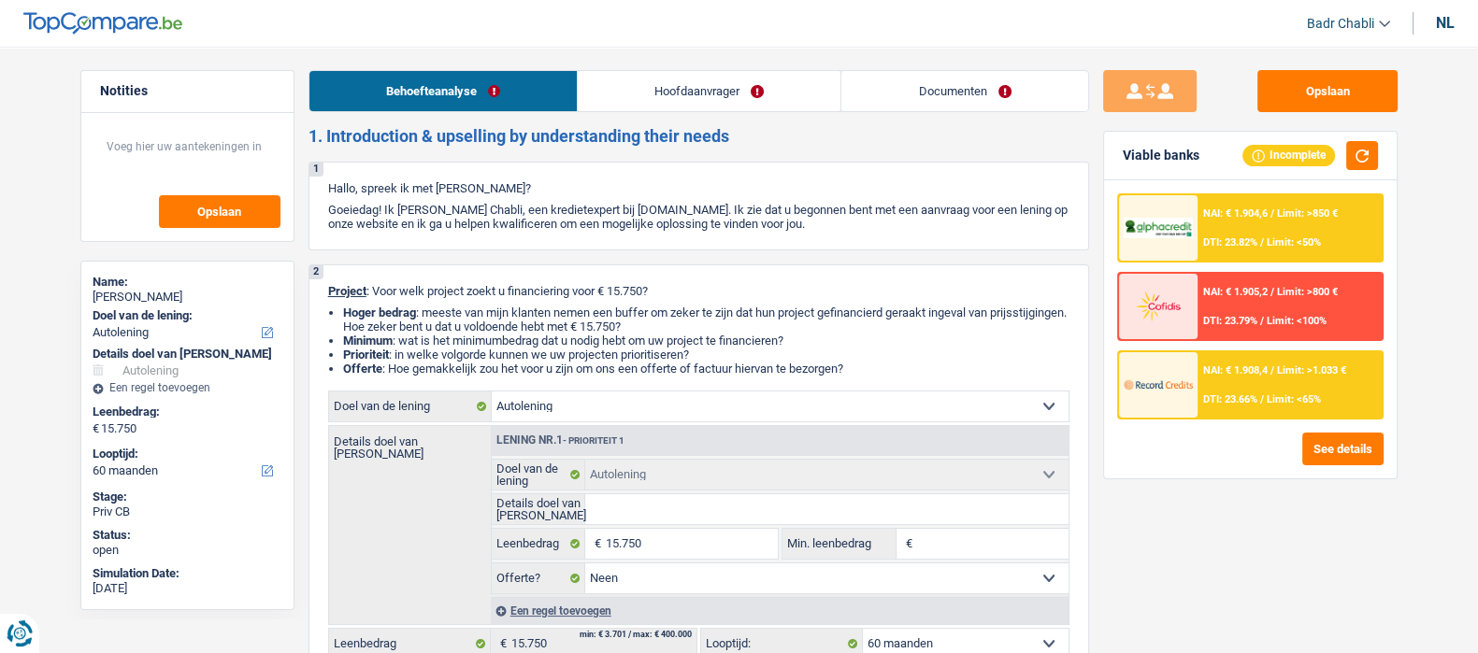
click at [673, 81] on link "Hoofdaanvrager" at bounding box center [709, 91] width 263 height 40
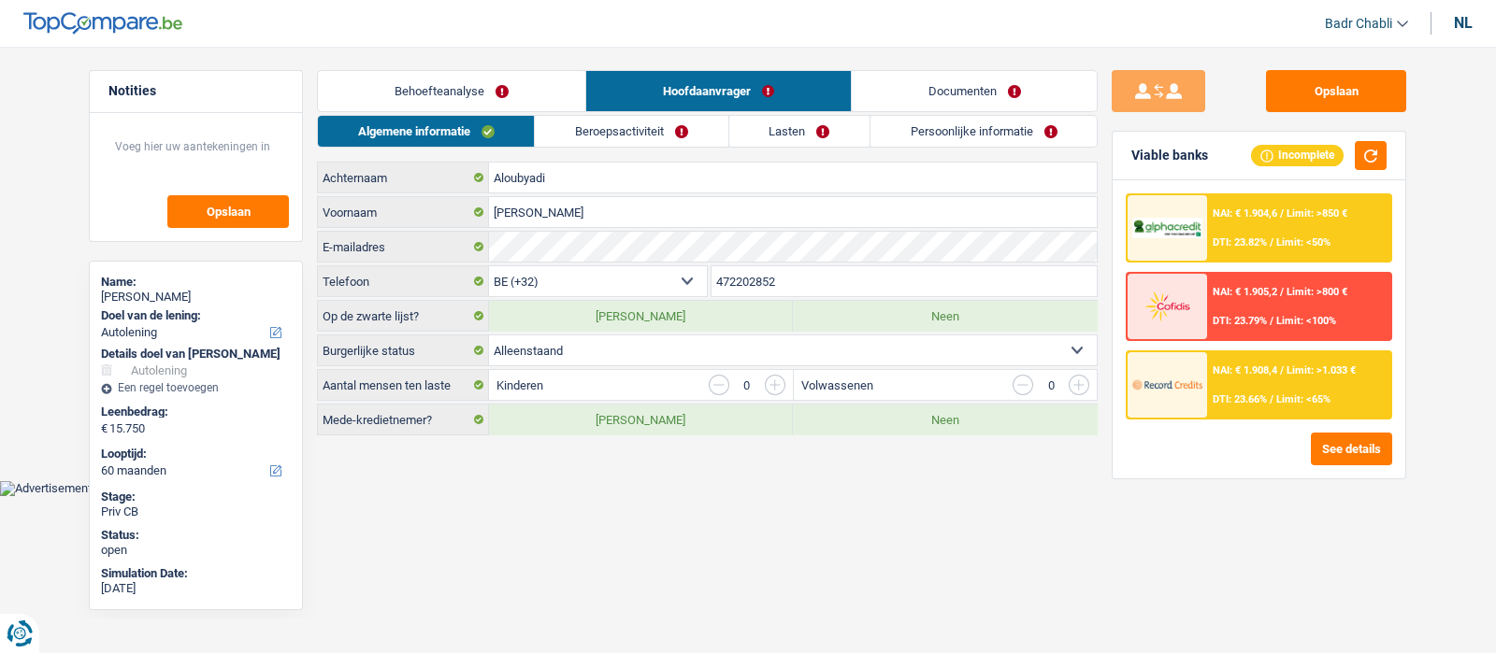
click at [776, 381] on input "button" at bounding box center [775, 385] width 21 height 21
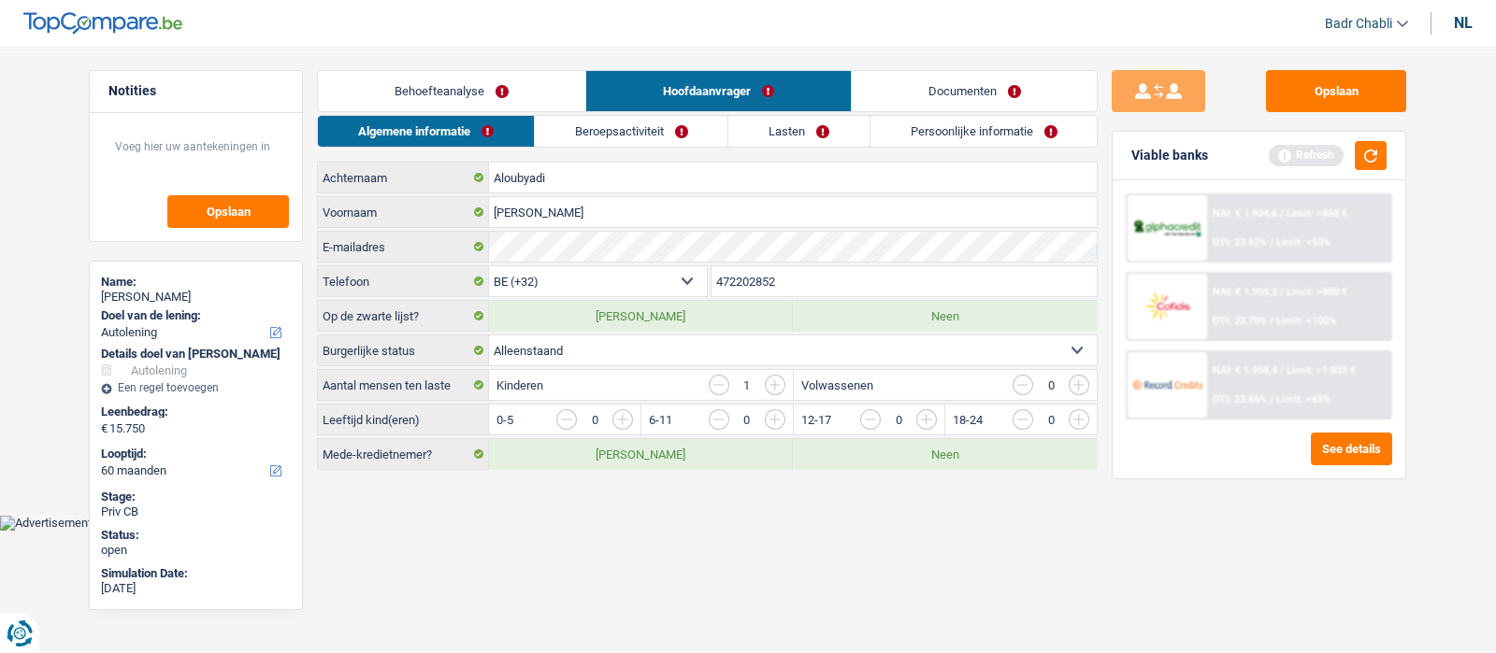
click at [624, 418] on input "button" at bounding box center [1001, 424] width 779 height 30
click at [499, 91] on link "Behoefteanalyse" at bounding box center [451, 91] width 267 height 40
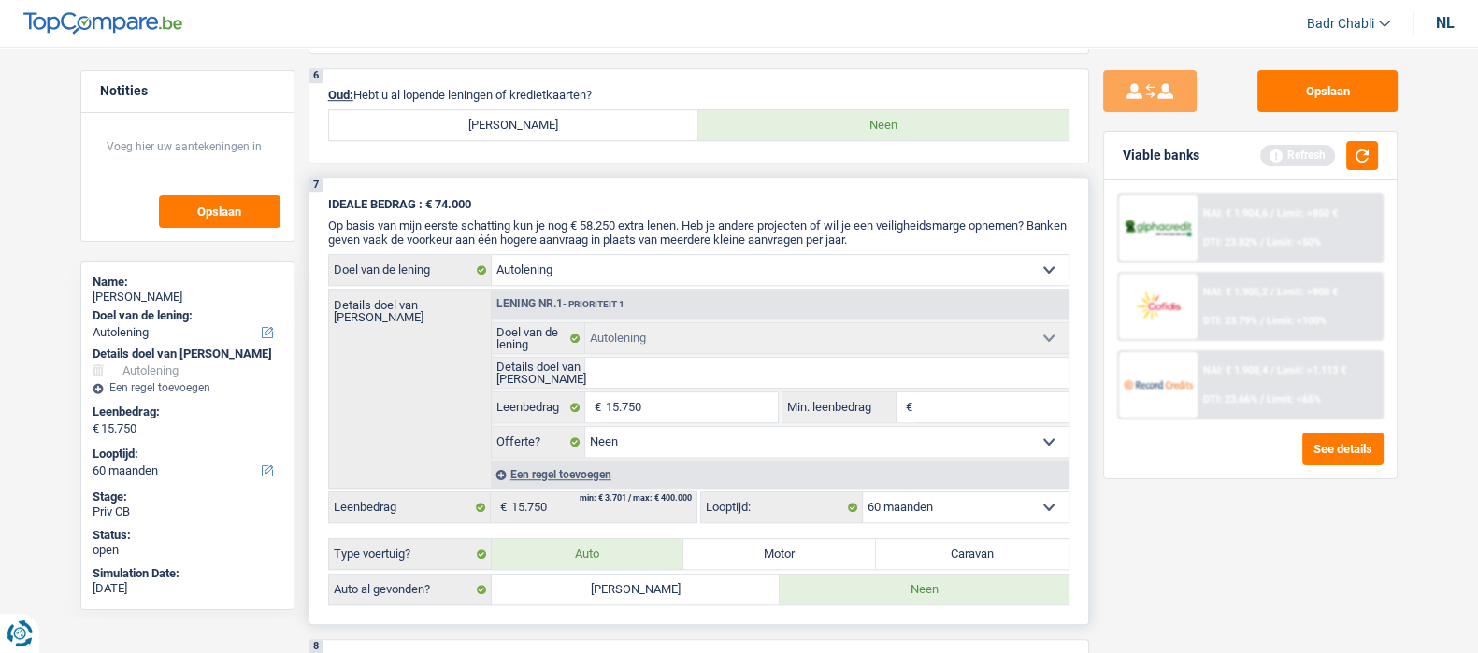
scroll to position [2220, 0]
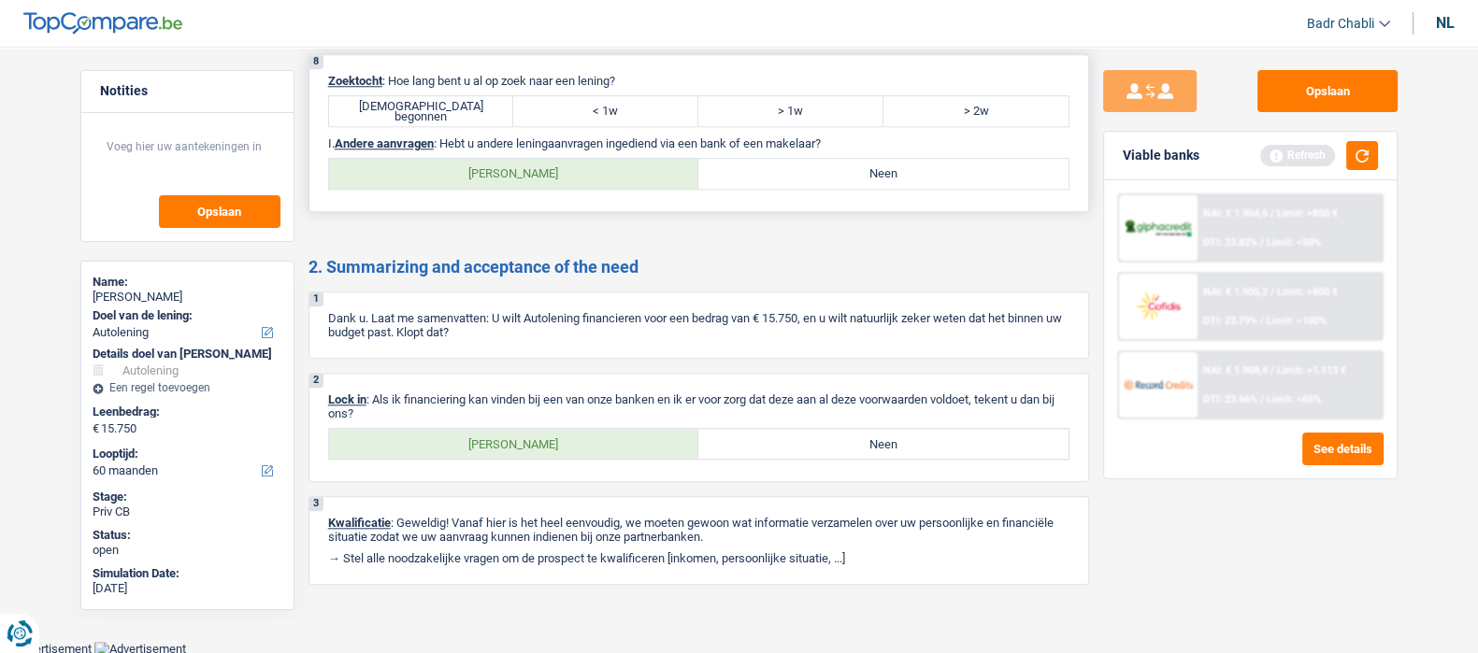
click at [433, 108] on label "[DEMOGRAPHIC_DATA] begonnen" at bounding box center [421, 111] width 185 height 30
click at [433, 108] on input "[DEMOGRAPHIC_DATA] begonnen" at bounding box center [421, 111] width 185 height 30
radio input "true"
drag, startPoint x: 810, startPoint y: 172, endPoint x: 770, endPoint y: 217, distance: 59.6
click at [809, 172] on label "Neen" at bounding box center [883, 174] width 370 height 30
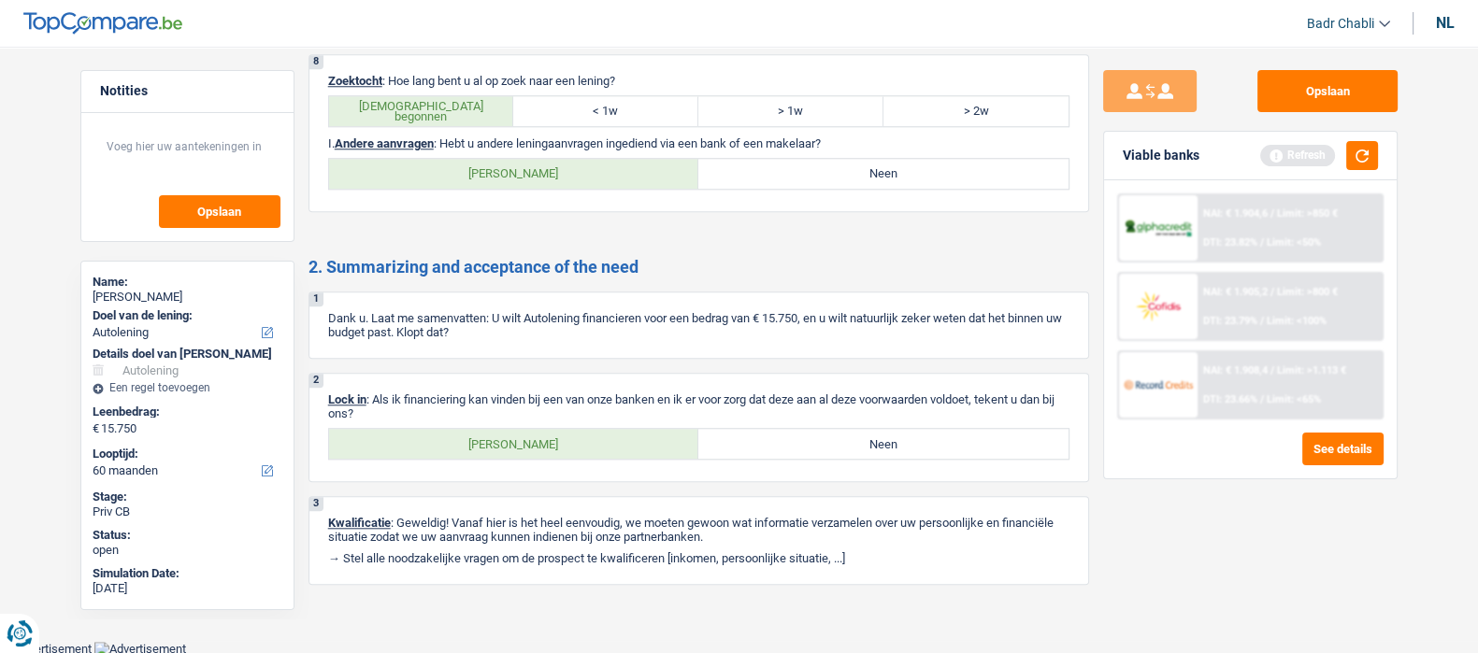
click at [809, 172] on input "Neen" at bounding box center [883, 174] width 370 height 30
radio input "true"
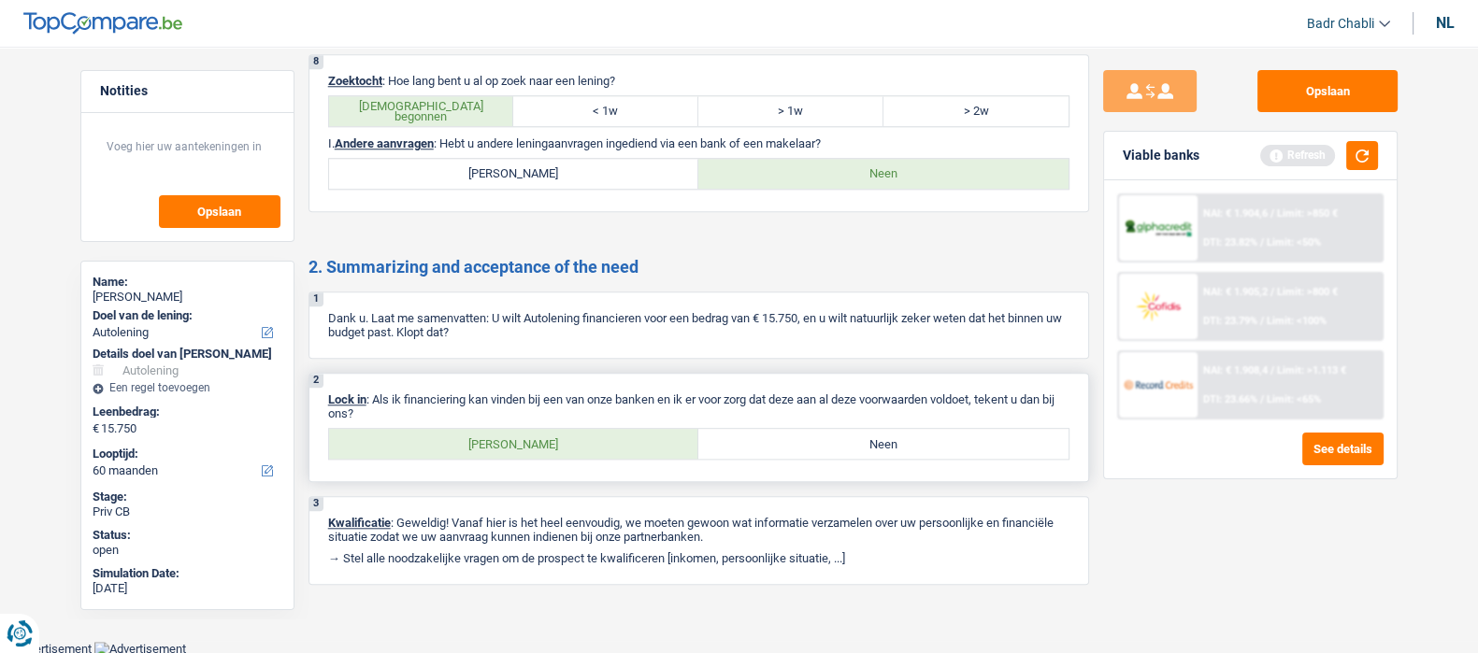
click at [496, 457] on label "[PERSON_NAME]" at bounding box center [514, 444] width 370 height 30
click at [496, 457] on input "[PERSON_NAME]" at bounding box center [514, 444] width 370 height 30
radio input "true"
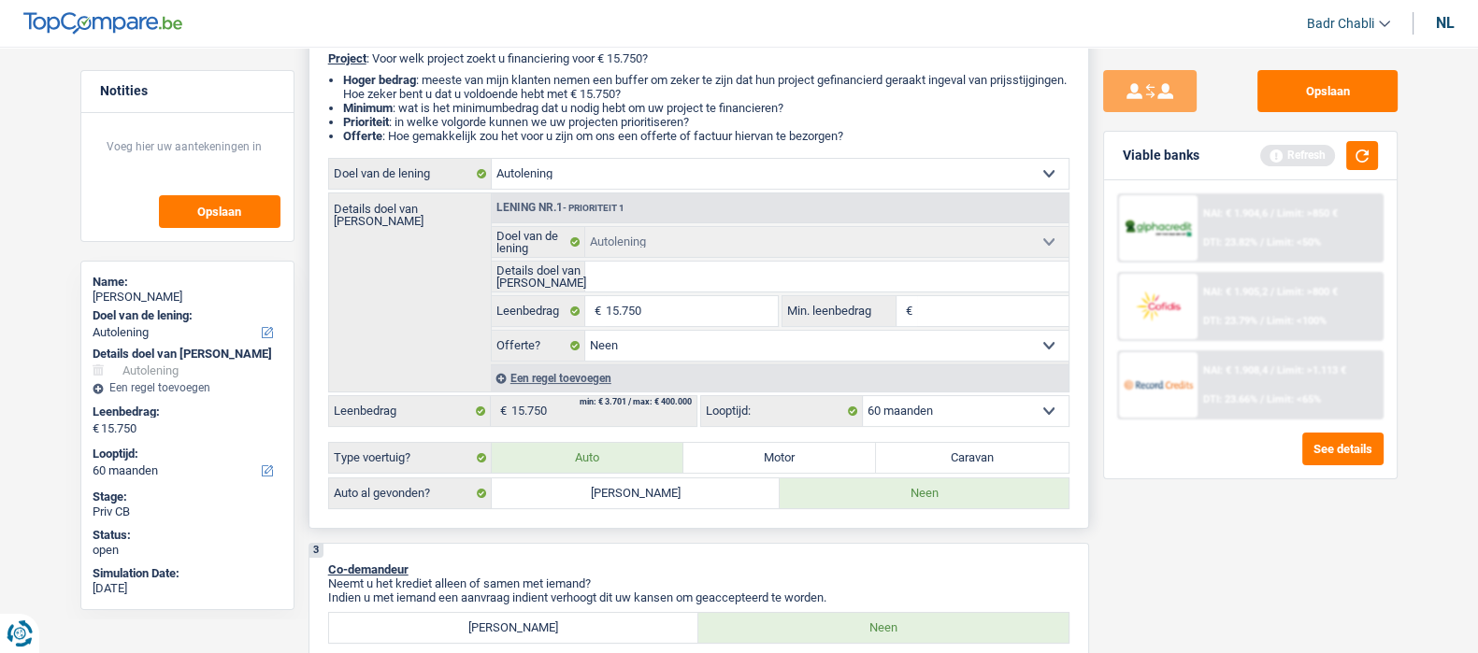
scroll to position [0, 0]
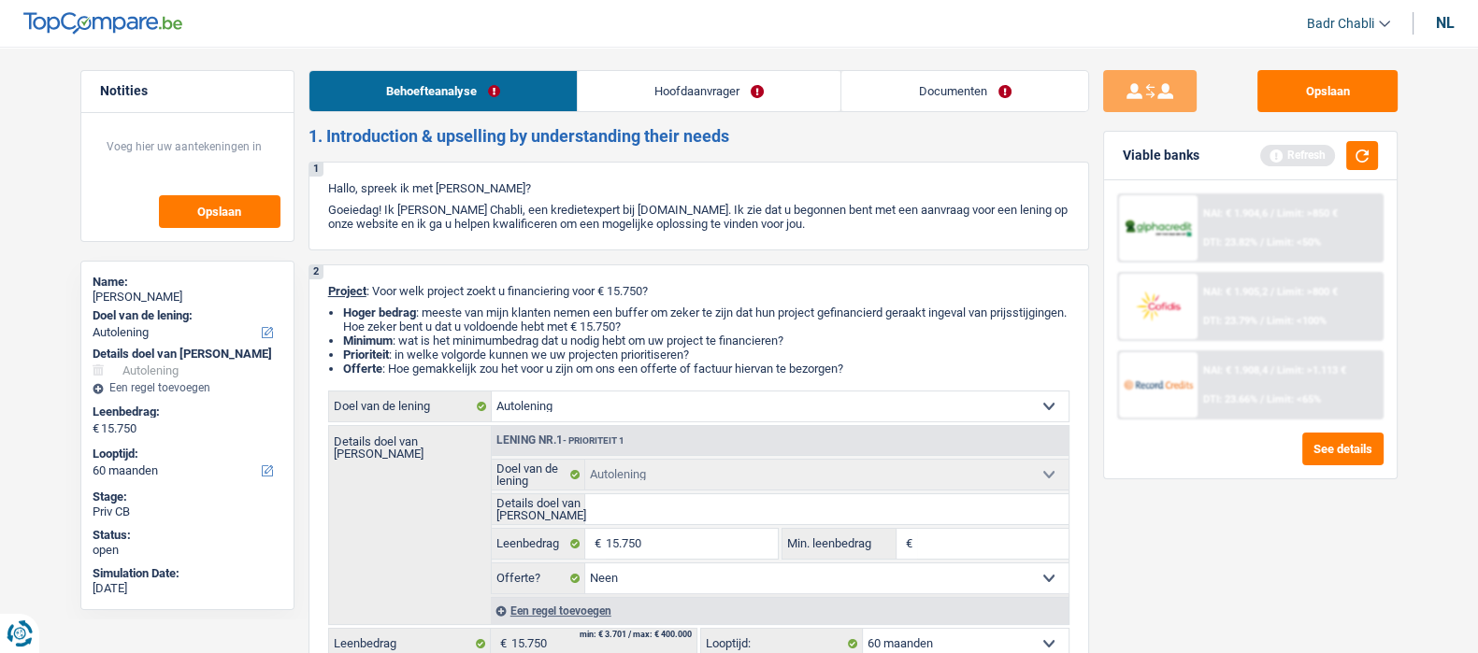
click at [768, 90] on link "Hoofdaanvrager" at bounding box center [709, 91] width 263 height 40
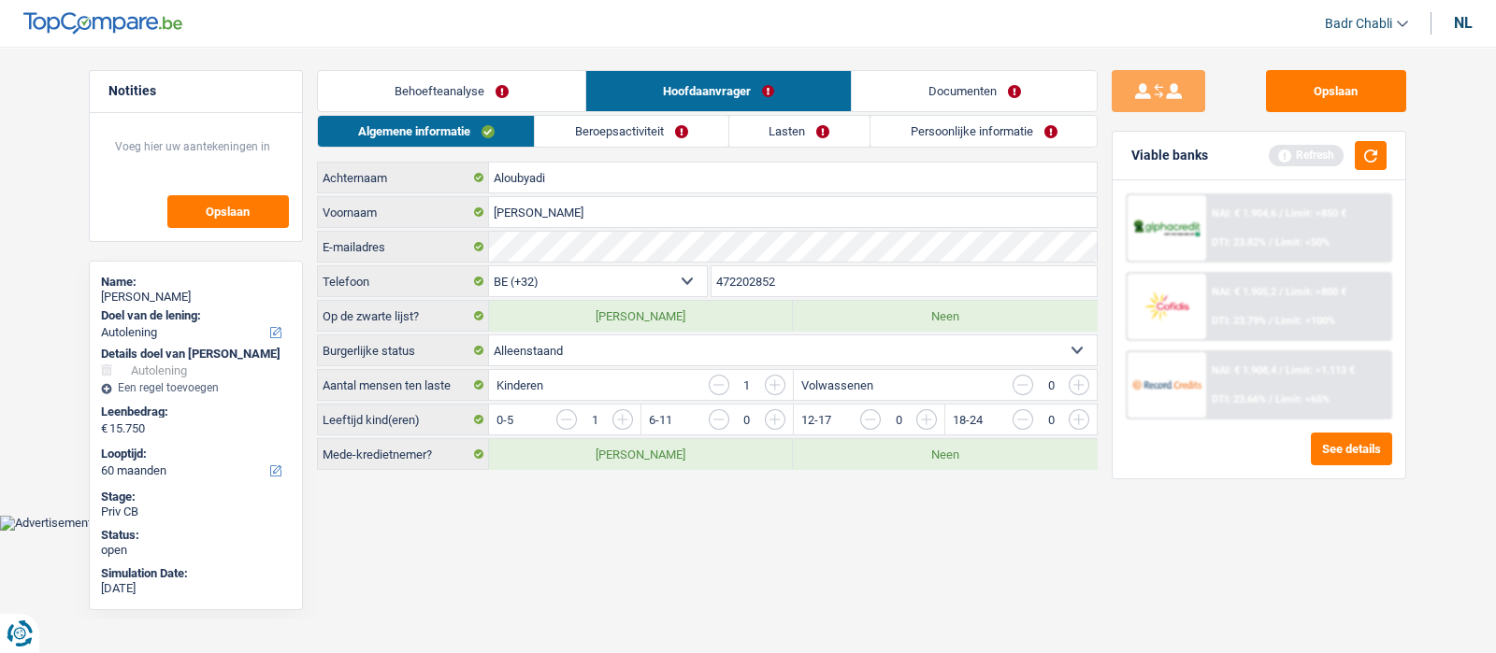
click at [944, 137] on link "Persoonlijke informatie" at bounding box center [983, 131] width 226 height 31
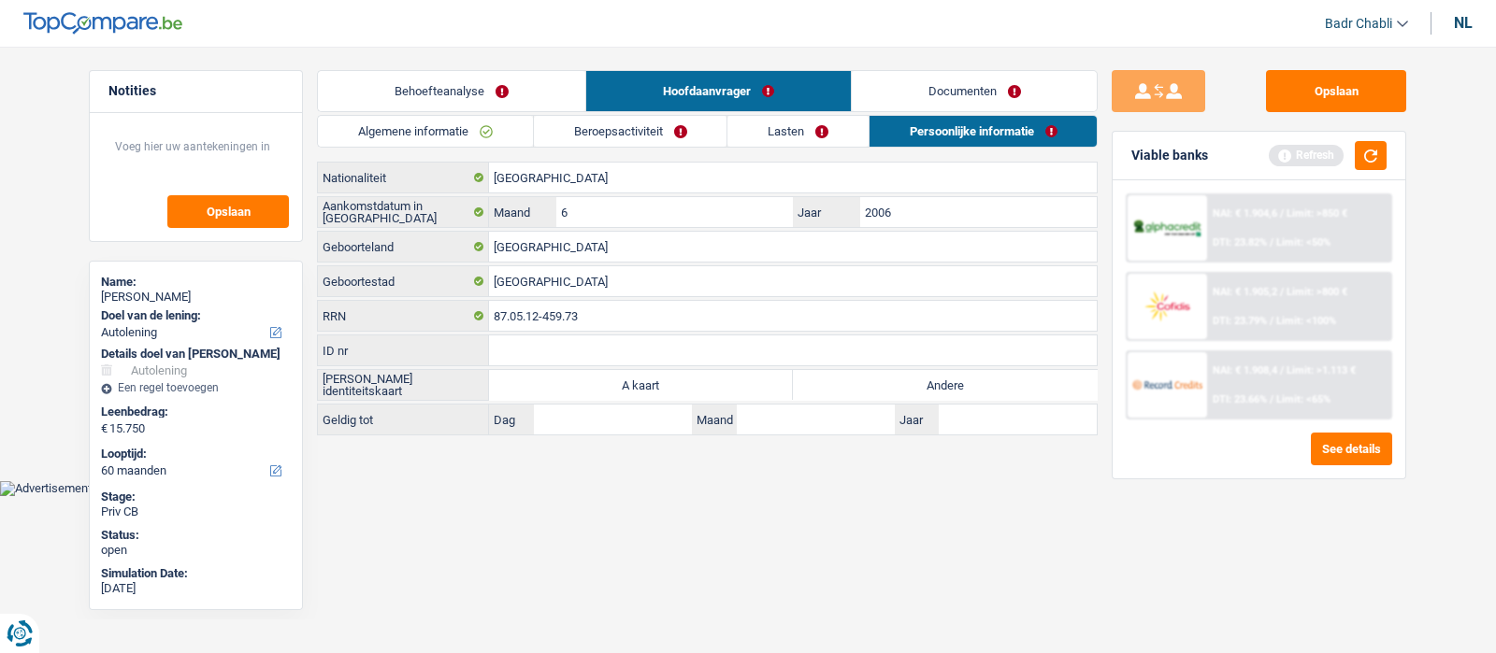
click at [940, 391] on label "Andere" at bounding box center [945, 385] width 304 height 30
click at [940, 391] on input "Andere" at bounding box center [945, 385] width 304 height 30
radio input "true"
click at [569, 283] on input "Antwerpen" at bounding box center [793, 281] width 608 height 30
click at [569, 282] on input "Antwerpen" at bounding box center [793, 281] width 608 height 30
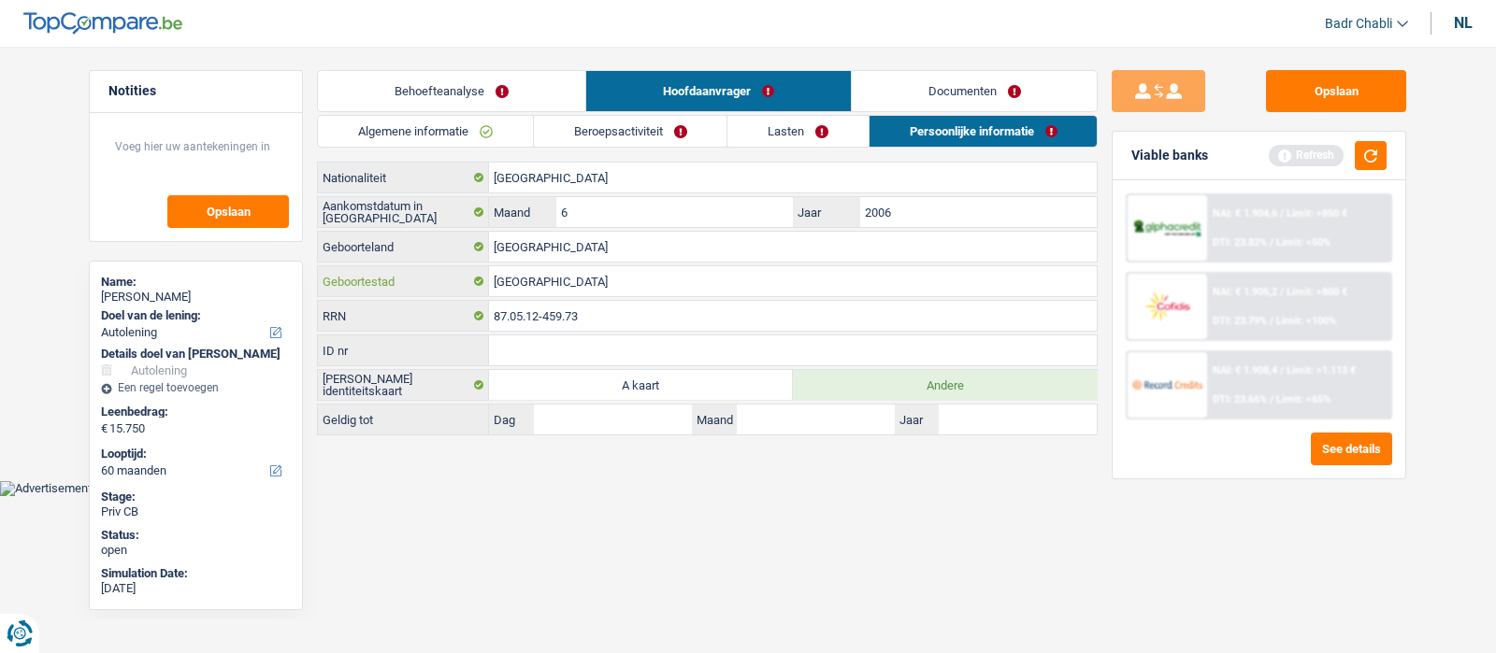
click at [569, 282] on input "Antwerpen" at bounding box center [793, 281] width 608 height 30
click at [567, 282] on input "Antwerpen" at bounding box center [793, 281] width 608 height 30
type input "A"
type input "Bagdad"
click at [481, 131] on link "Algemene informatie" at bounding box center [425, 131] width 215 height 31
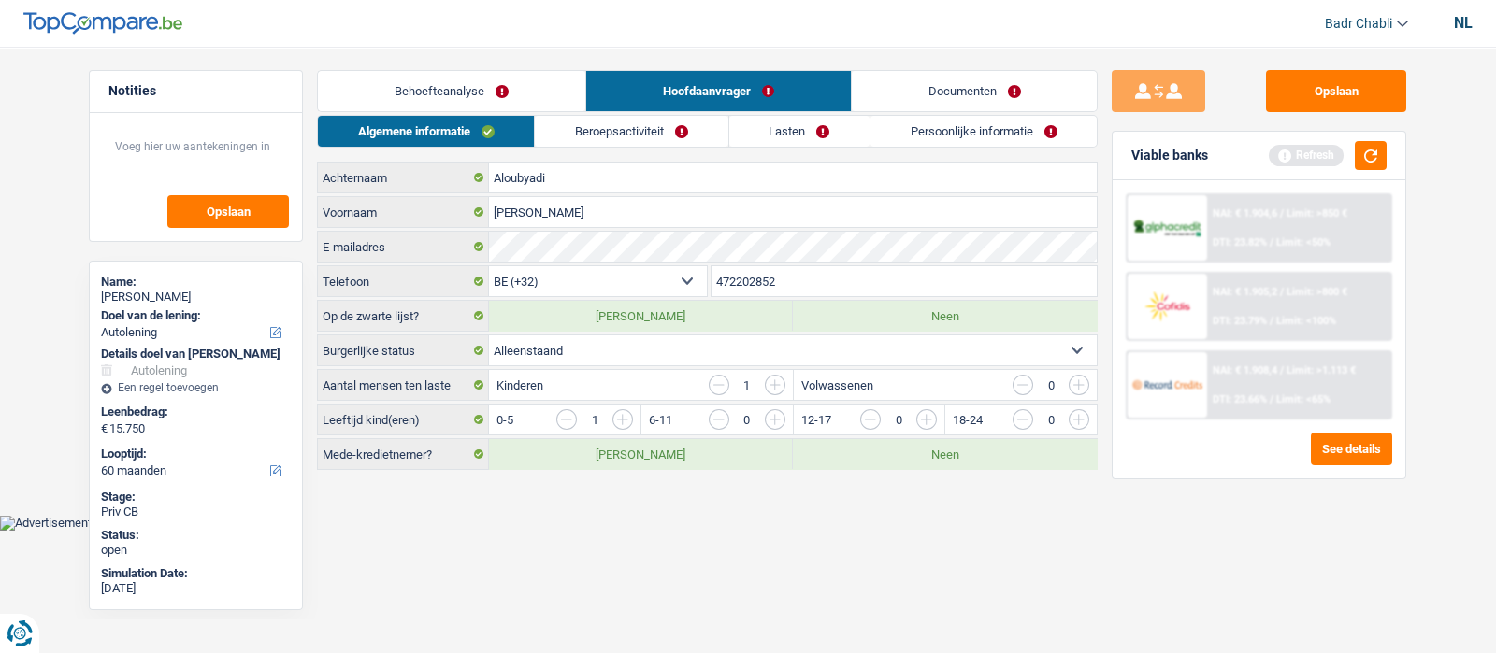
click at [575, 123] on link "Beroepsactiviteit" at bounding box center [631, 131] width 193 height 31
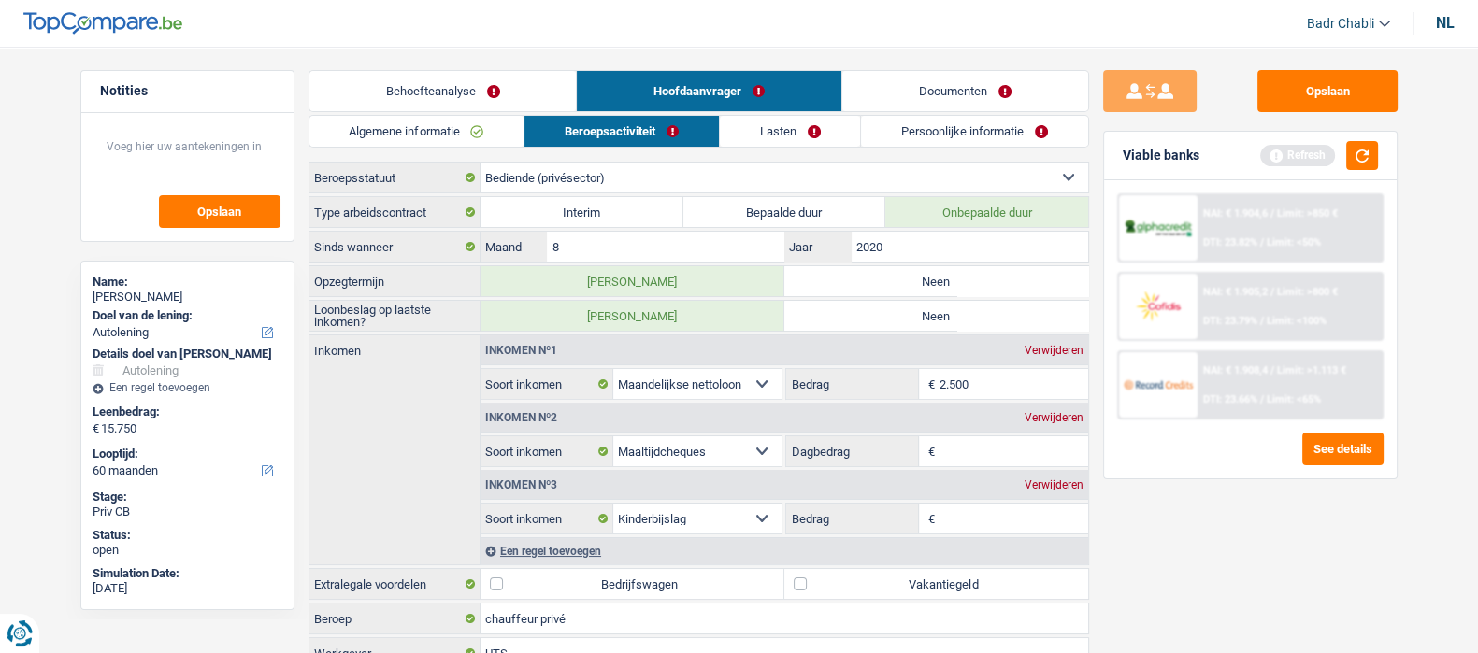
click at [914, 292] on label "Neen" at bounding box center [936, 281] width 304 height 30
click at [914, 292] on input "Neen" at bounding box center [936, 281] width 304 height 30
radio input "true"
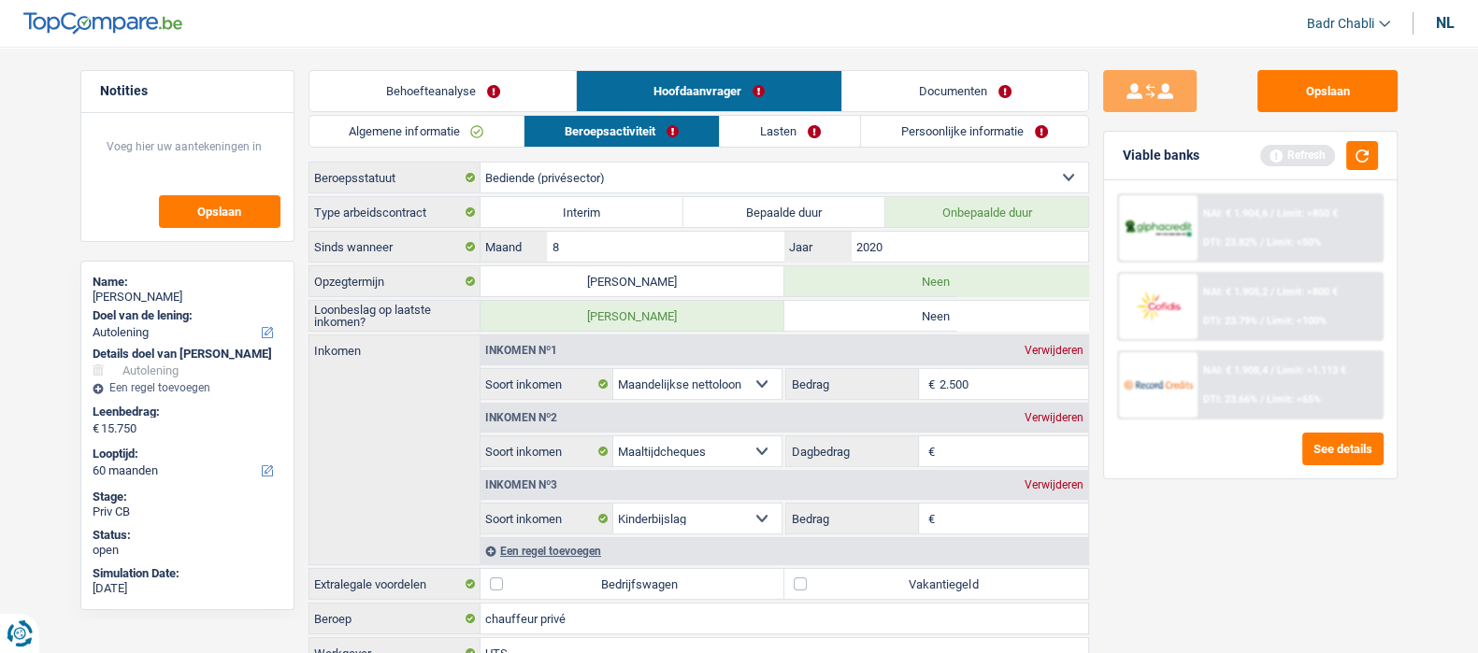
click at [923, 317] on label "Neen" at bounding box center [936, 316] width 304 height 30
click at [923, 317] on input "Neen" at bounding box center [936, 316] width 304 height 30
radio input "true"
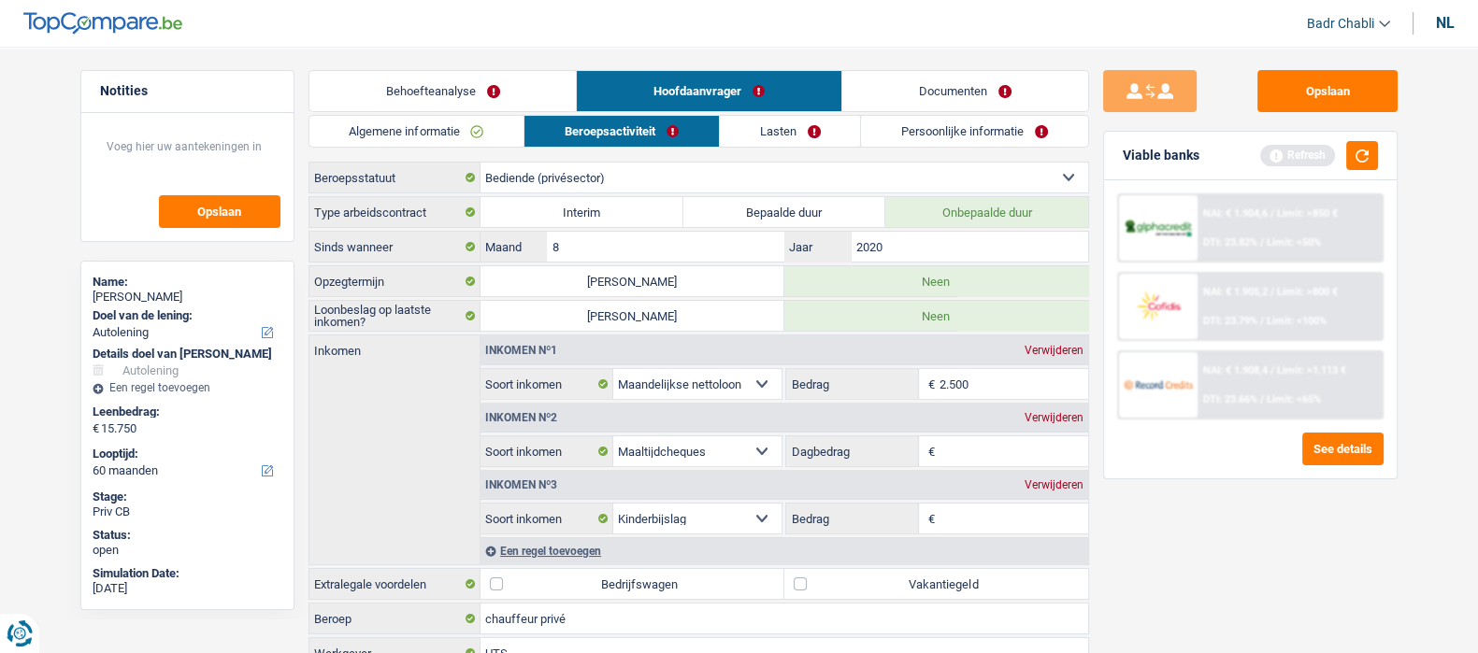
click at [938, 119] on link "Persoonlijke informatie" at bounding box center [974, 131] width 227 height 31
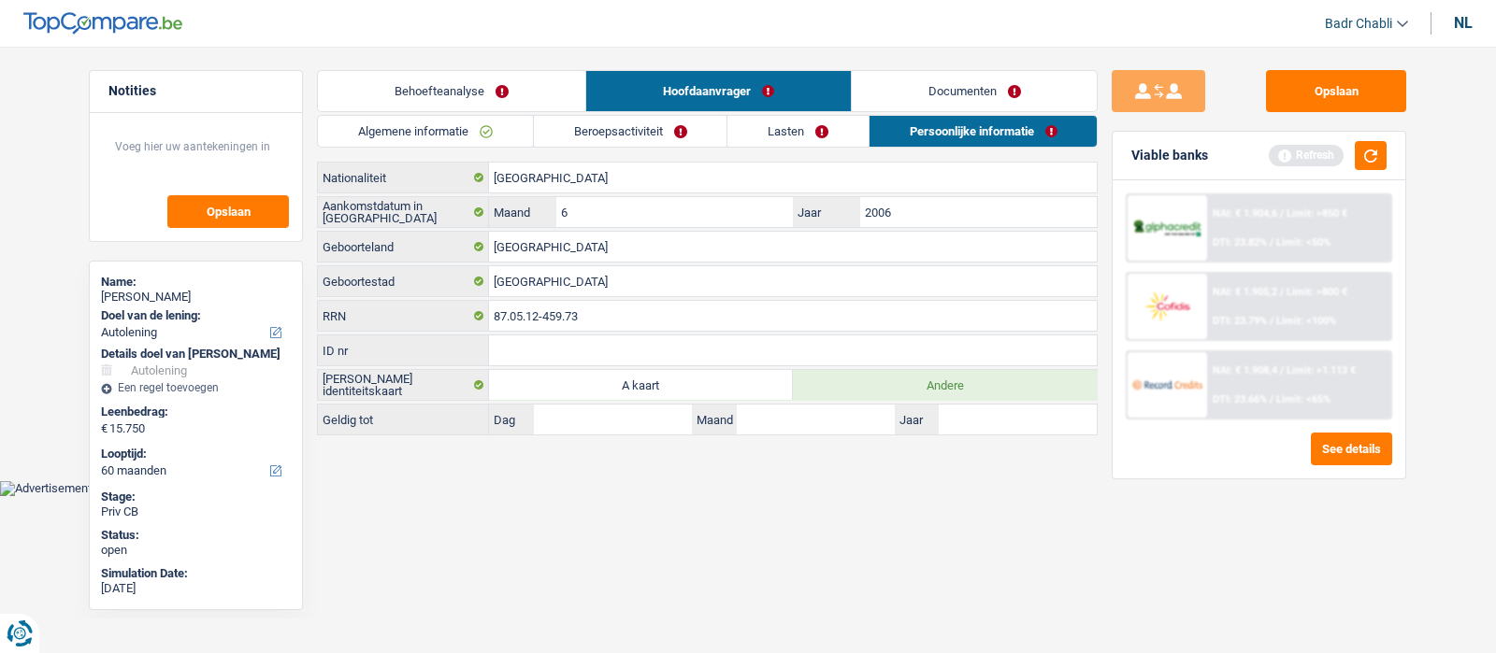
click at [964, 88] on link "Documenten" at bounding box center [975, 91] width 246 height 40
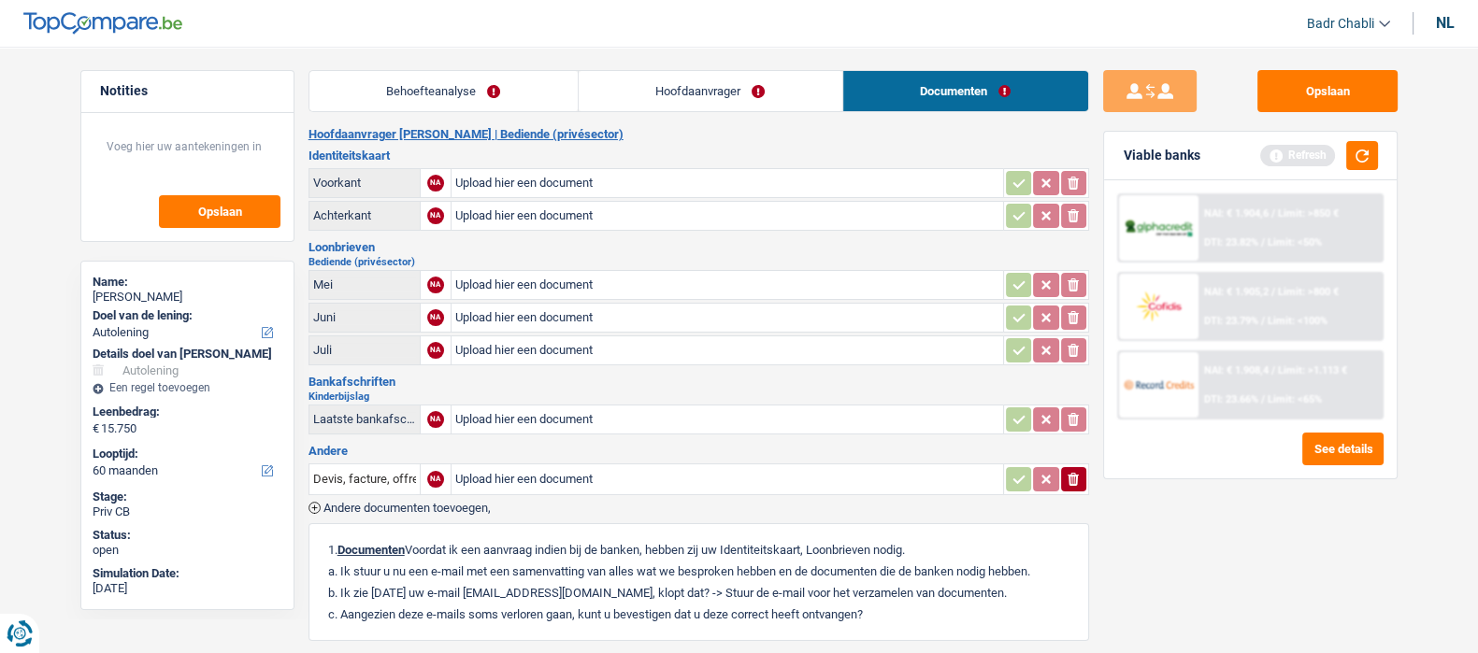
click at [675, 99] on link "Hoofdaanvrager" at bounding box center [711, 91] width 264 height 40
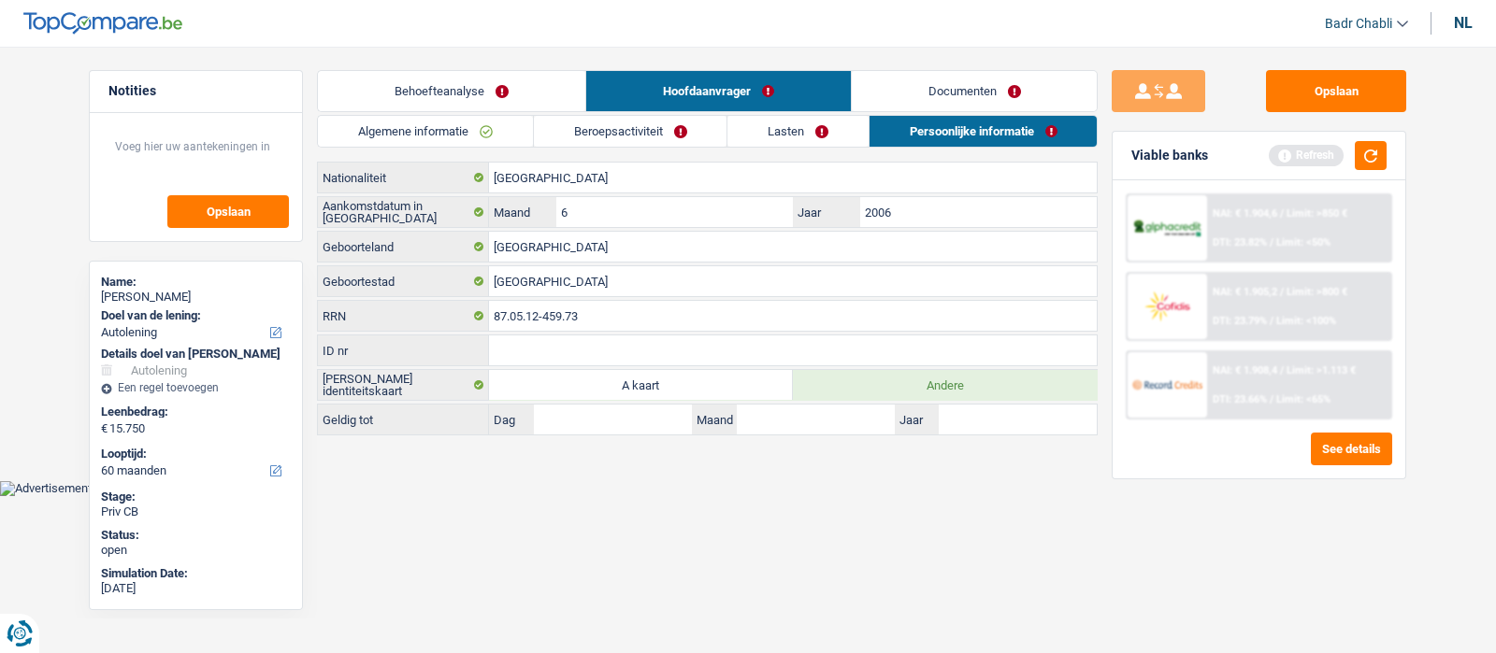
click at [574, 122] on link "Beroepsactiviteit" at bounding box center [631, 131] width 194 height 31
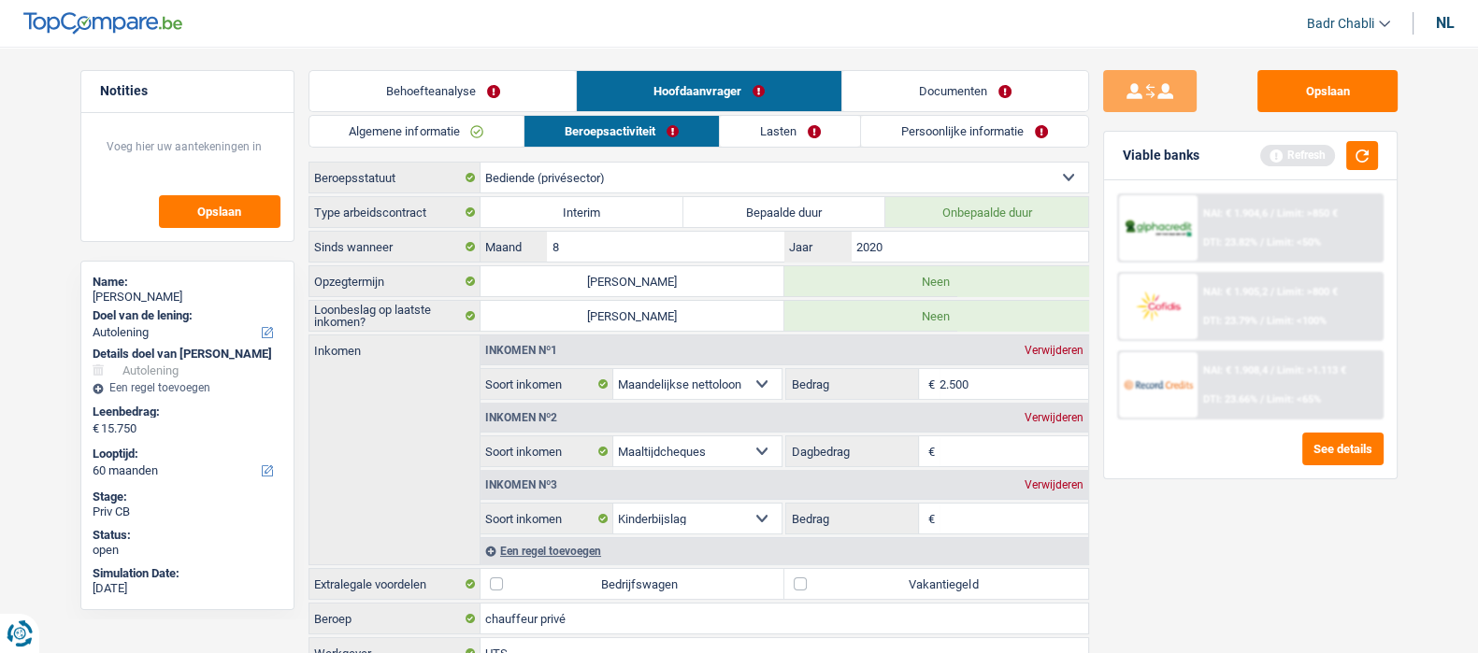
click at [1046, 448] on input "Dagbedrag" at bounding box center [1014, 452] width 149 height 30
click at [969, 444] on input "Dagbedrag" at bounding box center [1014, 452] width 149 height 30
click at [968, 438] on input "Dagbedrag" at bounding box center [1014, 452] width 149 height 30
type input "8,0"
click at [804, 579] on label "Vakantiegeld" at bounding box center [936, 584] width 304 height 30
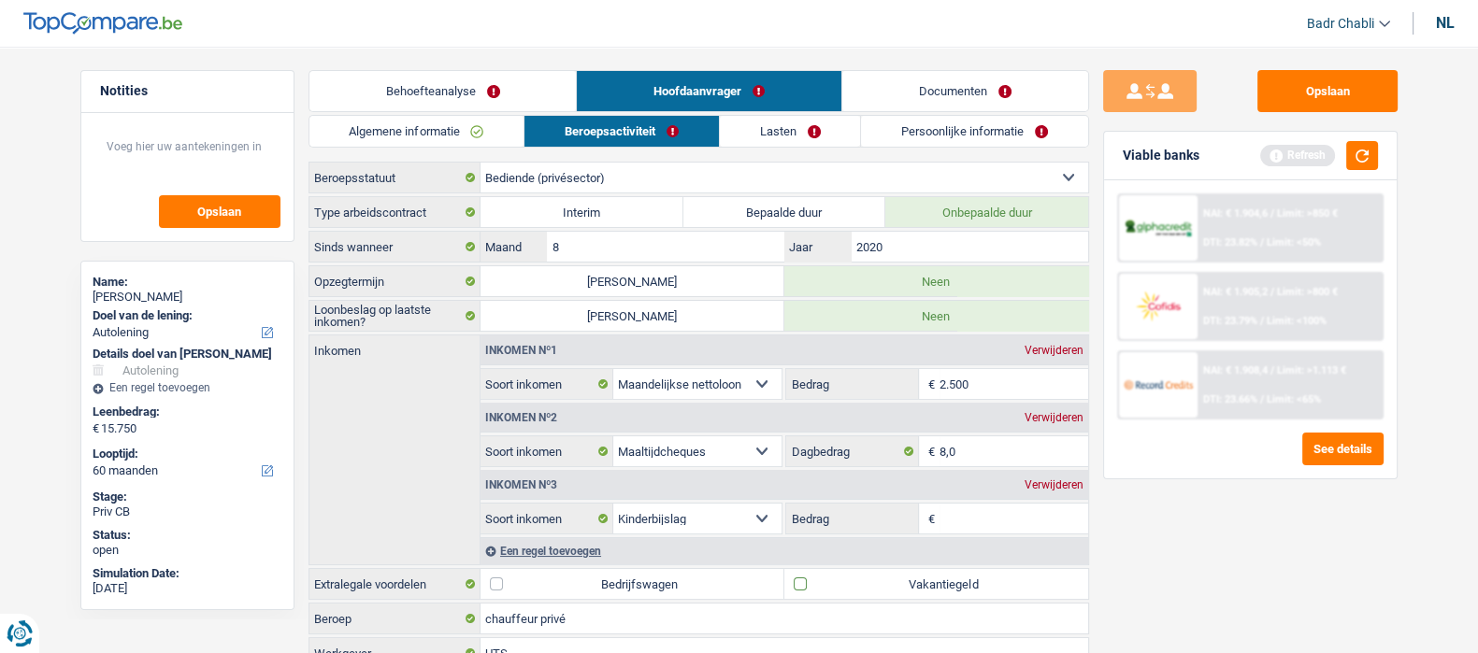
click at [804, 579] on input "Vakantiegeld" at bounding box center [936, 584] width 304 height 30
checkbox input "true"
click at [995, 516] on input "Bedrag" at bounding box center [1014, 519] width 149 height 30
click at [991, 505] on input "Bedrag" at bounding box center [1014, 519] width 149 height 30
click at [986, 504] on input "Bedrag" at bounding box center [1014, 519] width 149 height 30
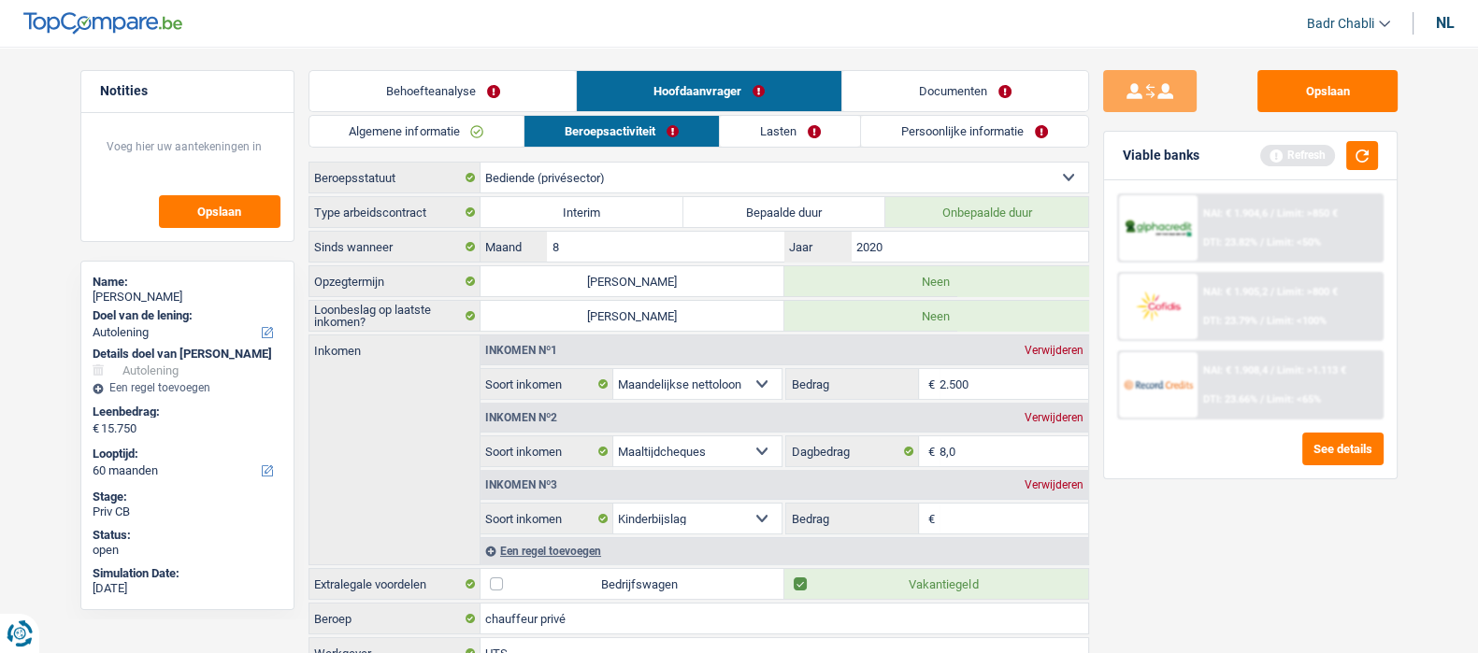
click at [986, 504] on input "Bedrag" at bounding box center [1014, 519] width 149 height 30
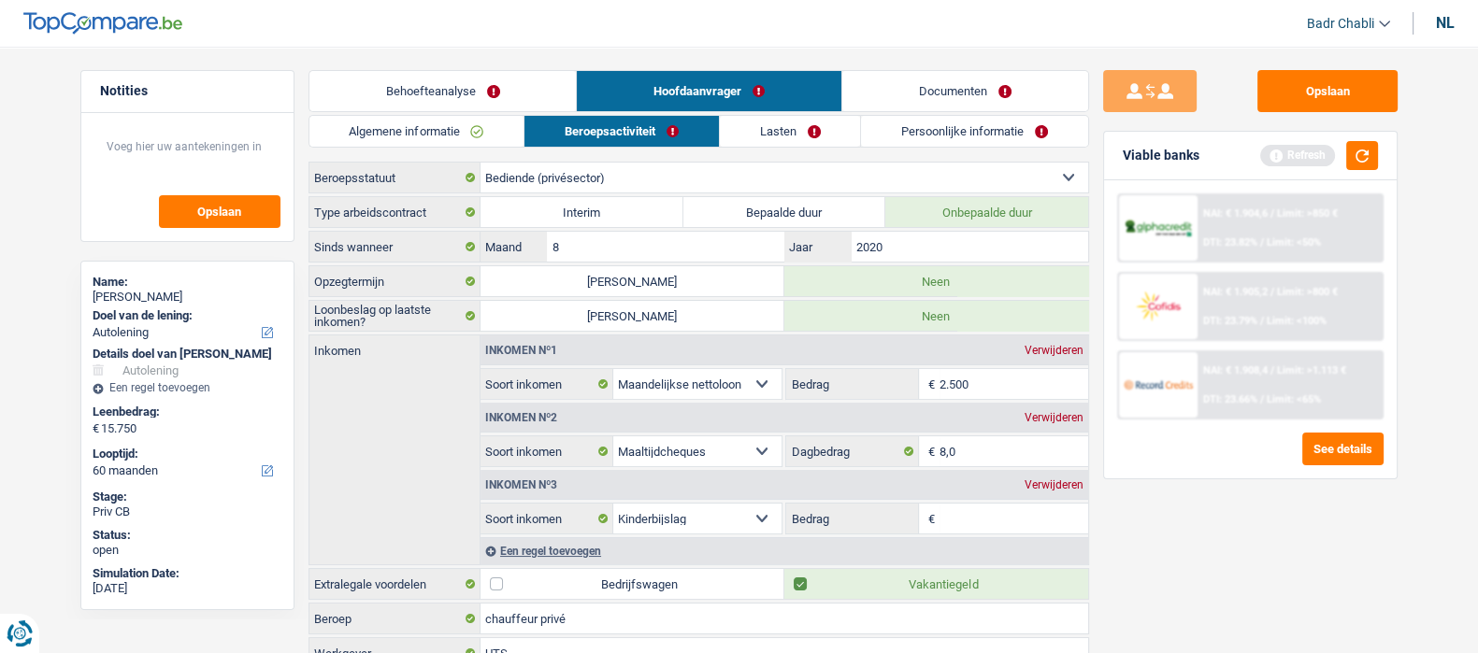
click at [986, 504] on input "Bedrag" at bounding box center [1014, 519] width 149 height 30
click at [988, 504] on input "Bedrag" at bounding box center [1014, 519] width 149 height 30
type input "250"
click at [797, 131] on link "Lasten" at bounding box center [790, 131] width 140 height 31
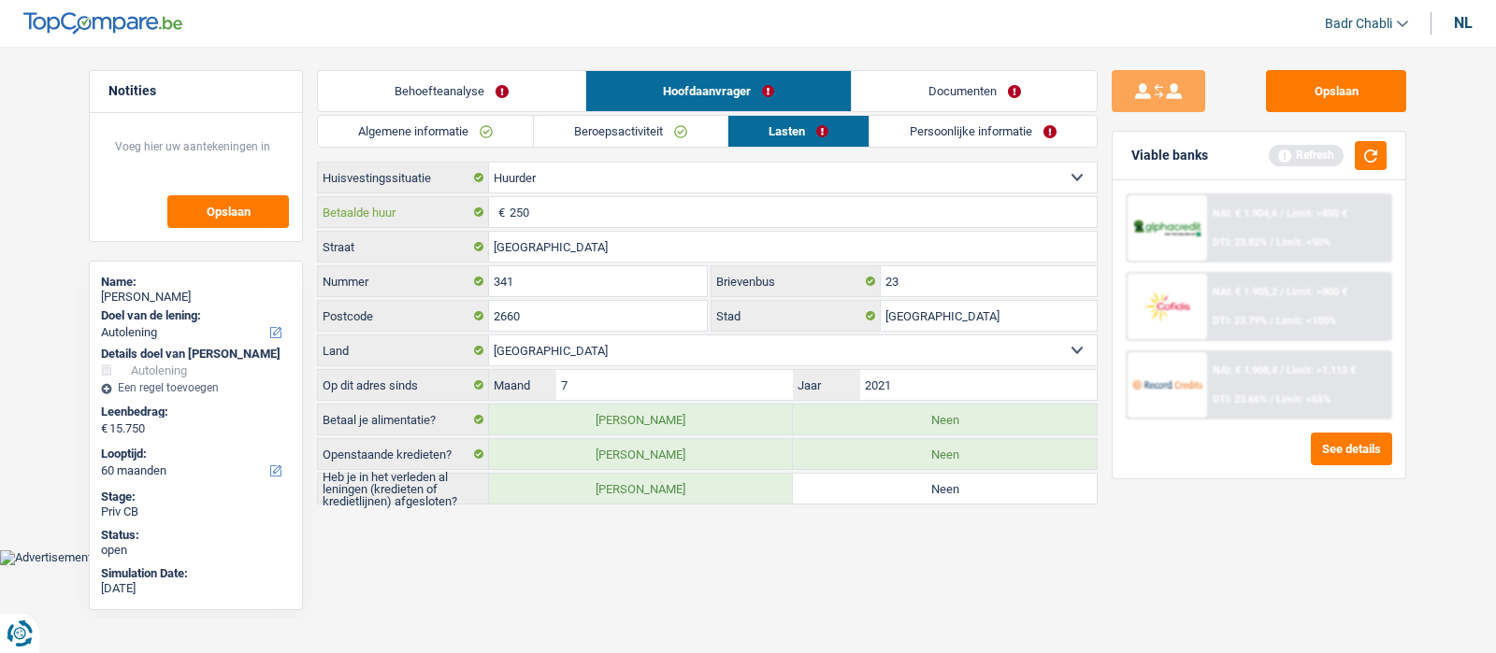
click at [594, 216] on input "250" at bounding box center [803, 212] width 587 height 30
click at [593, 216] on input "250" at bounding box center [803, 212] width 587 height 30
click at [710, 482] on label "Ja" at bounding box center [641, 489] width 304 height 30
click at [710, 482] on input "Ja" at bounding box center [641, 489] width 304 height 30
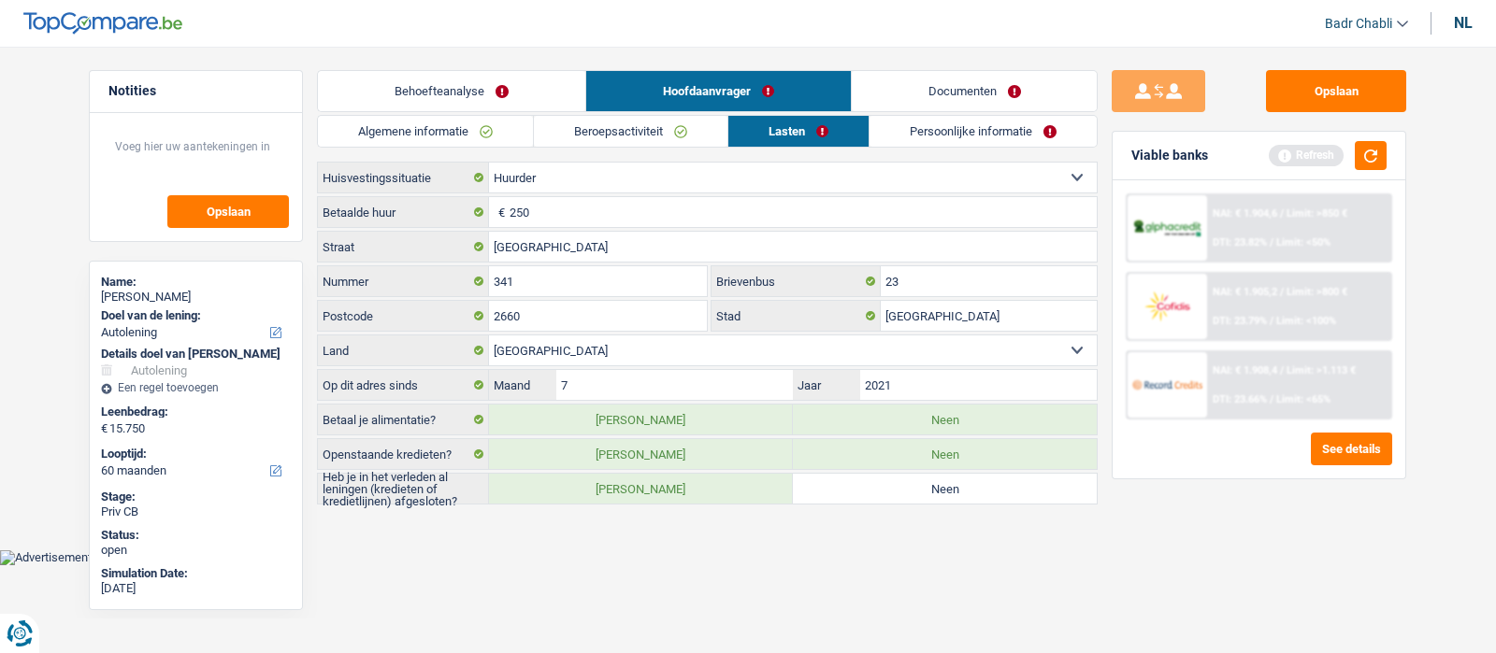
radio input "true"
click at [567, 203] on input "250" at bounding box center [803, 212] width 587 height 30
type input "351"
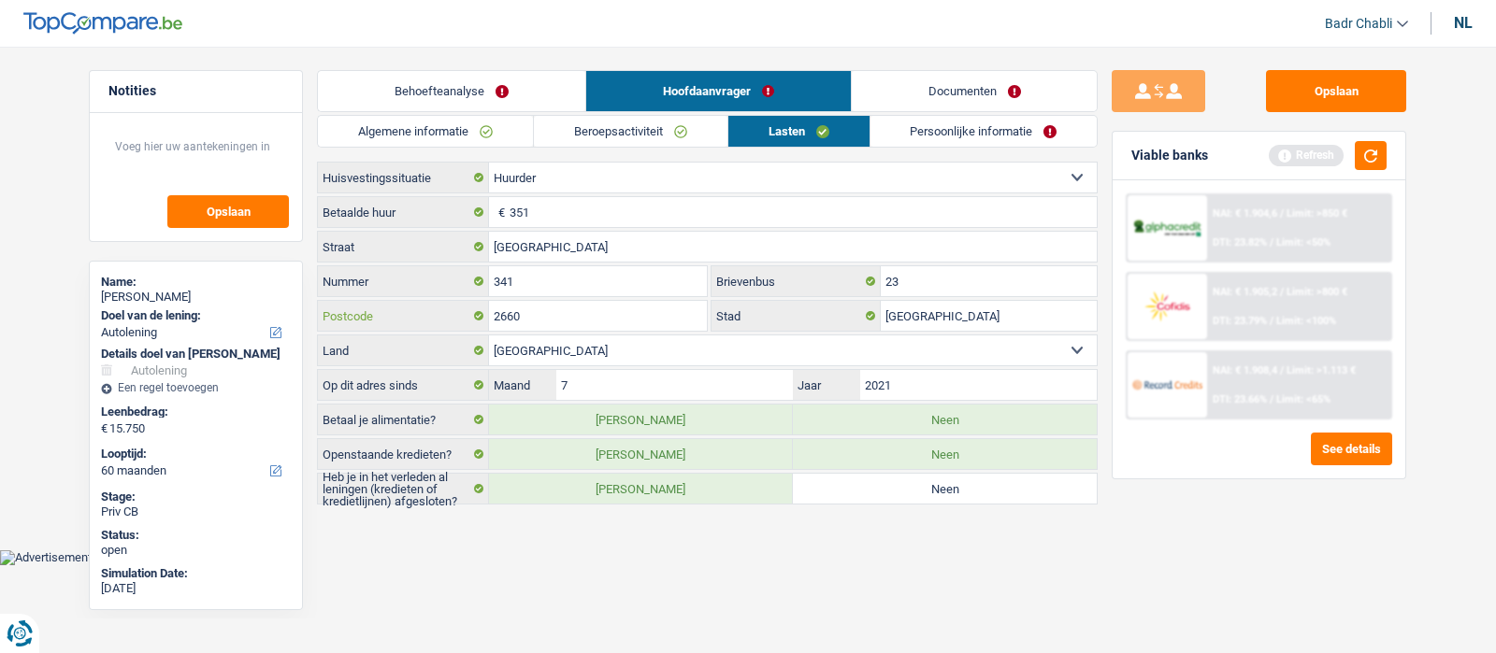
click at [641, 324] on input "2660" at bounding box center [598, 316] width 218 height 30
click at [903, 284] on input "23" at bounding box center [989, 281] width 216 height 30
type input "A"
click at [1030, 128] on link "Persoonlijke informatie" at bounding box center [983, 131] width 227 height 31
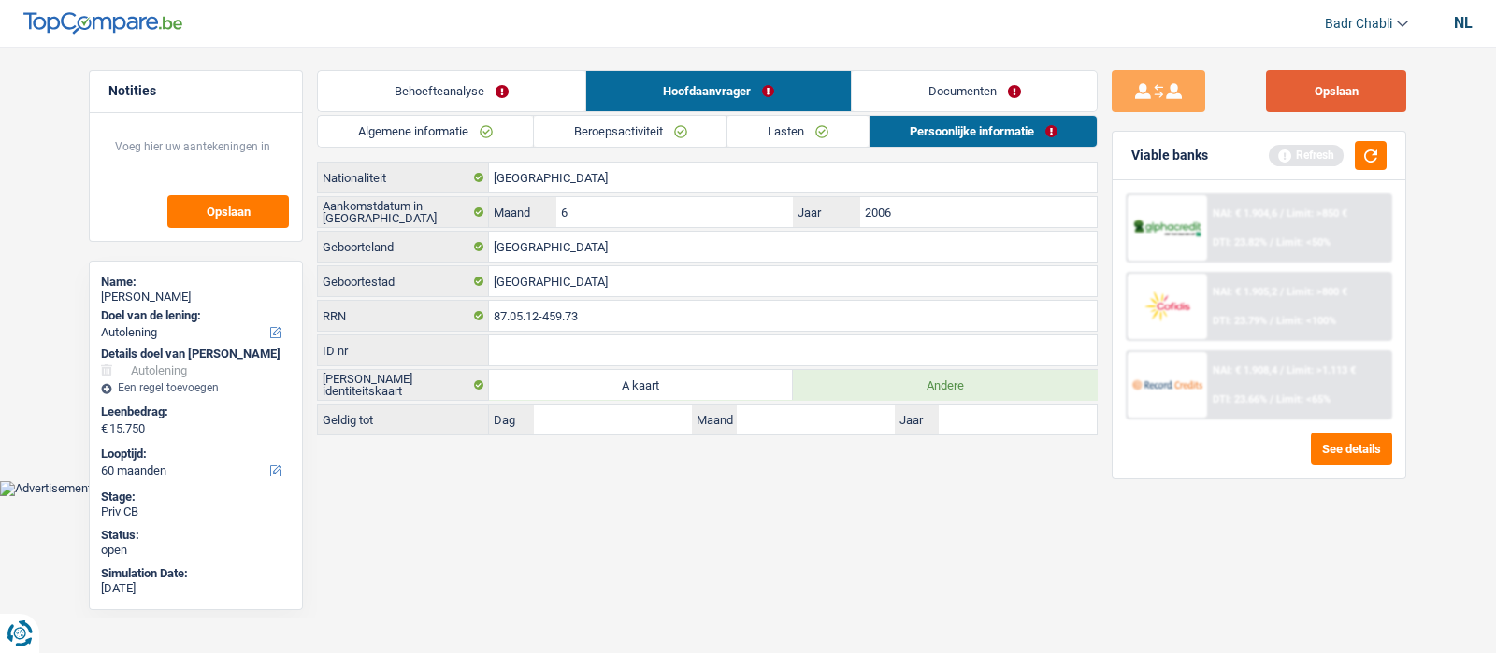
click at [1415, 95] on div "Opslaan Viable banks Refresh NAI: € 1.904,6 / Limit: >850 € DTI: 23.82% / Limit…" at bounding box center [1259, 344] width 323 height 549
click at [1374, 95] on button "Opslaan" at bounding box center [1336, 91] width 140 height 42
click at [636, 128] on link "Beroepsactiviteit" at bounding box center [631, 131] width 194 height 31
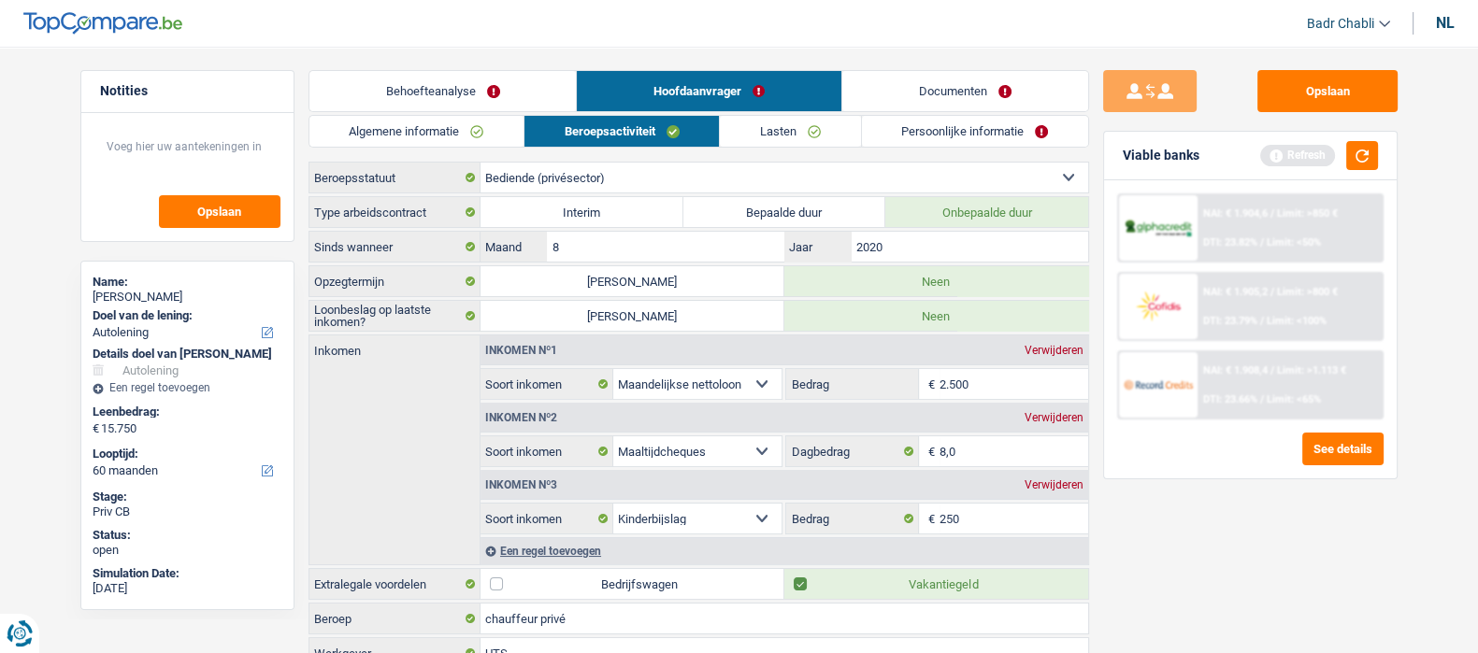
click at [1064, 480] on div "Verwijderen" at bounding box center [1054, 485] width 68 height 11
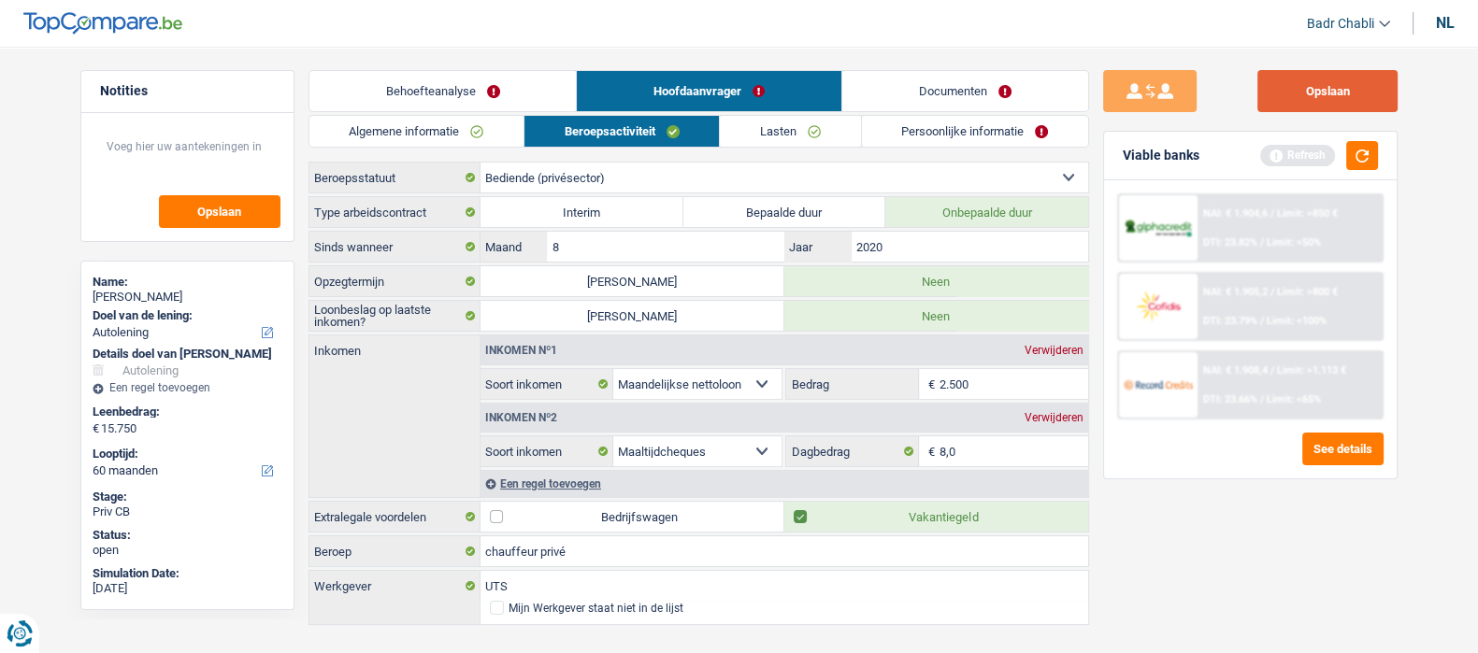
click at [1303, 70] on button "Opslaan" at bounding box center [1327, 91] width 140 height 42
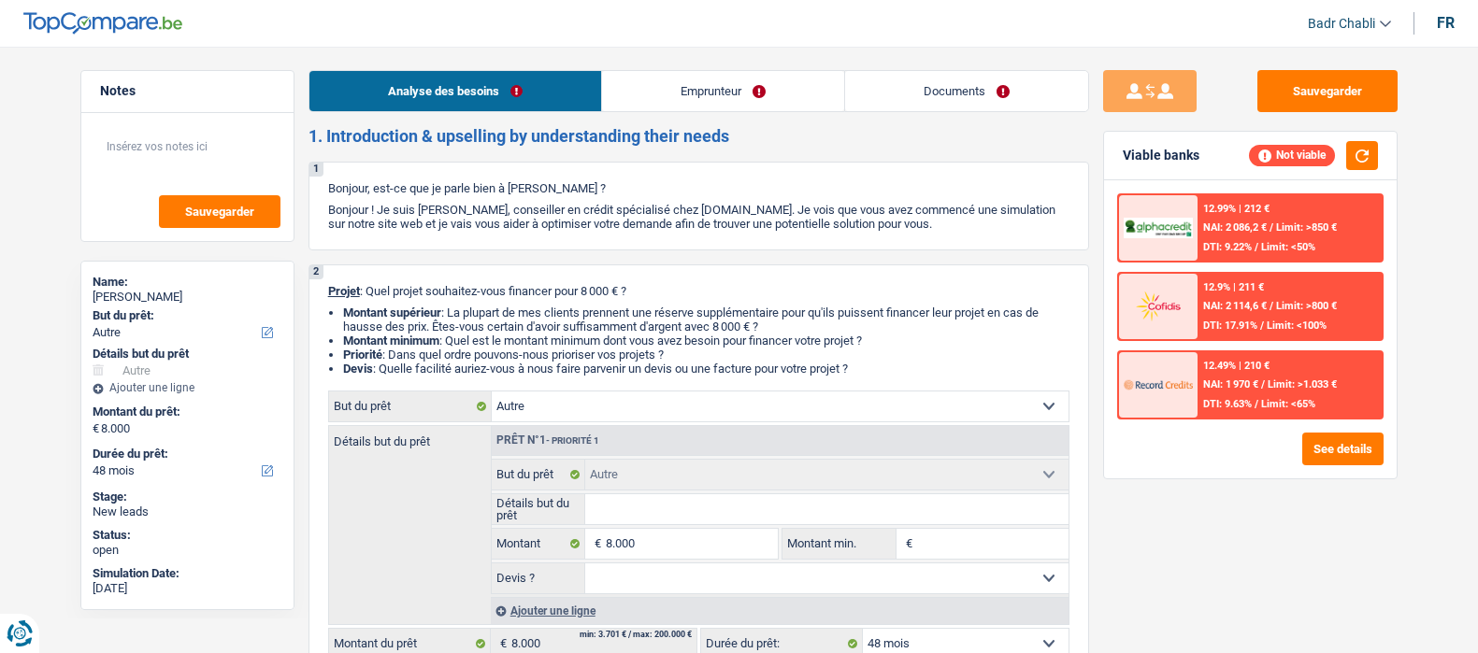
select select "other"
select select "48"
select select "other"
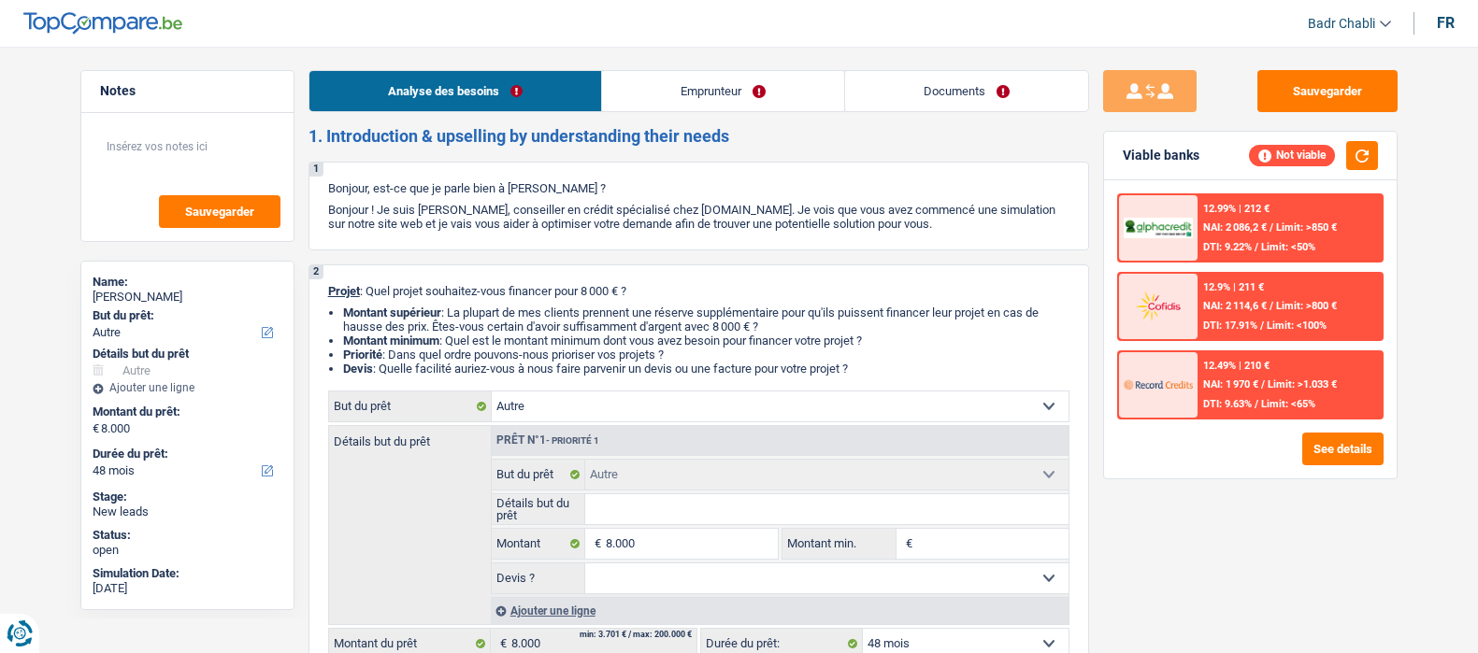
select select "48"
select select "publicEmployee"
select select "familyAllowances"
select select "netSalary"
select select "mealVouchers"
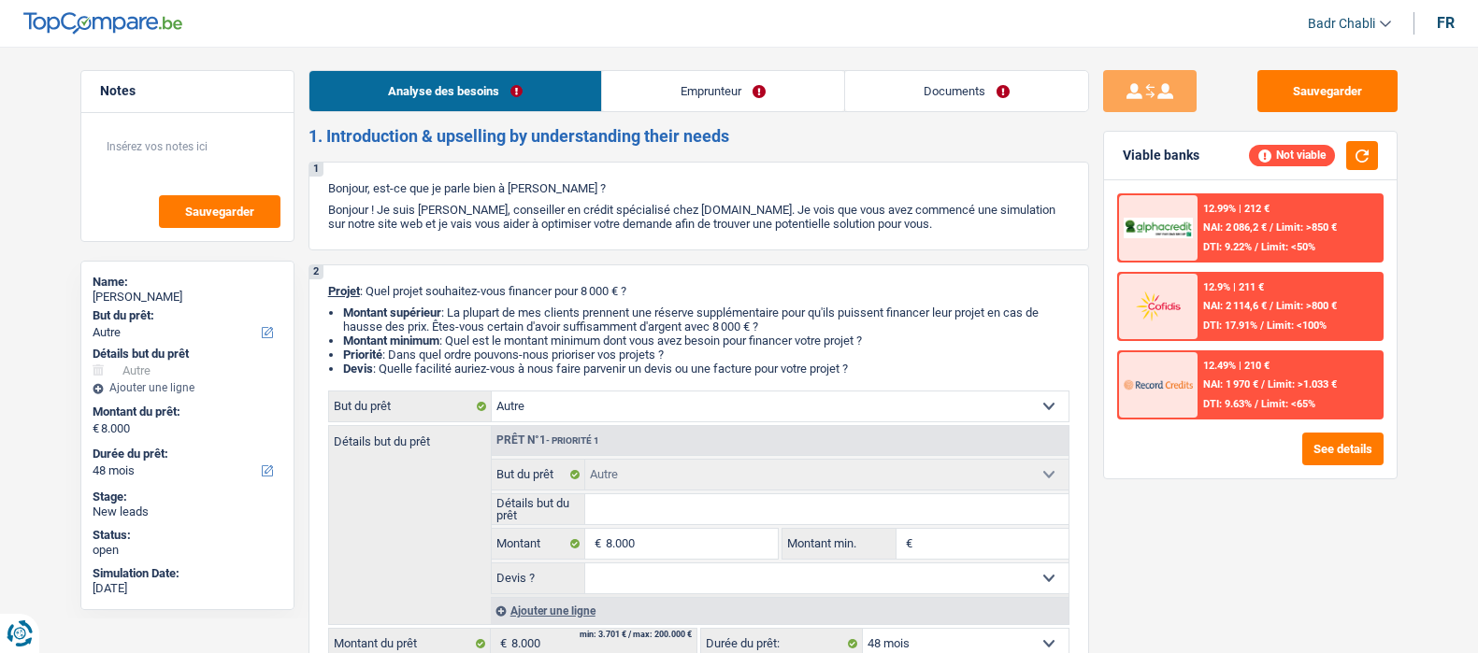
select select "liveWithParents"
select select "other"
select select "48"
select select "32"
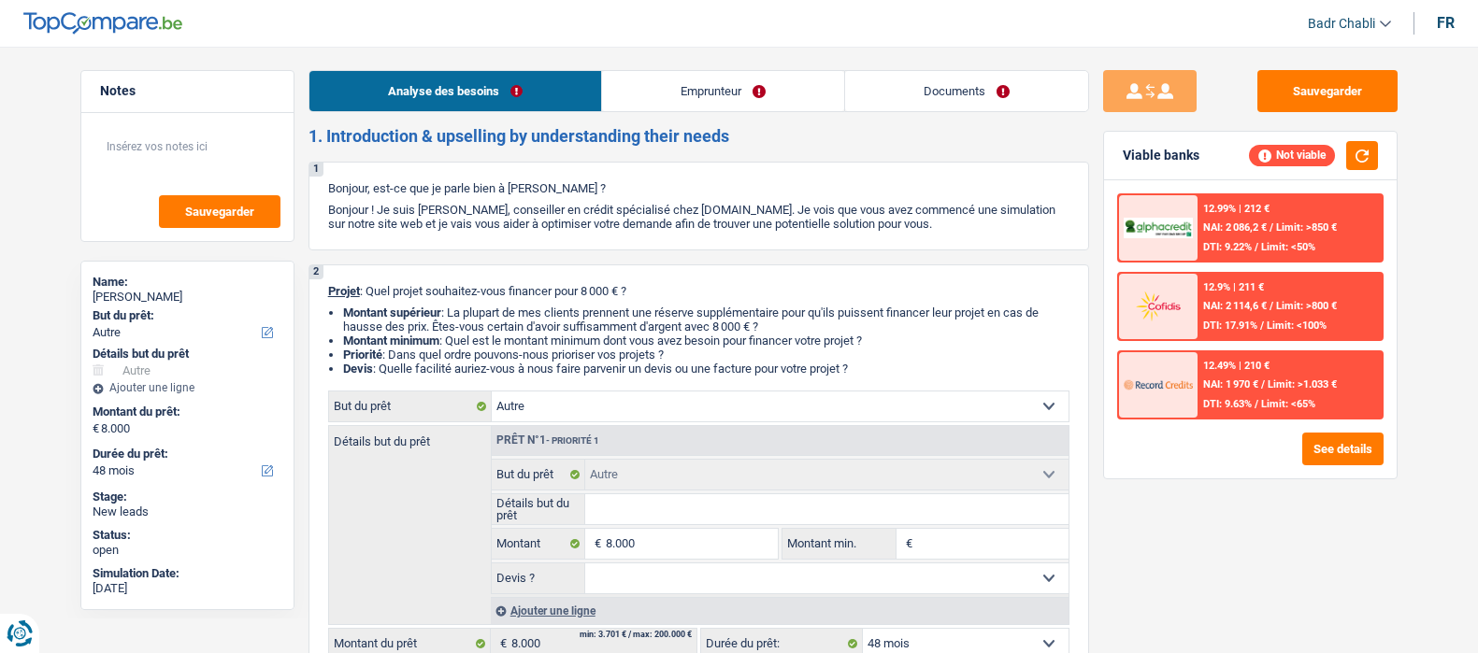
select select "single"
click at [755, 84] on link "Emprunteur" at bounding box center [723, 91] width 242 height 40
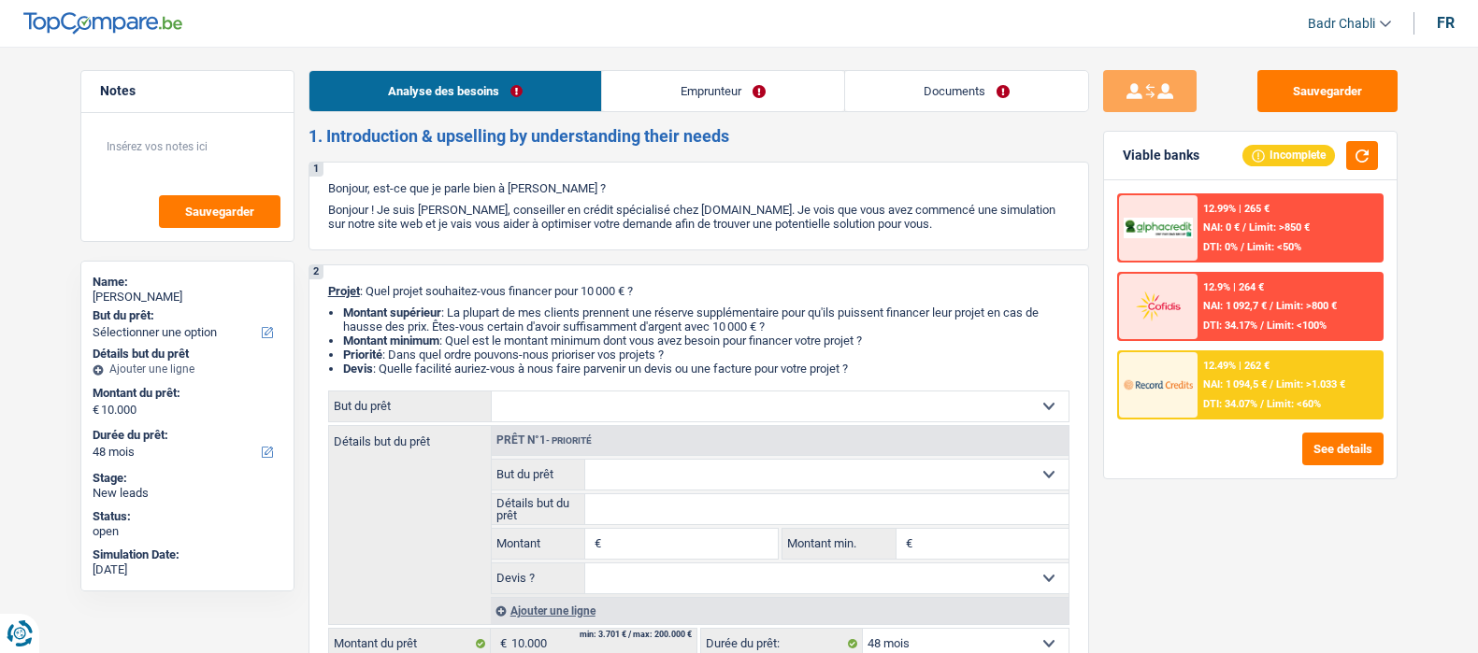
select select "48"
select select "retired"
select select "pension"
select select "rents"
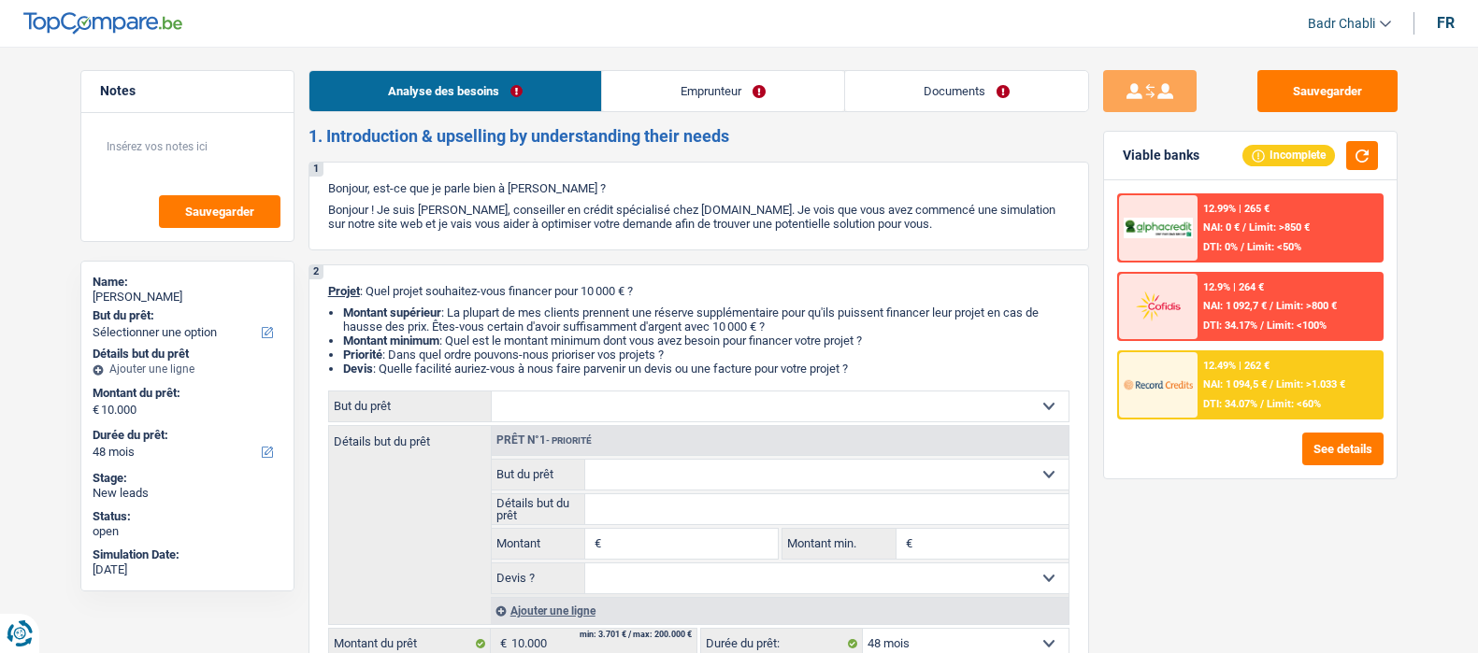
select select "48"
click at [656, 536] on input "Montant" at bounding box center [691, 544] width 171 height 30
type input "10.001"
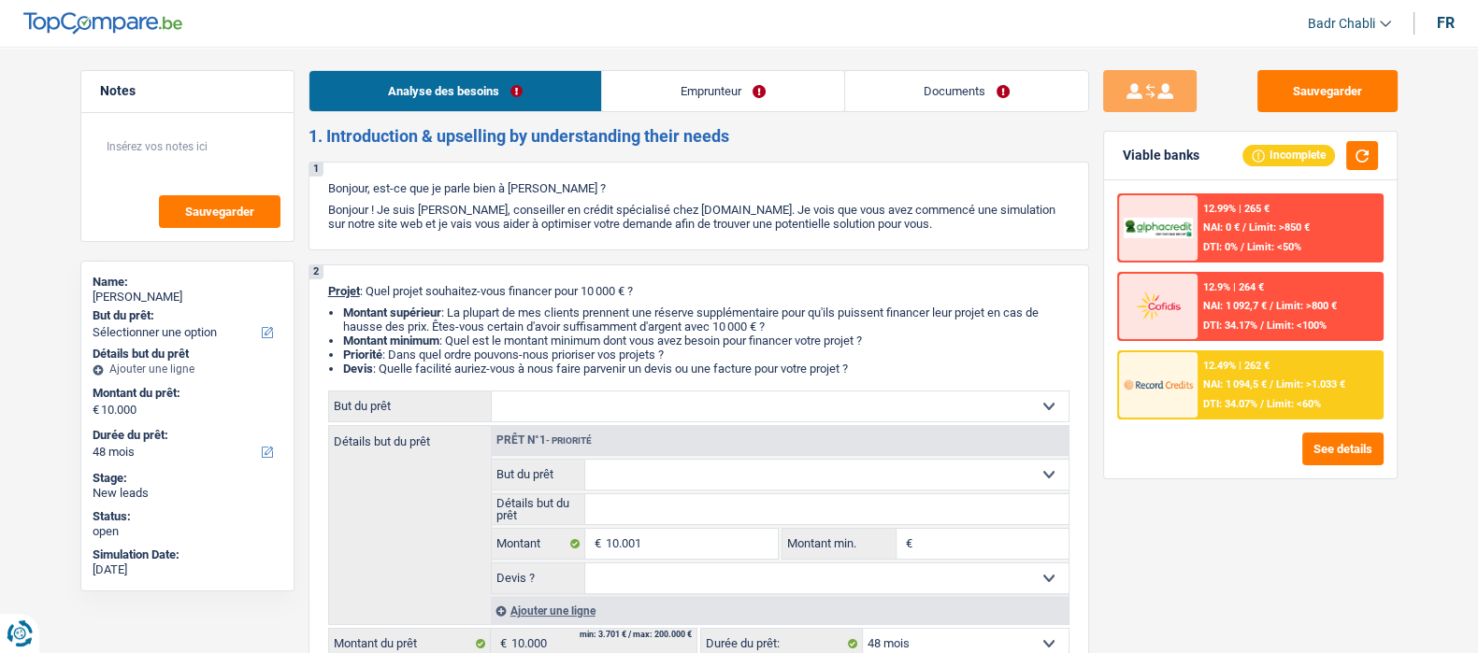
type input "10.001"
click at [757, 95] on link "Emprunteur" at bounding box center [723, 91] width 242 height 40
select select "60"
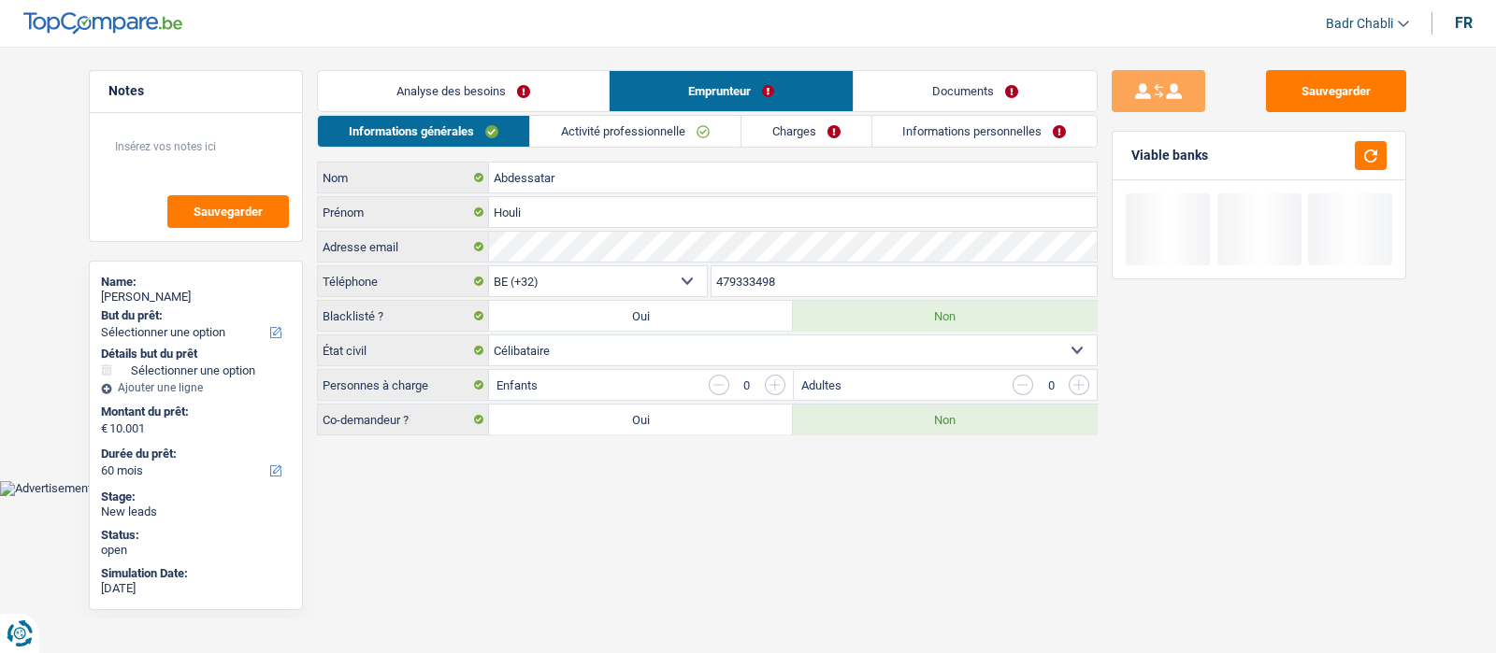
click at [729, 120] on link "Activité professionnelle" at bounding box center [635, 131] width 210 height 31
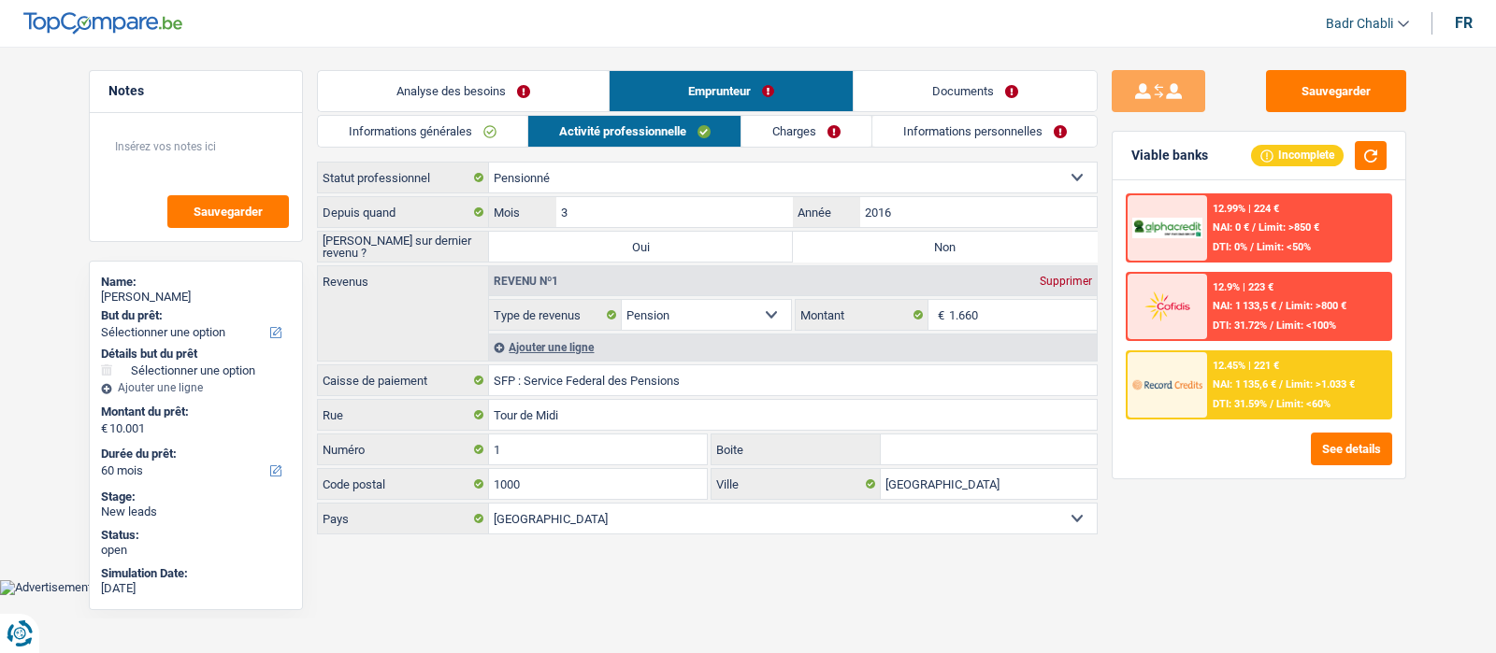
click at [799, 144] on link "Charges" at bounding box center [806, 131] width 130 height 31
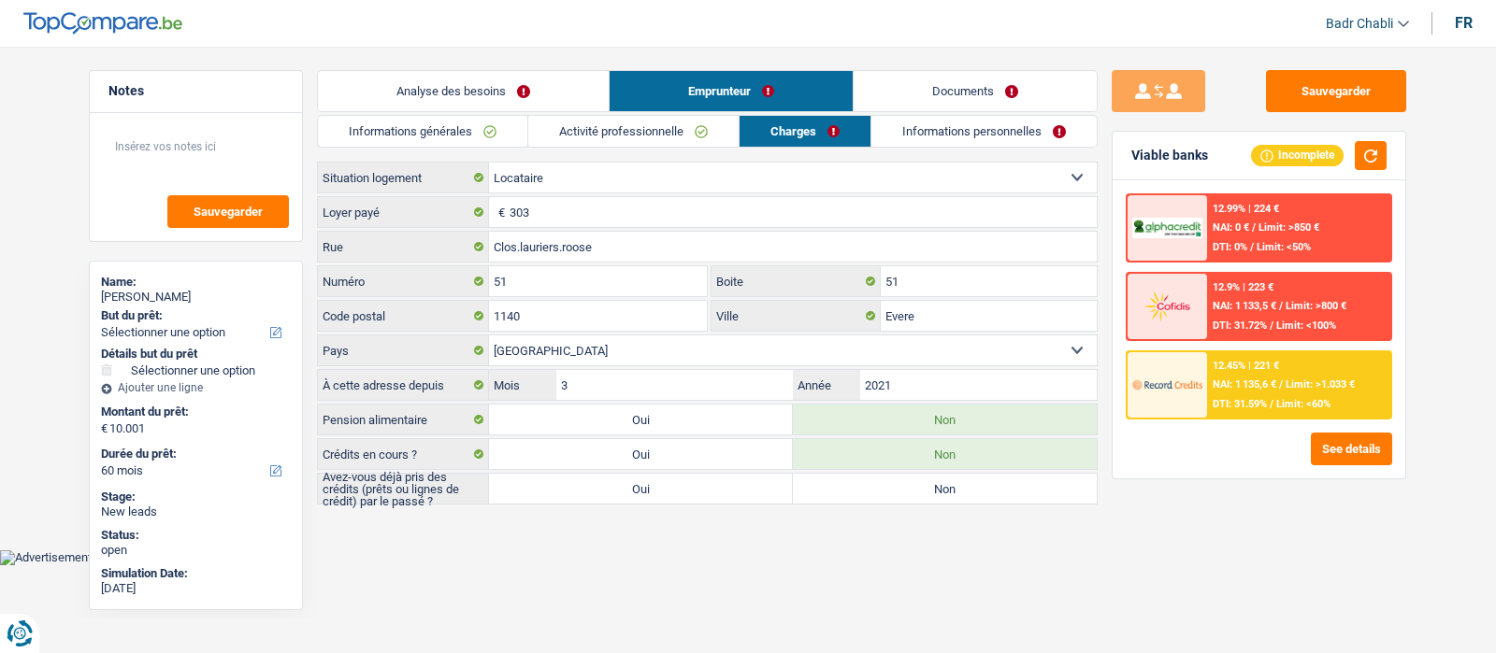
click at [492, 72] on link "Analyse des besoins" at bounding box center [463, 91] width 291 height 40
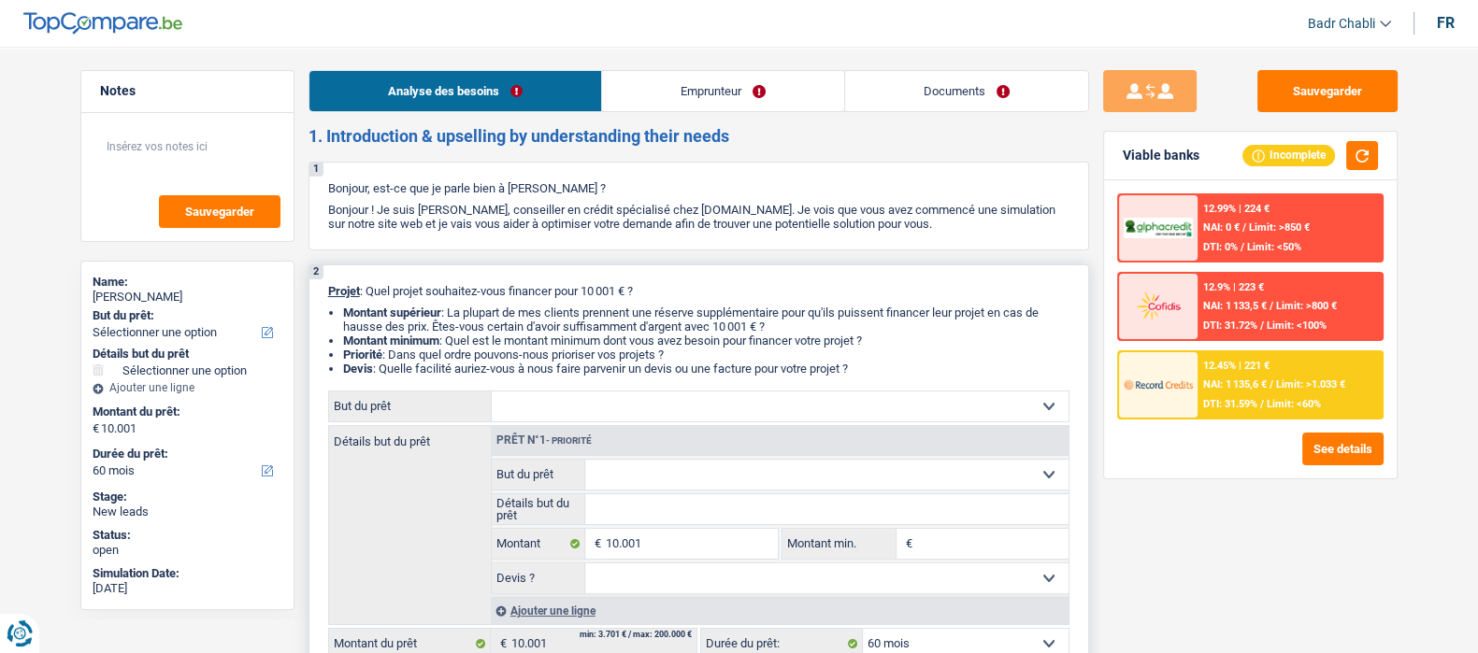
click at [613, 412] on select "Confort maison: meubles, textile, peinture, électroménager, outillage non-profe…" at bounding box center [780, 407] width 577 height 30
select select "household"
click at [492, 397] on select "Confort maison: meubles, textile, peinture, électroménager, outillage non-profe…" at bounding box center [780, 407] width 577 height 30
select select "household"
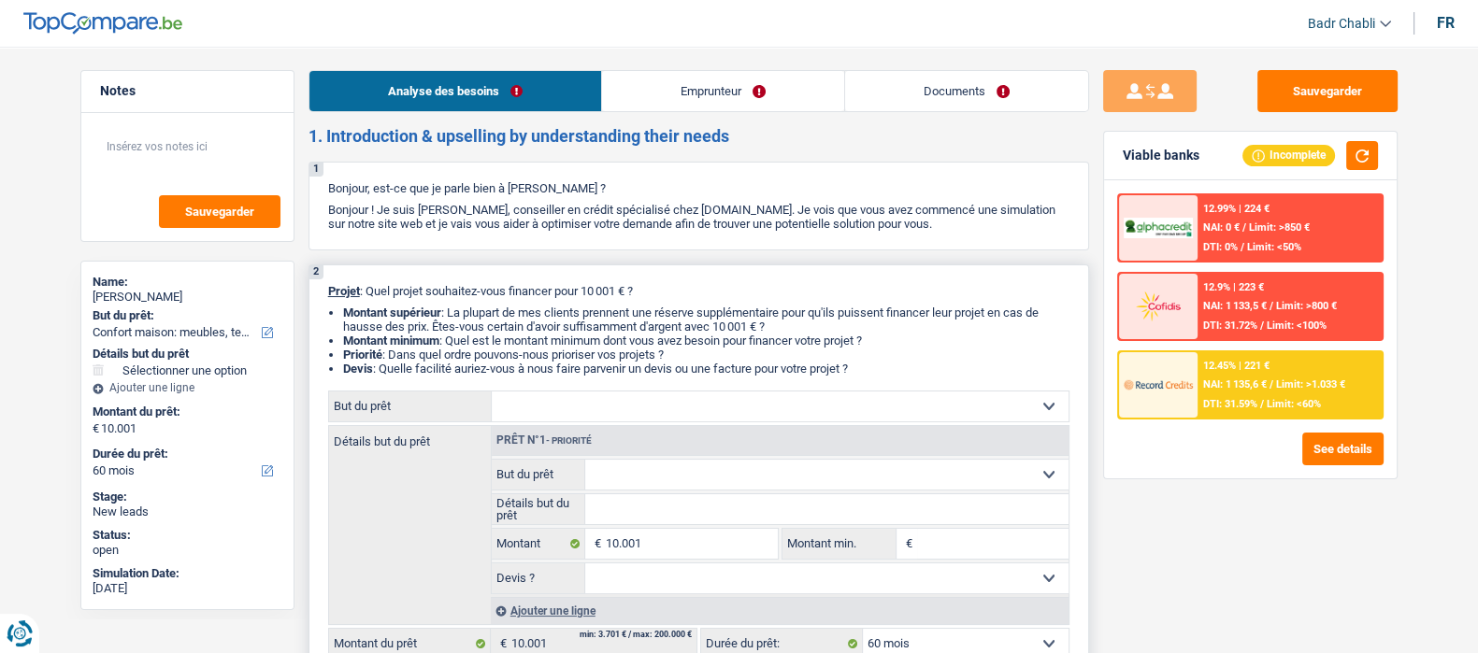
select select "household"
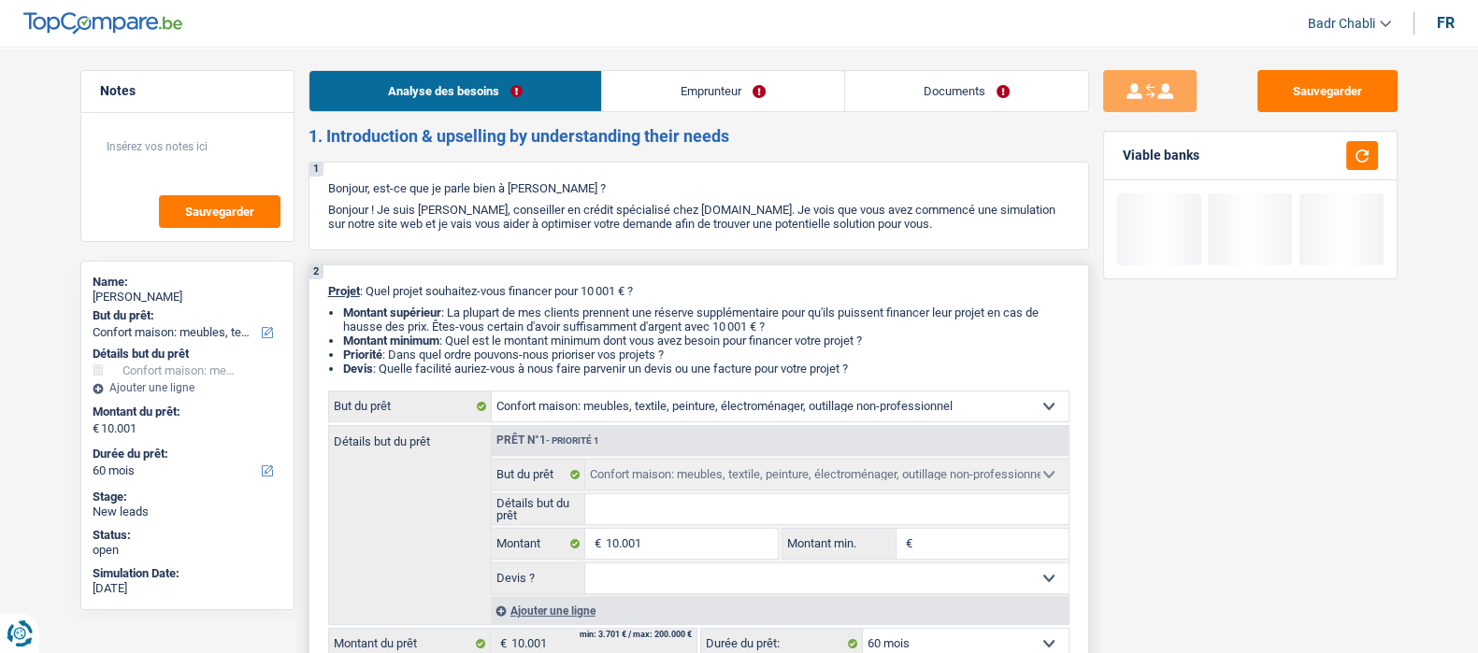
drag, startPoint x: 631, startPoint y: 517, endPoint x: 638, endPoint y: 486, distance: 31.5
click at [631, 517] on input "Détails but du prêt" at bounding box center [826, 510] width 483 height 30
type input "R"
type input "Ra"
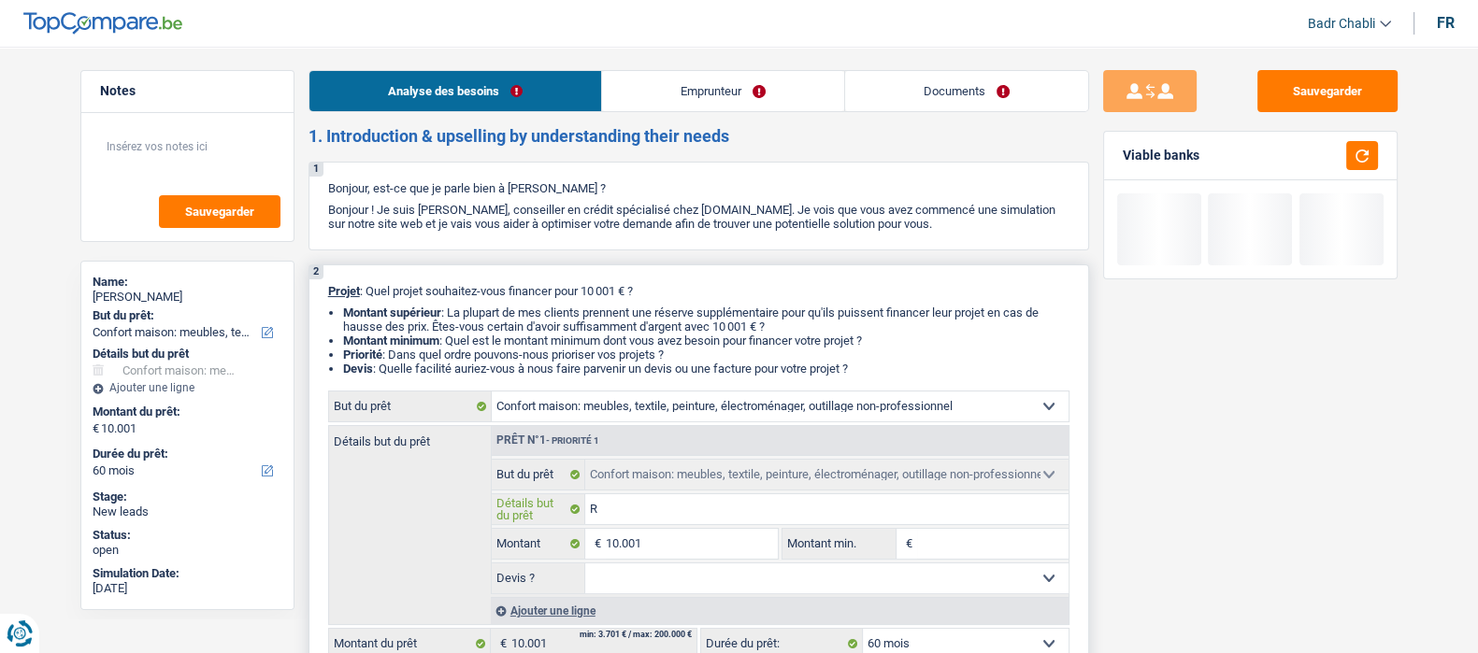
type input "Ra"
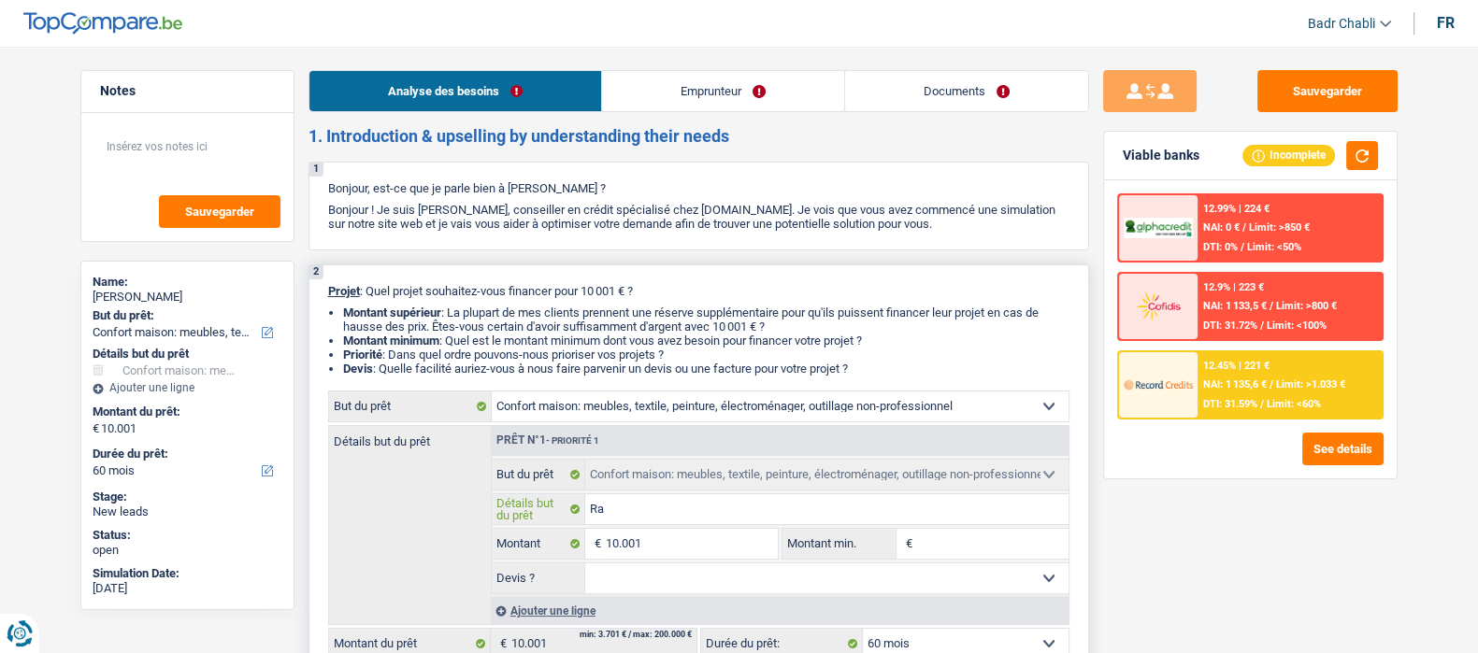
type input "Rac"
type input "Rach"
type input "Rache"
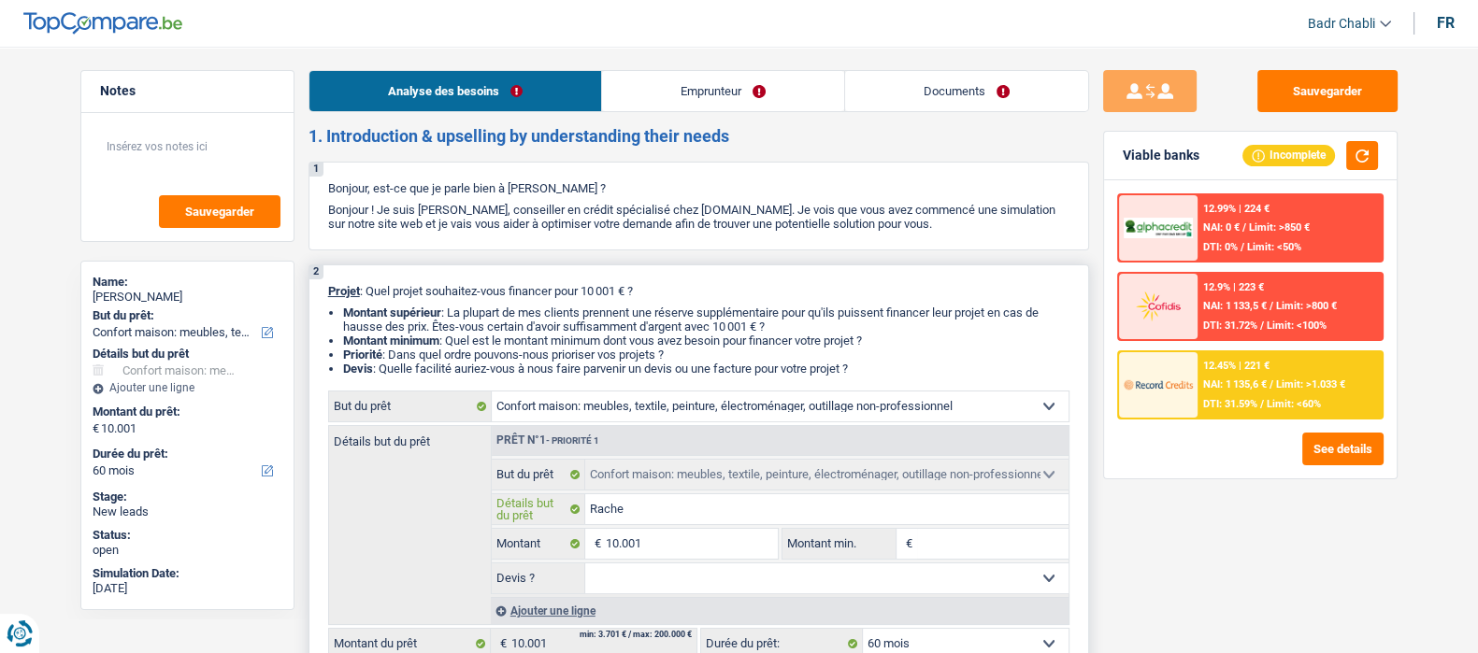
type input "Rache"
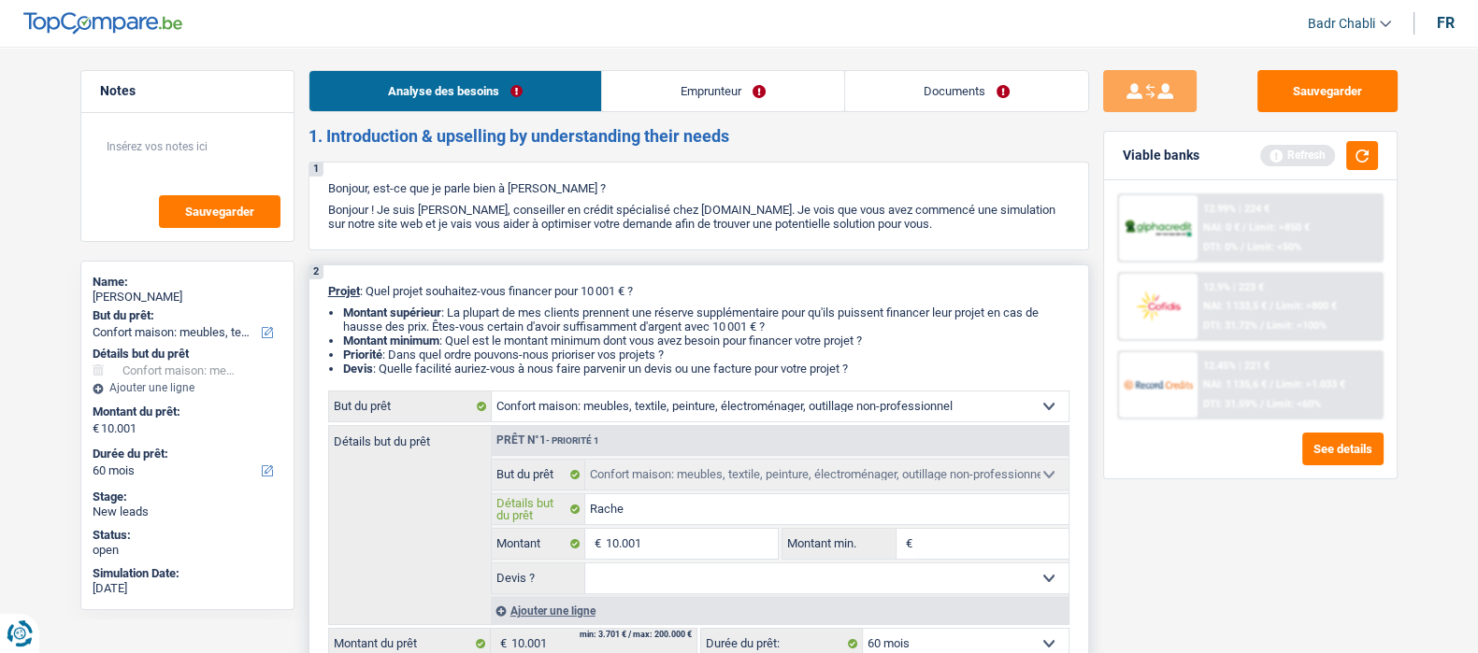
type input "Rachet"
type input "Rachete"
type input "Racheter"
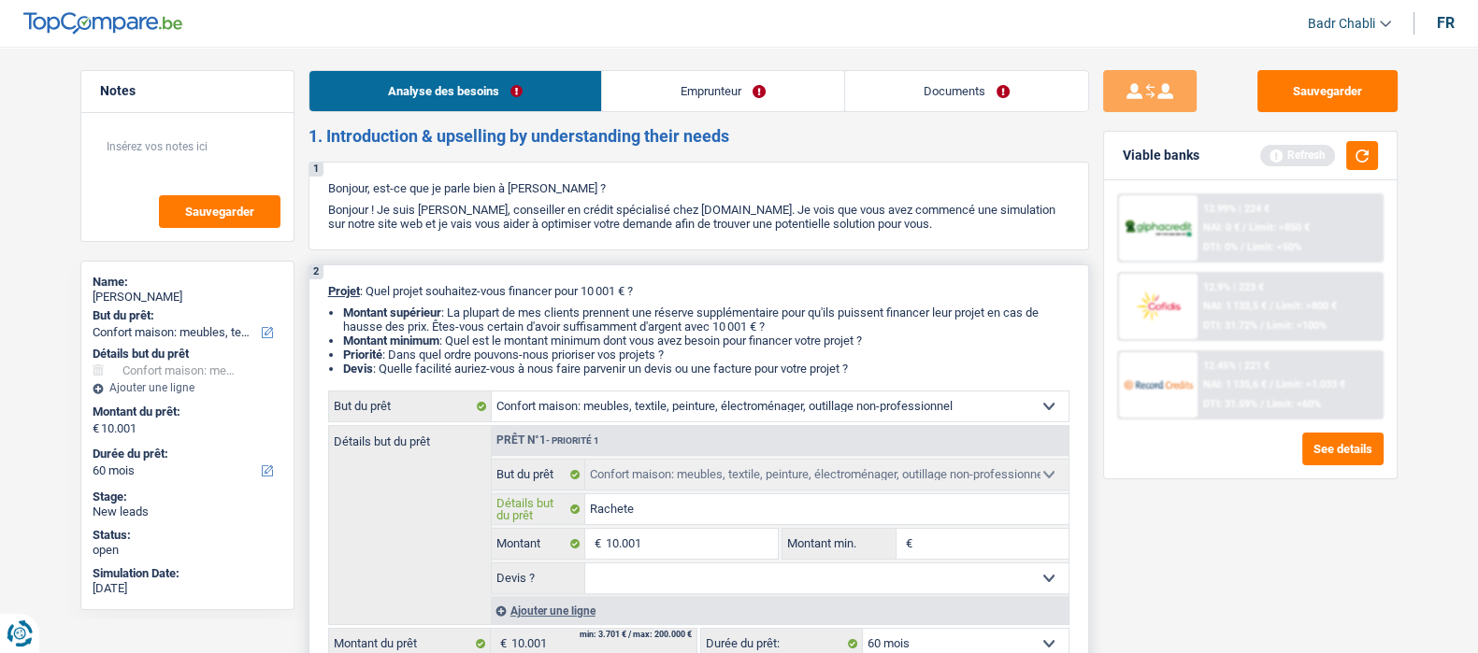
type input "Racheter"
type input "Racheter m"
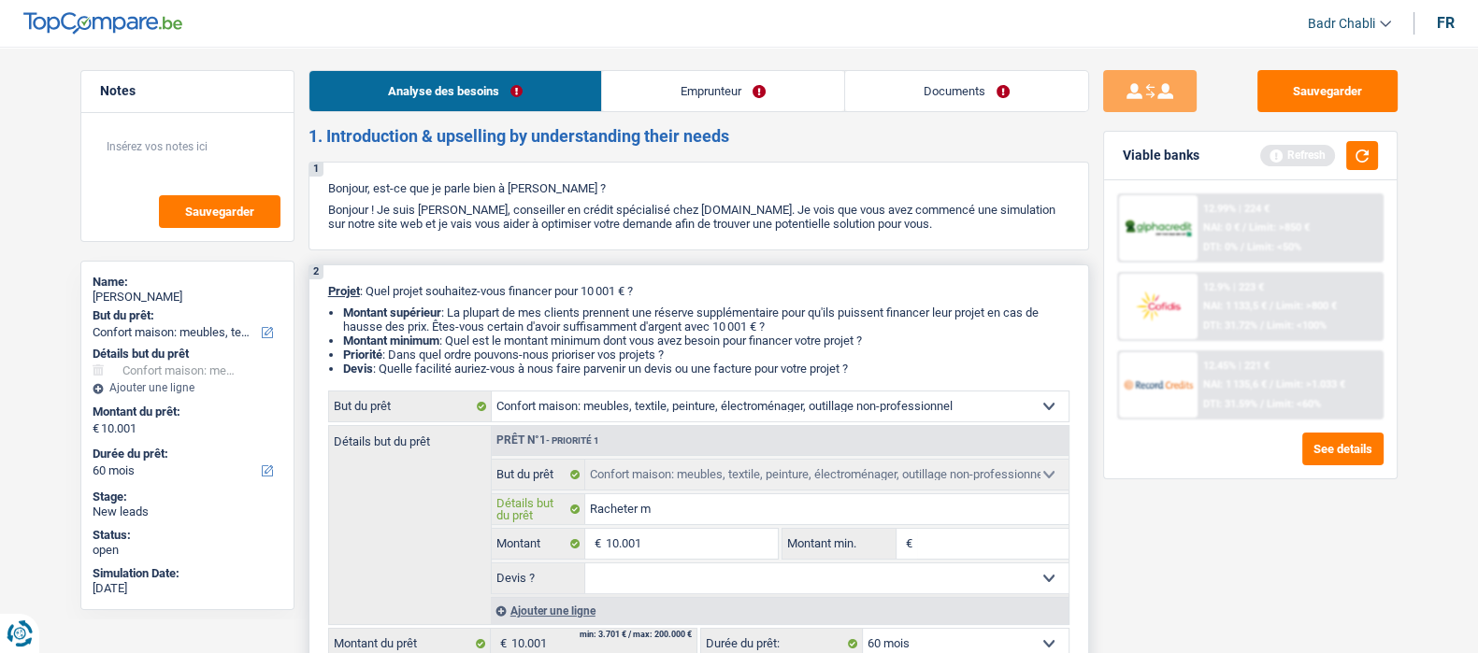
type input "Racheter me"
type input "Racheter meu"
type input "Racheter meub"
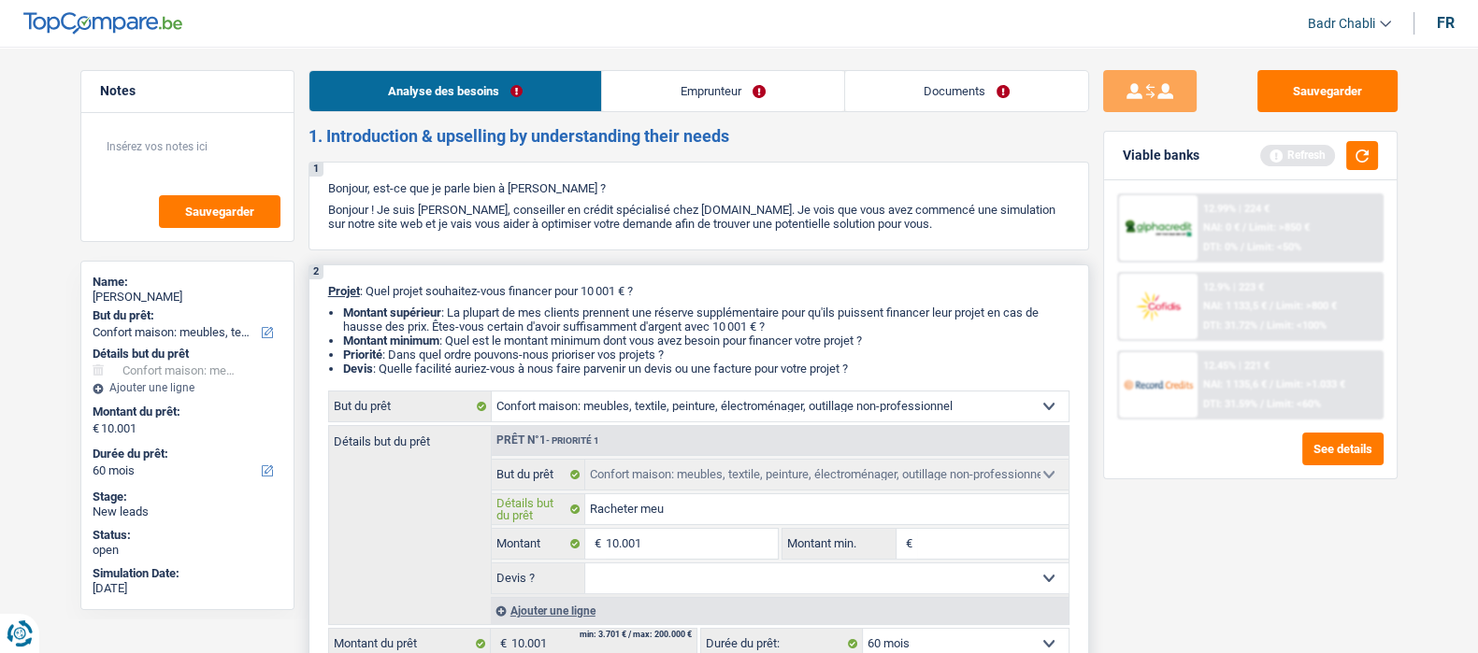
type input "Racheter meub"
type input "Racheter meubl"
type input "Racheter meuble"
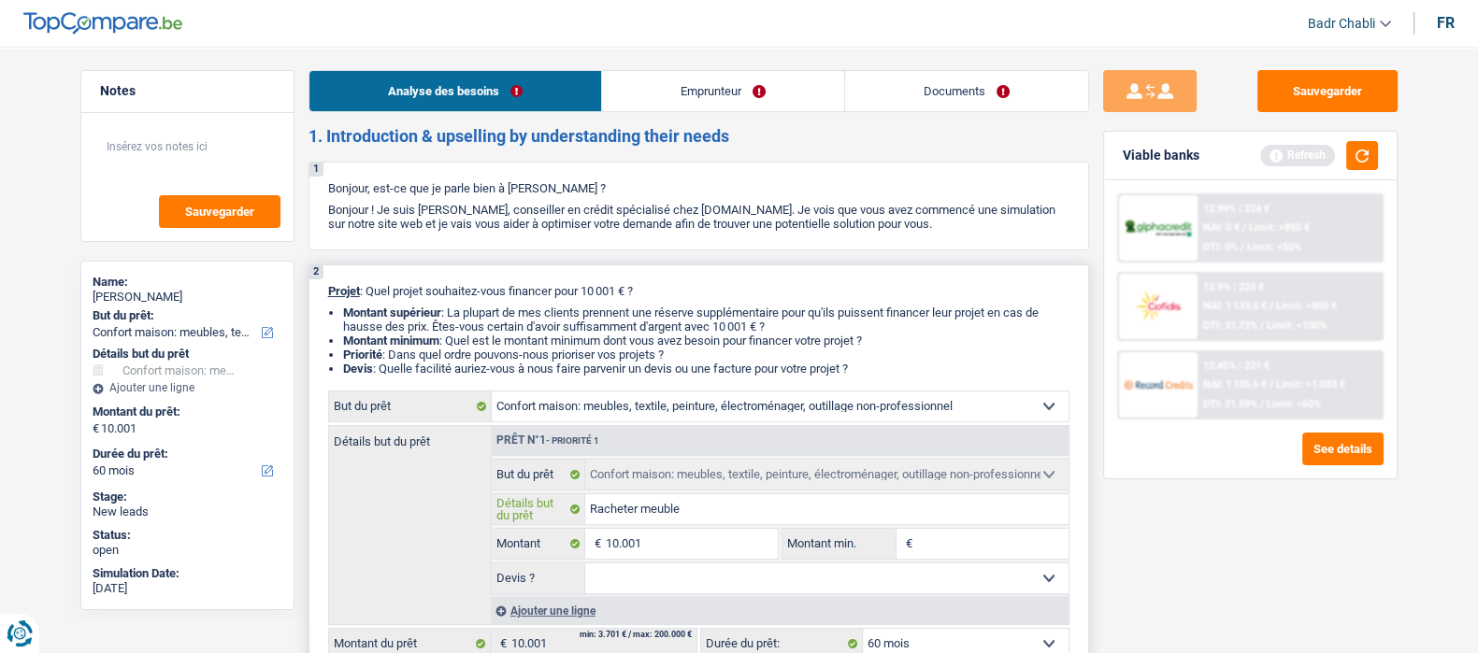
type input "Racheter meubles"
type input "Racheter meubles,"
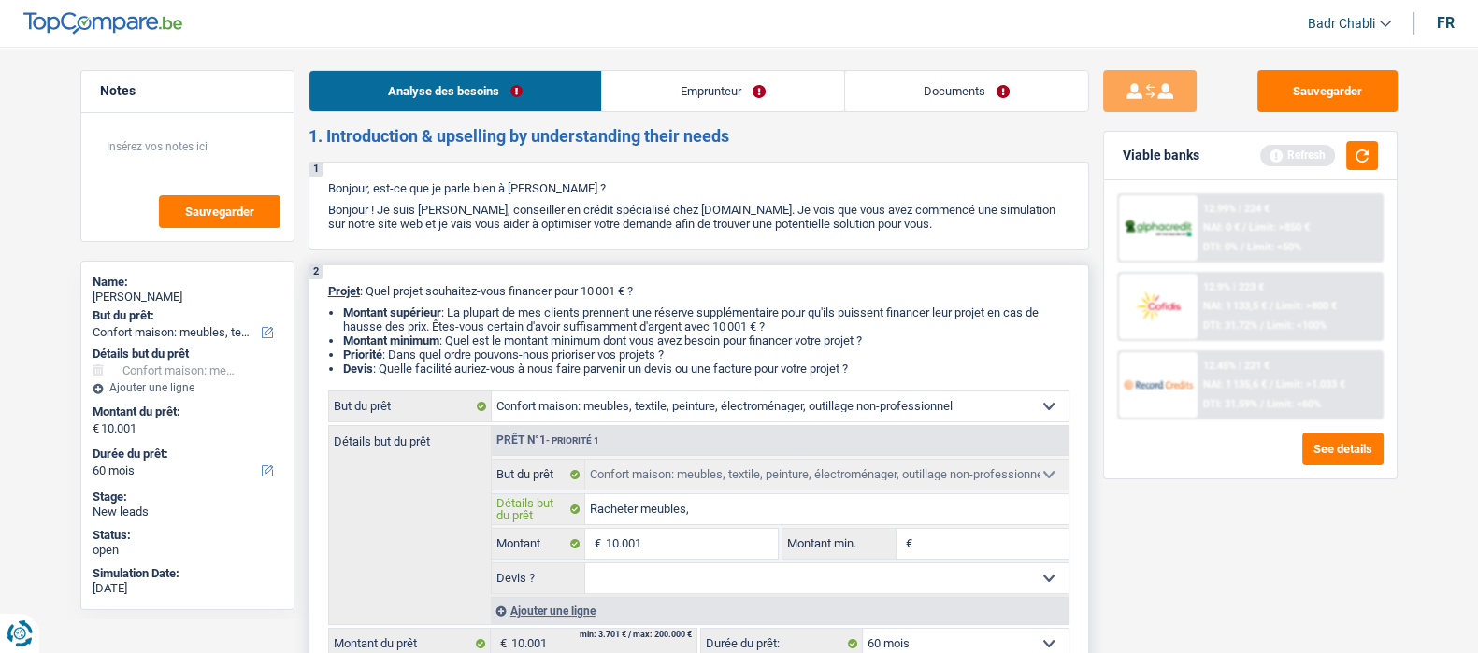
type input "Racheter meubles,"
type input "Racheter meubles, t"
type input "Racheter meubles, ta"
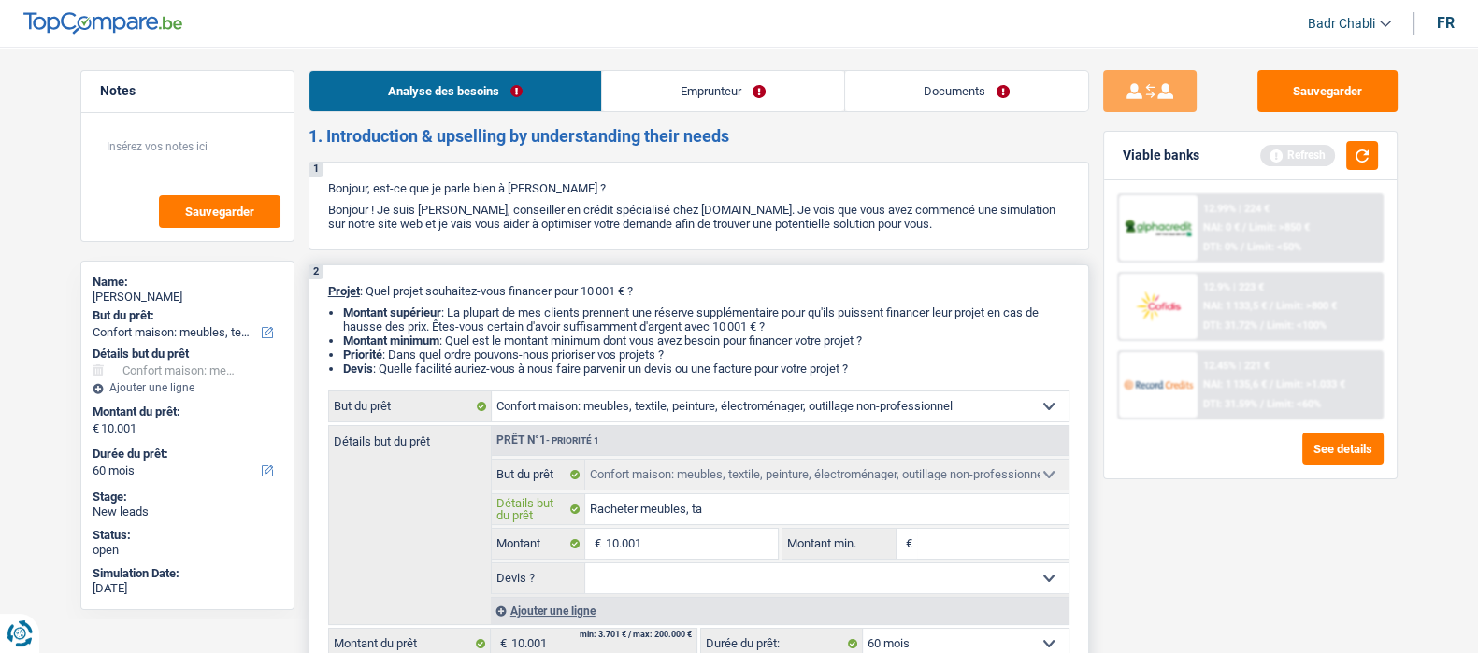
type input "Racheter meubles, tab"
type input "Racheter meubles, tabl"
type input "Racheter meubles, table"
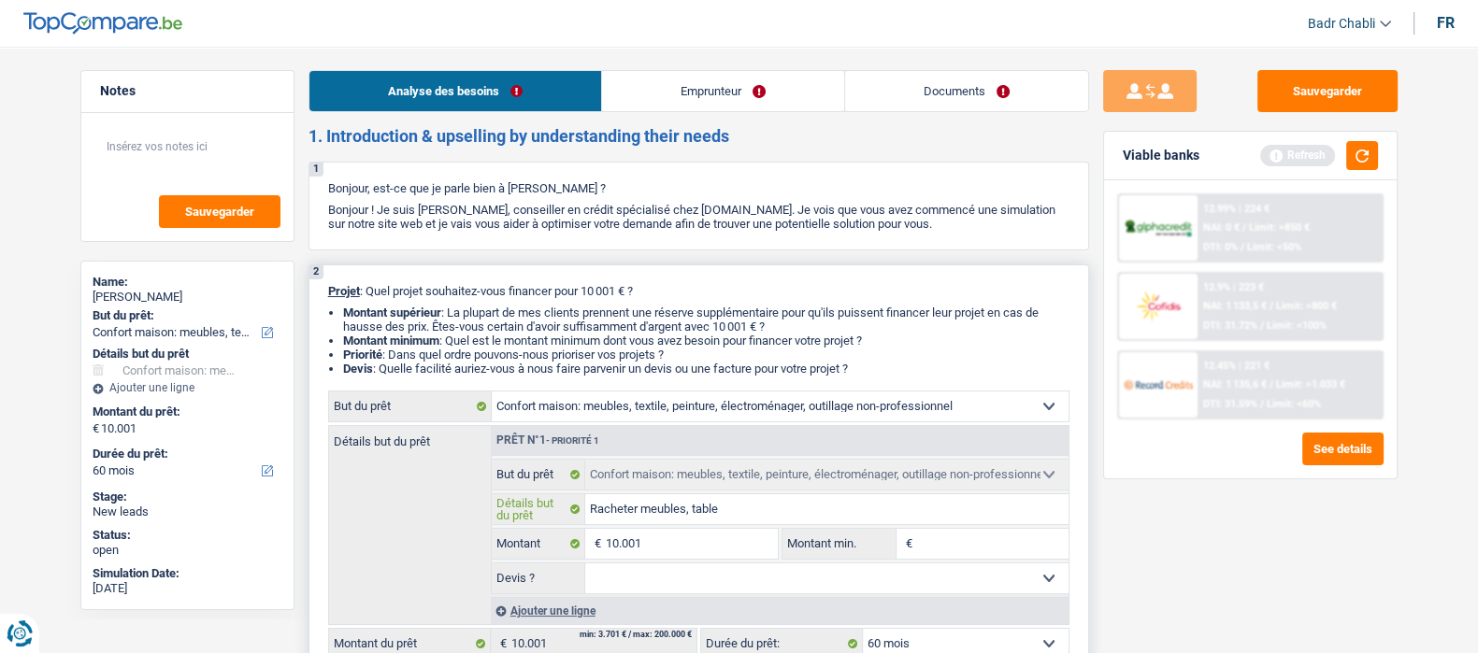
type input "Racheter meubles, table"
click at [744, 92] on link "Emprunteur" at bounding box center [723, 91] width 242 height 40
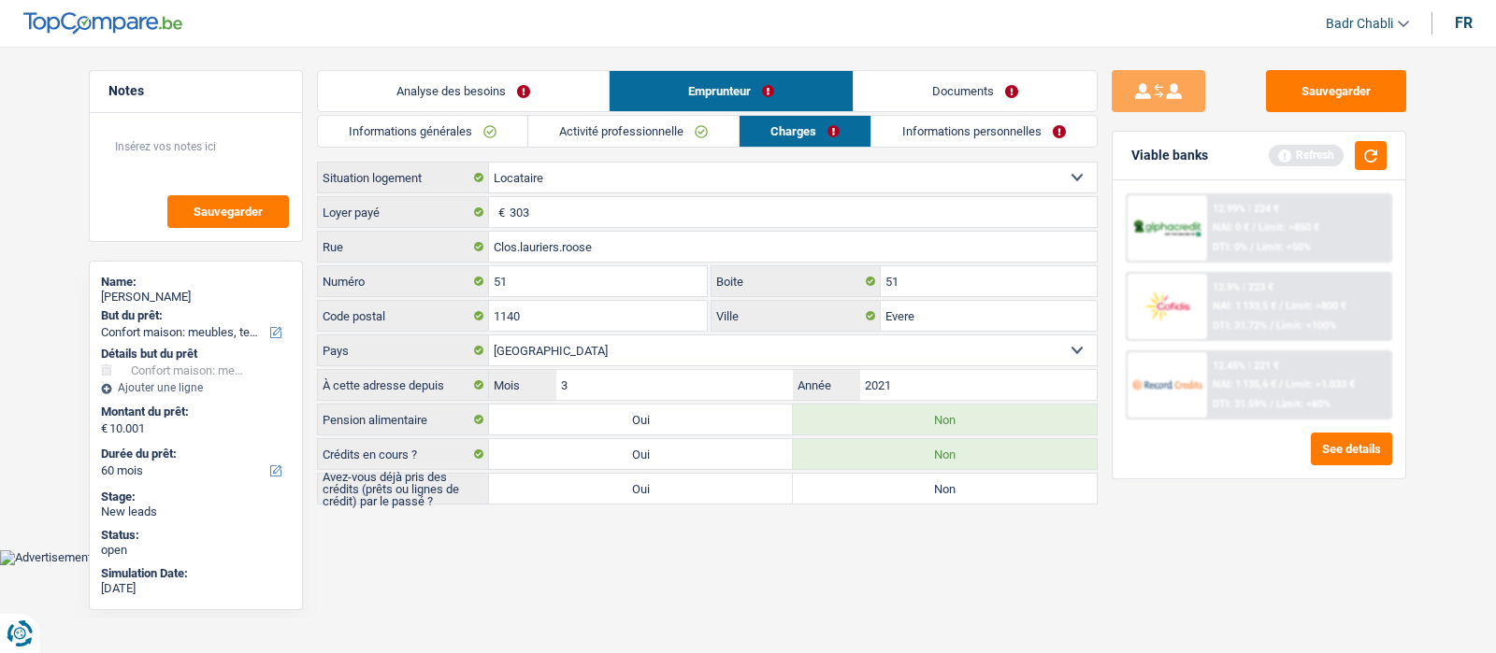
click at [503, 90] on link "Analyse des besoins" at bounding box center [463, 91] width 291 height 40
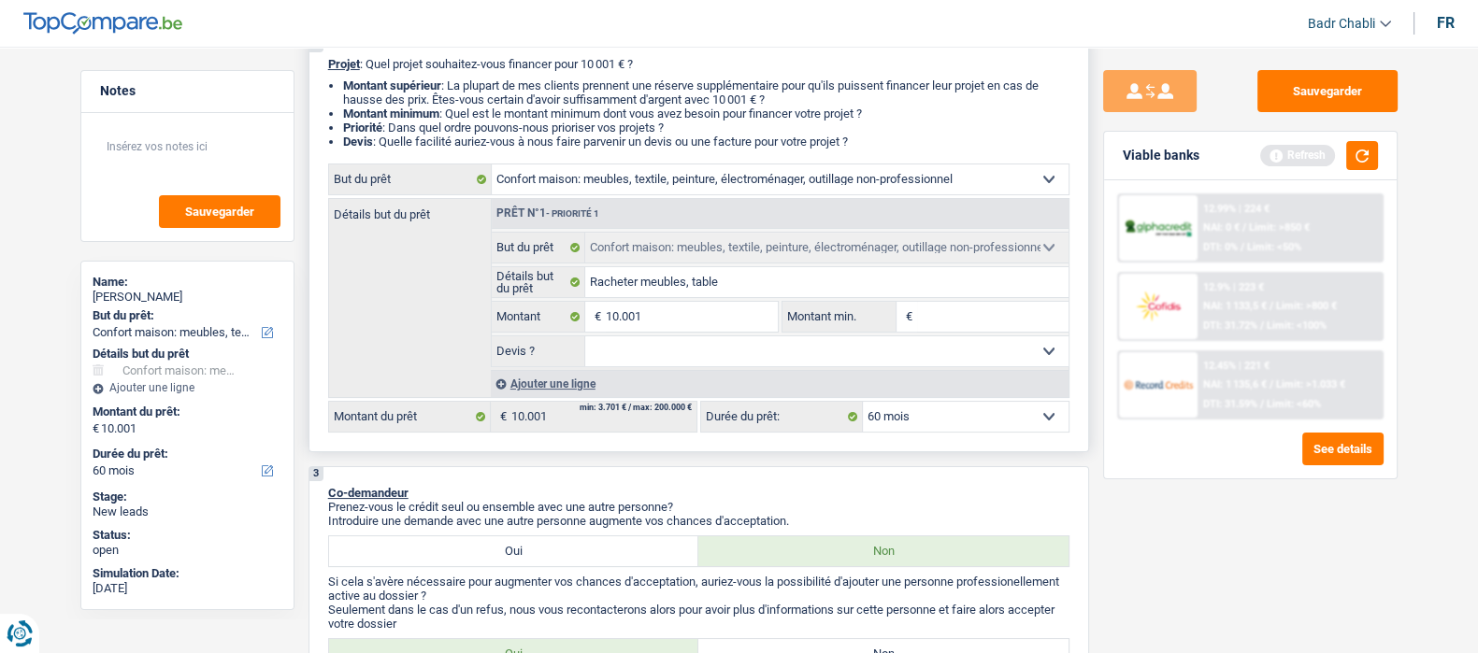
scroll to position [233, 0]
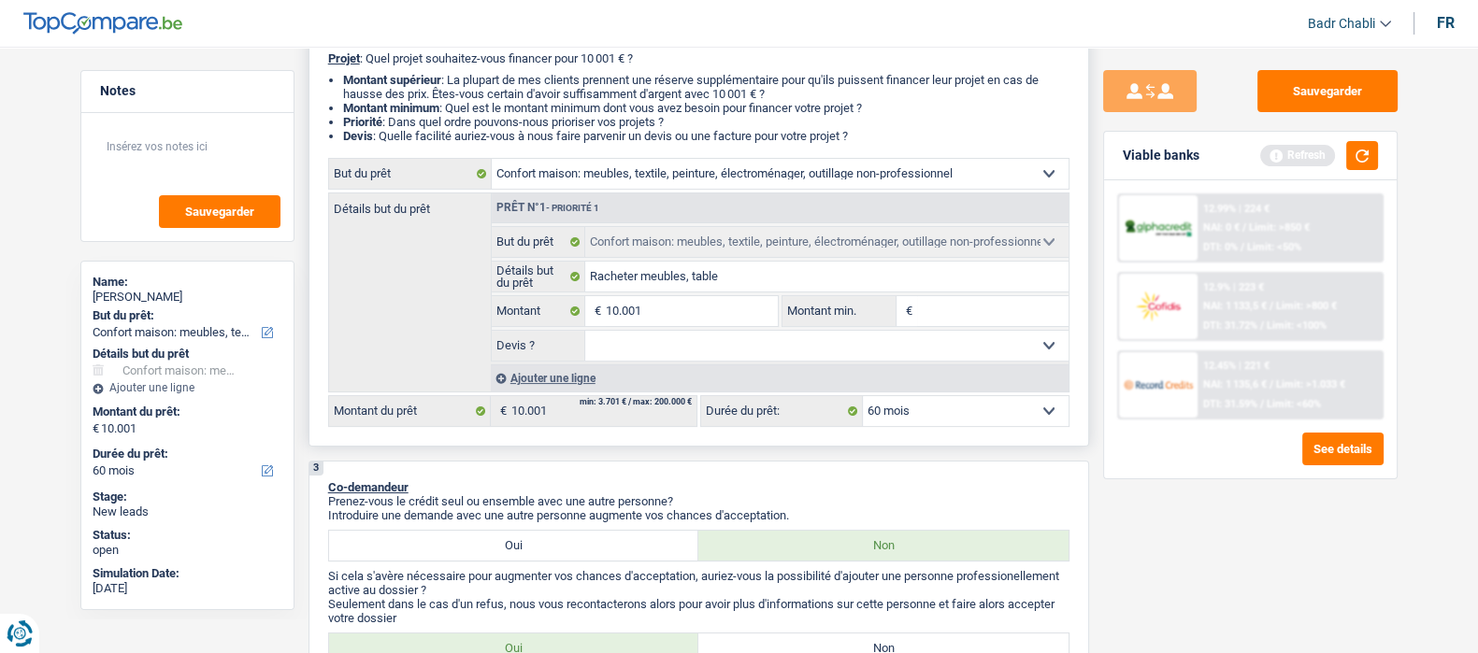
click at [955, 311] on input "Montant min." at bounding box center [992, 311] width 151 height 30
type input "8"
type input "80"
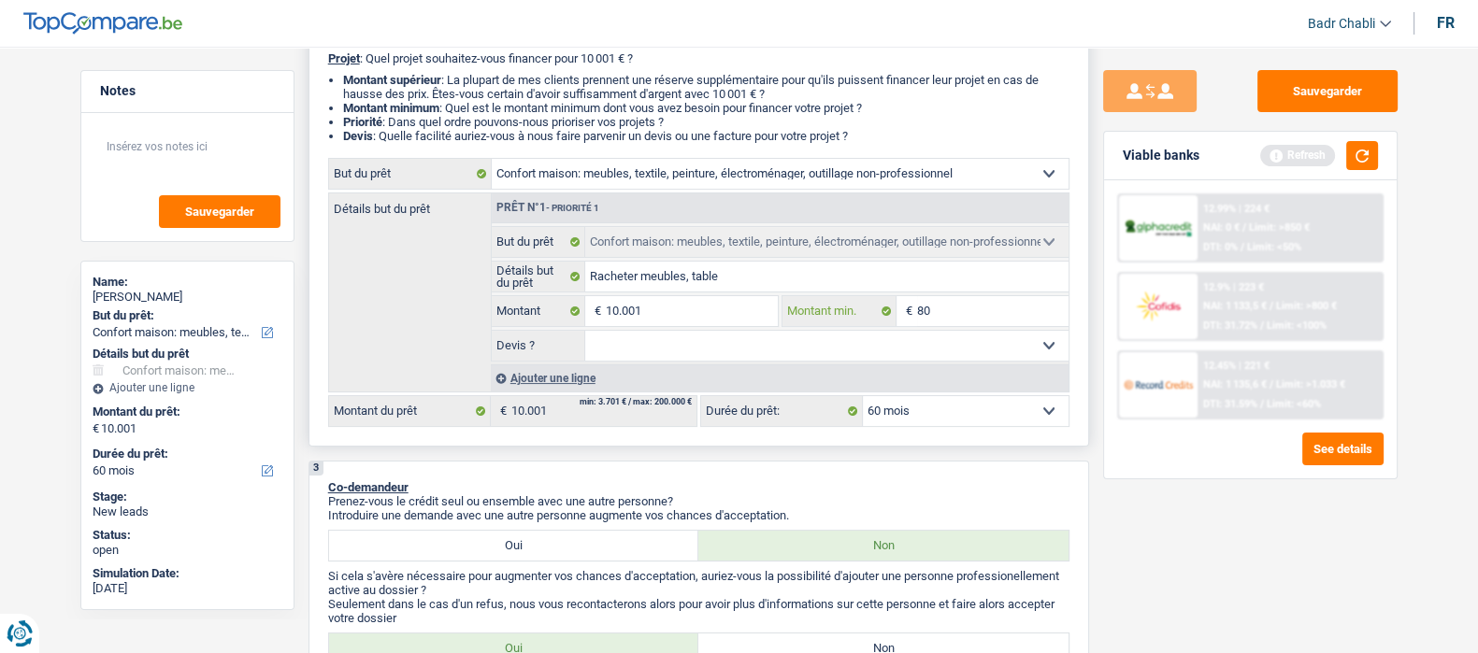
type input "800"
type input "8.000"
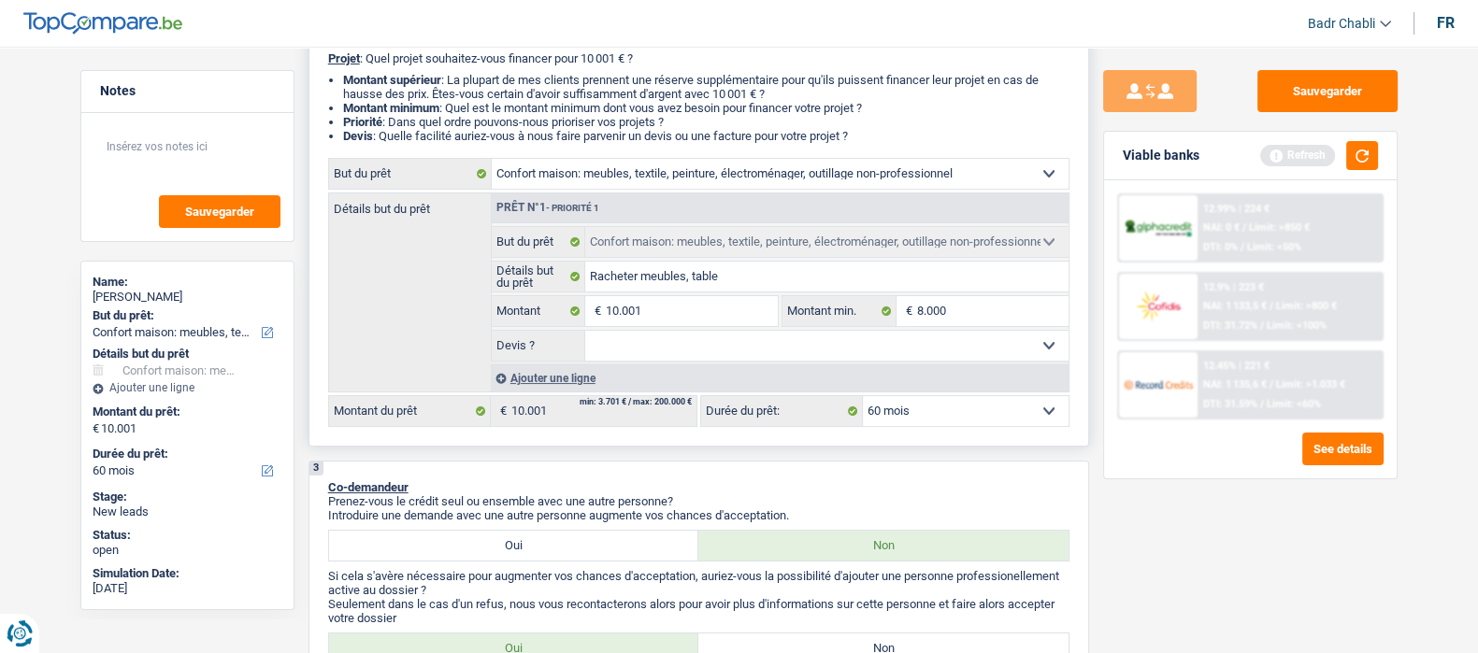
click at [853, 352] on select "Oui Non Non répondu Sélectionner une option" at bounding box center [826, 346] width 483 height 30
select select "false"
click at [585, 334] on select "Oui Non Non répondu Sélectionner une option" at bounding box center [826, 346] width 483 height 30
select select "false"
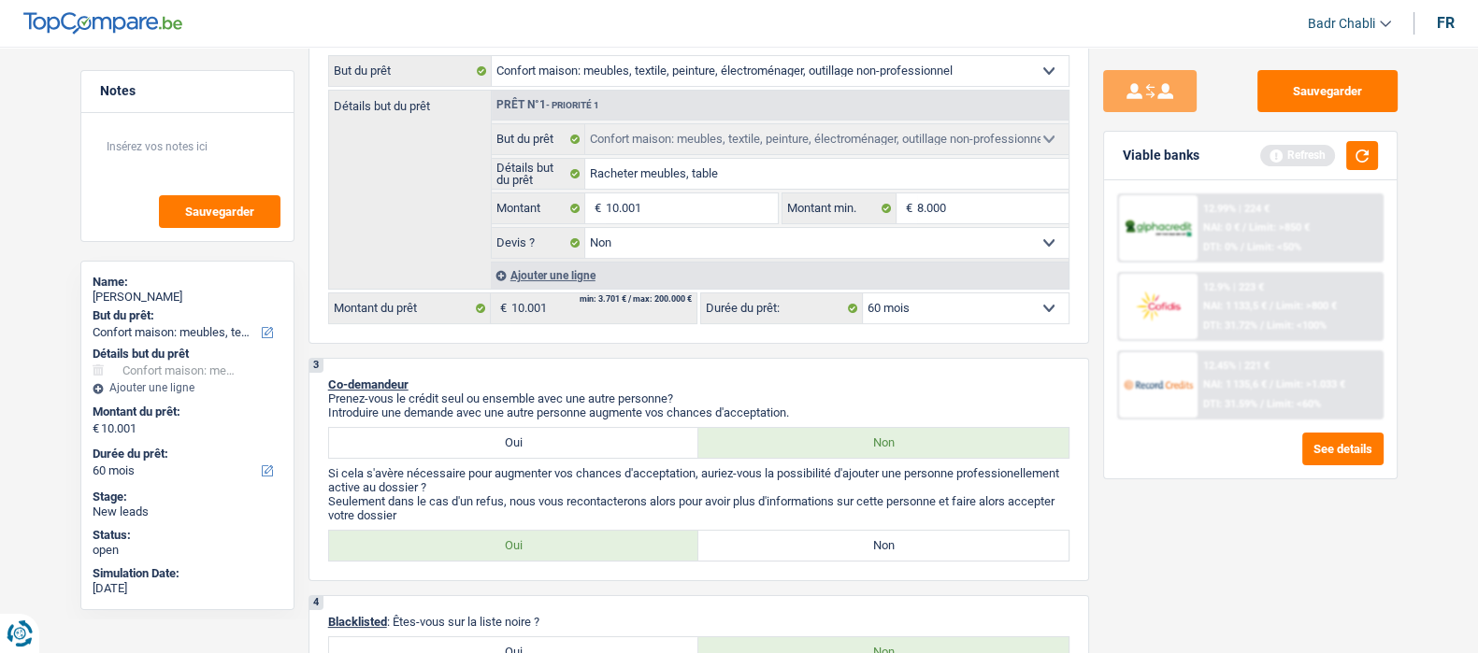
scroll to position [701, 0]
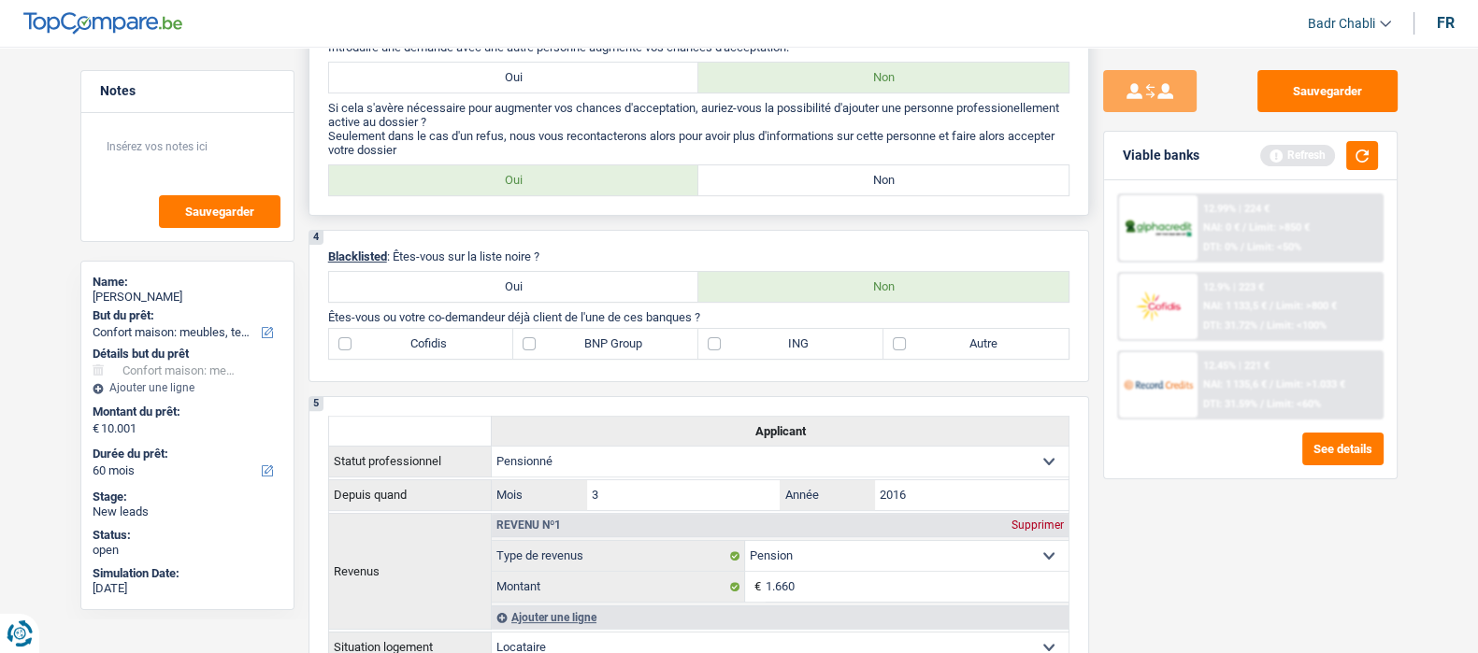
click at [895, 186] on label "Non" at bounding box center [883, 180] width 370 height 30
click at [895, 186] on input "Non" at bounding box center [883, 180] width 370 height 30
radio input "true"
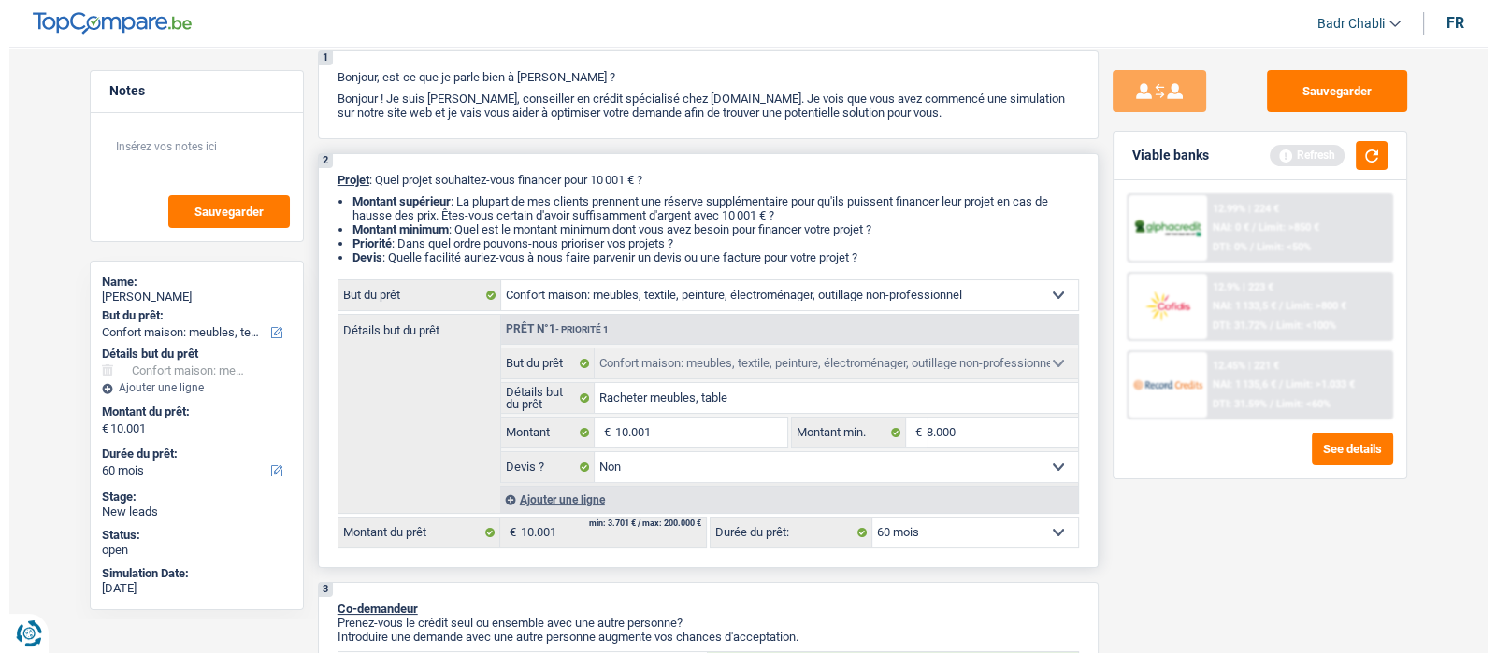
scroll to position [0, 0]
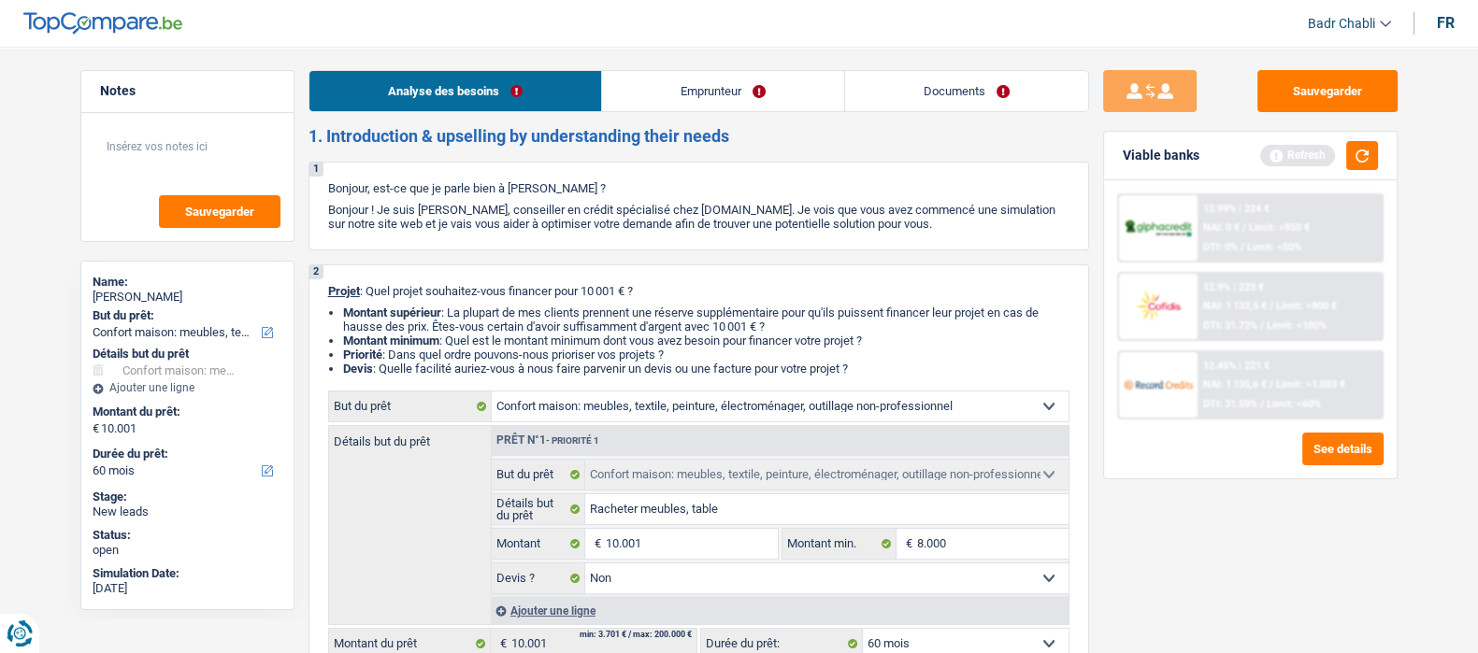
click at [661, 109] on link "Emprunteur" at bounding box center [723, 91] width 242 height 40
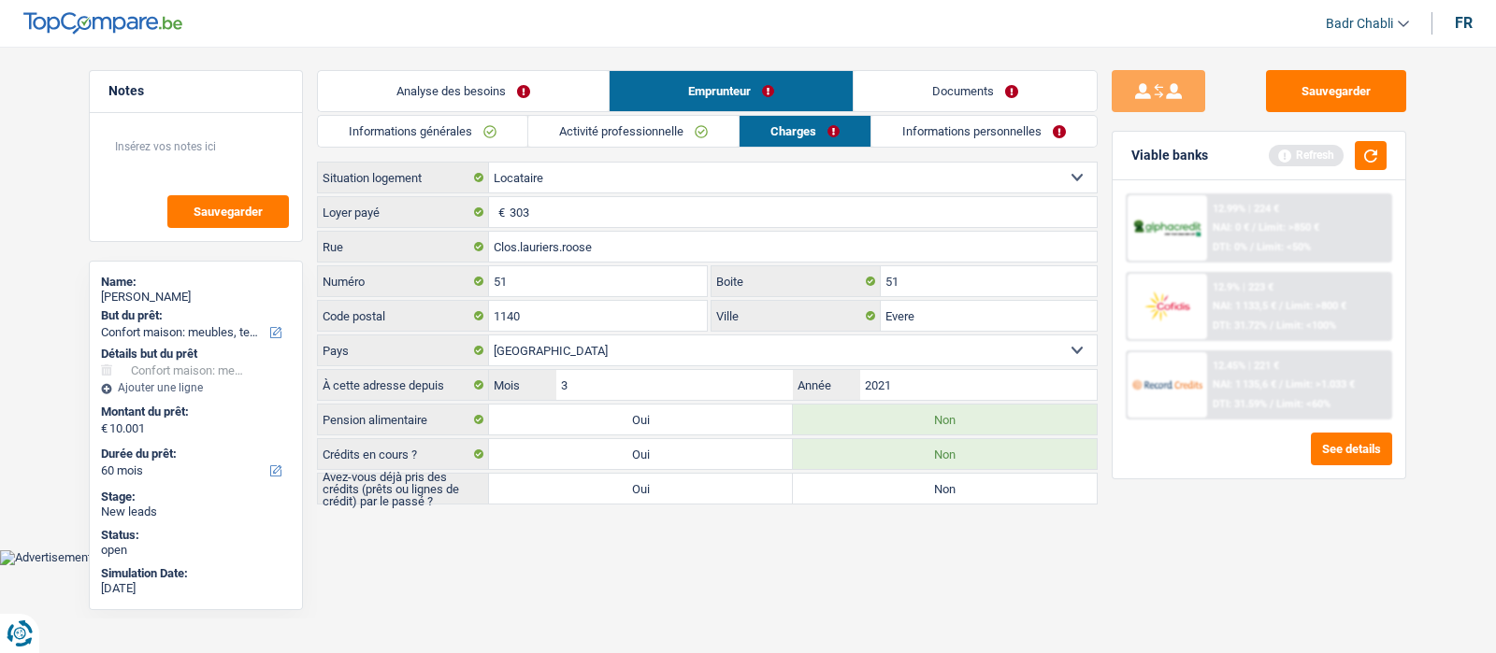
click at [406, 129] on link "Informations générales" at bounding box center [422, 131] width 209 height 31
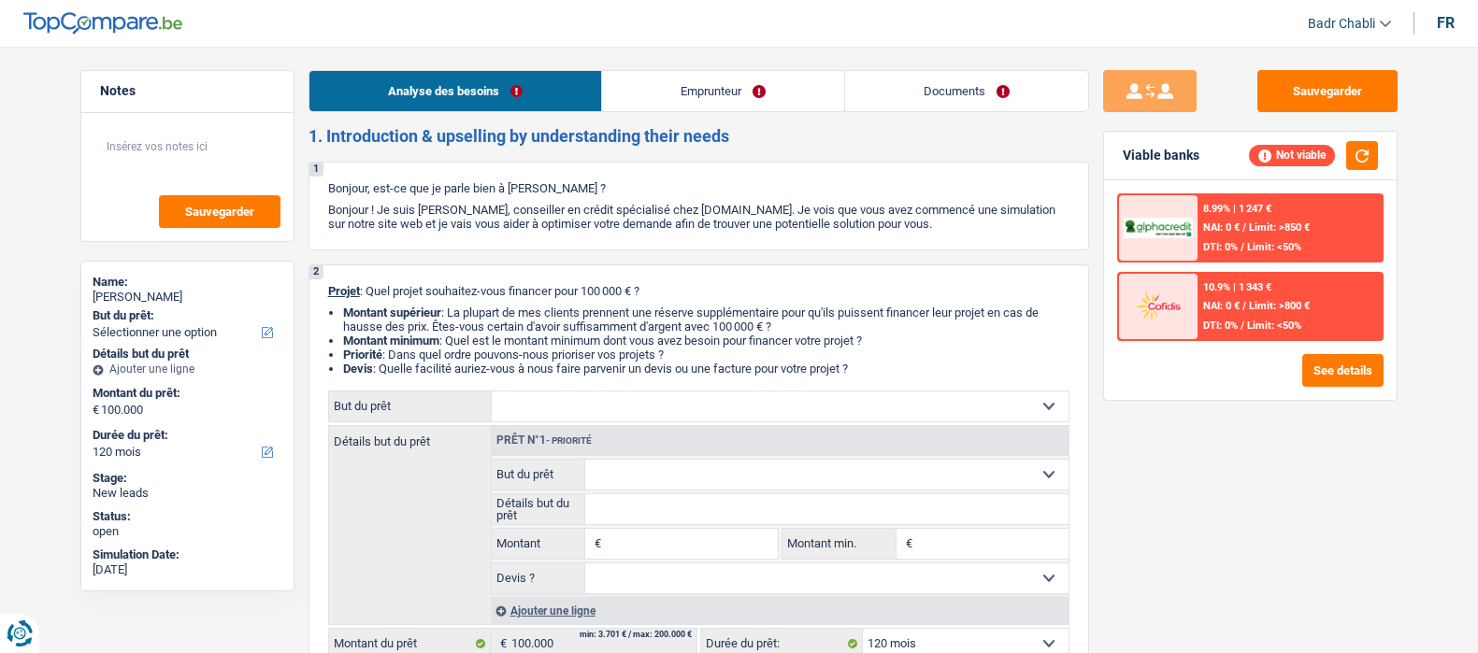
select select "120"
select select "retired"
select select "pension"
select select "120"
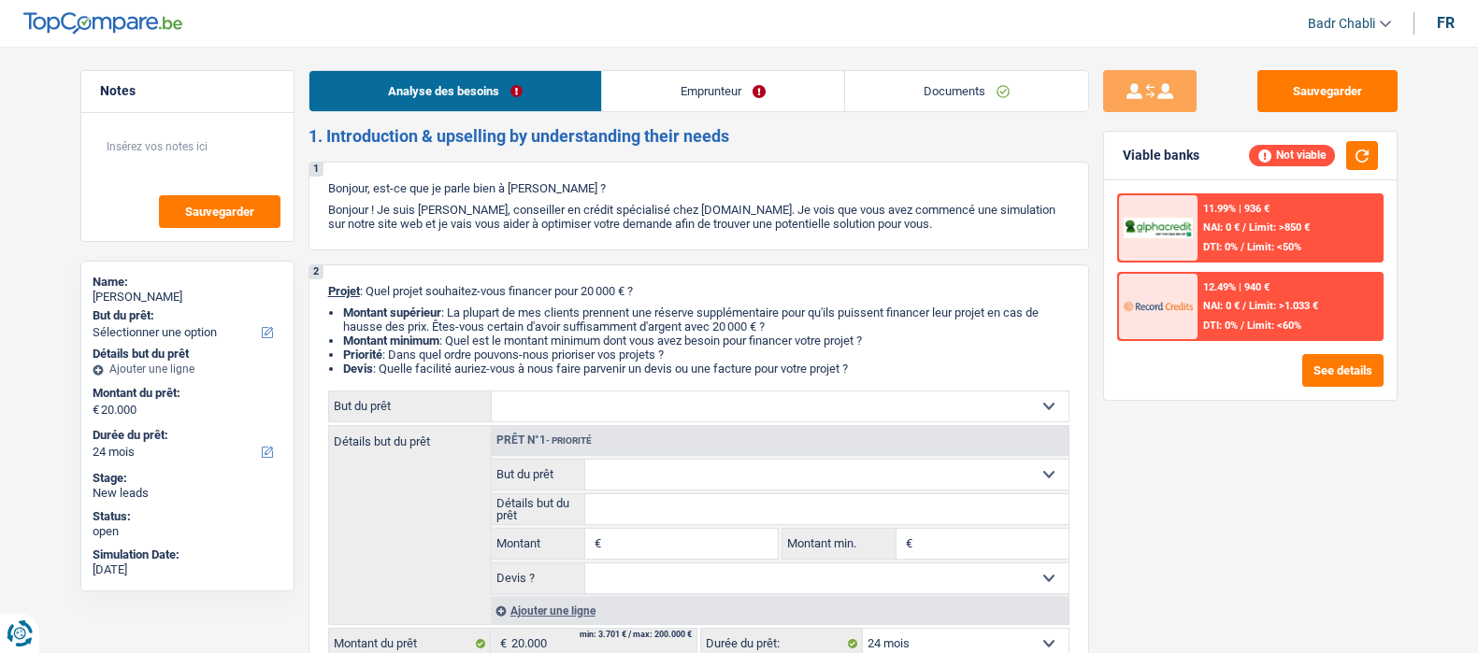
select select "24"
click at [734, 88] on link "Emprunteur" at bounding box center [723, 91] width 242 height 40
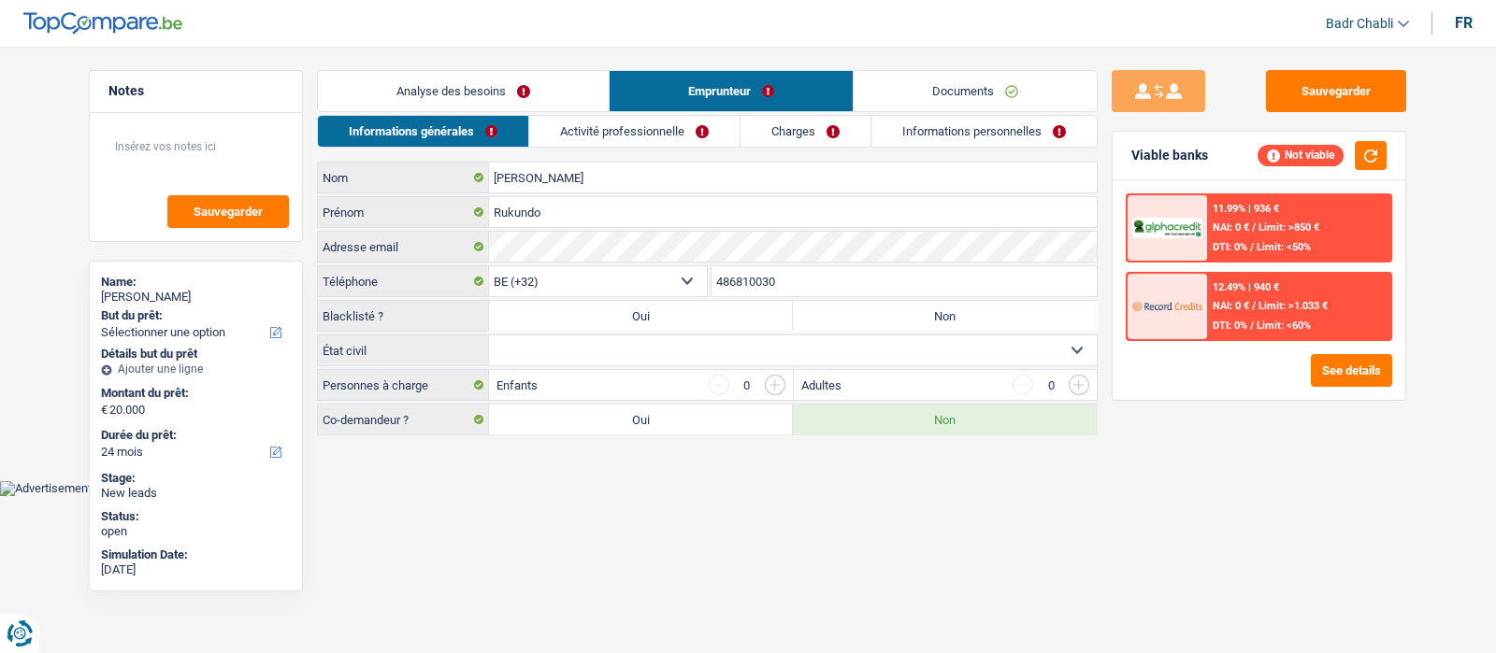
click at [692, 122] on link "Activité professionnelle" at bounding box center [634, 131] width 210 height 31
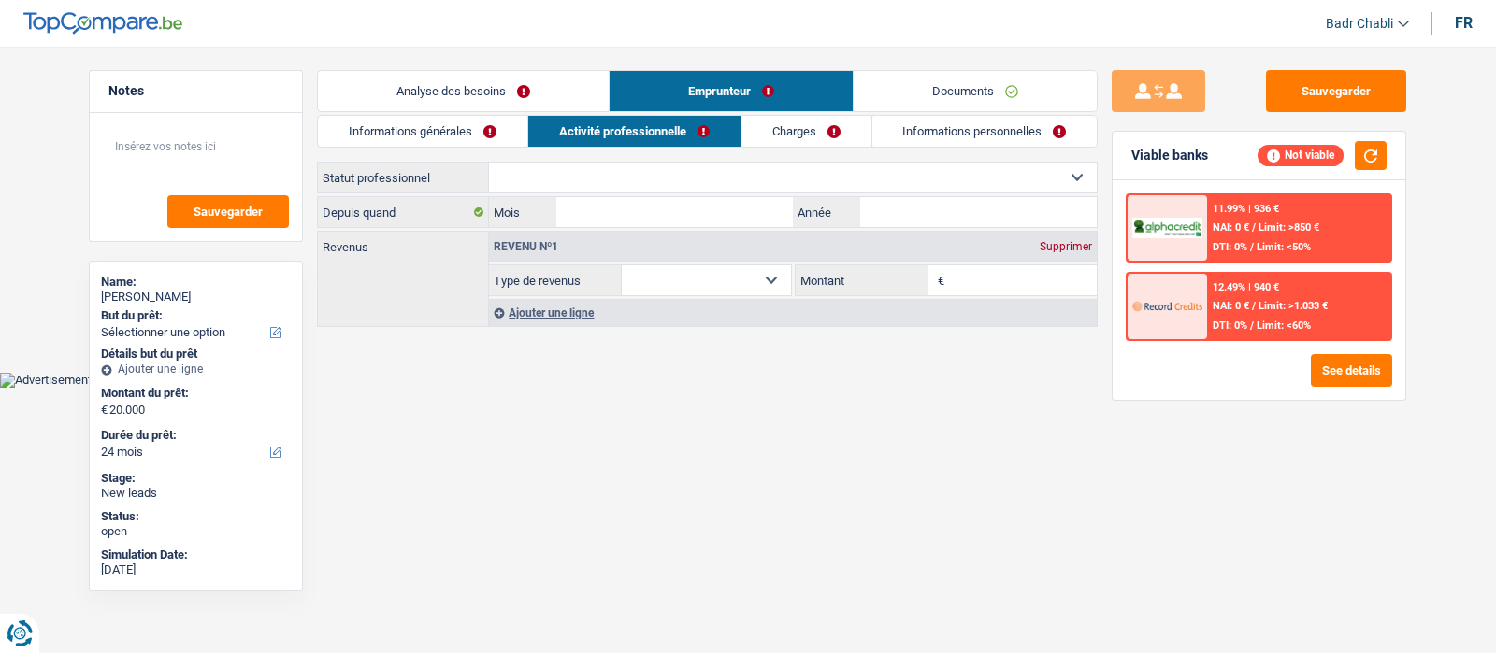
click at [486, 66] on main "Notes Sauvegarder Name: [PERSON_NAME] But du prêt: Confort maison: meubles, tex…" at bounding box center [748, 200] width 1496 height 344
click at [491, 82] on link "Analyse des besoins" at bounding box center [463, 91] width 291 height 40
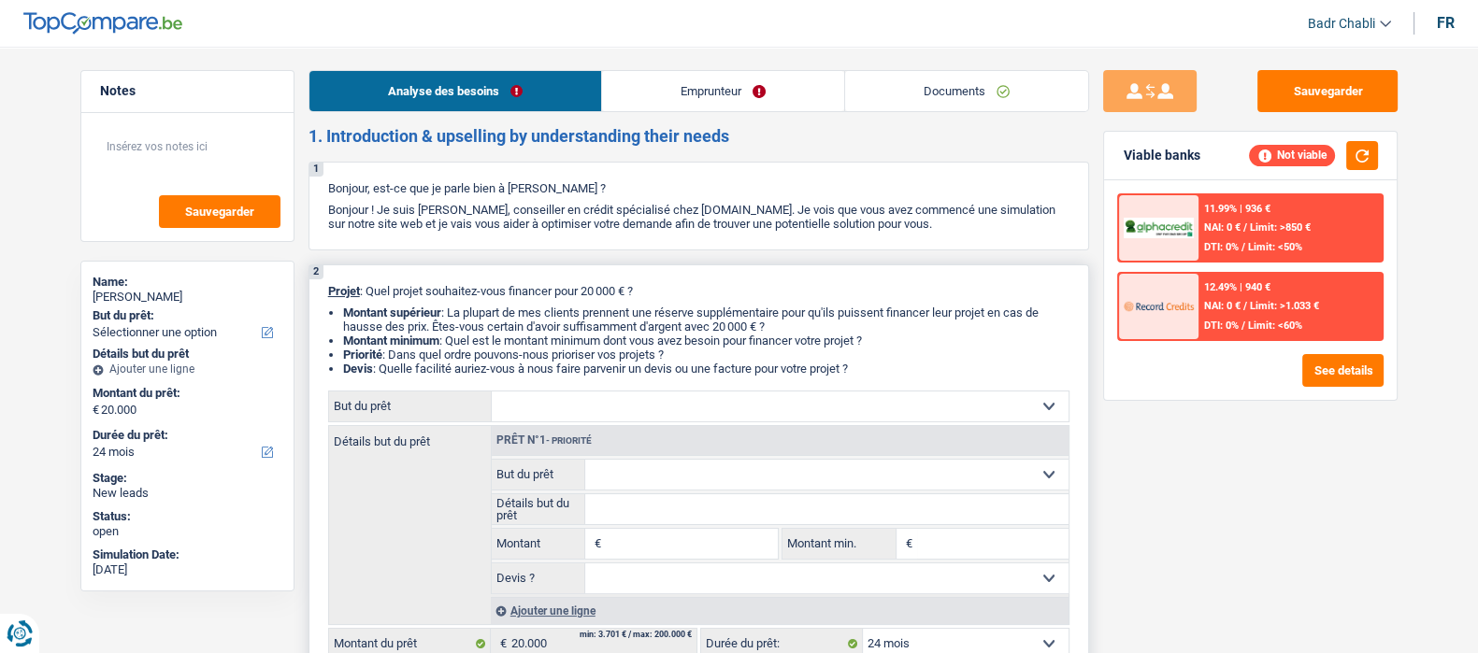
click at [650, 410] on select "Confort maison: meubles, textile, peinture, électroménager, outillage non-profe…" at bounding box center [780, 407] width 577 height 30
select select "household"
click at [492, 397] on select "Confort maison: meubles, textile, peinture, électroménager, outillage non-profe…" at bounding box center [780, 407] width 577 height 30
select select "household"
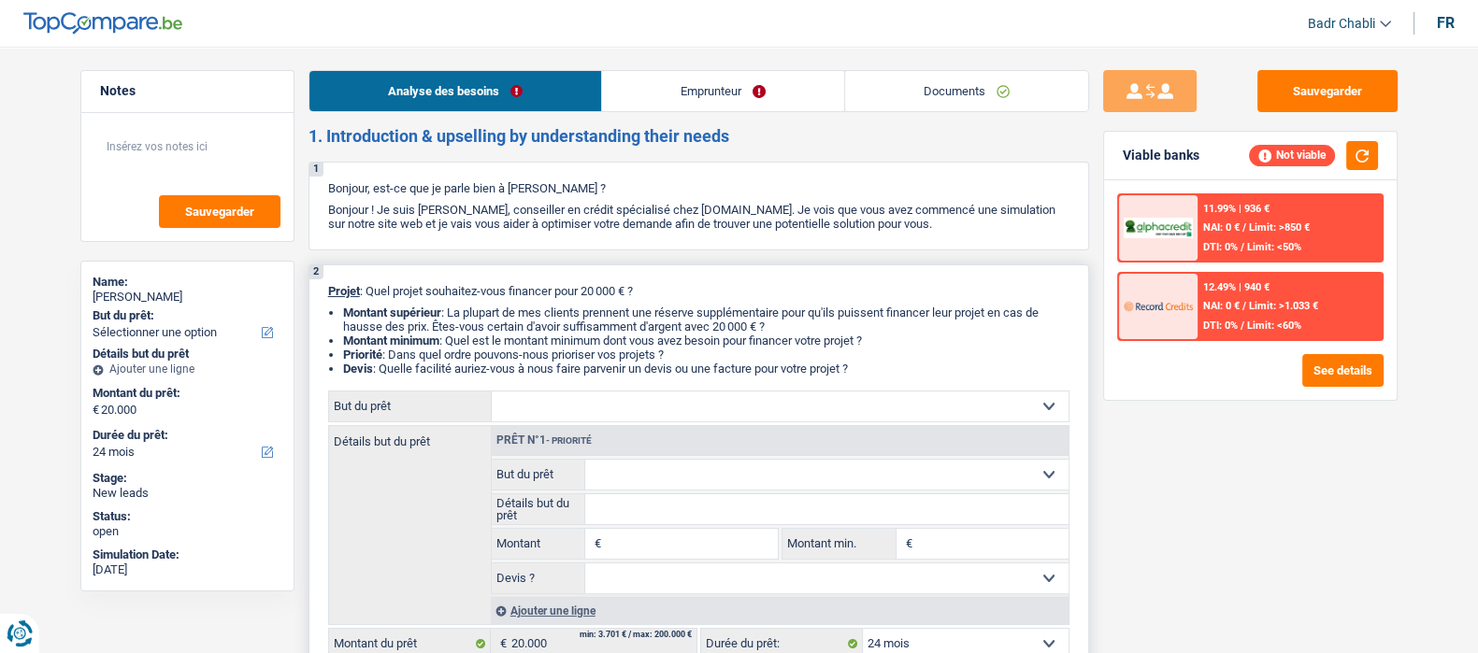
type input "20.000"
select select "household"
type input "20.000"
select select "household"
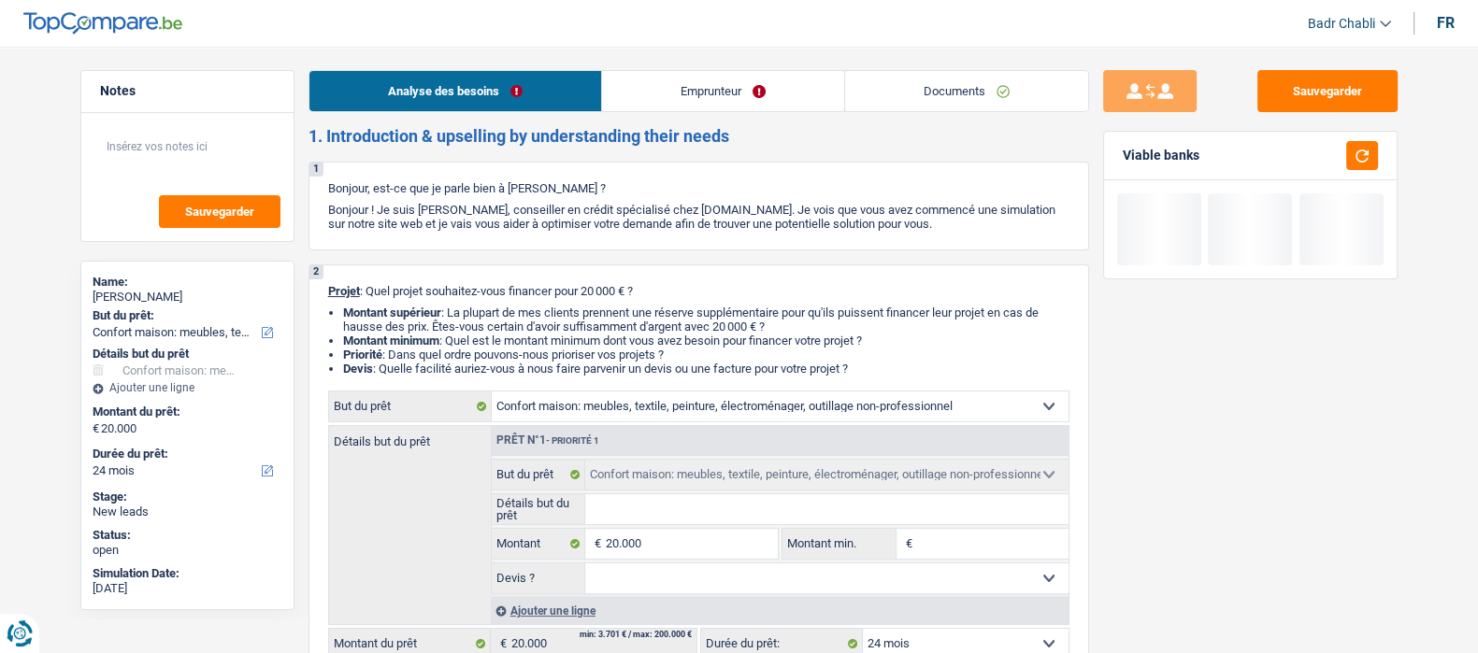
click at [734, 76] on link "Emprunteur" at bounding box center [723, 91] width 242 height 40
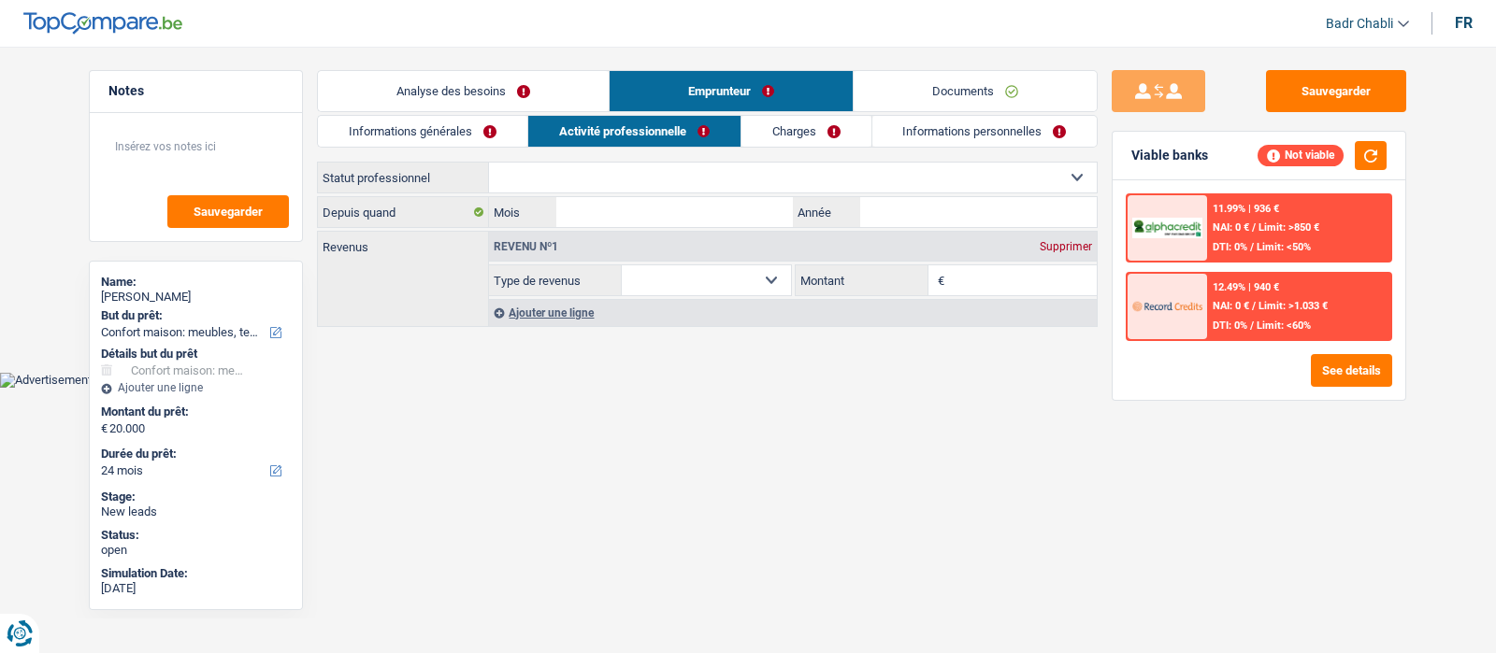
click at [809, 123] on link "Charges" at bounding box center [806, 131] width 130 height 31
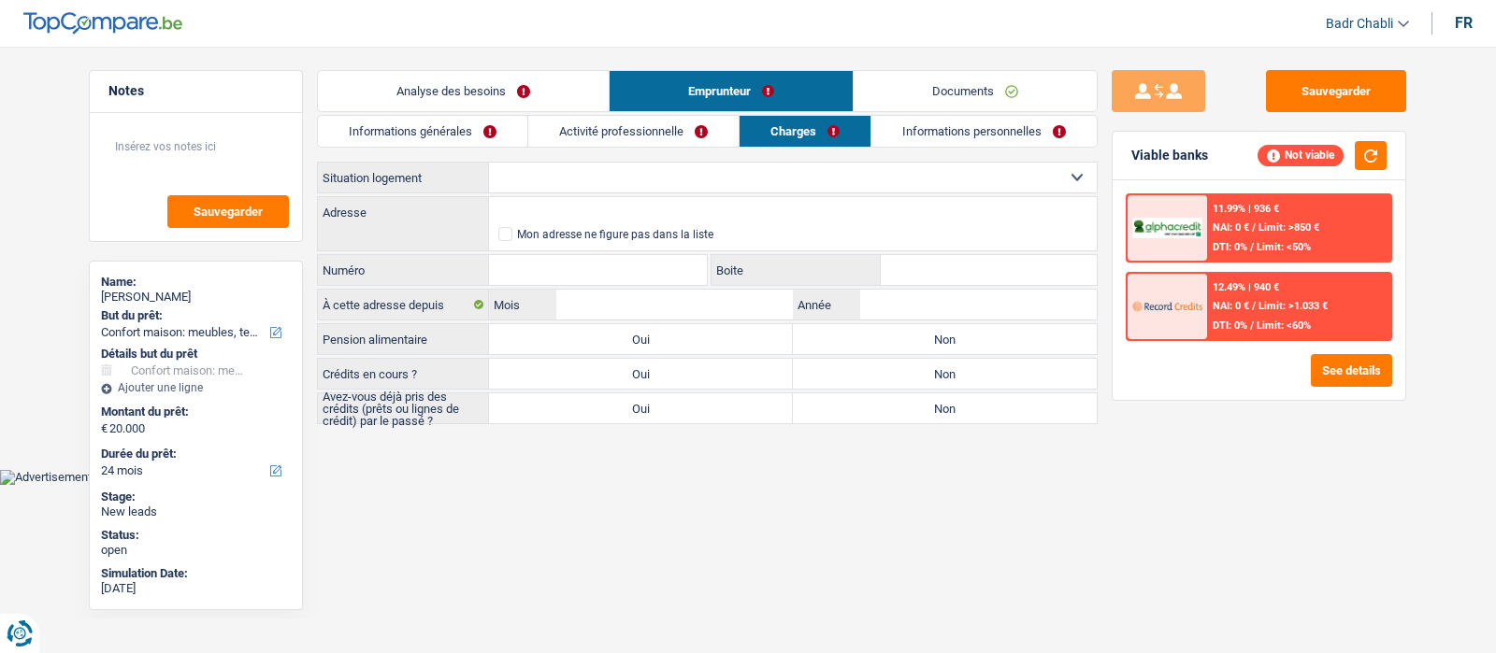
click at [715, 182] on select "Locataire Propriétaire avec prêt hypothécaire Propriétaire sans prêt hypothécai…" at bounding box center [793, 178] width 608 height 30
select select "ownerWithMortgage"
click at [489, 163] on select "Locataire Propriétaire avec prêt hypothécaire Propriétaire sans prêt hypothécai…" at bounding box center [793, 178] width 608 height 30
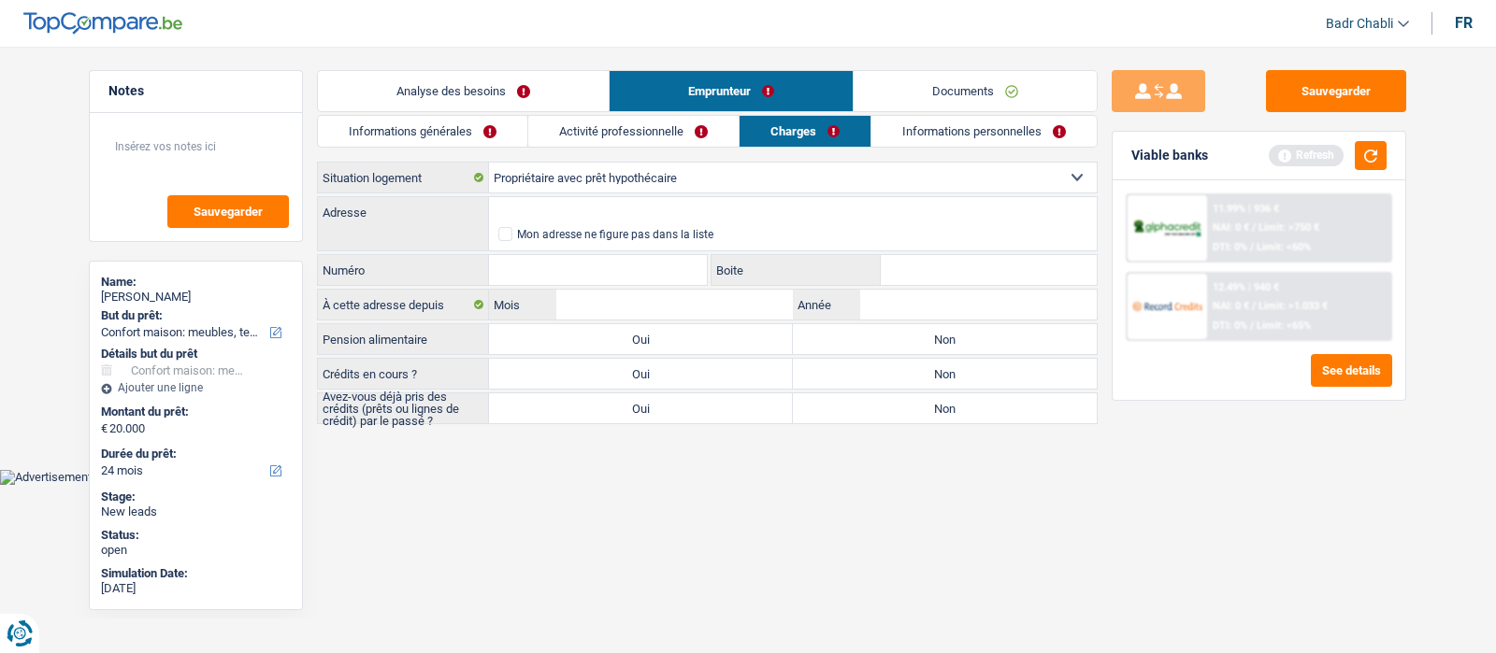
click at [873, 337] on label "Non" at bounding box center [945, 339] width 304 height 30
click at [873, 337] on input "Non" at bounding box center [945, 339] width 304 height 30
radio input "true"
click at [745, 366] on label "Oui" at bounding box center [641, 374] width 304 height 30
click at [745, 366] on input "Oui" at bounding box center [641, 374] width 304 height 30
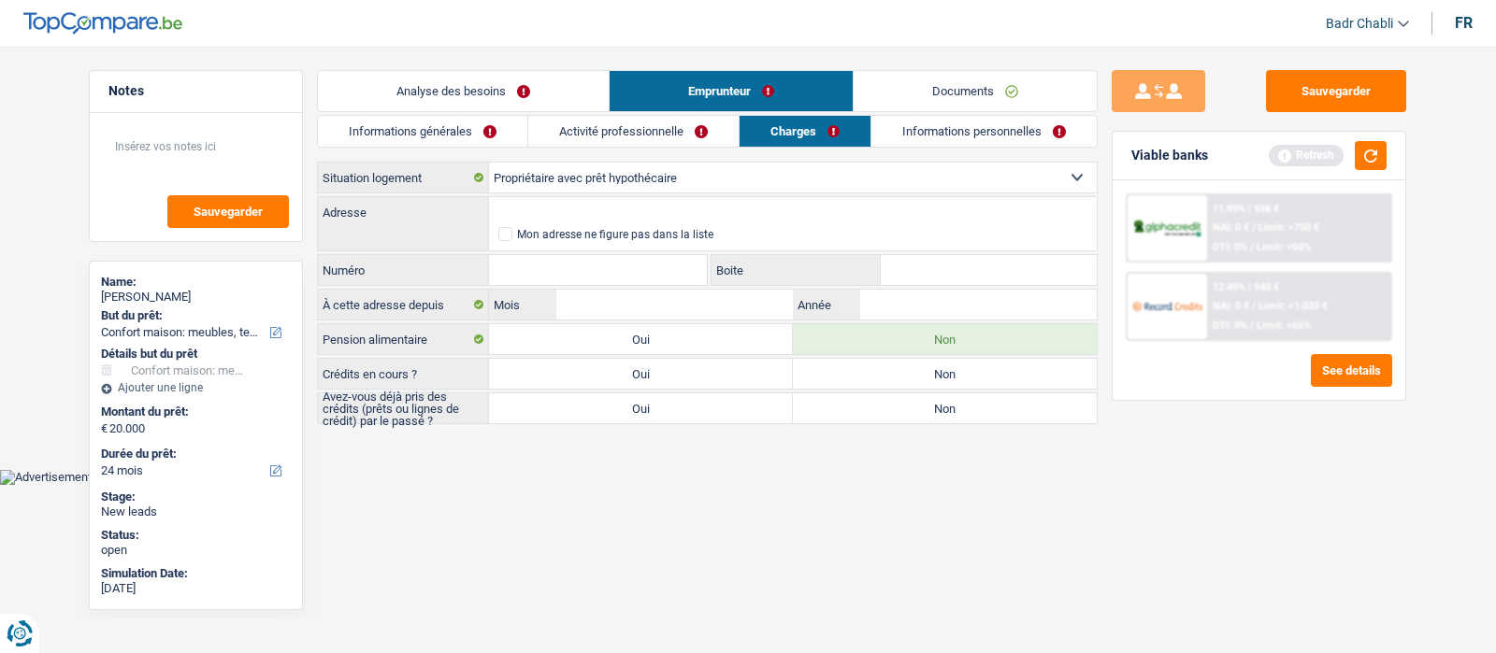
radio input "true"
select select "mortgage"
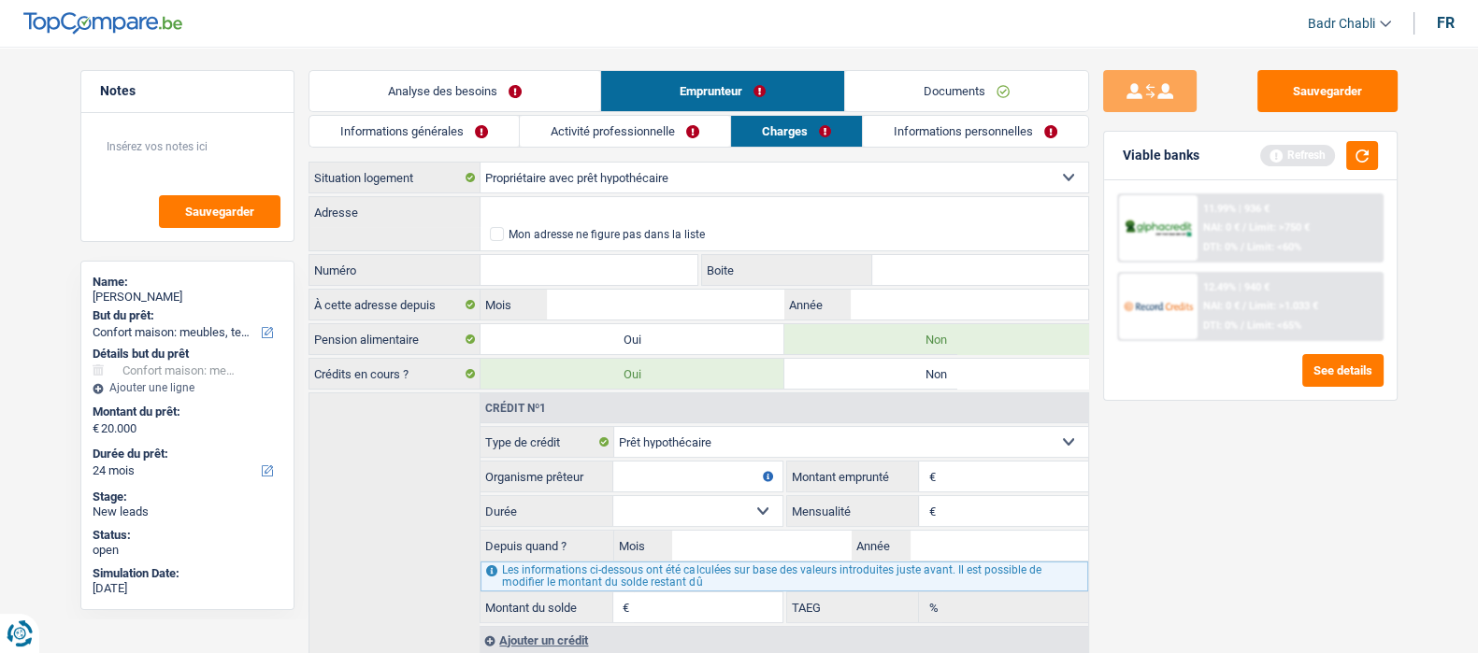
click at [491, 79] on link "Analyse des besoins" at bounding box center [454, 91] width 291 height 40
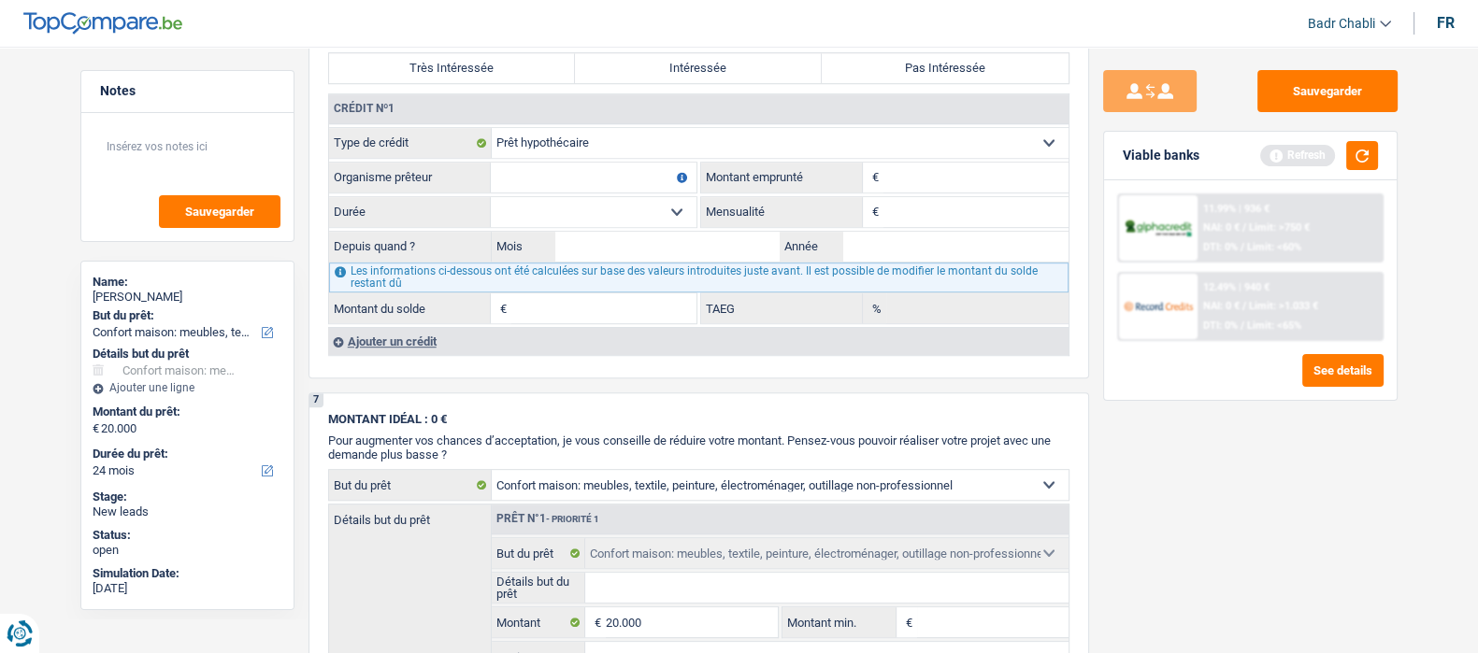
scroll to position [1402, 0]
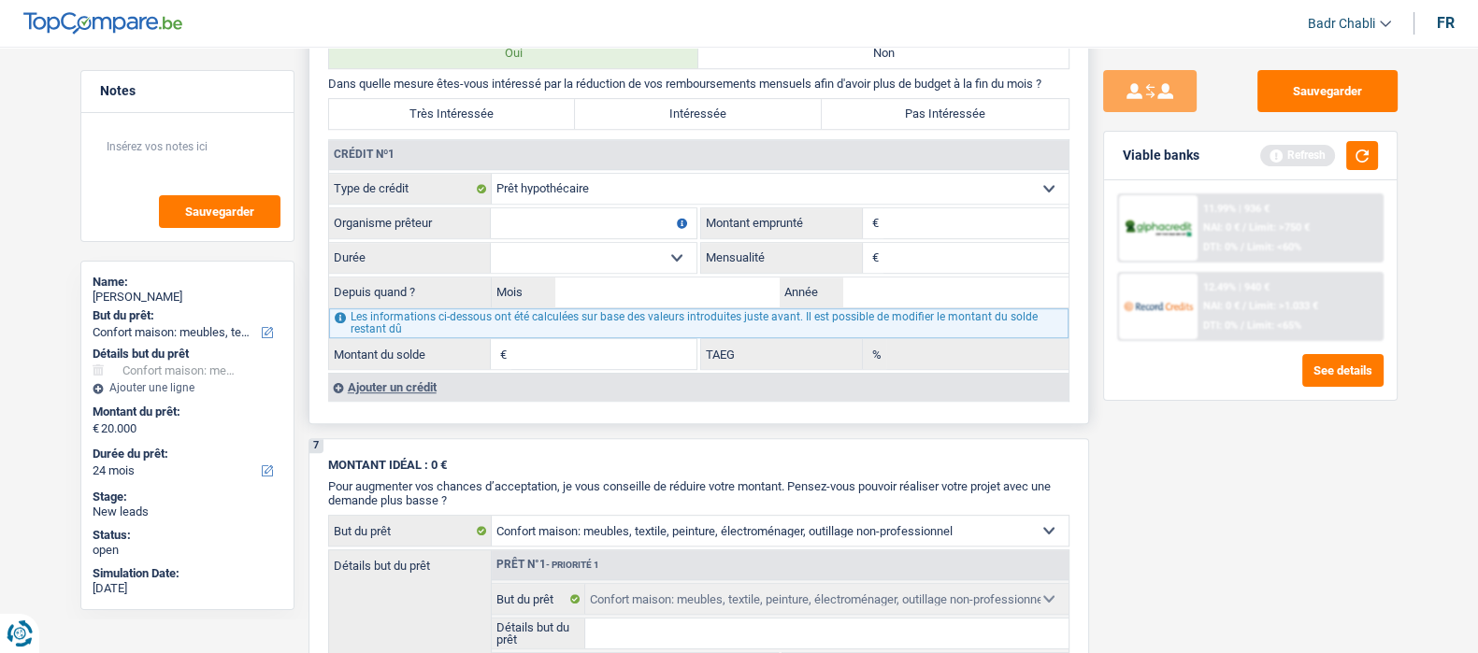
click at [565, 213] on fieldset "Carte ou ouverture de crédit Prêt hypothécaire Vente à tempérament Prêt à tempé…" at bounding box center [699, 271] width 740 height 197
click at [566, 217] on input "Organisme prêteur" at bounding box center [594, 223] width 206 height 30
type input "Krefima"
click at [918, 237] on input "Montant" at bounding box center [975, 223] width 185 height 30
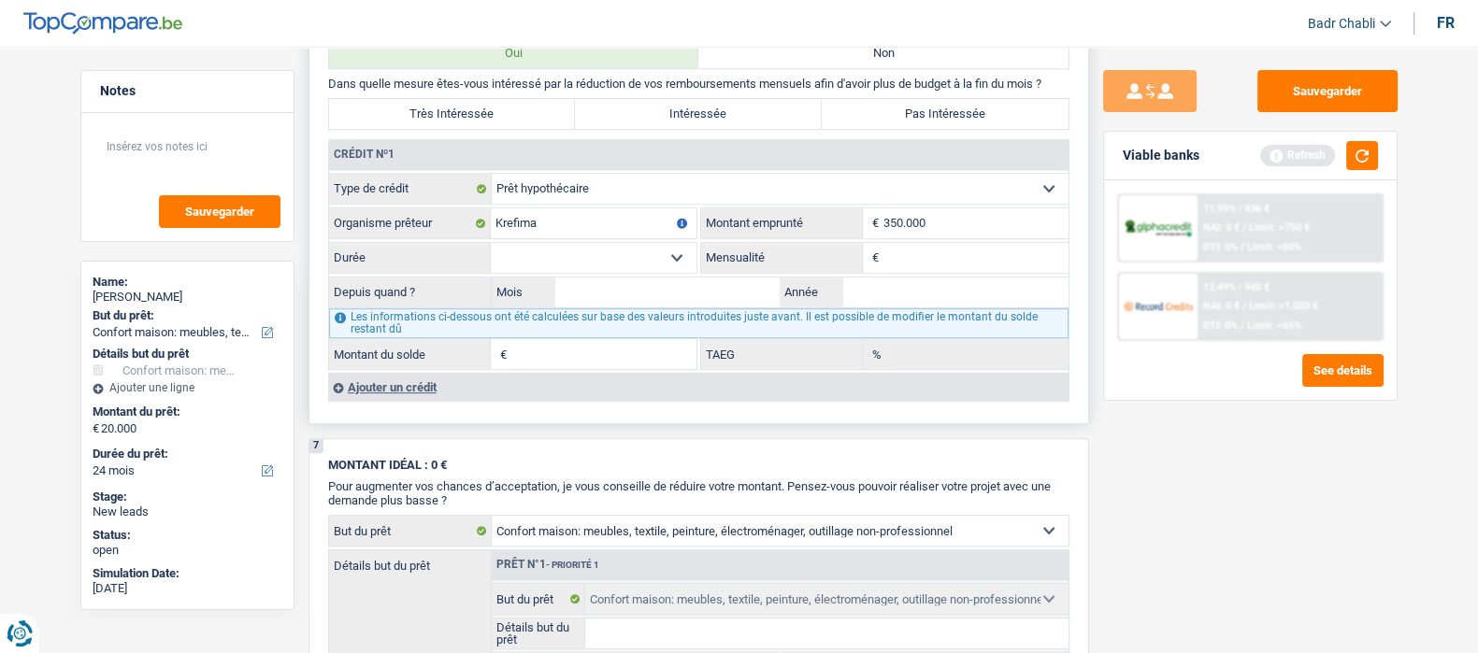
type input "350.000"
click at [635, 257] on select "120 mois 132 mois 144 mois 180 mois 240 mois 300 mois 360 mois 420 mois Sélecti…" at bounding box center [594, 258] width 206 height 30
select select "300"
click at [491, 250] on select "120 mois 132 mois 144 mois 180 mois 240 mois 300 mois 360 mois 420 mois Sélecti…" at bounding box center [594, 258] width 206 height 30
click at [935, 264] on input "Mensualité" at bounding box center [975, 258] width 185 height 30
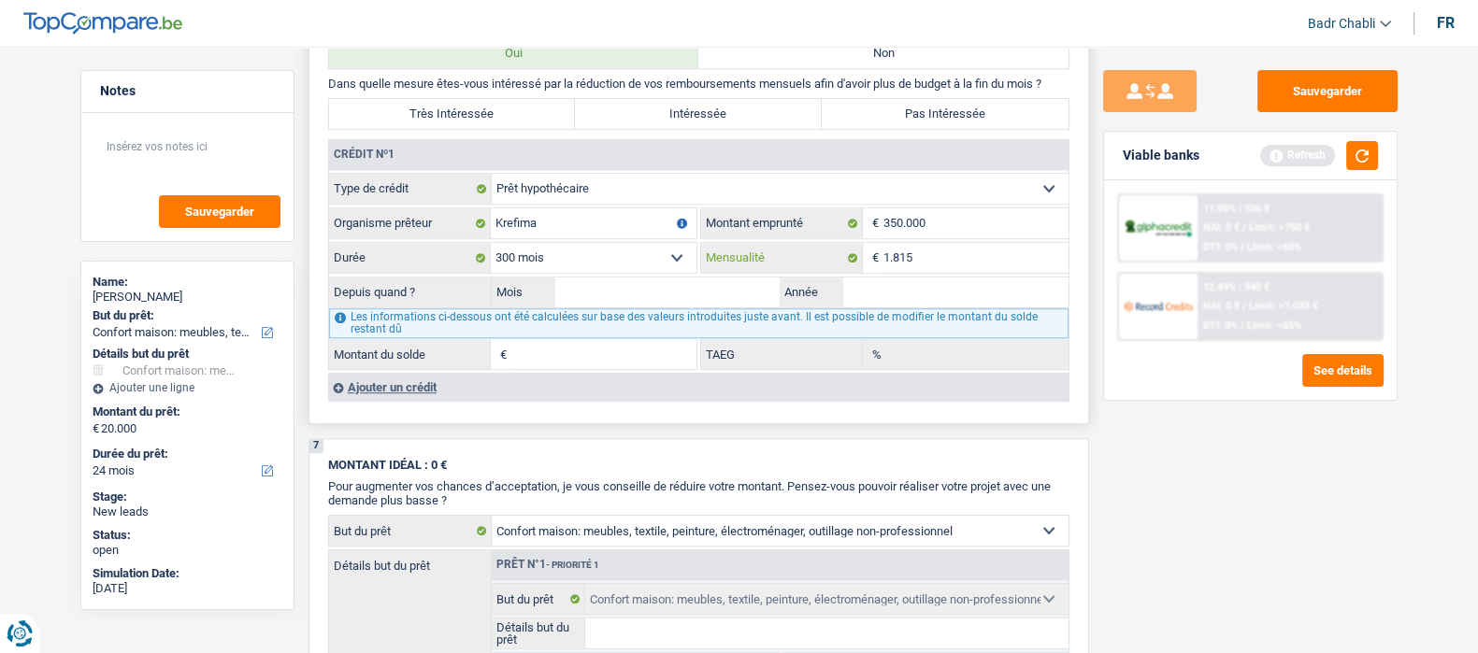
type input "1.815"
click at [698, 302] on input "Mois" at bounding box center [667, 293] width 225 height 30
type input "05"
type input "2021"
type input "311.434"
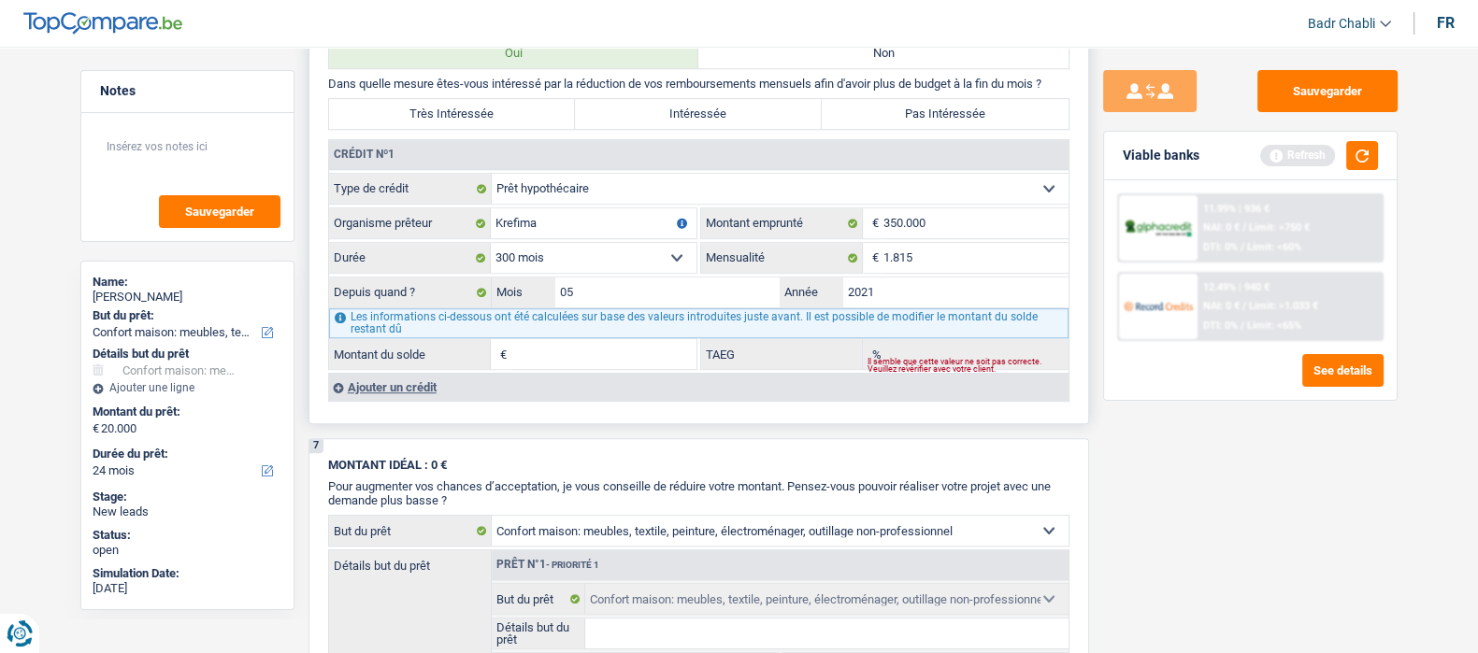
type input "3,90"
click at [415, 384] on div "Ajouter un crédit" at bounding box center [698, 387] width 740 height 28
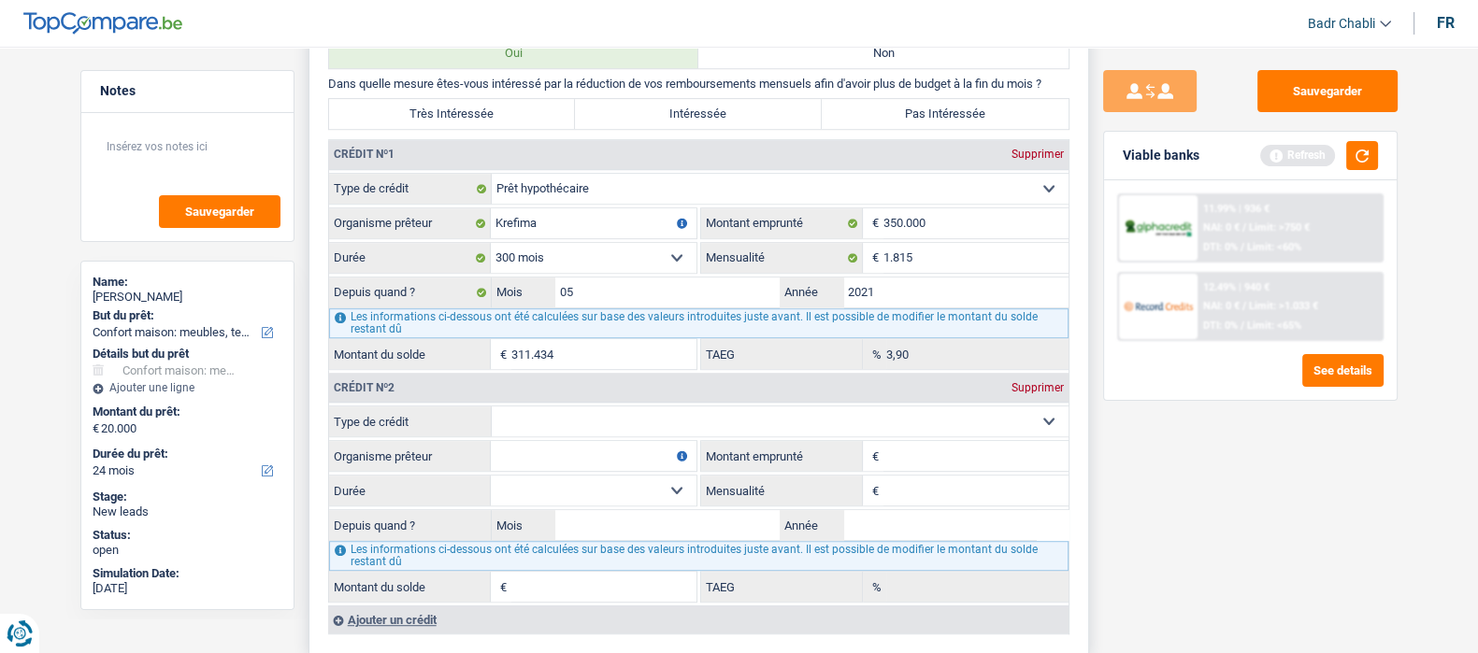
click at [617, 409] on div "Crédit nº2 Supprimer Carte ou ouverture de crédit Prêt hypothécaire Vente à tem…" at bounding box center [698, 486] width 740 height 233
click at [619, 437] on select "Carte ou ouverture de crédit Prêt hypothécaire Vente à tempérament Prêt à tempé…" at bounding box center [780, 422] width 577 height 30
select select "carLoan"
type input "0"
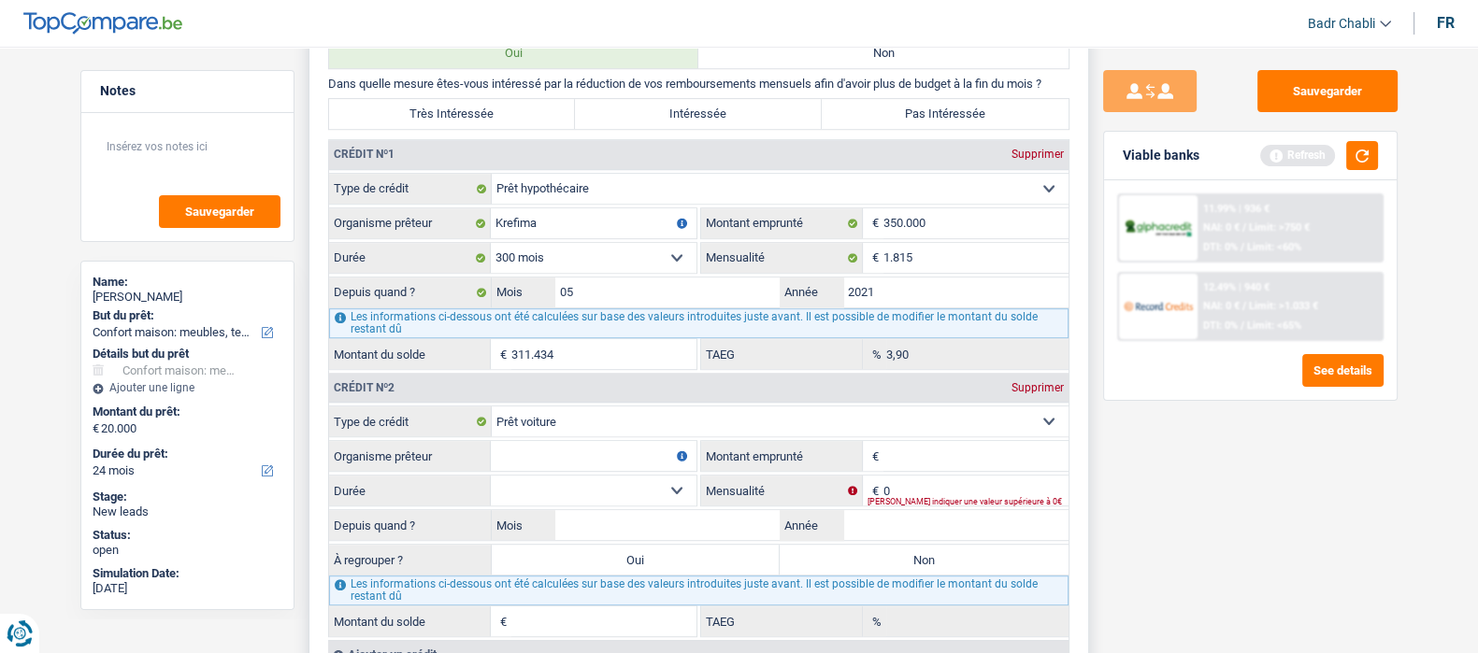
click at [608, 454] on input "Organisme prêteur" at bounding box center [594, 456] width 206 height 30
click at [930, 481] on input "0" at bounding box center [975, 491] width 185 height 30
type input "145"
click at [607, 460] on input "Organisme prêteur" at bounding box center [594, 456] width 206 height 30
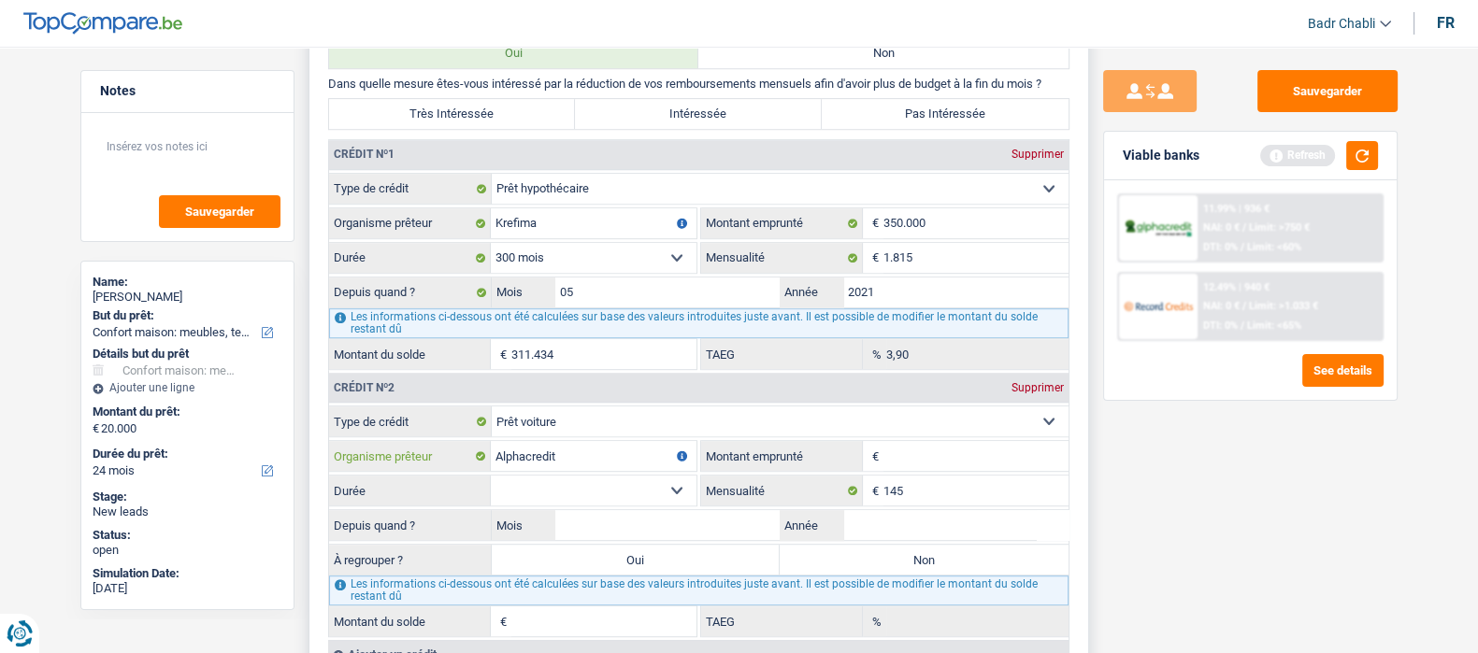
type input "Alphacredit"
click at [963, 458] on input "Montant emprunté" at bounding box center [975, 456] width 185 height 30
type input "14.000"
click at [677, 490] on select "12 mois 18 mois 24 mois 30 mois 36 mois 42 mois 48 mois 60 mois Sélectionner un…" at bounding box center [594, 491] width 206 height 30
select select "60"
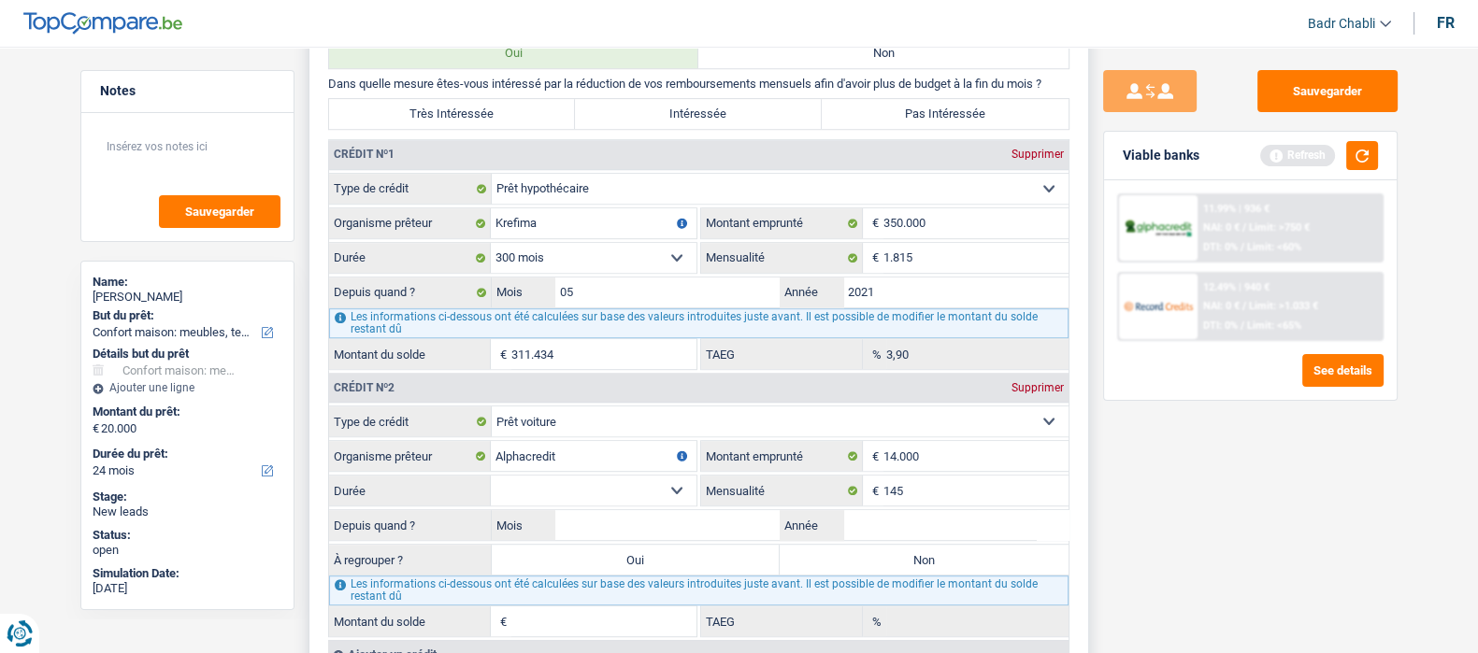
click at [491, 481] on select "12 mois 18 mois 24 mois 30 mois 36 mois 42 mois 48 mois 60 mois Sélectionner un…" at bounding box center [594, 491] width 206 height 30
click at [949, 462] on input "14.000" at bounding box center [975, 456] width 185 height 30
type input "1"
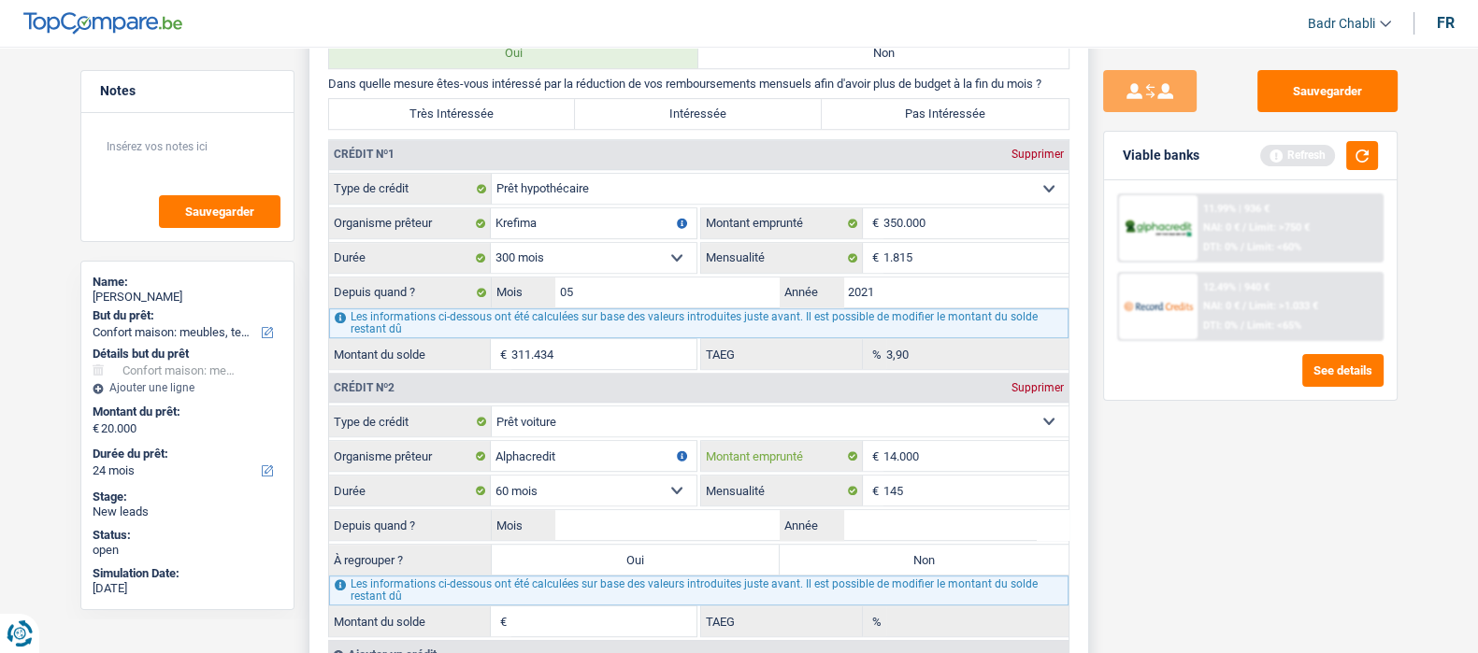
select select
type input "11.000"
click at [664, 495] on select "12 mois 18 mois 24 mois 30 mois 36 mois 42 mois 48 mois 60 mois Sélectionner un…" at bounding box center [594, 491] width 206 height 30
select select "60"
click at [491, 481] on select "12 mois 18 mois 24 mois 30 mois 36 mois 42 mois 48 mois 60 mois Sélectionner un…" at bounding box center [594, 491] width 206 height 30
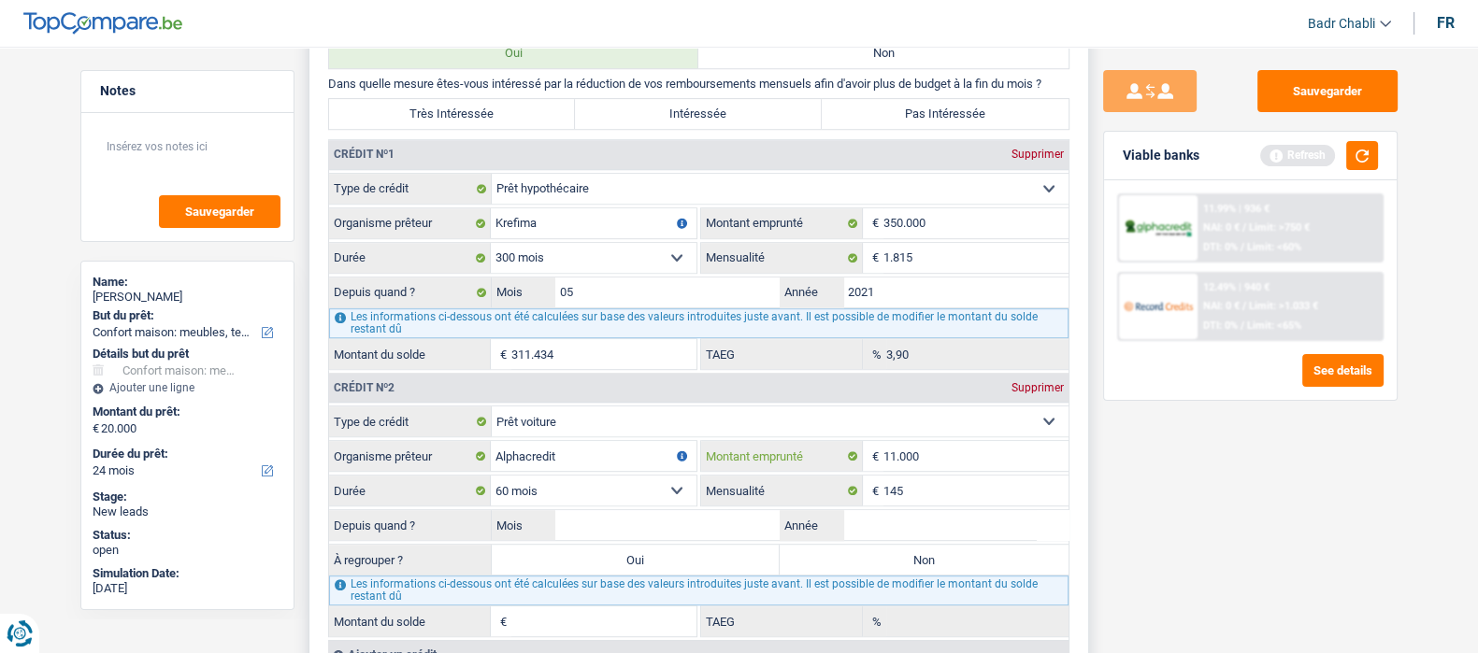
click at [980, 463] on input "11.000" at bounding box center [975, 456] width 185 height 30
type input "1"
select select
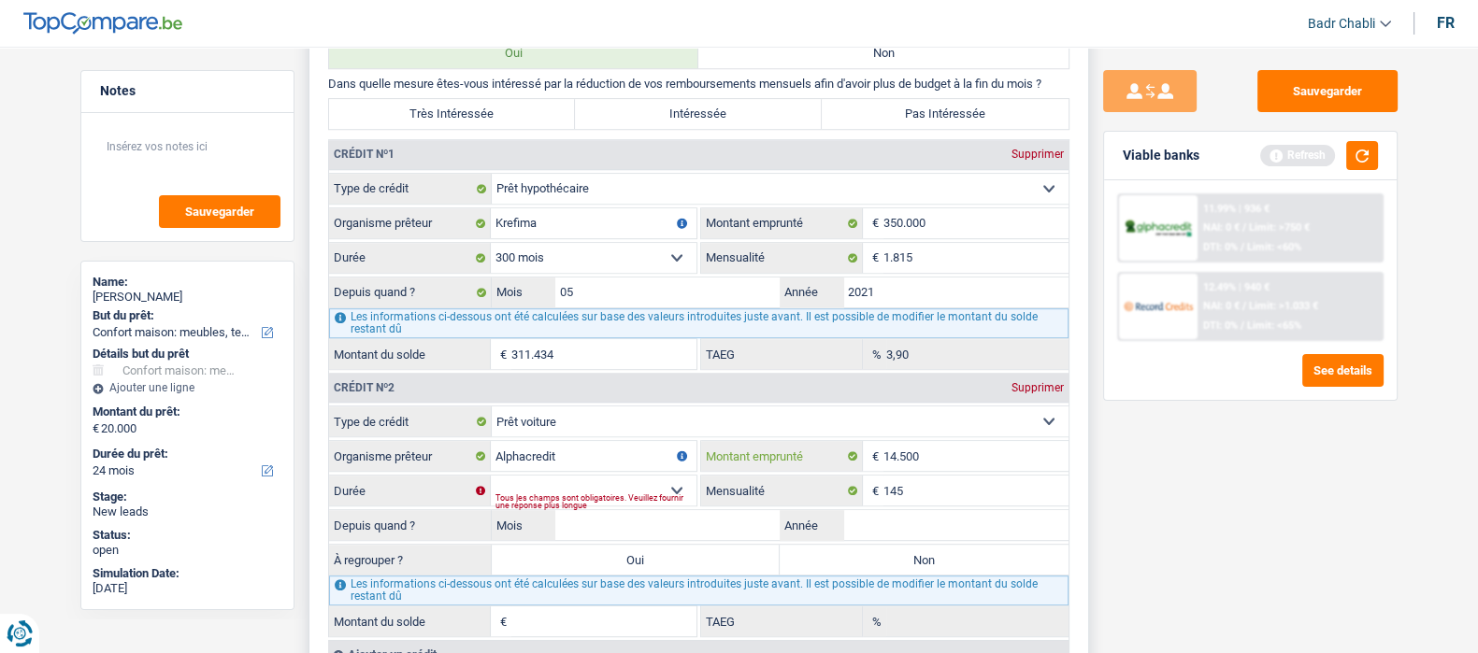
type input "14.500"
click at [660, 488] on select "12 mois 18 mois 24 mois 30 mois 36 mois 42 mois 48 mois 60 mois Sélectionner un…" at bounding box center [594, 491] width 206 height 30
select select "60"
click at [491, 481] on select "12 mois 18 mois 24 mois 30 mois 36 mois 42 mois 48 mois 60 mois Sélectionner un…" at bounding box center [594, 491] width 206 height 30
click at [888, 479] on fieldset "Carte ou ouverture de crédit Prêt hypothécaire Vente à tempérament Prêt à tempé…" at bounding box center [699, 522] width 740 height 232
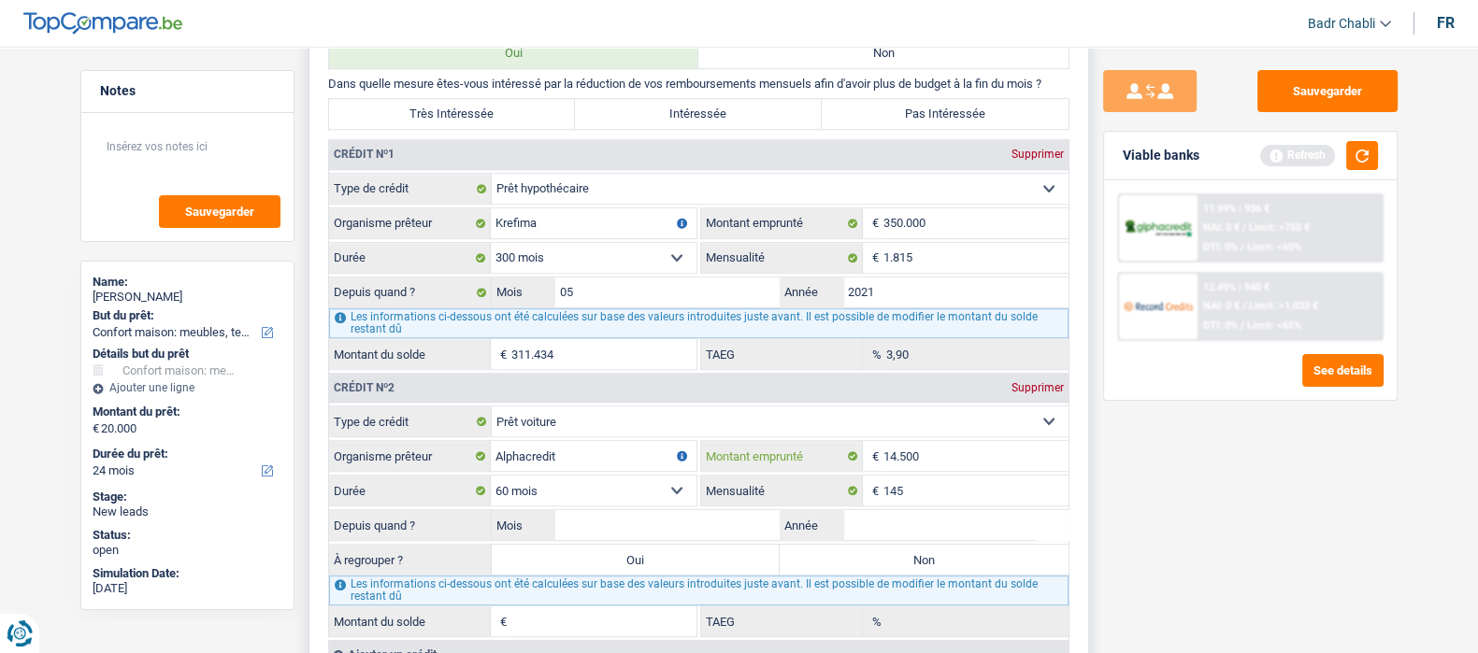
click at [902, 459] on input "14.500" at bounding box center [975, 456] width 185 height 30
click at [690, 525] on input "Mois" at bounding box center [667, 525] width 225 height 30
type input "04"
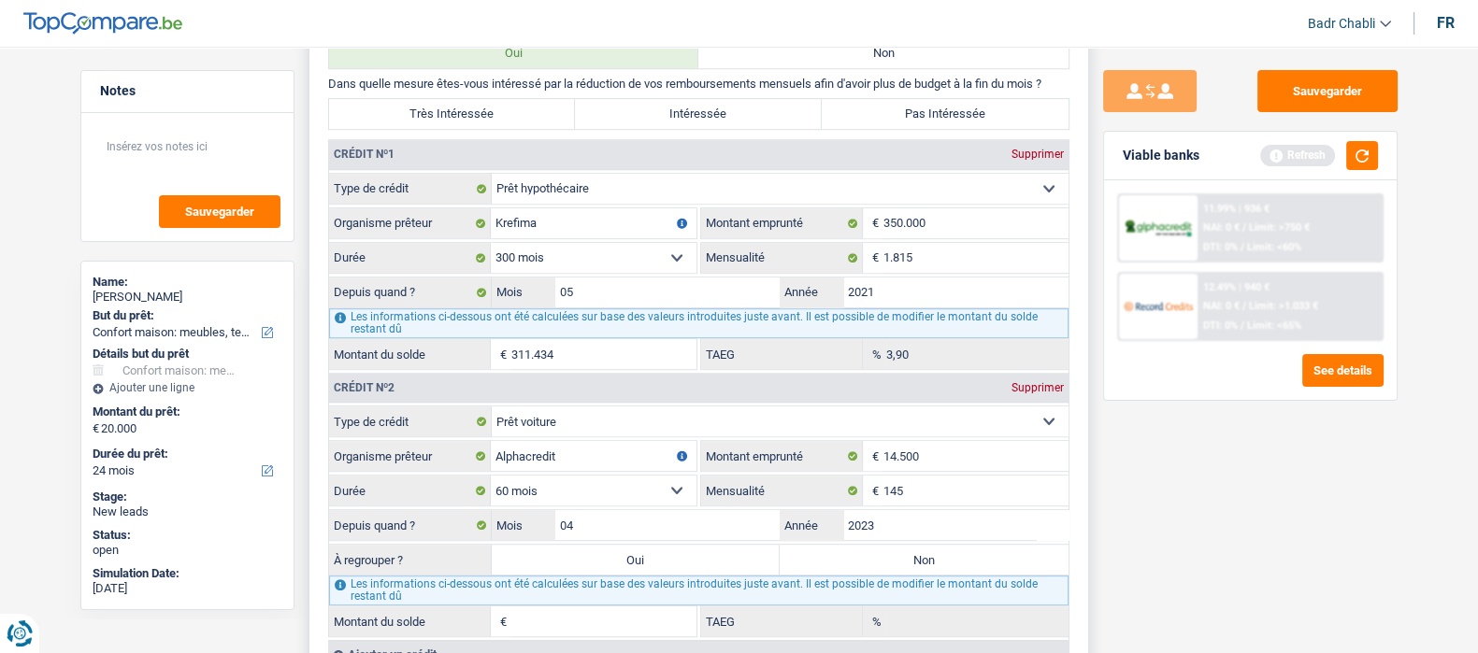
type input "2023"
type input "6.061"
type input "0,00"
click at [842, 556] on label "Non" at bounding box center [924, 560] width 289 height 30
click at [842, 556] on input "Non" at bounding box center [924, 560] width 289 height 30
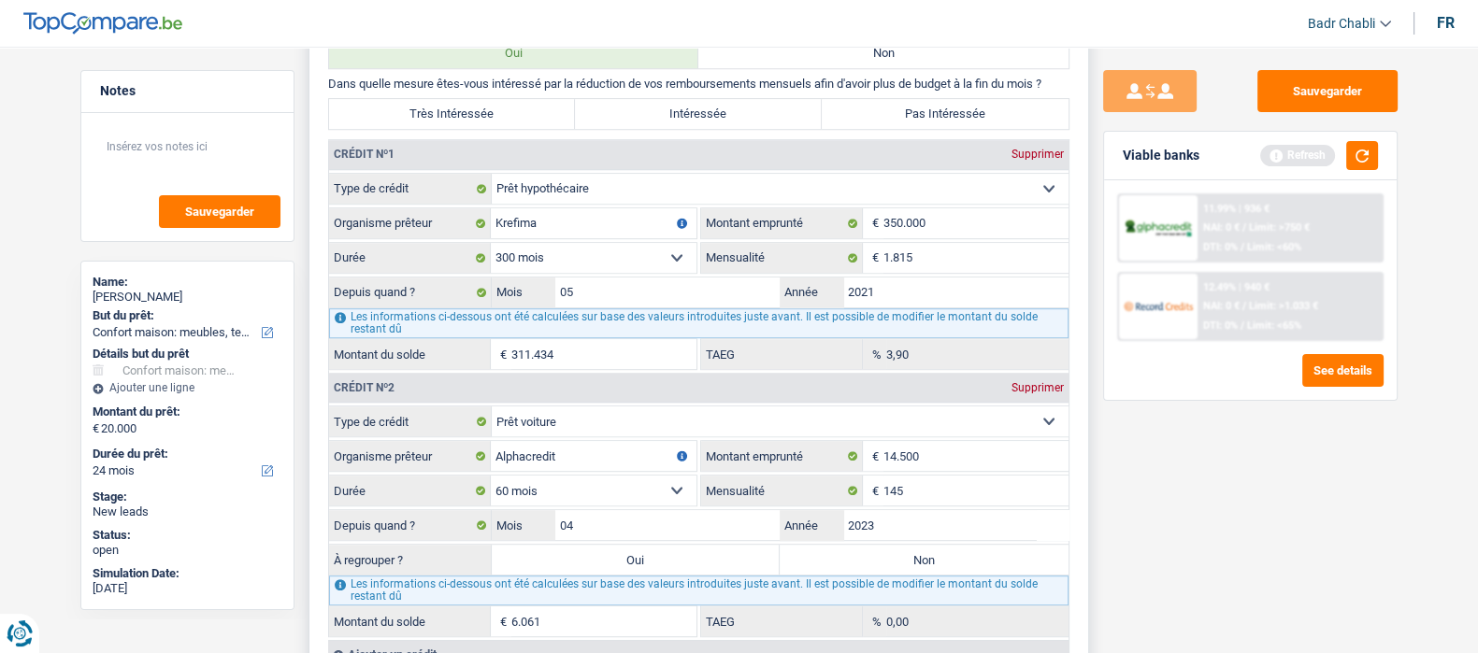
radio input "true"
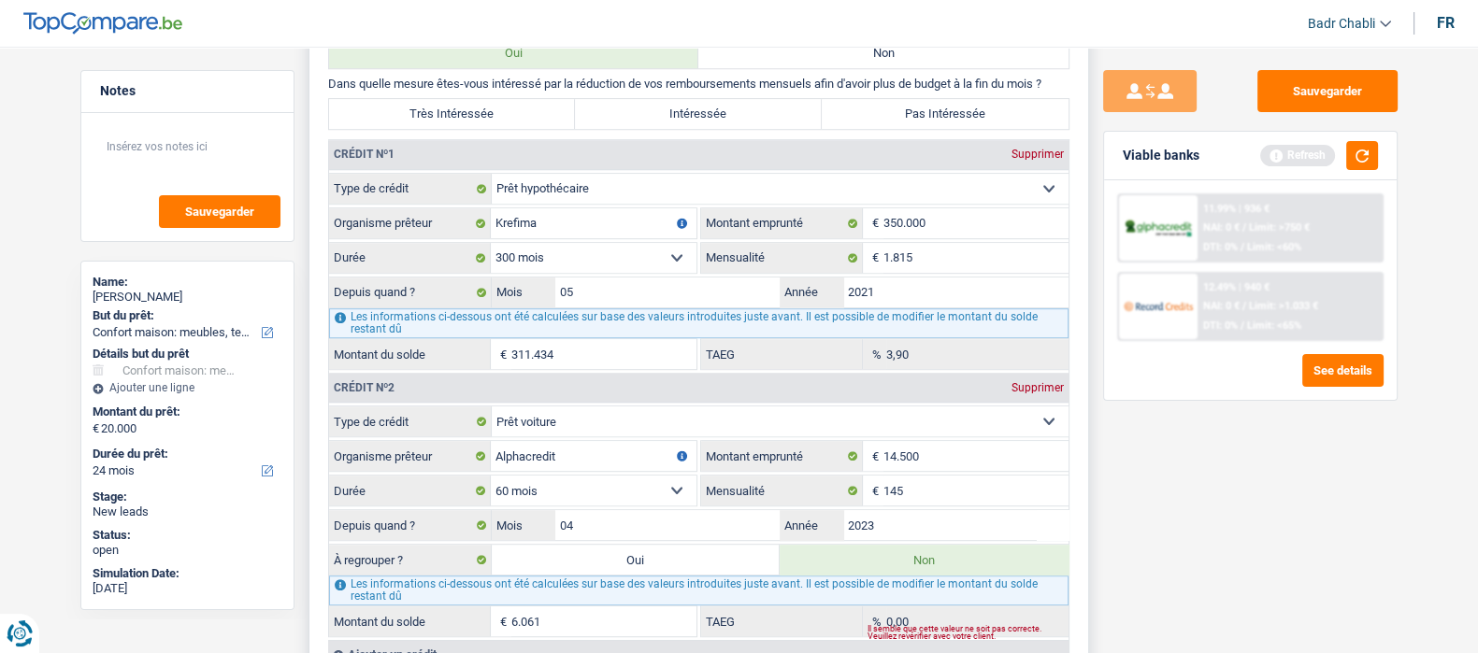
click at [936, 126] on label "Pas Intéressée" at bounding box center [945, 114] width 247 height 30
click at [936, 126] on input "Pas Intéressée" at bounding box center [945, 114] width 247 height 30
radio input "true"
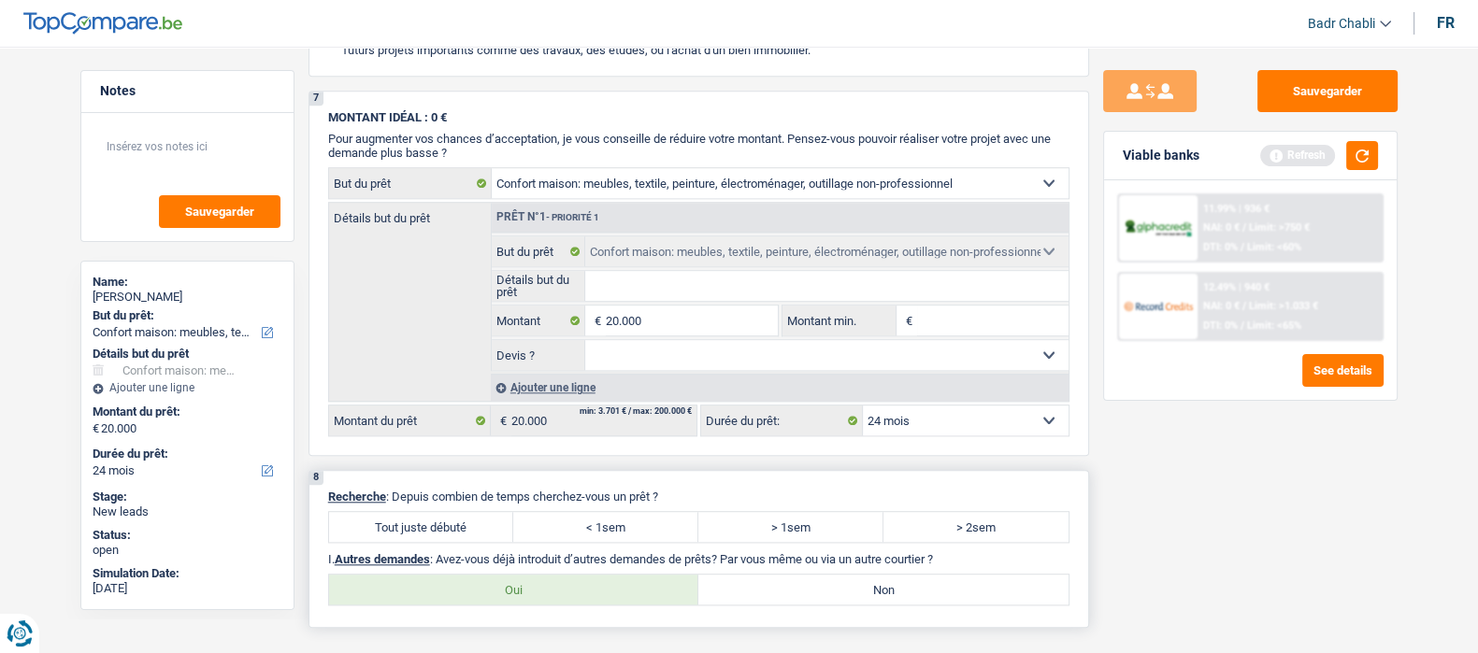
scroll to position [2337, 0]
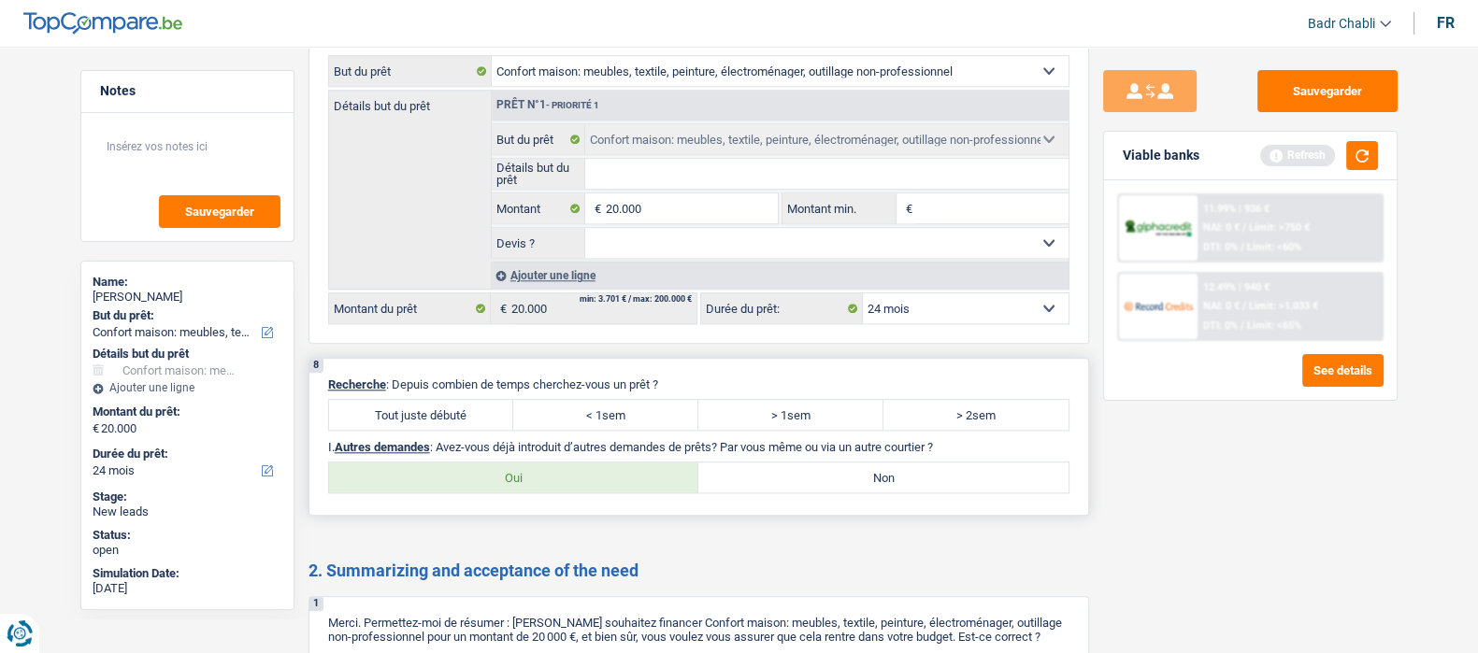
click at [452, 413] on label "Tout juste débuté" at bounding box center [421, 415] width 185 height 30
click at [452, 413] on input "Tout juste débuté" at bounding box center [421, 415] width 185 height 30
radio input "true"
drag, startPoint x: 792, startPoint y: 469, endPoint x: 840, endPoint y: 489, distance: 51.6
click at [793, 472] on div "Oui Non Tous les champs sont obligatoires. Veuillez sélectionner une option" at bounding box center [698, 478] width 741 height 32
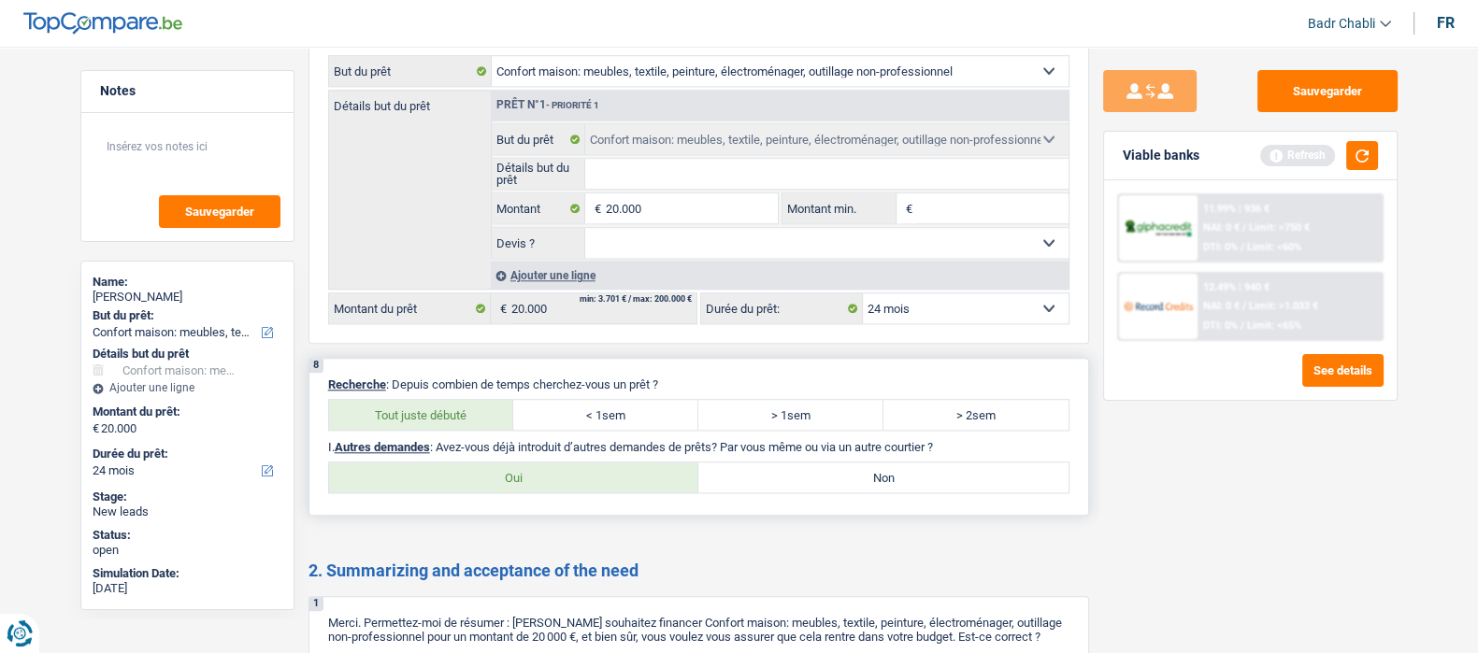
click at [850, 492] on label "Non" at bounding box center [883, 478] width 370 height 30
click at [850, 492] on input "Non" at bounding box center [883, 478] width 370 height 30
radio input "true"
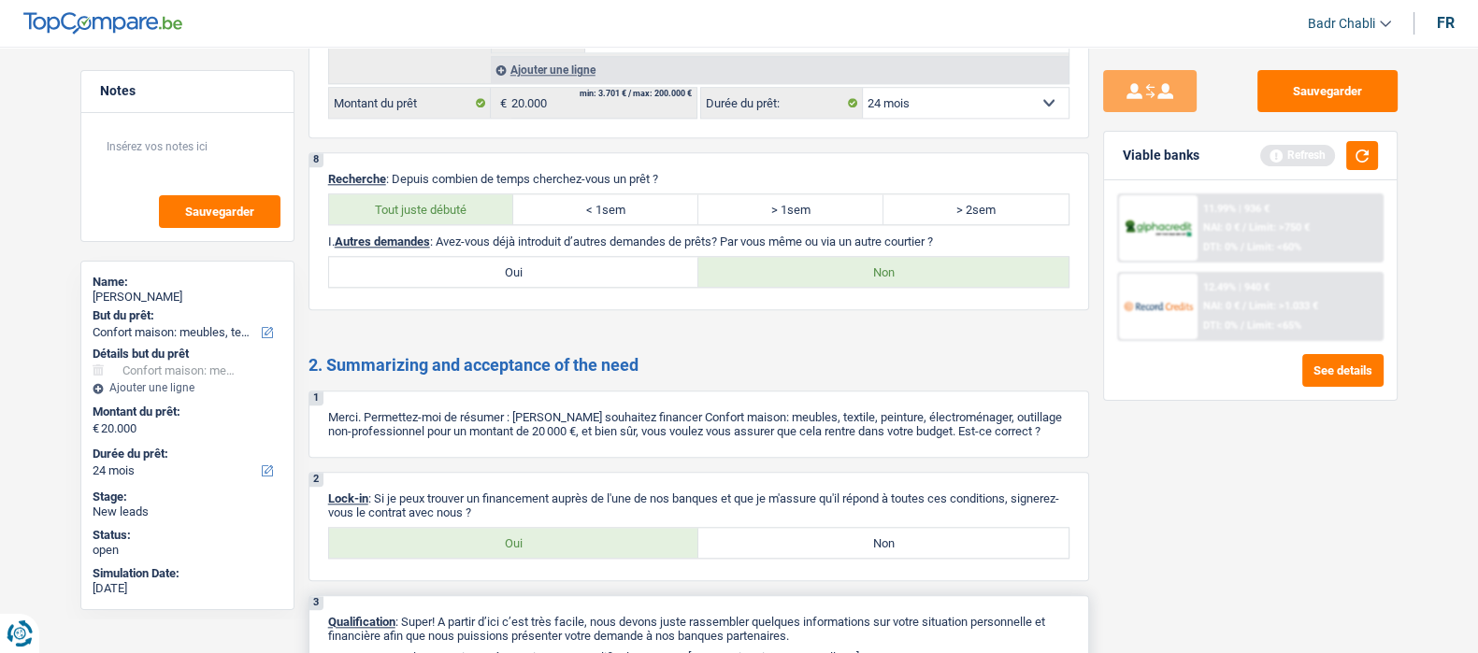
scroll to position [2656, 0]
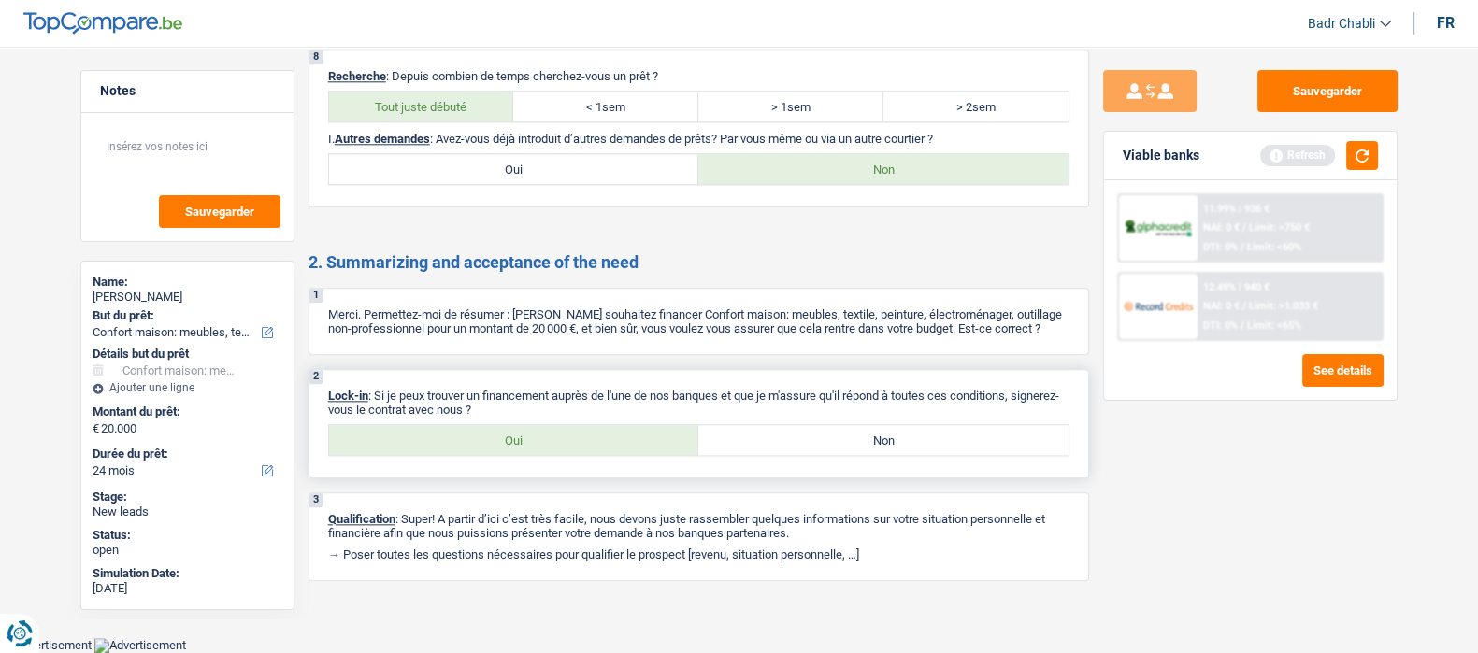
click at [516, 446] on label "Oui" at bounding box center [514, 440] width 370 height 30
click at [516, 446] on input "Oui" at bounding box center [514, 440] width 370 height 30
radio input "true"
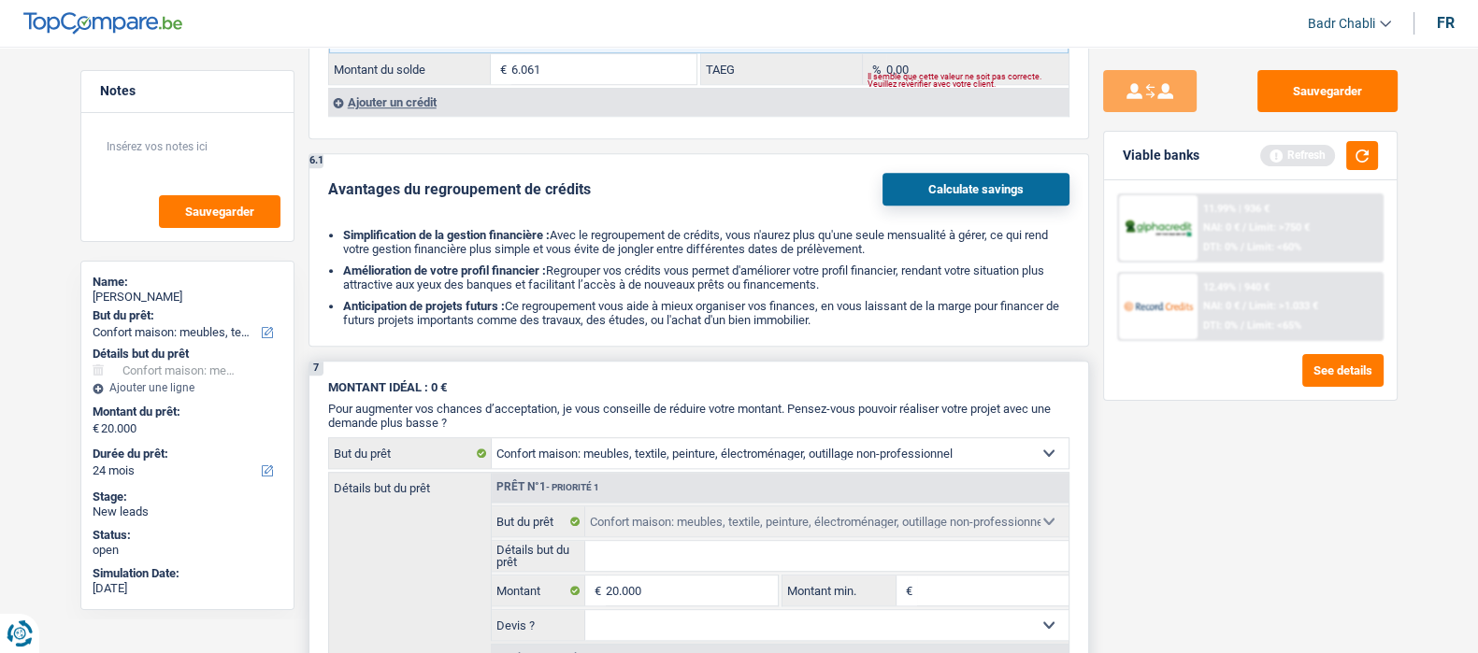
scroll to position [1604, 0]
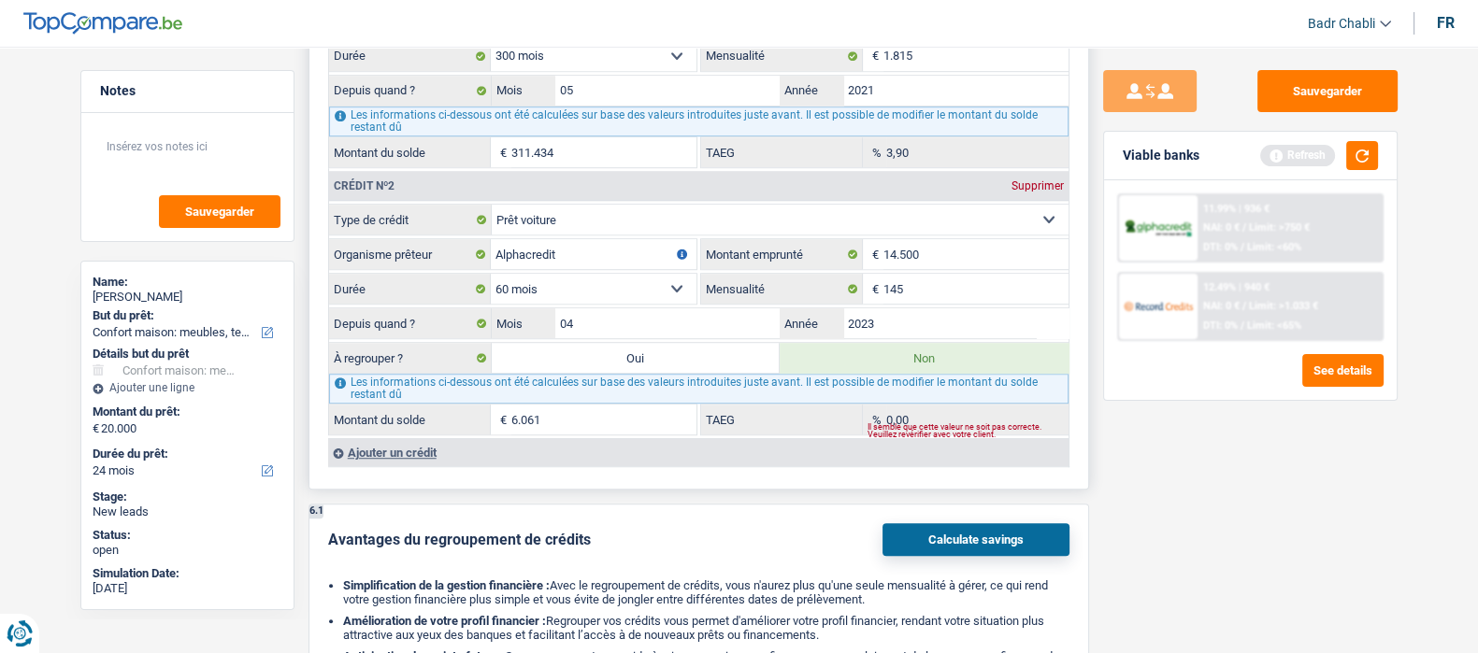
click at [337, 453] on div "Ajouter un crédit" at bounding box center [698, 452] width 740 height 28
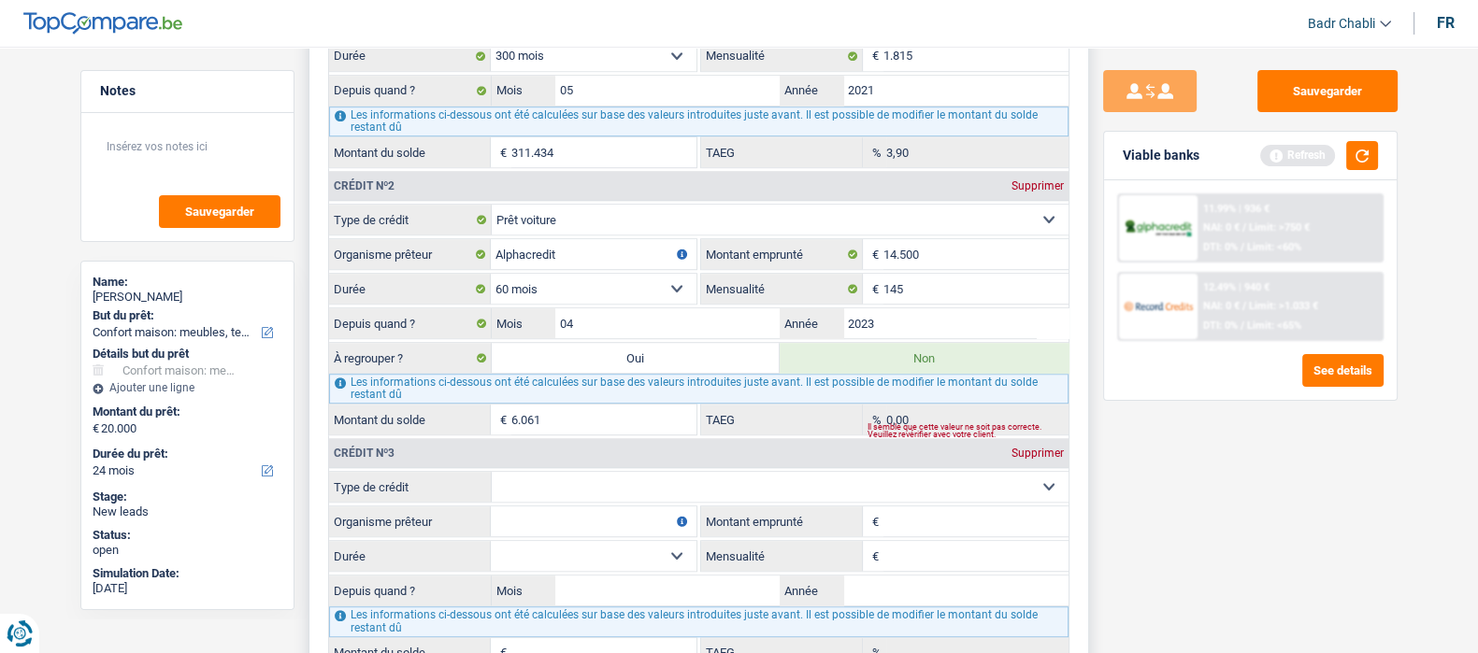
click at [575, 493] on select "Carte ou ouverture de crédit Prêt hypothécaire Vente à tempérament Prêt à tempé…" at bounding box center [780, 487] width 577 height 30
select select "cardOrCredit"
type input "0"
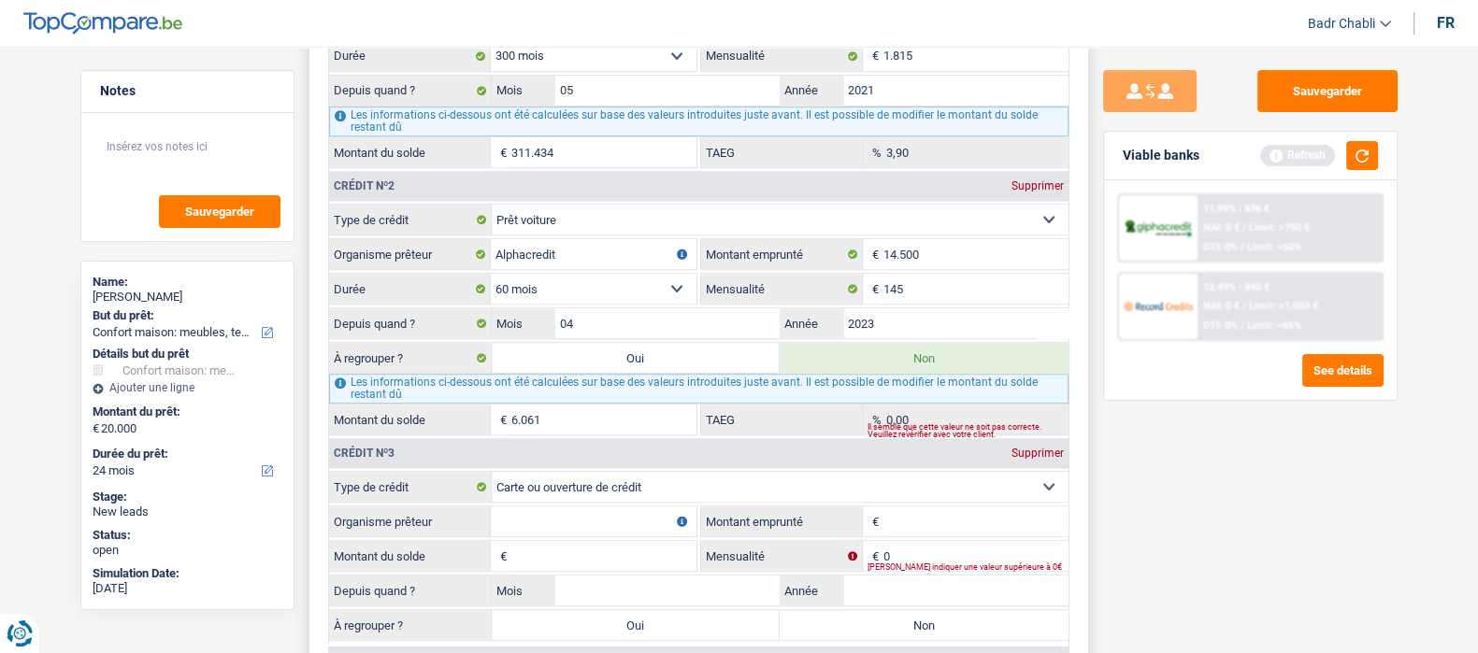
click at [570, 522] on input "Organisme prêteur" at bounding box center [594, 522] width 206 height 30
type input "Krefel"
click at [924, 524] on input "2.000" at bounding box center [975, 522] width 185 height 30
type input "2.500"
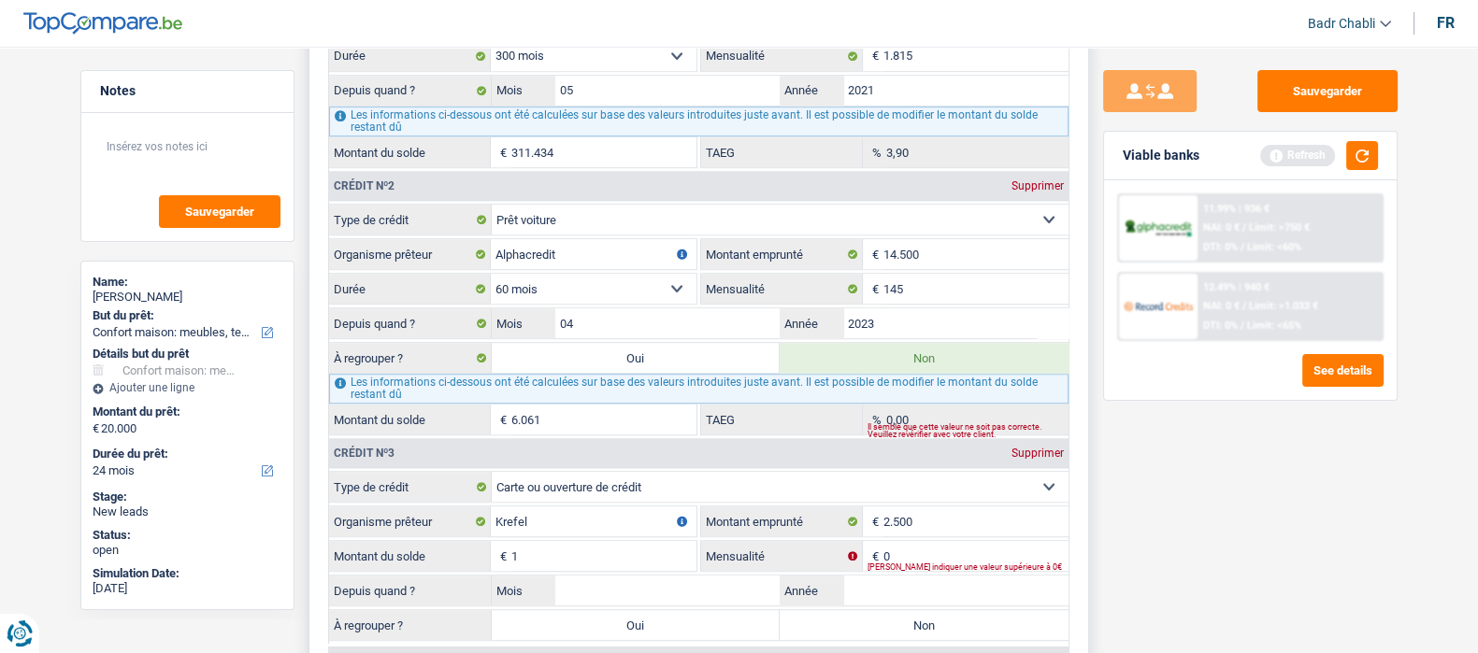
type input "1"
type input "04"
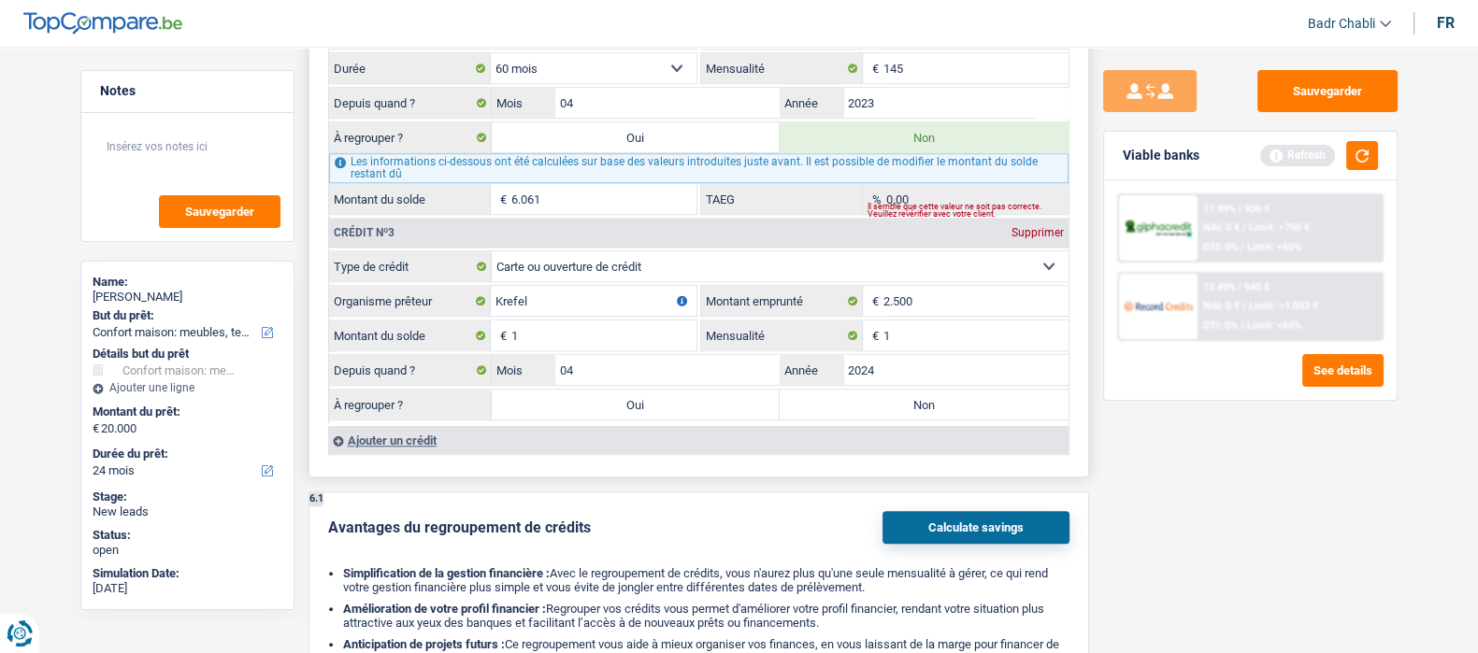
scroll to position [1838, 0]
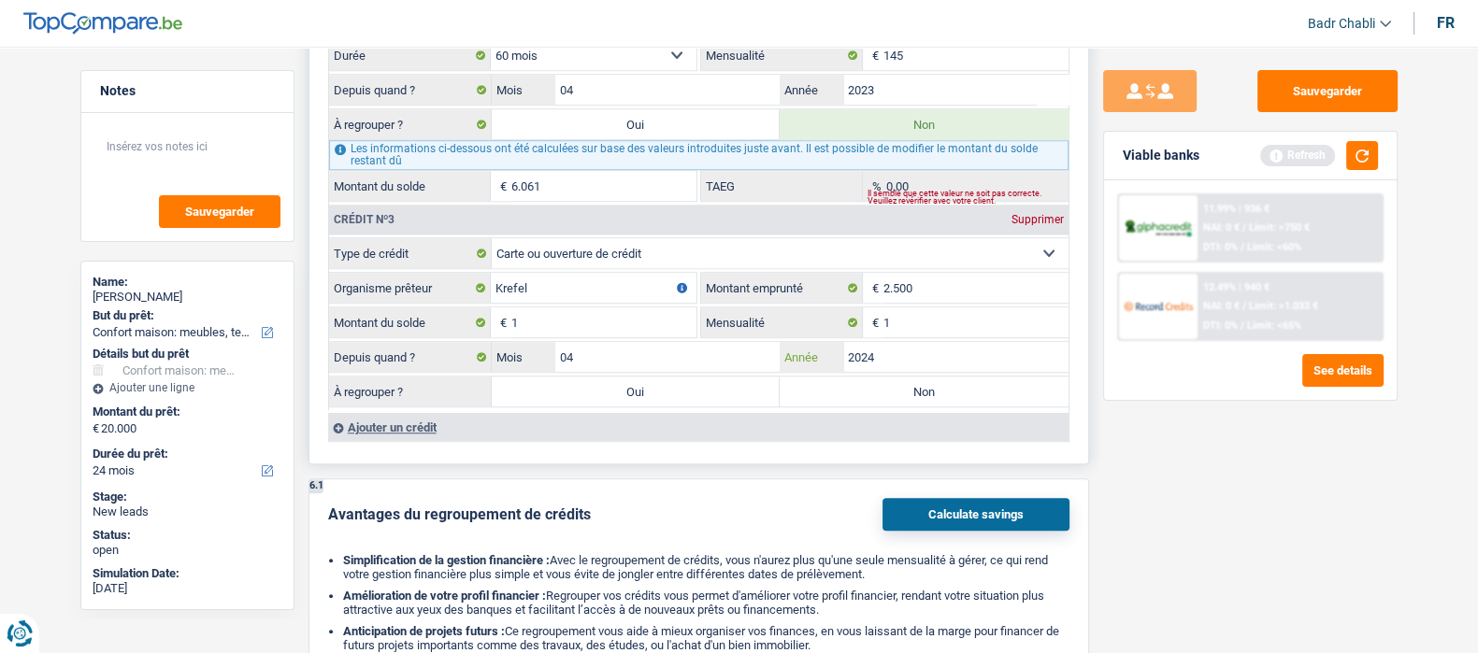
type input "2024"
click at [933, 380] on label "Non" at bounding box center [924, 392] width 289 height 30
click at [933, 380] on input "Non" at bounding box center [924, 392] width 289 height 30
radio input "true"
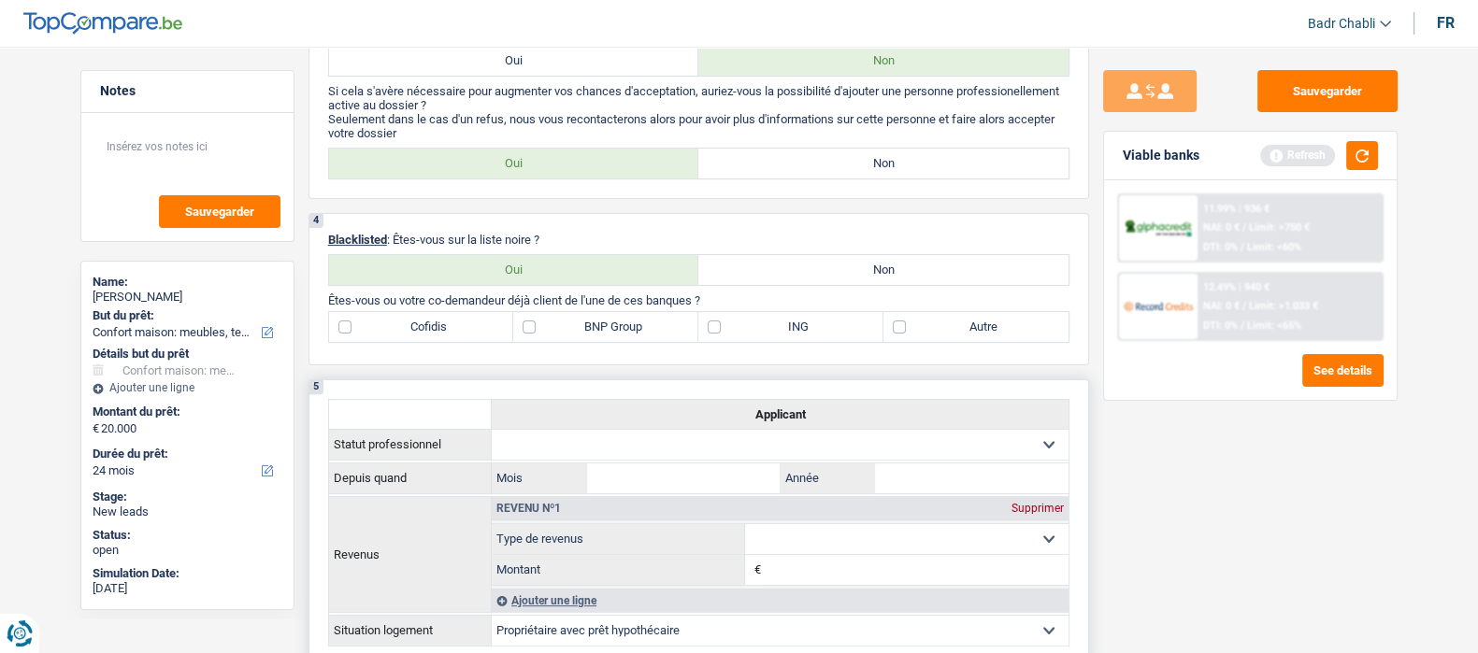
scroll to position [584, 0]
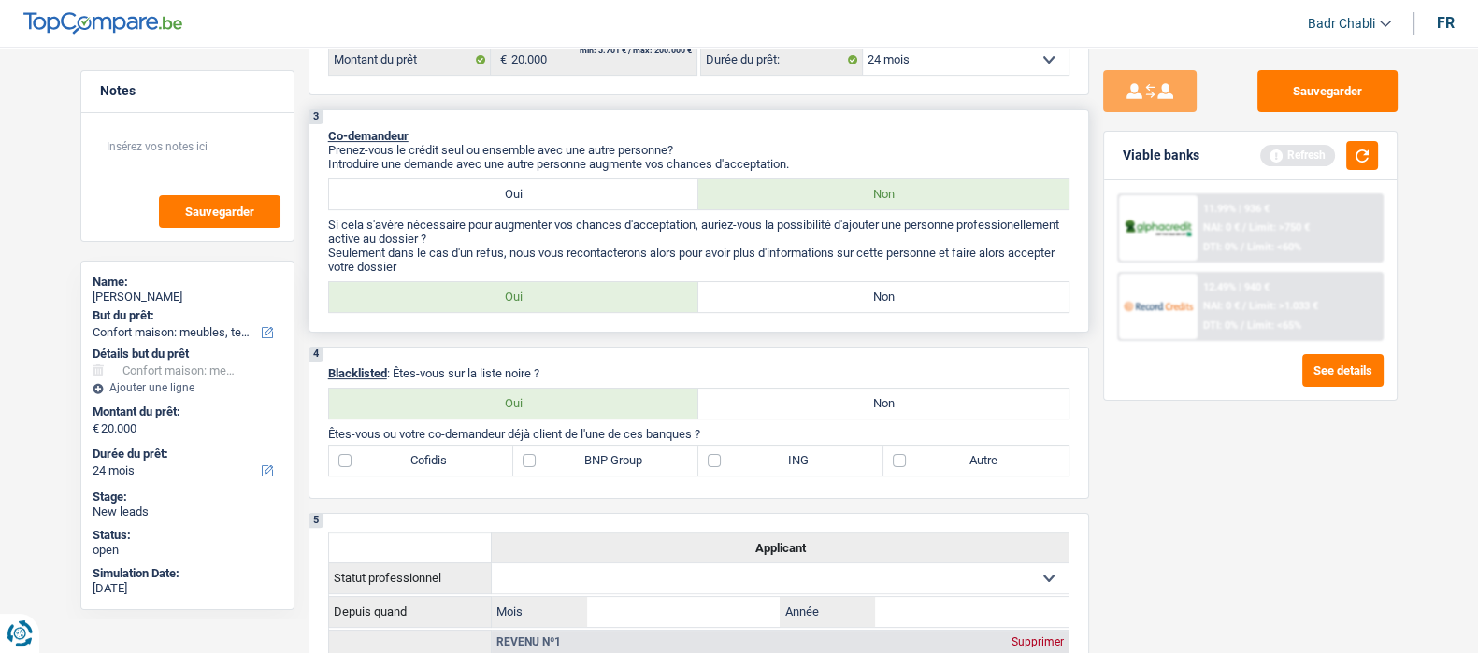
click at [867, 304] on label "Non" at bounding box center [883, 297] width 370 height 30
click at [867, 304] on input "Non" at bounding box center [883, 297] width 370 height 30
radio input "true"
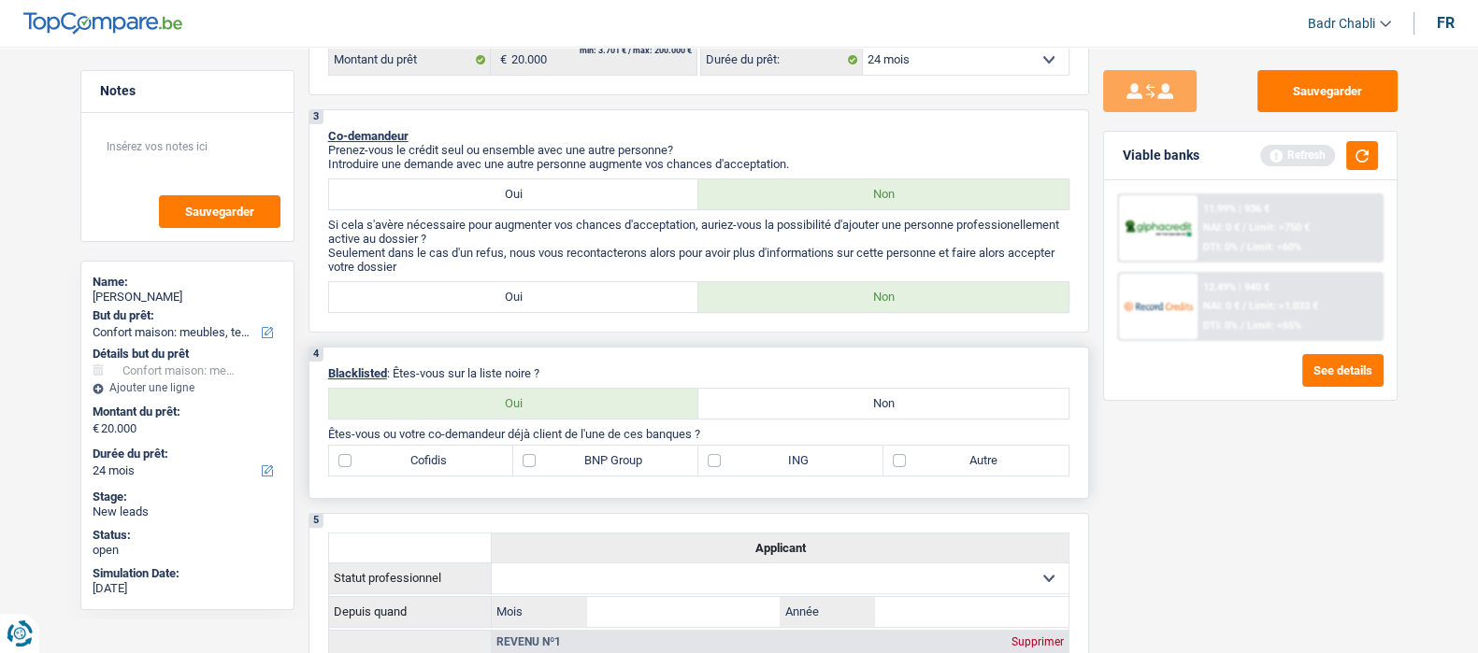
click at [867, 405] on label "Non" at bounding box center [883, 404] width 370 height 30
click at [867, 405] on input "Non" at bounding box center [883, 404] width 370 height 30
radio input "true"
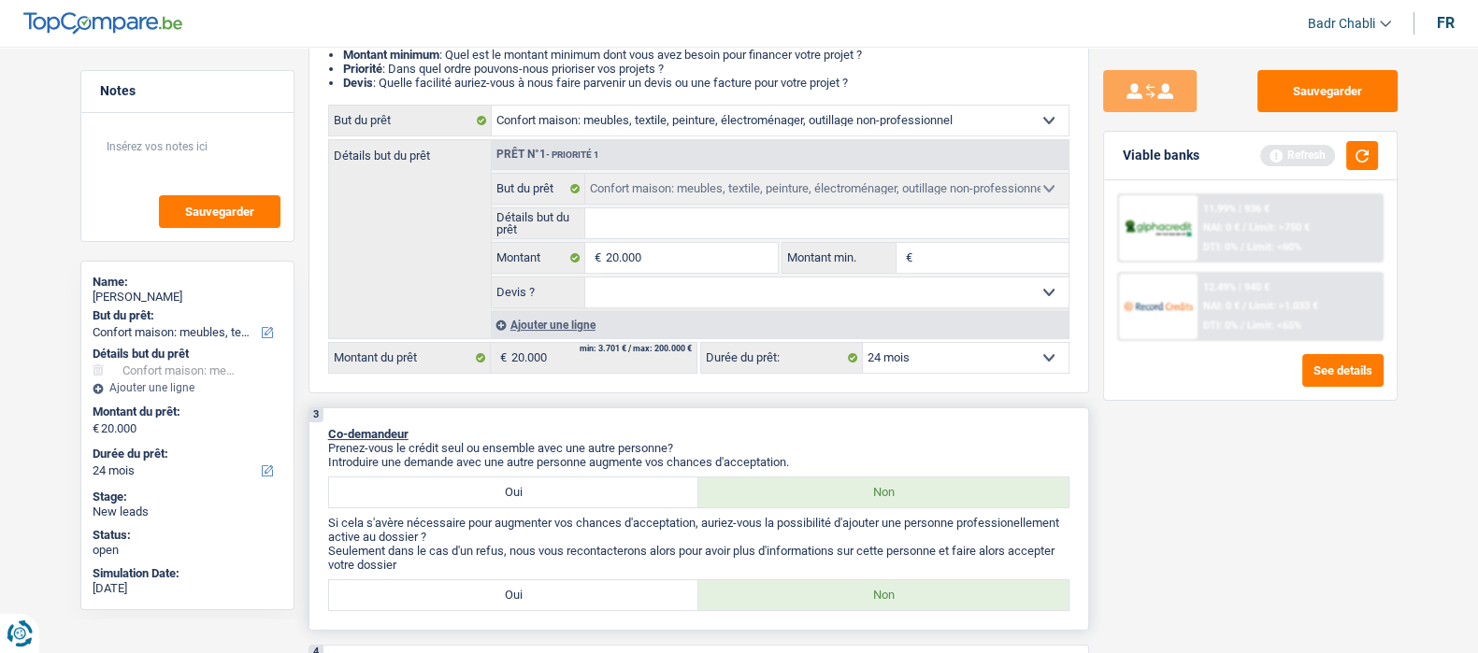
scroll to position [0, 0]
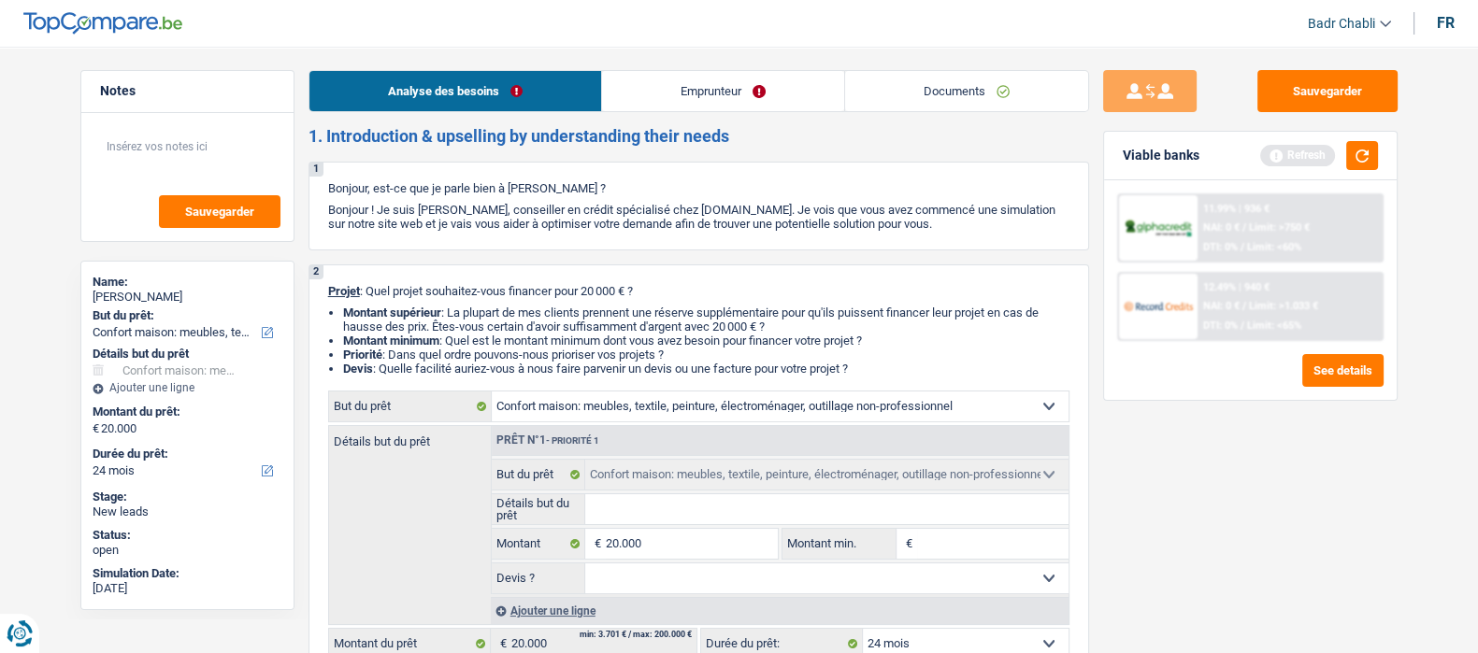
click at [682, 87] on link "Emprunteur" at bounding box center [723, 91] width 242 height 40
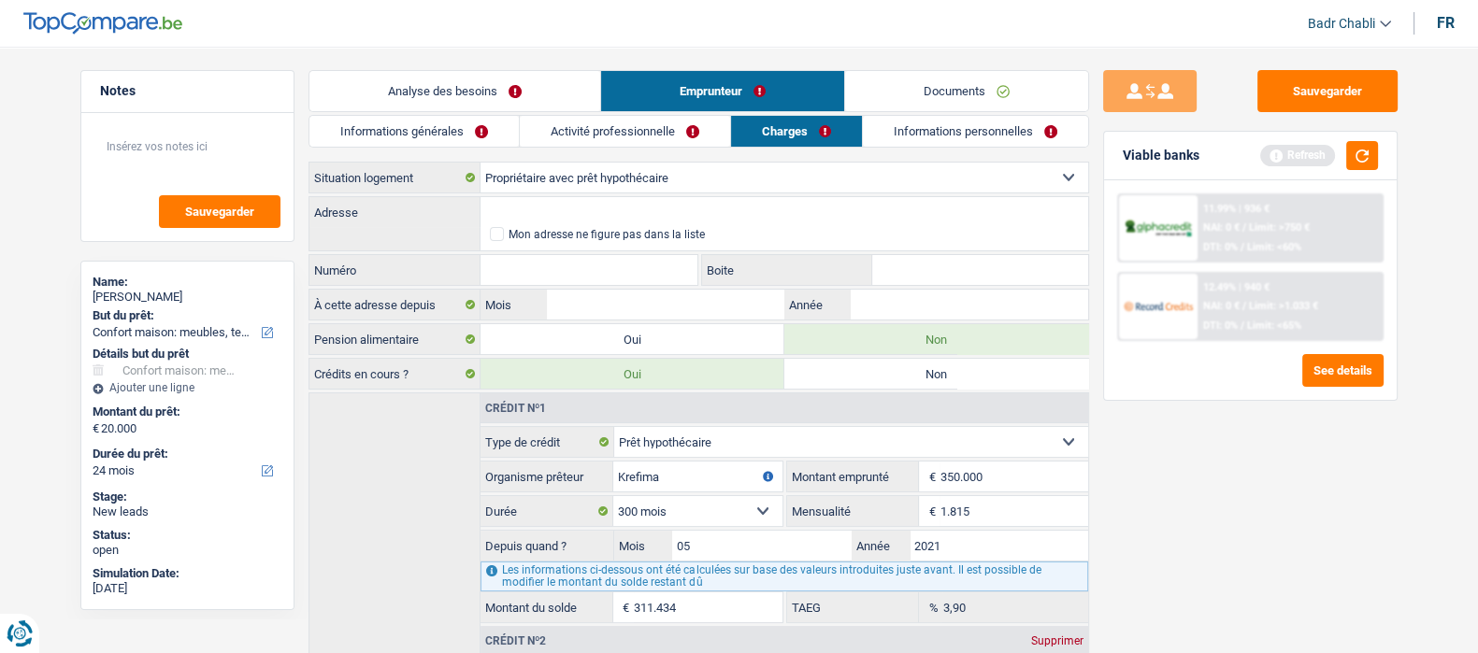
click at [436, 116] on link "Informations générales" at bounding box center [413, 131] width 209 height 31
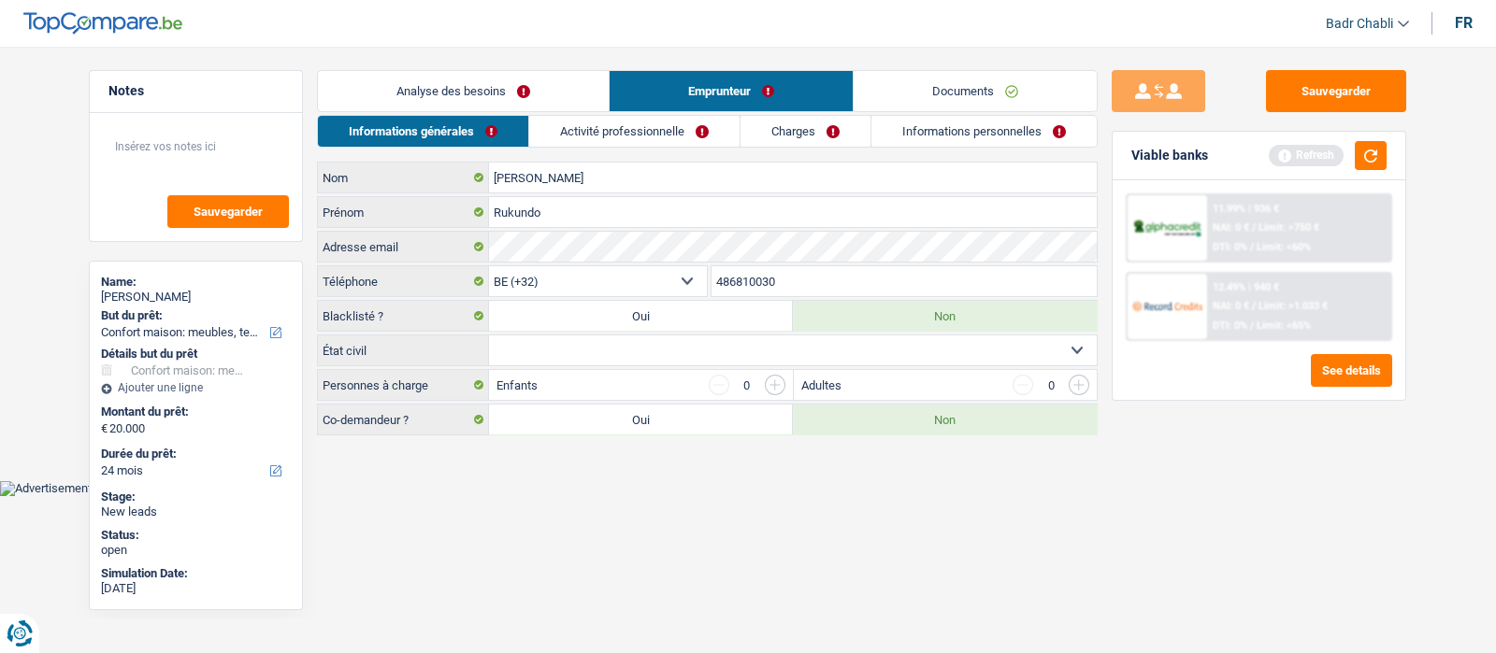
click at [543, 335] on div "Célibataire Marié(e) Cohabitant(e) légal(e) Divorcé(e) Veuf(ve) Séparé (de fait…" at bounding box center [707, 351] width 781 height 32
click at [549, 343] on select "Célibataire Marié(e) Cohabitant(e) légal(e) Divorcé(e) Veuf(ve) Séparé (de fait…" at bounding box center [793, 351] width 608 height 30
click at [489, 336] on select "Célibataire Marié(e) Cohabitant(e) légal(e) Divorcé(e) Veuf(ve) Séparé (de fait…" at bounding box center [793, 351] width 608 height 30
click at [568, 346] on select "Célibataire Marié(e) Cohabitant(e) légal(e) Divorcé(e) Veuf(ve) Séparé (de fait…" at bounding box center [793, 351] width 608 height 30
click at [489, 336] on select "Célibataire Marié(e) Cohabitant(e) légal(e) Divorcé(e) Veuf(ve) Séparé (de fait…" at bounding box center [793, 351] width 608 height 30
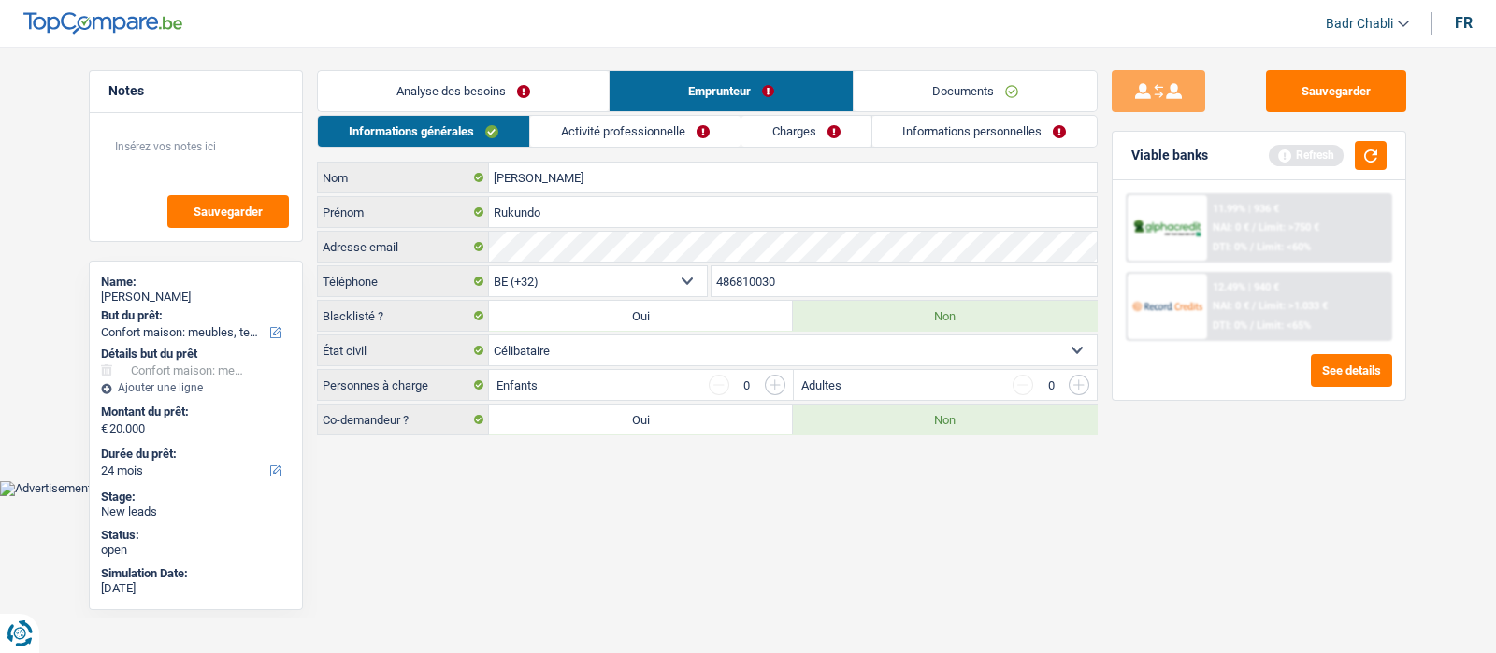
click at [569, 362] on select "Célibataire Marié(e) Cohabitant(e) légal(e) Divorcé(e) Veuf(ve) Séparé (de fait…" at bounding box center [793, 351] width 608 height 30
select select "married"
click at [489, 336] on select "Célibataire Marié(e) Cohabitant(e) légal(e) Divorcé(e) Veuf(ve) Séparé (de fait…" at bounding box center [793, 351] width 608 height 30
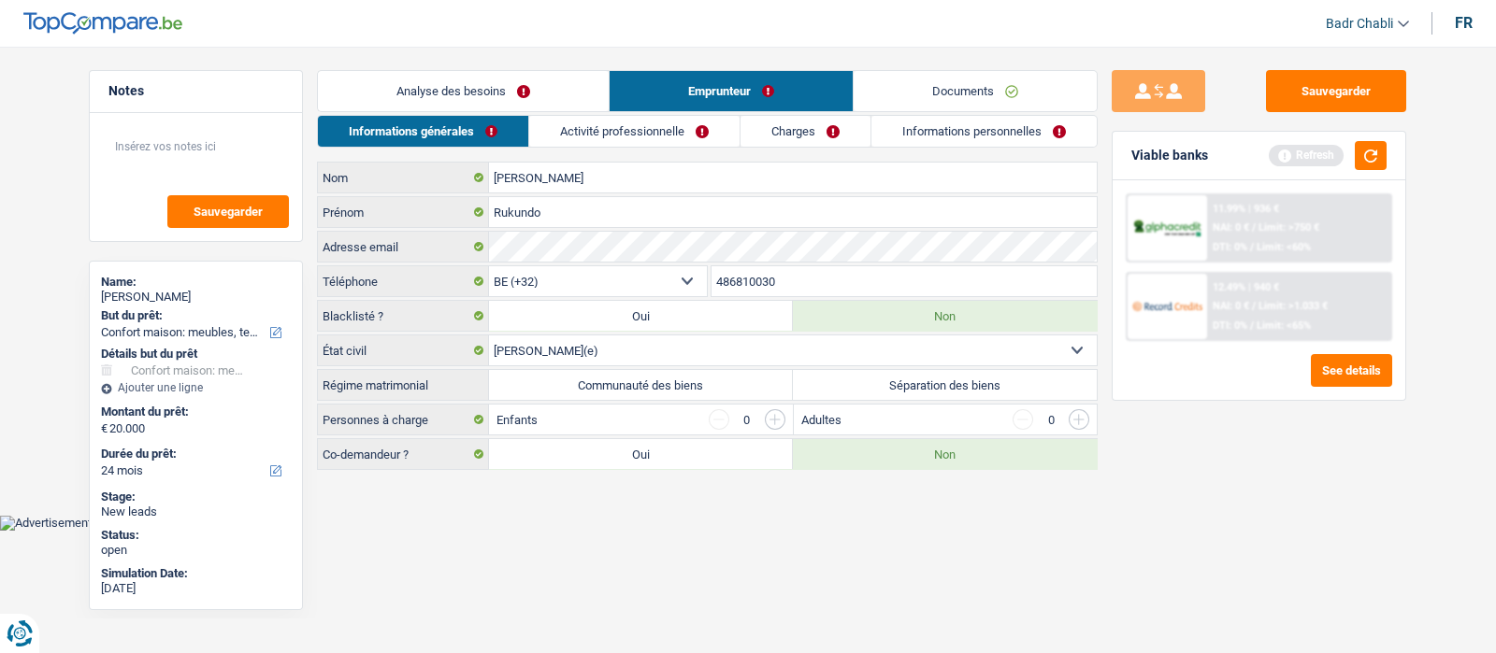
click at [697, 385] on label "Communauté des biens" at bounding box center [641, 385] width 304 height 30
click at [697, 385] on input "Communauté des biens" at bounding box center [641, 385] width 304 height 30
radio input "true"
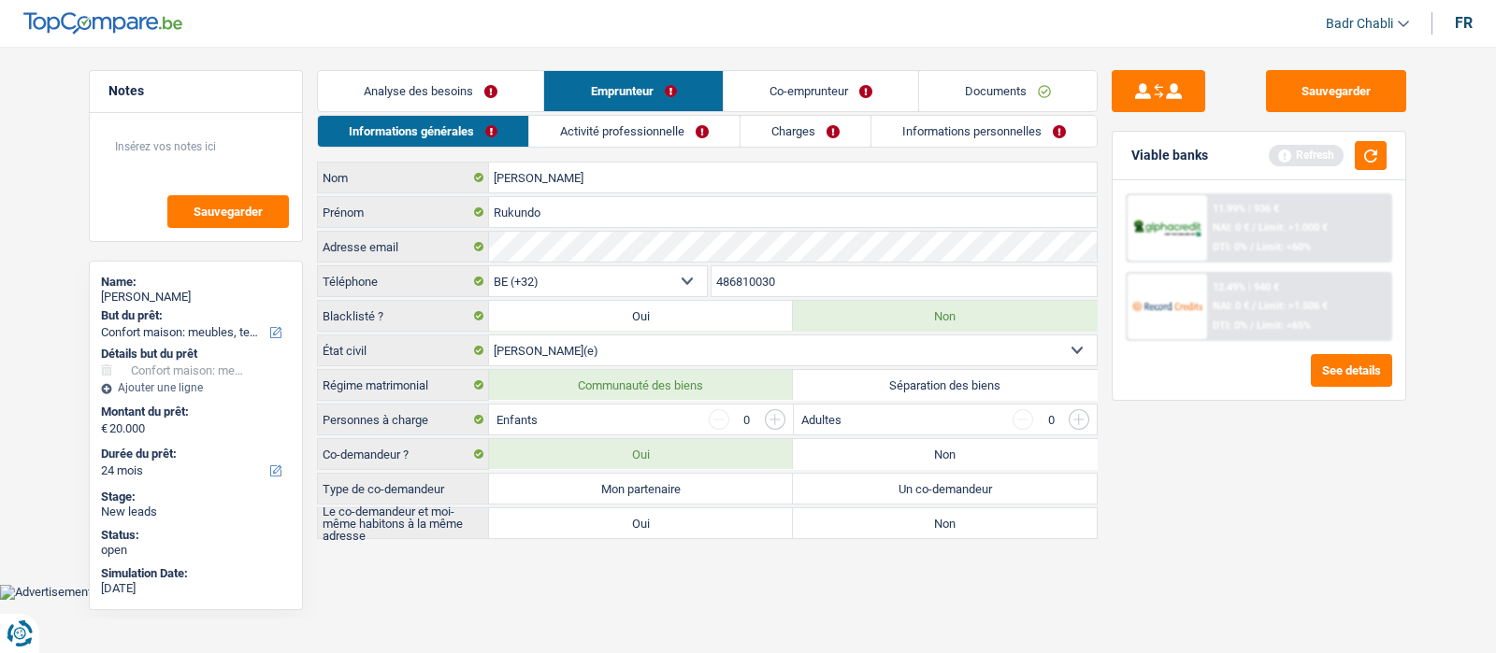
click at [716, 494] on label "Mon partenaire" at bounding box center [641, 489] width 304 height 30
click at [716, 494] on input "Mon partenaire" at bounding box center [641, 489] width 304 height 30
radio input "true"
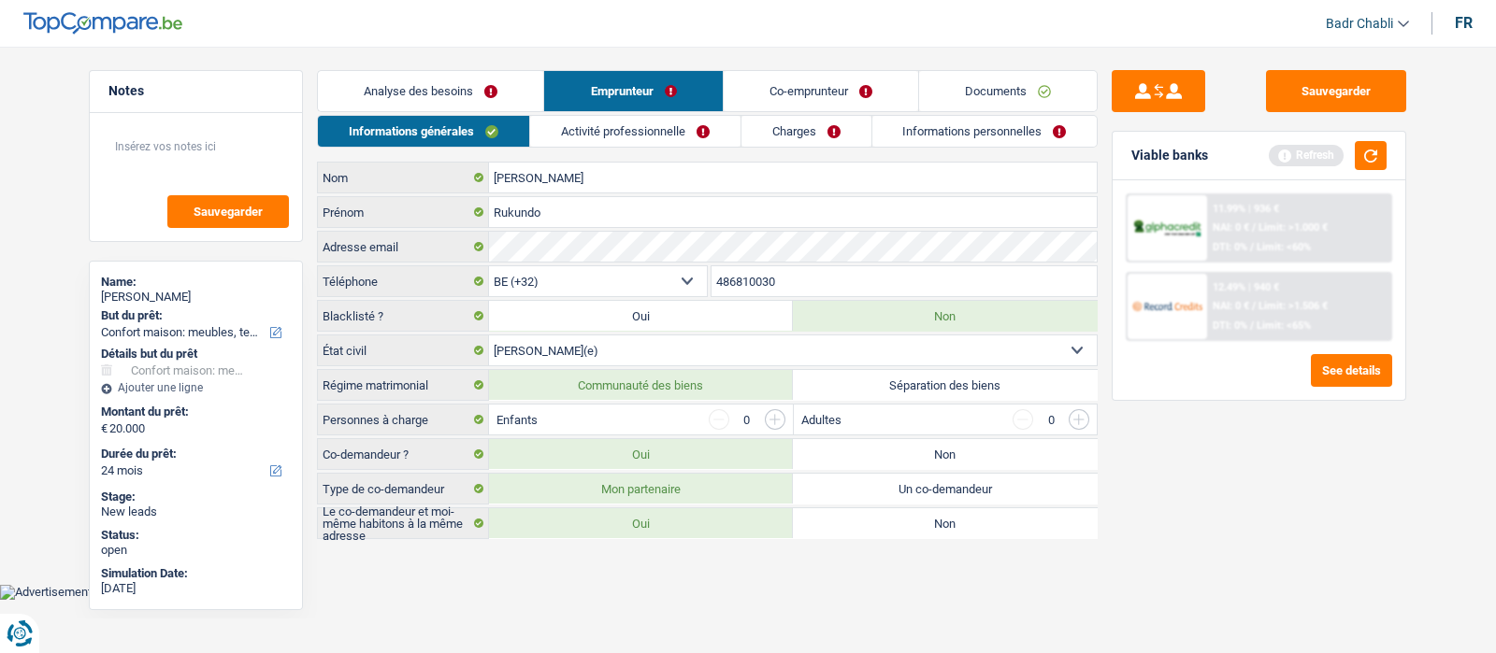
click at [691, 534] on label "Oui" at bounding box center [641, 524] width 304 height 30
click at [691, 534] on input "Oui" at bounding box center [641, 524] width 304 height 30
click at [770, 411] on input "button" at bounding box center [775, 419] width 21 height 21
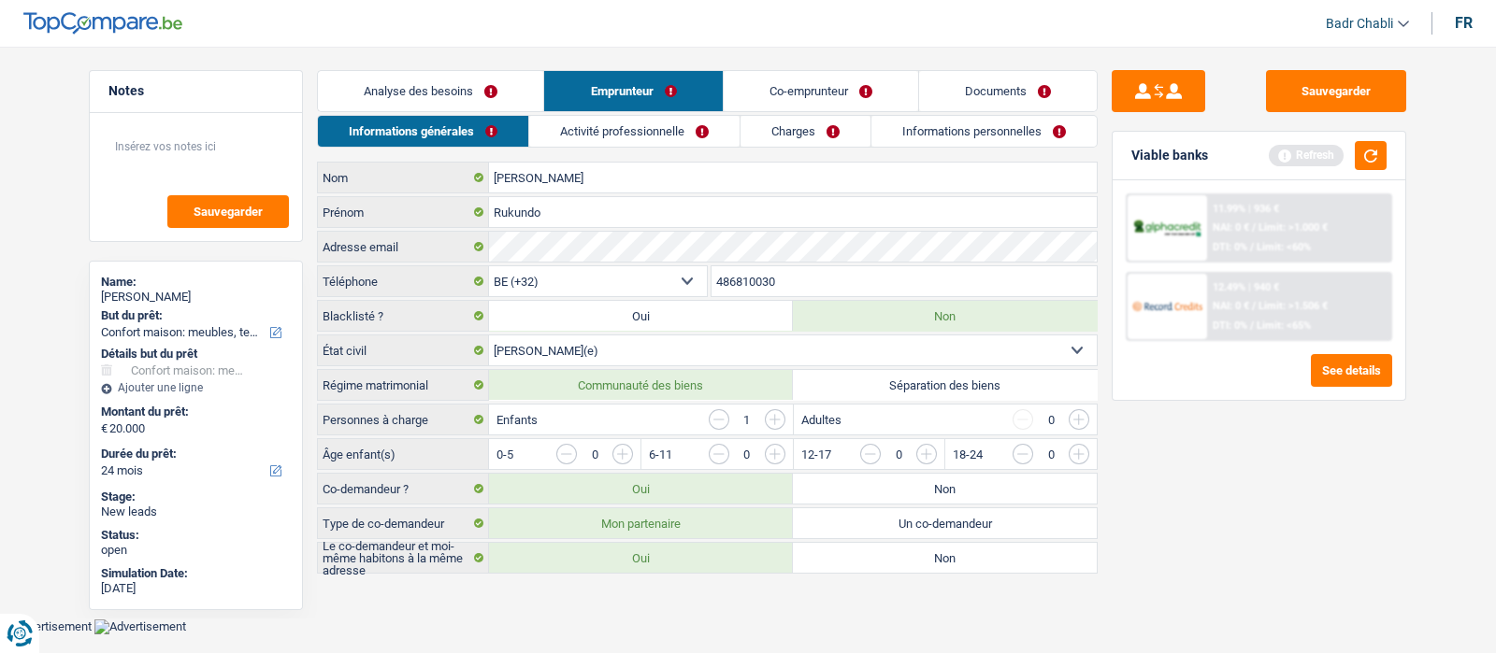
click at [770, 411] on input "button" at bounding box center [775, 419] width 21 height 21
click at [768, 448] on input "button" at bounding box center [1154, 459] width 779 height 30
click at [1075, 448] on input "button" at bounding box center [1458, 459] width 779 height 30
click at [459, 93] on link "Analyse des besoins" at bounding box center [430, 91] width 225 height 40
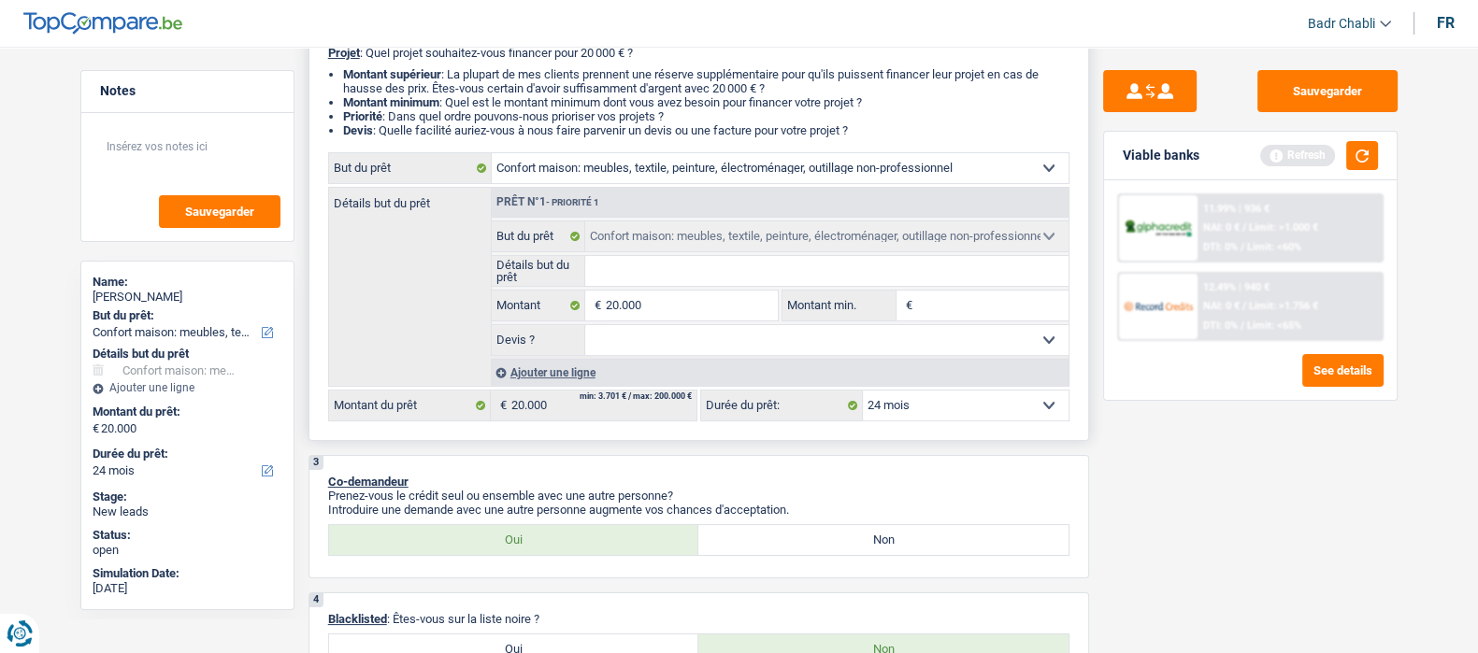
scroll to position [233, 0]
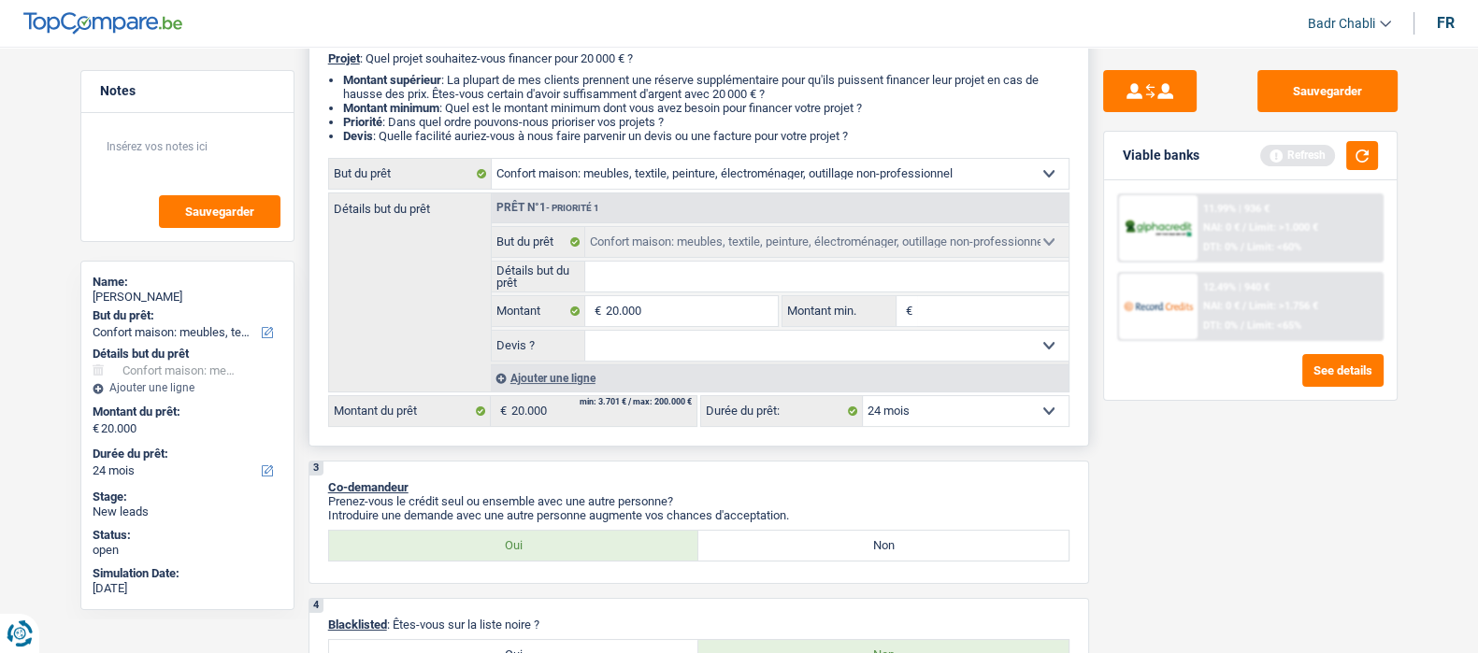
click at [732, 354] on select "Oui Non Non répondu Sélectionner une option" at bounding box center [826, 346] width 483 height 30
select select "false"
click at [585, 334] on select "Oui Non Non répondu Sélectionner une option" at bounding box center [826, 346] width 483 height 30
select select "false"
click at [649, 280] on input "Détails but du prêt" at bounding box center [826, 277] width 483 height 30
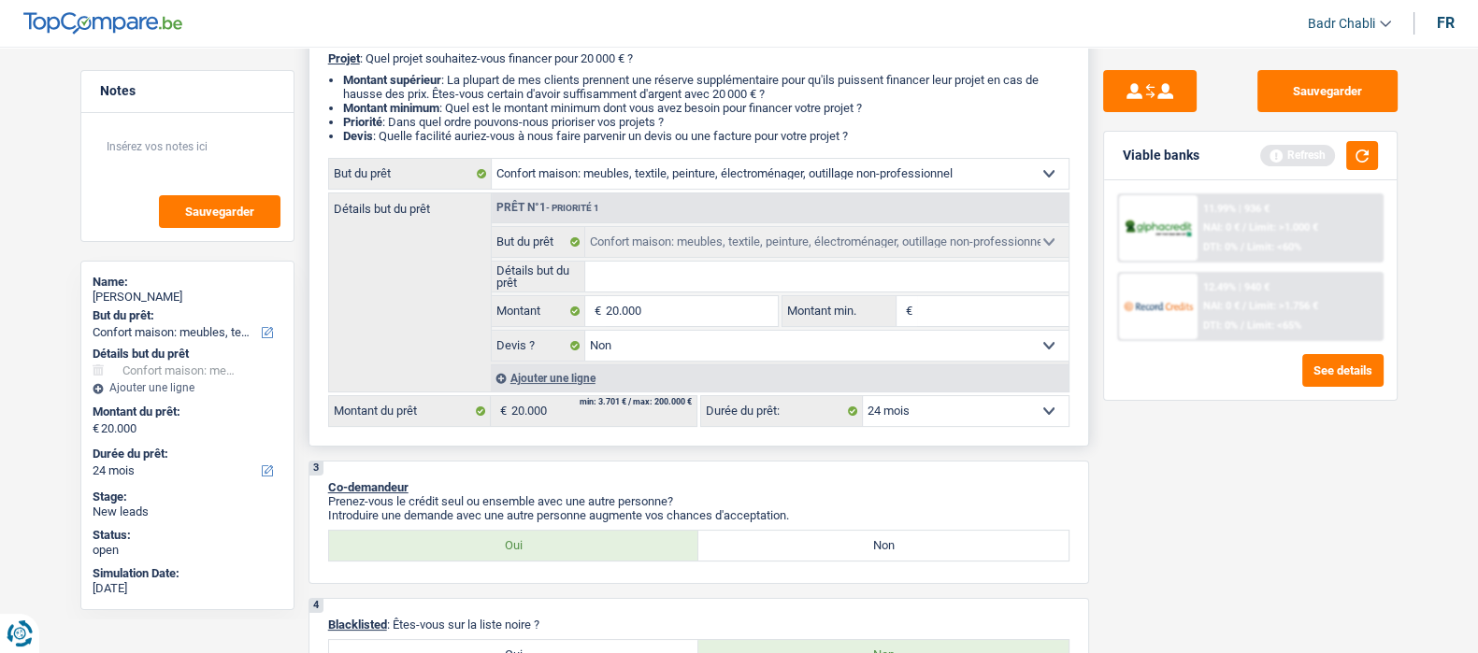
type input "R"
type input "A"
type input "Ar"
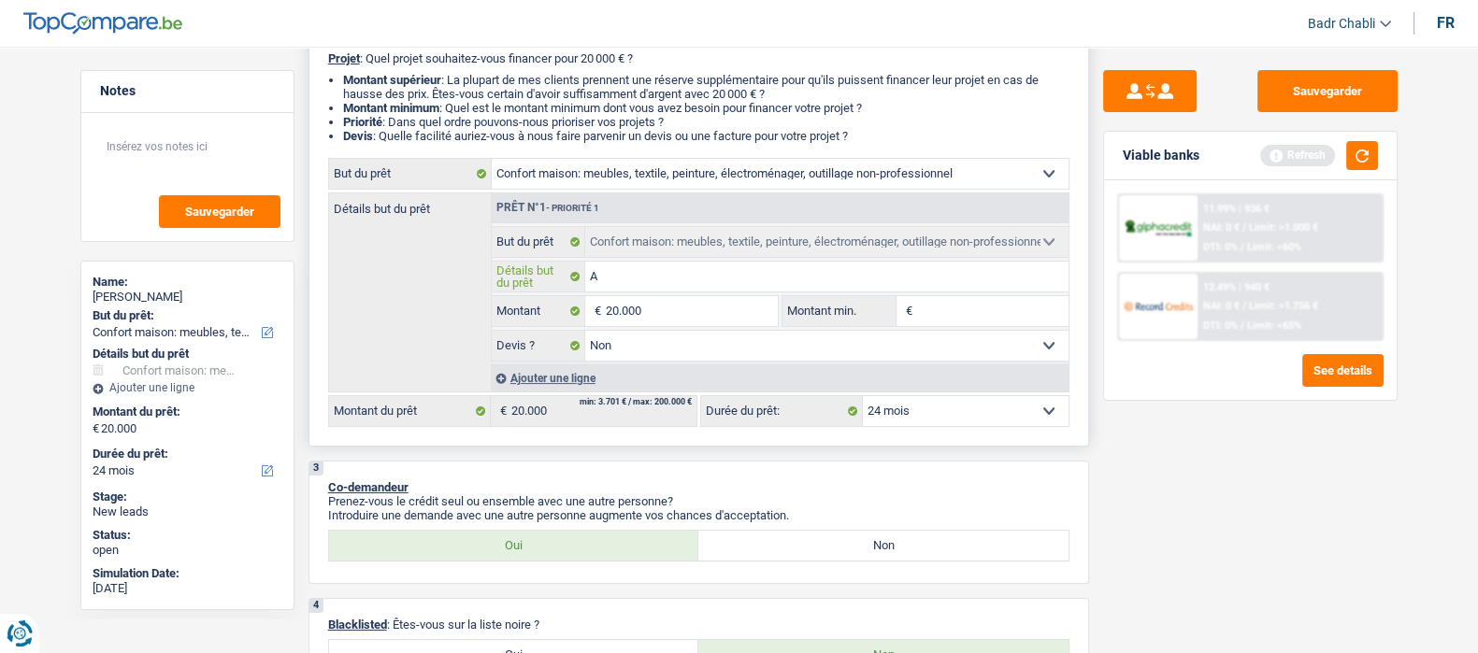
type input "Ar"
type input "Arr"
type input "Arra"
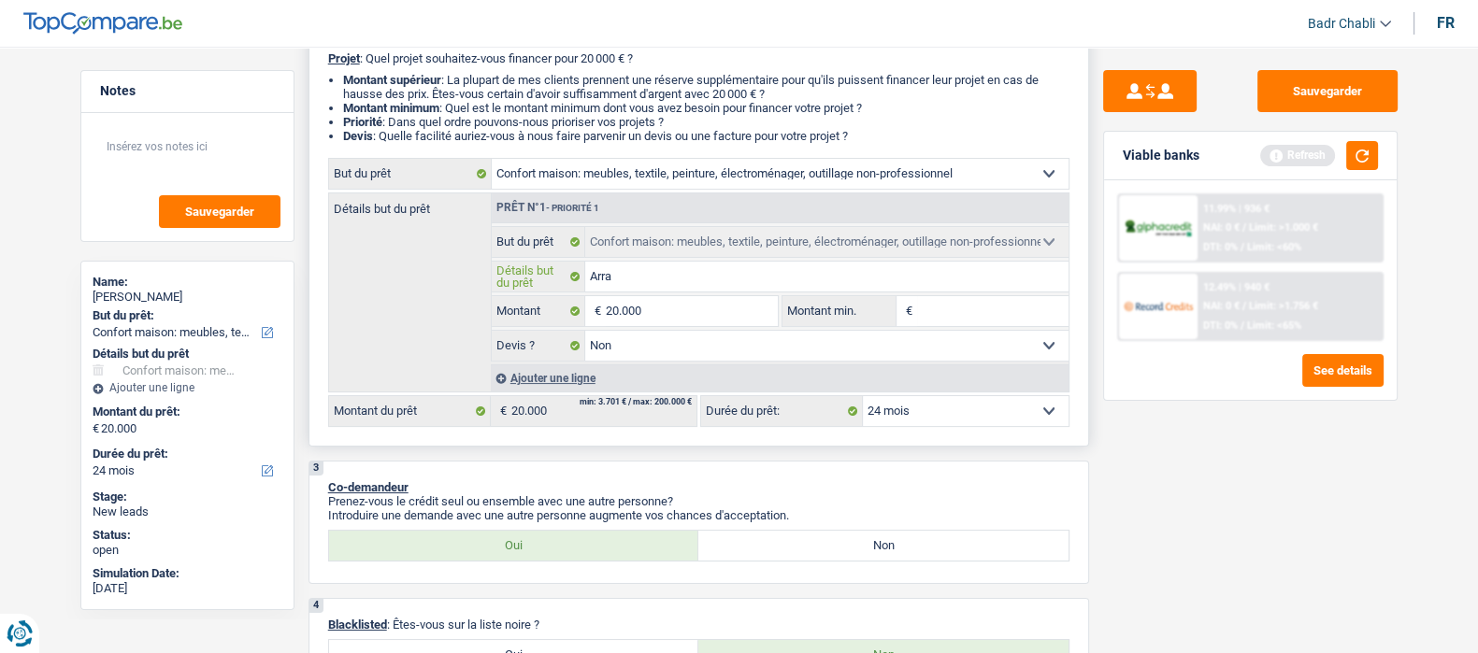
type input "Arran"
type input "Arrang"
type input "Arrange"
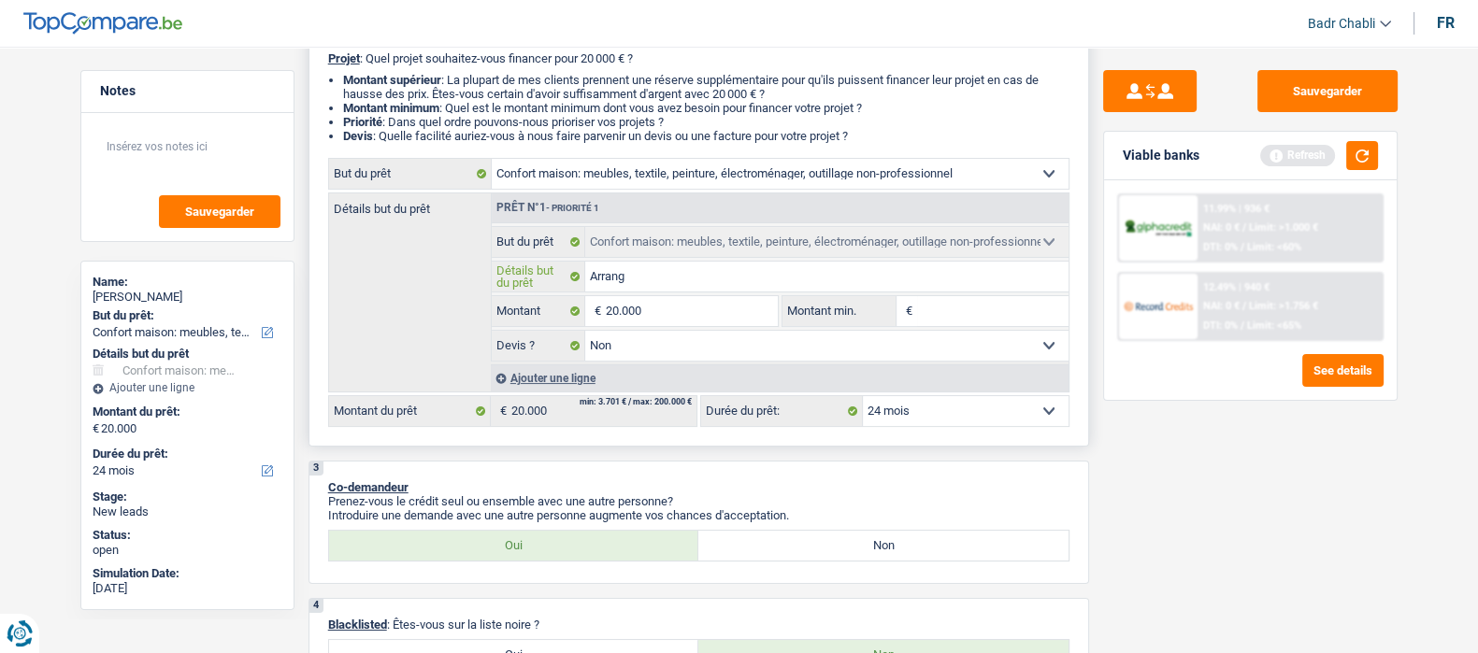
type input "Arrange"
type input "Arranger"
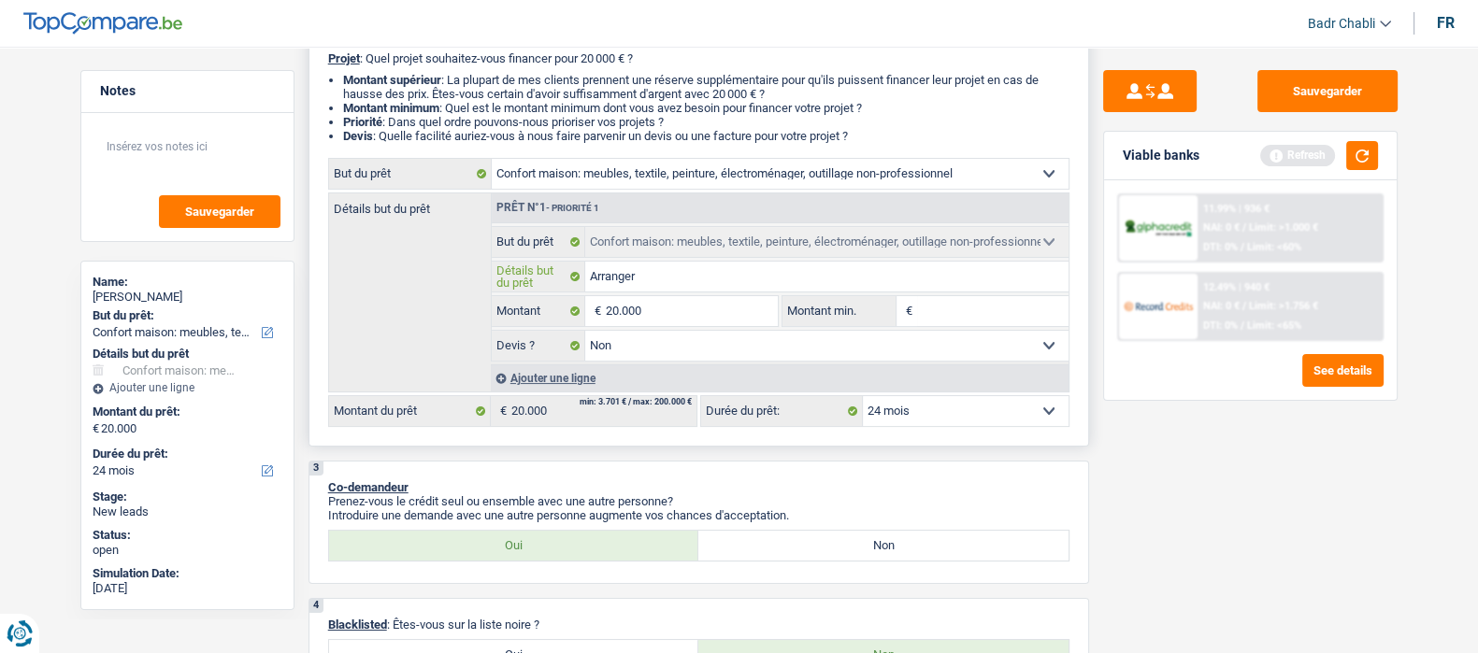
type input "Arranger m"
type input "Arranger ma"
type input "Arranger mai"
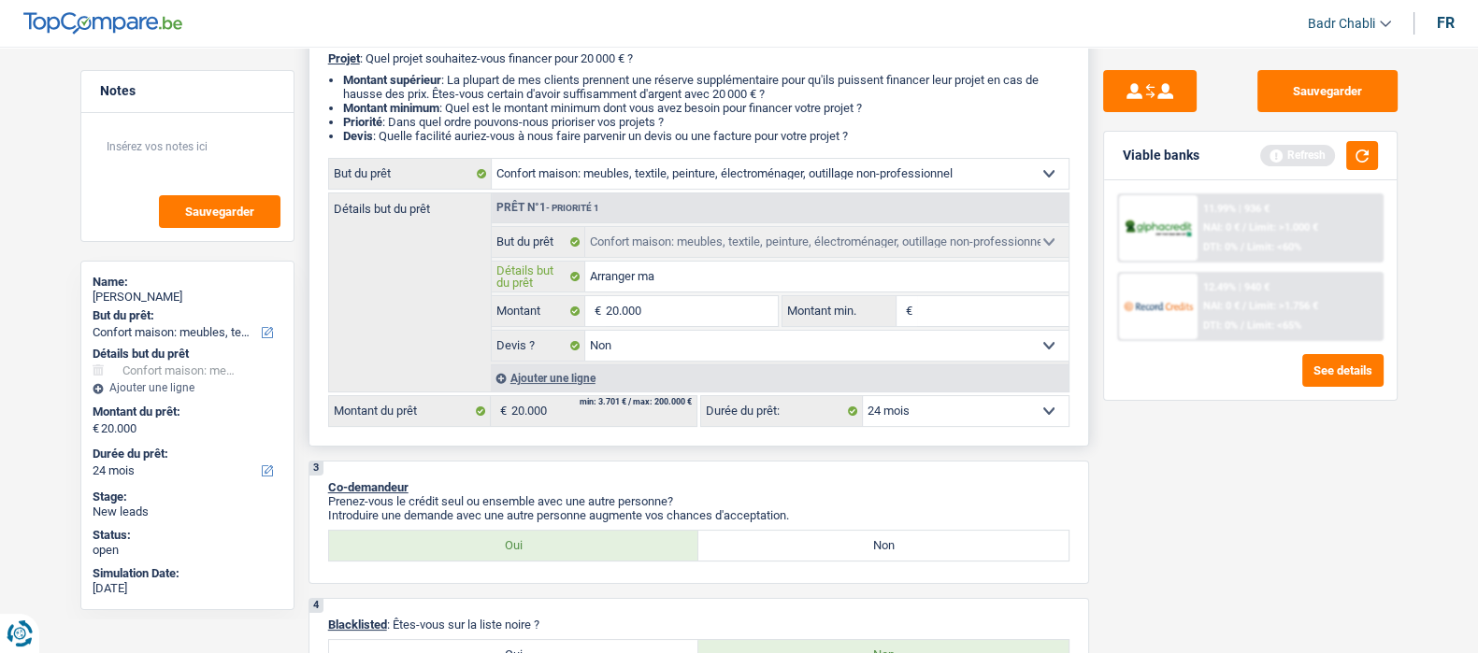
type input "Arranger mai"
type input "Arranger mais"
type input "Arranger maiso"
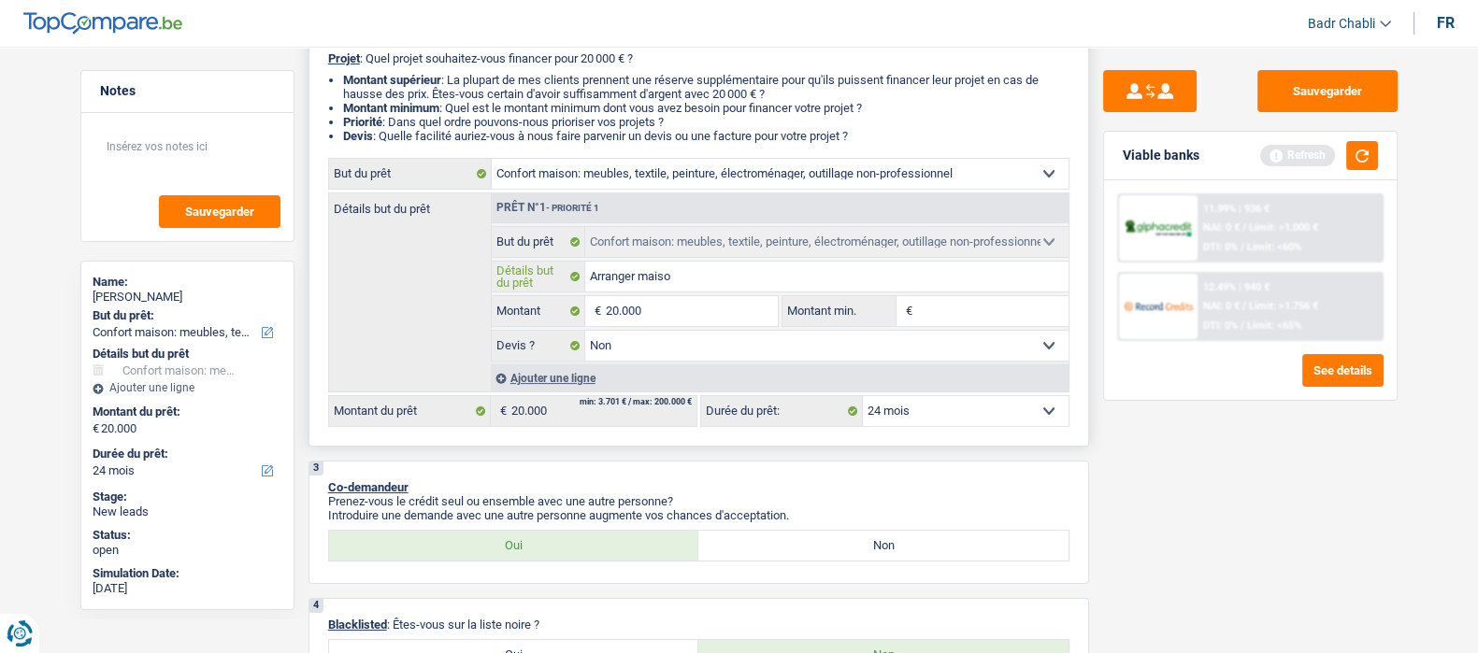
type input "Arranger maison"
type input "1"
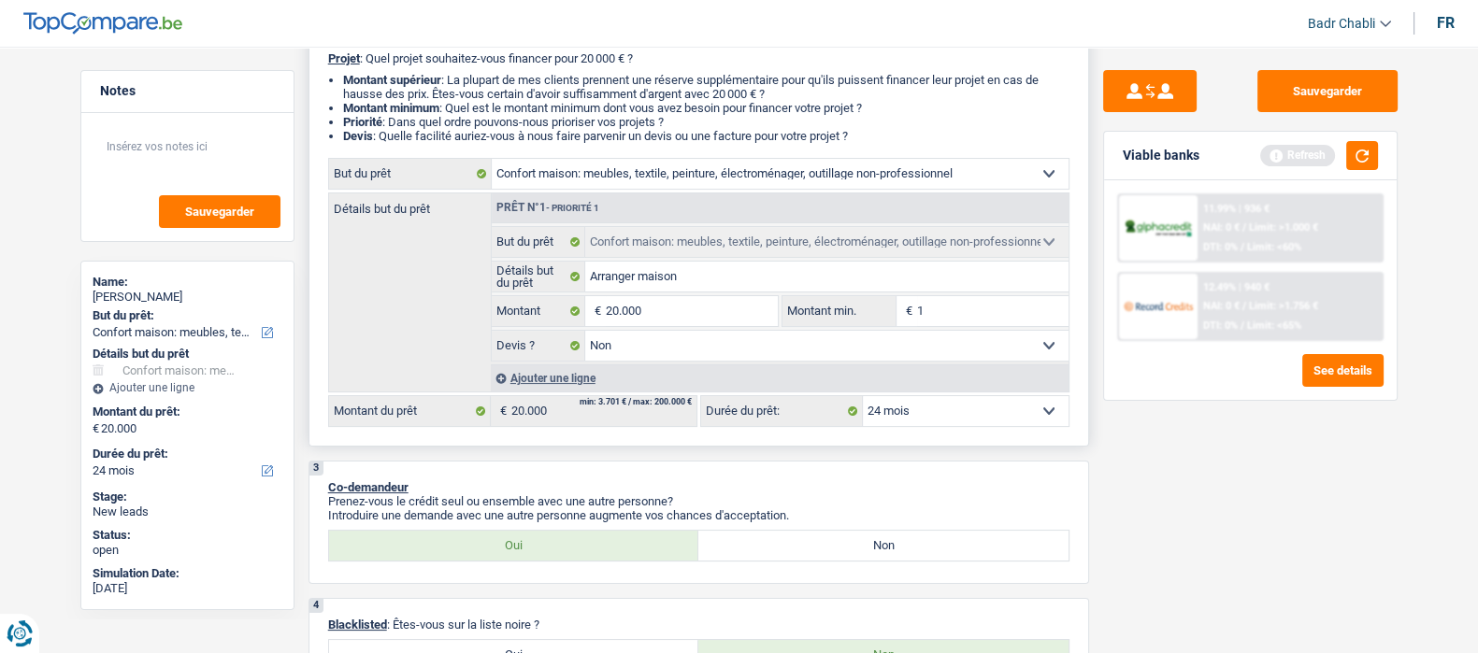
type input "15"
type input "150"
type input "1.500"
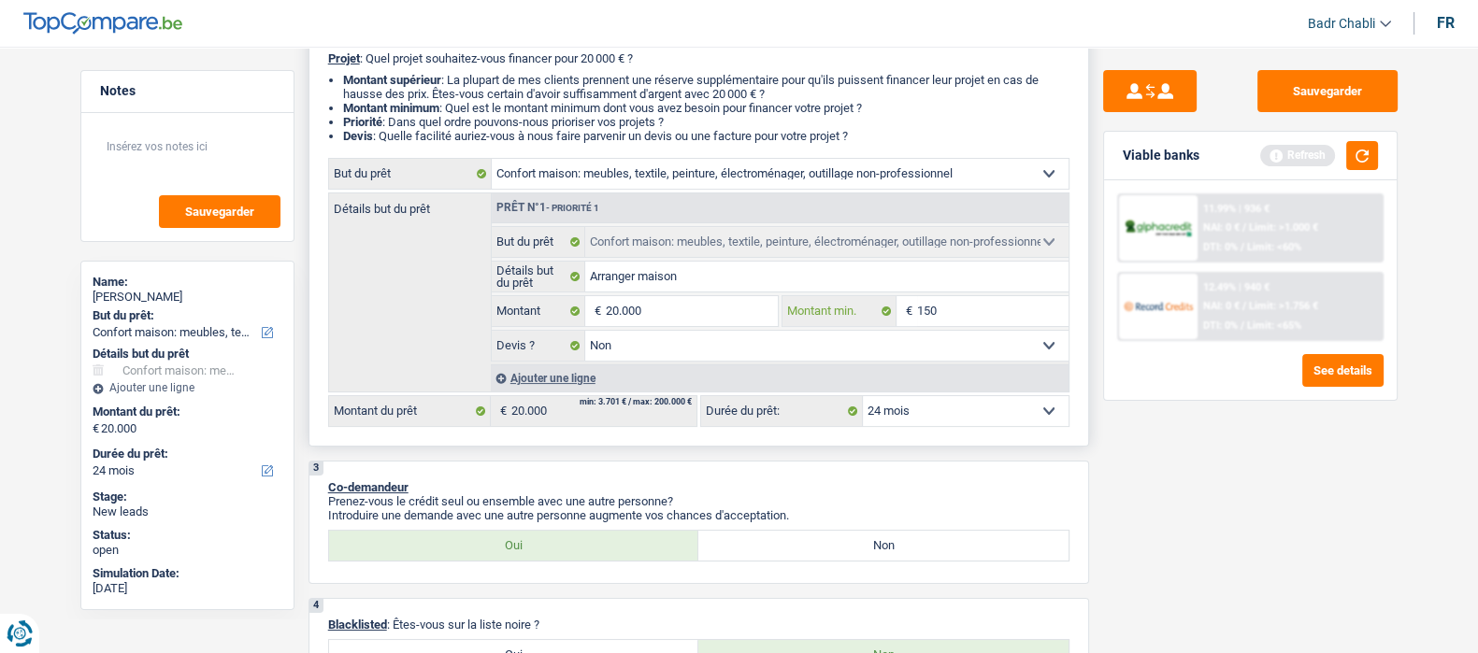
type input "1.500"
type input "15.001"
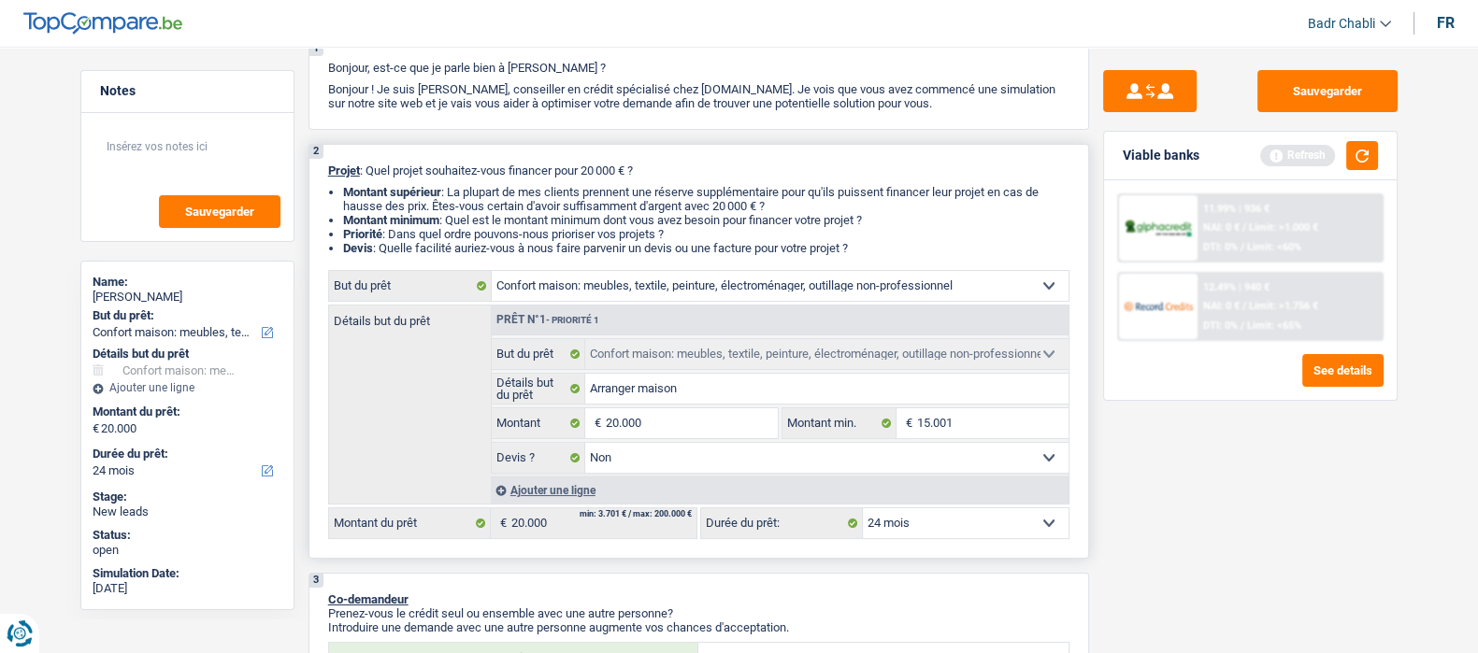
scroll to position [0, 0]
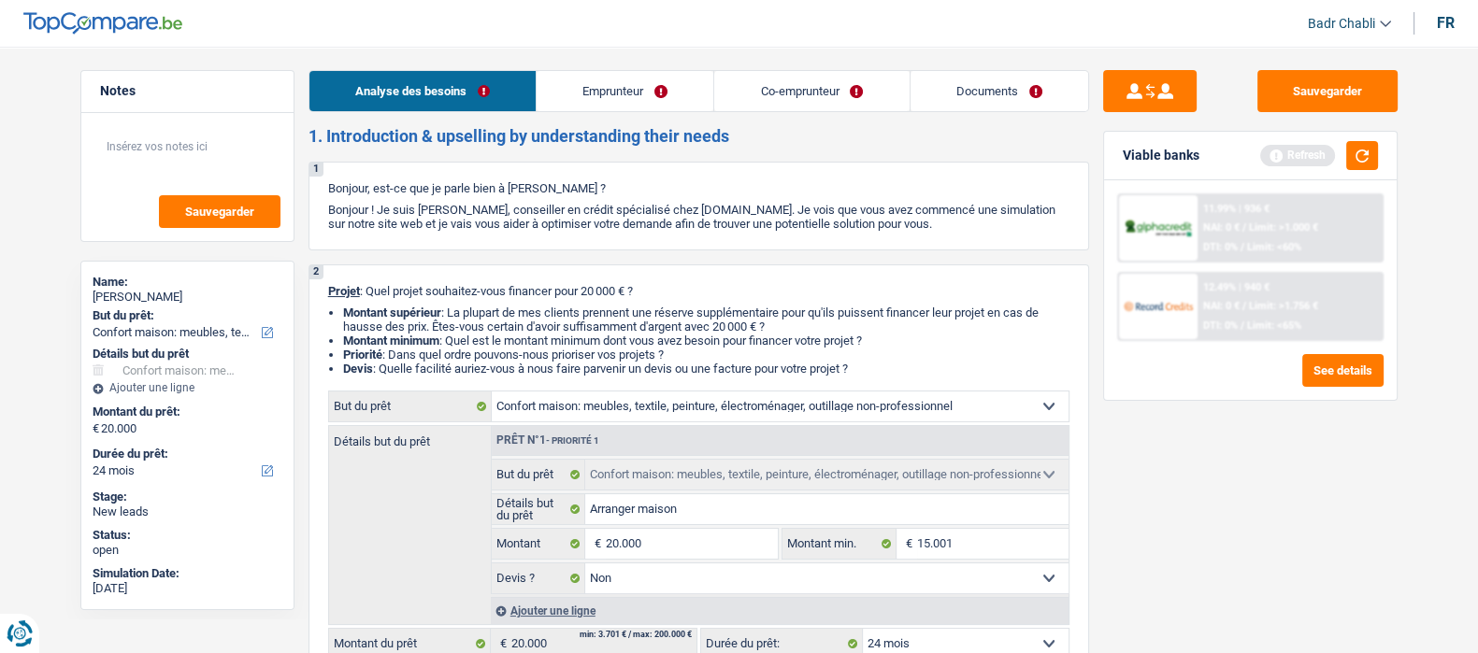
click at [631, 94] on link "Emprunteur" at bounding box center [625, 91] width 177 height 40
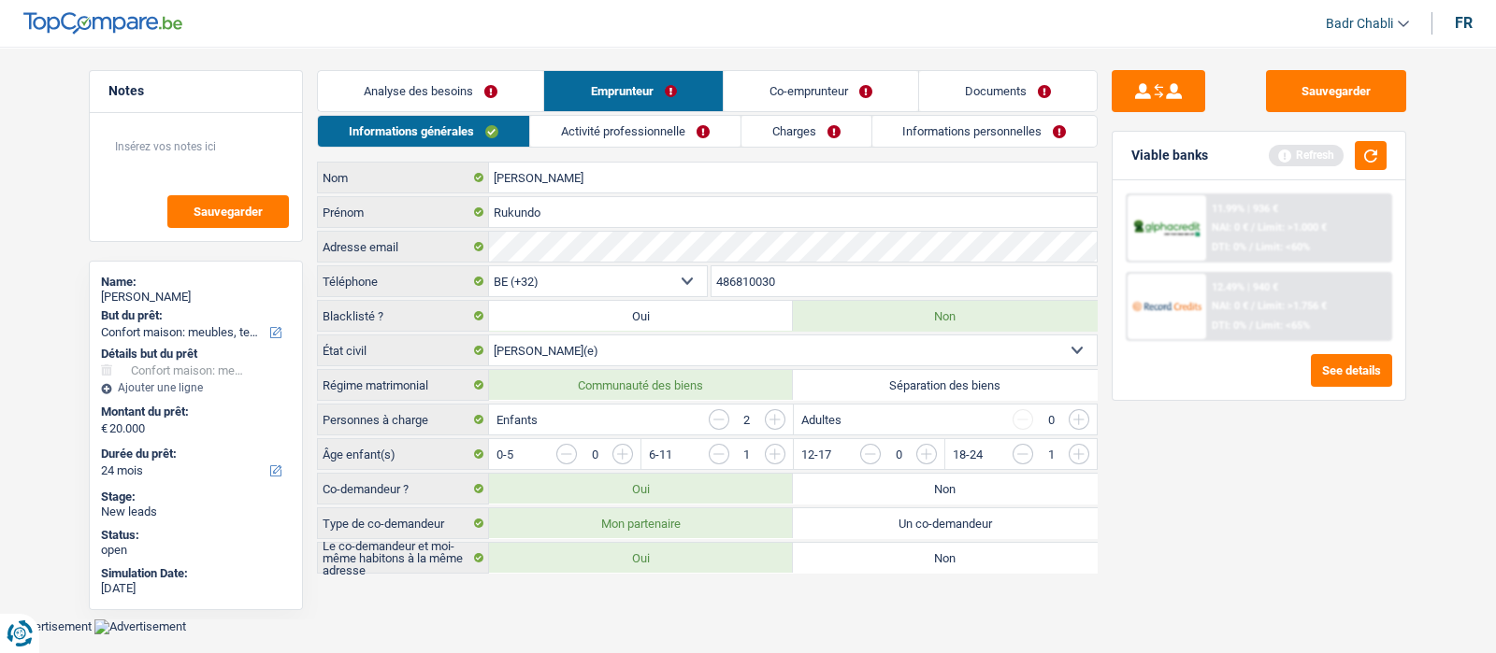
click at [634, 126] on link "Activité professionnelle" at bounding box center [635, 131] width 210 height 31
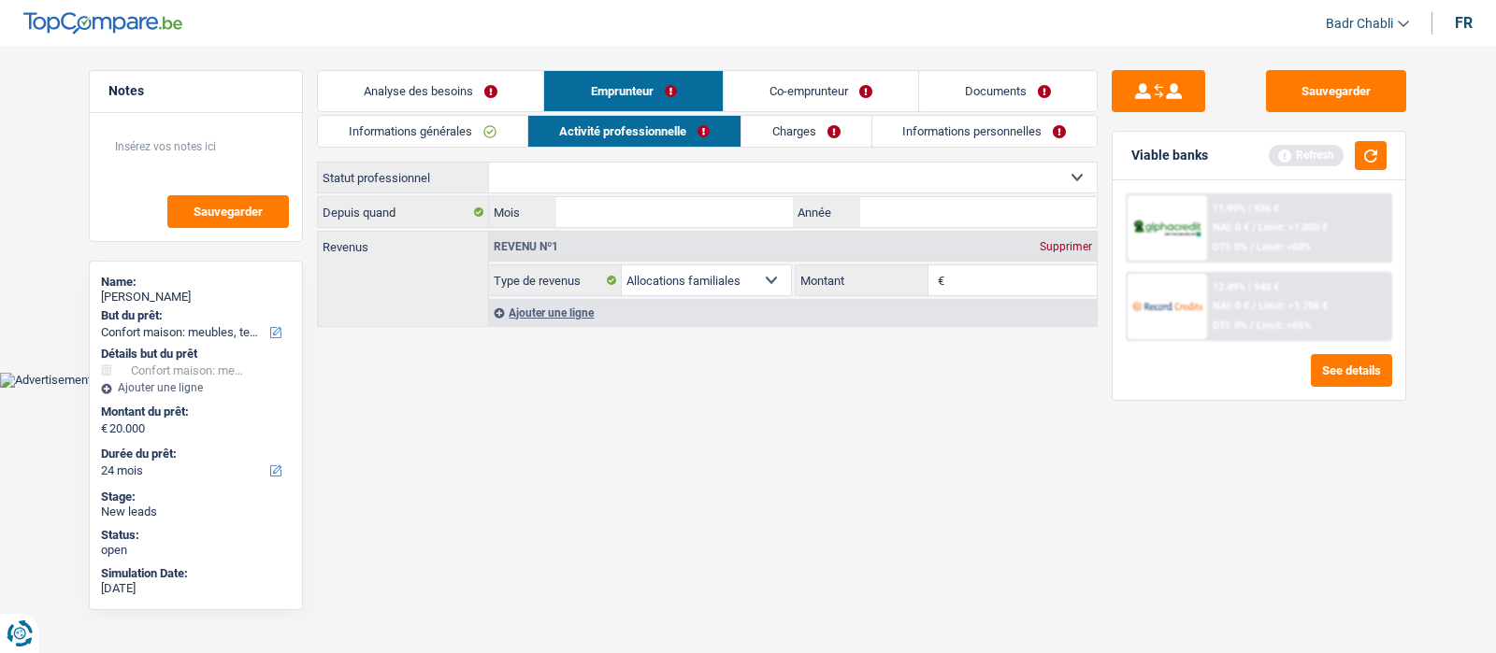
click at [696, 181] on select "Ouvrier Employé privé Employé public Invalide Indépendant Pensionné Chômeur Mut…" at bounding box center [793, 178] width 608 height 30
select select "publicEmployee"
click at [489, 163] on select "Ouvrier Employé privé Employé public Invalide Indépendant Pensionné Chômeur Mut…" at bounding box center [793, 178] width 608 height 30
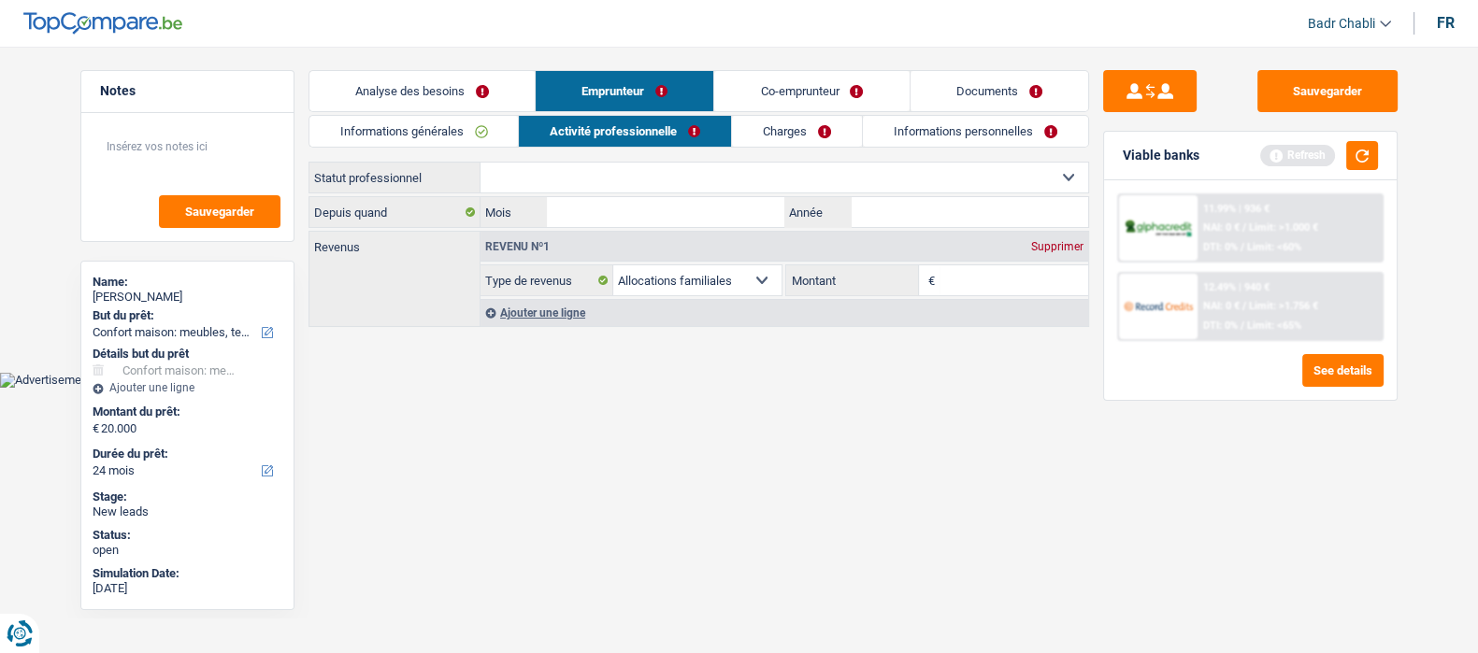
select select "familyAllowances"
select select "netSalary"
select select "mealVouchers"
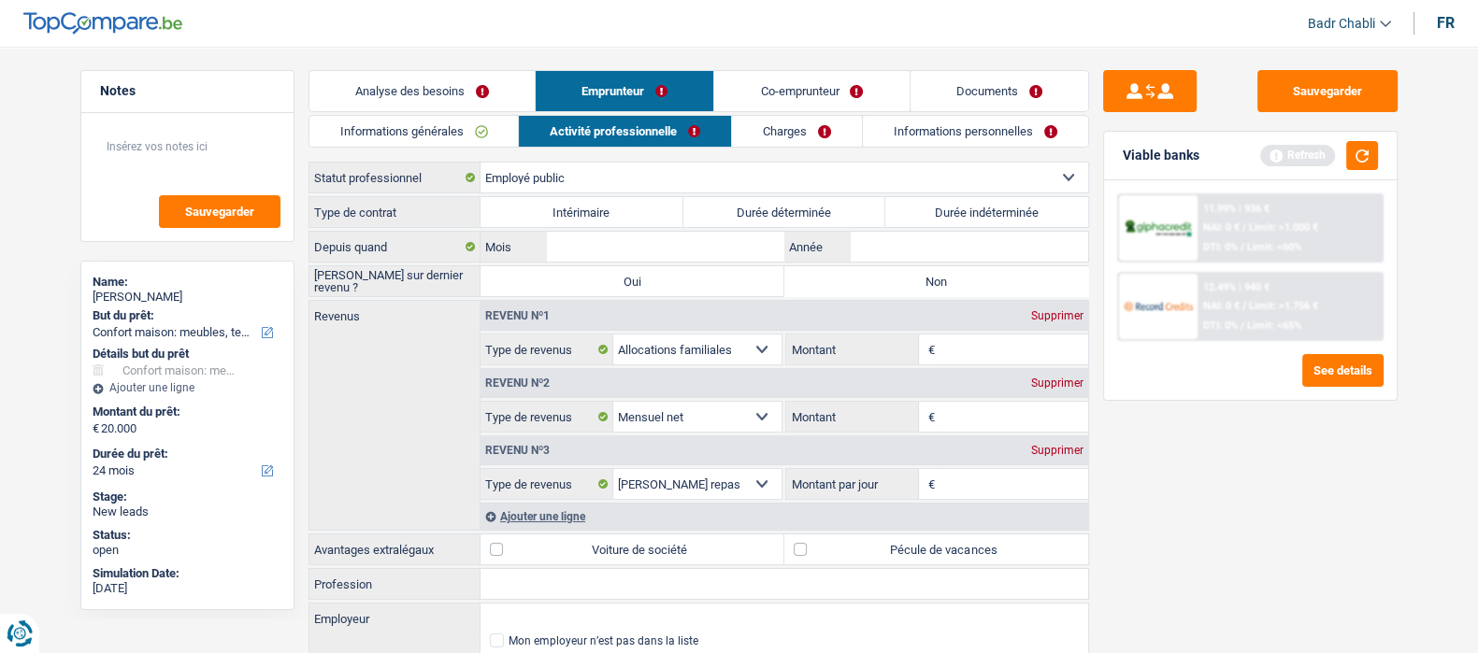
click at [947, 217] on label "Durée indéterminée" at bounding box center [986, 212] width 203 height 30
click at [947, 217] on input "Durée indéterminée" at bounding box center [986, 212] width 203 height 30
radio input "true"
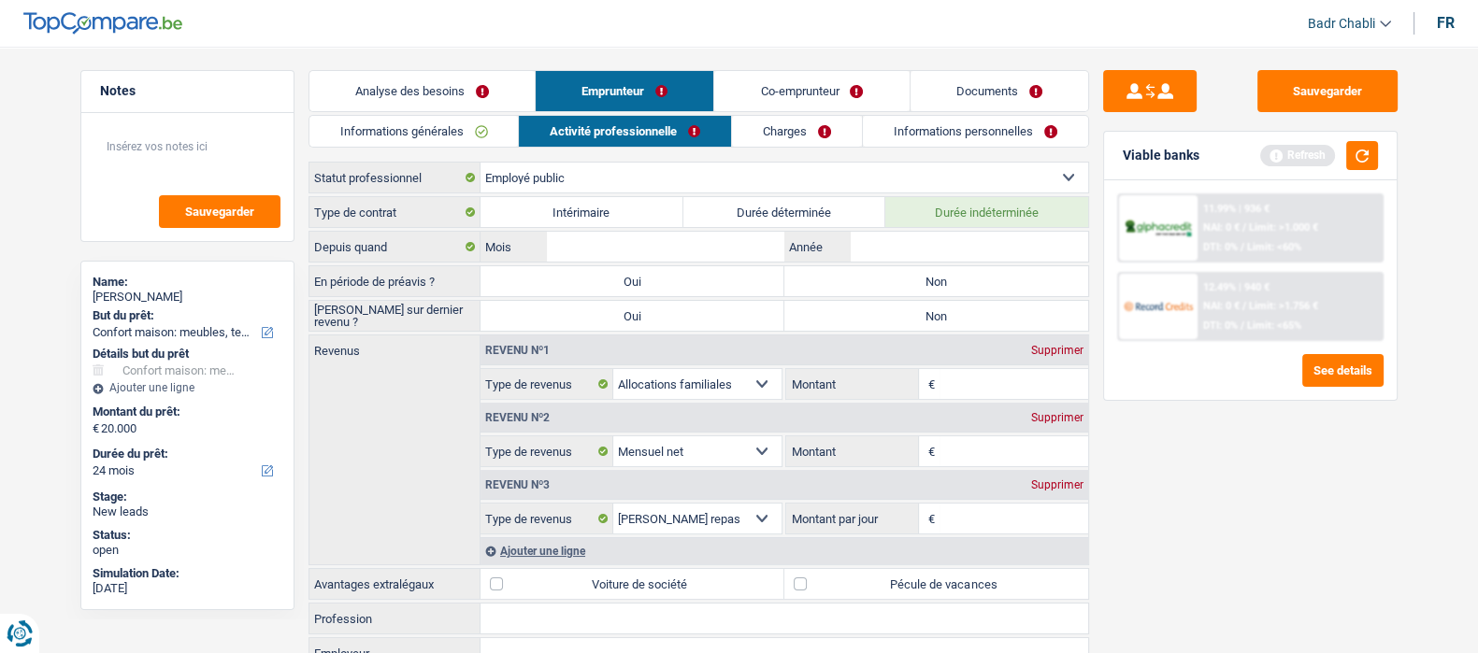
click at [950, 267] on label "Non" at bounding box center [936, 281] width 304 height 30
click at [950, 267] on input "Non" at bounding box center [936, 281] width 304 height 30
radio input "true"
click at [934, 303] on label "Non" at bounding box center [936, 316] width 304 height 30
click at [934, 303] on input "Non" at bounding box center [936, 316] width 304 height 30
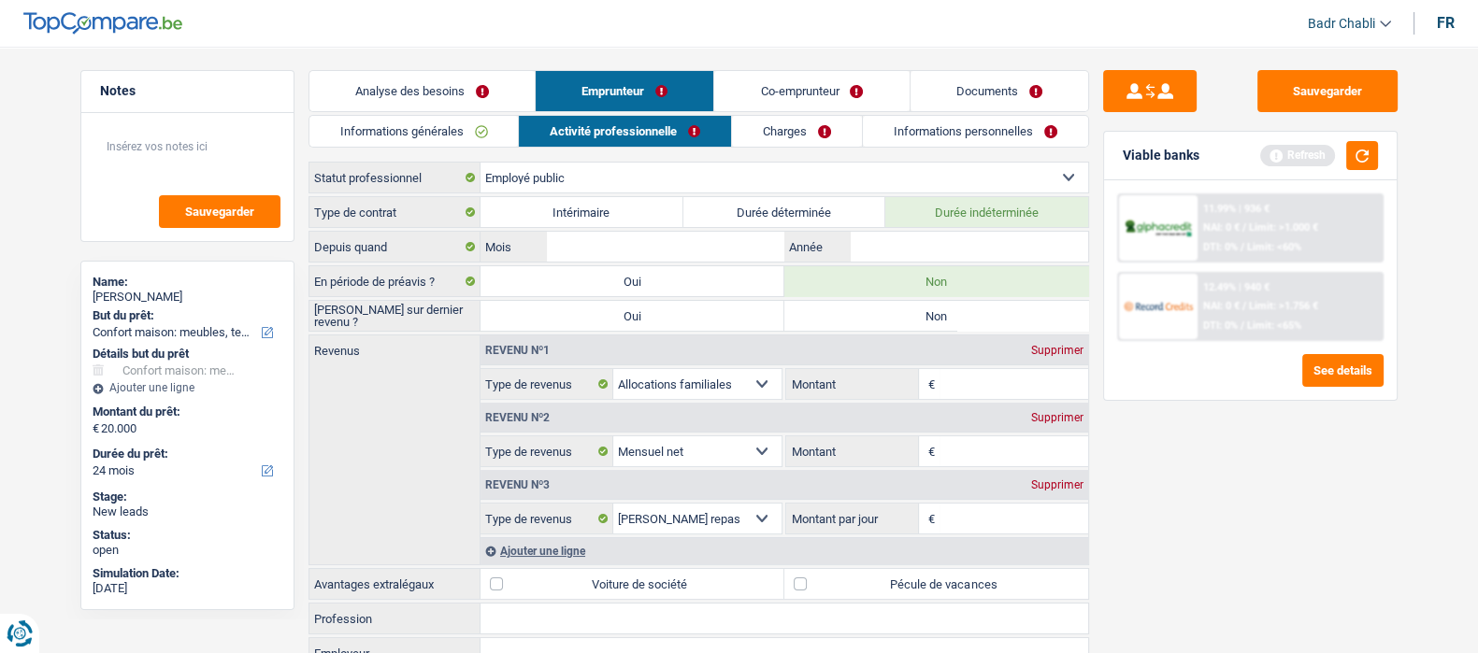
radio input "true"
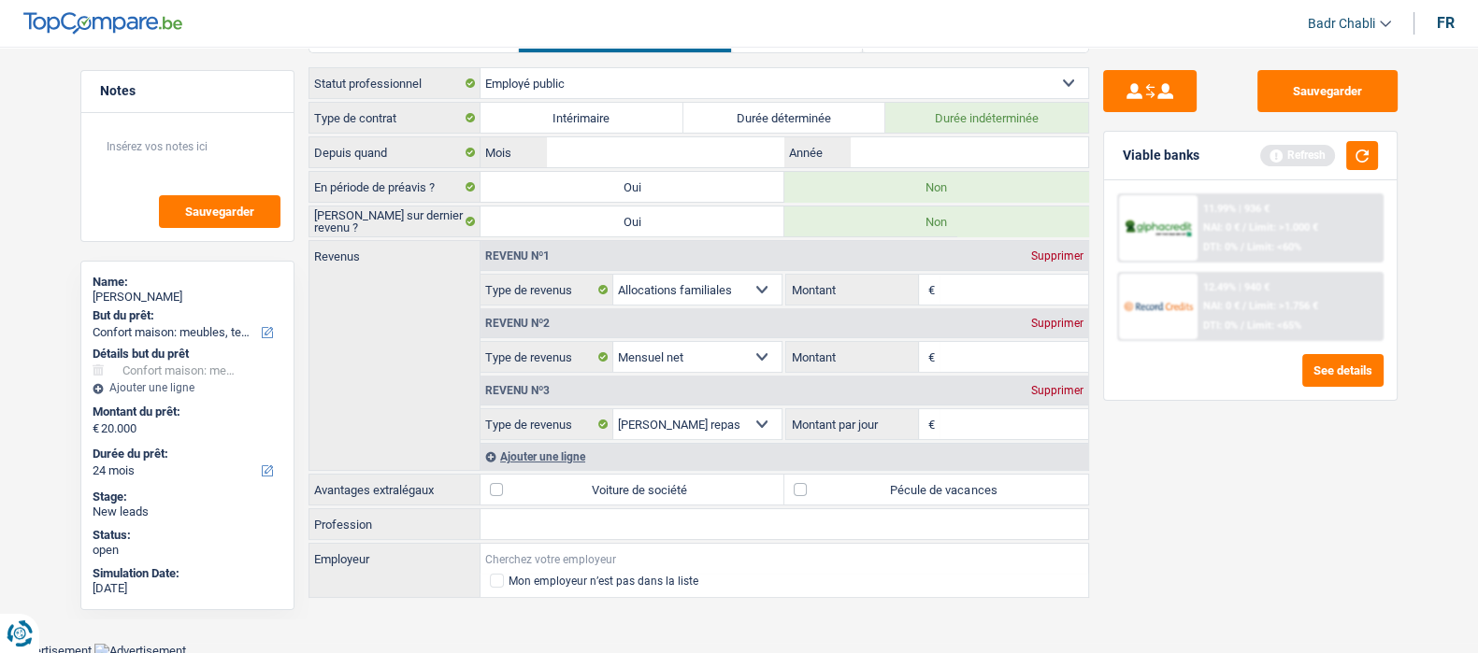
click at [529, 553] on input "Employeur" at bounding box center [785, 559] width 608 height 30
type input "Erasme hopital"
click at [569, 519] on input "Profession" at bounding box center [785, 525] width 608 height 30
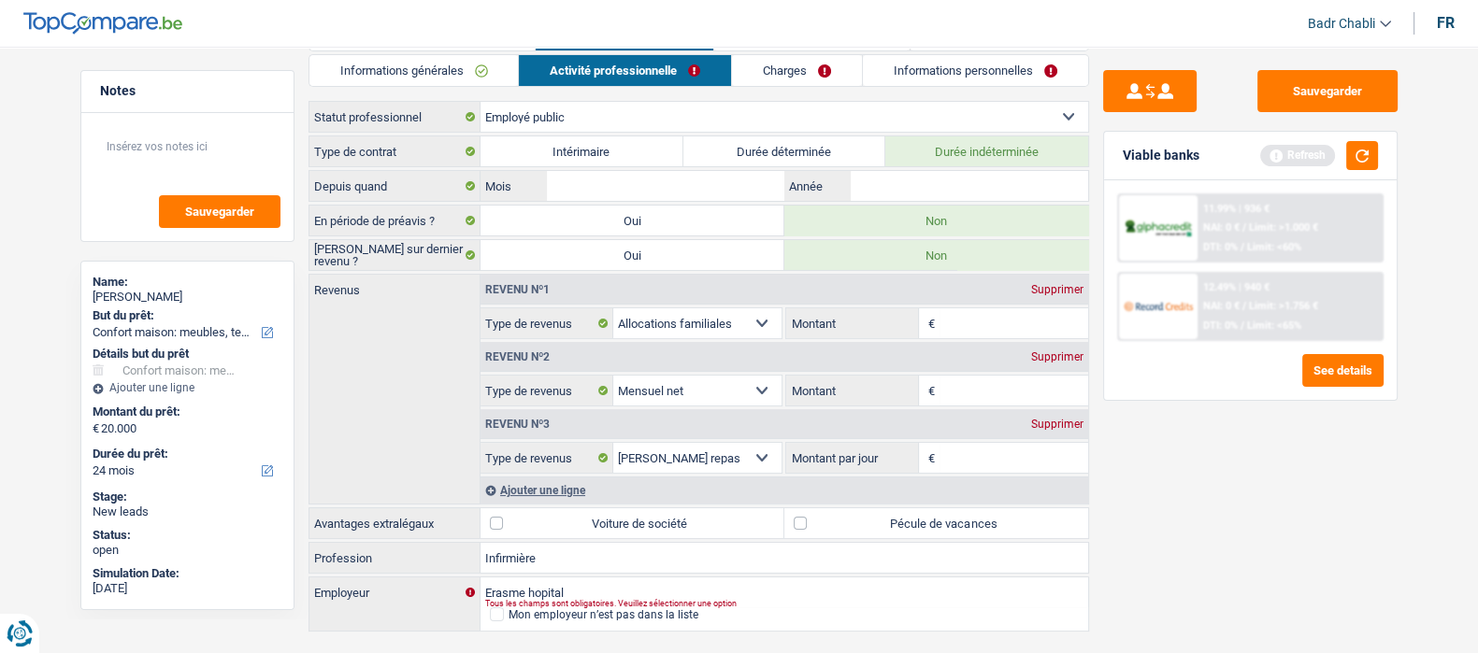
scroll to position [0, 0]
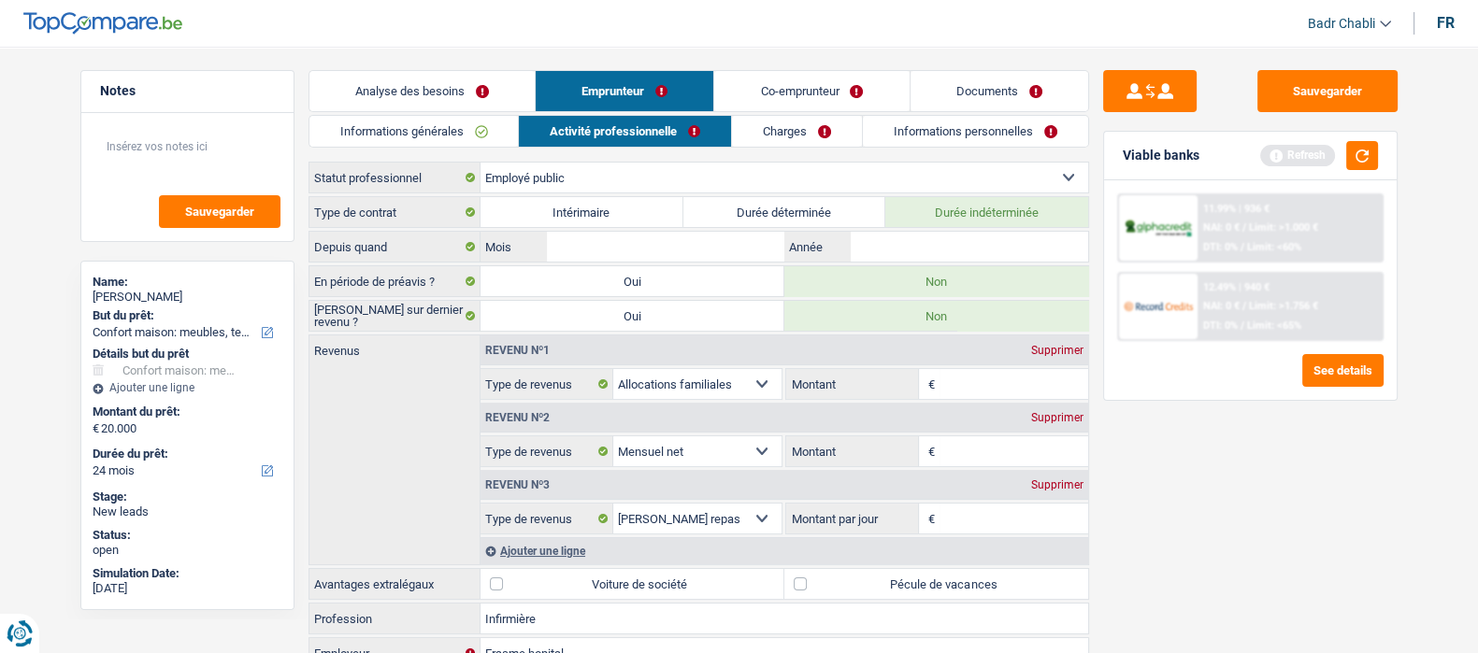
type input "Infirmière"
click at [907, 250] on input "Année" at bounding box center [969, 247] width 237 height 30
type input "2014"
click at [625, 237] on input "Mois" at bounding box center [665, 247] width 237 height 30
type input "06"
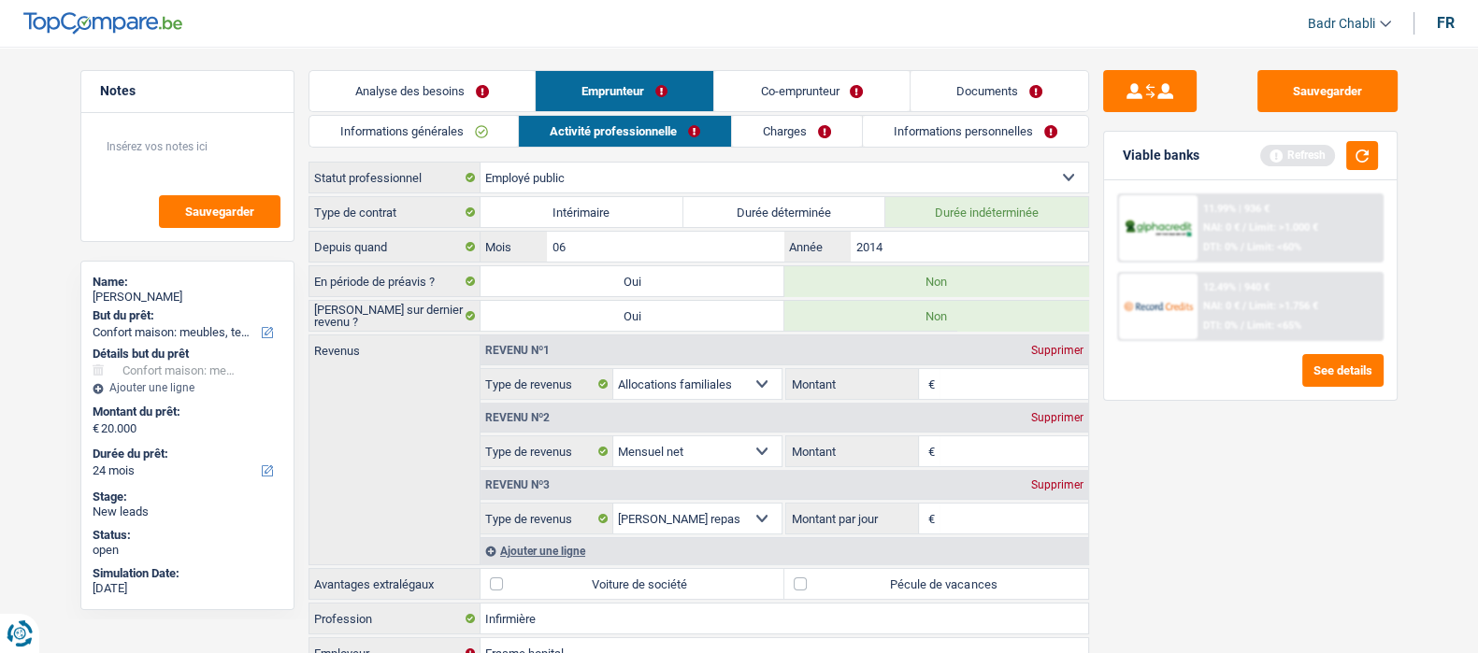
click at [989, 449] on input "Montant" at bounding box center [1014, 452] width 149 height 30
type input "3.350"
click at [970, 521] on input "Montant par jour" at bounding box center [1014, 519] width 149 height 30
click at [784, 574] on label "Pécule de vacances" at bounding box center [936, 584] width 304 height 30
click at [784, 574] on input "Pécule de vacances" at bounding box center [936, 584] width 304 height 30
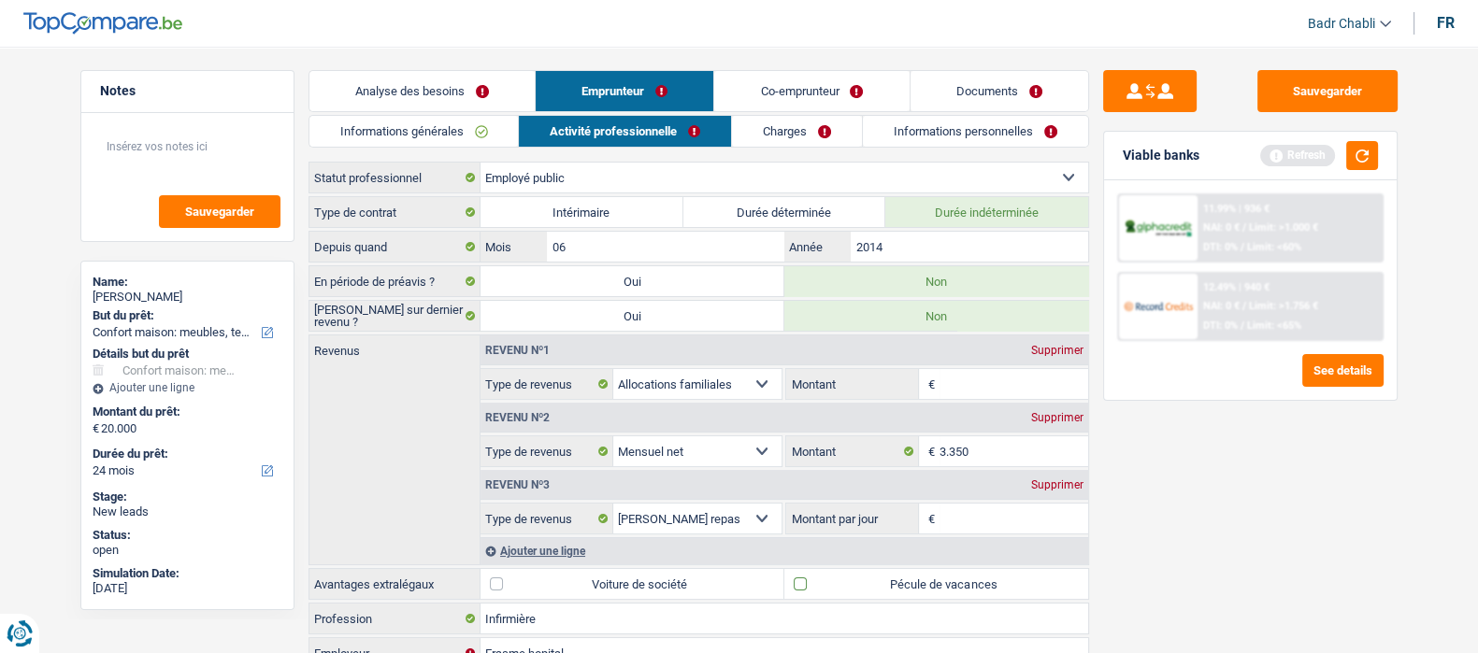
checkbox input "true"
click at [999, 513] on input "Montant par jour" at bounding box center [1014, 519] width 149 height 30
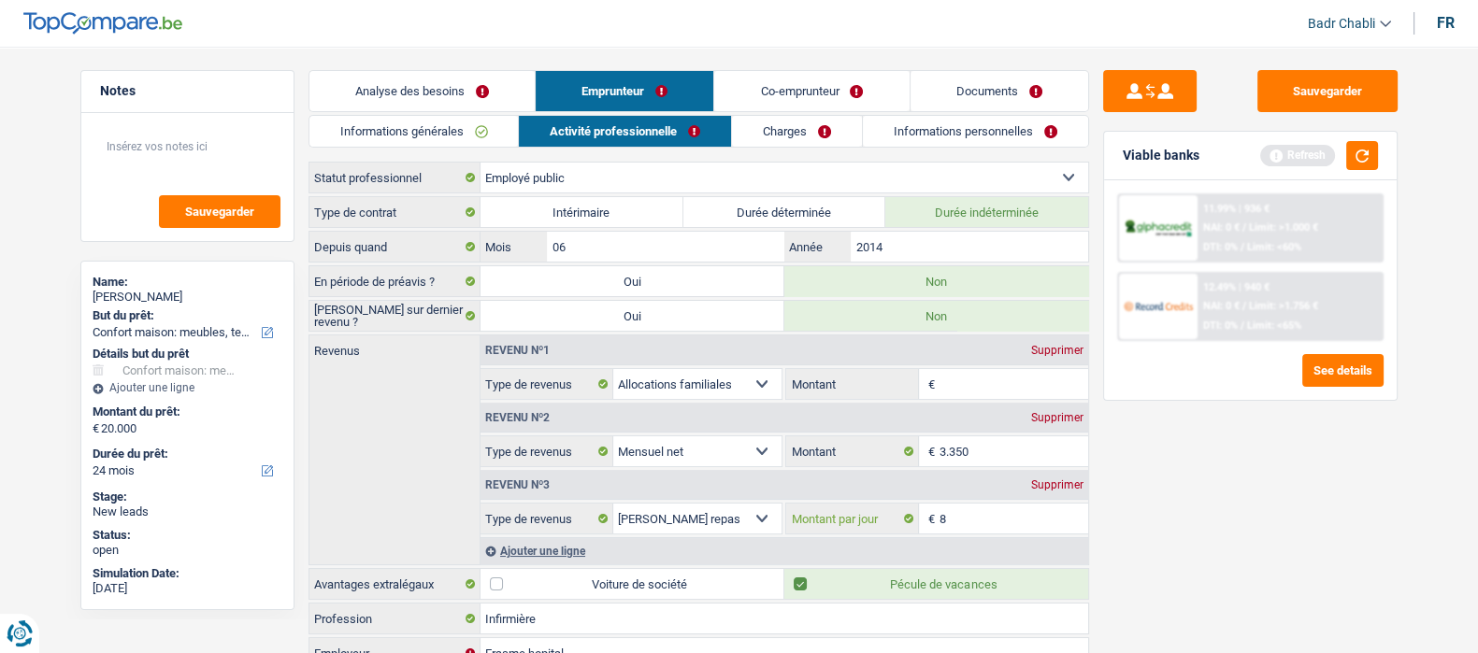
click at [974, 512] on input "8" at bounding box center [1014, 519] width 149 height 30
type input "5,0"
click at [987, 377] on input "Montant" at bounding box center [1014, 384] width 149 height 30
type input "270"
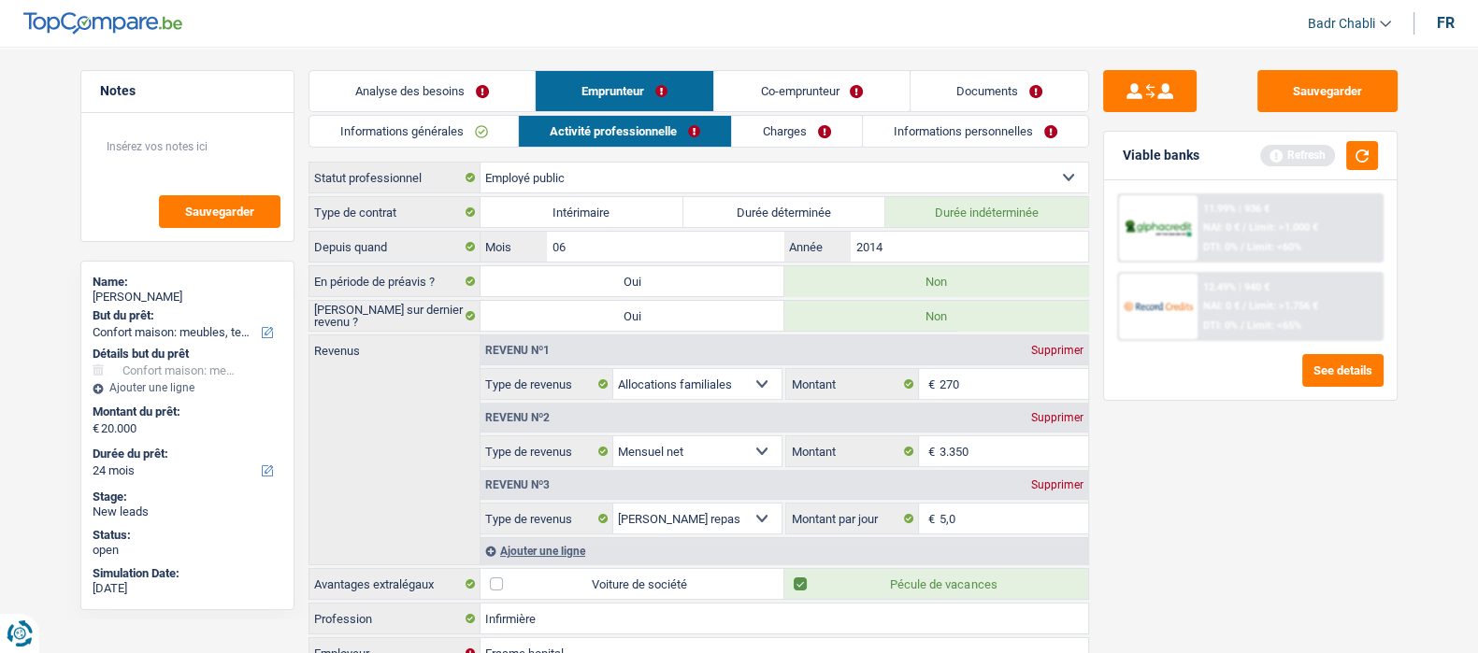
click at [823, 78] on link "Co-emprunteur" at bounding box center [811, 91] width 194 height 40
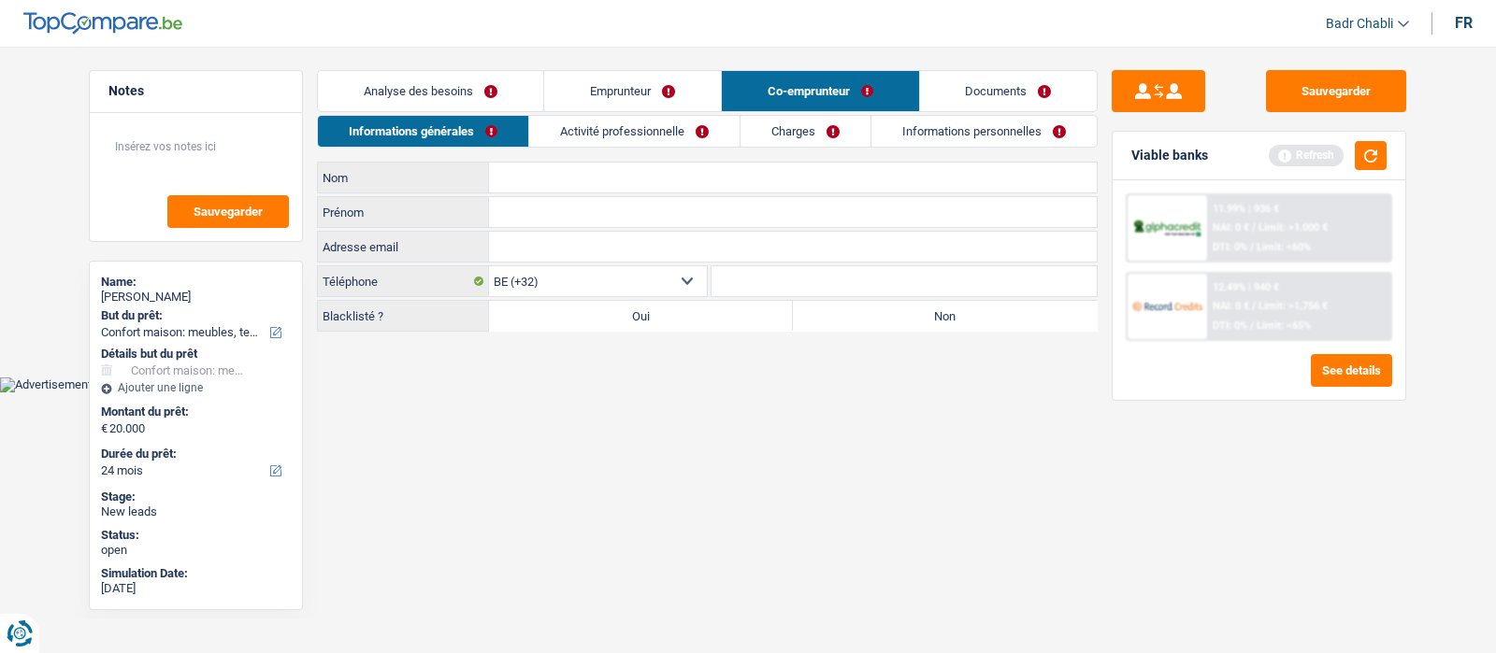
click at [920, 303] on label "Non" at bounding box center [945, 316] width 304 height 30
click at [920, 303] on input "Non" at bounding box center [945, 316] width 304 height 30
radio input "true"
click at [678, 177] on input "Nom" at bounding box center [793, 178] width 608 height 30
type input "D"
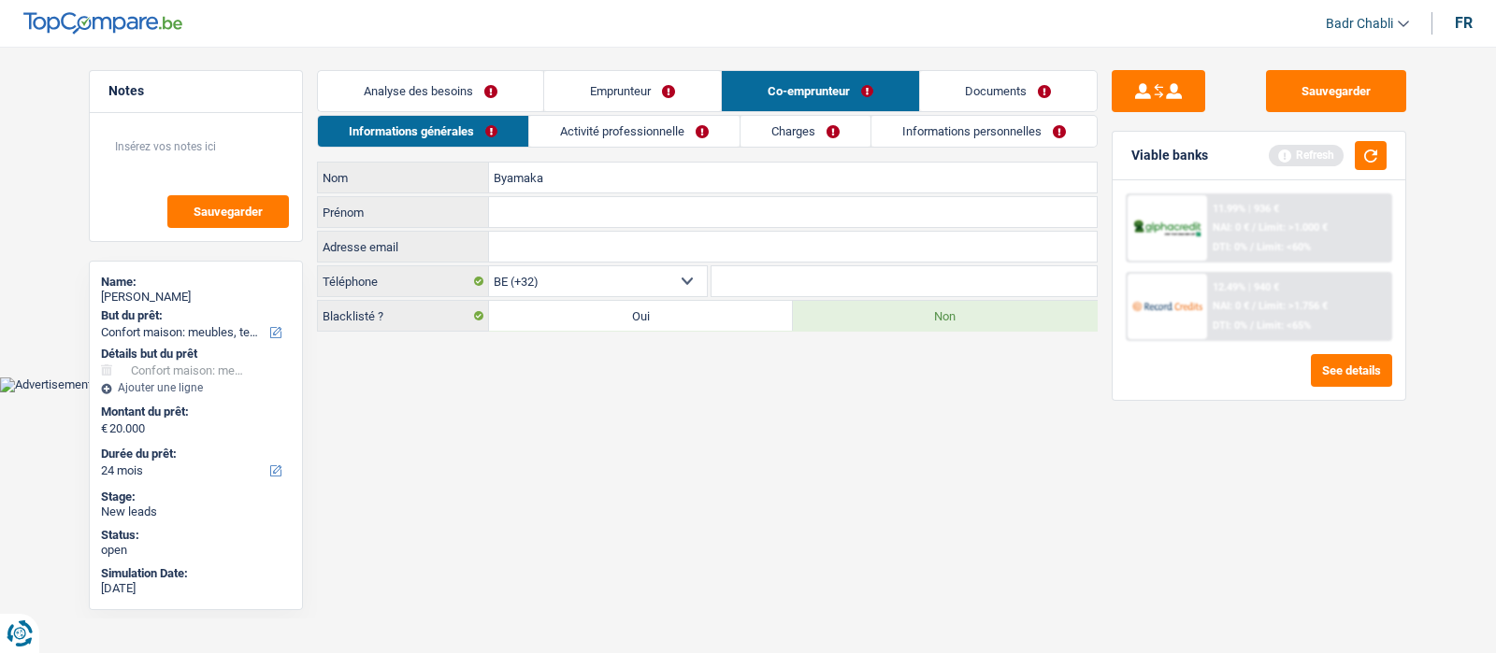
type input "Byamaka"
type input "[PERSON_NAME]"
click at [645, 150] on div "Informations générales Activité professionnelle Charges Informations personnell…" at bounding box center [707, 223] width 781 height 217
click at [625, 130] on link "Activité professionnelle" at bounding box center [634, 131] width 210 height 31
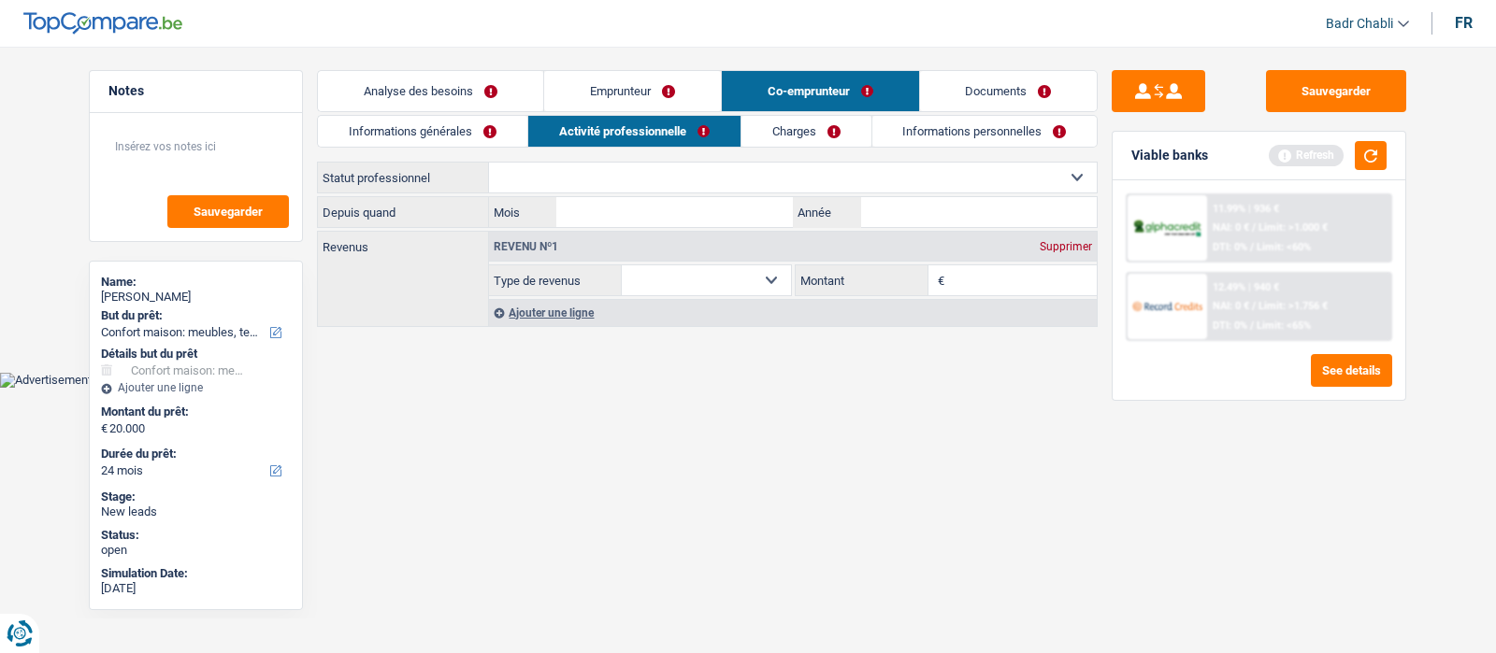
click at [689, 180] on select "Ouvrier Employé privé Employé public Invalide Indépendant Pensionné Chômeur Mut…" at bounding box center [793, 178] width 608 height 30
select select "independent"
click at [489, 163] on select "Ouvrier Employé privé Employé public Invalide Indépendant Pensionné Chômeur Mut…" at bounding box center [793, 178] width 608 height 30
select select "netSalary"
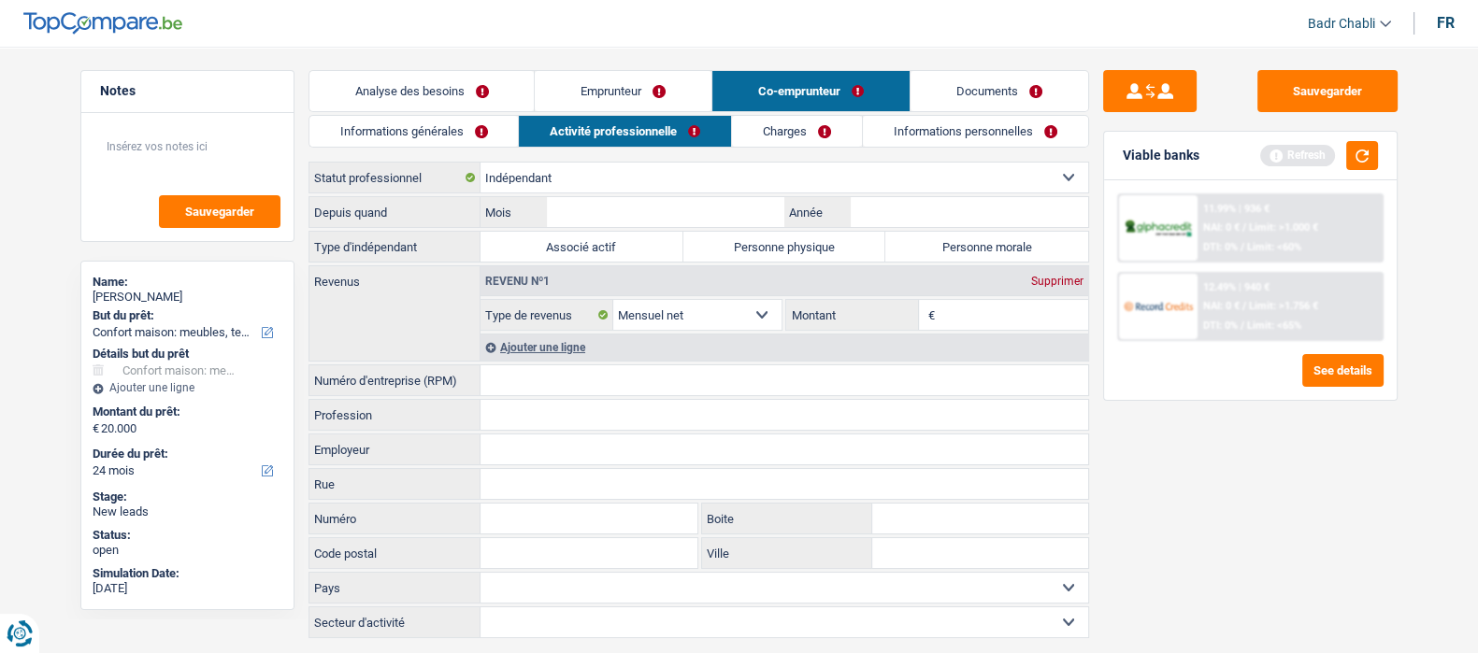
click at [807, 229] on div "Depuis quand Mois / Année Type d'indépendant Associé actif Personne physique Pe…" at bounding box center [699, 417] width 781 height 442
click at [807, 237] on label "Personne physique" at bounding box center [784, 247] width 203 height 30
click at [807, 237] on input "Personne physique" at bounding box center [784, 247] width 203 height 30
radio input "true"
click at [903, 215] on input "Année" at bounding box center [969, 212] width 237 height 30
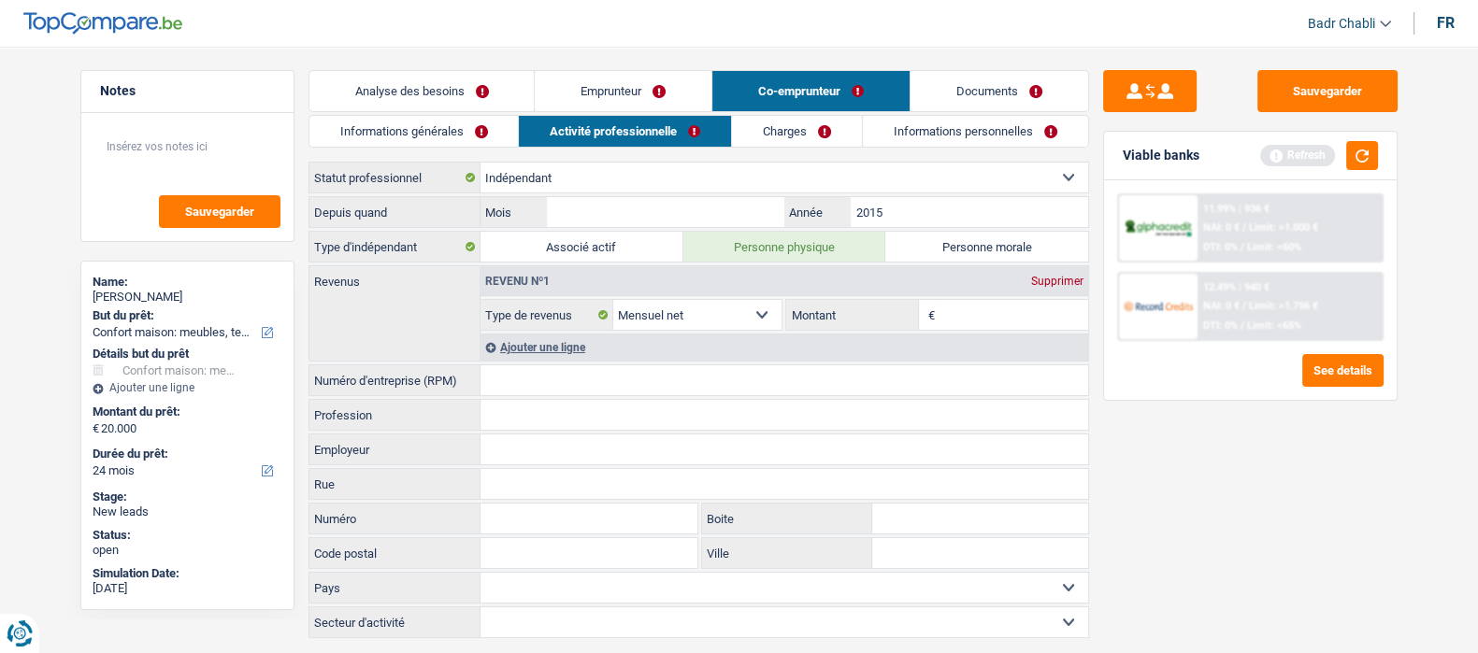
type input "2015"
click at [682, 208] on input "Mois" at bounding box center [665, 212] width 237 height 30
type input "05"
click at [519, 425] on input "Profession" at bounding box center [785, 415] width 608 height 30
type input "Taxi"
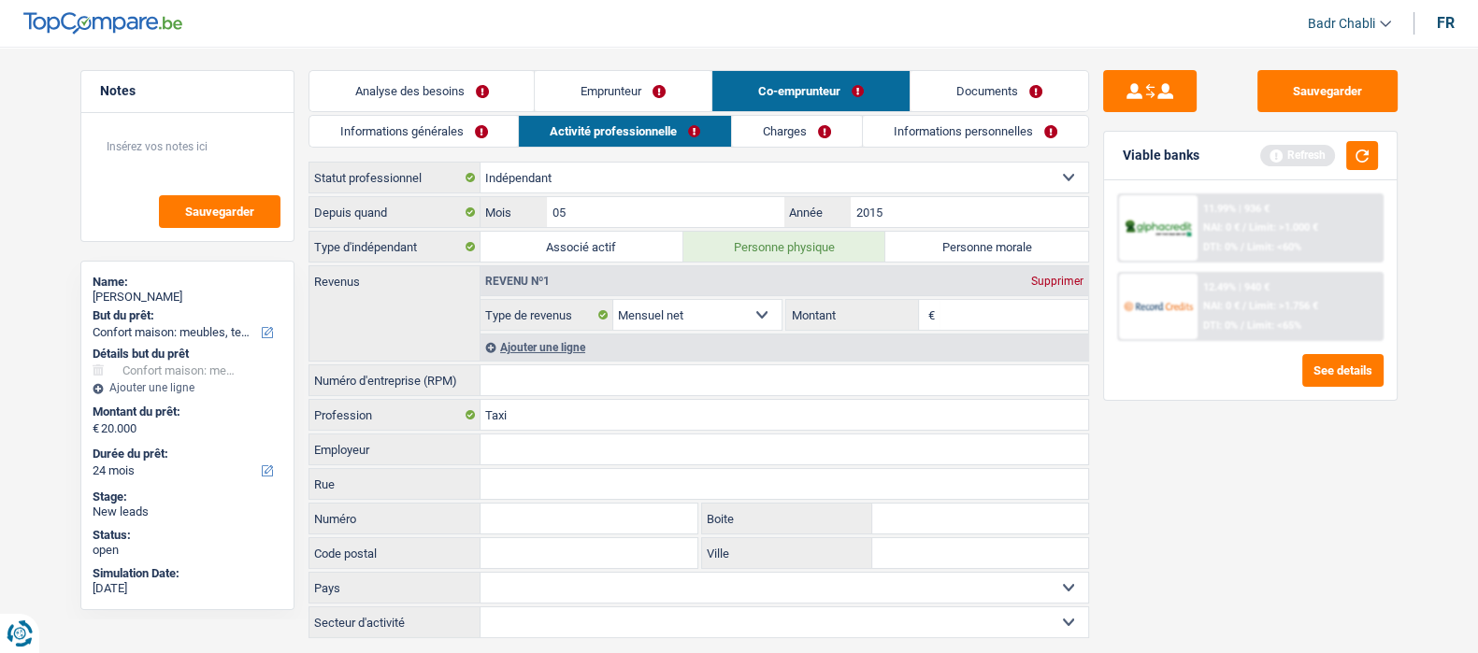
click at [962, 314] on input "Montant" at bounding box center [1014, 315] width 149 height 30
click at [463, 108] on link "Analyse des besoins" at bounding box center [421, 91] width 225 height 40
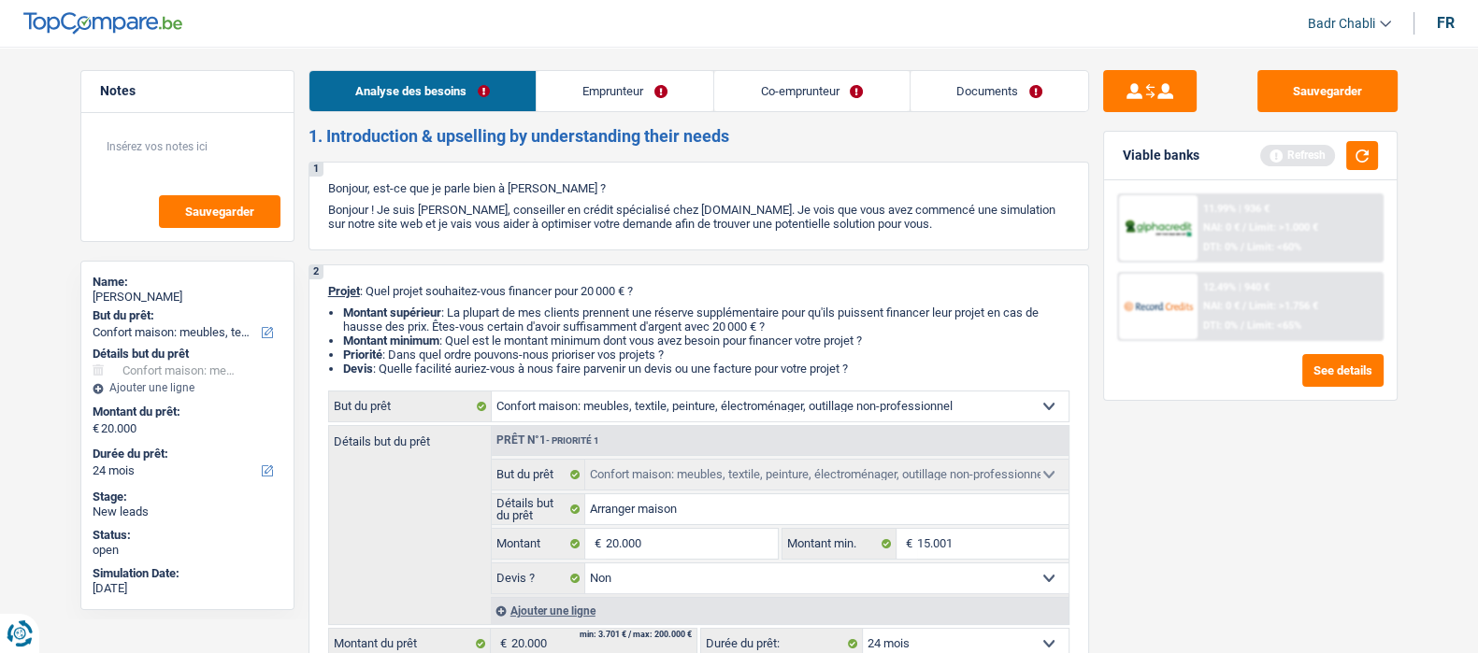
click at [620, 84] on link "Emprunteur" at bounding box center [625, 91] width 177 height 40
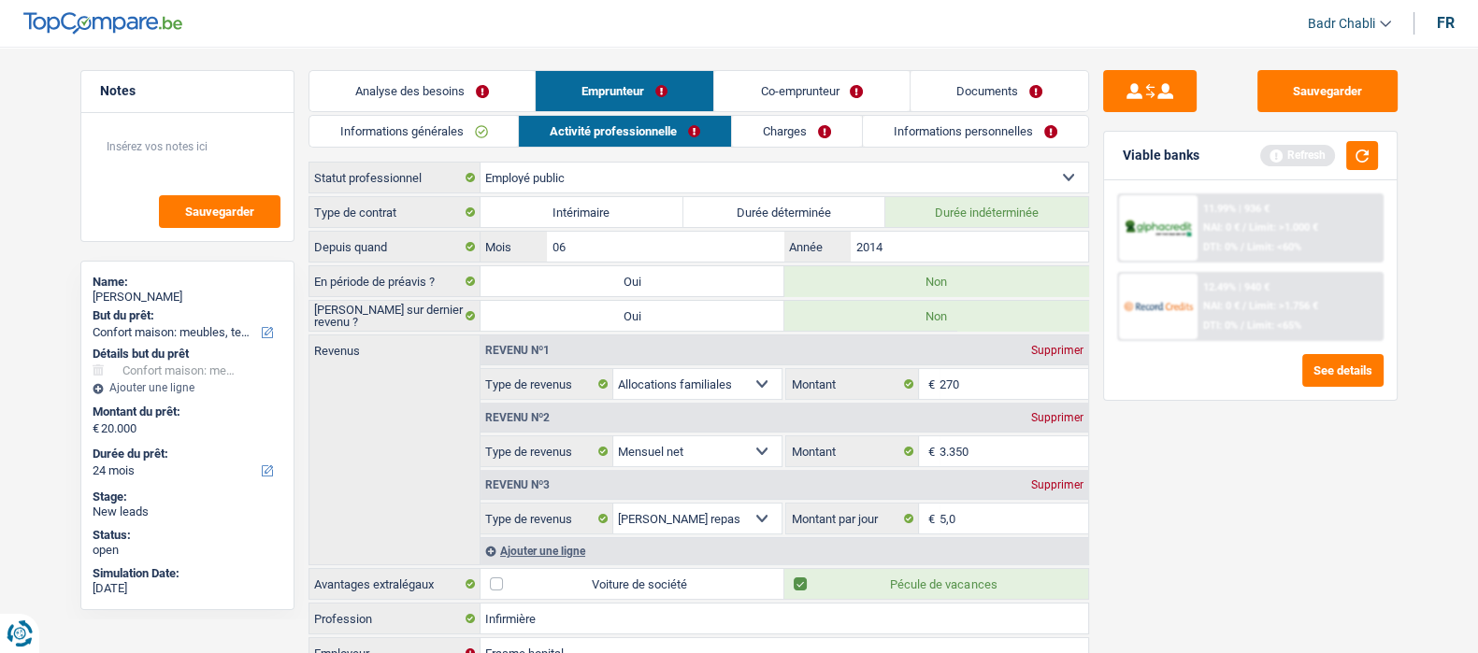
click at [810, 94] on link "Co-emprunteur" at bounding box center [811, 91] width 194 height 40
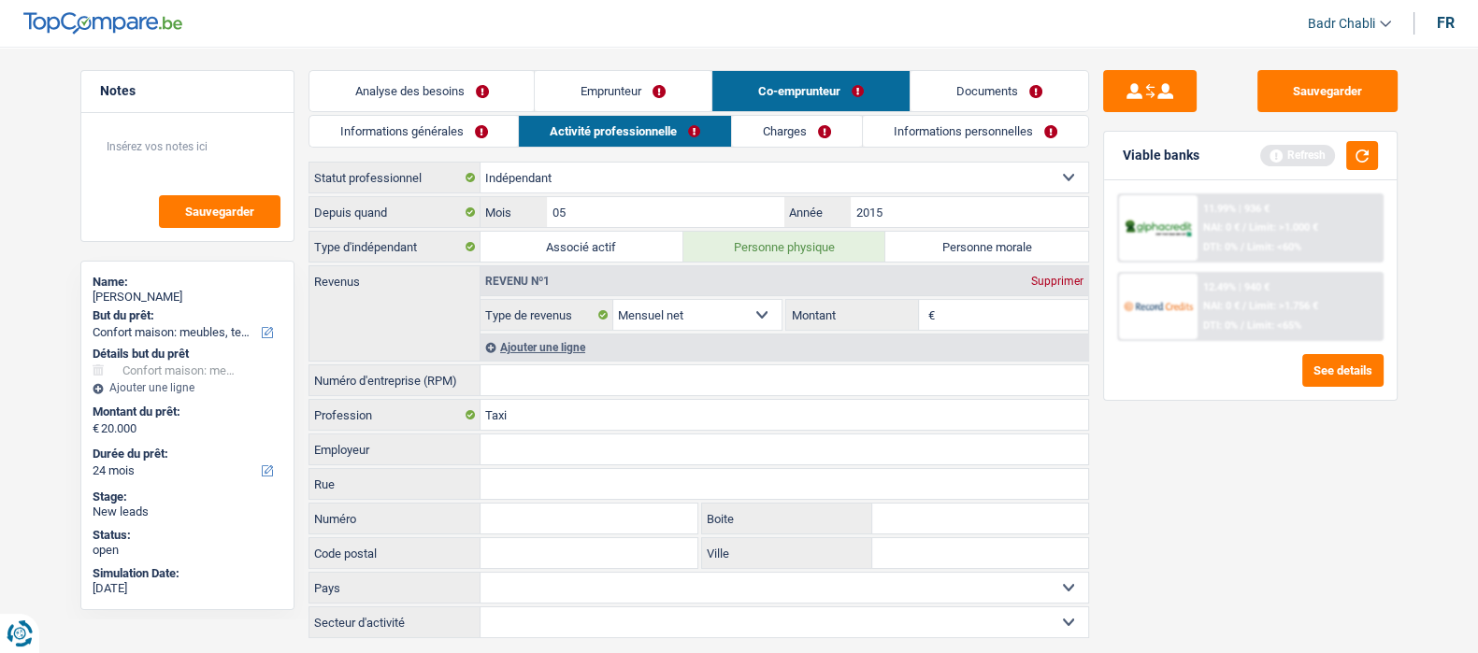
click at [417, 131] on link "Informations générales" at bounding box center [413, 131] width 209 height 31
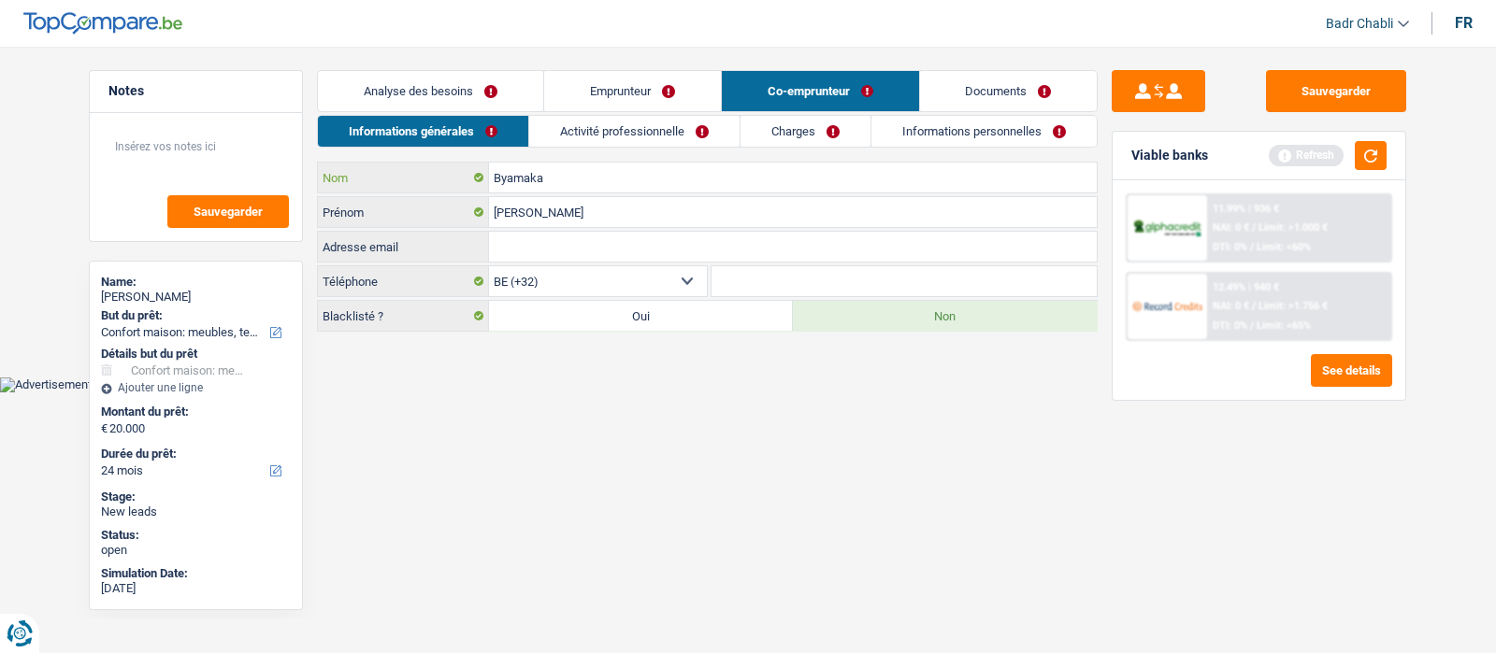
click at [578, 181] on input "Byamaka" at bounding box center [793, 178] width 608 height 30
click at [587, 125] on link "Activité professionnelle" at bounding box center [634, 131] width 210 height 31
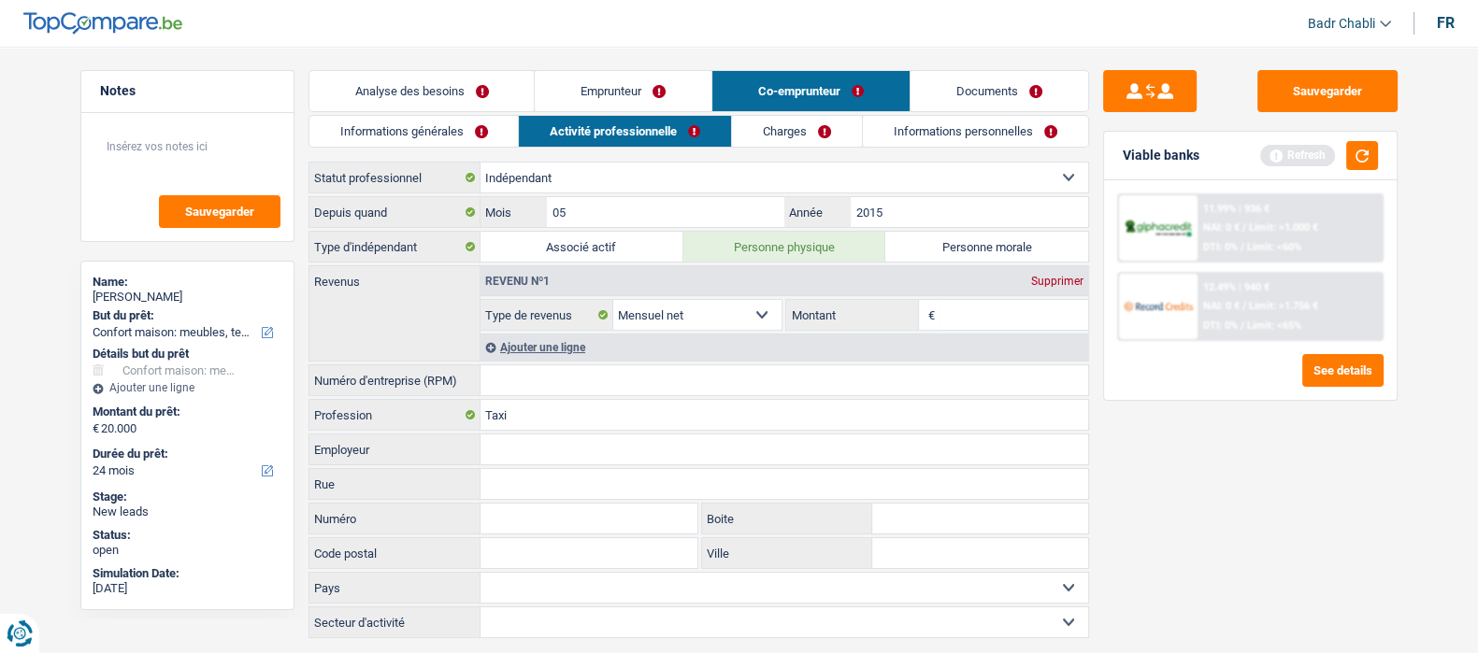
click at [528, 387] on input "Numéro d'entreprise (RPM)" at bounding box center [785, 381] width 608 height 30
paste input "0668.964.8"
click at [584, 374] on input "06689648" at bounding box center [785, 381] width 608 height 30
click at [573, 381] on input "06689648" at bounding box center [785, 381] width 608 height 30
type input "0668964854"
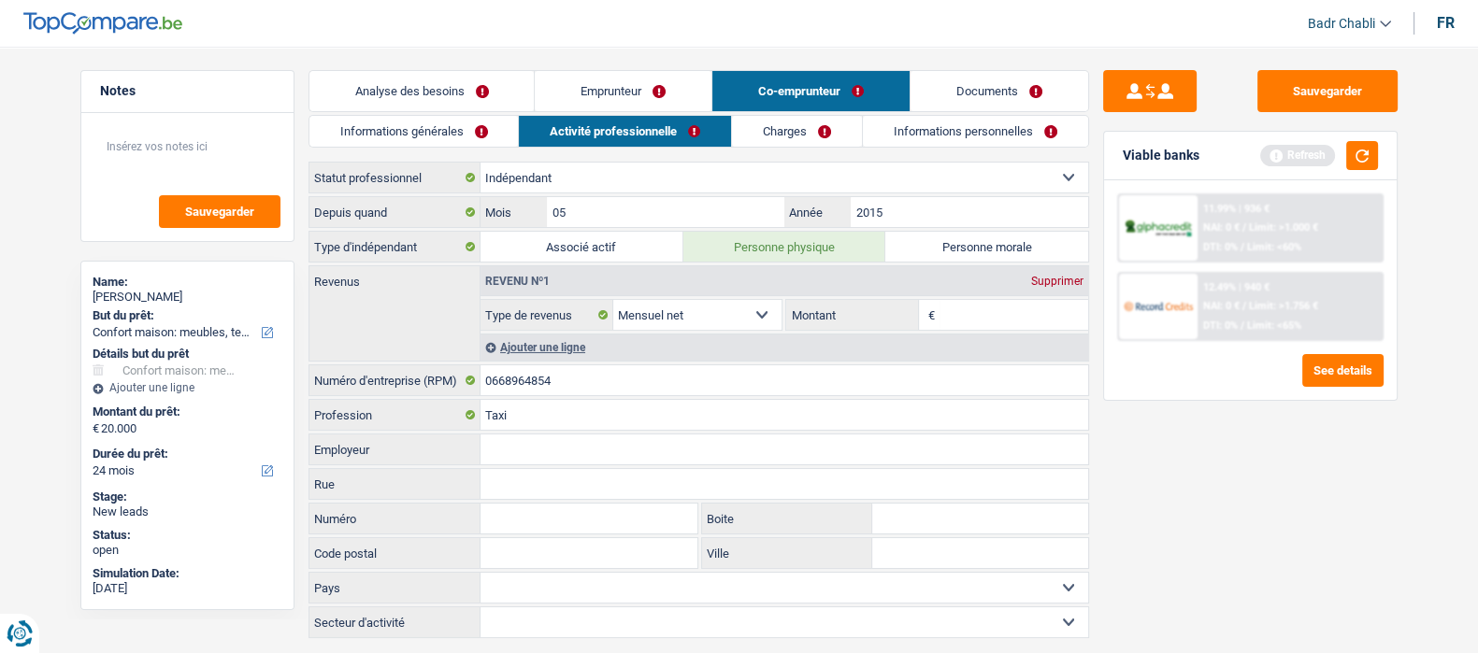
click at [621, 92] on link "Emprunteur" at bounding box center [623, 91] width 177 height 40
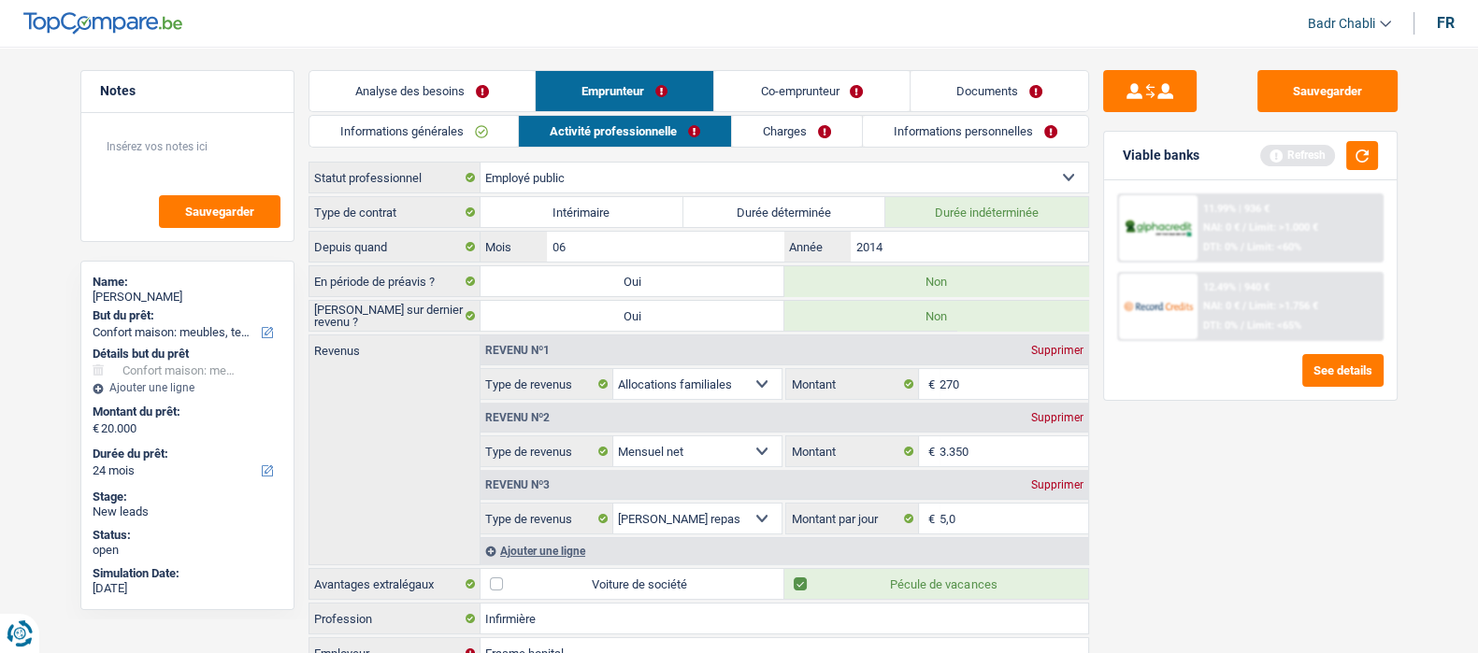
click at [555, 539] on div "Ajouter une ligne" at bounding box center [785, 551] width 608 height 27
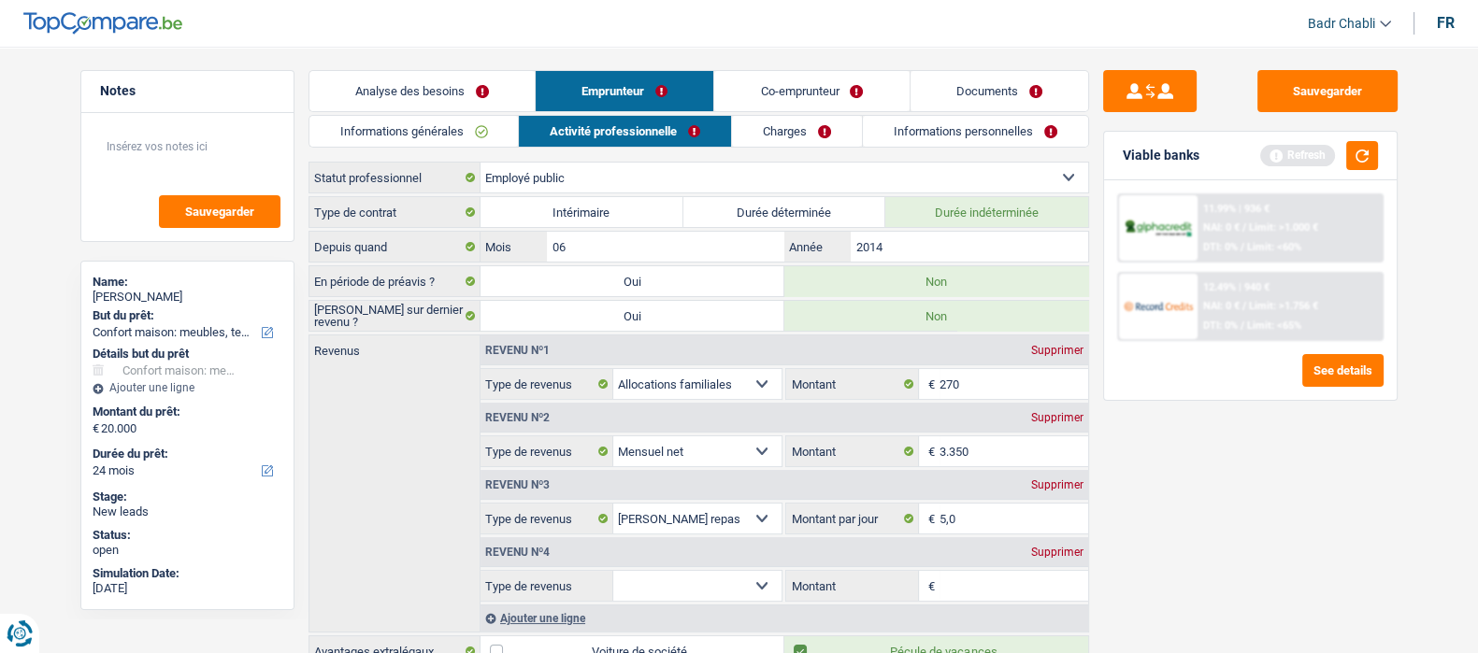
scroll to position [162, 0]
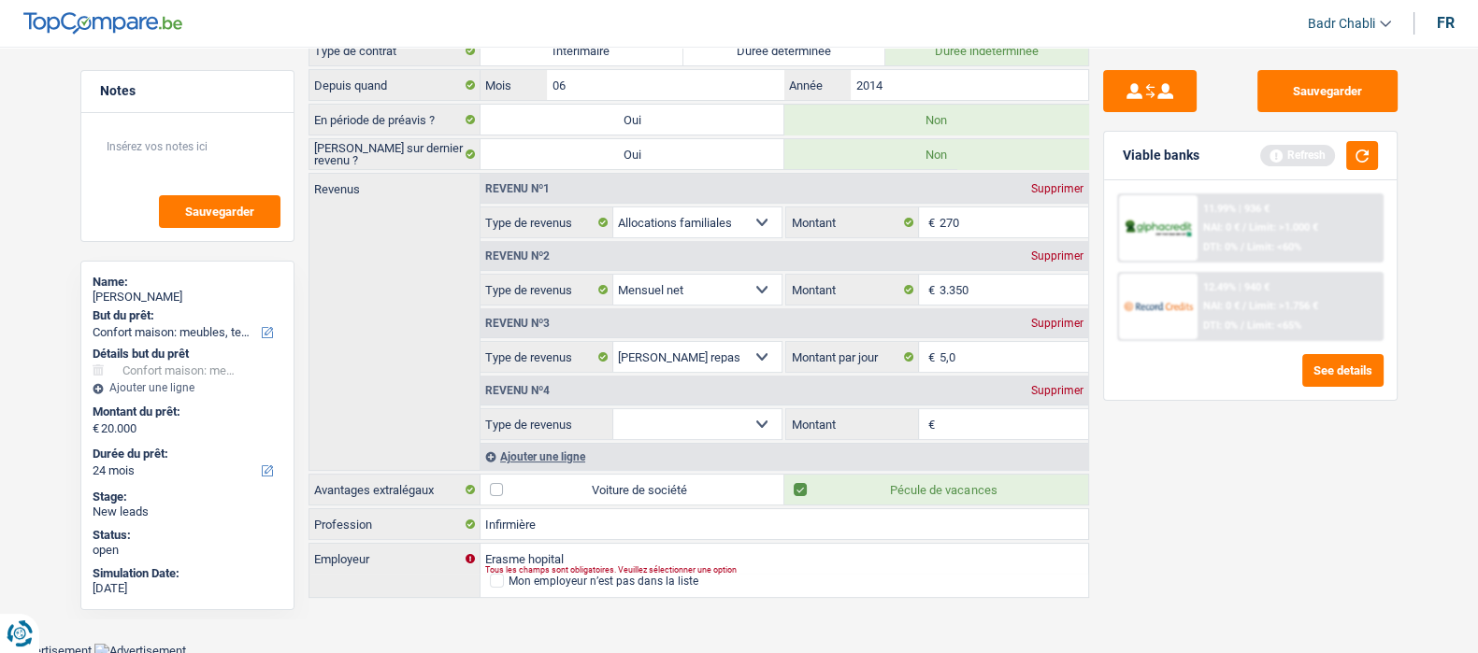
click at [691, 424] on select "Allocation d'handicap Allocations chômage Allocations familiales Chèques repas …" at bounding box center [697, 424] width 169 height 30
select select "other"
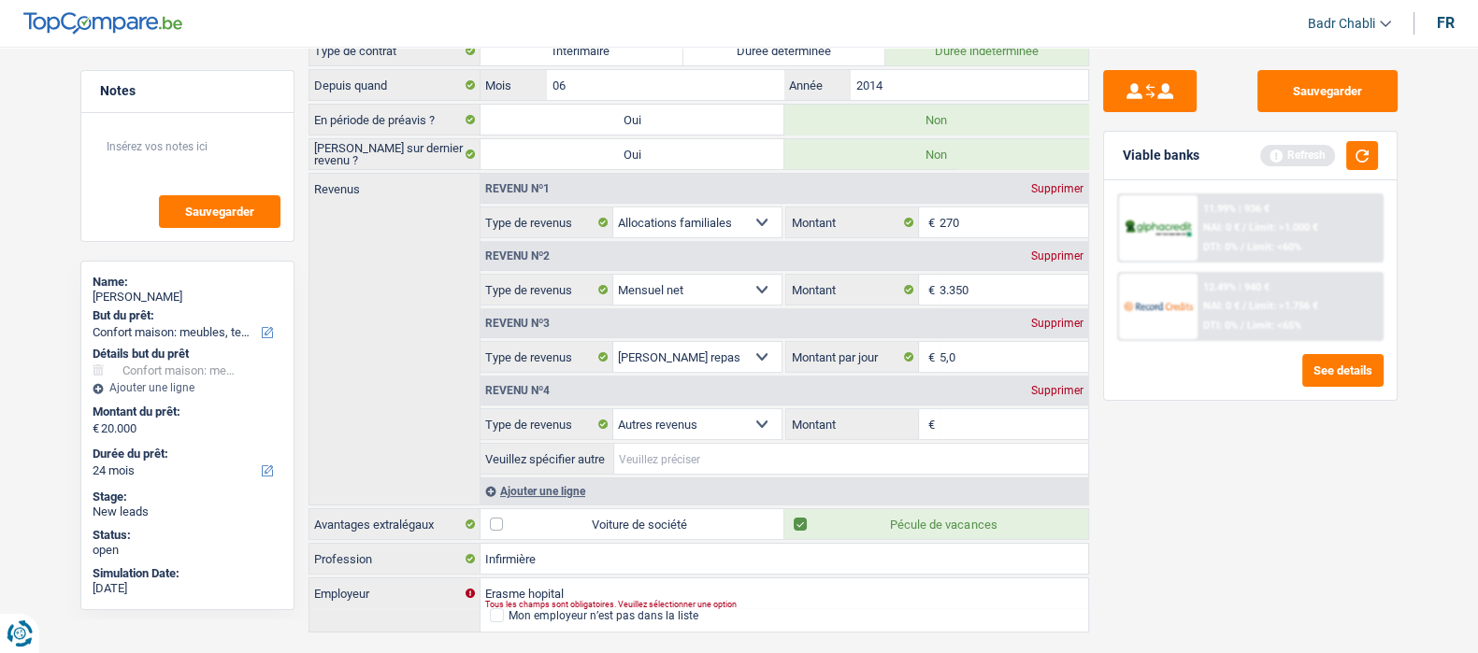
drag, startPoint x: 684, startPoint y: 455, endPoint x: 642, endPoint y: 400, distance: 69.4
click at [688, 452] on input "Veuillez spécifier autre" at bounding box center [851, 459] width 474 height 30
click at [186, 290] on div "[PERSON_NAME]" at bounding box center [188, 297] width 190 height 15
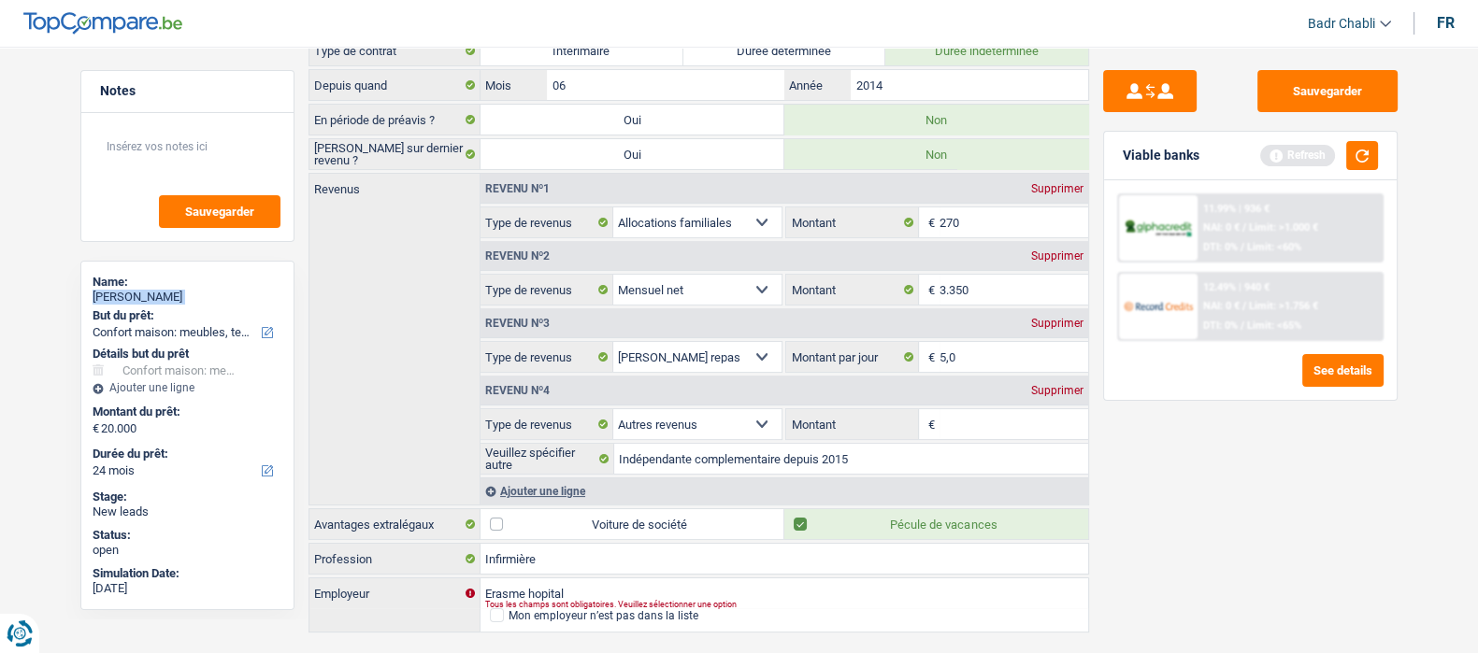
copy div "[PERSON_NAME]"
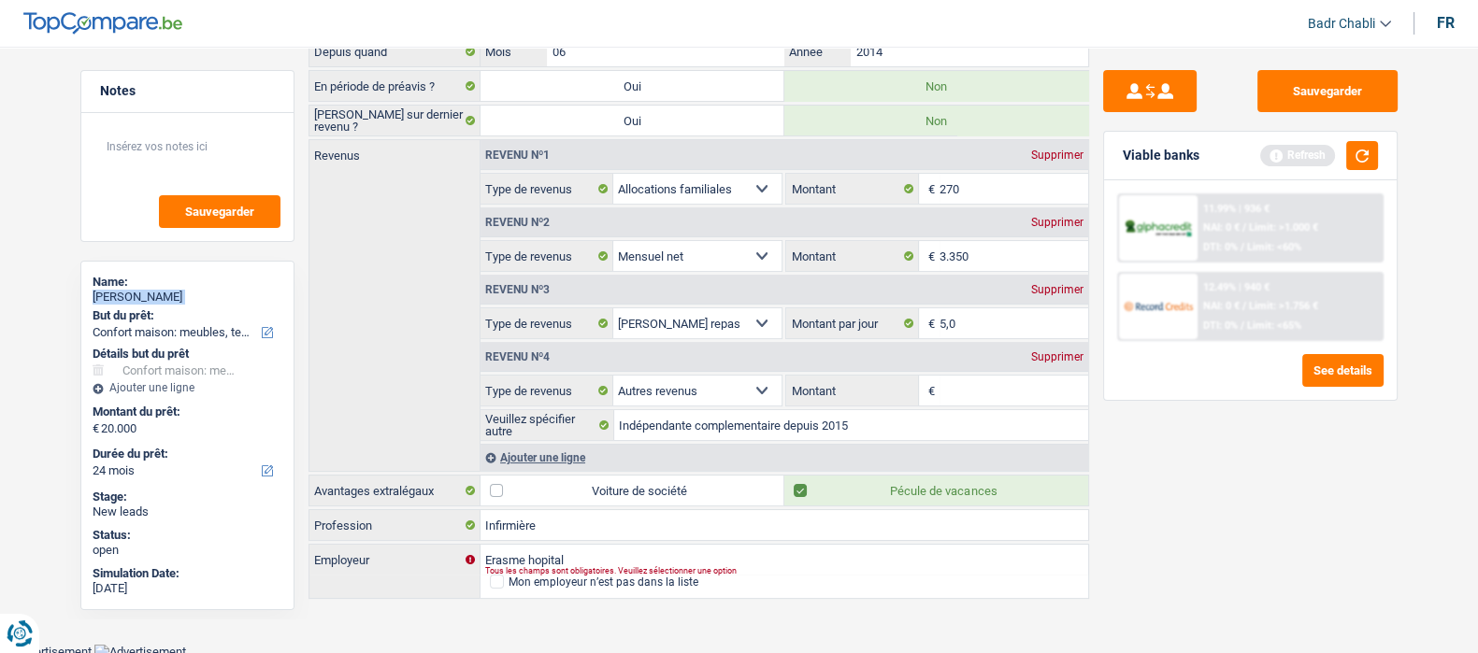
scroll to position [195, 0]
click at [916, 410] on input "Indépendante complementaire depuis 2015" at bounding box center [851, 425] width 474 height 30
click at [959, 422] on input "Indépendante complementaire depuis 2015 num TVA: 0756698186" at bounding box center [851, 425] width 474 height 30
type input "Indépendante complementaire depuis 2015 num TVA: 0756698186"
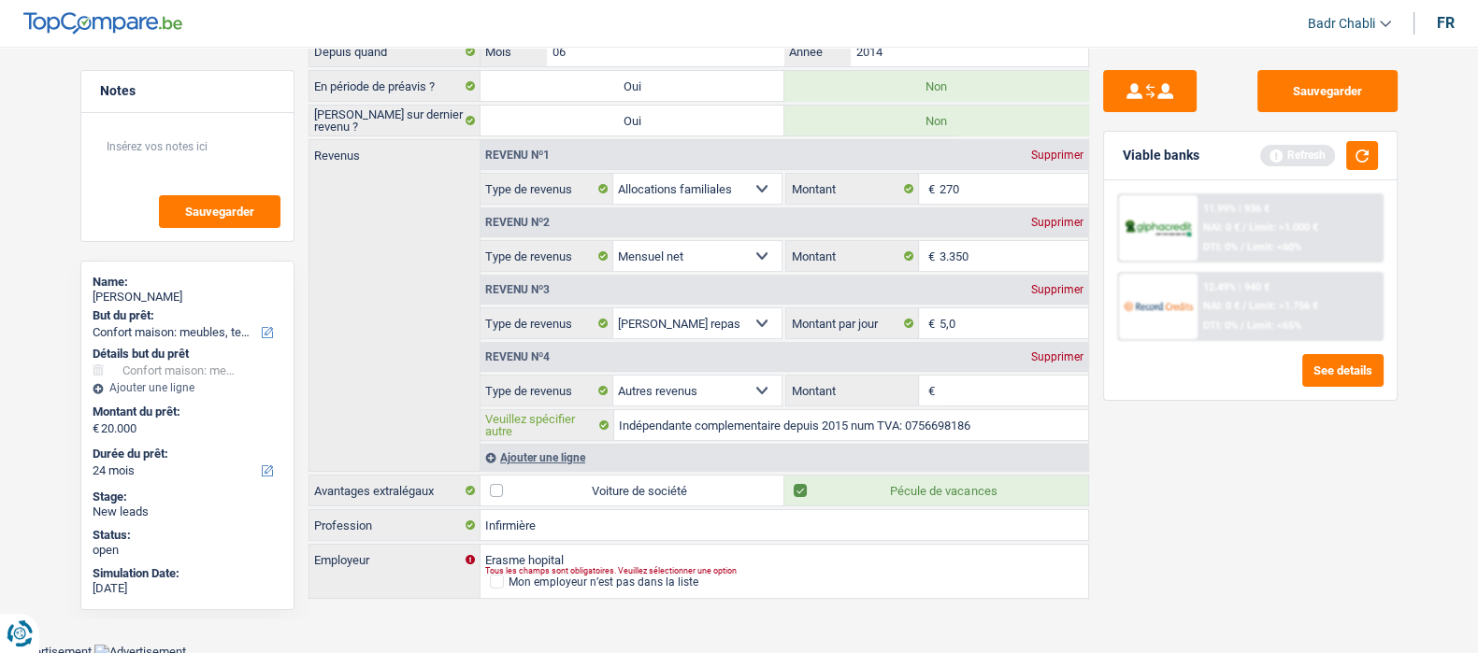
click at [1031, 410] on input "Indépendante complementaire depuis 2015 num TVA: 0756698186" at bounding box center [851, 425] width 474 height 30
click at [986, 389] on input "Montant" at bounding box center [1014, 391] width 149 height 30
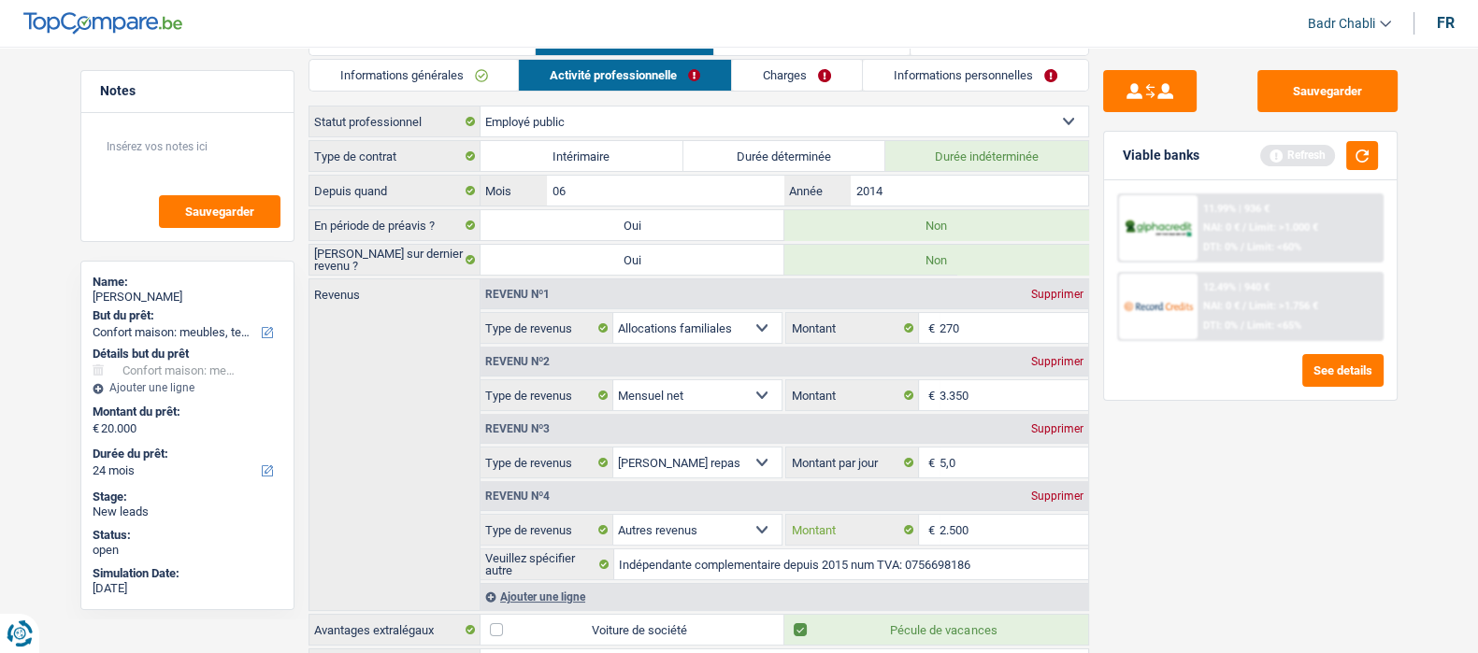
scroll to position [0, 0]
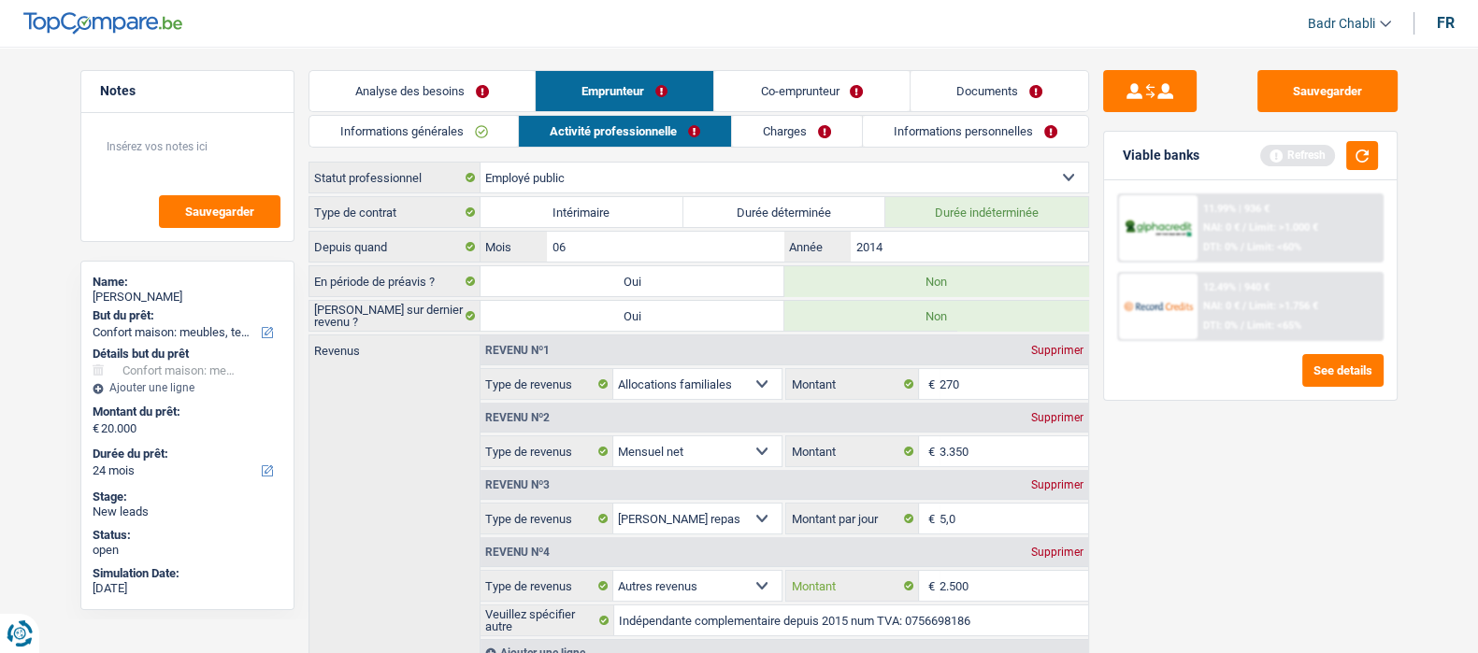
type input "2.500"
click at [817, 109] on link "Co-emprunteur" at bounding box center [811, 91] width 194 height 40
